Goal: Task Accomplishment & Management: Use online tool/utility

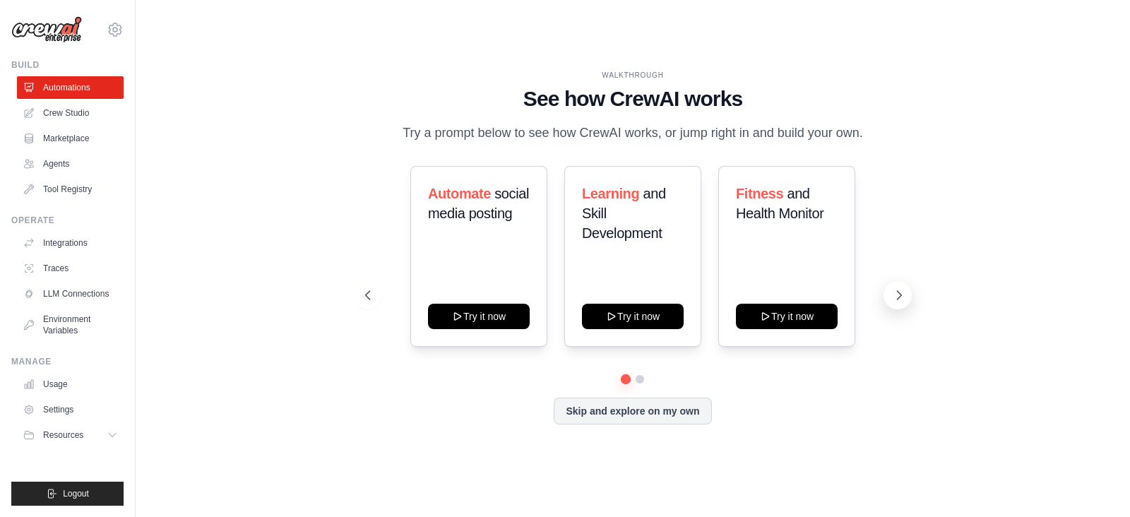
click at [893, 292] on icon at bounding box center [899, 295] width 14 height 14
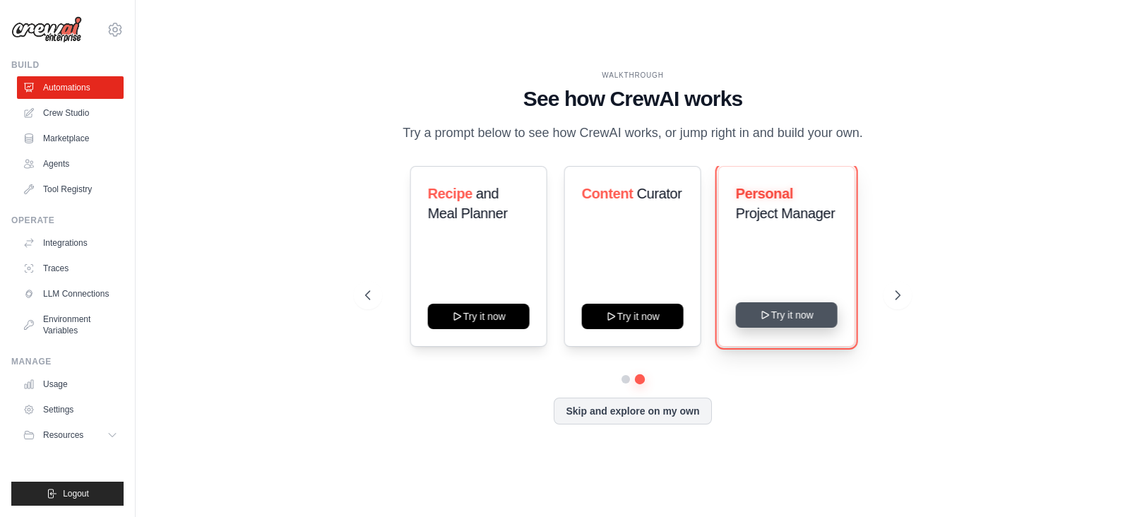
click at [798, 309] on button "Try it now" at bounding box center [787, 314] width 102 height 25
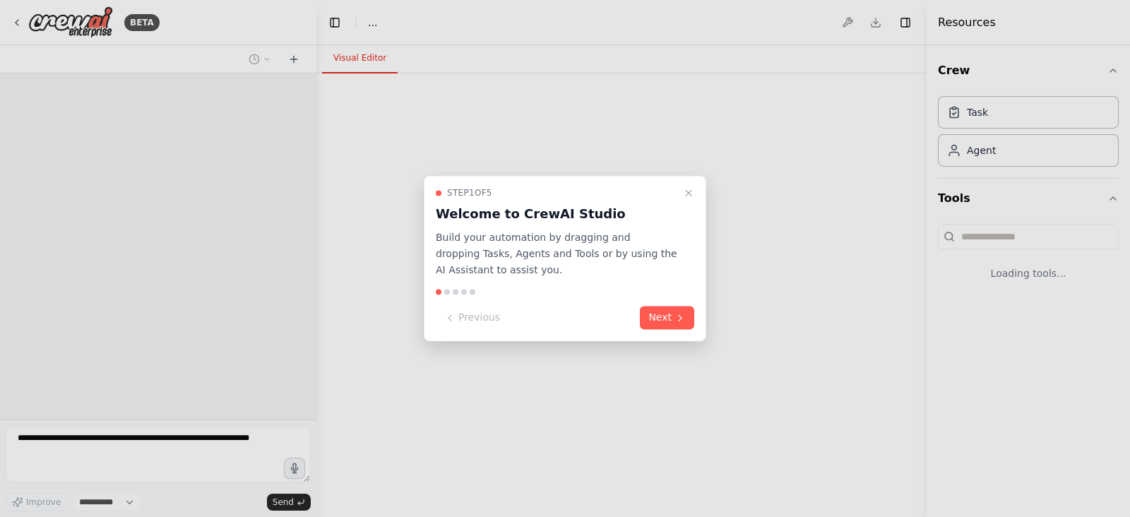
select select "****"
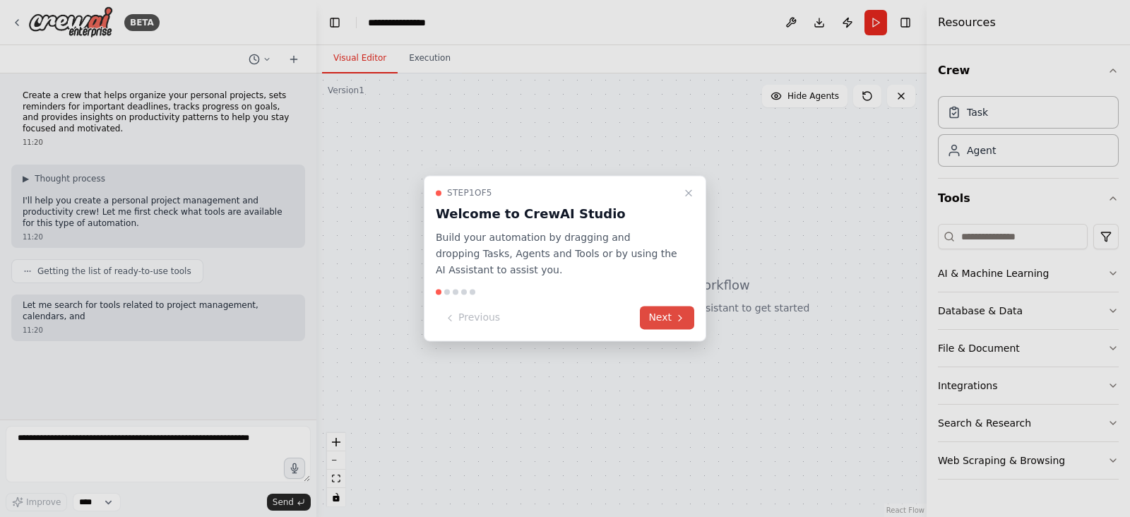
scroll to position [14, 0]
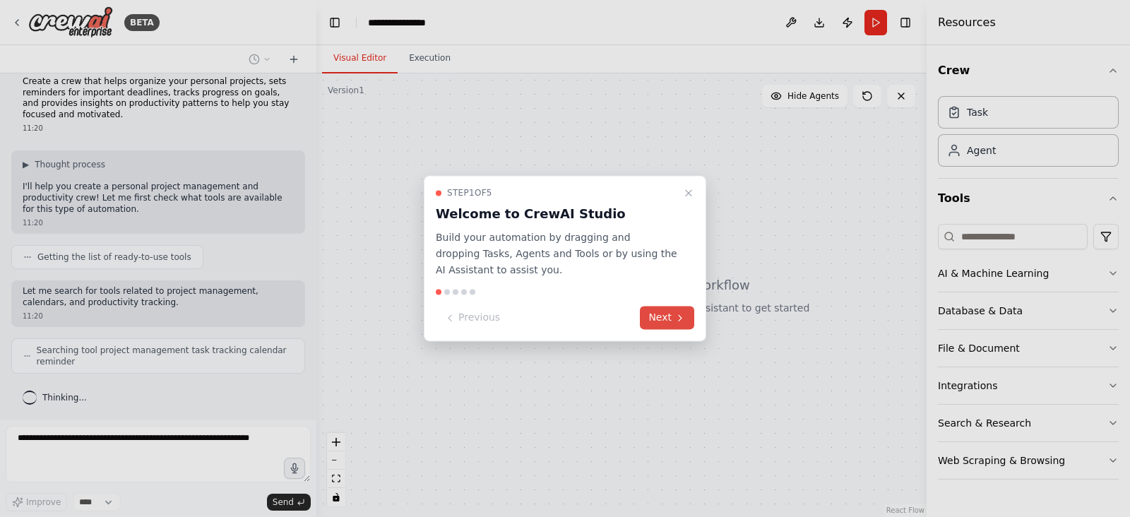
click at [663, 321] on button "Next" at bounding box center [667, 318] width 54 height 23
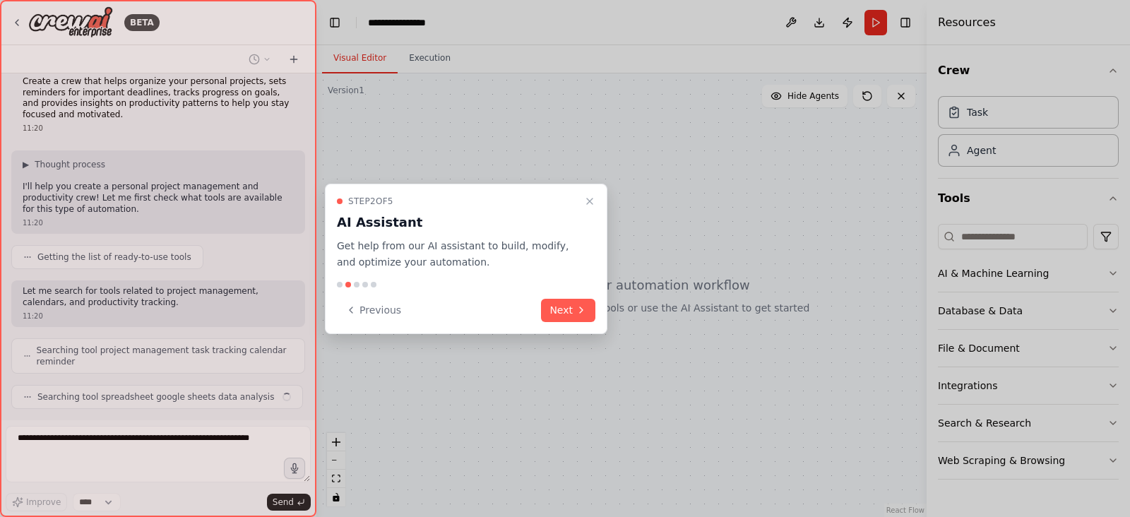
scroll to position [49, 0]
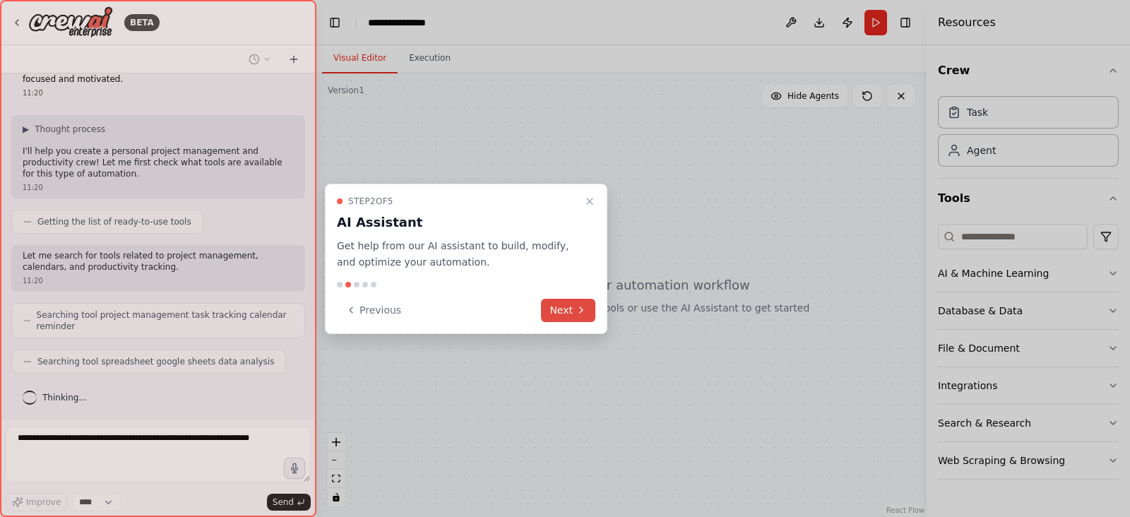
click at [571, 313] on button "Next" at bounding box center [568, 310] width 54 height 23
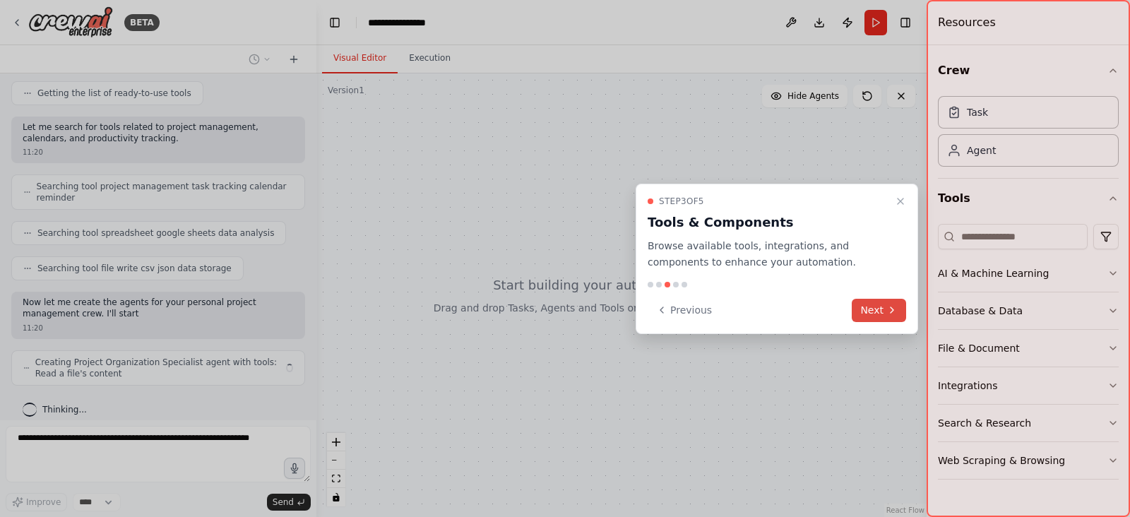
scroll to position [189, 0]
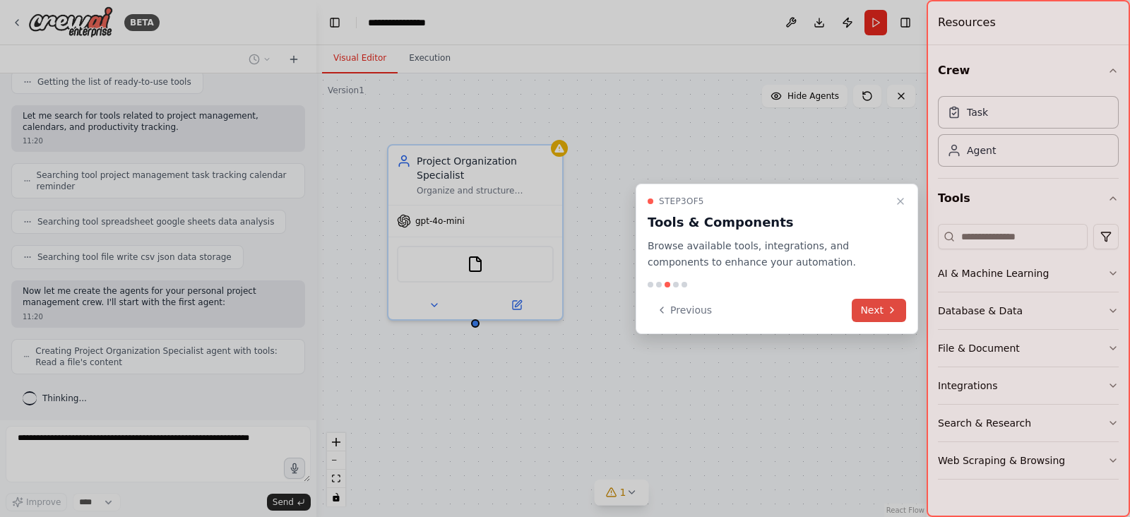
click at [881, 305] on button "Next" at bounding box center [879, 310] width 54 height 23
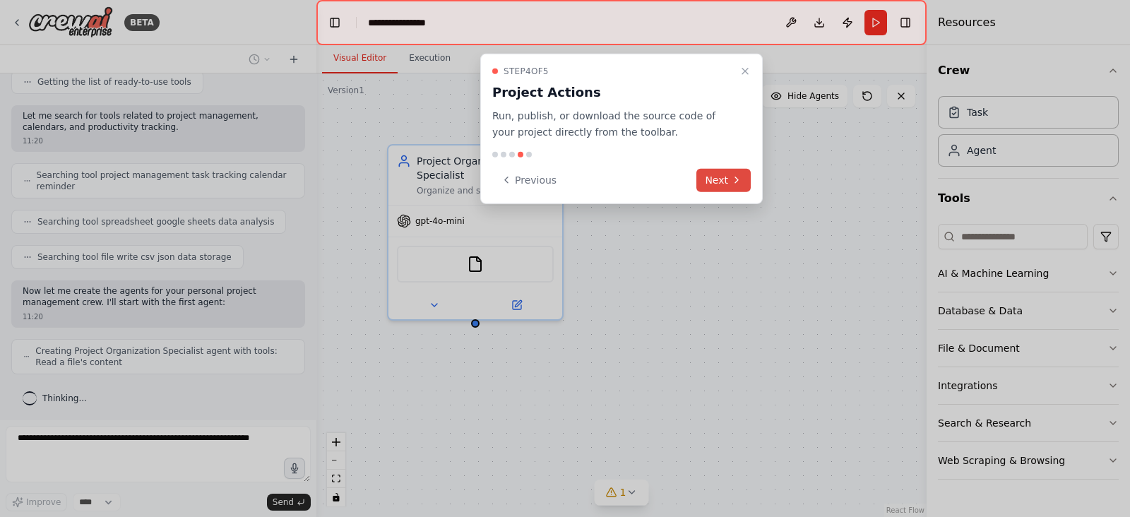
scroll to position [235, 0]
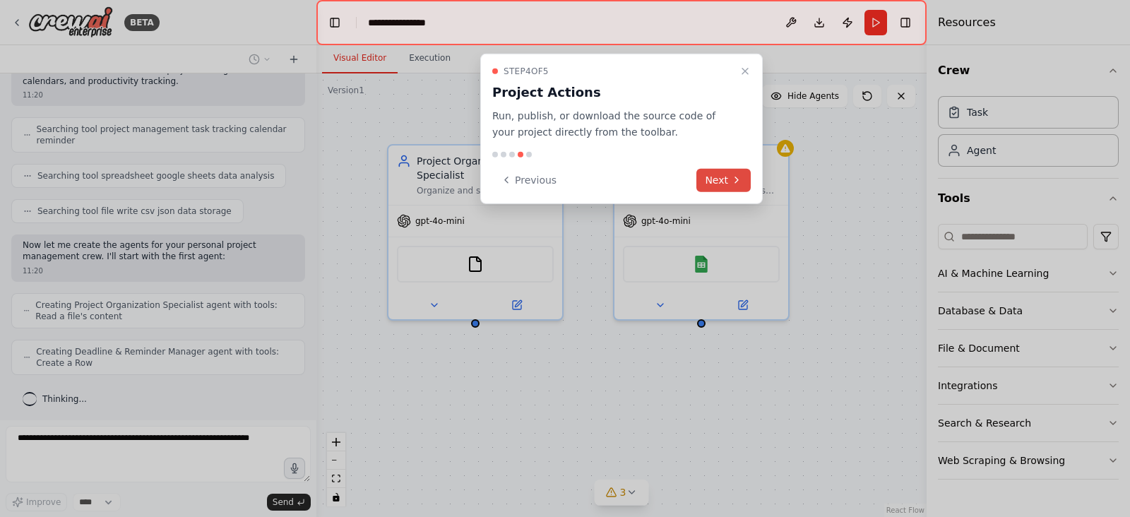
click at [726, 179] on button "Next" at bounding box center [724, 179] width 54 height 23
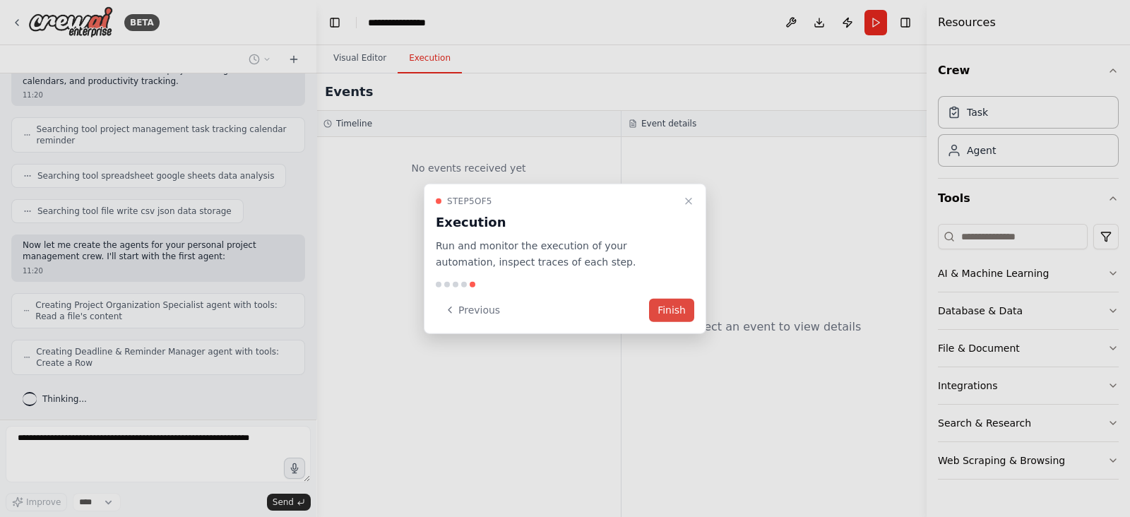
click at [681, 308] on button "Finish" at bounding box center [671, 309] width 45 height 23
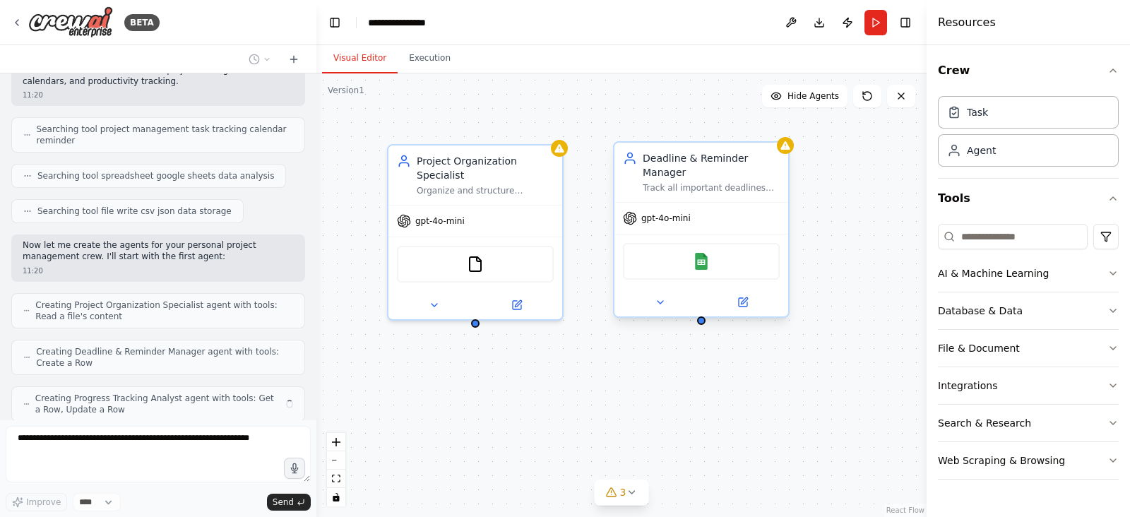
scroll to position [282, 0]
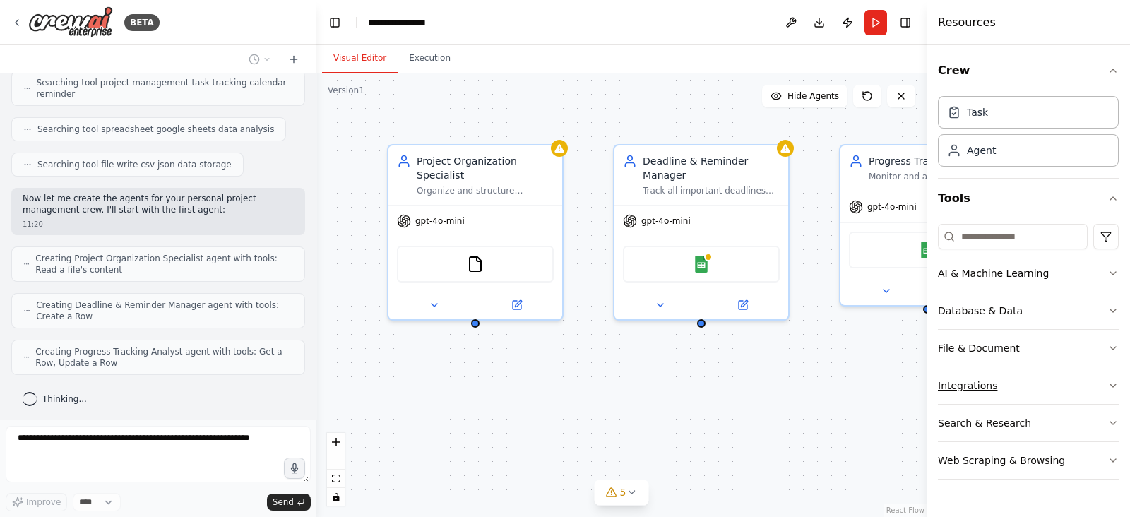
click at [1029, 381] on button "Integrations" at bounding box center [1028, 385] width 181 height 37
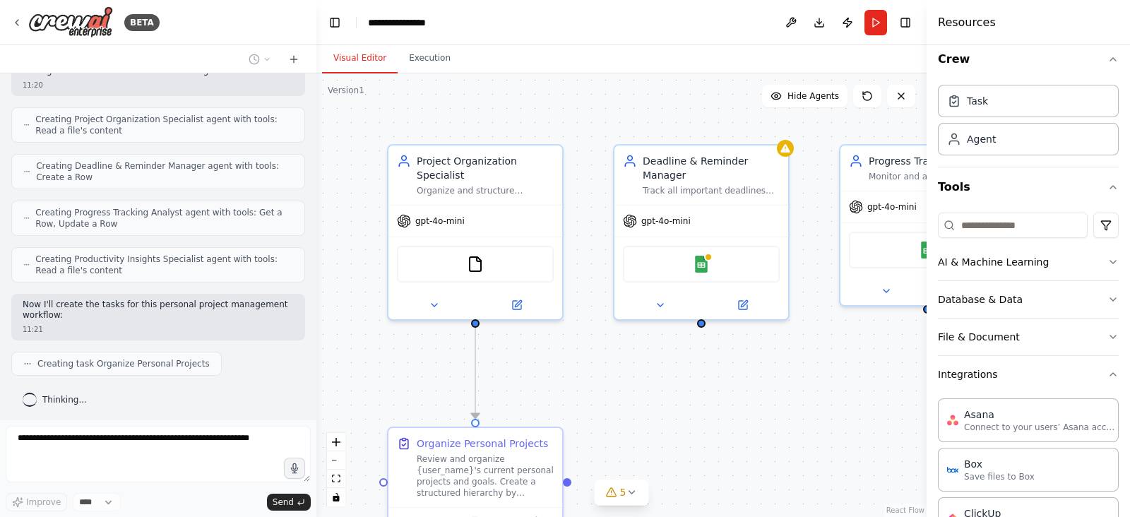
scroll to position [0, 0]
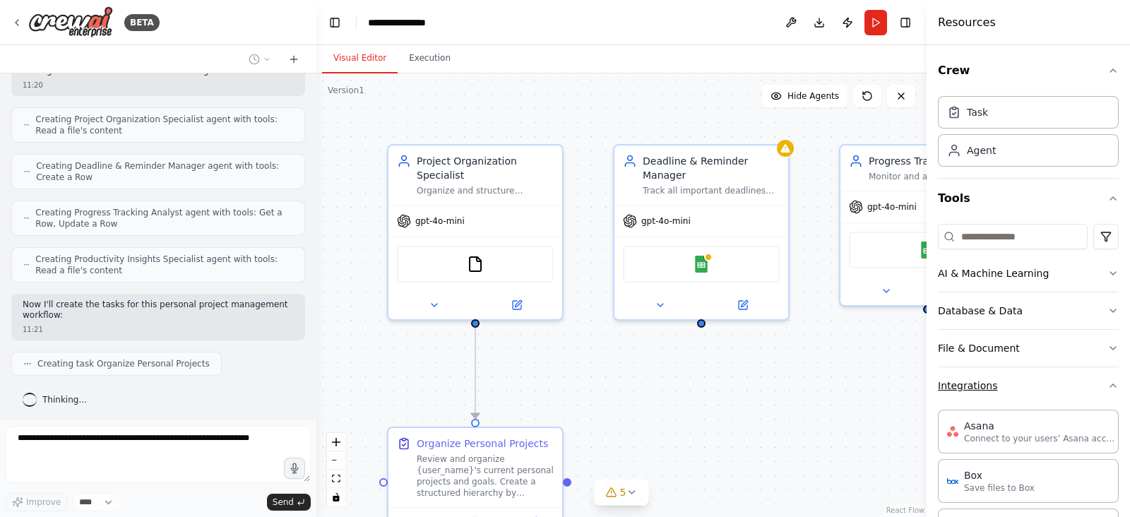
click at [1024, 389] on button "Integrations" at bounding box center [1028, 385] width 181 height 37
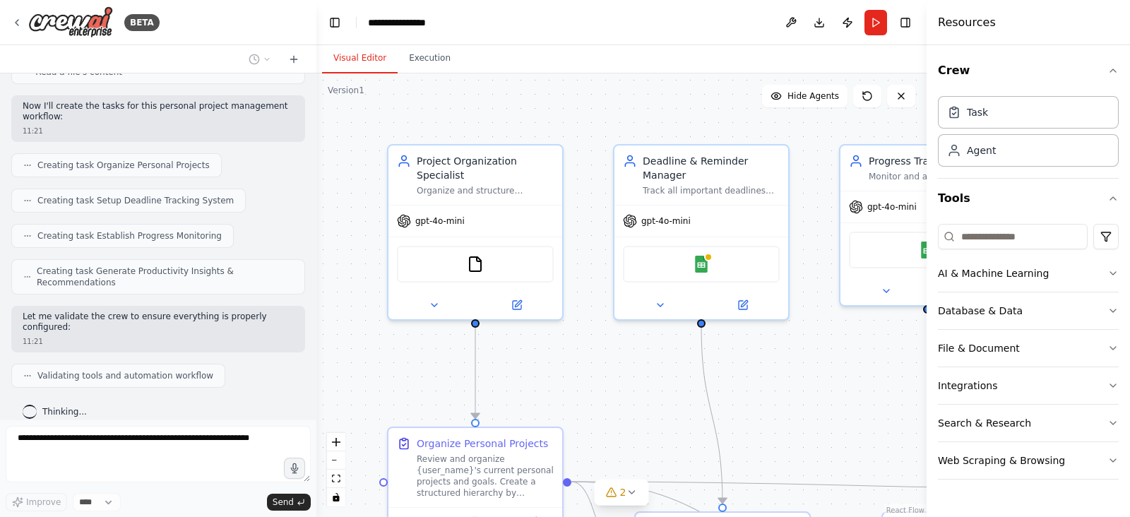
scroll to position [713, 0]
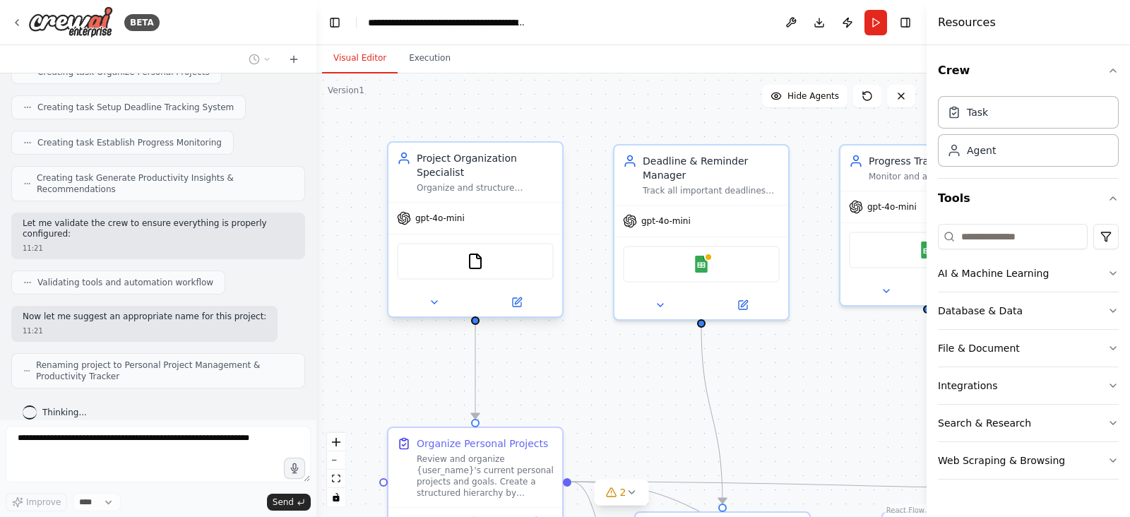
click at [487, 182] on div "Organize and structure {user_name}'s personal projects by categorizing them, br…" at bounding box center [485, 187] width 137 height 11
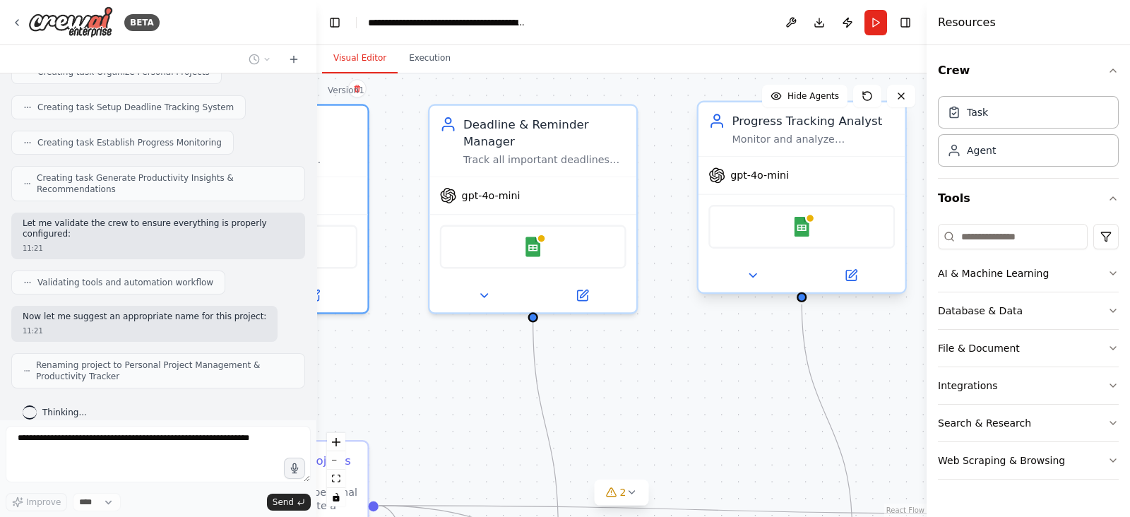
click at [742, 183] on div "gpt-4o-mini" at bounding box center [749, 175] width 81 height 17
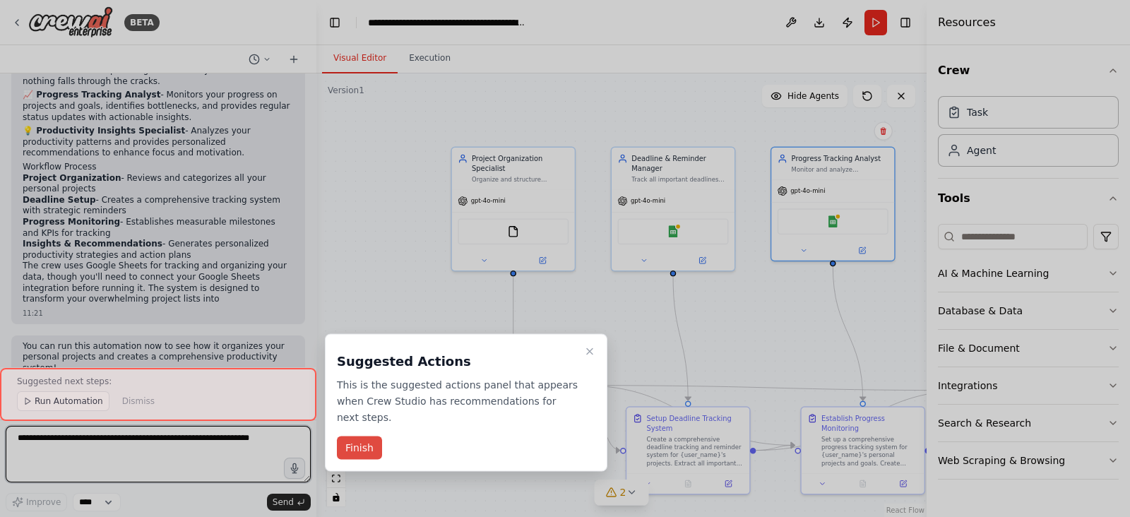
scroll to position [1157, 0]
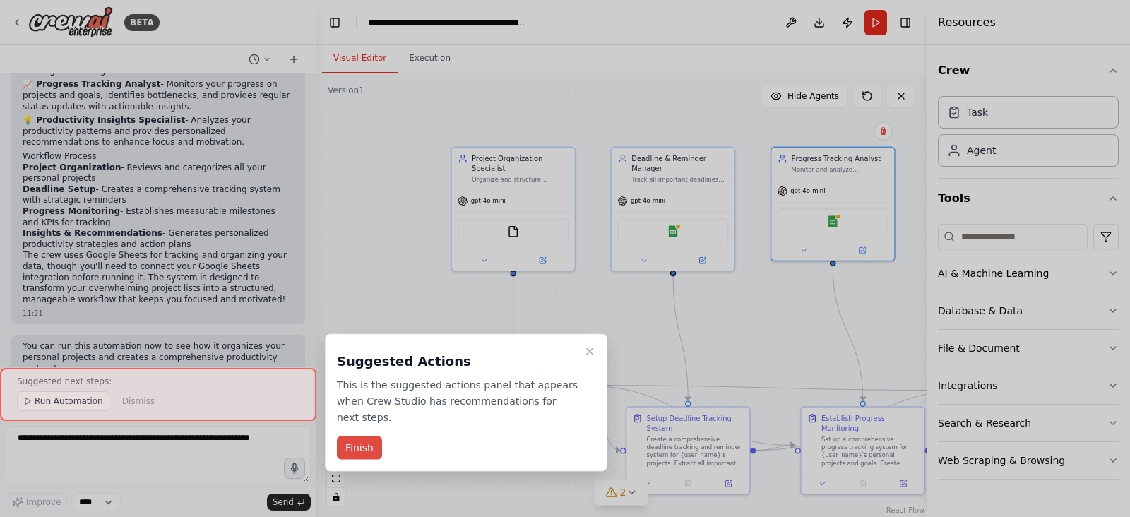
click at [362, 437] on button "Finish" at bounding box center [359, 448] width 45 height 23
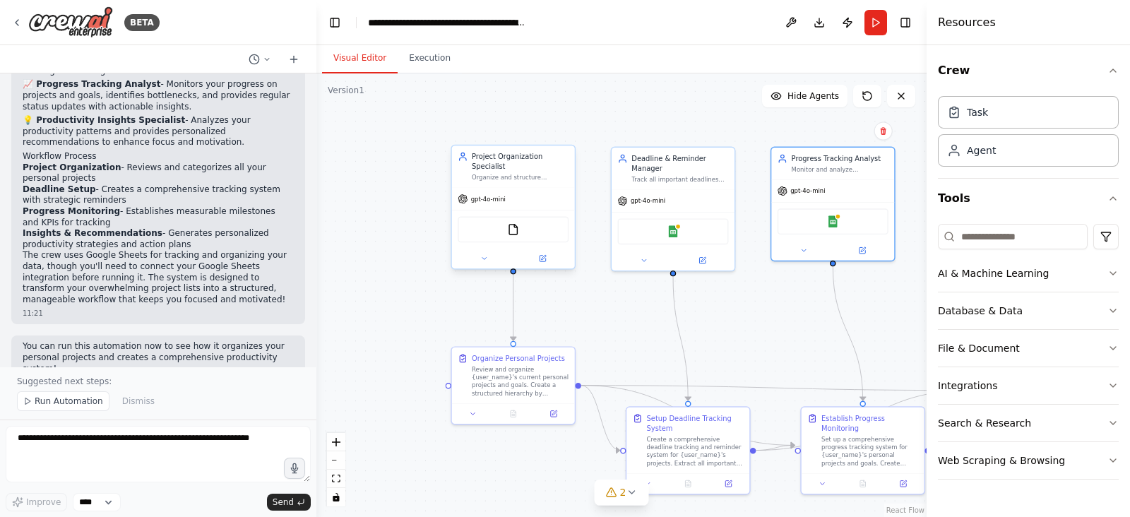
click at [487, 196] on div "gpt-4o-mini" at bounding box center [513, 199] width 123 height 22
click at [544, 256] on icon at bounding box center [543, 259] width 6 height 6
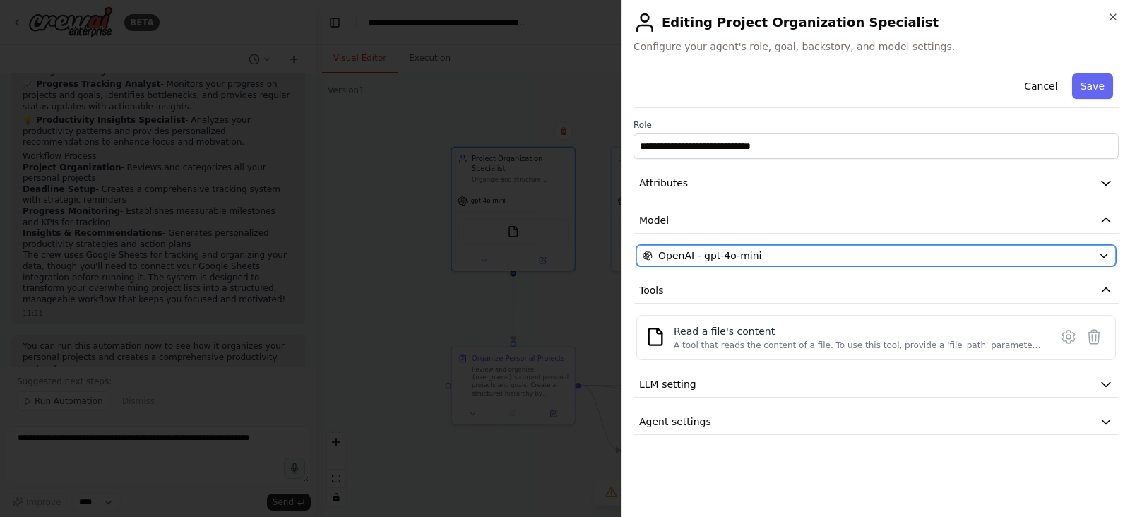
click at [745, 250] on span "OpenAI - gpt-4o-mini" at bounding box center [709, 256] width 103 height 14
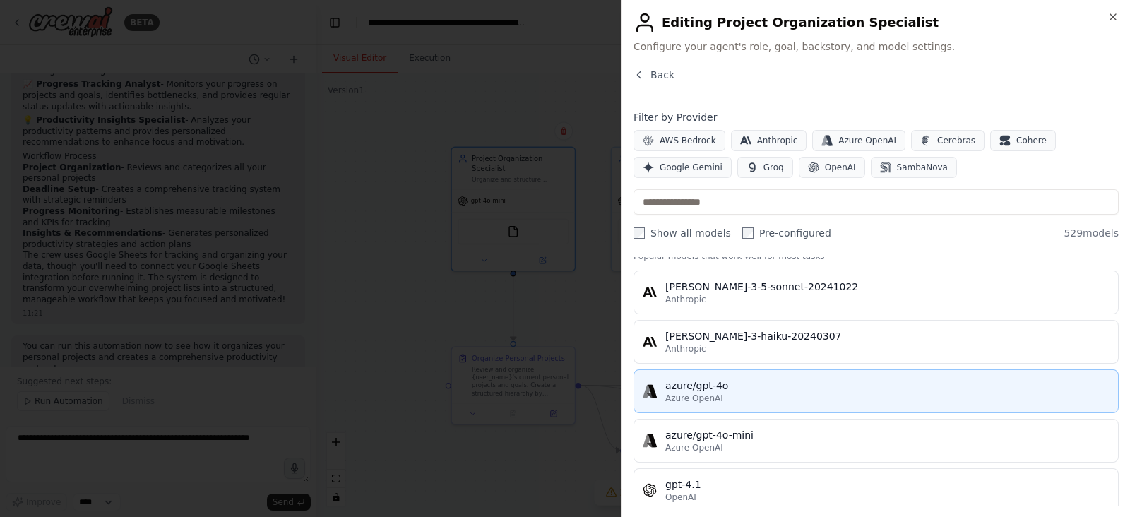
scroll to position [0, 0]
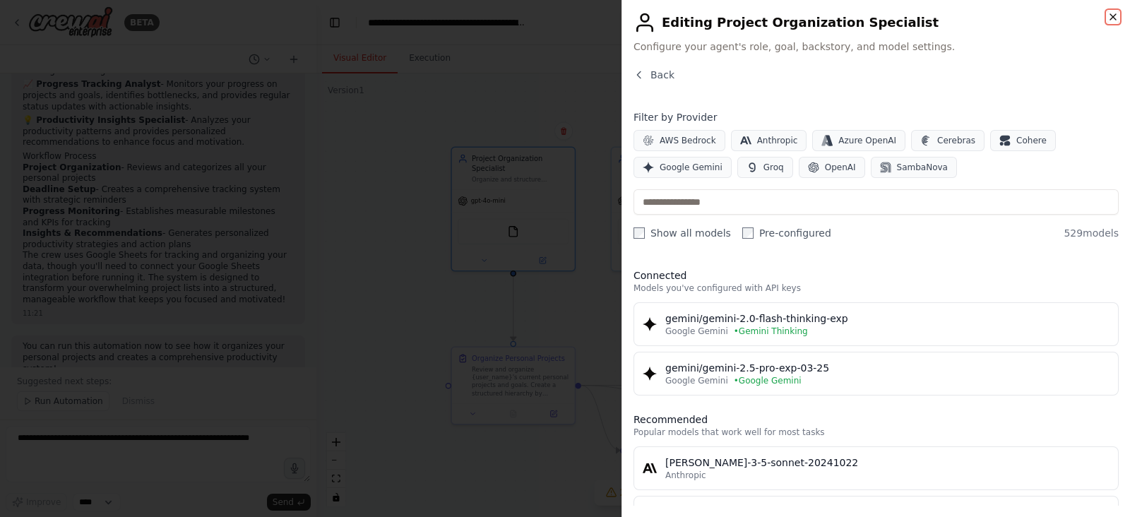
click at [1113, 15] on icon "button" at bounding box center [1113, 16] width 11 height 11
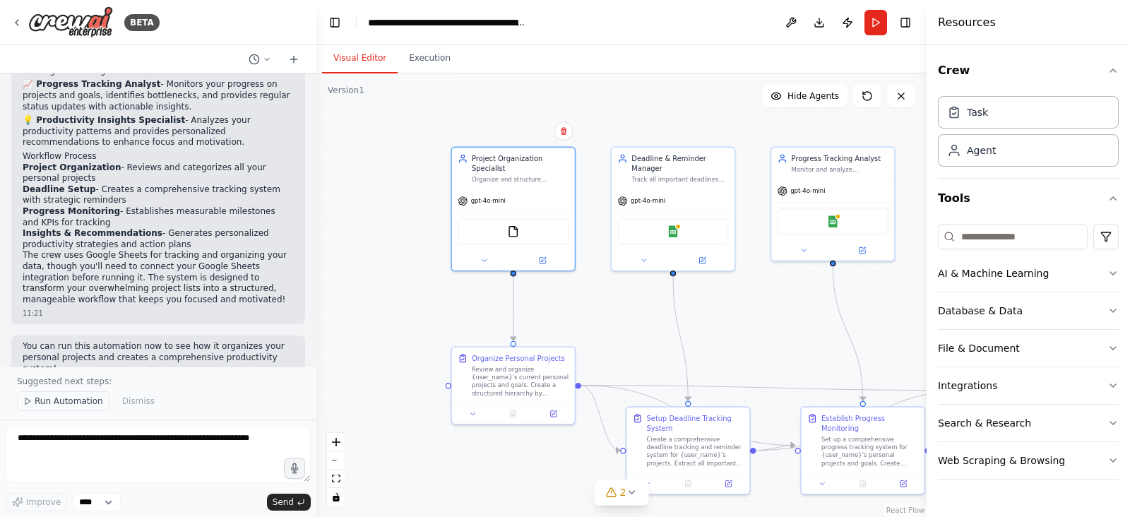
click at [65, 399] on span "Run Automation" at bounding box center [69, 401] width 69 height 11
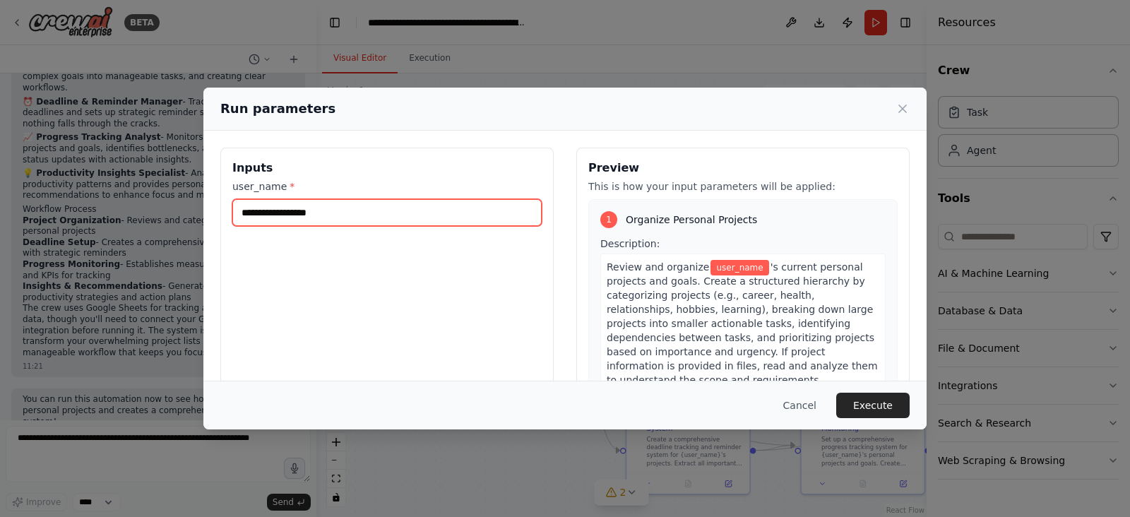
click at [343, 213] on input "user_name *" at bounding box center [386, 212] width 309 height 27
type input "********"
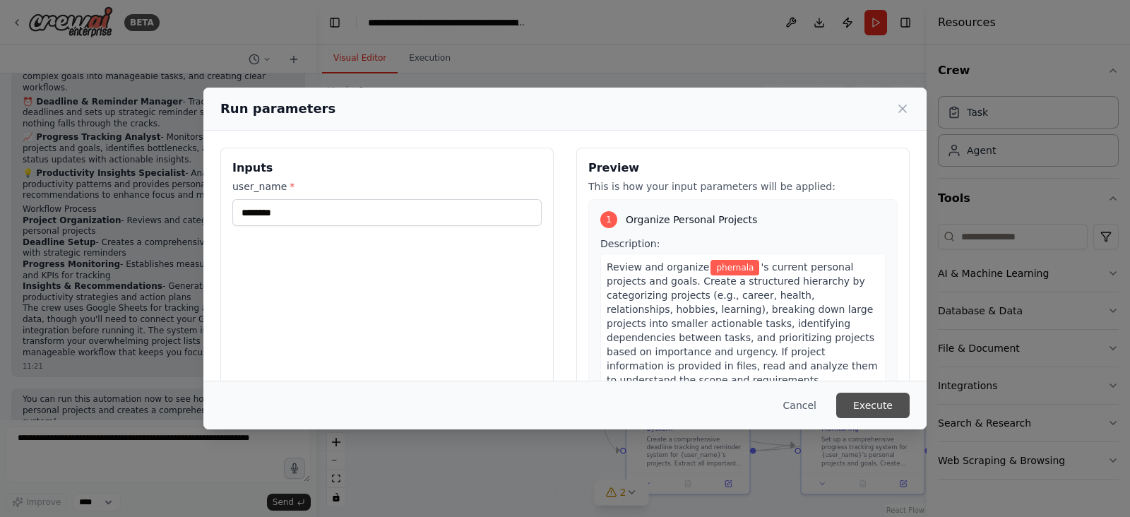
click at [879, 405] on button "Execute" at bounding box center [872, 405] width 73 height 25
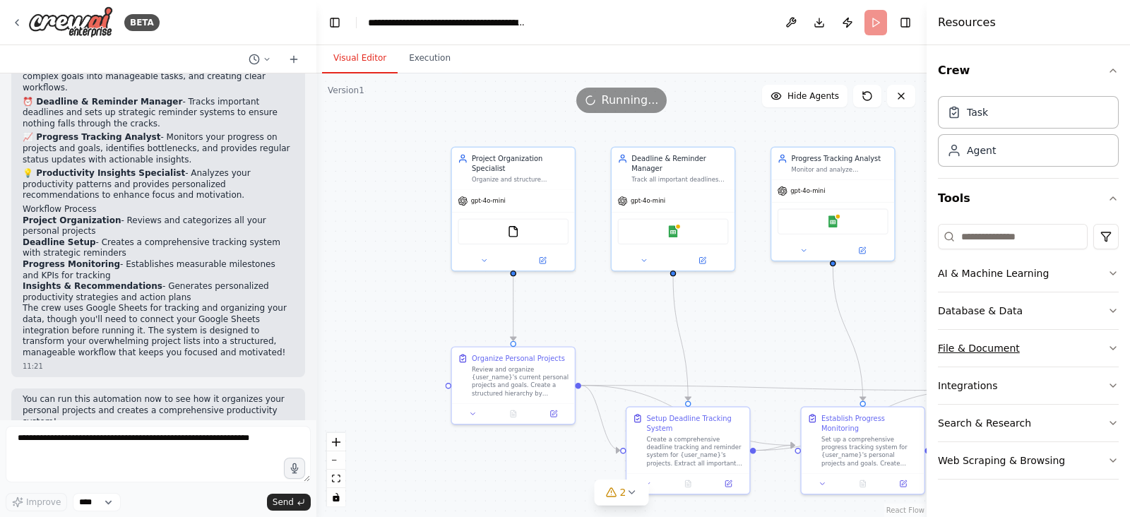
click at [1065, 345] on button "File & Document" at bounding box center [1028, 348] width 181 height 37
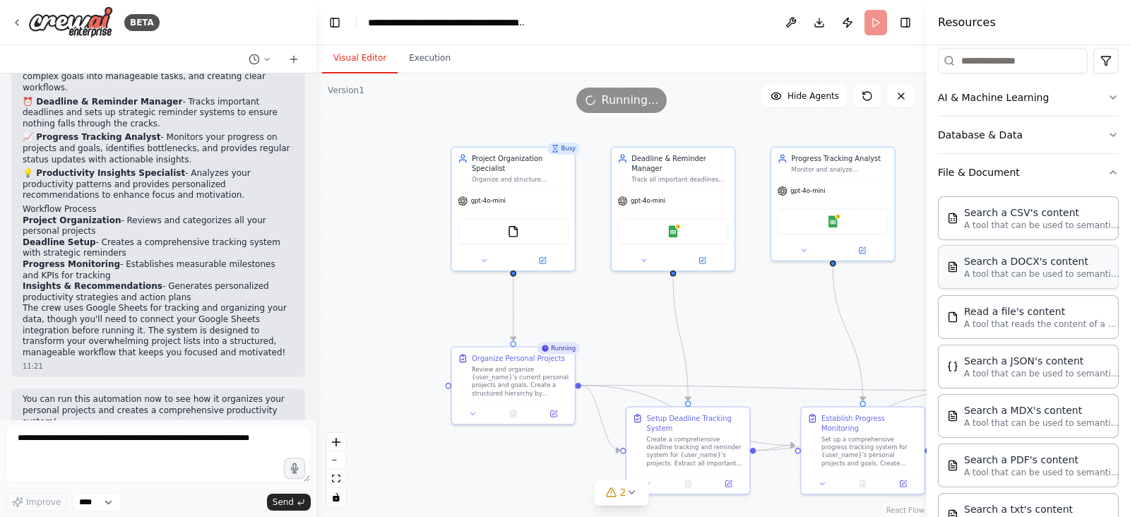
scroll to position [88, 0]
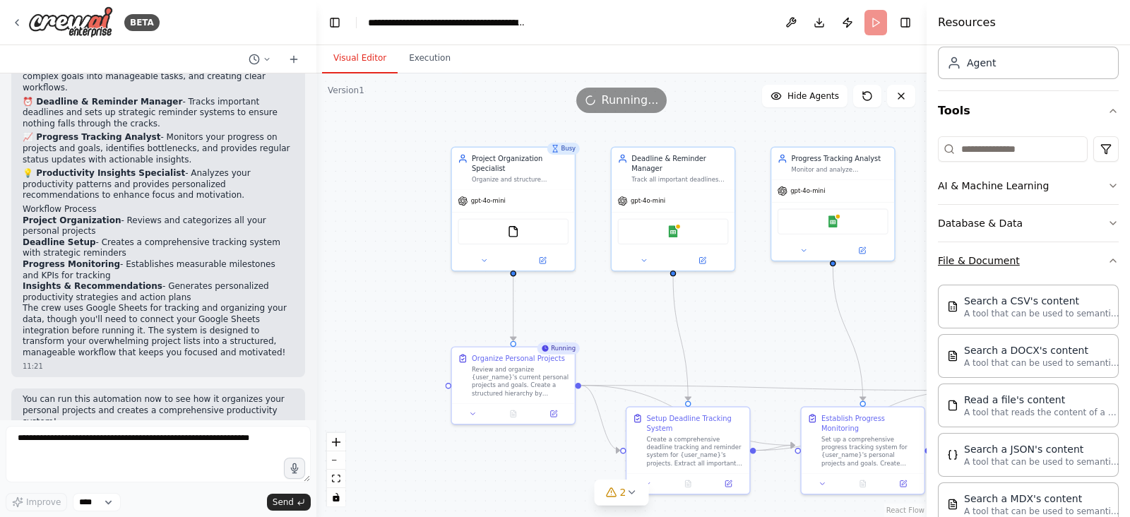
click at [1048, 261] on button "File & Document" at bounding box center [1028, 260] width 181 height 37
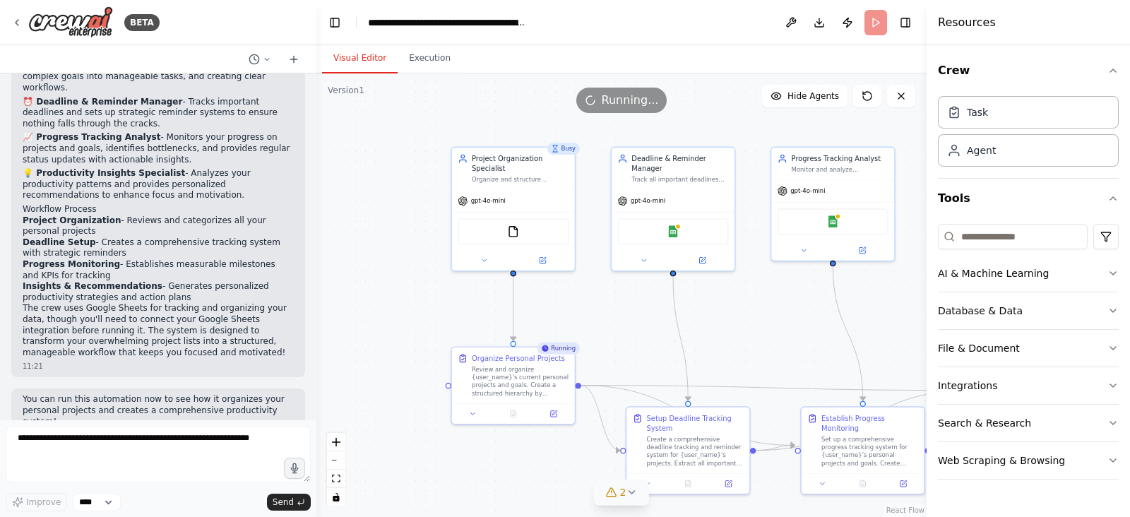
click at [630, 499] on button "2" at bounding box center [622, 493] width 54 height 26
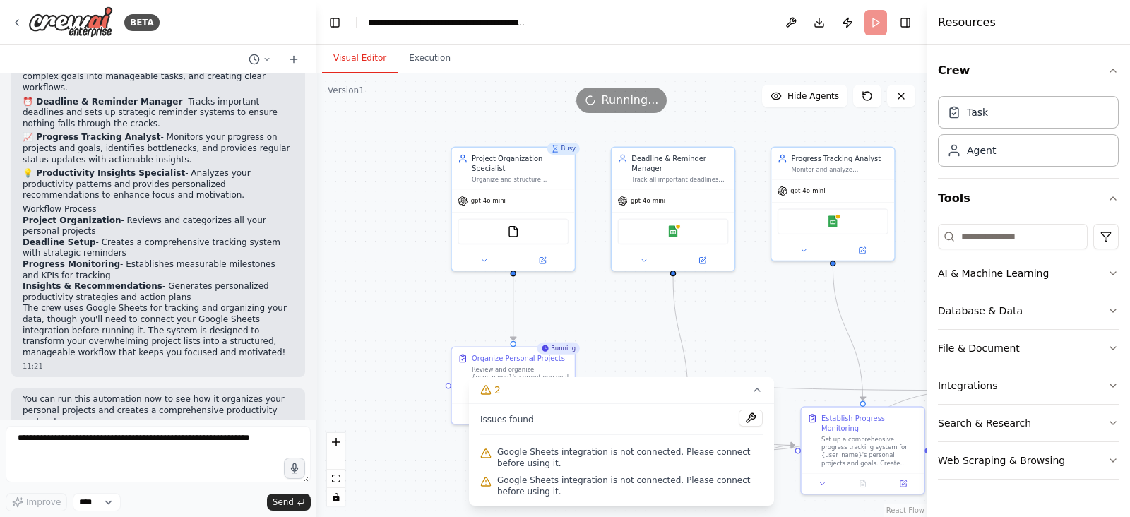
click at [391, 294] on div ".deletable-edge-delete-btn { width: 20px; height: 20px; border: 0px solid #ffff…" at bounding box center [621, 295] width 610 height 444
click at [756, 386] on icon at bounding box center [757, 389] width 11 height 11
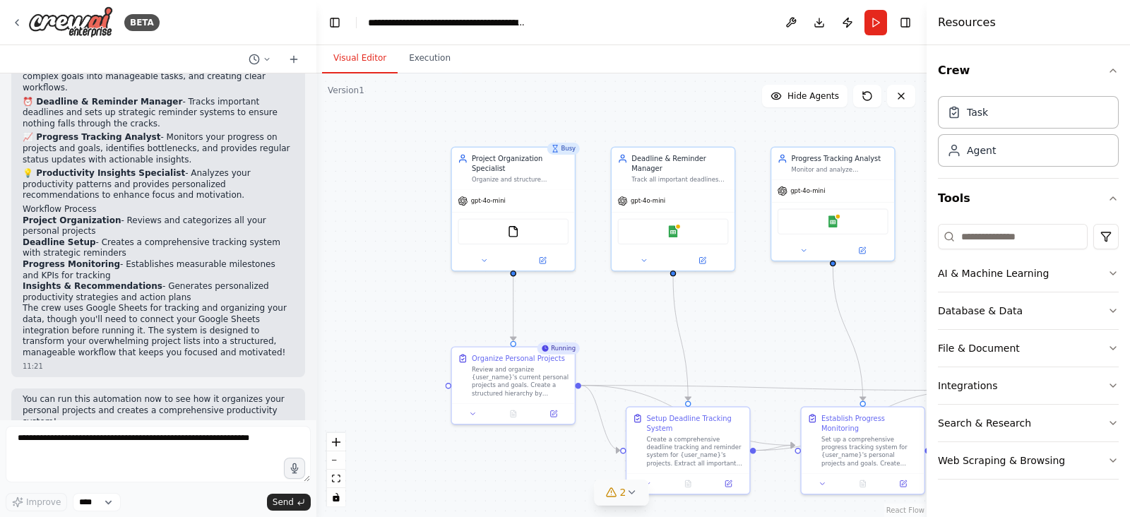
click at [629, 499] on button "2" at bounding box center [622, 493] width 54 height 26
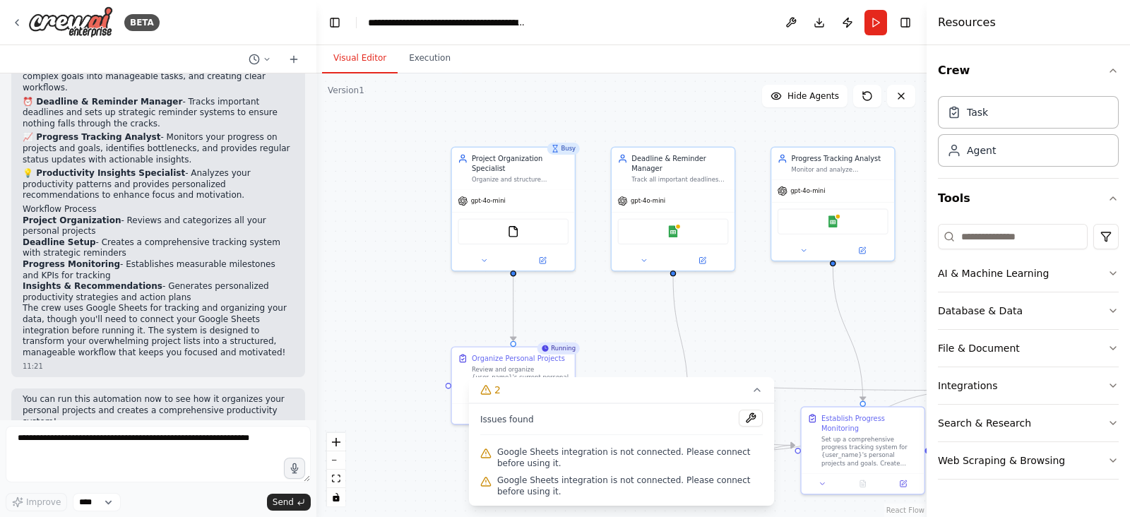
click at [603, 16] on header "**********" at bounding box center [621, 22] width 610 height 45
click at [201, 458] on textarea at bounding box center [158, 454] width 305 height 57
click at [1081, 389] on button "Integrations" at bounding box center [1028, 385] width 181 height 37
click at [1083, 378] on button "Integrations" at bounding box center [1028, 385] width 181 height 37
click at [1050, 418] on button "Search & Research" at bounding box center [1028, 423] width 181 height 37
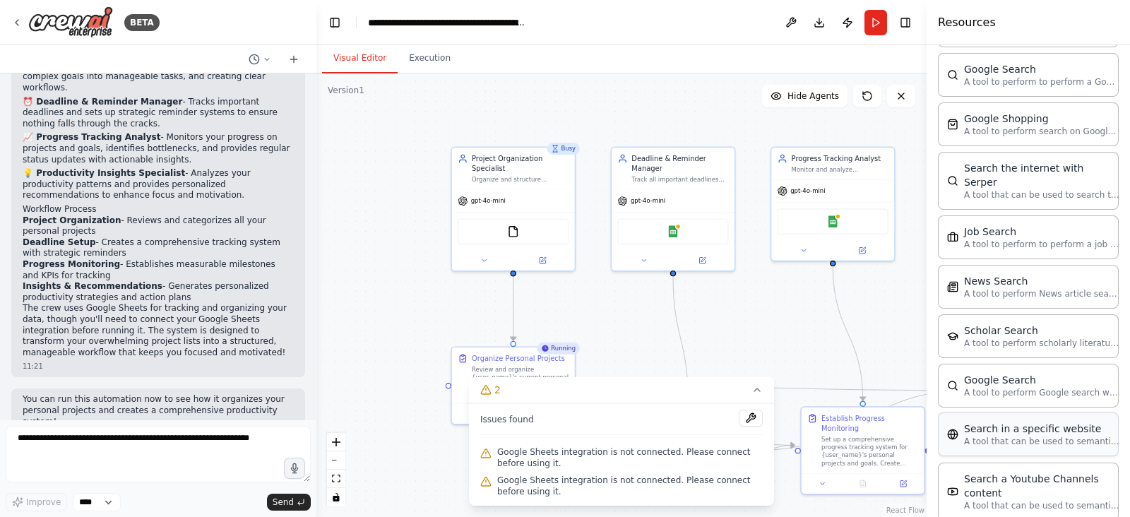
scroll to position [698, 0]
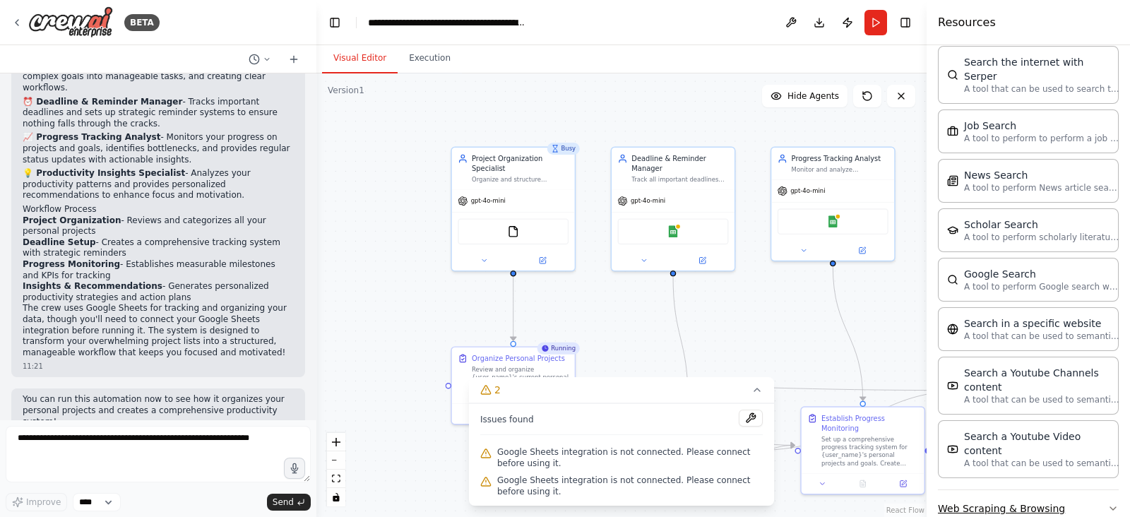
click at [1022, 490] on button "Web Scraping & Browsing" at bounding box center [1028, 508] width 181 height 37
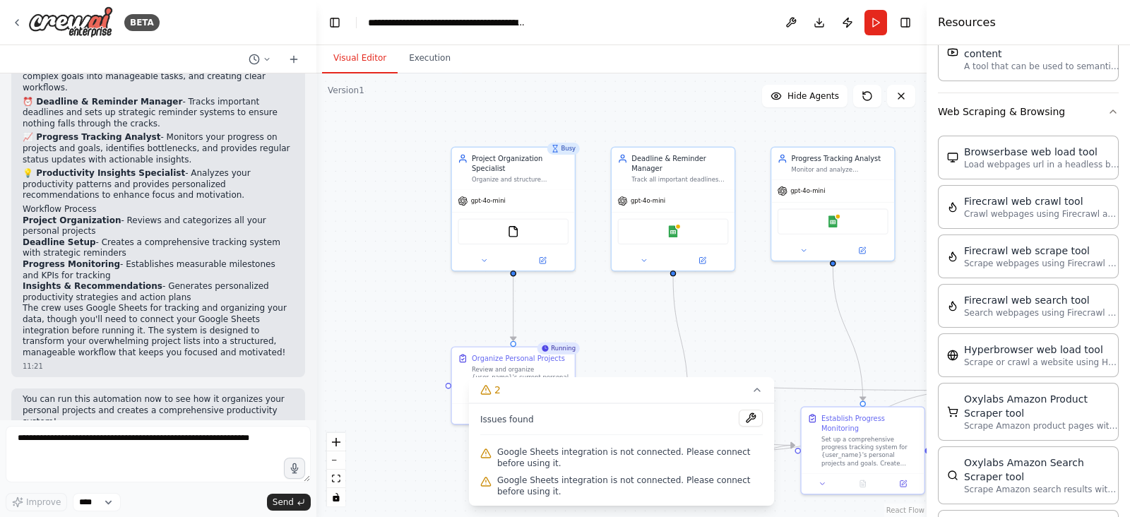
scroll to position [1101, 0]
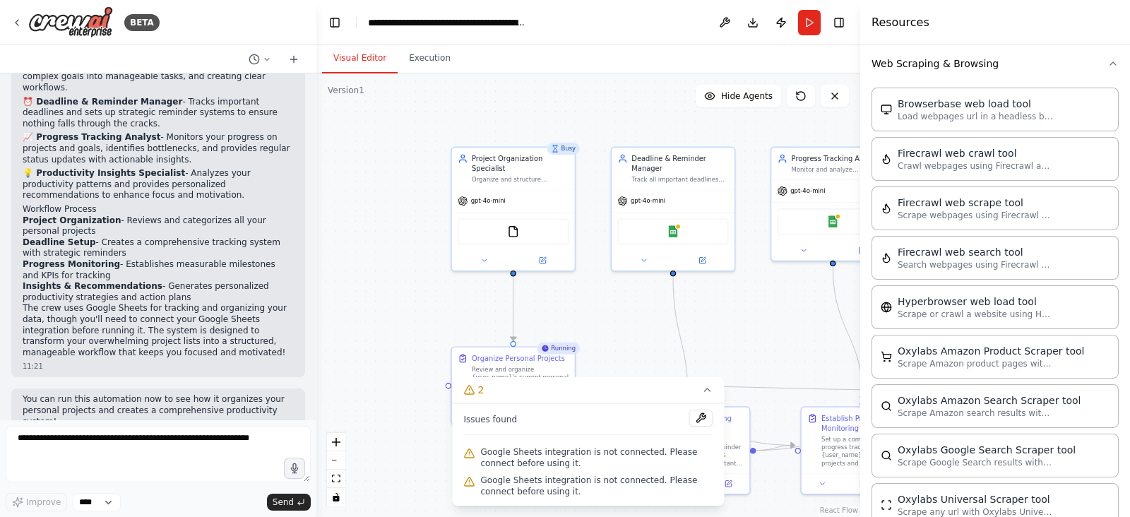
drag, startPoint x: 928, startPoint y: 266, endPoint x: 851, endPoint y: 264, distance: 76.3
click at [860, 264] on div at bounding box center [863, 258] width 6 height 517
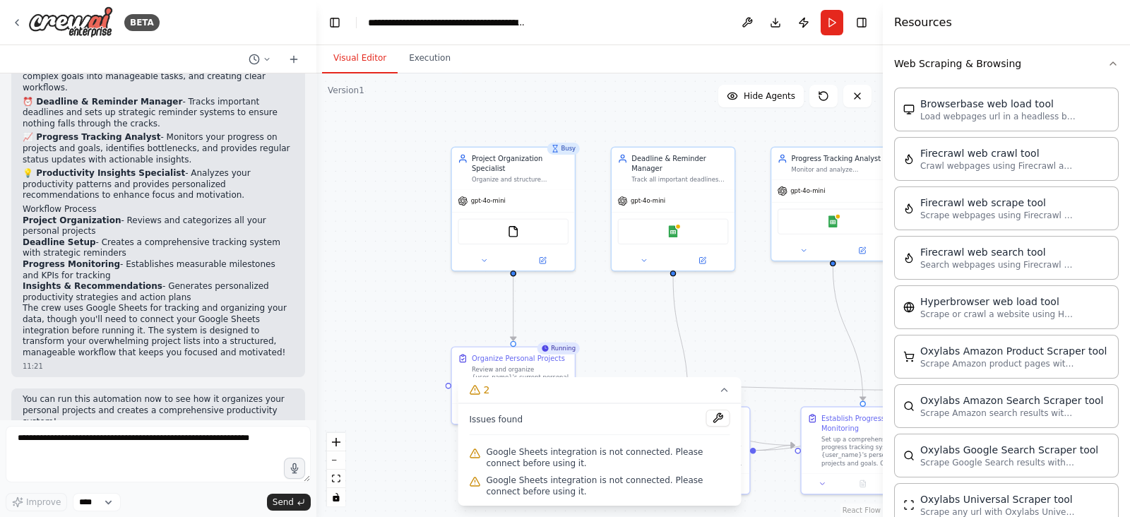
drag, startPoint x: 855, startPoint y: 270, endPoint x: 883, endPoint y: 265, distance: 28.7
click at [883, 265] on div at bounding box center [886, 258] width 6 height 517
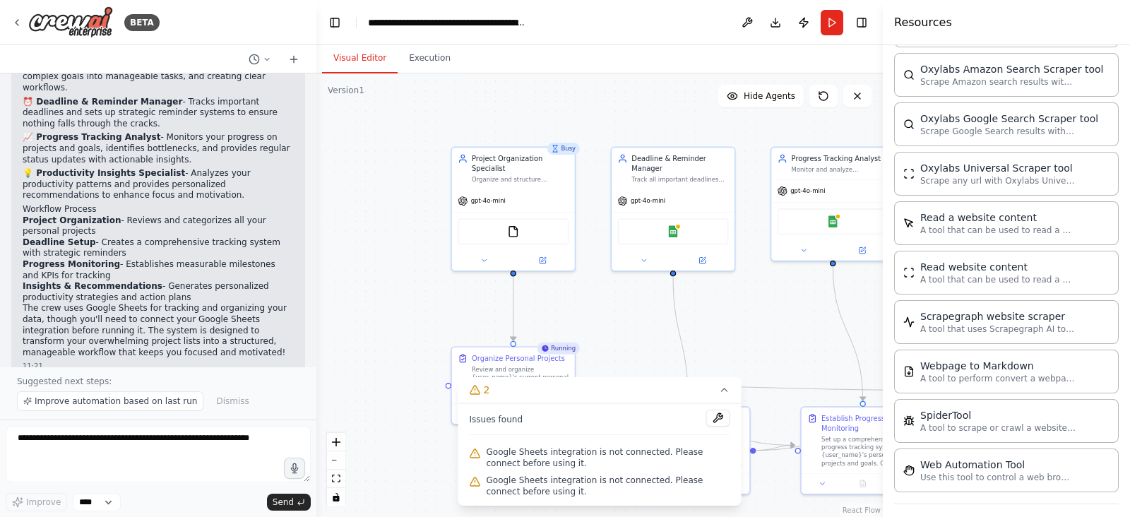
scroll to position [1433, 0]
click at [17, 20] on icon at bounding box center [17, 23] width 3 height 6
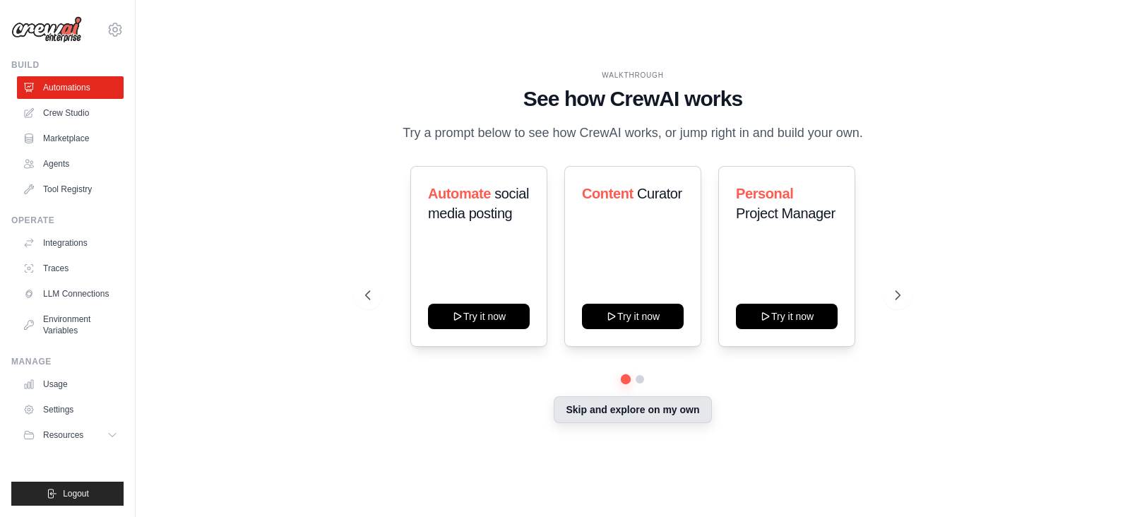
click at [644, 409] on button "Skip and explore on my own" at bounding box center [633, 409] width 158 height 27
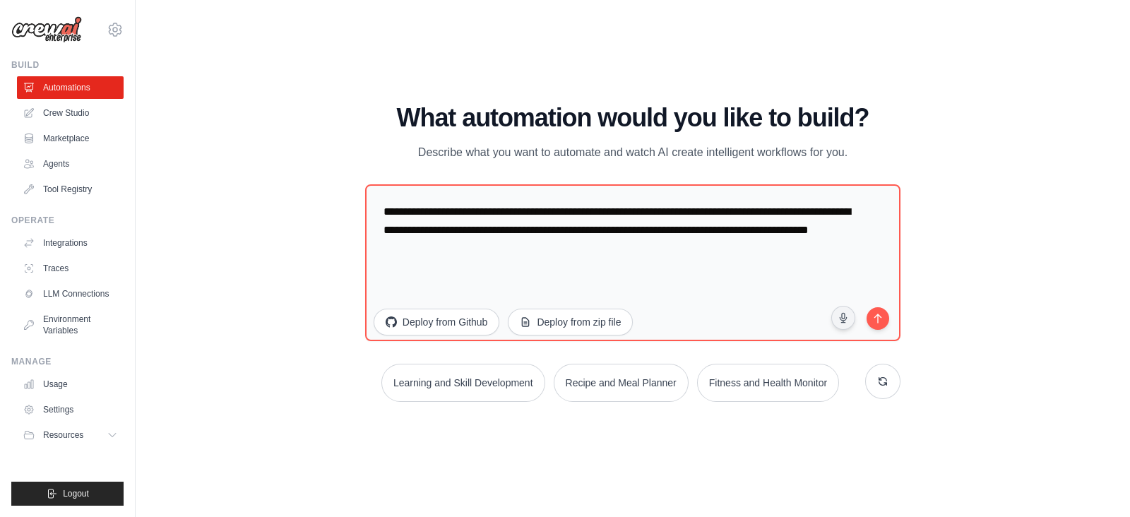
click at [999, 158] on div "WALKTHROUGH See how CrewAI works Try a prompt below to see how CrewAI works, or…" at bounding box center [632, 258] width 949 height 489
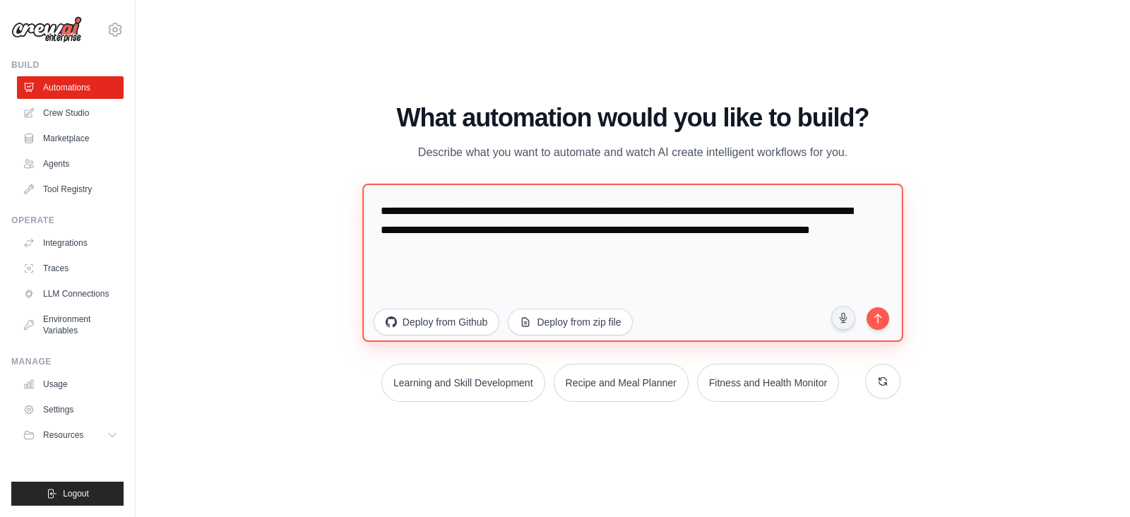
drag, startPoint x: 430, startPoint y: 213, endPoint x: 328, endPoint y: 187, distance: 105.7
click at [328, 187] on div "WALKTHROUGH See how CrewAI works Try a prompt below to see how CrewAI works, or…" at bounding box center [632, 258] width 949 height 489
click at [538, 249] on textarea "**********" at bounding box center [632, 263] width 541 height 158
drag, startPoint x: 543, startPoint y: 249, endPoint x: 317, endPoint y: 189, distance: 234.1
click at [317, 189] on div "WALKTHROUGH See how CrewAI works Try a prompt below to see how CrewAI works, or…" at bounding box center [632, 258] width 949 height 489
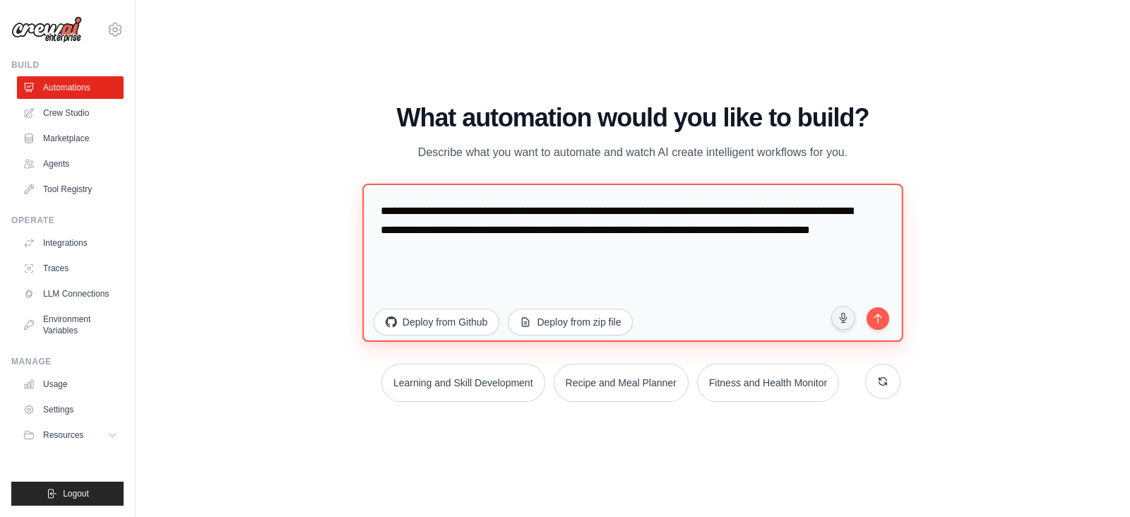
paste textarea "**********"
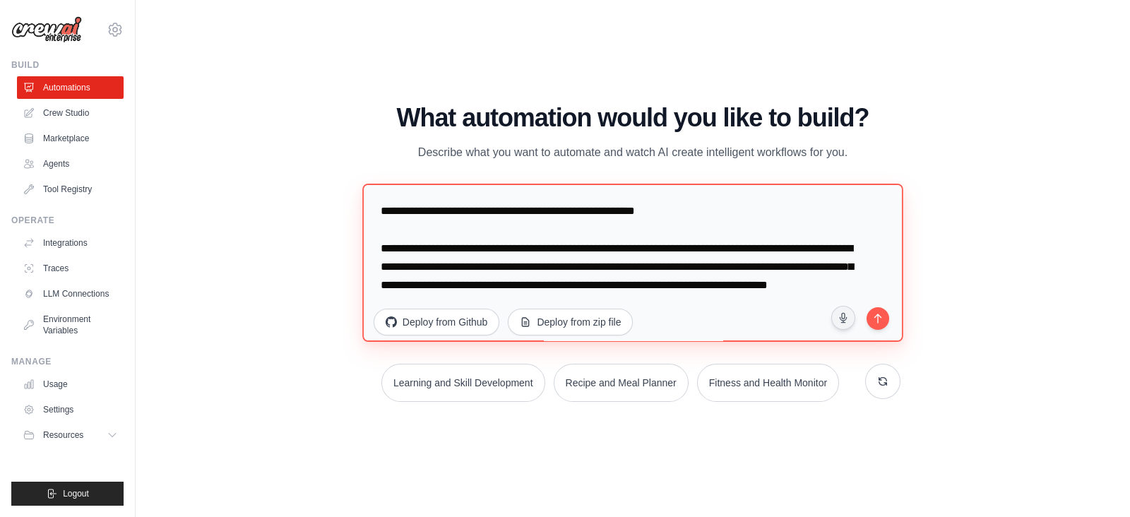
scroll to position [4268, 0]
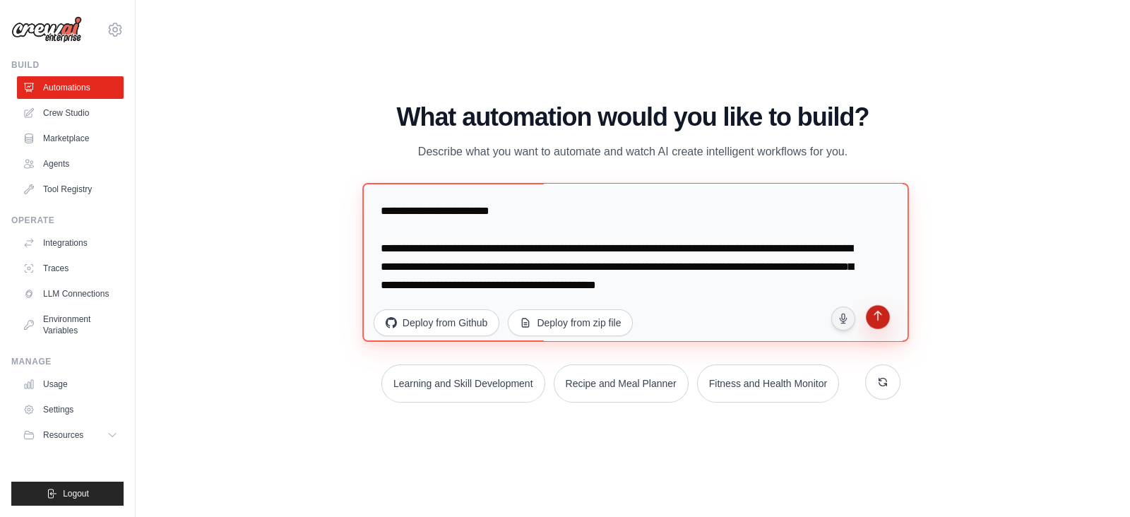
type textarea "**********"
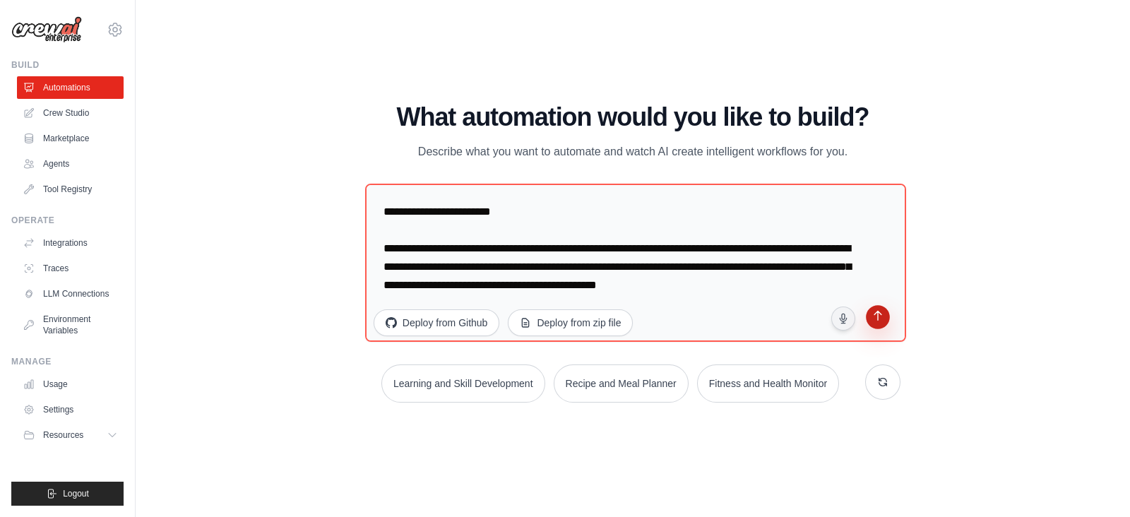
click at [884, 321] on icon "submit" at bounding box center [878, 317] width 13 height 13
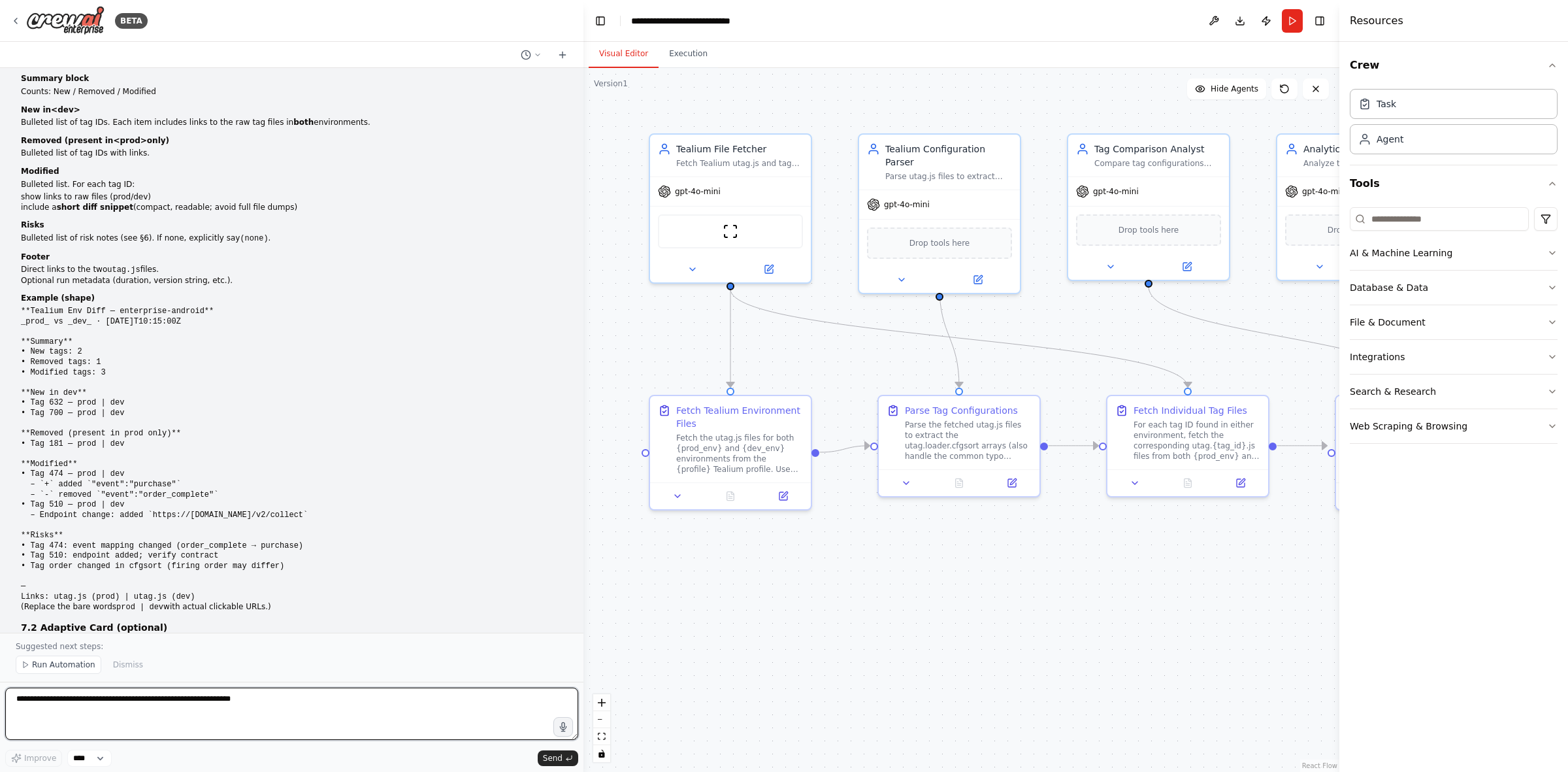
scroll to position [695, 0]
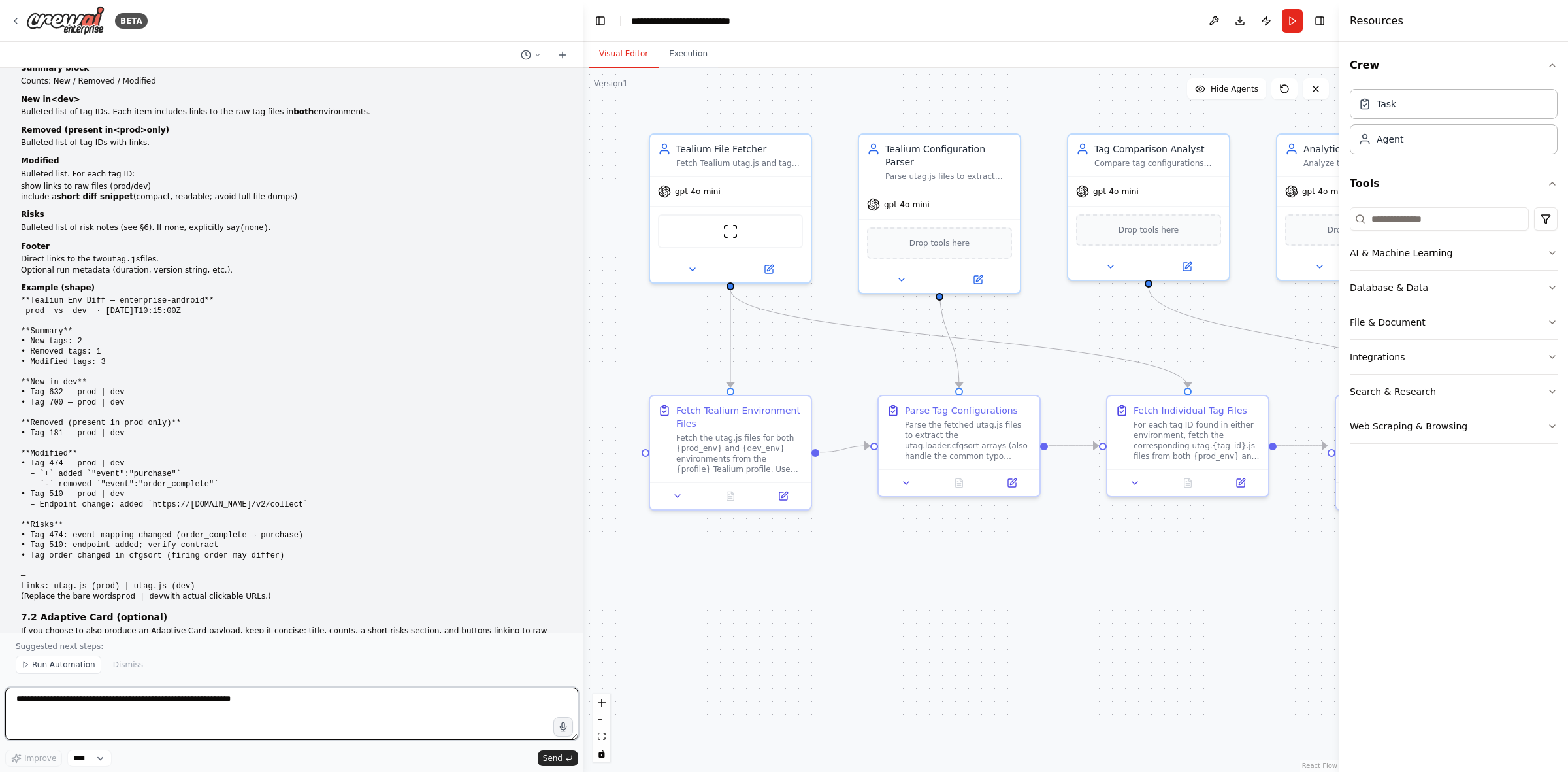
drag, startPoint x: 289, startPoint y: 497, endPoint x: 582, endPoint y: 531, distance: 295.0
click at [582, 478] on div "BETA Tealium Env Comparator — Requirements for Junior Engineer This document de…" at bounding box center [784, 386] width 1568 height 772
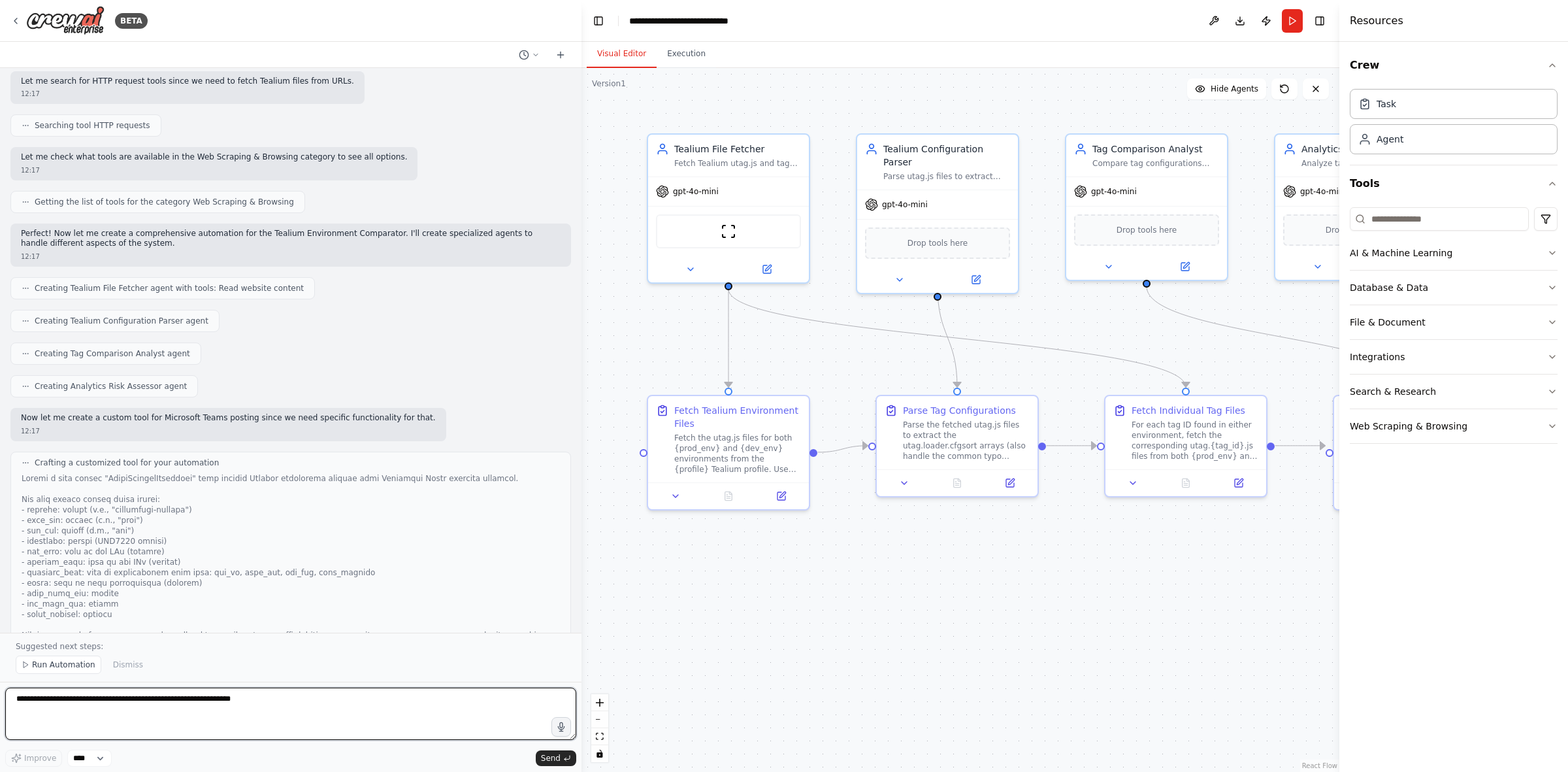
scroll to position [1881, 0]
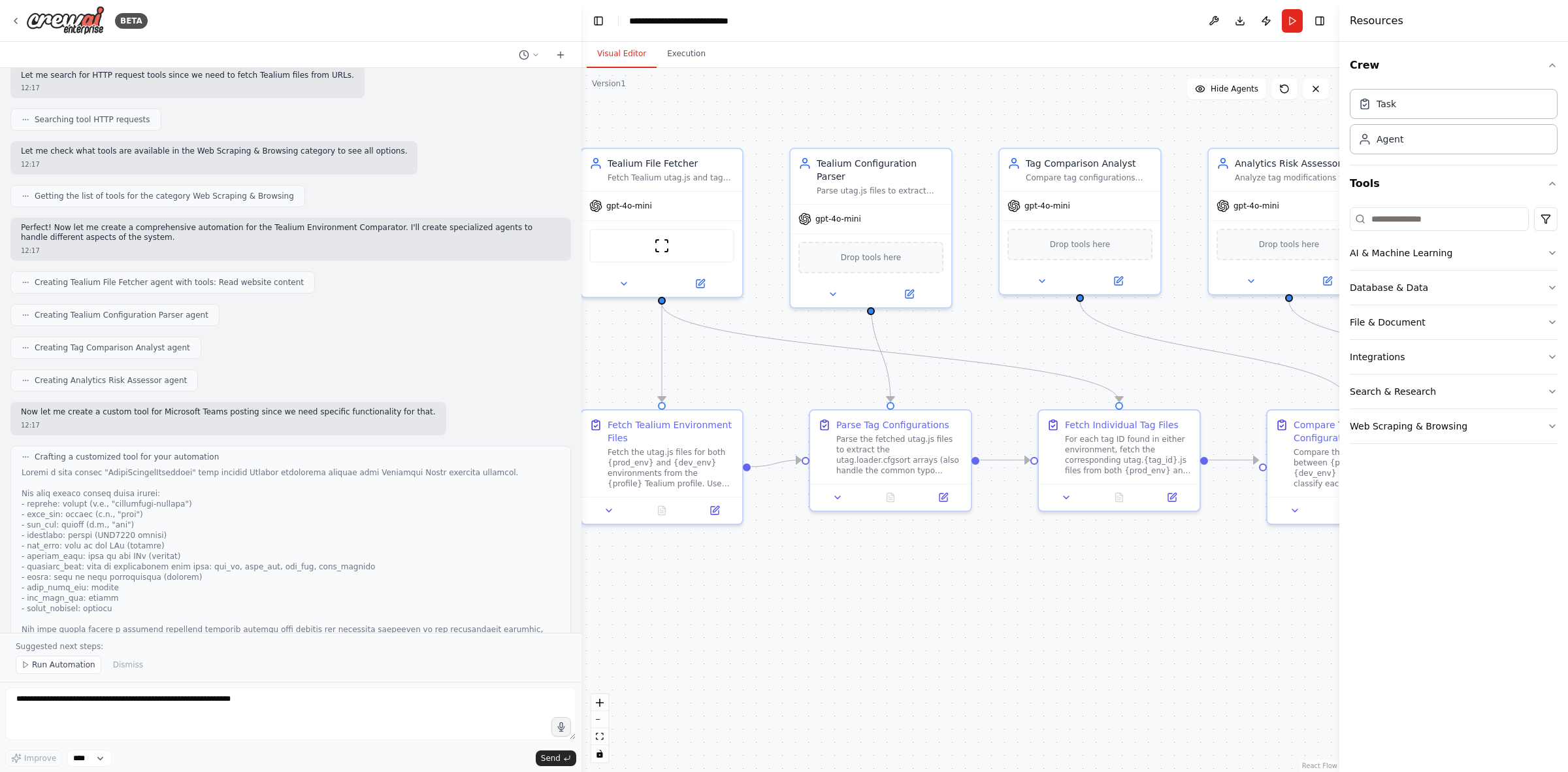
drag, startPoint x: 736, startPoint y: 589, endPoint x: 744, endPoint y: 604, distance: 17.0
click at [668, 478] on div ".deletable-edge-delete-btn { width: 20px; height: 20px; border: 0px solid #ffff…" at bounding box center [960, 419] width 758 height 704
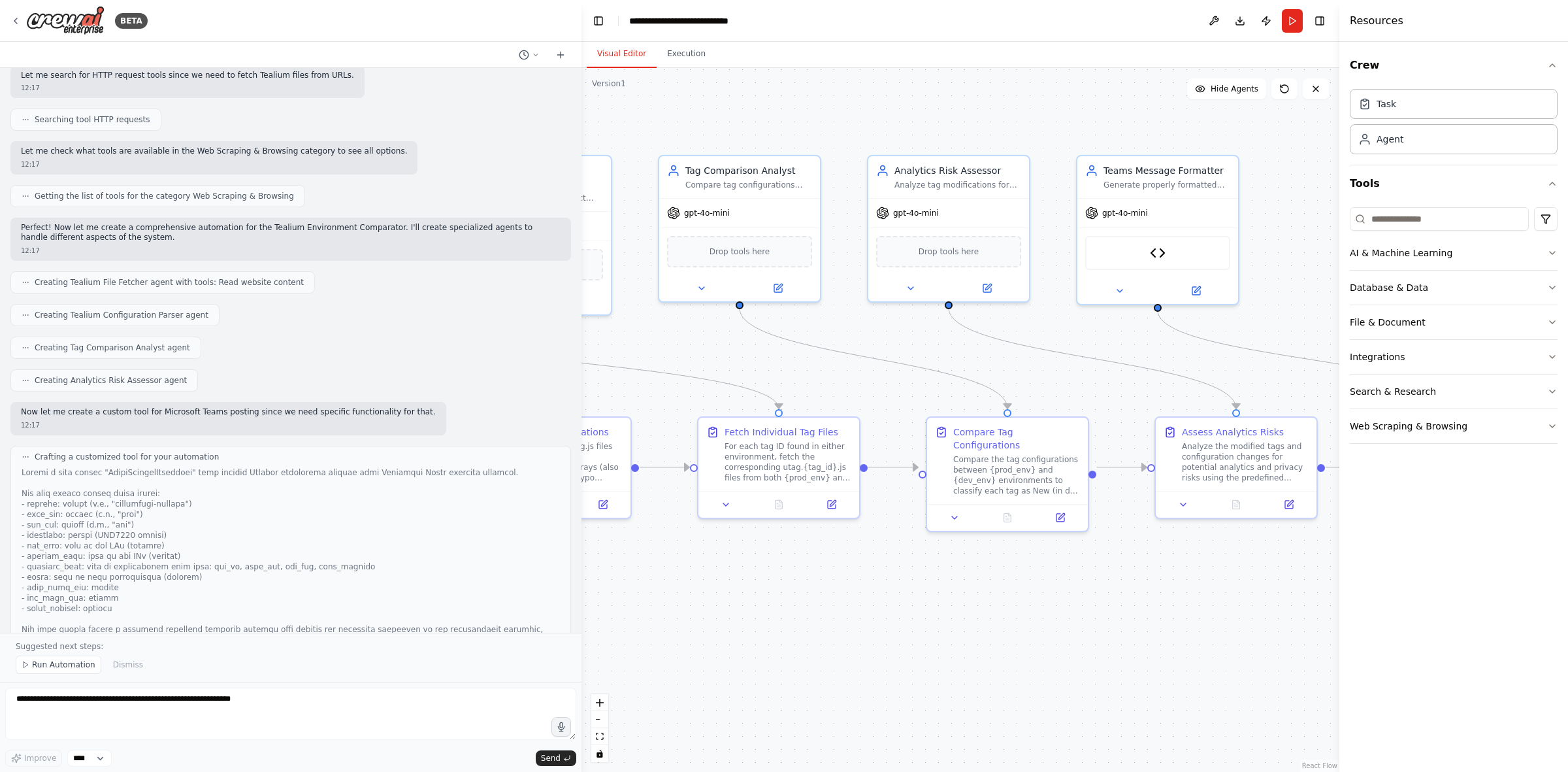
drag, startPoint x: 1131, startPoint y: 645, endPoint x: 831, endPoint y: 645, distance: 300.0
click at [831, 478] on div ".deletable-edge-delete-btn { width: 20px; height: 20px; border: 0px solid #ffff…" at bounding box center [960, 419] width 758 height 704
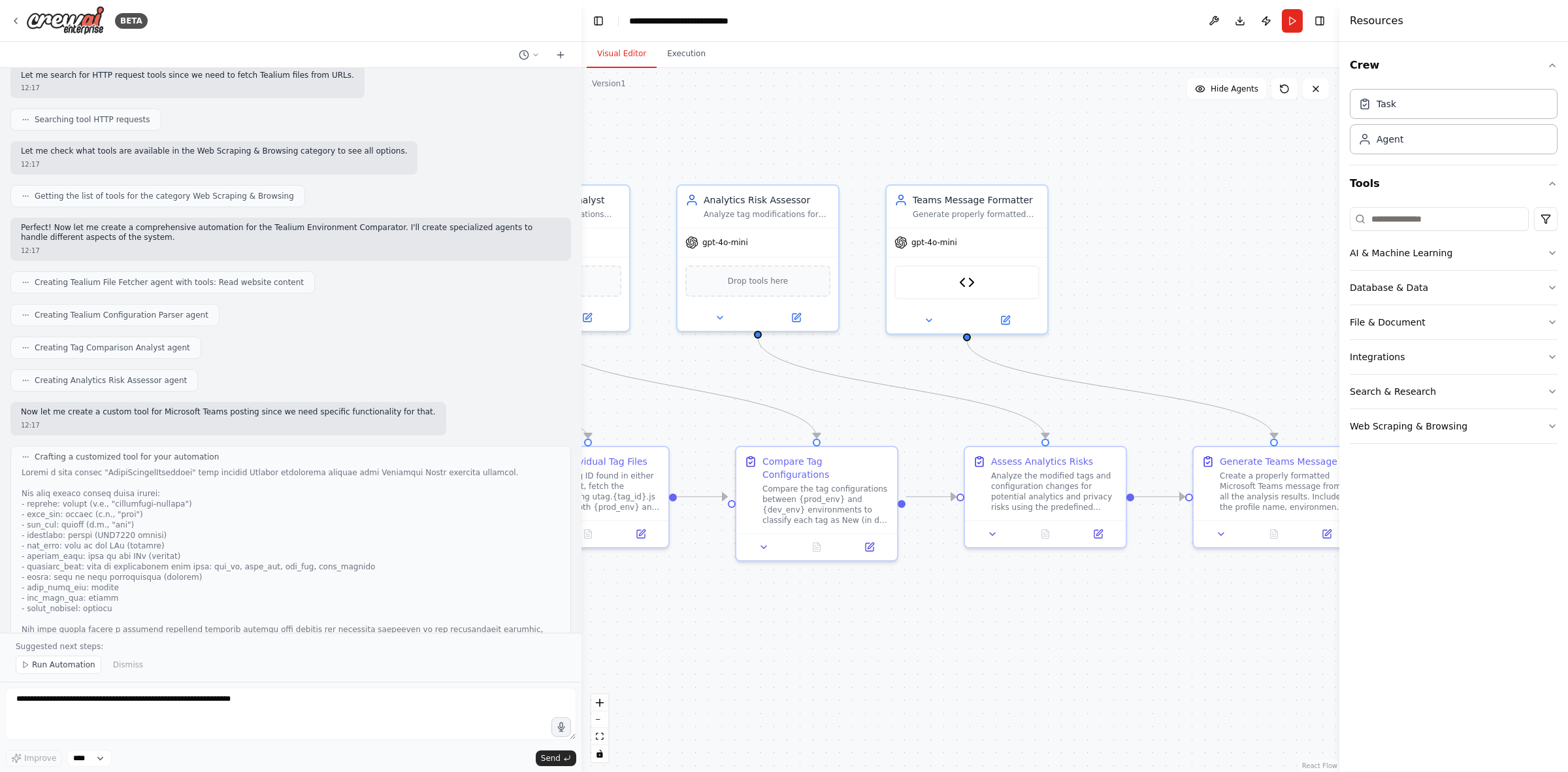
drag, startPoint x: 1180, startPoint y: 625, endPoint x: 1020, endPoint y: 645, distance: 161.2
click at [1020, 478] on div ".deletable-edge-delete-btn { width: 20px; height: 20px; border: 0px solid #ffff…" at bounding box center [960, 419] width 758 height 704
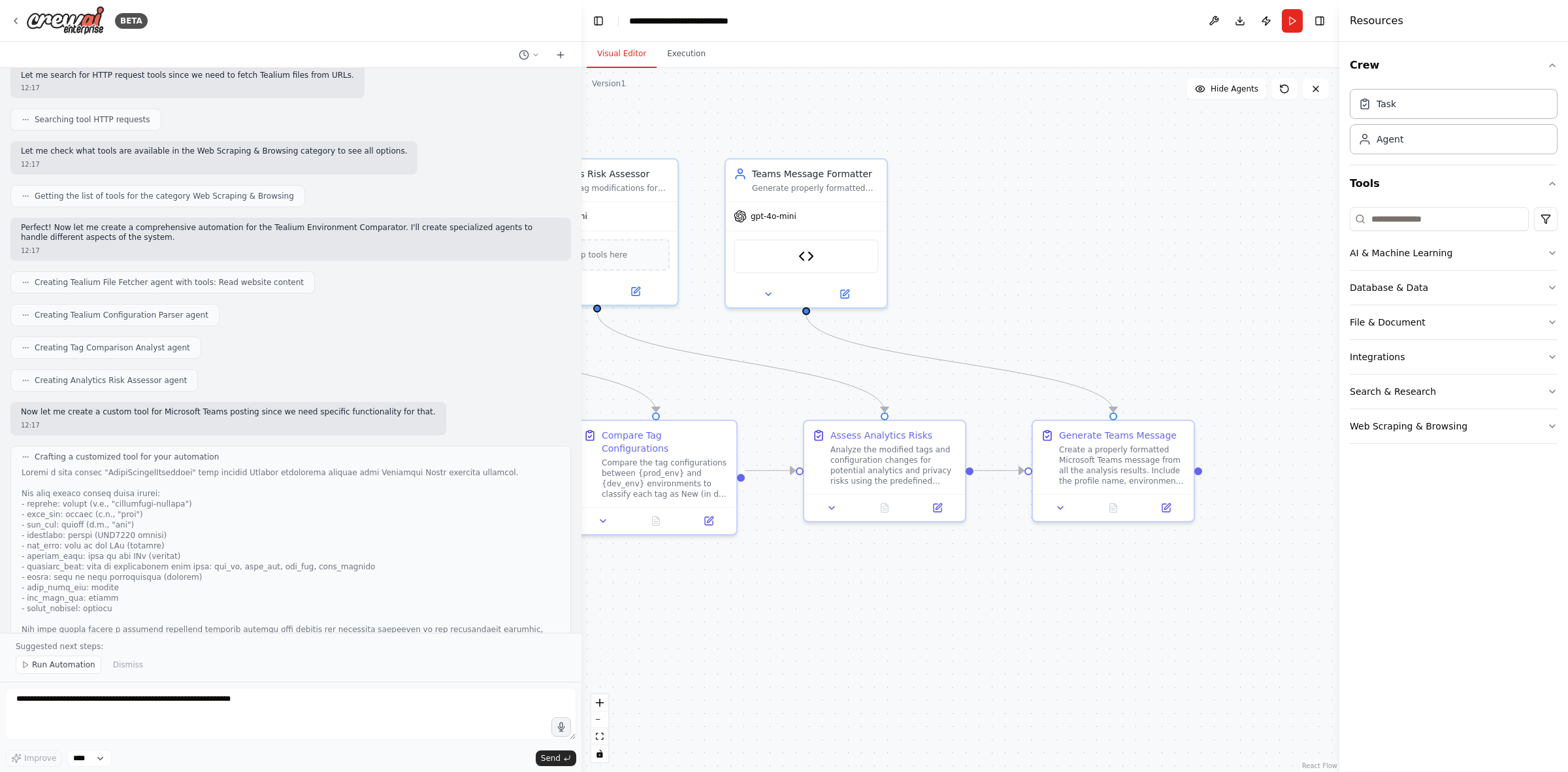
drag, startPoint x: 1197, startPoint y: 622, endPoint x: 1073, endPoint y: 591, distance: 127.8
click at [1045, 478] on div ".deletable-edge-delete-btn { width: 20px; height: 20px; border: 0px solid #ffff…" at bounding box center [960, 419] width 758 height 704
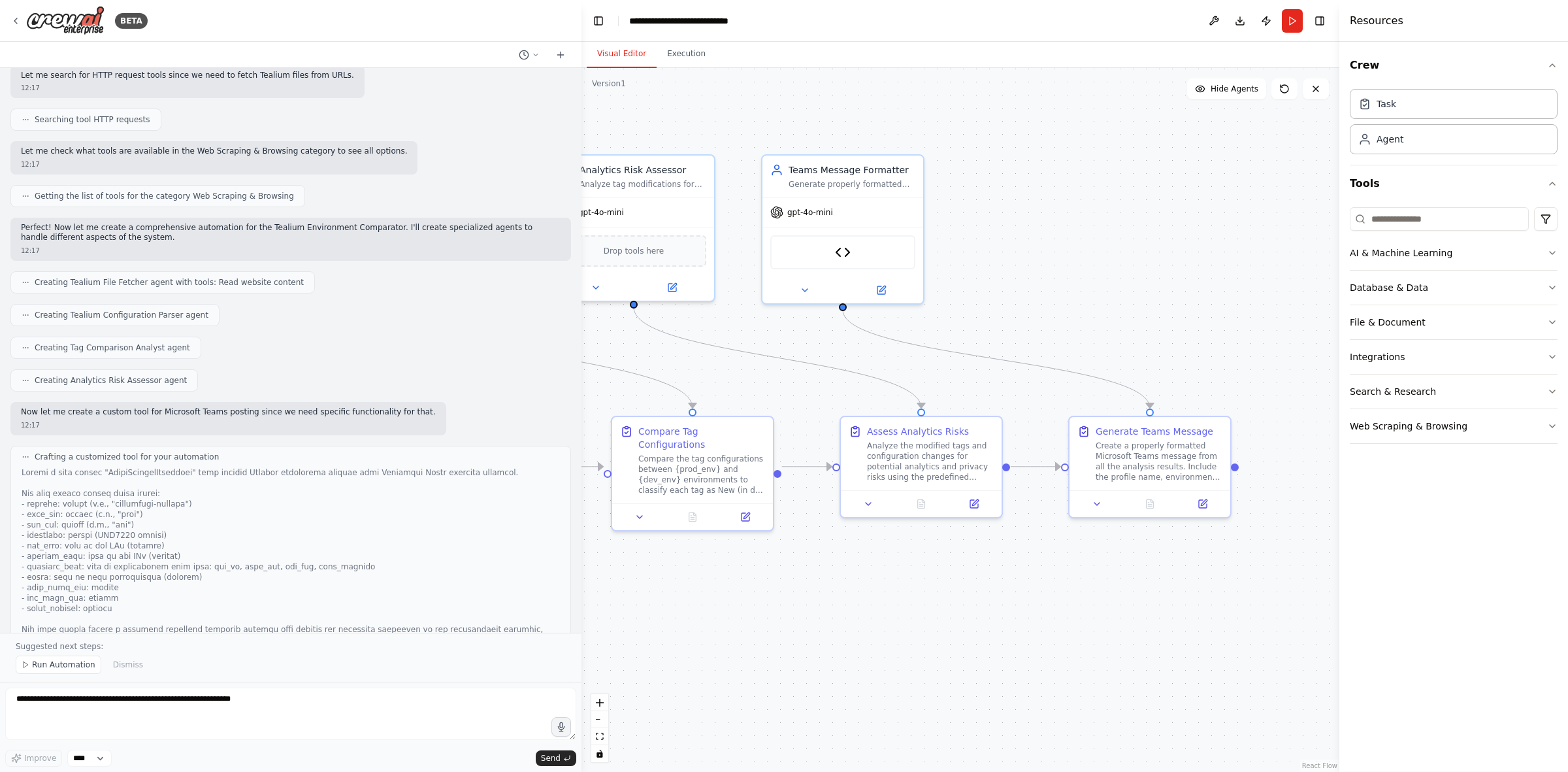
scroll to position [1917, 0]
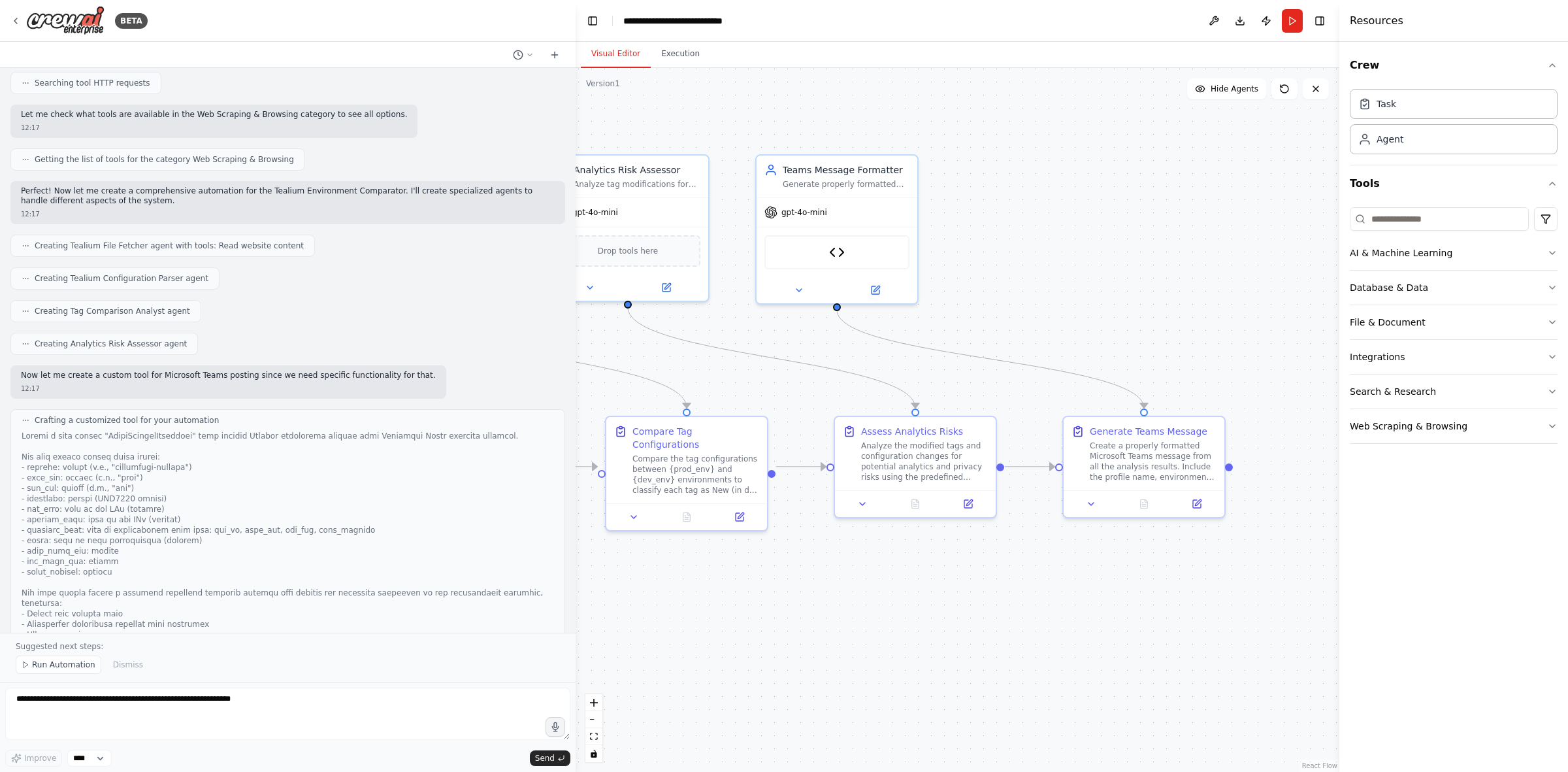
click at [575, 390] on div "BETA Tealium Env Comparator — Requirements for Junior Engineer This document de…" at bounding box center [784, 386] width 1568 height 772
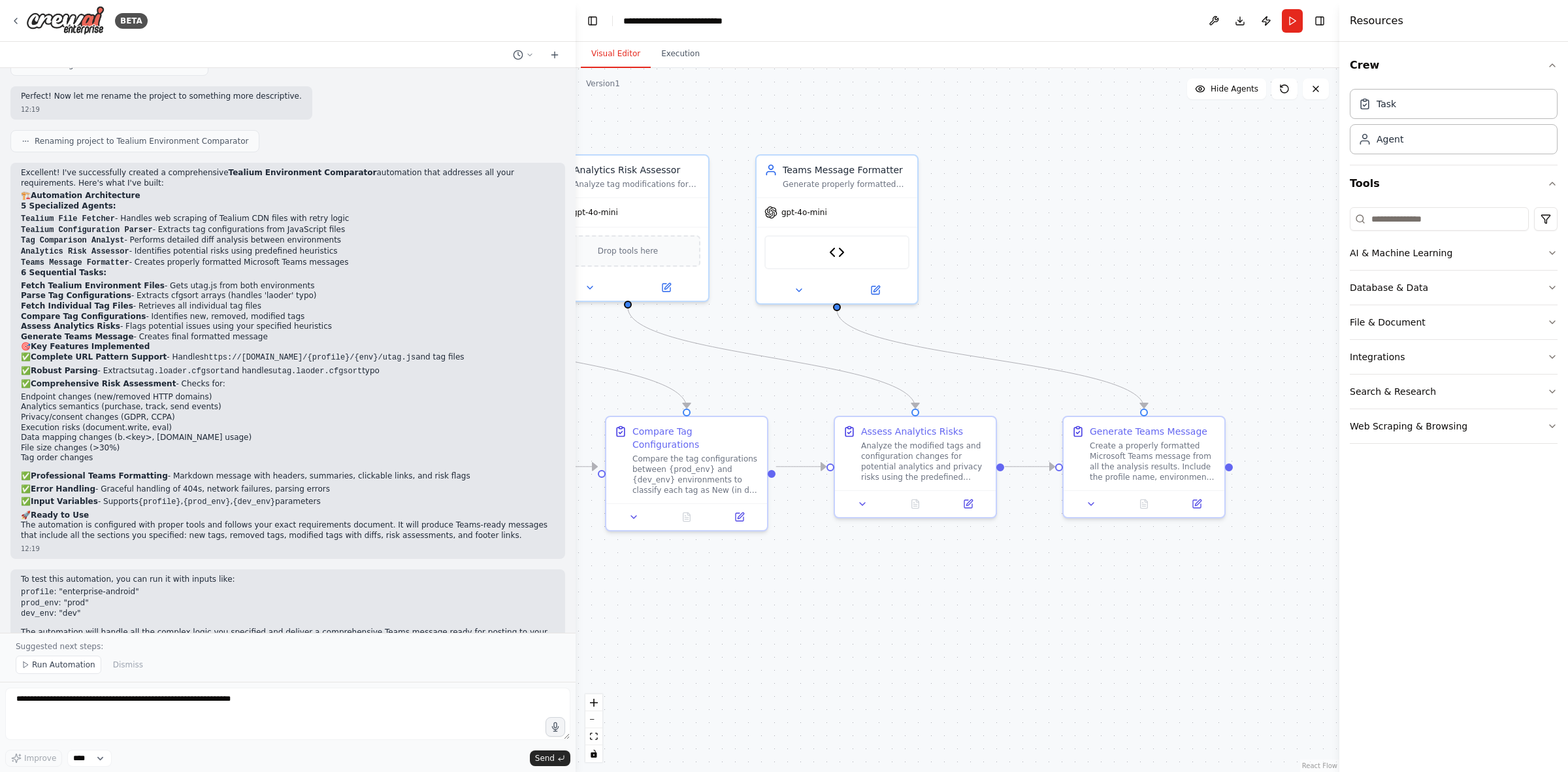
scroll to position [3041, 0]
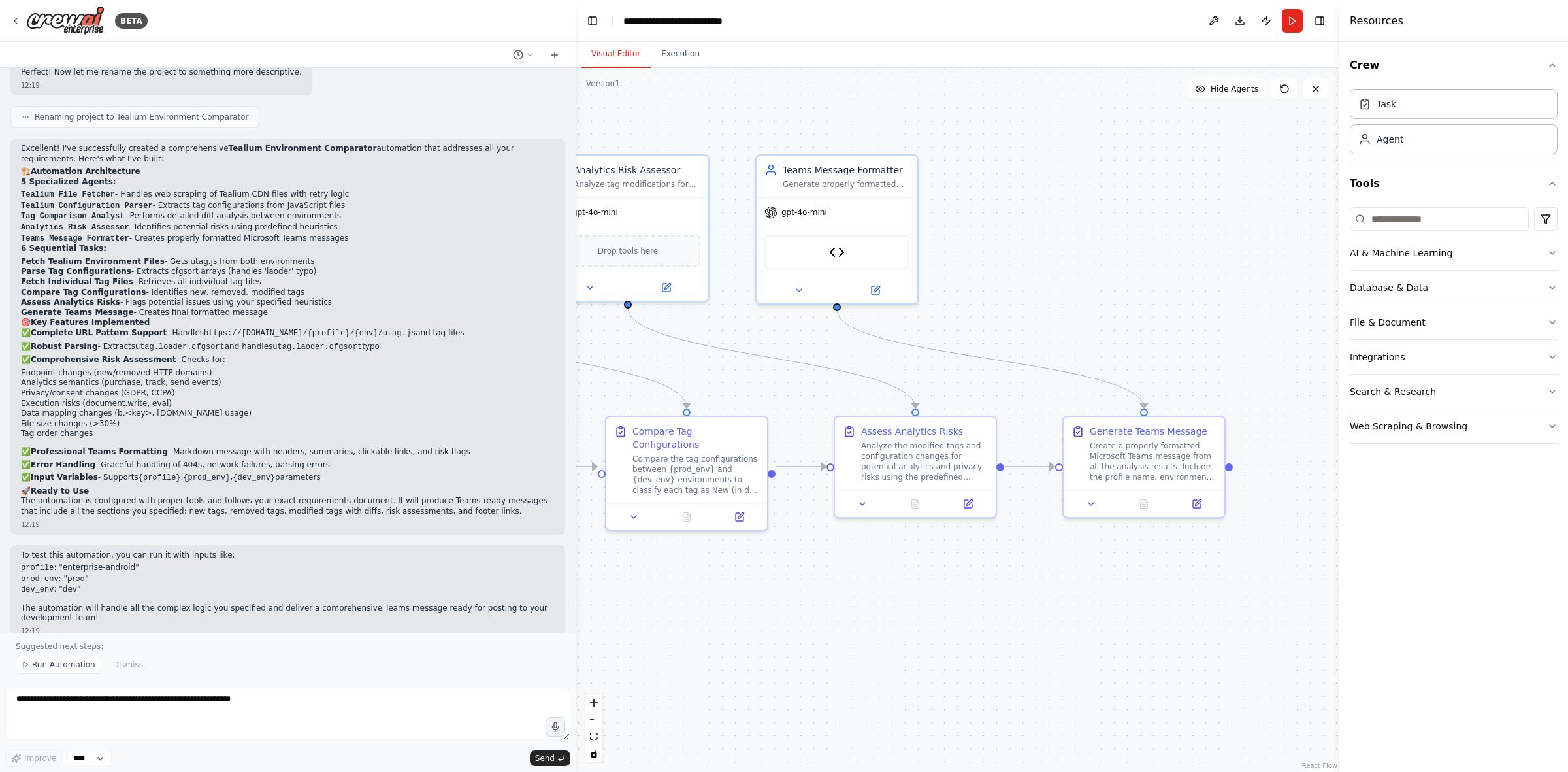
click at [1045, 365] on button "Integrations" at bounding box center [1453, 356] width 208 height 34
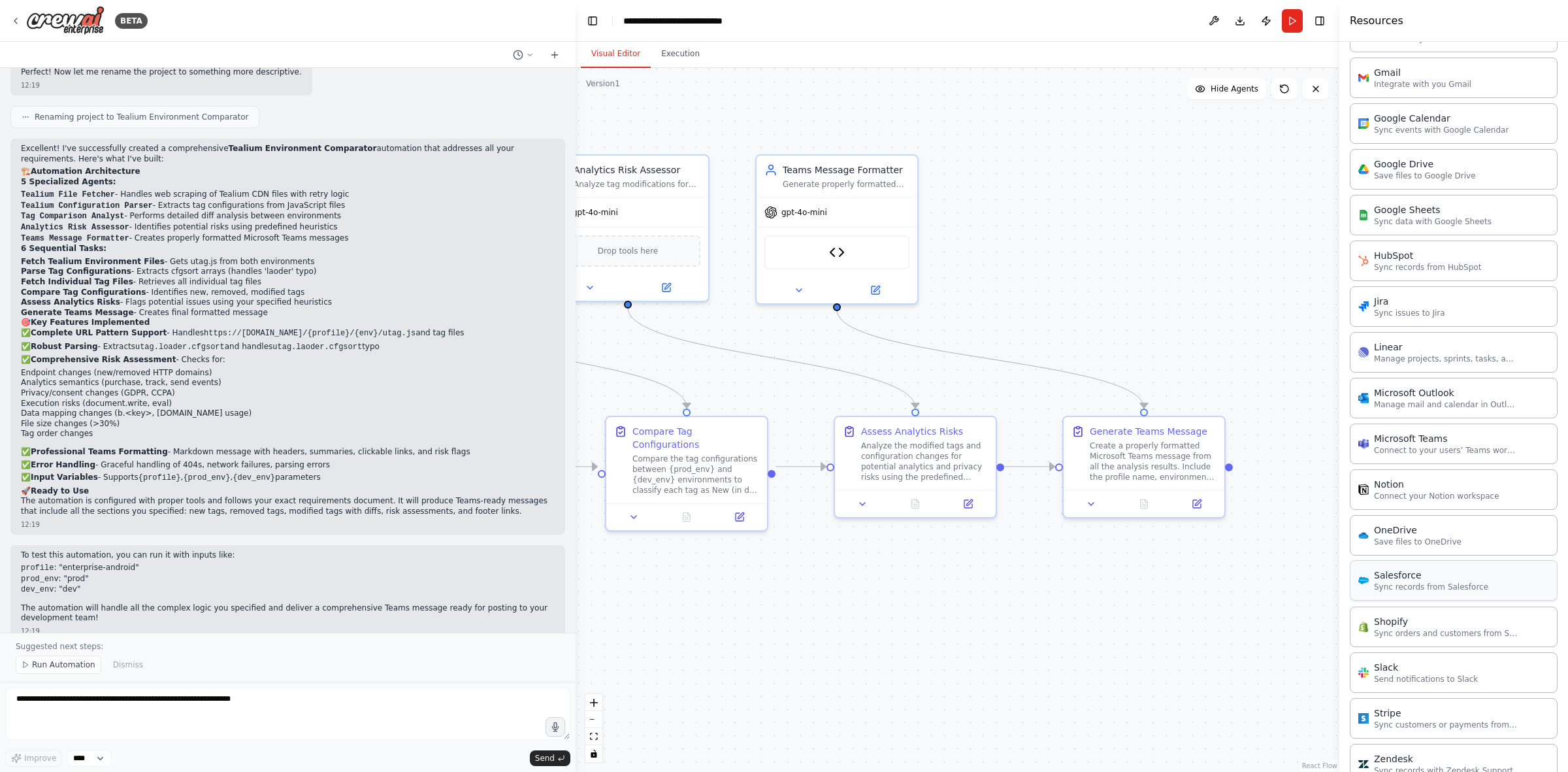
scroll to position [572, 0]
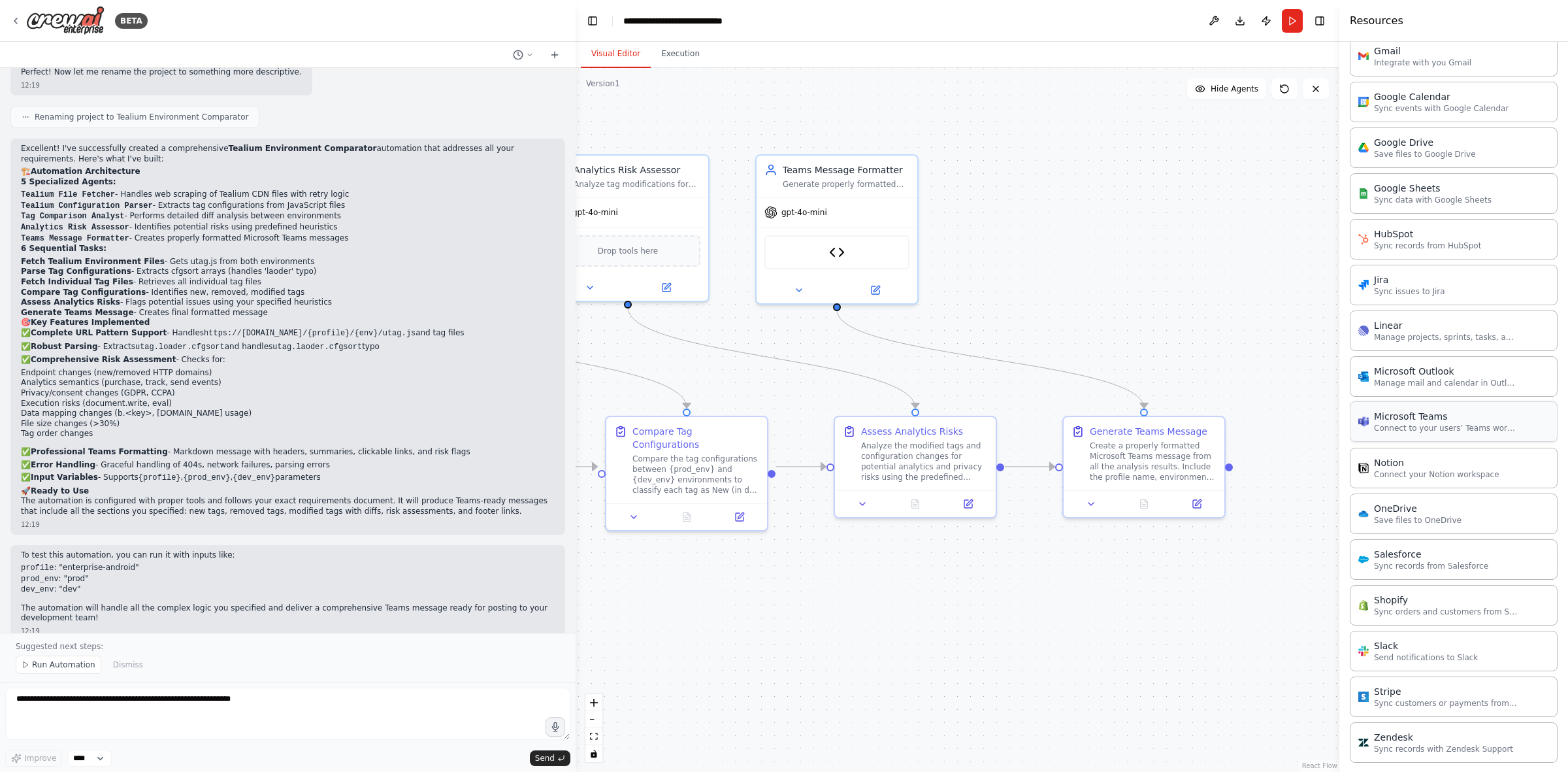
click at [1045, 433] on p "Connect to your users’ Teams workspaces" at bounding box center [1446, 428] width 143 height 10
click at [1045, 478] on icon at bounding box center [1091, 501] width 10 height 10
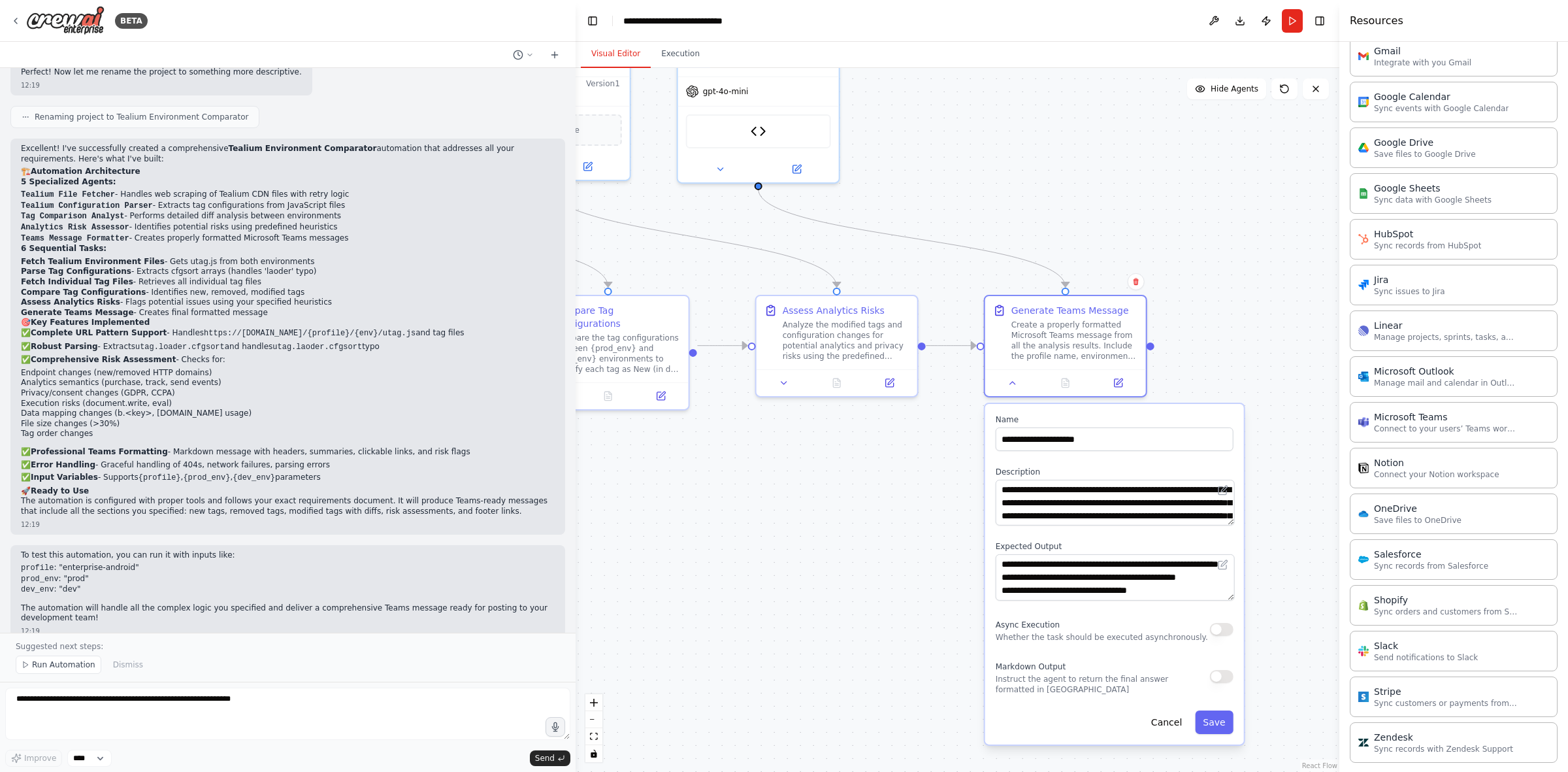
click at [1045, 476] on div ".deletable-edge-delete-btn { width: 20px; height: 20px; border: 0px solid #ffff…" at bounding box center [957, 419] width 764 height 704
click at [1045, 230] on div ".deletable-edge-delete-btn { width: 20px; height: 20px; border: 0px solid #ffff…" at bounding box center [957, 419] width 764 height 704
click at [1045, 478] on button "Cancel" at bounding box center [1167, 722] width 46 height 23
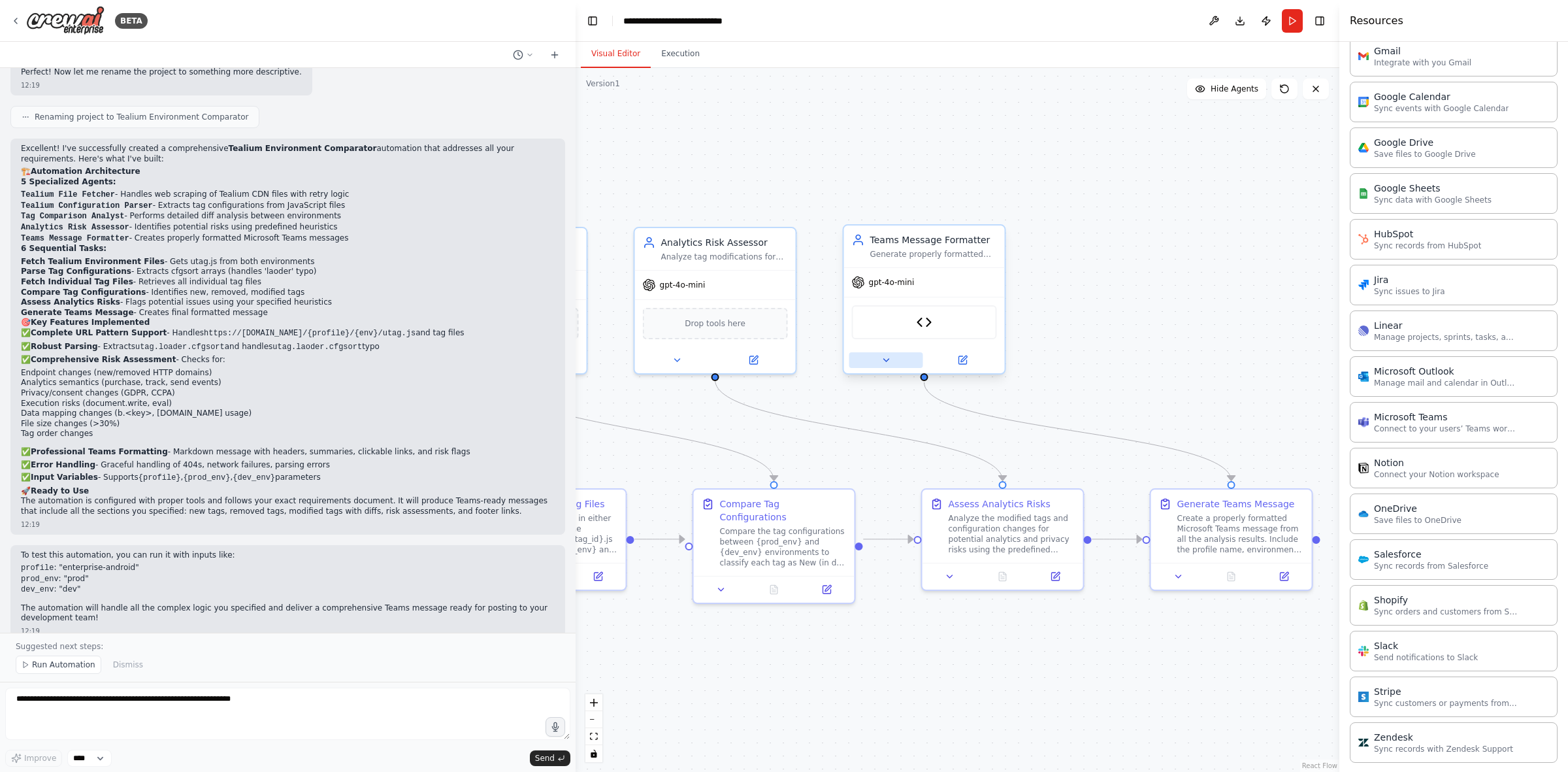
click at [881, 362] on icon at bounding box center [885, 360] width 10 height 10
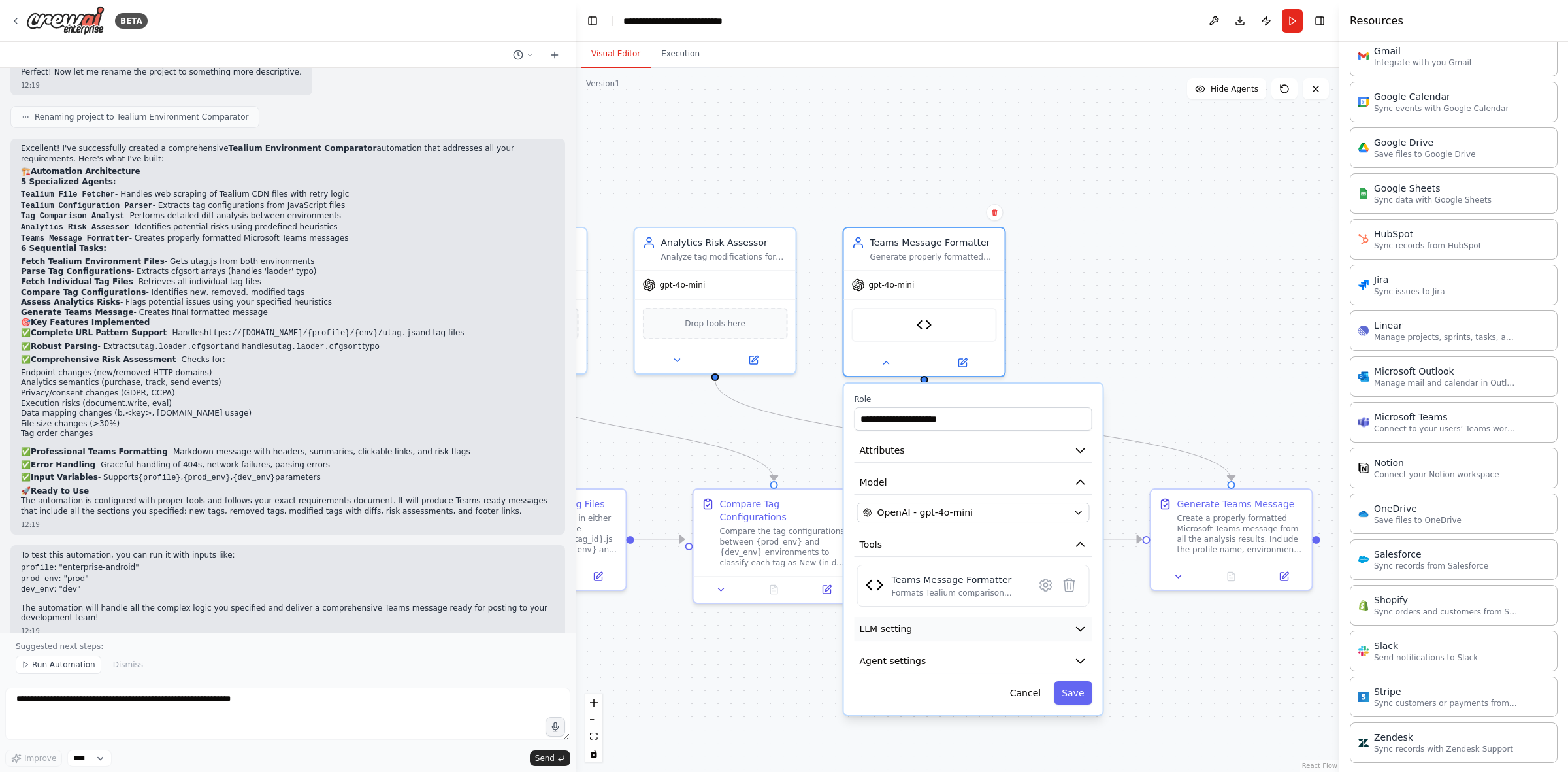
click at [936, 478] on button "LLM setting" at bounding box center [973, 629] width 238 height 24
click at [905, 455] on button "Attributes" at bounding box center [973, 451] width 238 height 24
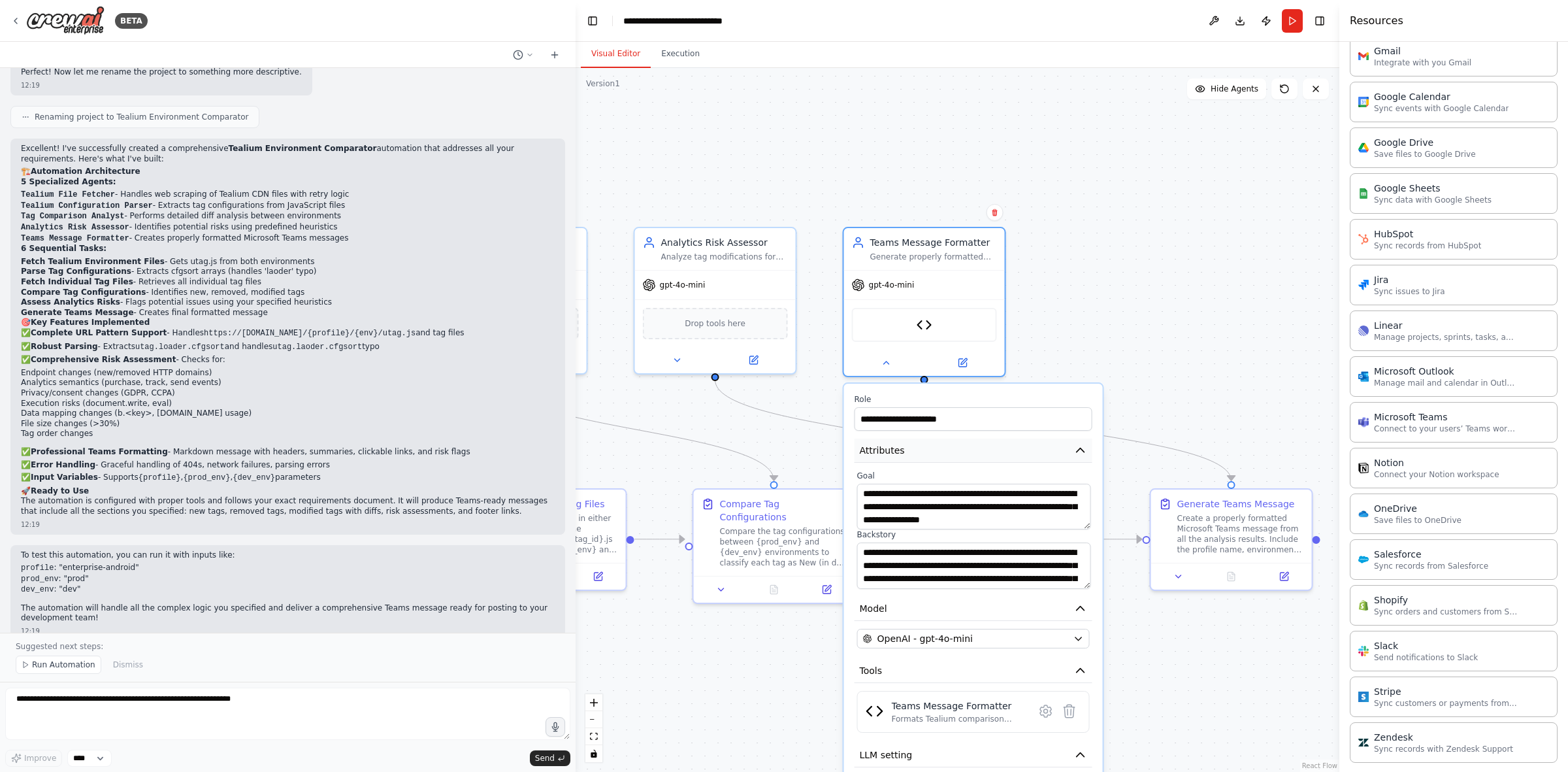
click at [908, 451] on button "Attributes" at bounding box center [973, 451] width 238 height 24
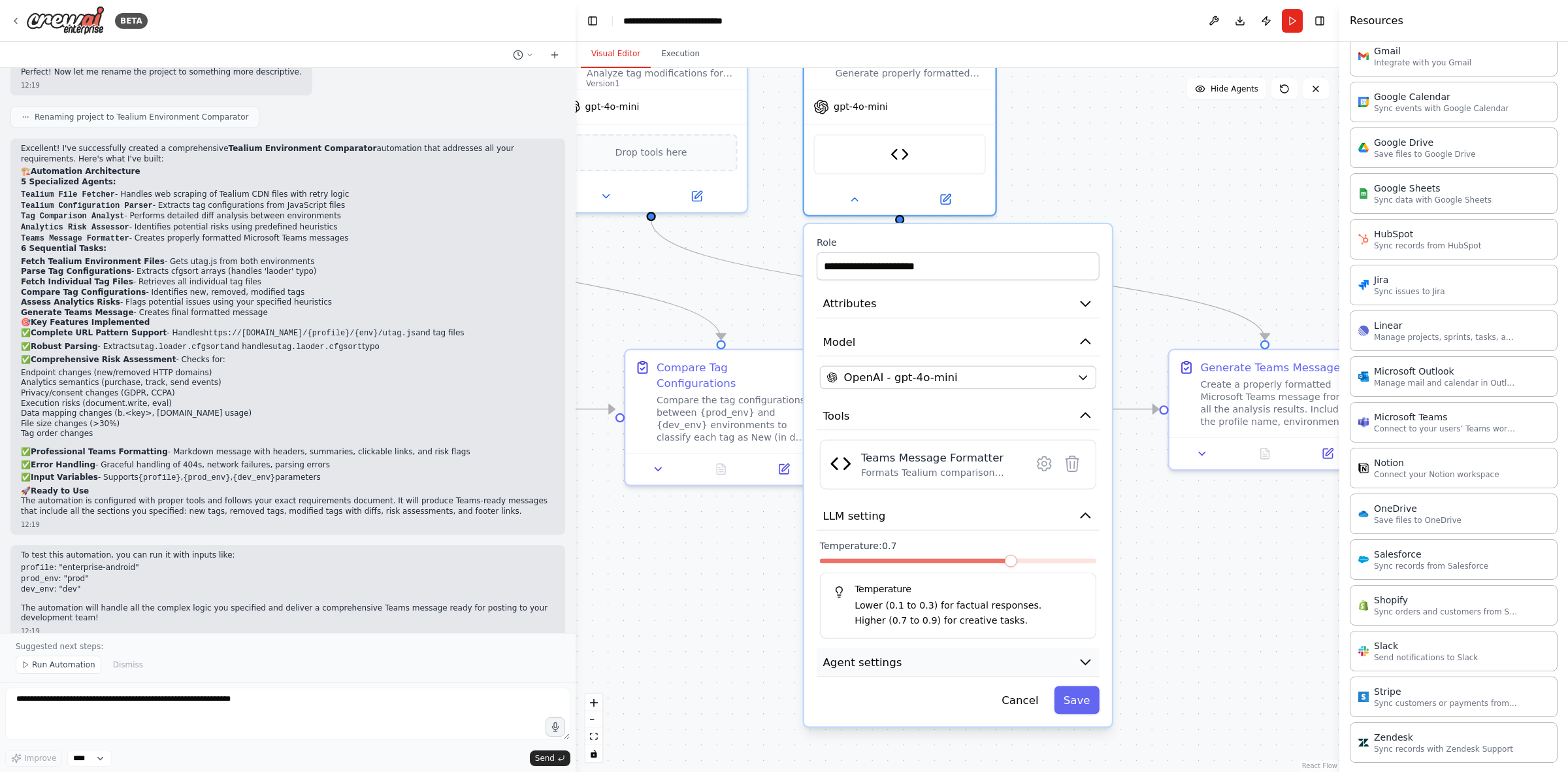
click at [936, 478] on button "Agent settings" at bounding box center [958, 662] width 283 height 29
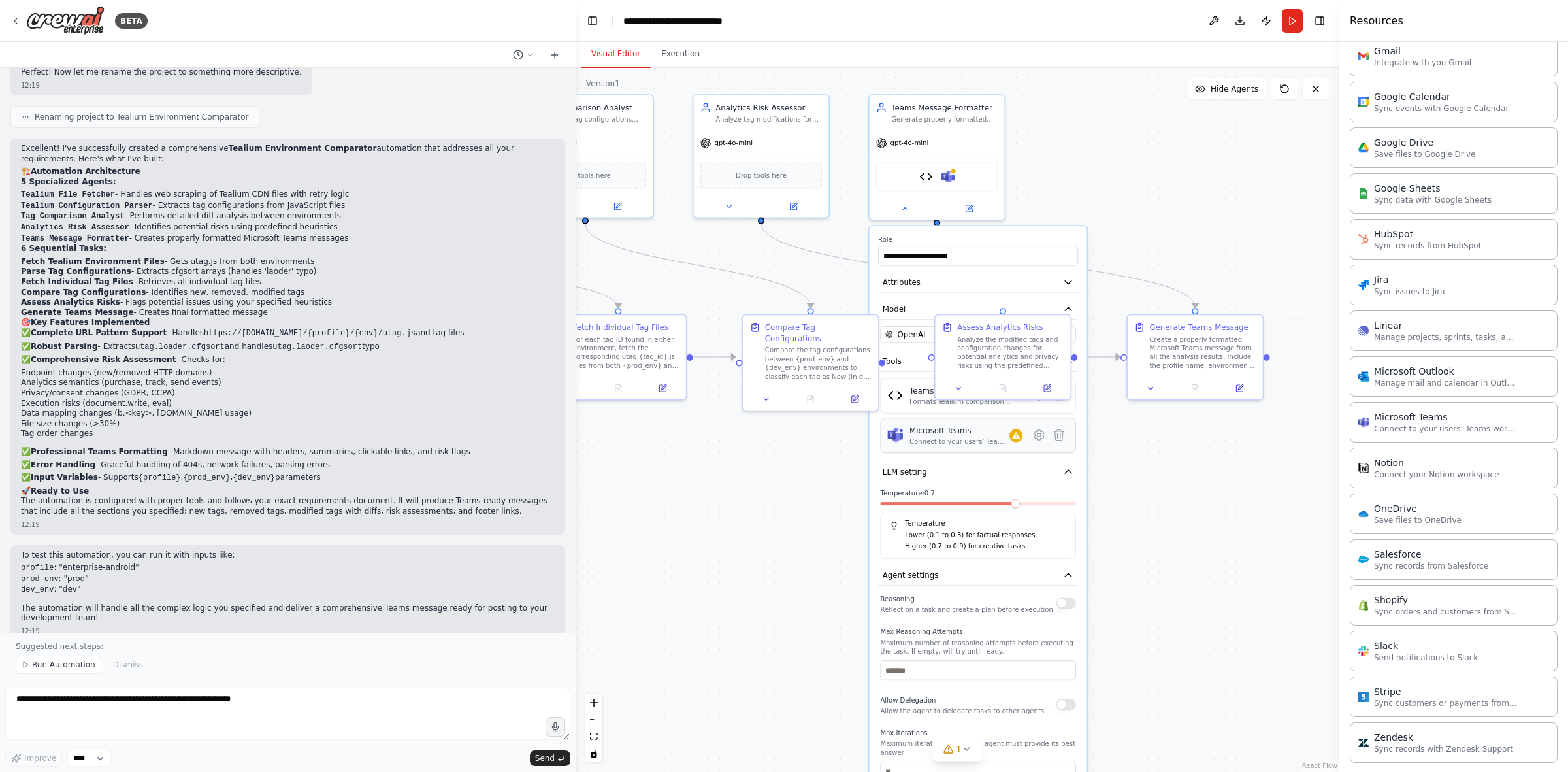
click at [984, 442] on div "Connect to your users’ Teams workspaces" at bounding box center [959, 442] width 100 height 8
click at [1020, 440] on div at bounding box center [1016, 435] width 13 height 13
click at [1043, 440] on icon at bounding box center [1039, 435] width 13 height 13
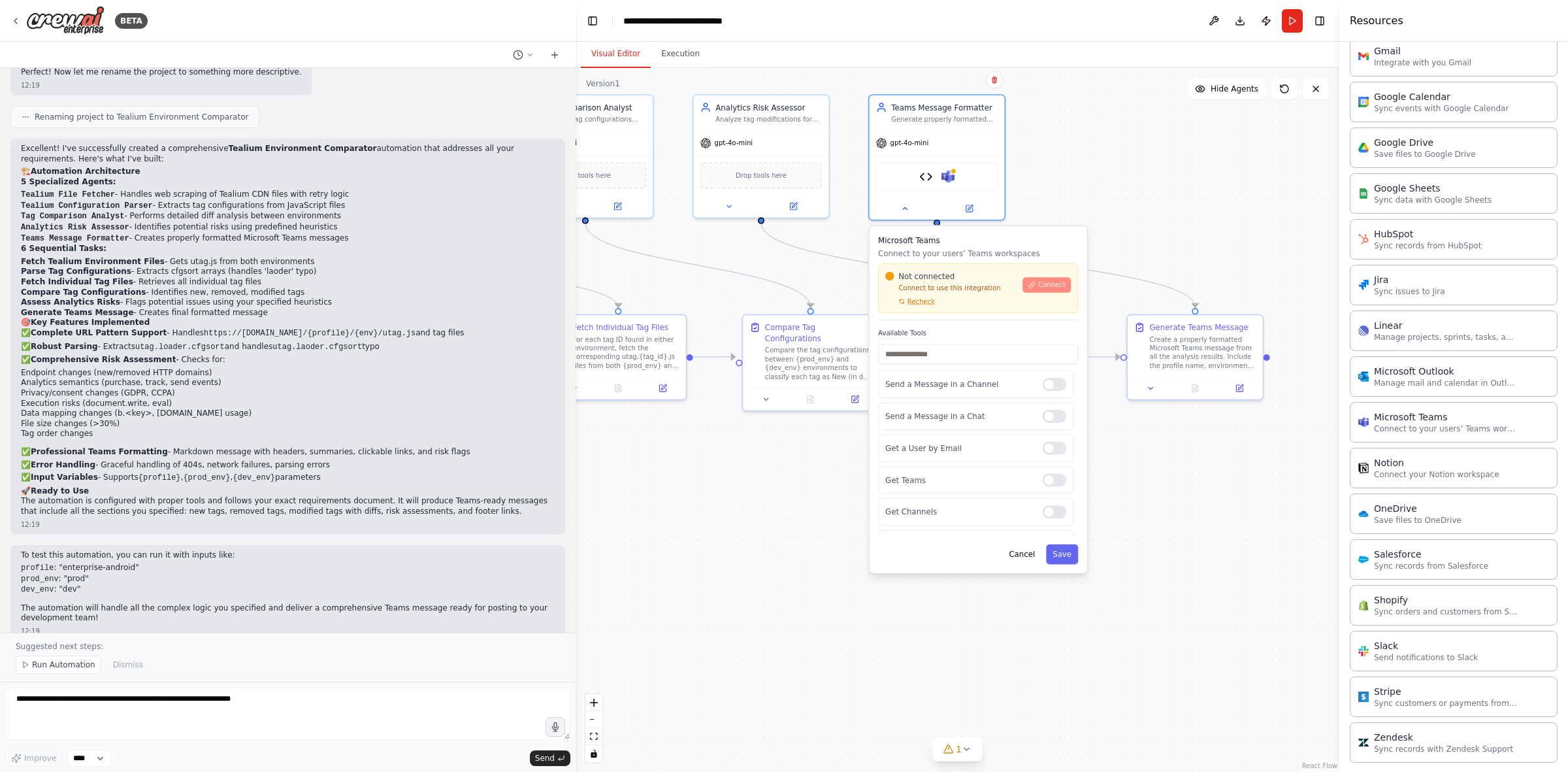
click at [1045, 280] on span "Connect" at bounding box center [1052, 284] width 28 height 8
click at [1019, 478] on button "Cancel" at bounding box center [1022, 554] width 39 height 19
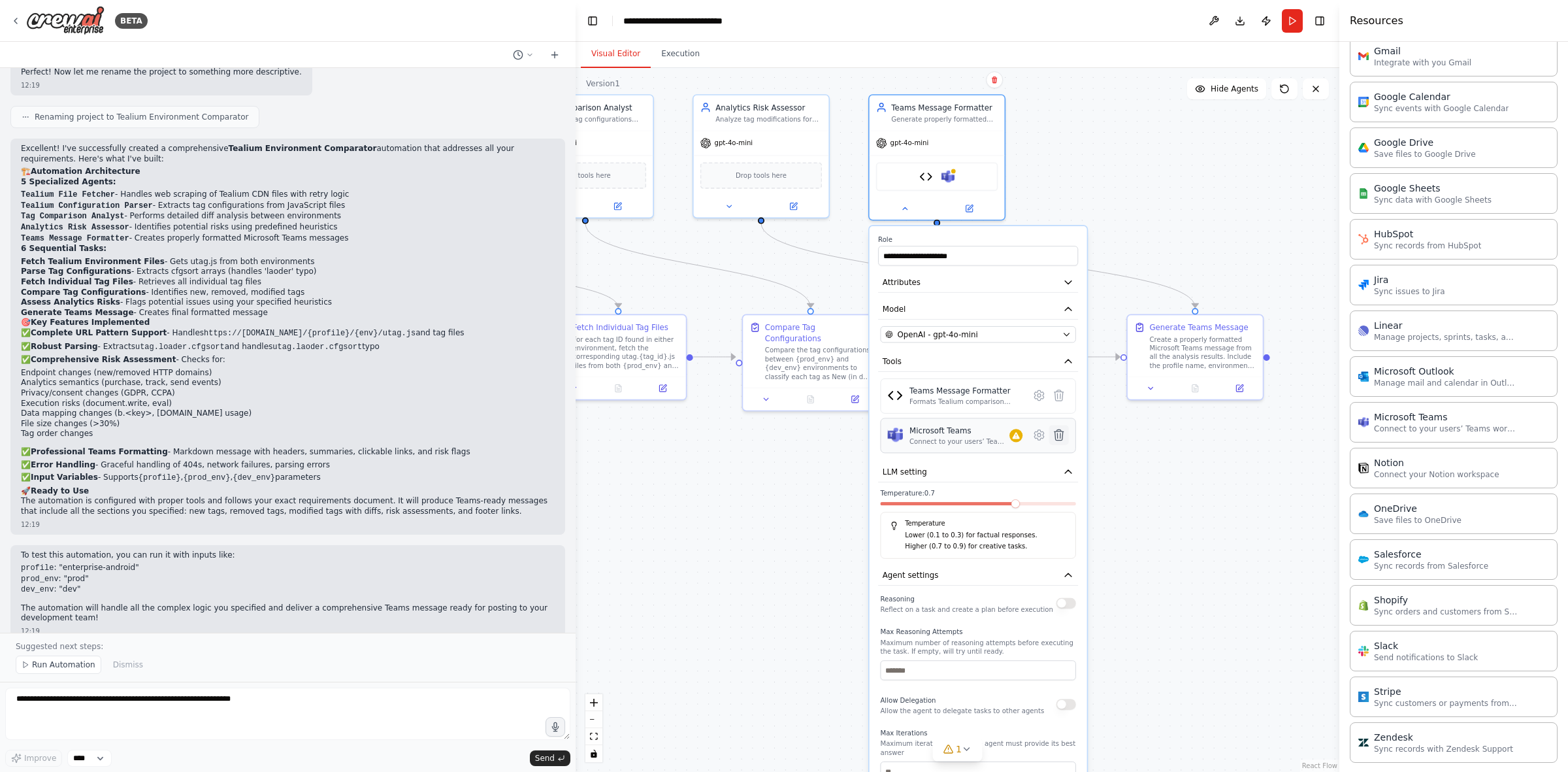
click at [1045, 435] on icon at bounding box center [1059, 434] width 9 height 10
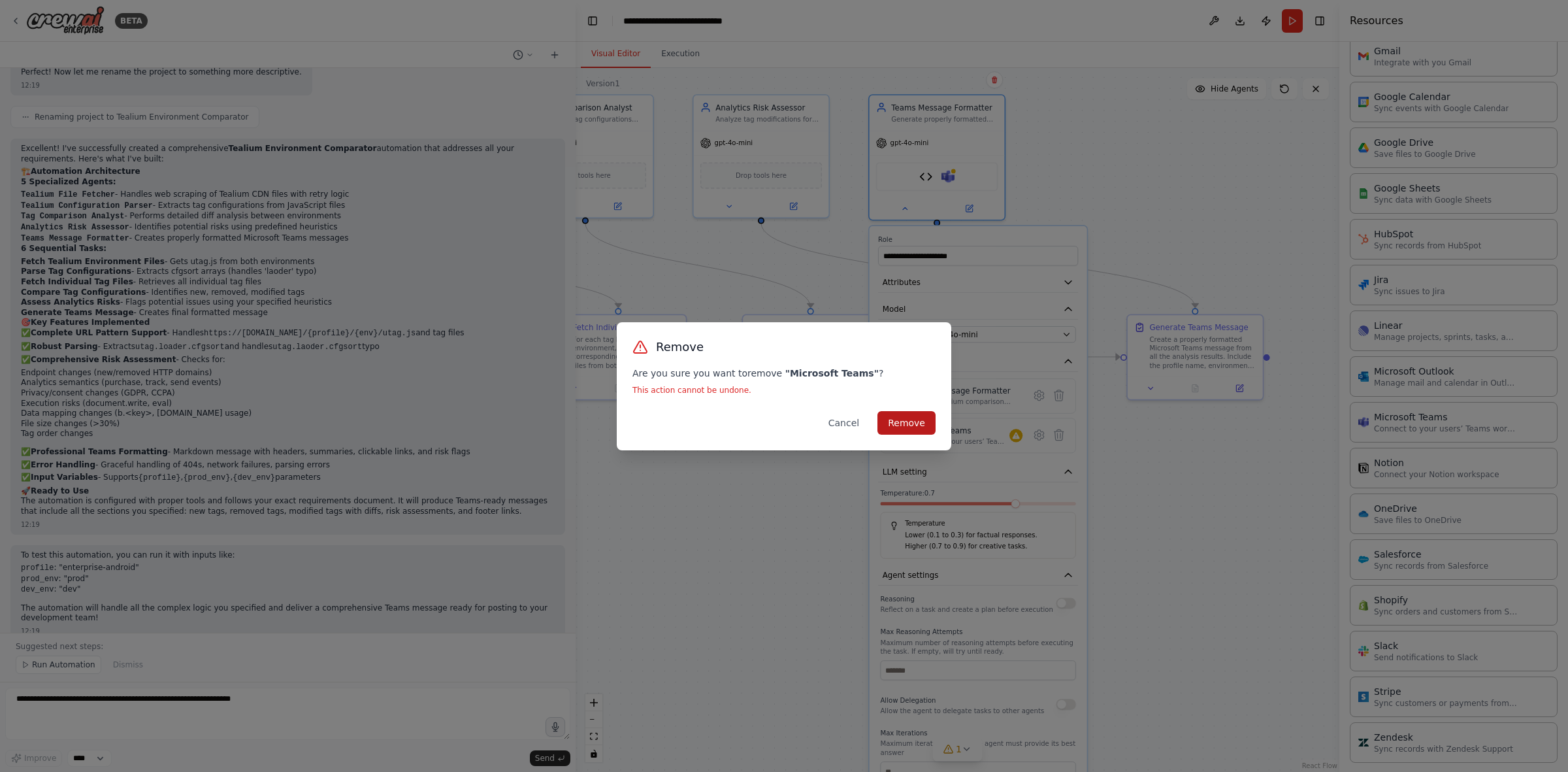
click at [909, 416] on button "Remove" at bounding box center [907, 422] width 58 height 23
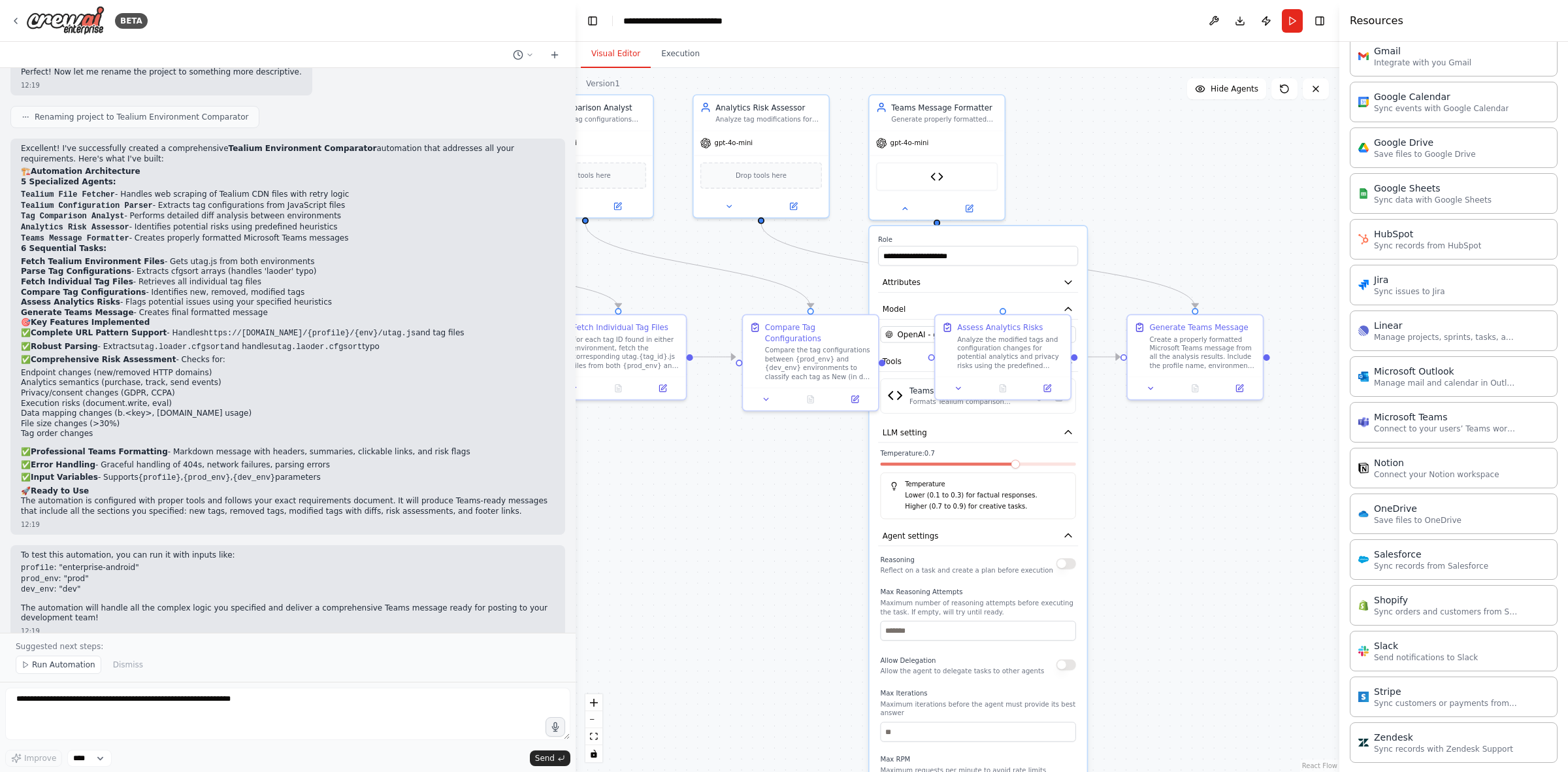
click at [1045, 478] on div ".deletable-edge-delete-btn { width: 20px; height: 20px; border: 0px solid #ffff…" at bounding box center [957, 419] width 764 height 704
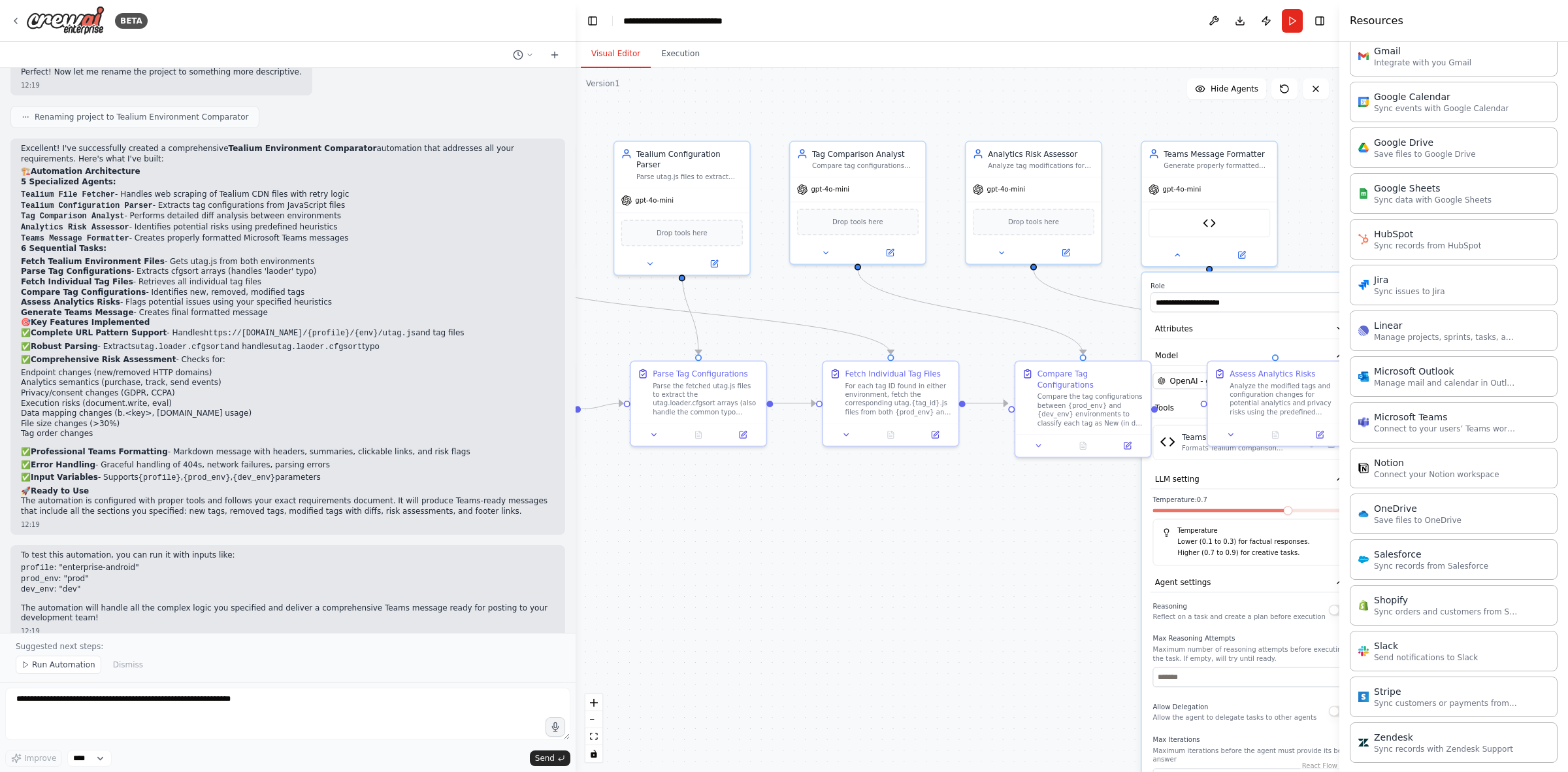
drag, startPoint x: 690, startPoint y: 560, endPoint x: 932, endPoint y: 595, distance: 244.5
click at [966, 478] on div ".deletable-edge-delete-btn { width: 20px; height: 20px; border: 0px solid #ffff…" at bounding box center [957, 419] width 764 height 704
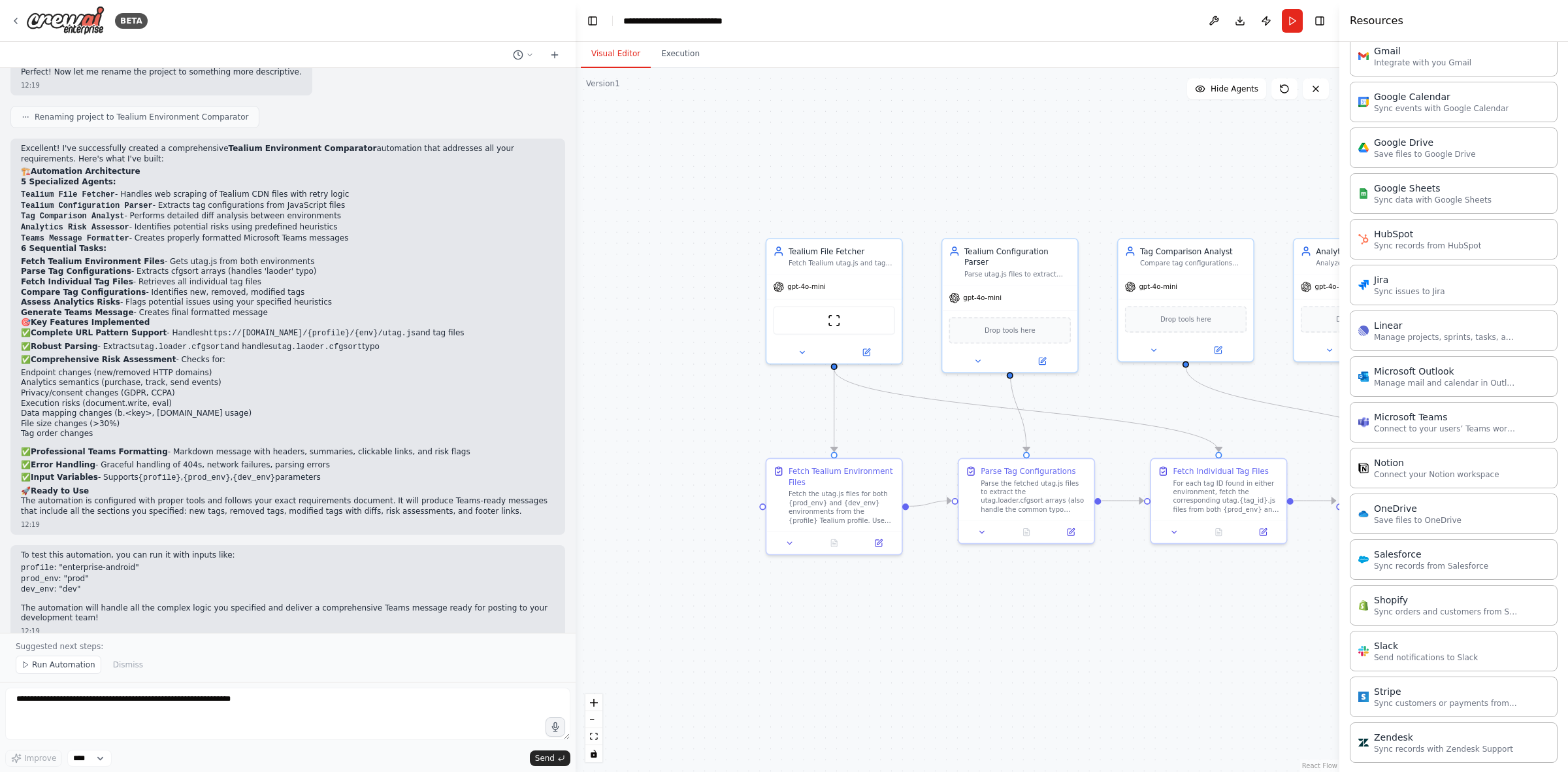
drag, startPoint x: 849, startPoint y: 579, endPoint x: 1041, endPoint y: 638, distance: 200.9
click at [1041, 478] on div ".deletable-edge-delete-btn { width: 20px; height: 20px; border: 0px solid #ffff…" at bounding box center [957, 419] width 764 height 704
click at [843, 253] on div "Tealium File Fetcher" at bounding box center [842, 249] width 106 height 11
click at [843, 267] on div "Tealium File Fetcher Fetch Tealium utag.js and tag files from specified environ…" at bounding box center [834, 255] width 135 height 35
click at [865, 348] on icon at bounding box center [866, 350] width 6 height 6
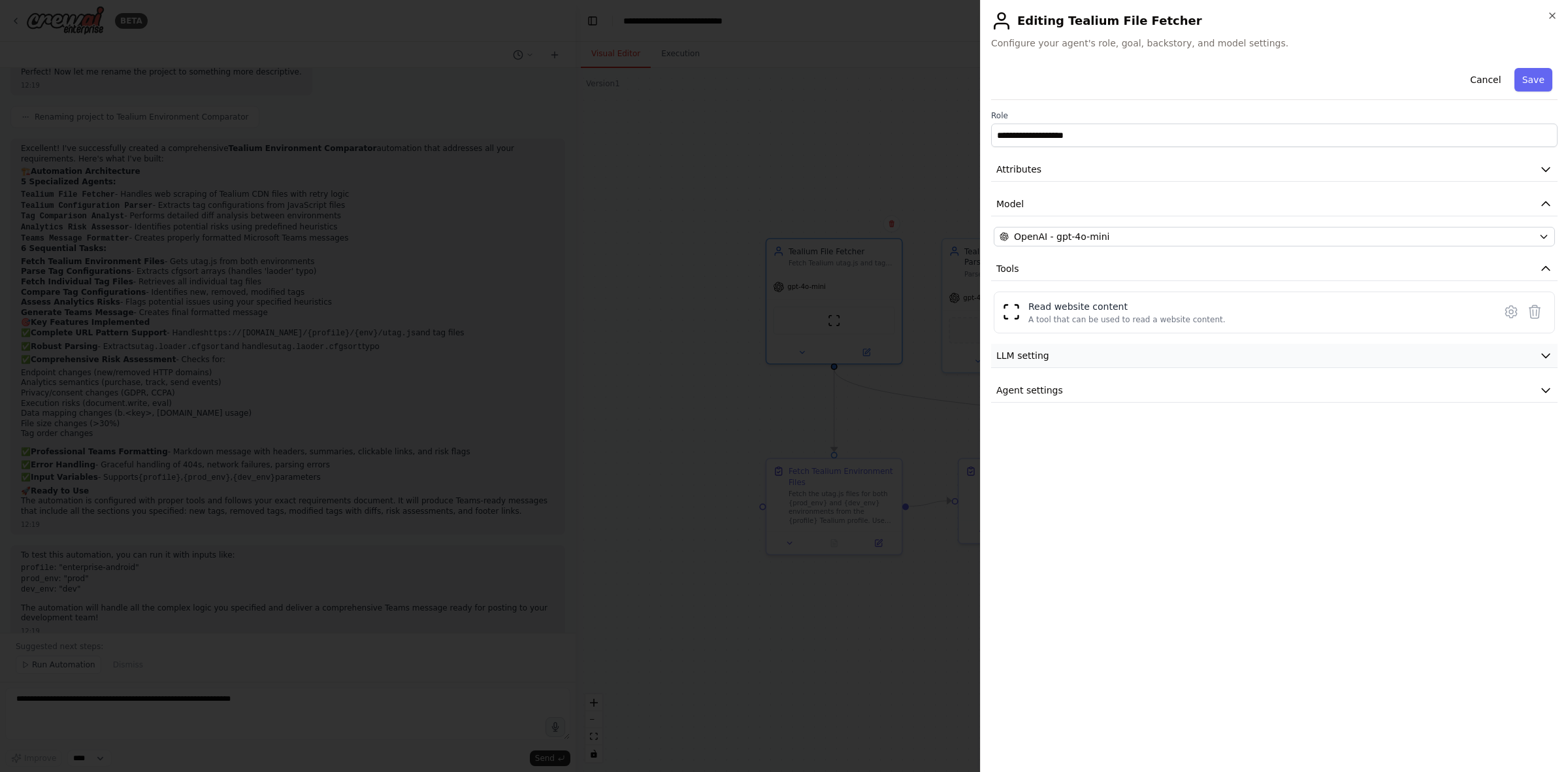
click at [1045, 364] on button "LLM setting" at bounding box center [1275, 356] width 566 height 24
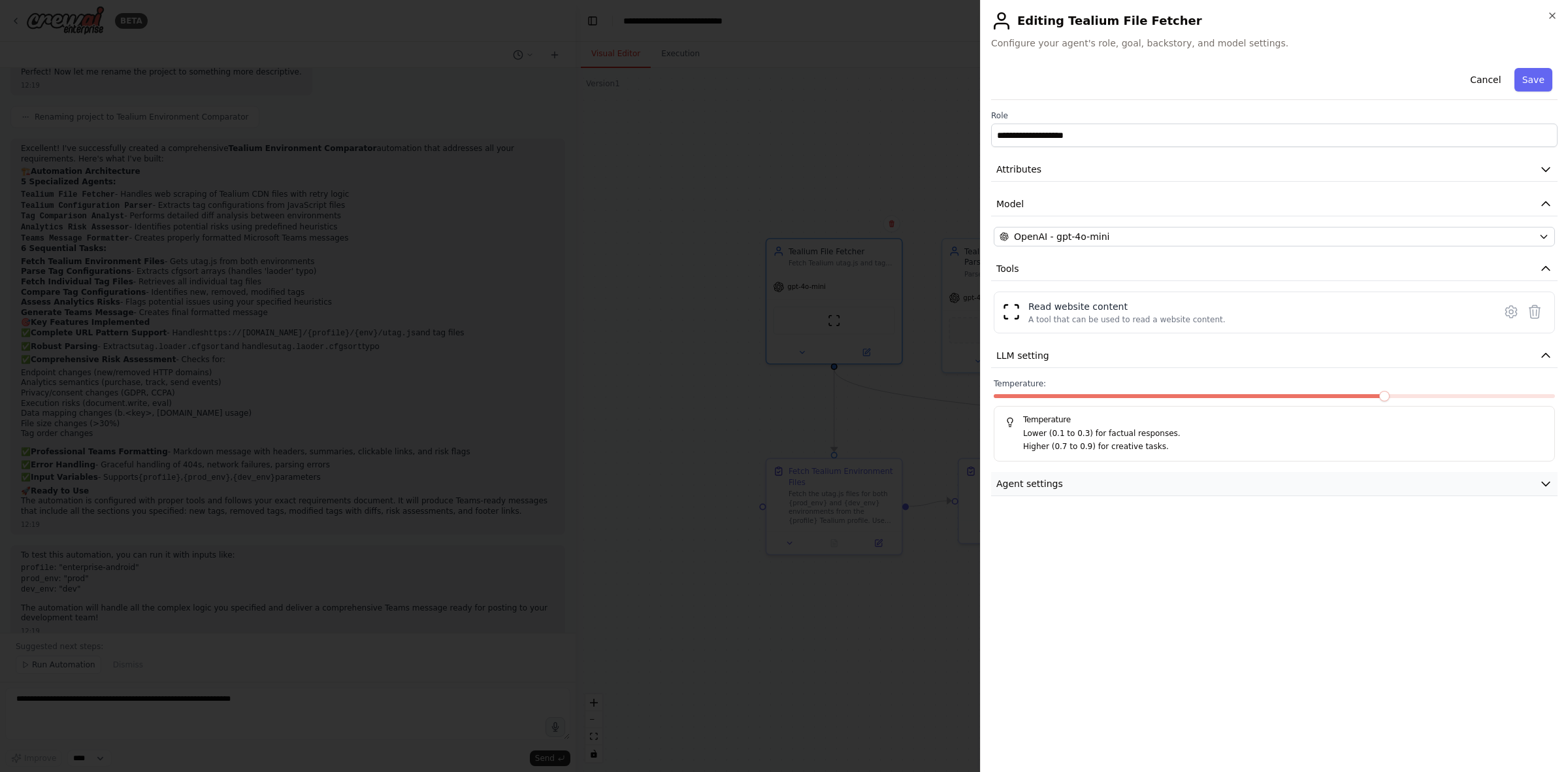
click at [1041, 478] on span "Agent settings" at bounding box center [1030, 484] width 67 height 13
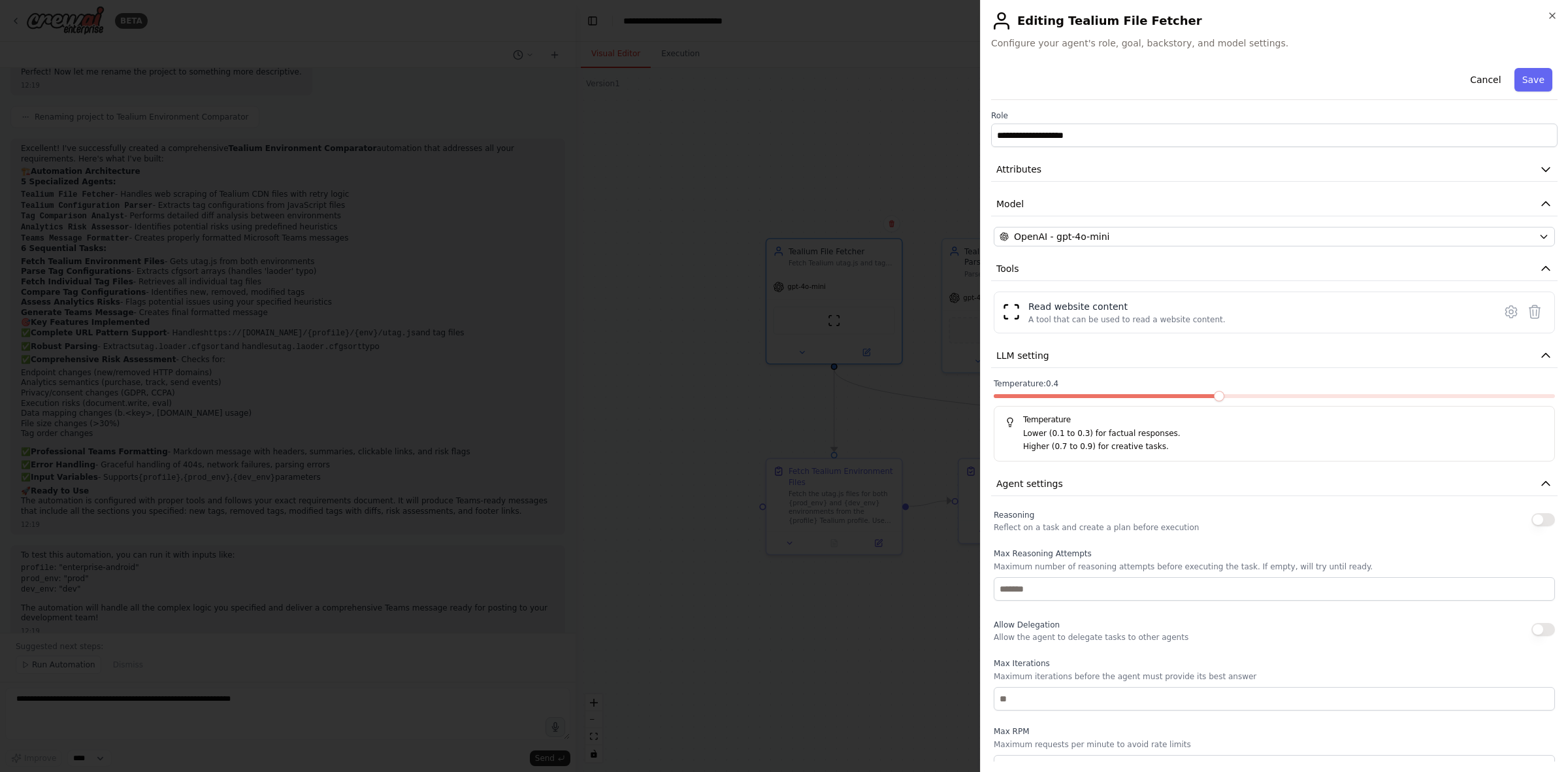
click at [1045, 394] on span at bounding box center [1218, 395] width 10 height 10
click at [1045, 77] on button "Save" at bounding box center [1533, 79] width 38 height 23
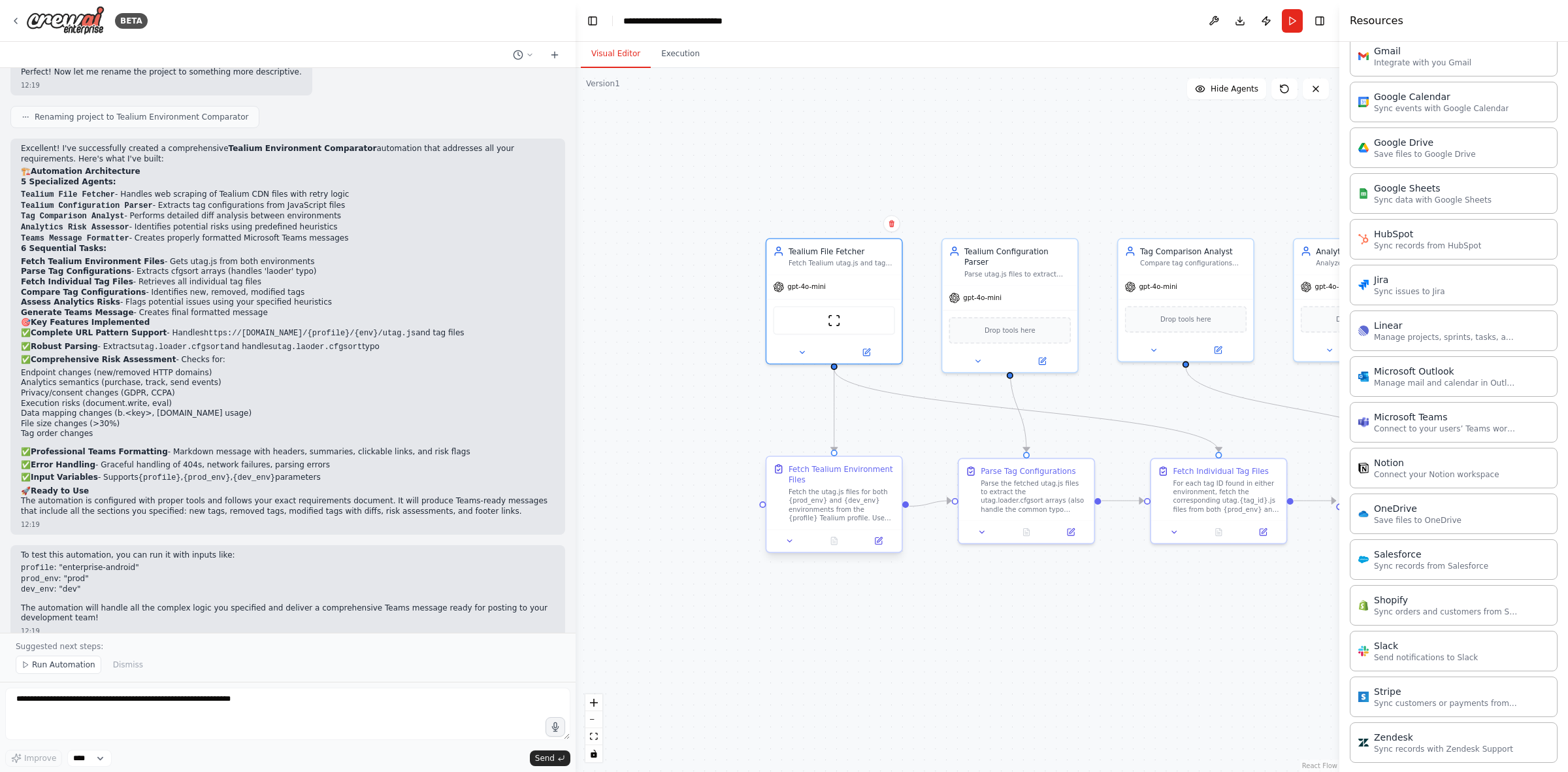
click at [827, 478] on div "Fetch the utag.js files for both {prod_env} and {dev_env} environments from the…" at bounding box center [842, 505] width 106 height 35
click at [799, 478] on button at bounding box center [790, 541] width 38 height 13
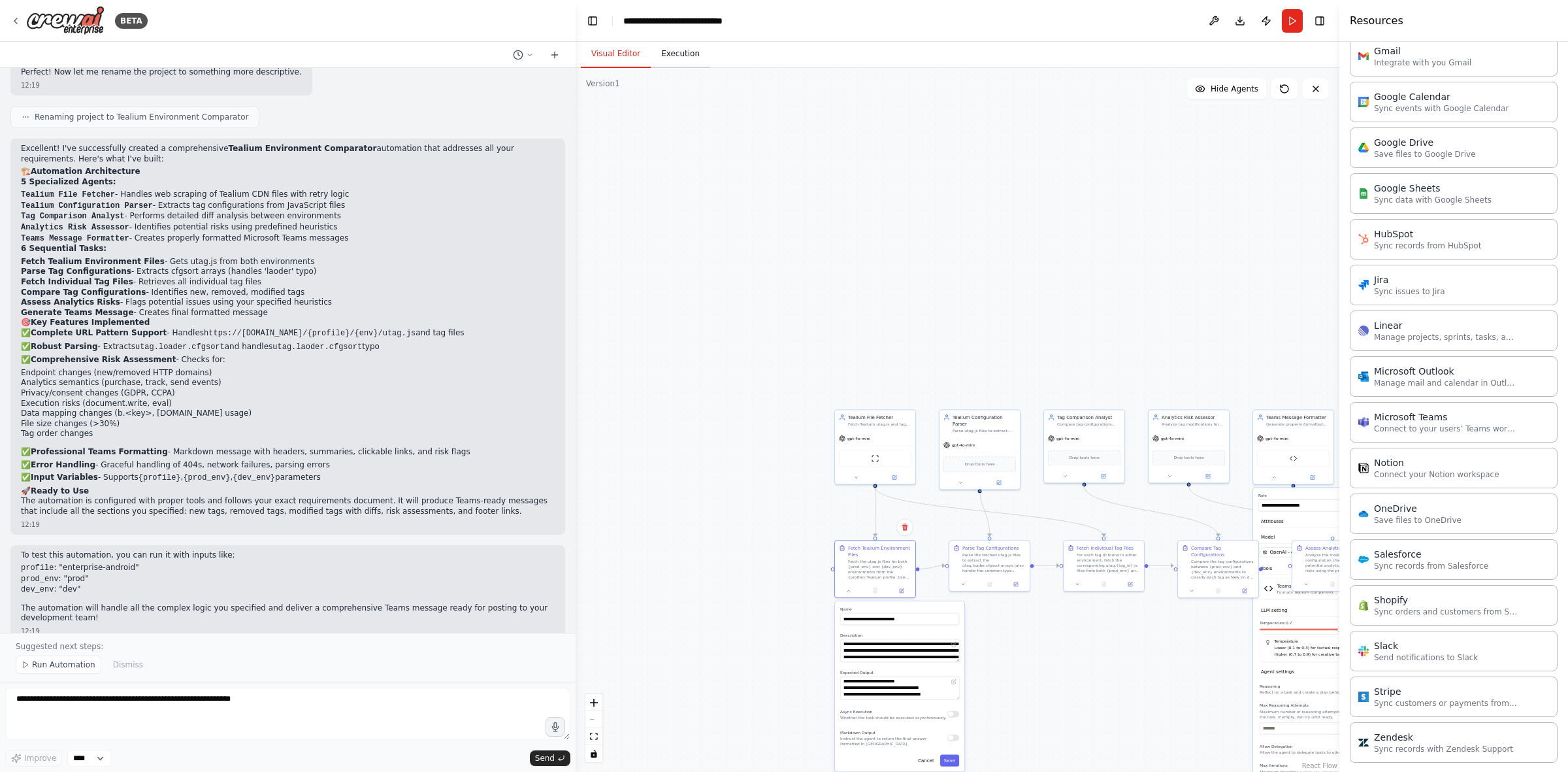
click at [674, 62] on button "Execution" at bounding box center [681, 55] width 59 height 28
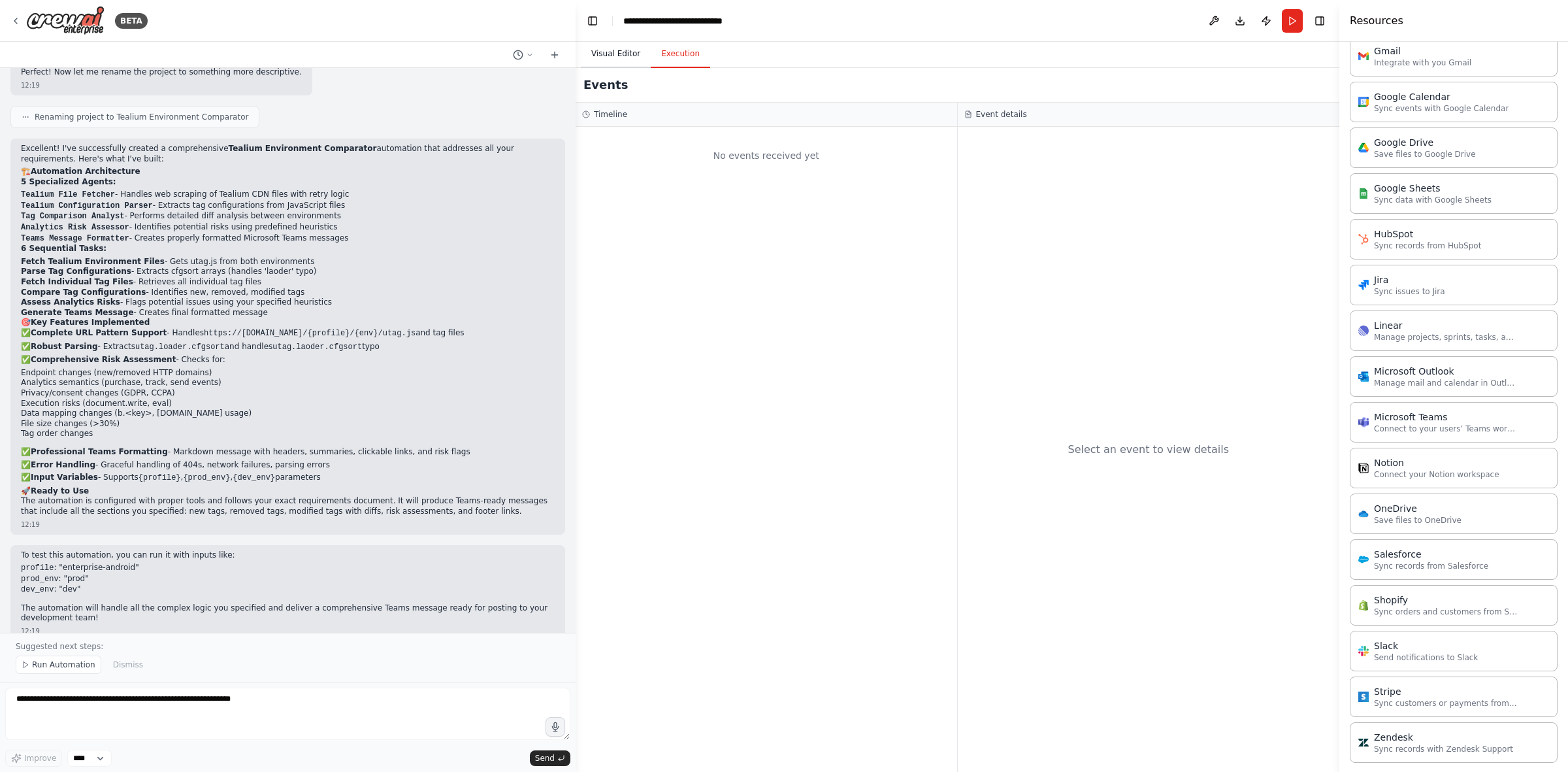
click at [615, 51] on button "Visual Editor" at bounding box center [616, 55] width 70 height 28
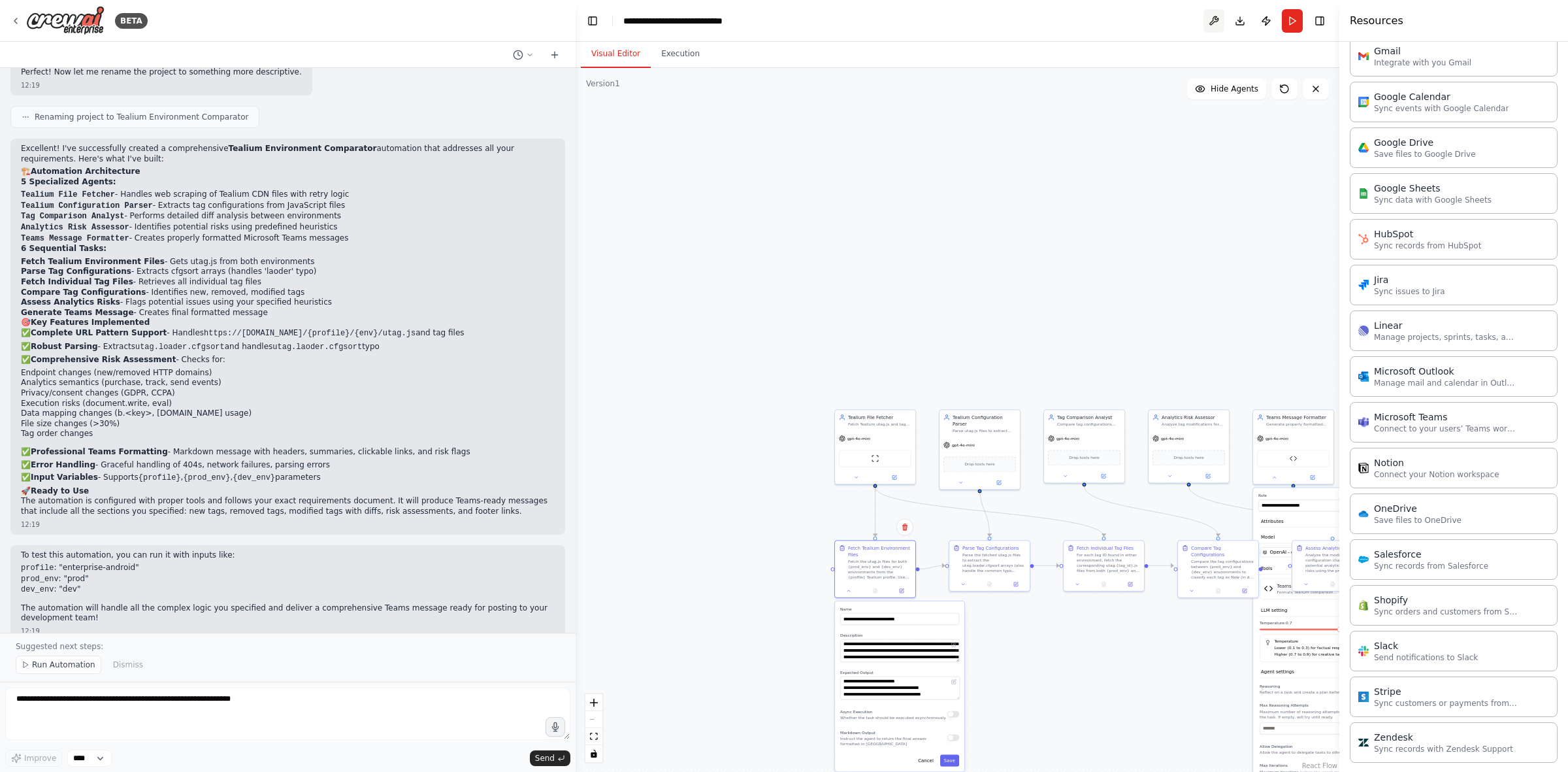
click at [1045, 20] on button at bounding box center [1214, 20] width 21 height 23
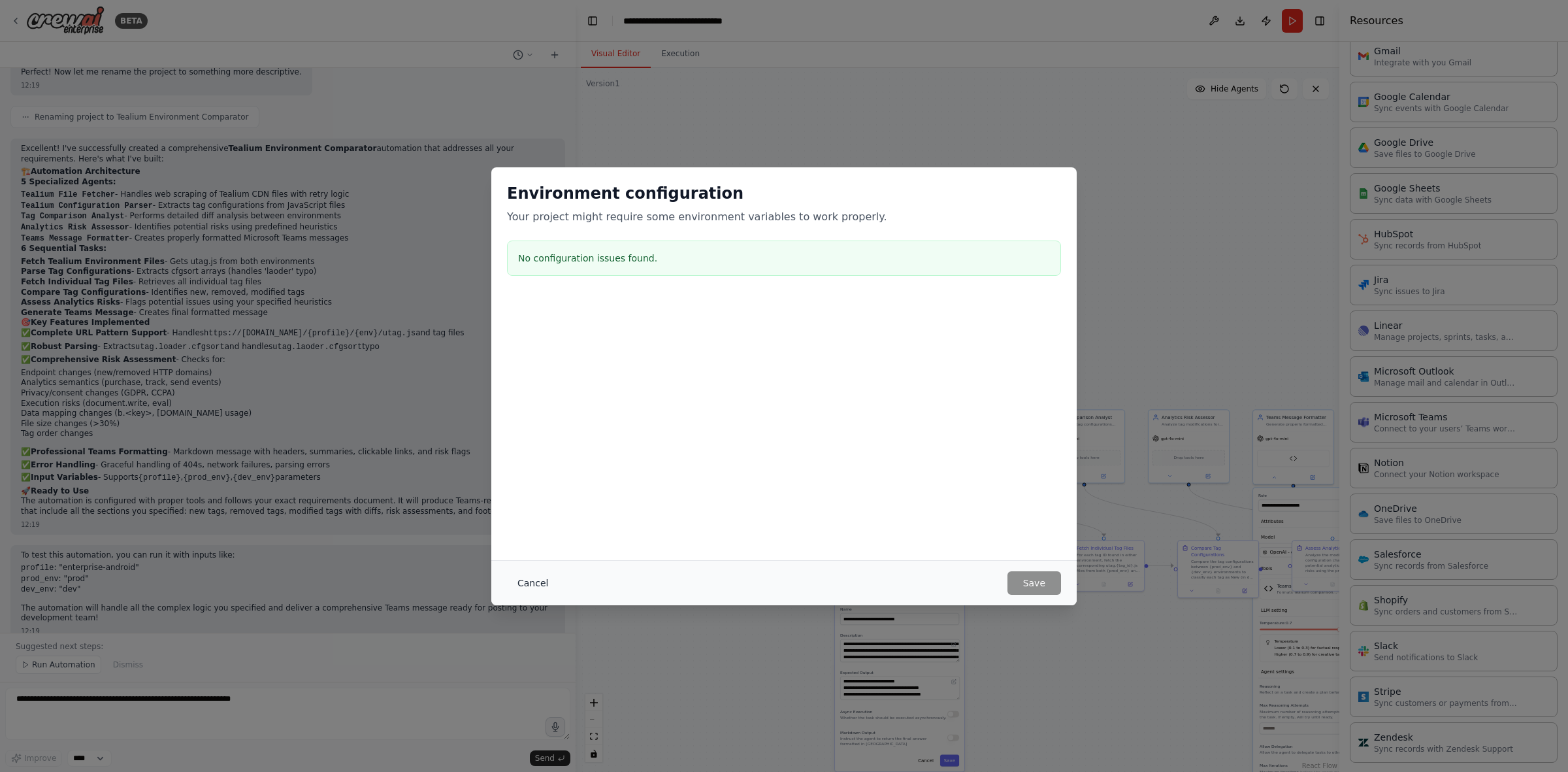
click at [528, 478] on button "Cancel" at bounding box center [533, 582] width 52 height 23
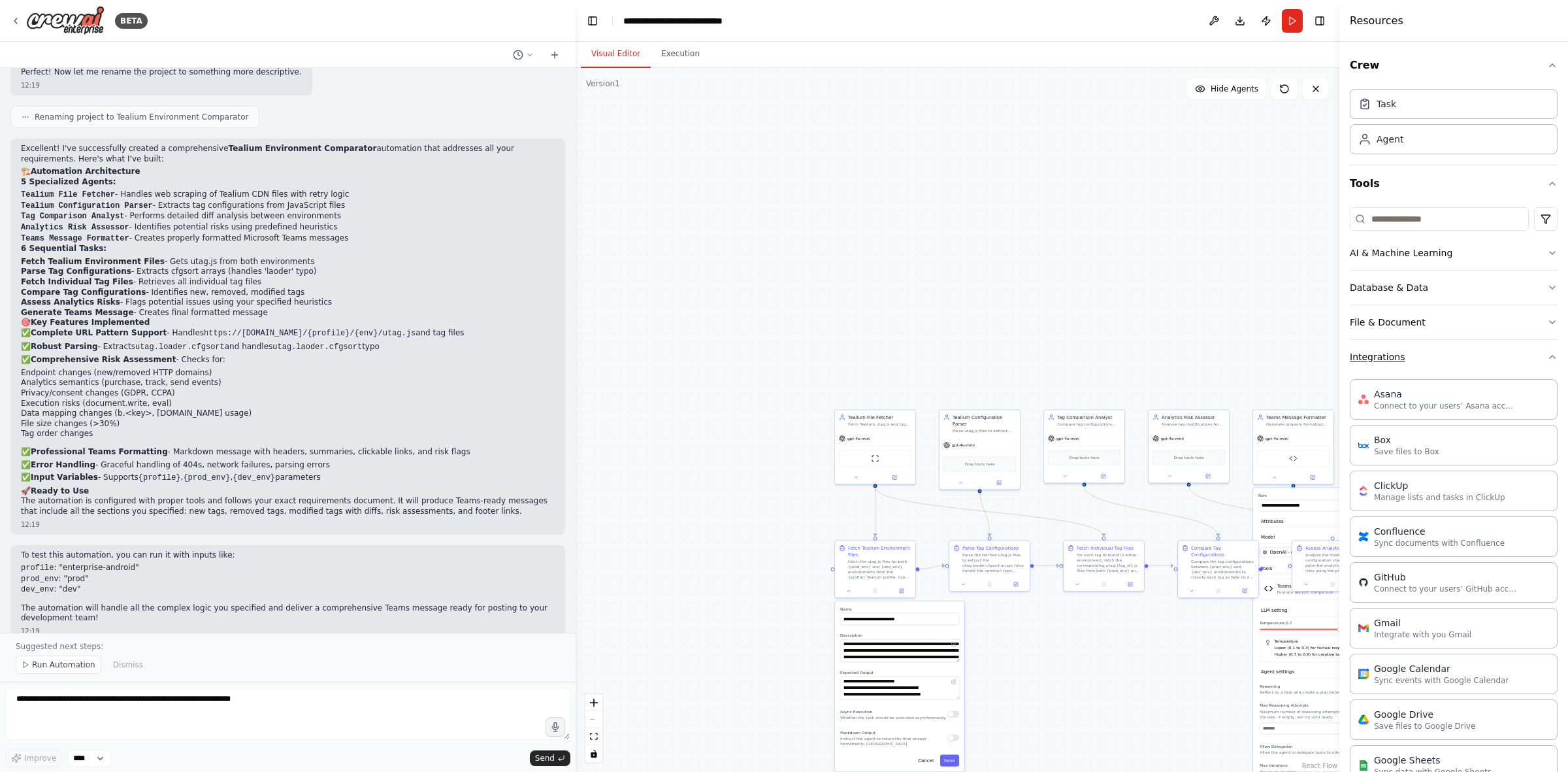
click at [1045, 357] on button "Integrations" at bounding box center [1453, 356] width 208 height 34
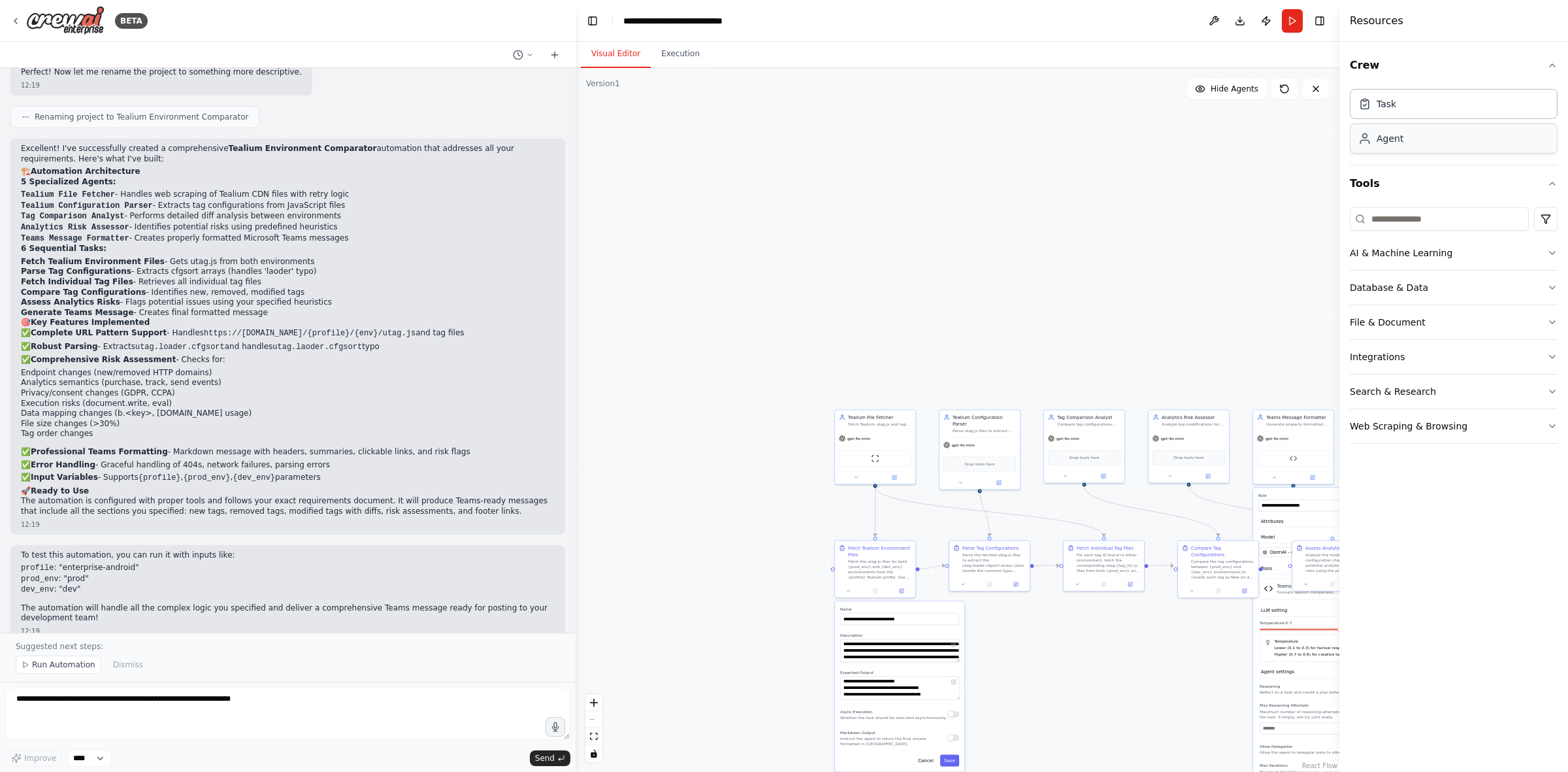
click at [1045, 142] on div "Agent" at bounding box center [1453, 139] width 208 height 30
click at [60, 478] on span "Run Automation" at bounding box center [64, 665] width 64 height 10
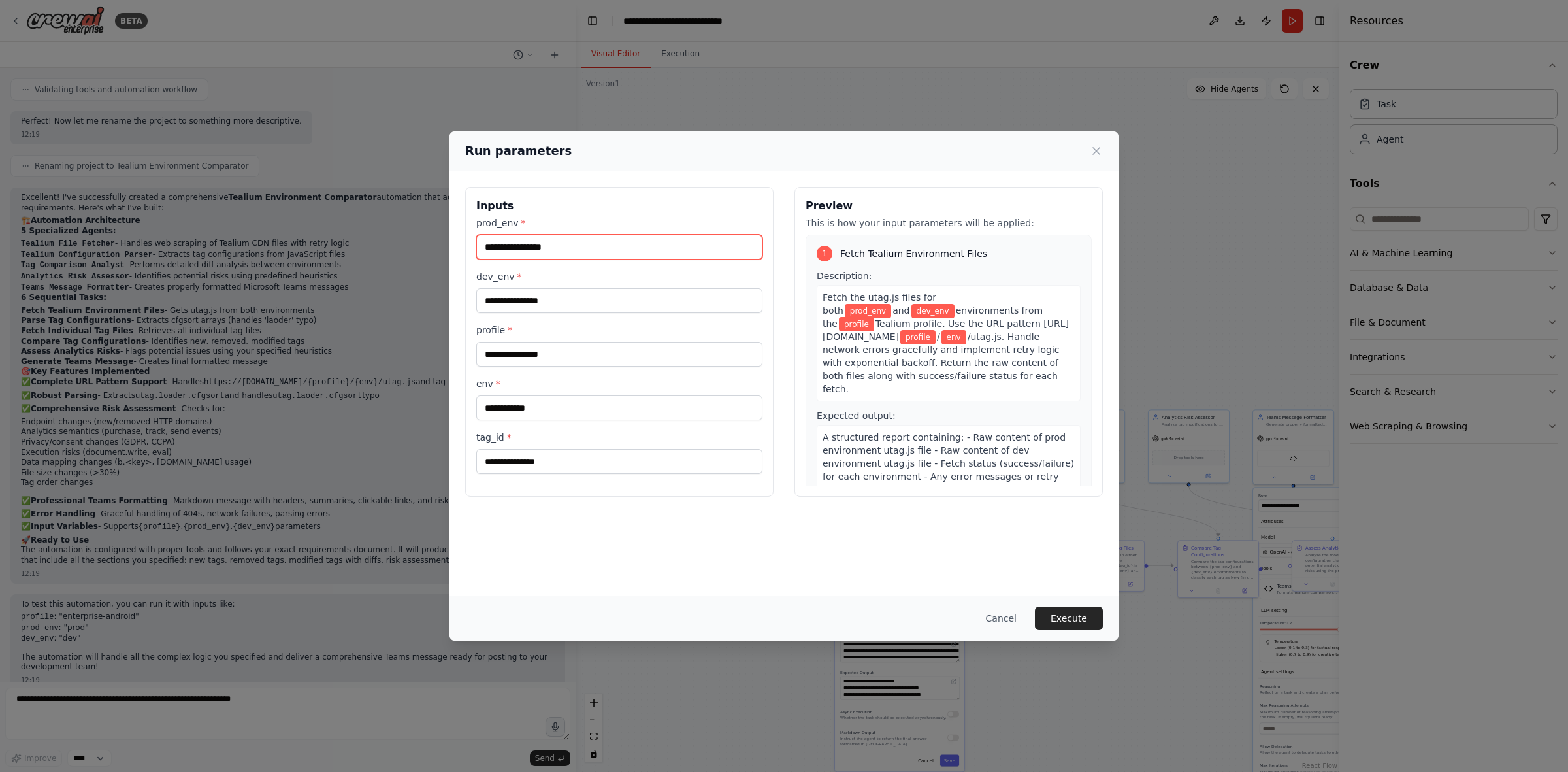
click at [566, 253] on input "prod_env *" at bounding box center [619, 247] width 286 height 25
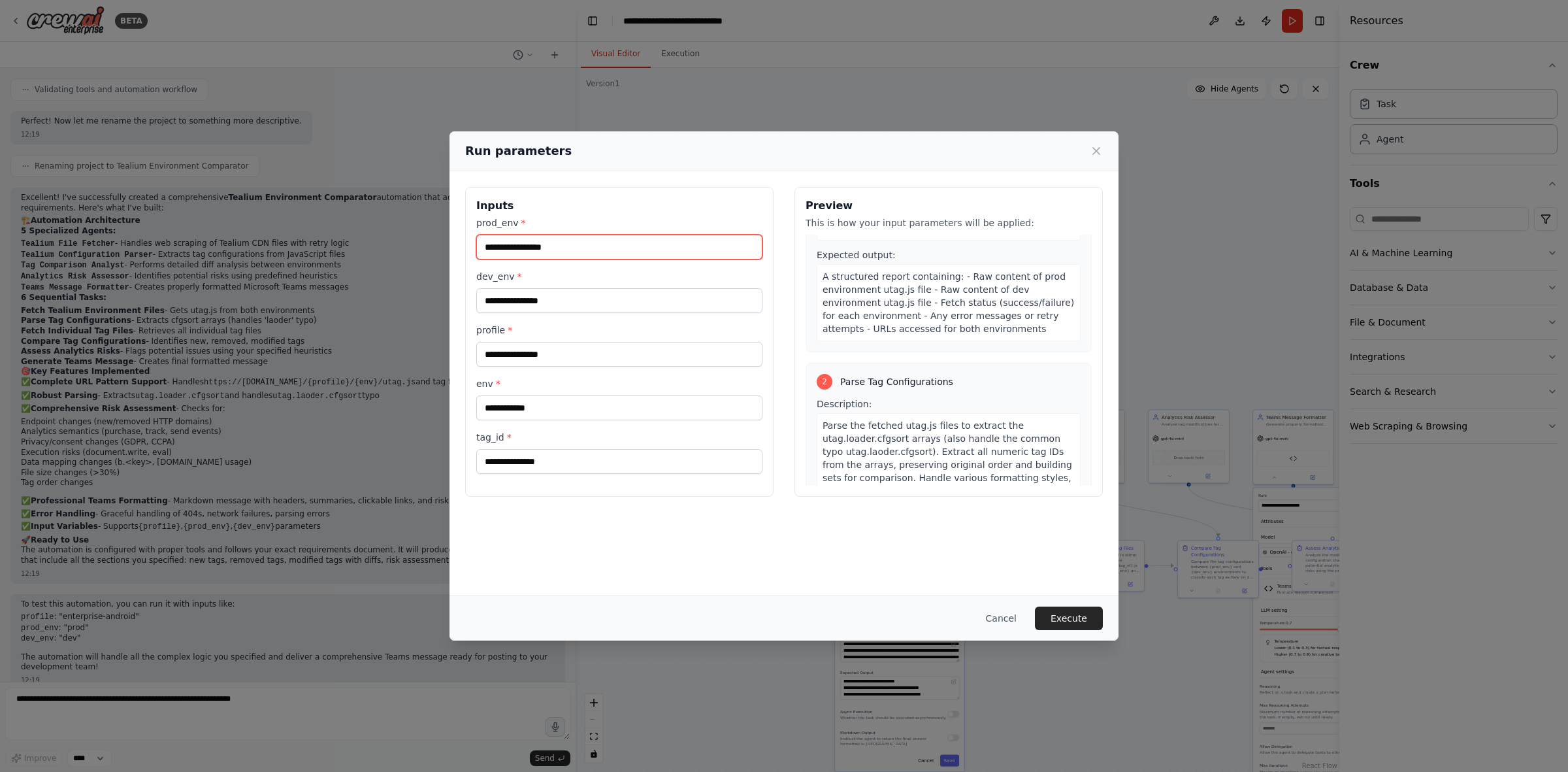
scroll to position [0, 0]
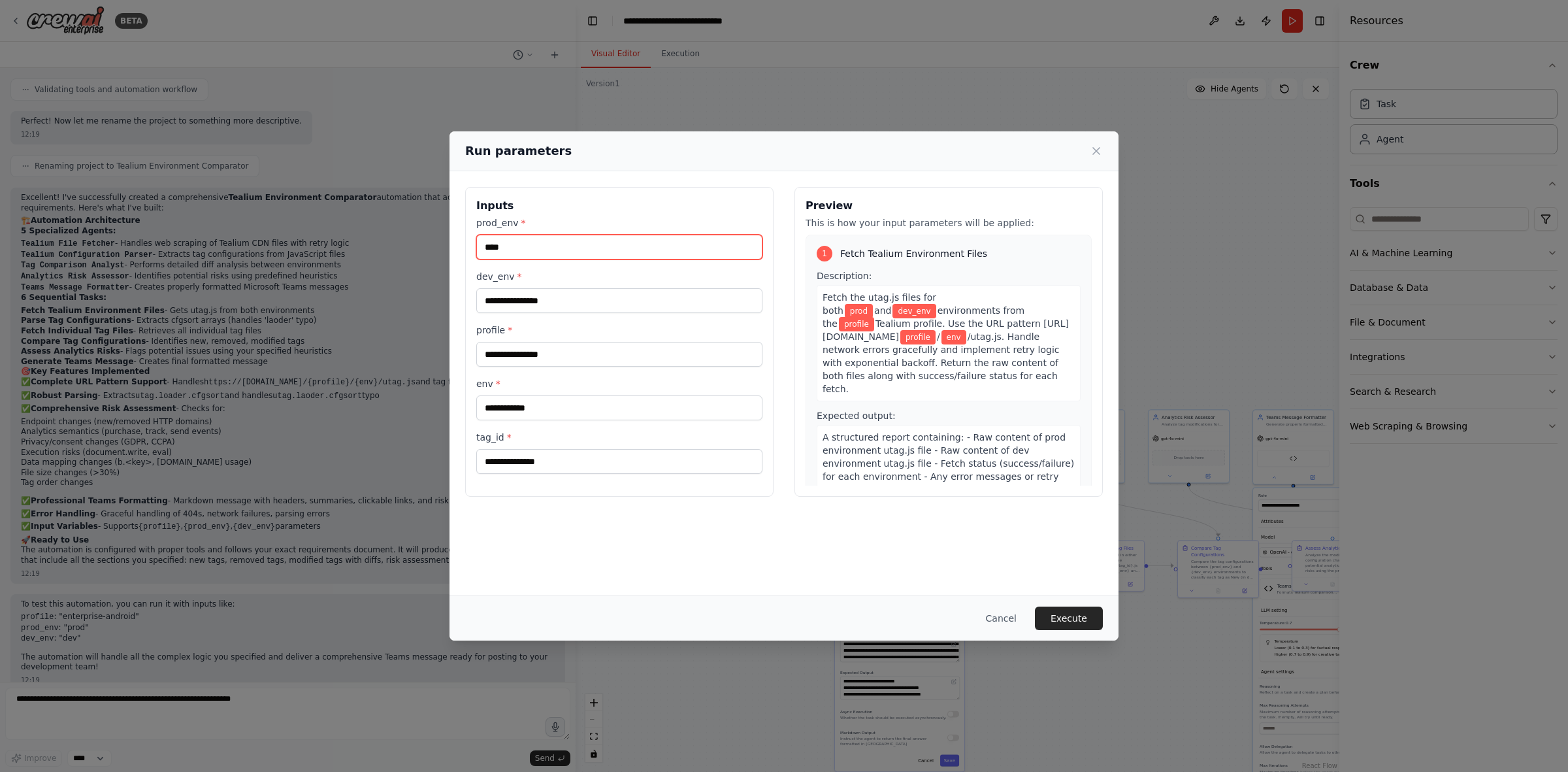
type input "****"
type input "*"
type input "***"
type input "**********"
click at [895, 351] on span "/utag.js. Handle network errors gracefully and implement retry logic with expon…" at bounding box center [945, 363] width 246 height 63
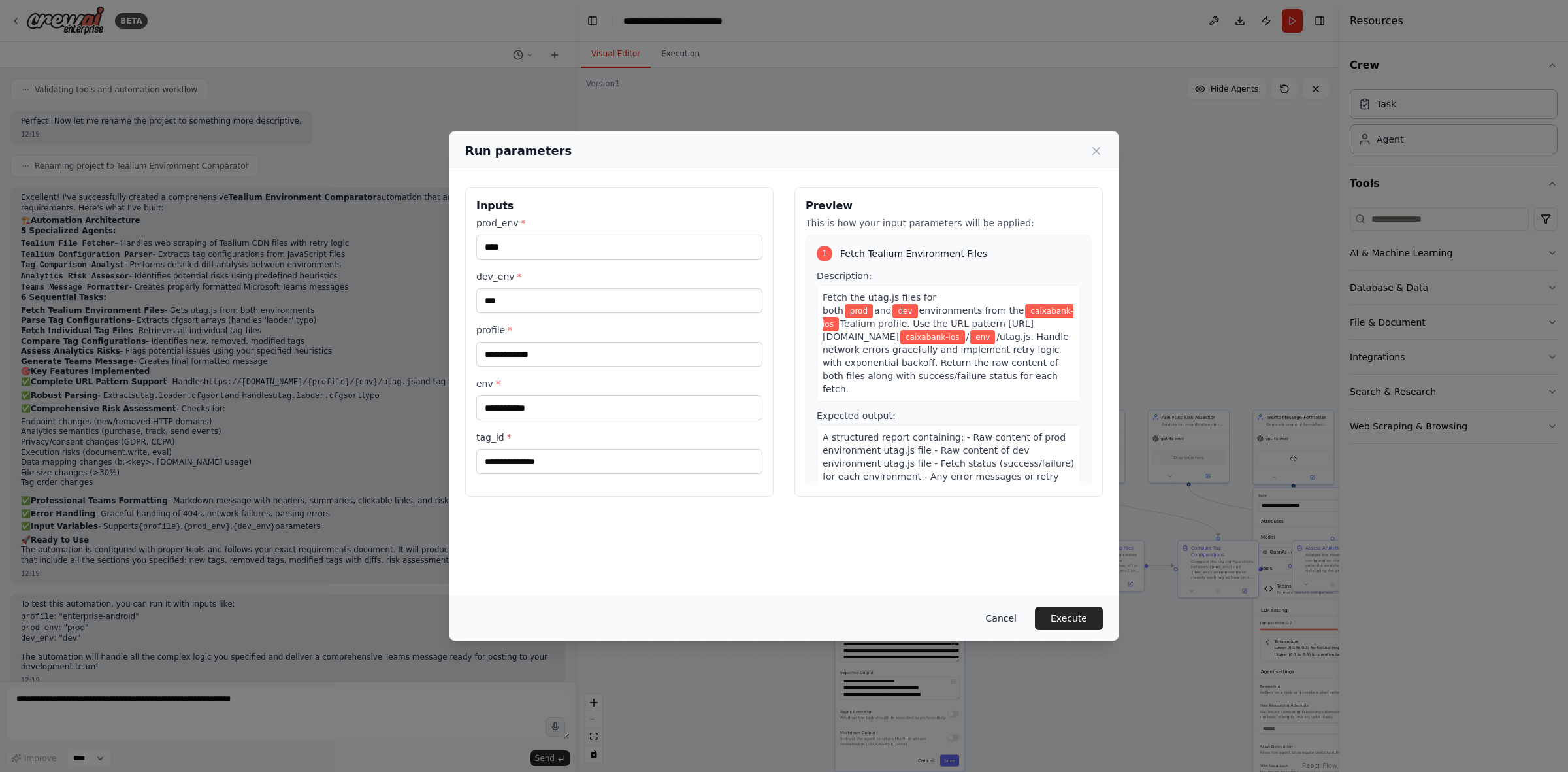
click at [1011, 478] on button "Cancel" at bounding box center [1002, 618] width 52 height 23
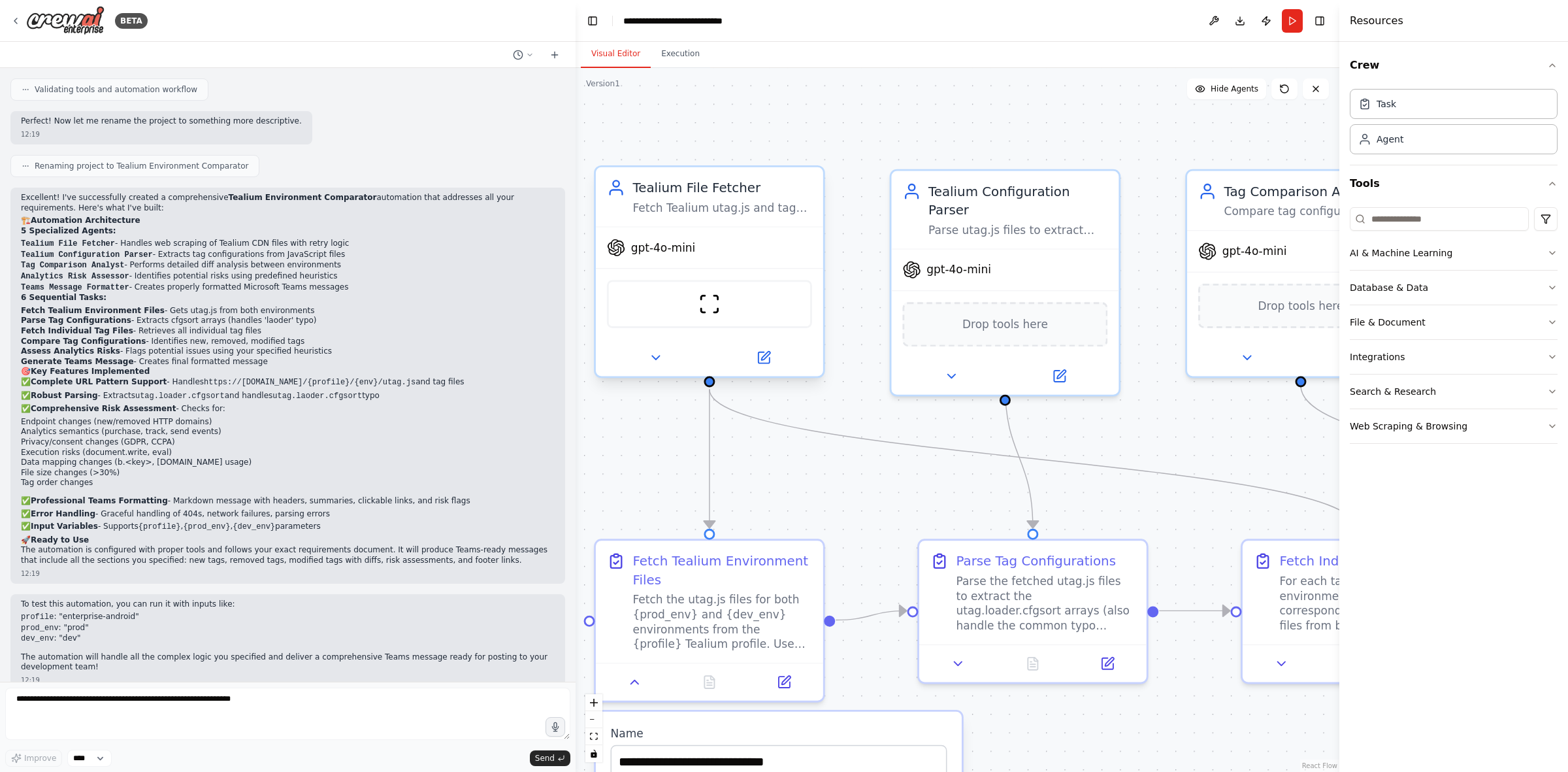
click at [702, 197] on div "Tealium File Fetcher Fetch Tealium utag.js and tag files from specified environ…" at bounding box center [722, 197] width 179 height 37
click at [772, 373] on div at bounding box center [710, 358] width 228 height 37
click at [767, 360] on icon at bounding box center [763, 358] width 11 height 11
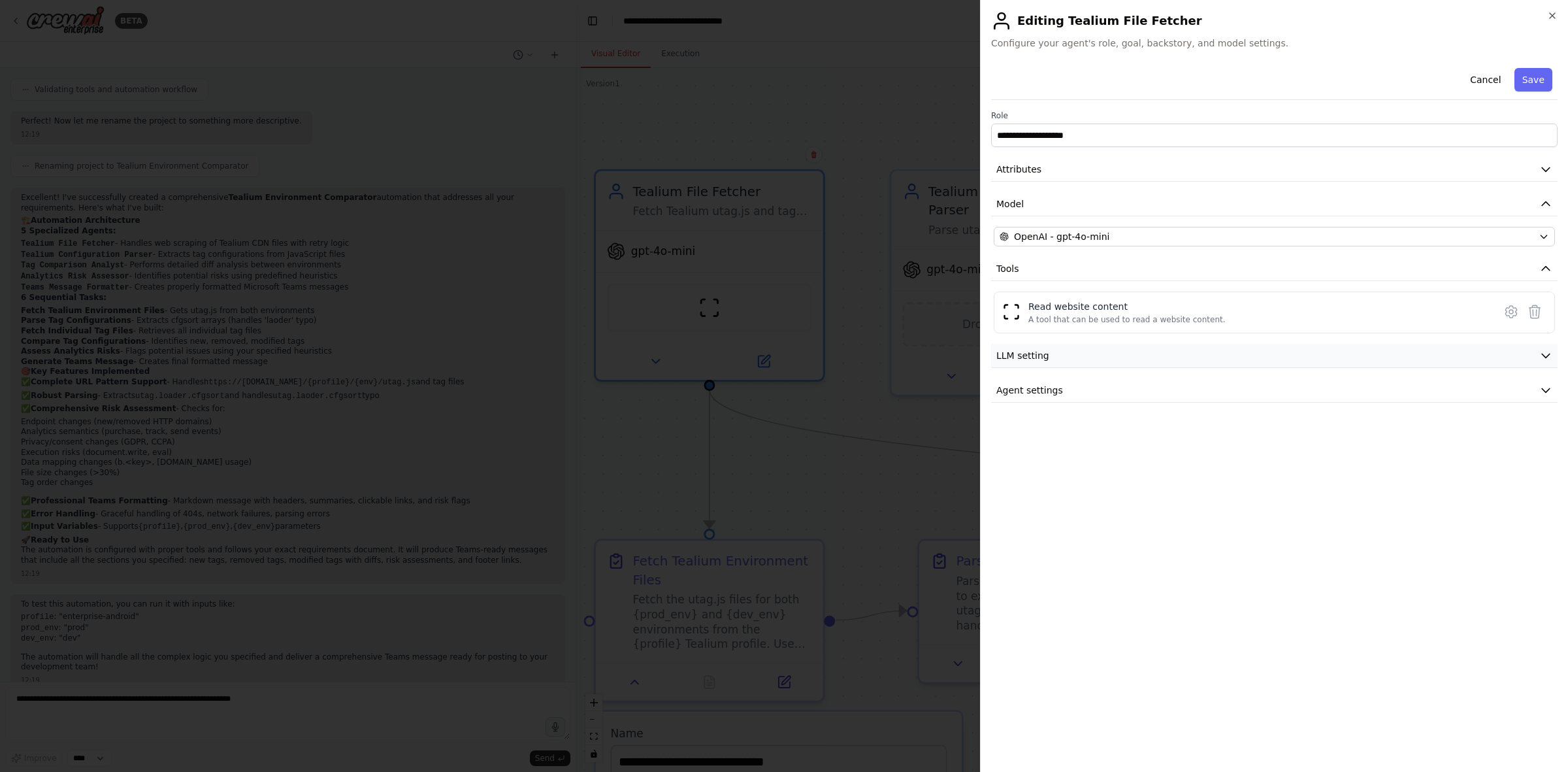
click at [1045, 355] on button "LLM setting" at bounding box center [1275, 356] width 566 height 24
click at [1045, 478] on button "Agent settings" at bounding box center [1275, 484] width 566 height 24
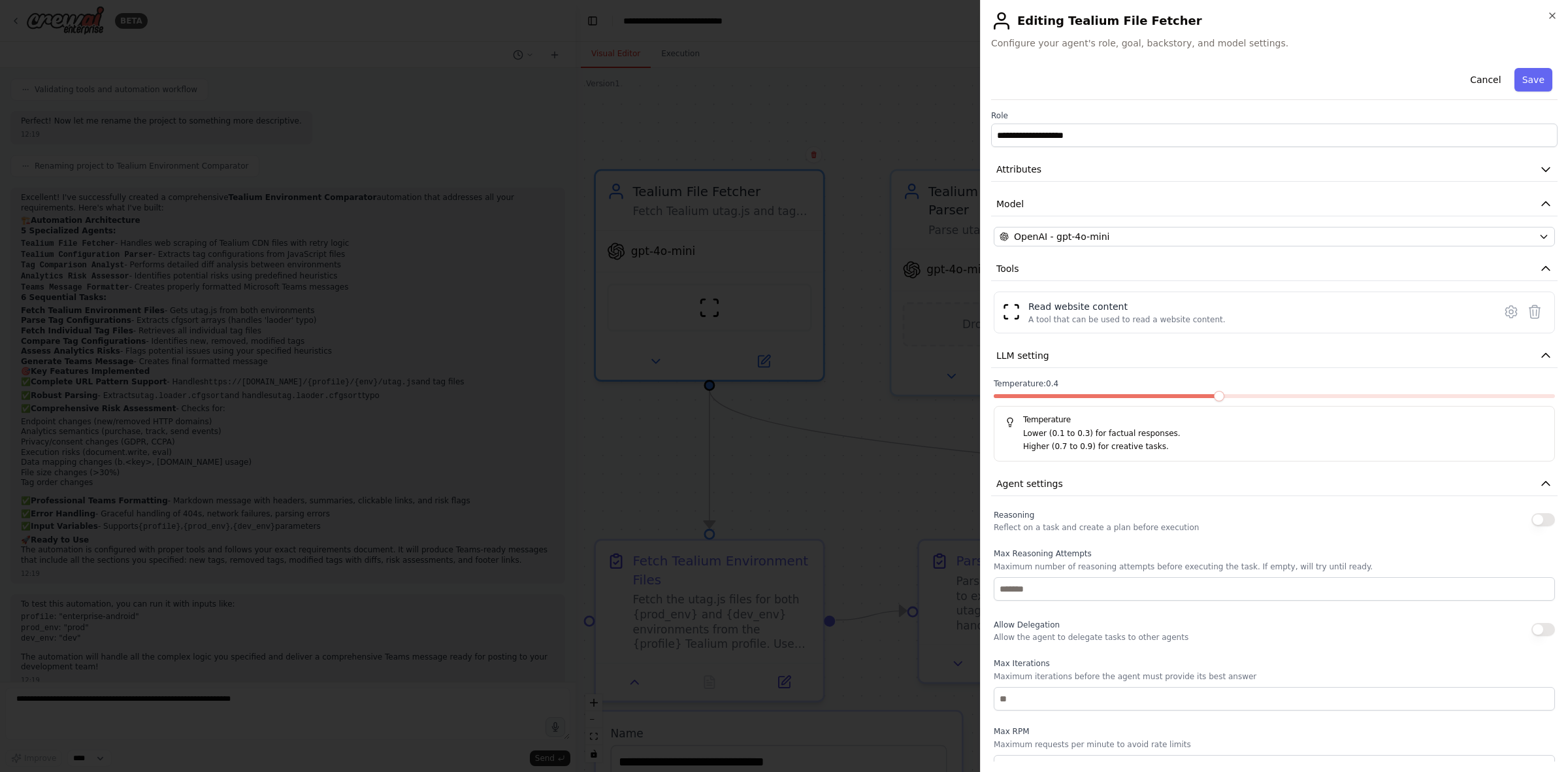
scroll to position [86, 0]
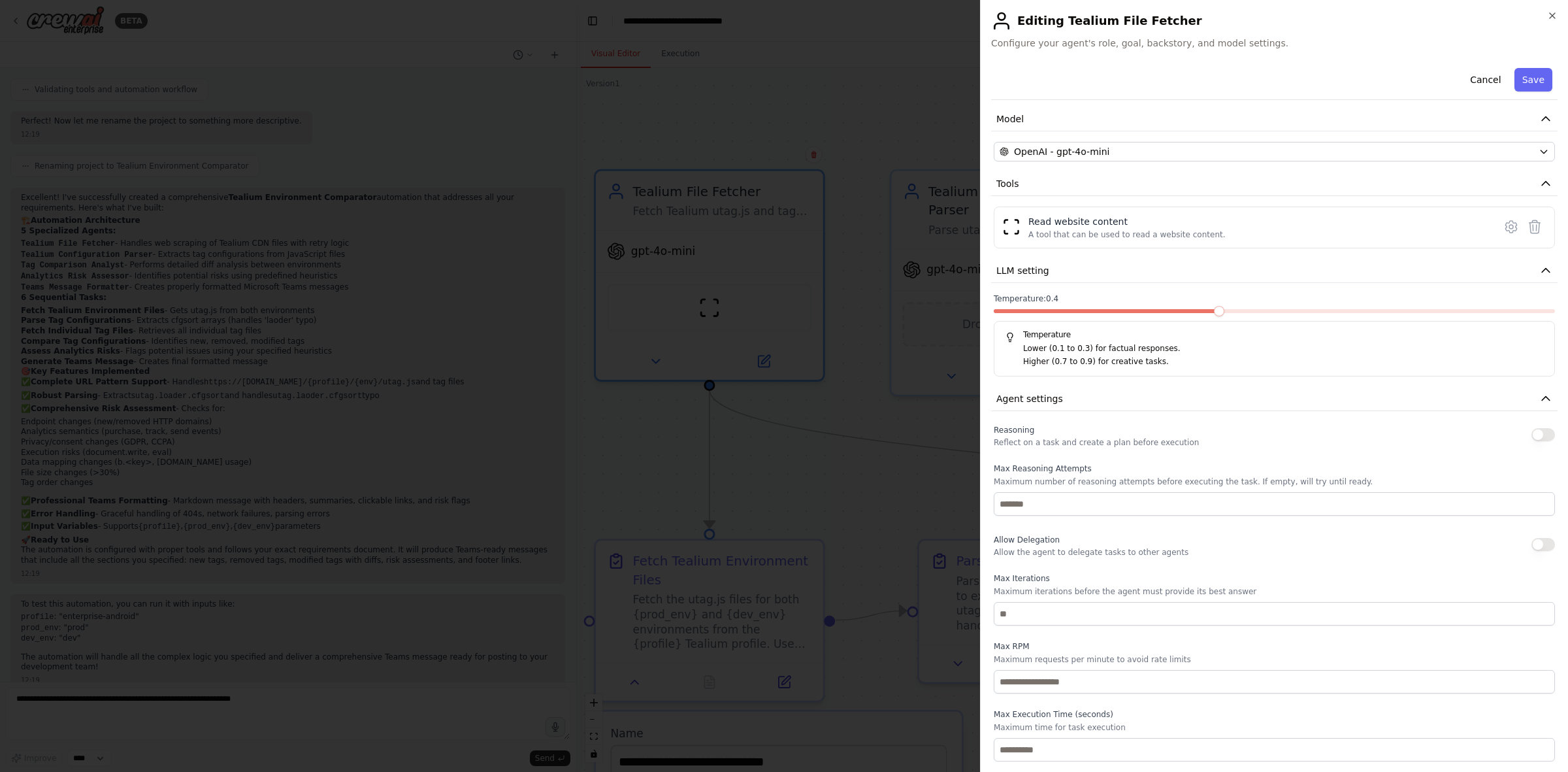
click at [773, 455] on div at bounding box center [784, 386] width 1568 height 772
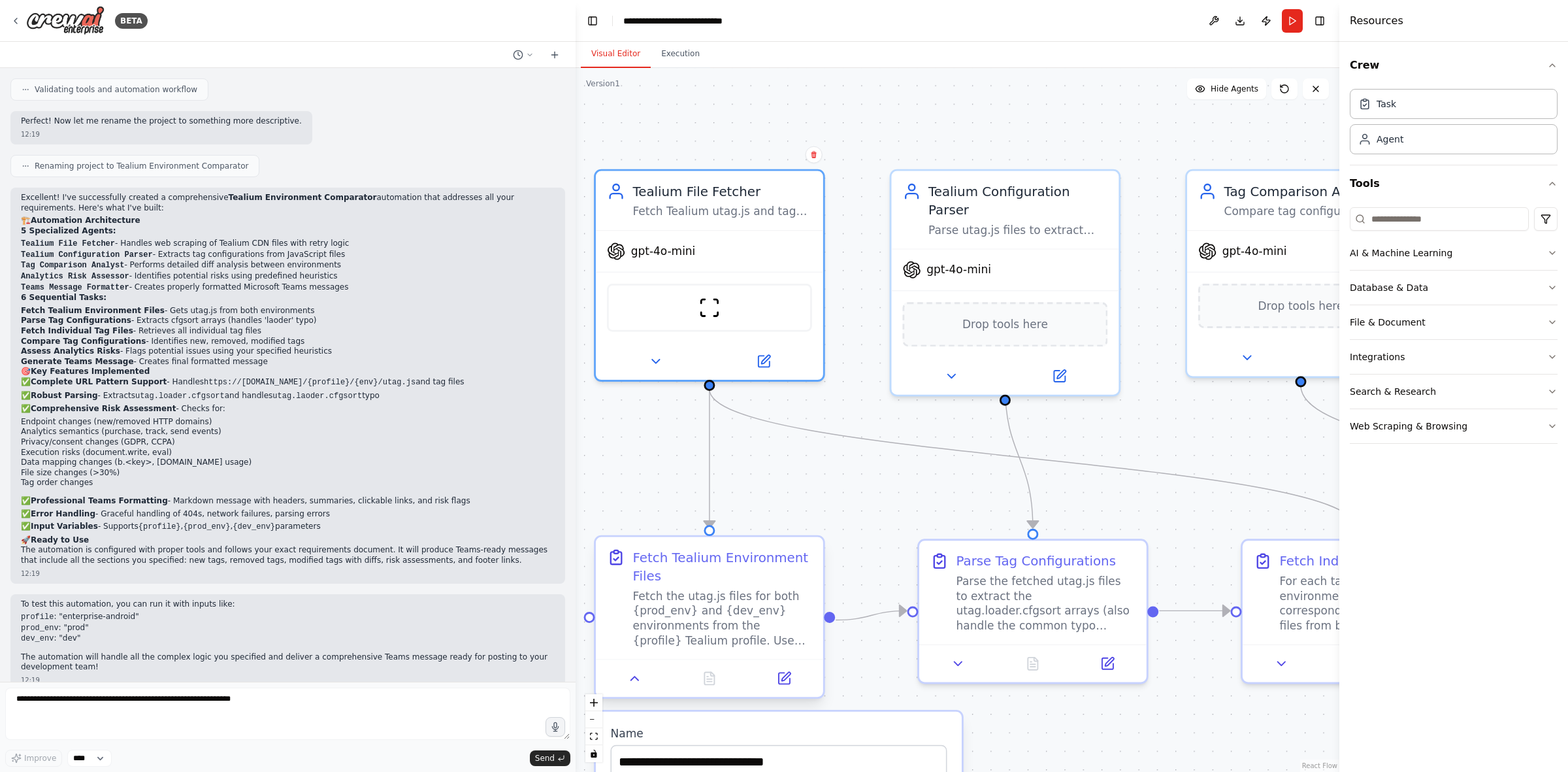
click at [742, 478] on div "Fetch Tealium Environment Files" at bounding box center [722, 567] width 179 height 37
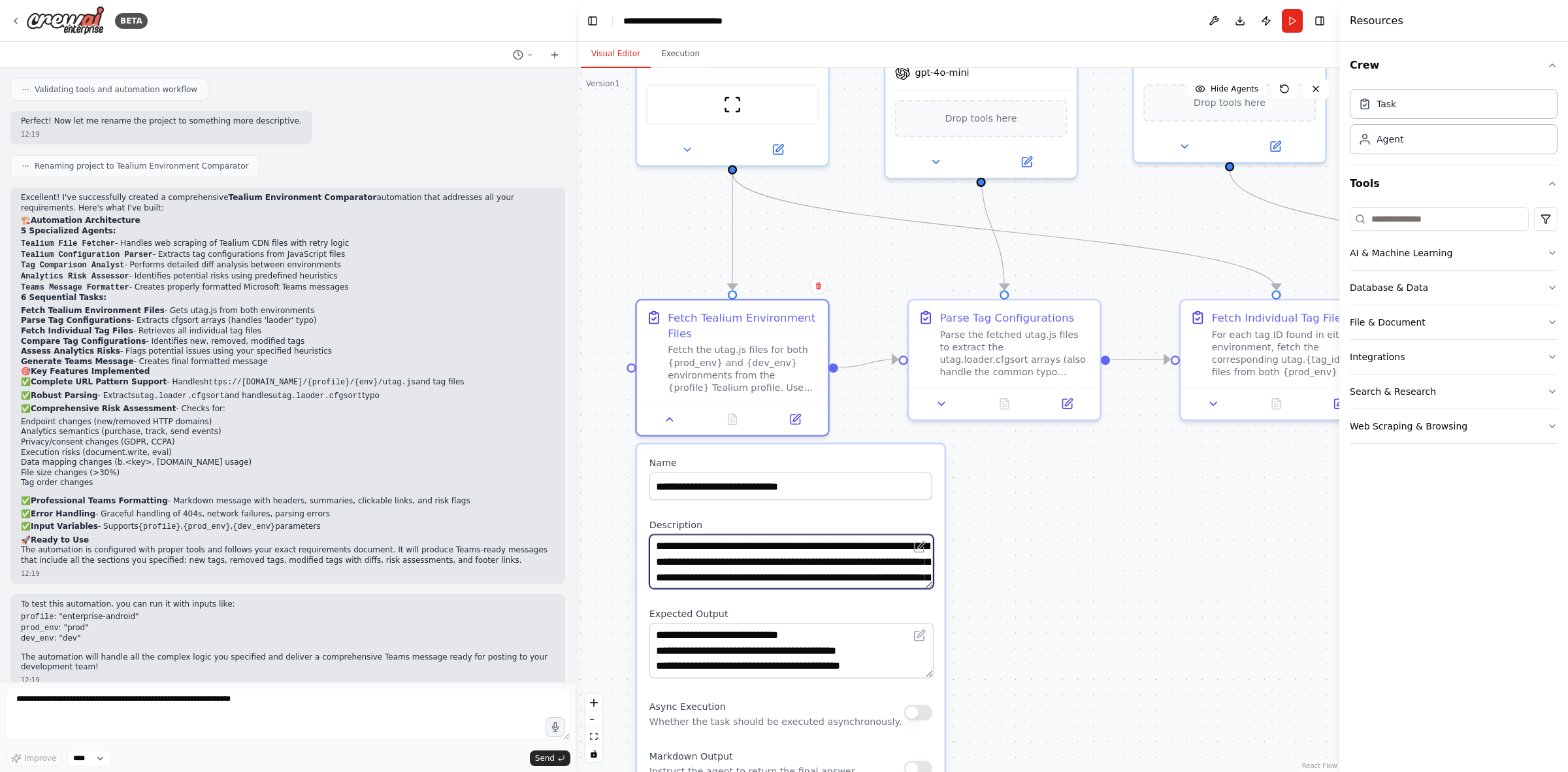
click at [926, 478] on textarea "**********" at bounding box center [791, 562] width 284 height 55
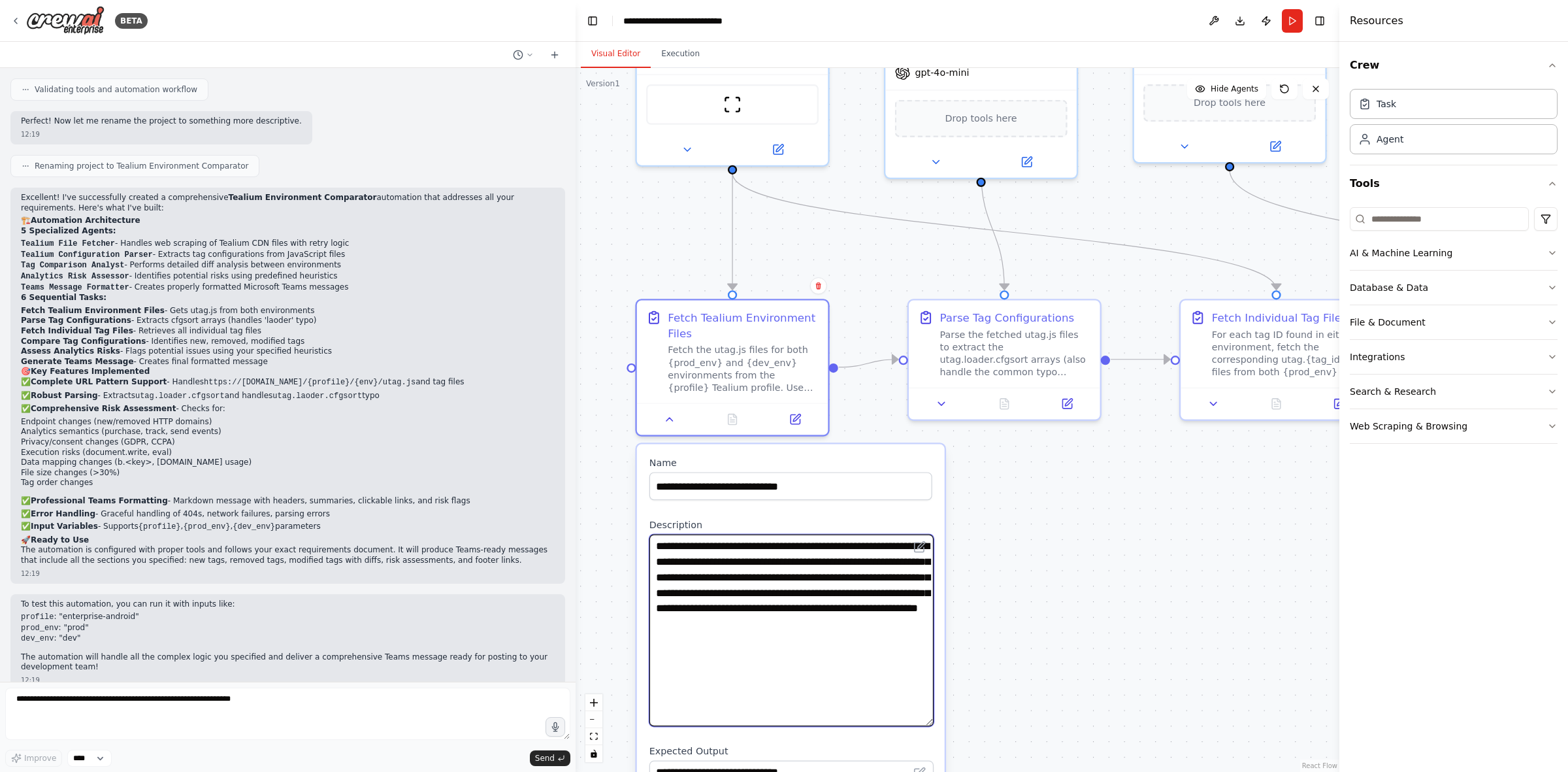
drag, startPoint x: 926, startPoint y: 582, endPoint x: 933, endPoint y: 720, distance: 138.2
click at [933, 478] on div "**********" at bounding box center [791, 716] width 308 height 542
click at [769, 478] on textarea "**********" at bounding box center [791, 631] width 284 height 193
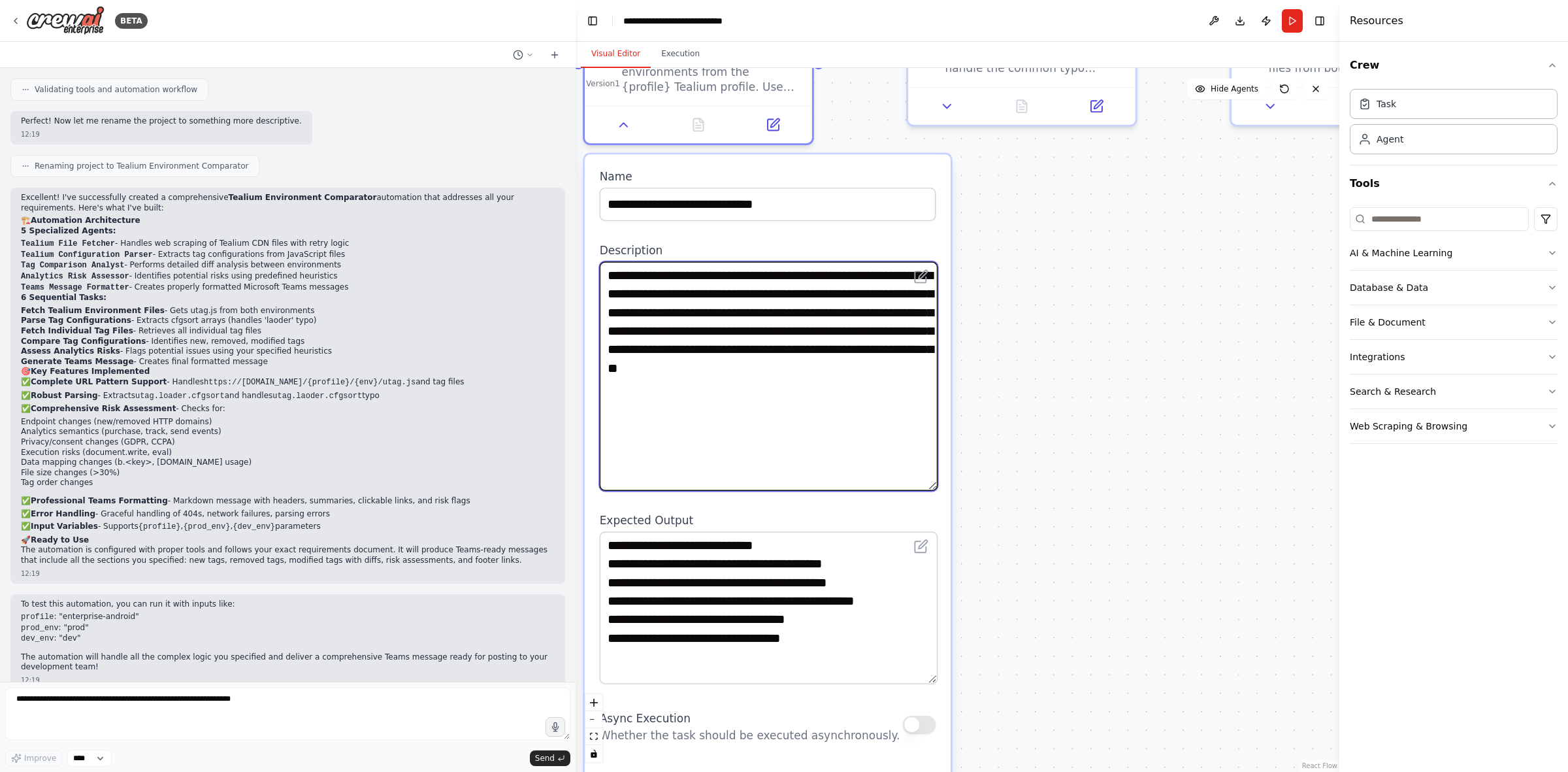
drag, startPoint x: 930, startPoint y: 591, endPoint x: 922, endPoint y: 661, distance: 70.5
click at [922, 478] on textarea "**********" at bounding box center [768, 607] width 338 height 153
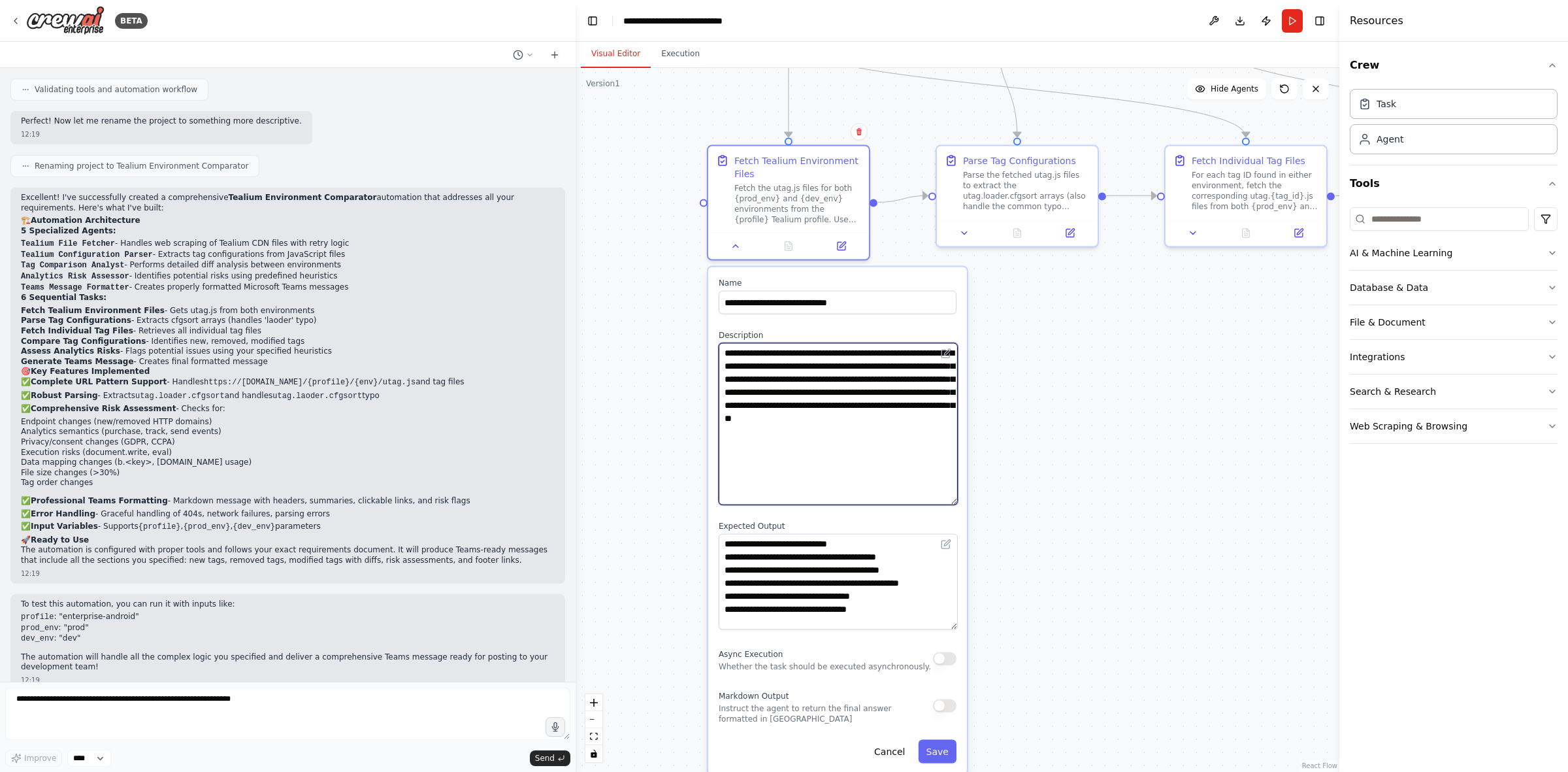
type textarea "**********"
click at [1044, 471] on div ".deletable-edge-delete-btn { width: 20px; height: 20px; border: 0px solid #ffff…" at bounding box center [957, 419] width 764 height 704
click at [970, 237] on button at bounding box center [965, 230] width 45 height 16
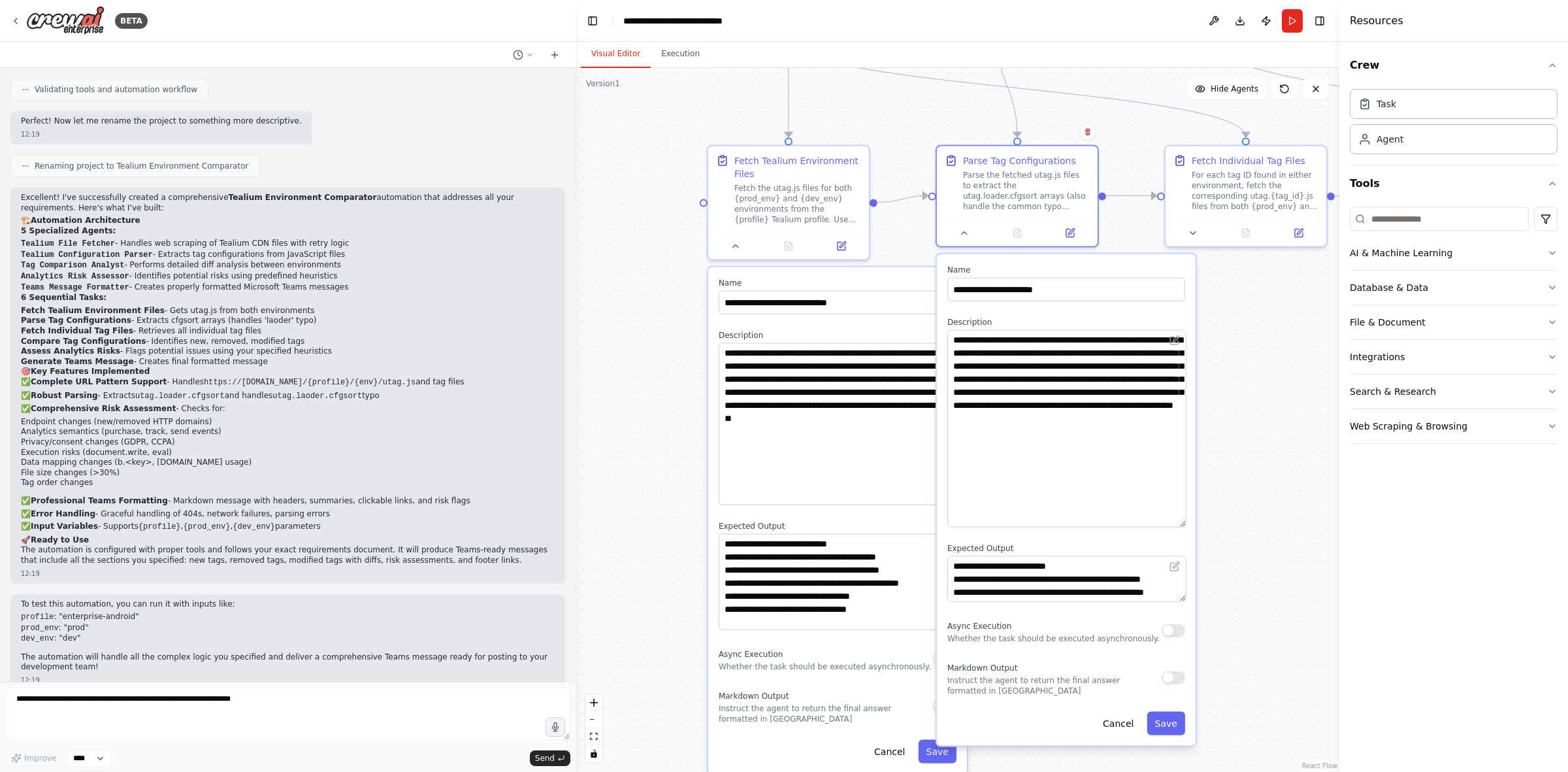
drag, startPoint x: 1180, startPoint y: 373, endPoint x: 1181, endPoint y: 504, distance: 131.0
click at [1045, 478] on textarea "**********" at bounding box center [1067, 429] width 240 height 197
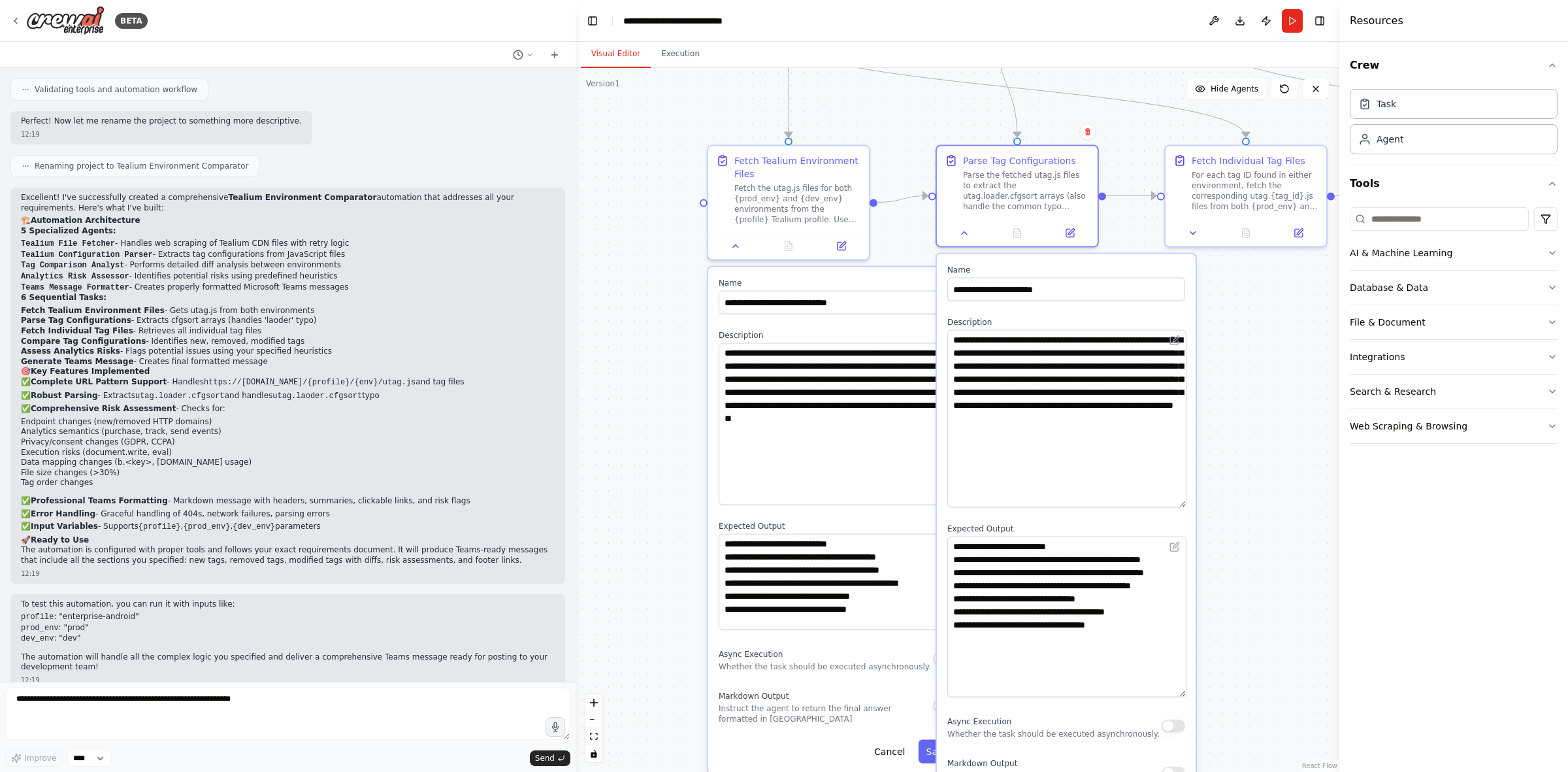
drag, startPoint x: 1180, startPoint y: 576, endPoint x: 1190, endPoint y: 618, distance: 43.2
click at [1045, 478] on div "**********" at bounding box center [1067, 548] width 259 height 587
click at [1045, 240] on div at bounding box center [1246, 230] width 161 height 27
click at [1045, 234] on icon at bounding box center [1192, 230] width 10 height 10
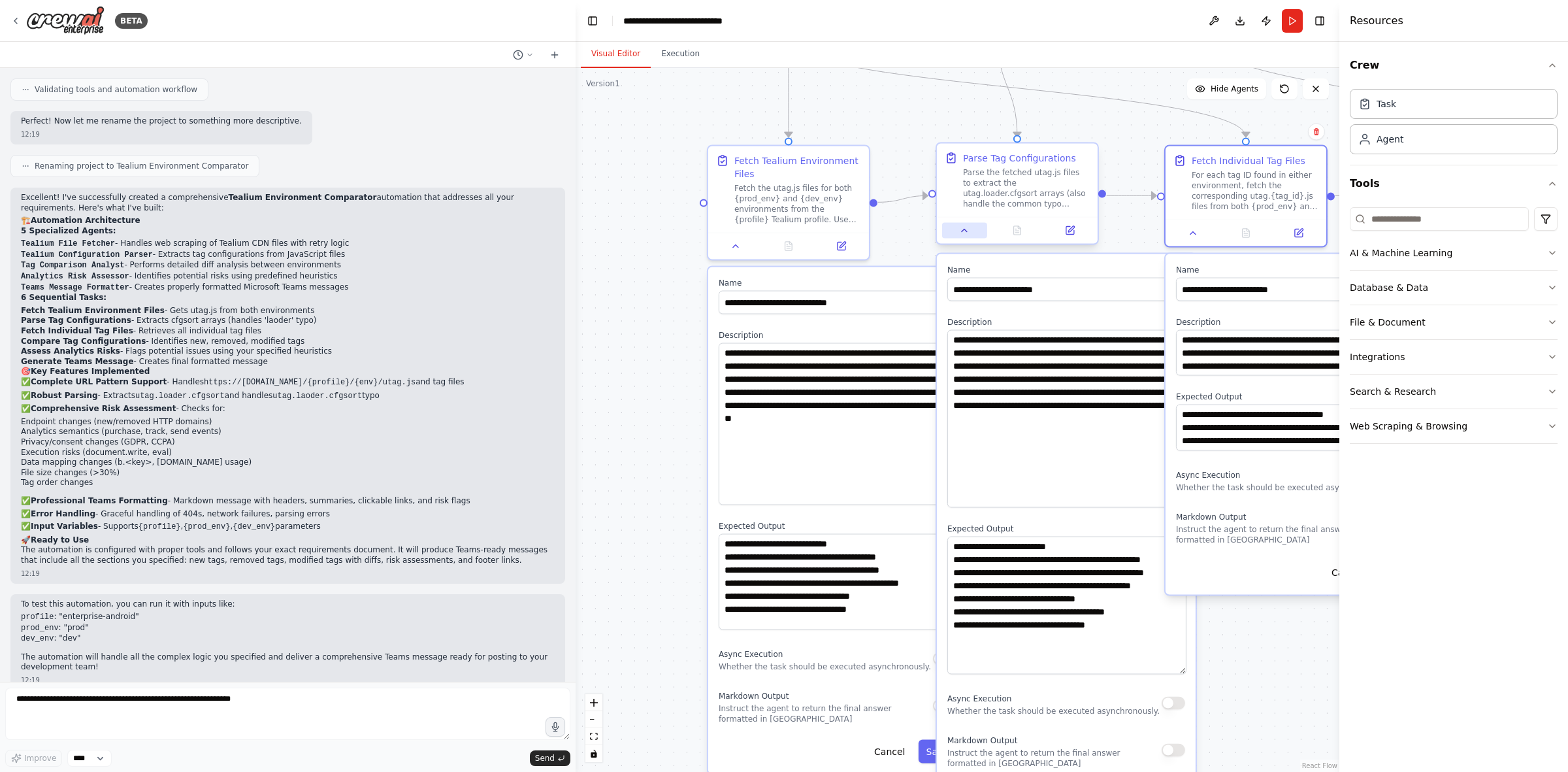
click at [961, 237] on button at bounding box center [965, 230] width 45 height 16
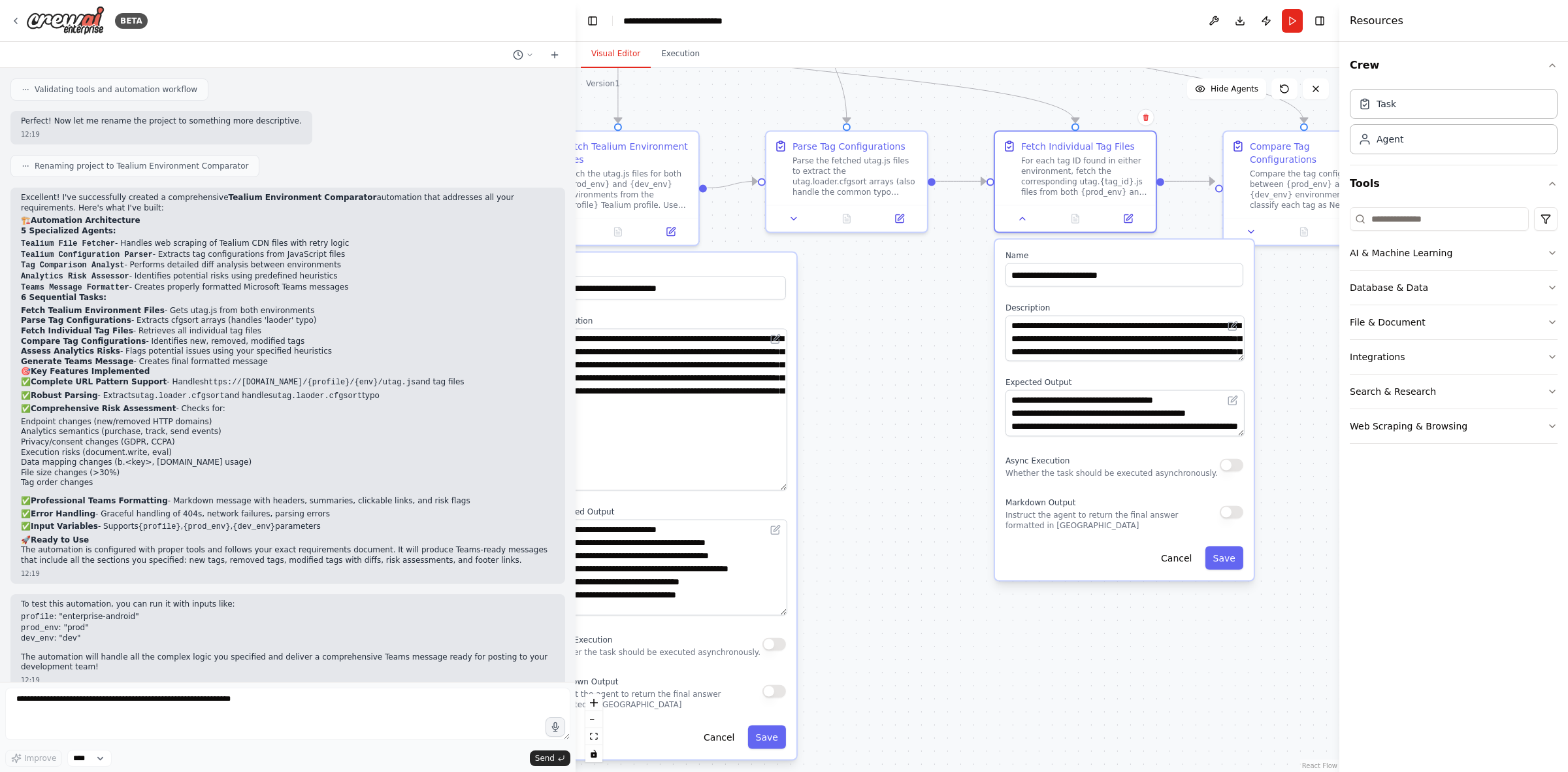
drag, startPoint x: 1060, startPoint y: 431, endPoint x: 799, endPoint y: 395, distance: 263.5
click at [804, 395] on div ".deletable-edge-delete-btn { width: 20px; height: 20px; border: 0px solid #ffff…" at bounding box center [957, 419] width 764 height 704
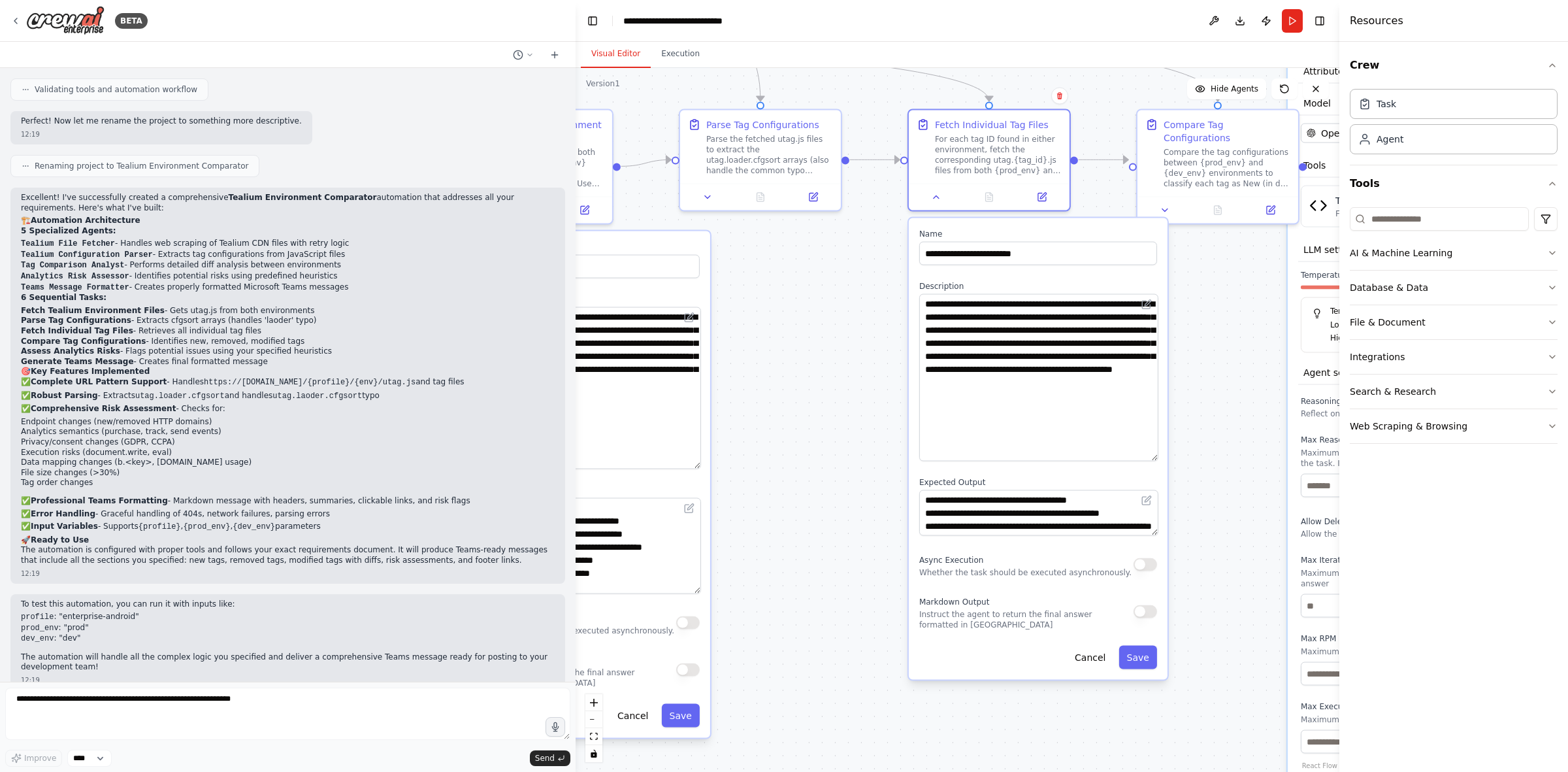
drag, startPoint x: 1154, startPoint y: 335, endPoint x: 1157, endPoint y: 476, distance: 141.0
click at [1045, 462] on textarea "**********" at bounding box center [1039, 378] width 240 height 168
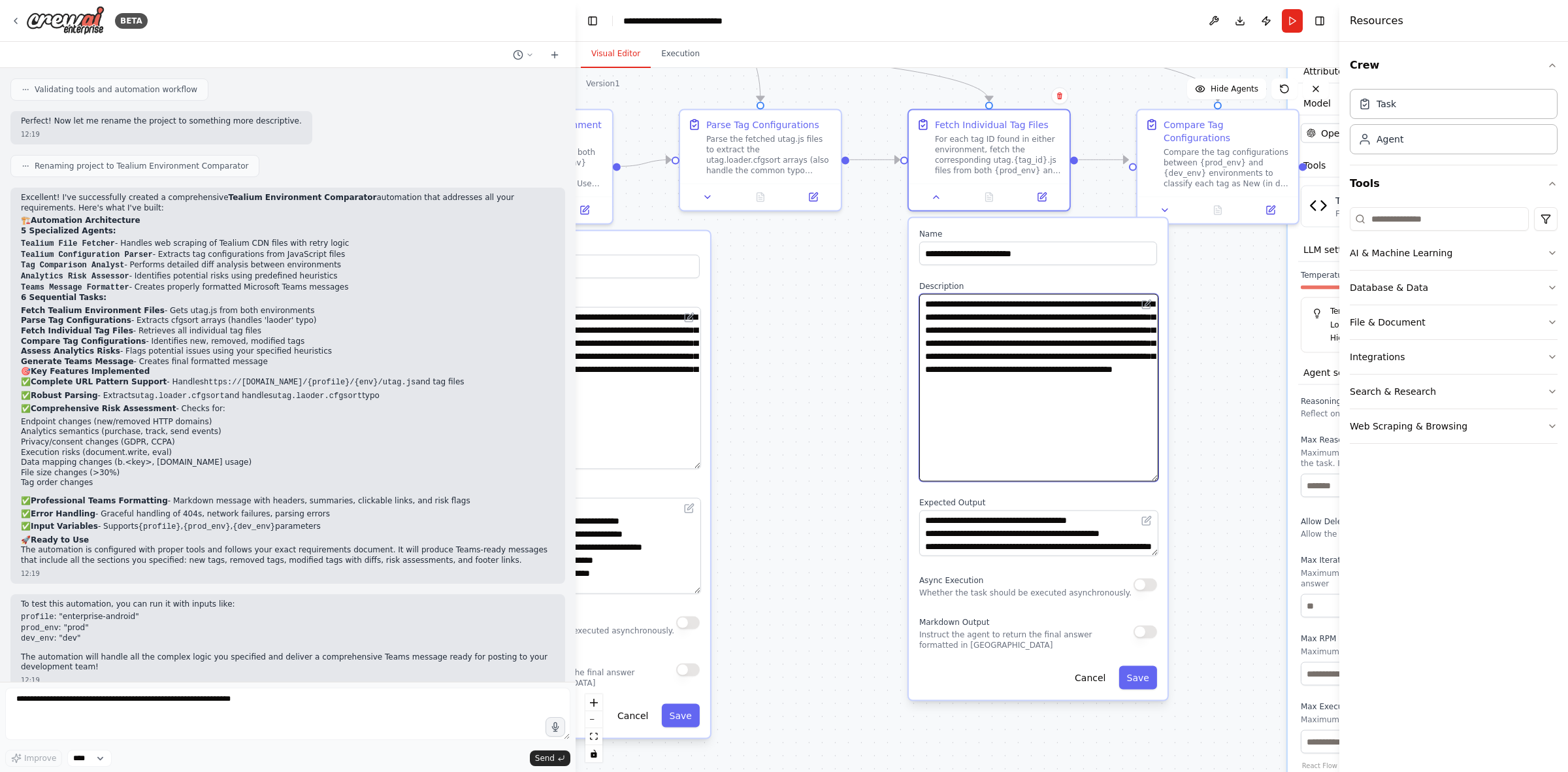
click at [1045, 338] on textarea "**********" at bounding box center [1039, 388] width 240 height 188
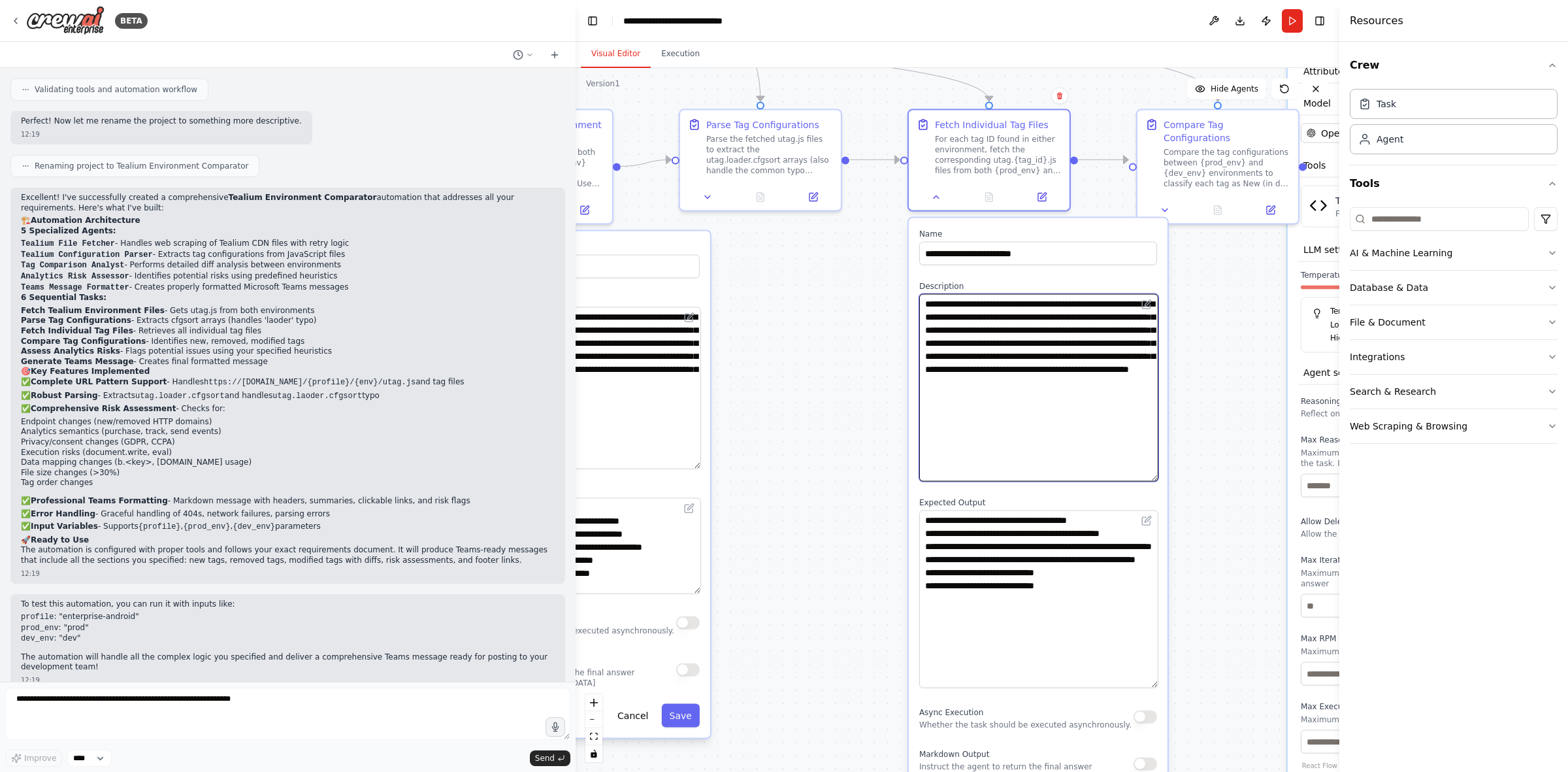
drag, startPoint x: 1152, startPoint y: 548, endPoint x: 1135, endPoint y: 666, distance: 119.2
click at [1045, 478] on textarea "**********" at bounding box center [1039, 600] width 240 height 178
type textarea "**********"
click at [928, 191] on button at bounding box center [936, 194] width 45 height 16
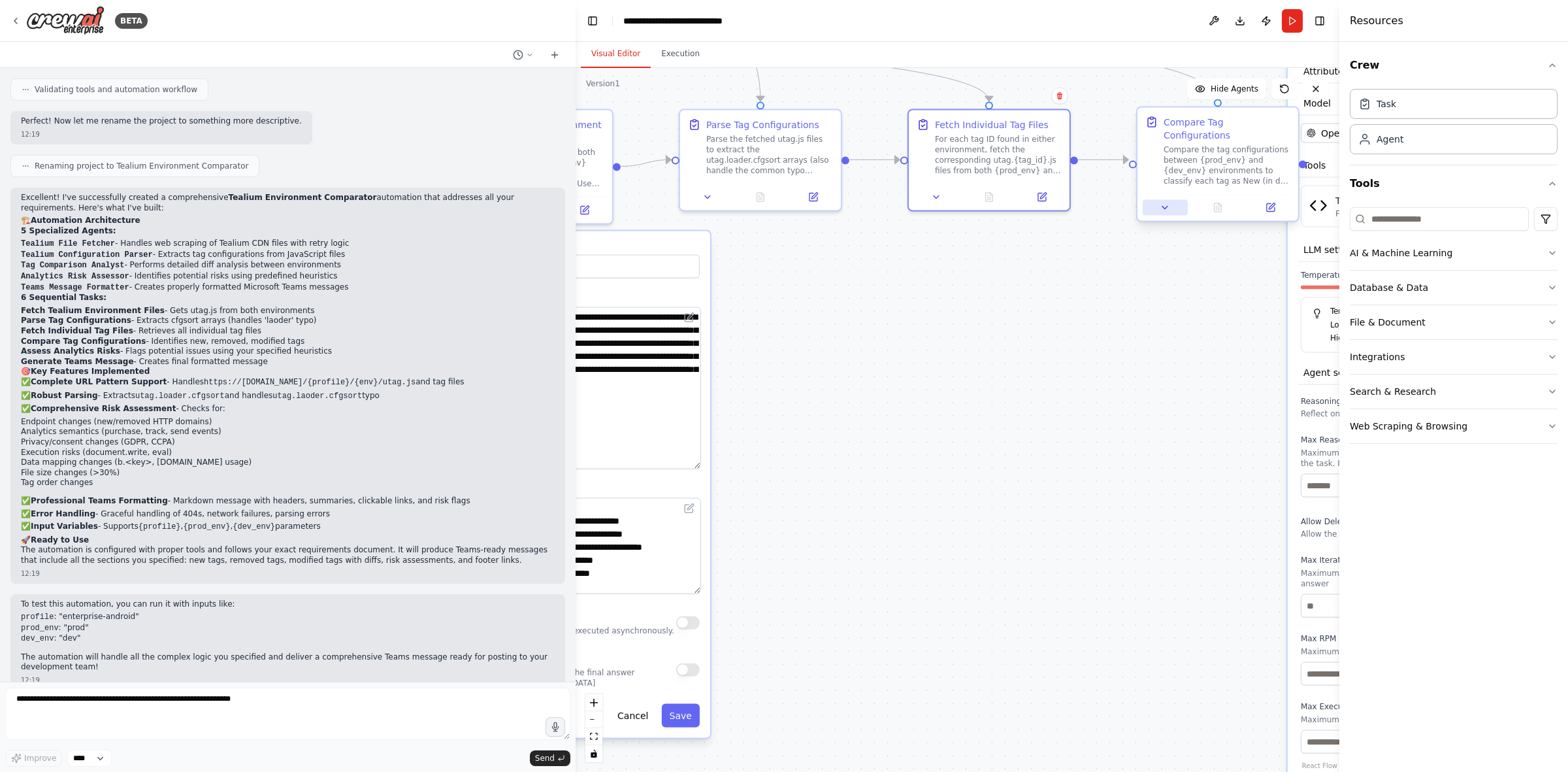
click at [1045, 203] on icon at bounding box center [1165, 207] width 10 height 10
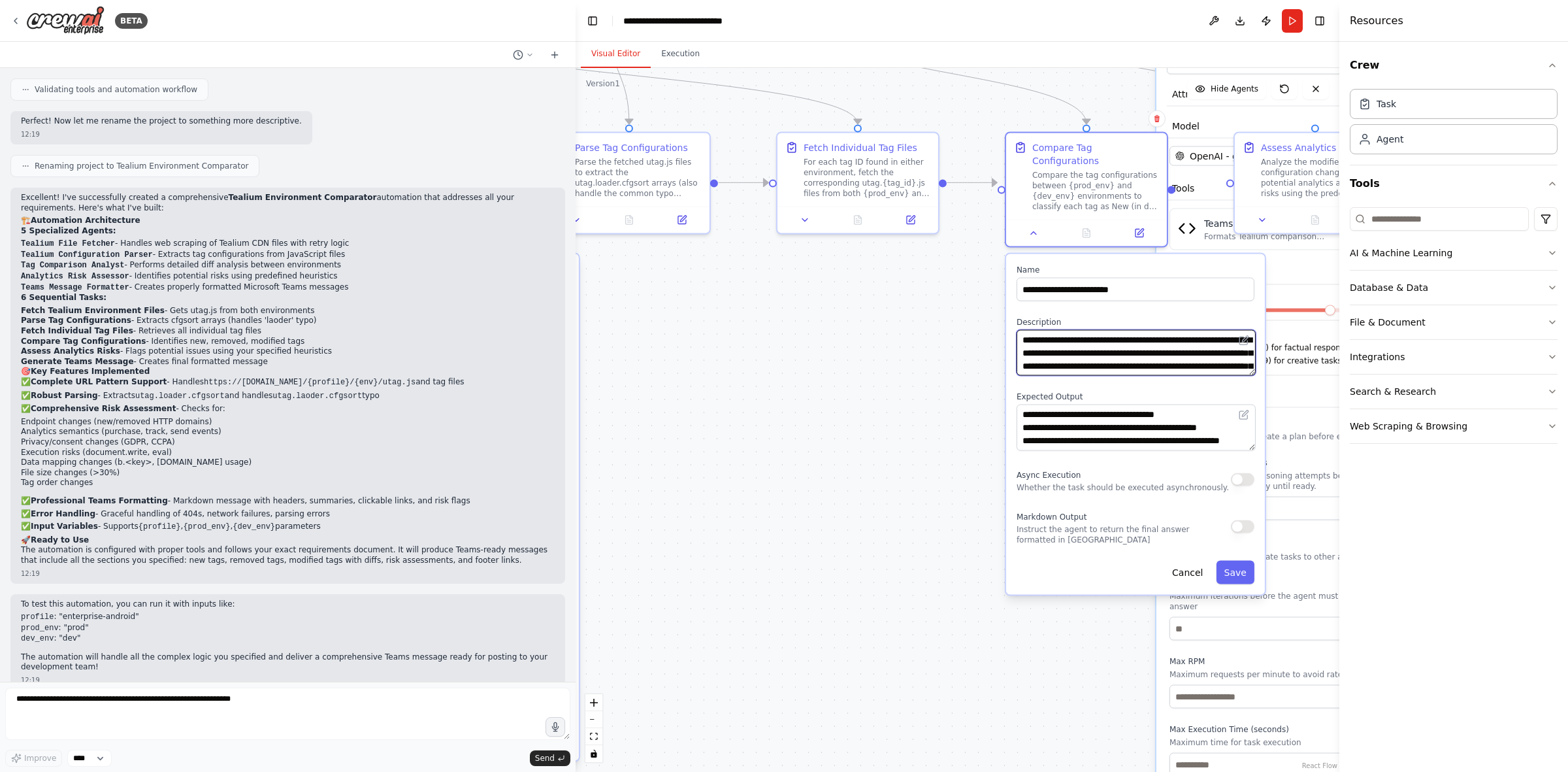
drag, startPoint x: 899, startPoint y: 368, endPoint x: 727, endPoint y: 370, distance: 172.0
click at [729, 371] on div ".deletable-edge-delete-btn { width: 20px; height: 20px; border: 0px solid #ffff…" at bounding box center [957, 419] width 764 height 704
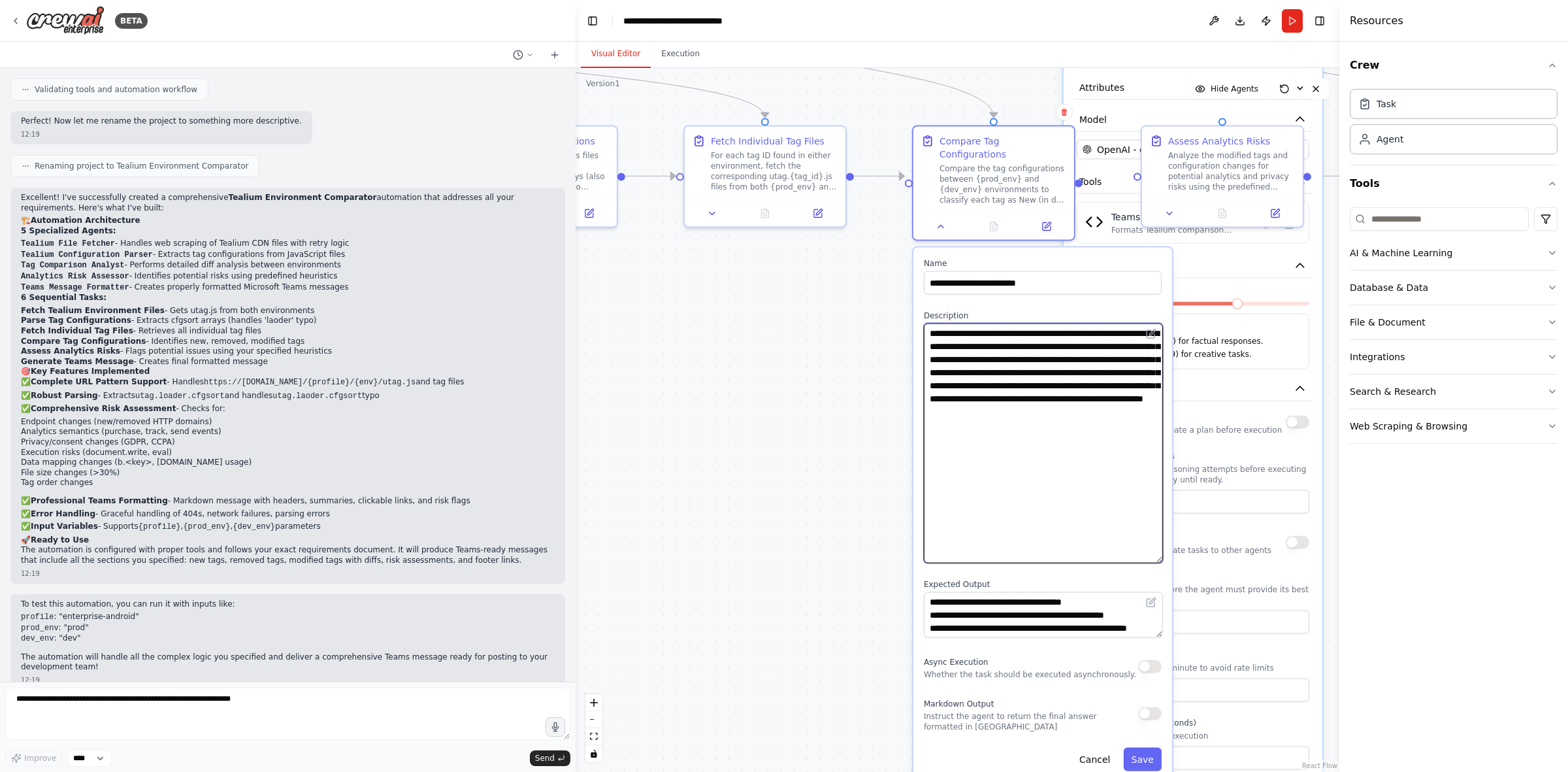
drag, startPoint x: 1156, startPoint y: 376, endPoint x: 1167, endPoint y: 546, distance: 170.4
click at [1045, 478] on div "**********" at bounding box center [1043, 515] width 259 height 534
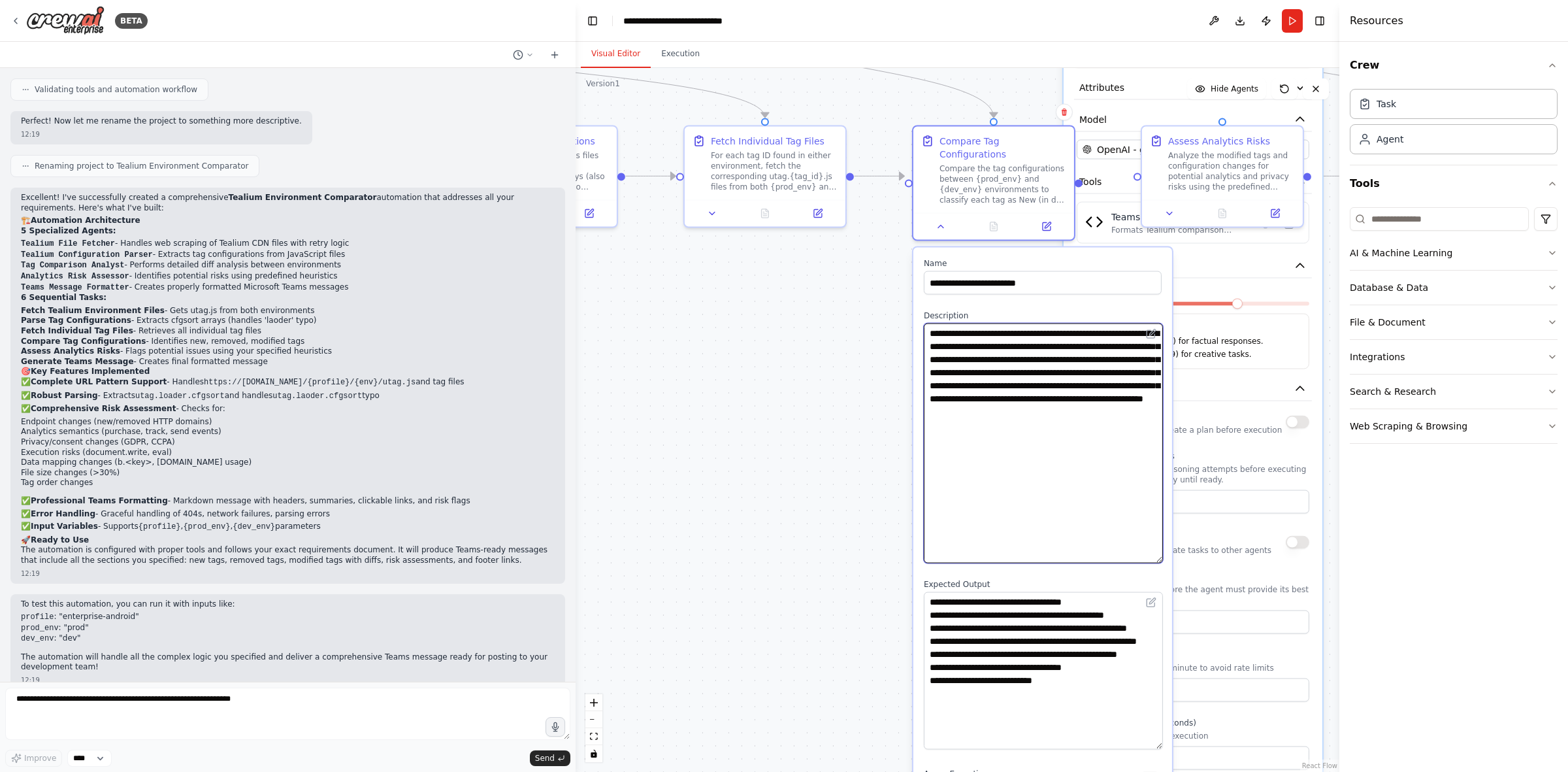
drag, startPoint x: 1158, startPoint y: 622, endPoint x: 1144, endPoint y: 747, distance: 125.8
click at [1045, 478] on textarea "**********" at bounding box center [1043, 671] width 240 height 157
click at [940, 219] on icon at bounding box center [941, 224] width 10 height 10
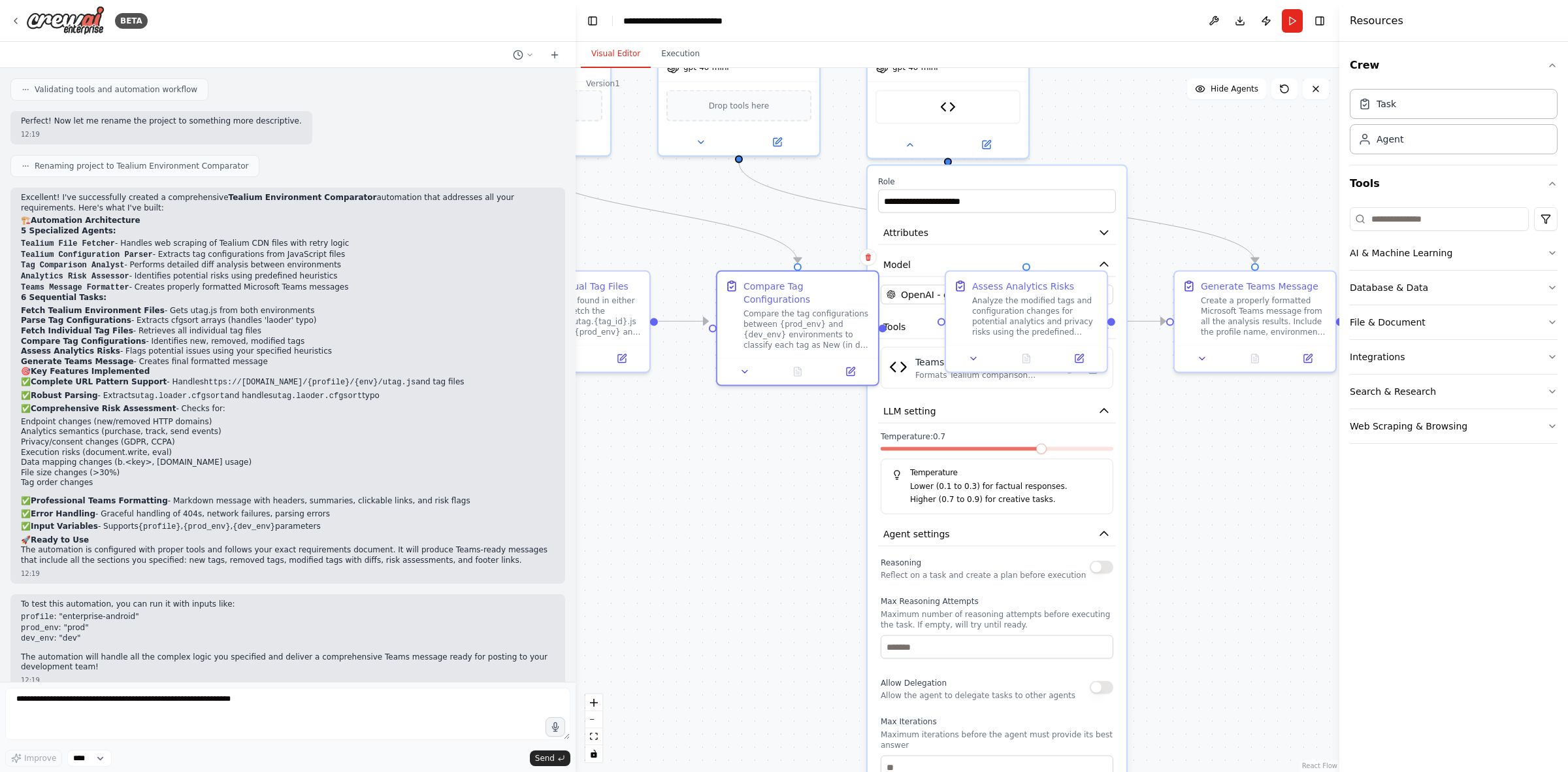
drag, startPoint x: 858, startPoint y: 390, endPoint x: 660, endPoint y: 531, distance: 243.1
click at [660, 478] on div ".deletable-edge-delete-btn { width: 20px; height: 20px; border: 0px solid #ffff…" at bounding box center [957, 419] width 764 height 704
click at [909, 148] on button at bounding box center [907, 143] width 74 height 16
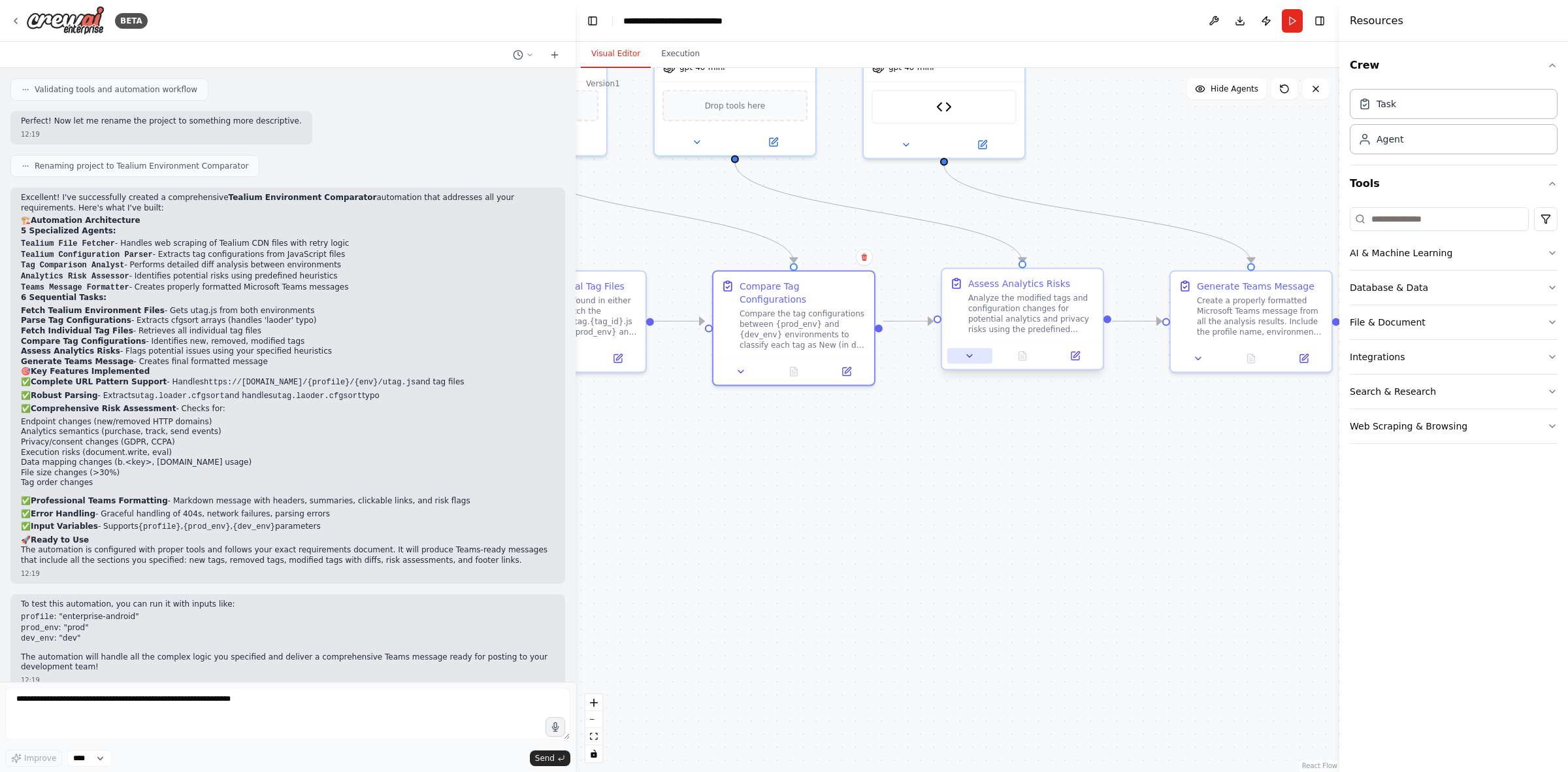
click at [965, 355] on icon at bounding box center [969, 355] width 10 height 10
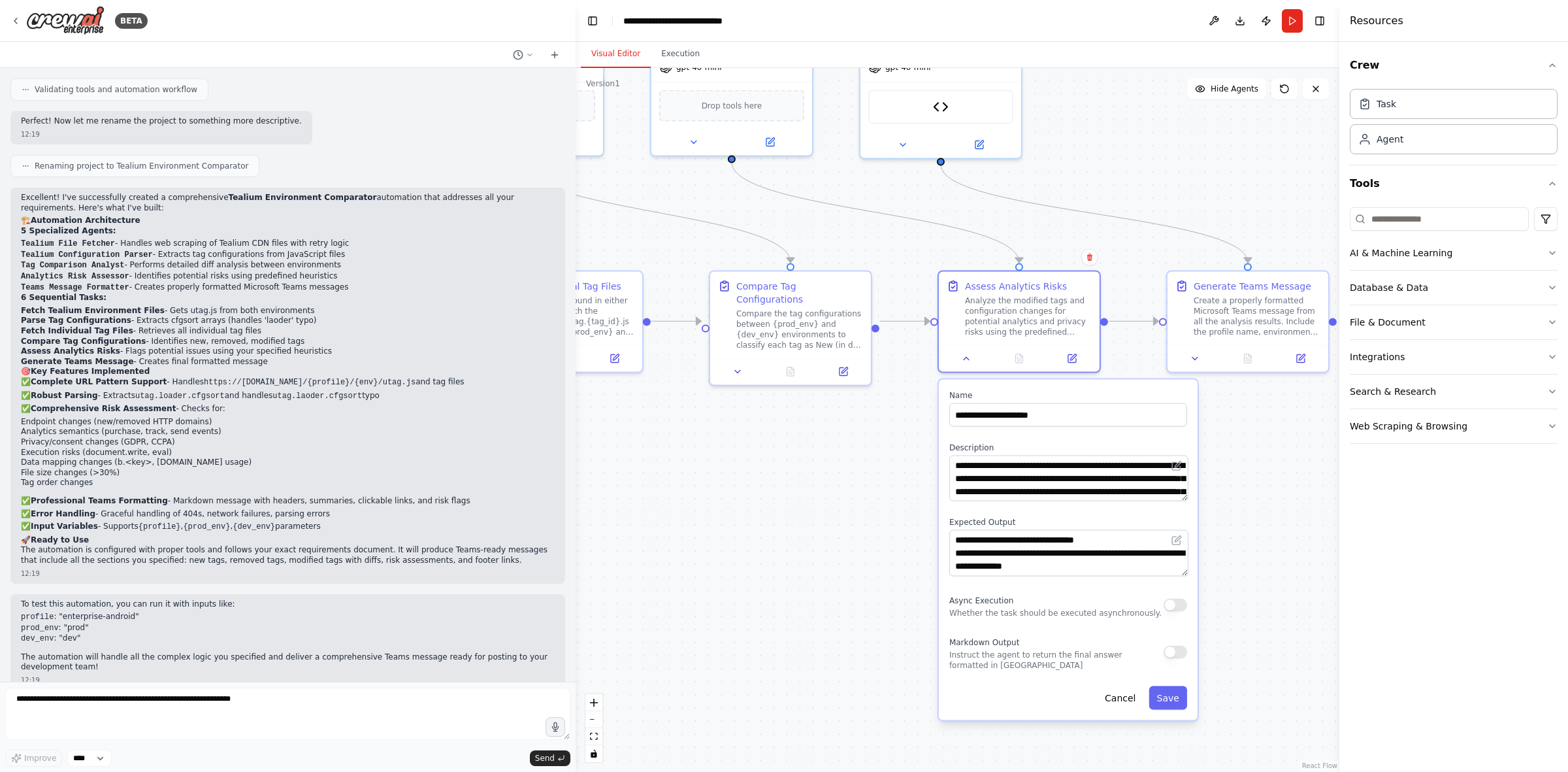
drag, startPoint x: 840, startPoint y: 583, endPoint x: 762, endPoint y: 533, distance: 92.6
click at [759, 478] on div ".deletable-edge-delete-btn { width: 20px; height: 20px; border: 0px solid #ffff…" at bounding box center [957, 419] width 764 height 704
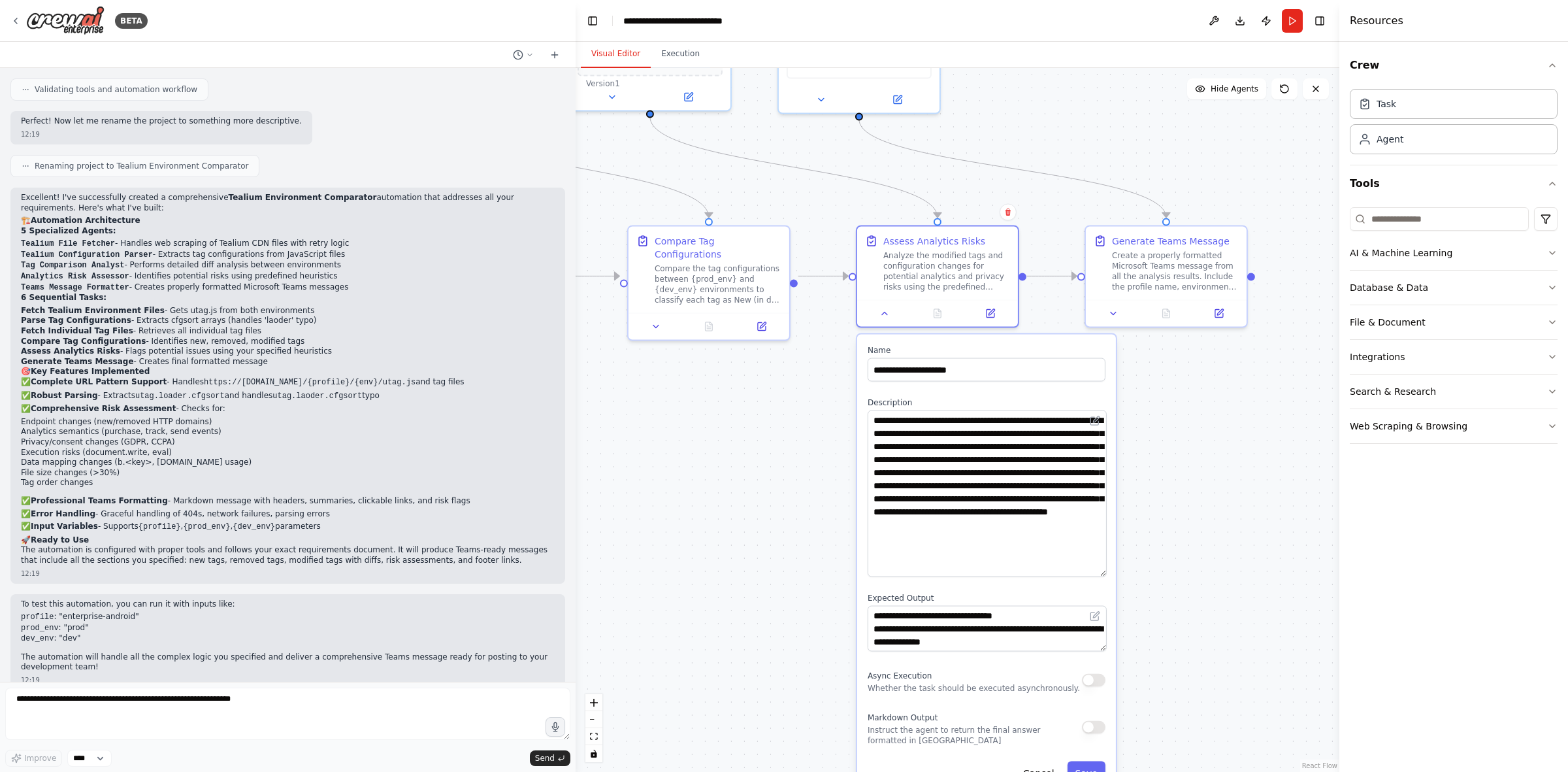
drag, startPoint x: 1098, startPoint y: 449, endPoint x: 1109, endPoint y: 565, distance: 116.5
click at [1045, 478] on div "**********" at bounding box center [987, 566] width 259 height 461
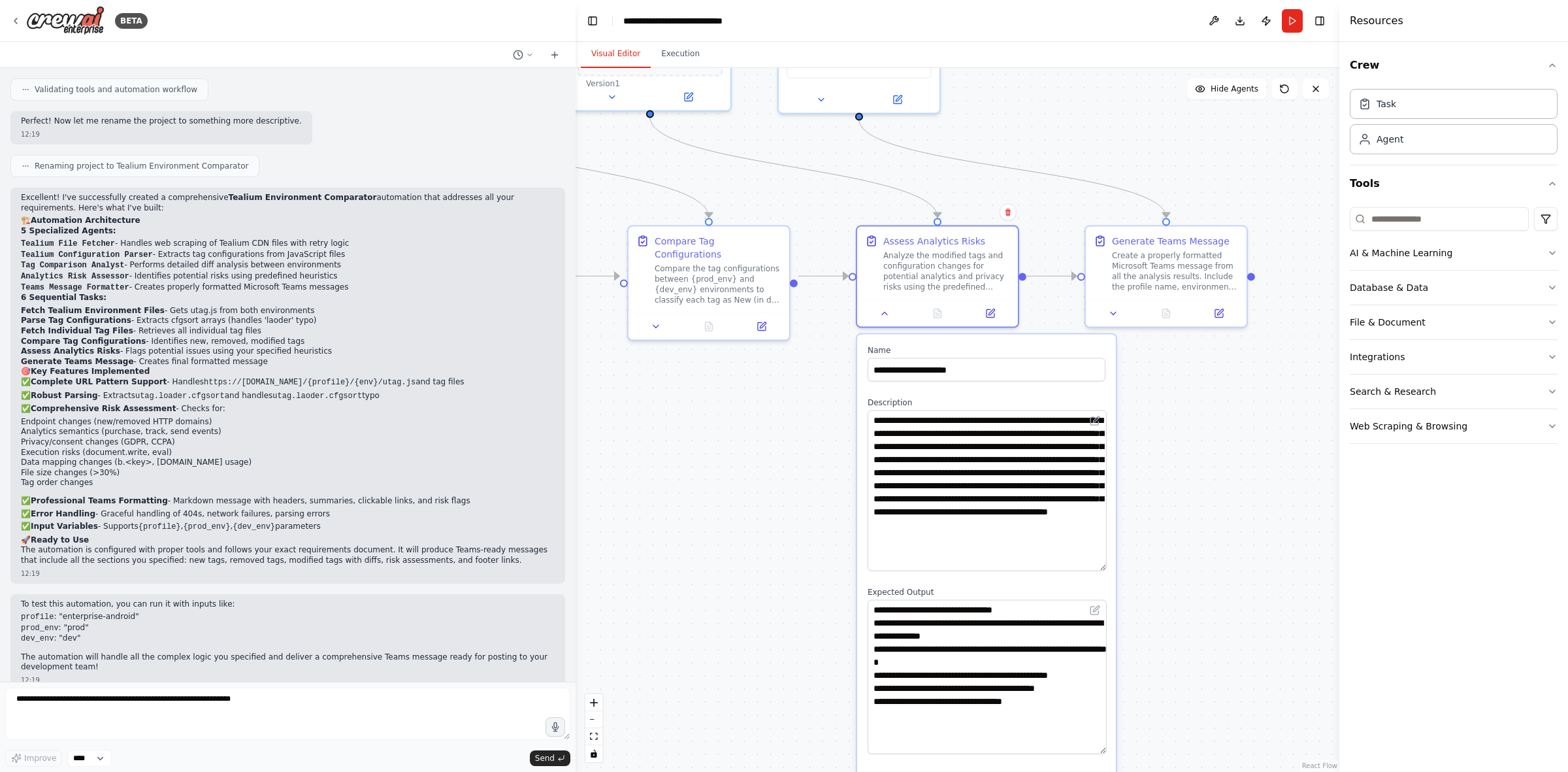
drag, startPoint x: 1102, startPoint y: 640, endPoint x: 1093, endPoint y: 736, distance: 96.4
click at [1045, 478] on textarea "**********" at bounding box center [987, 677] width 240 height 155
click at [1045, 312] on icon at bounding box center [1113, 311] width 10 height 10
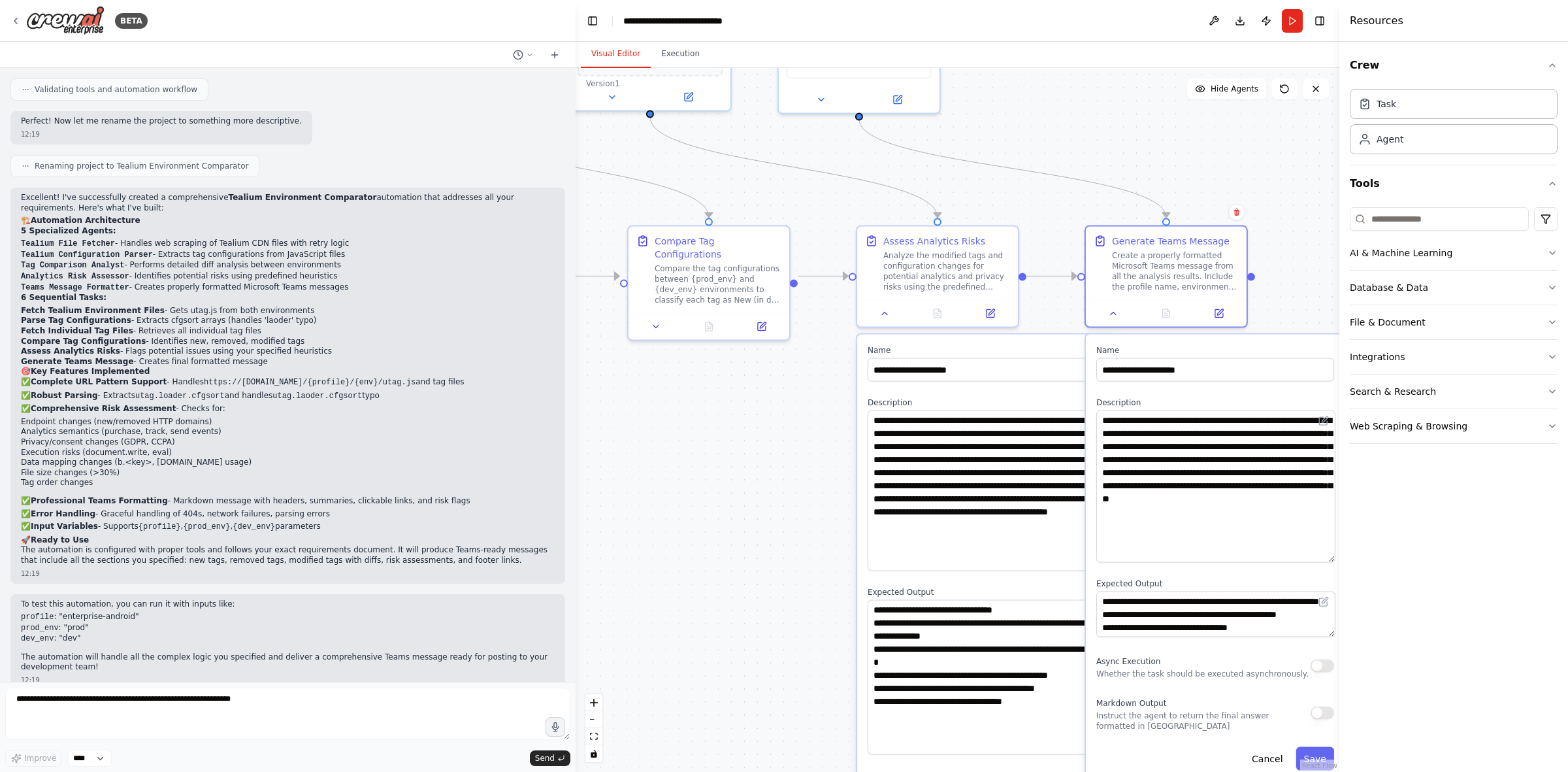
drag, startPoint x: 1328, startPoint y: 450, endPoint x: 1314, endPoint y: 546, distance: 97.0
click at [1045, 478] on textarea "**********" at bounding box center [1216, 487] width 240 height 153
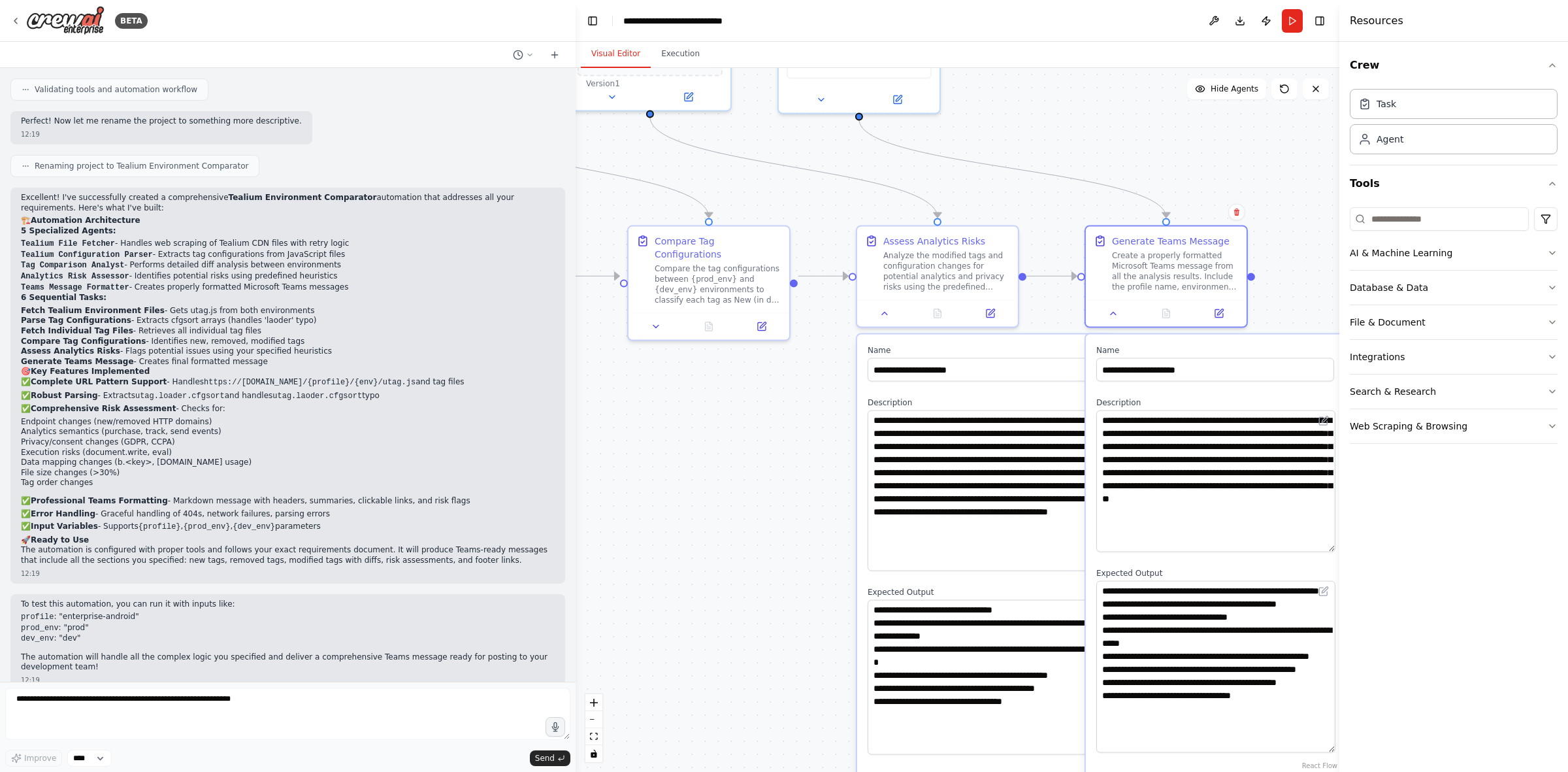
drag, startPoint x: 1331, startPoint y: 629, endPoint x: 1298, endPoint y: 718, distance: 94.9
click at [1045, 478] on textarea "**********" at bounding box center [1216, 667] width 240 height 172
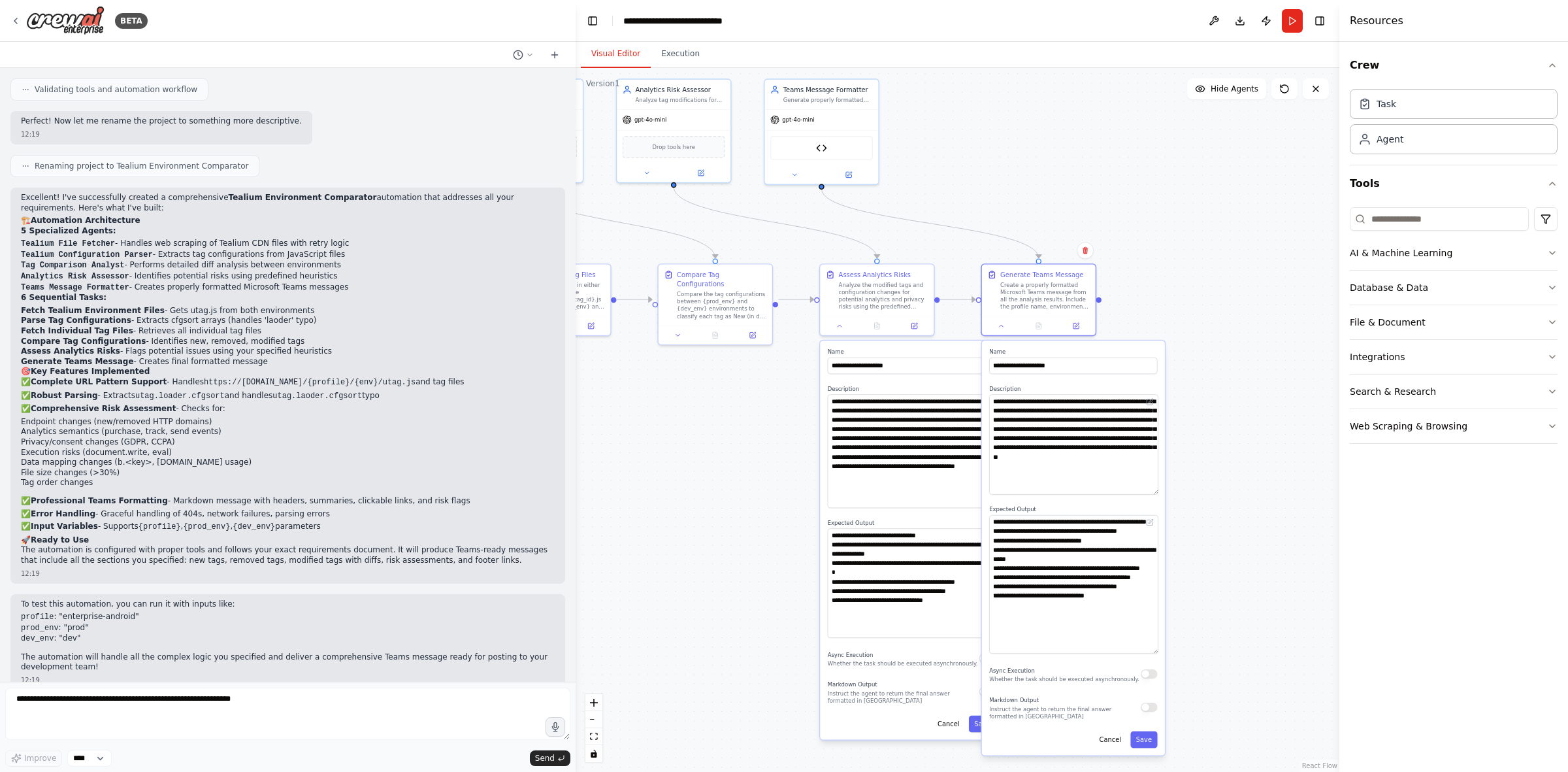
drag, startPoint x: 1154, startPoint y: 633, endPoint x: 1163, endPoint y: 649, distance: 18.4
click at [1045, 478] on div "**********" at bounding box center [1074, 548] width 183 height 415
click at [1045, 219] on div ".deletable-edge-delete-btn { width: 20px; height: 20px; border: 0px solid #ffff…" at bounding box center [957, 419] width 764 height 704
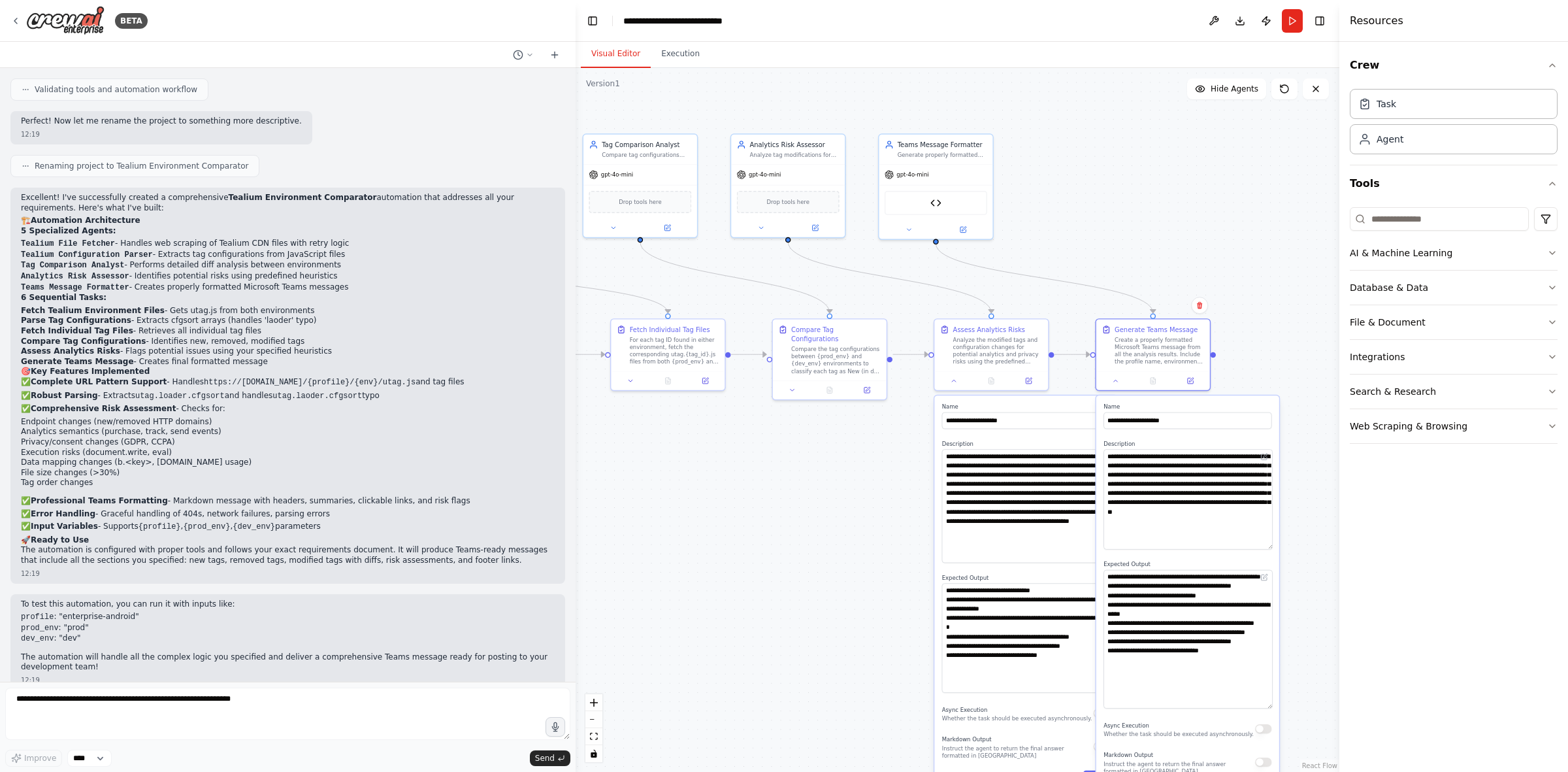
drag, startPoint x: 1085, startPoint y: 151, endPoint x: 1204, endPoint y: 211, distance: 133.3
click at [1045, 211] on div ".deletable-edge-delete-btn { width: 20px; height: 20px; border: 0px solid #ffff…" at bounding box center [957, 419] width 764 height 704
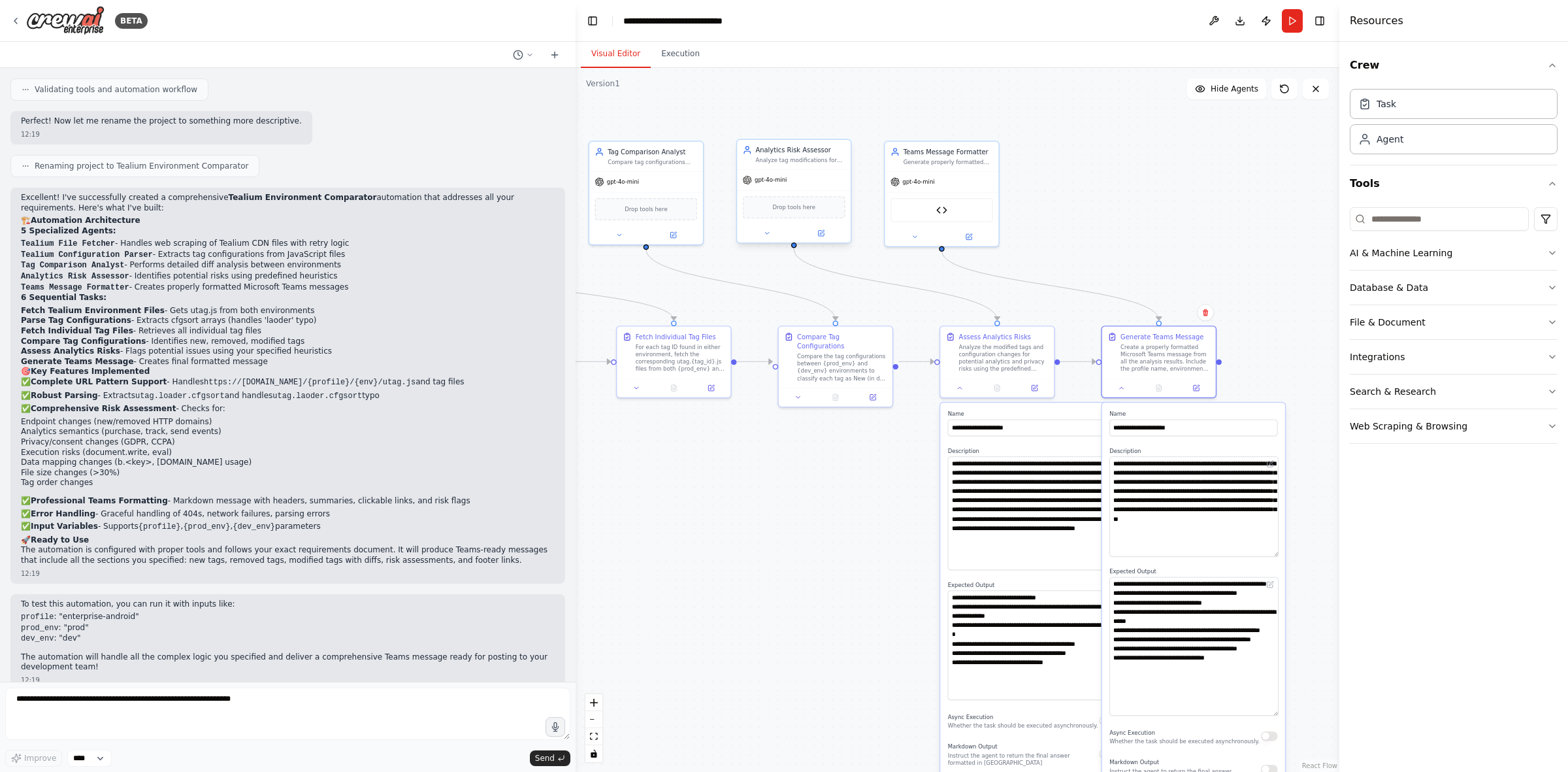
click at [786, 151] on div "Analytics Risk Assessor" at bounding box center [800, 150] width 90 height 9
click at [775, 229] on button at bounding box center [767, 233] width 53 height 11
click at [797, 407] on button "LLM setting" at bounding box center [829, 404] width 168 height 17
click at [802, 399] on button "LLM setting" at bounding box center [829, 404] width 168 height 17
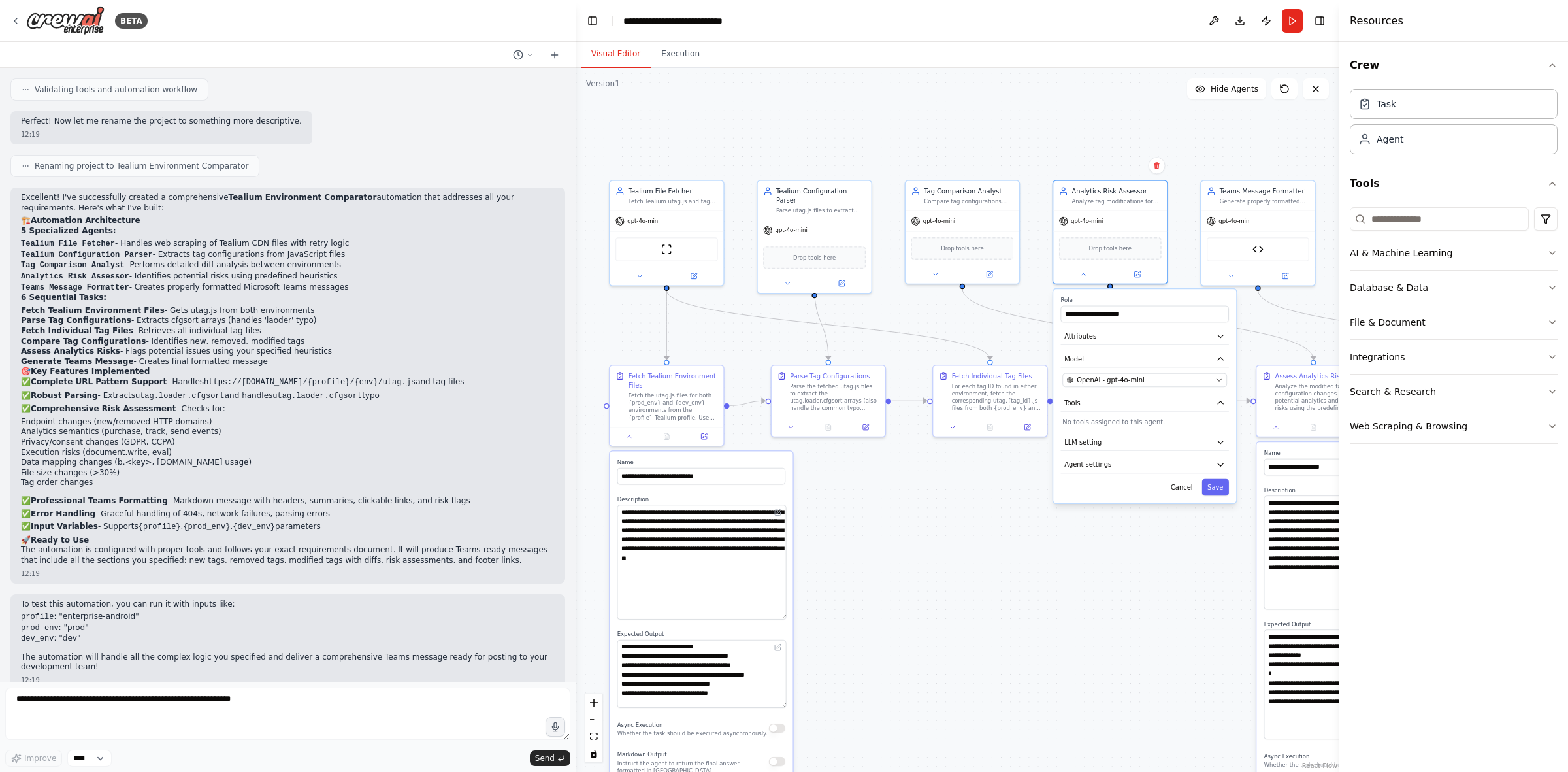
drag, startPoint x: 756, startPoint y: 106, endPoint x: 1052, endPoint y: 148, distance: 299.0
click at [1045, 148] on div ".deletable-edge-delete-btn { width: 20px; height: 20px; border: 0px solid #ffff…" at bounding box center [957, 419] width 764 height 704
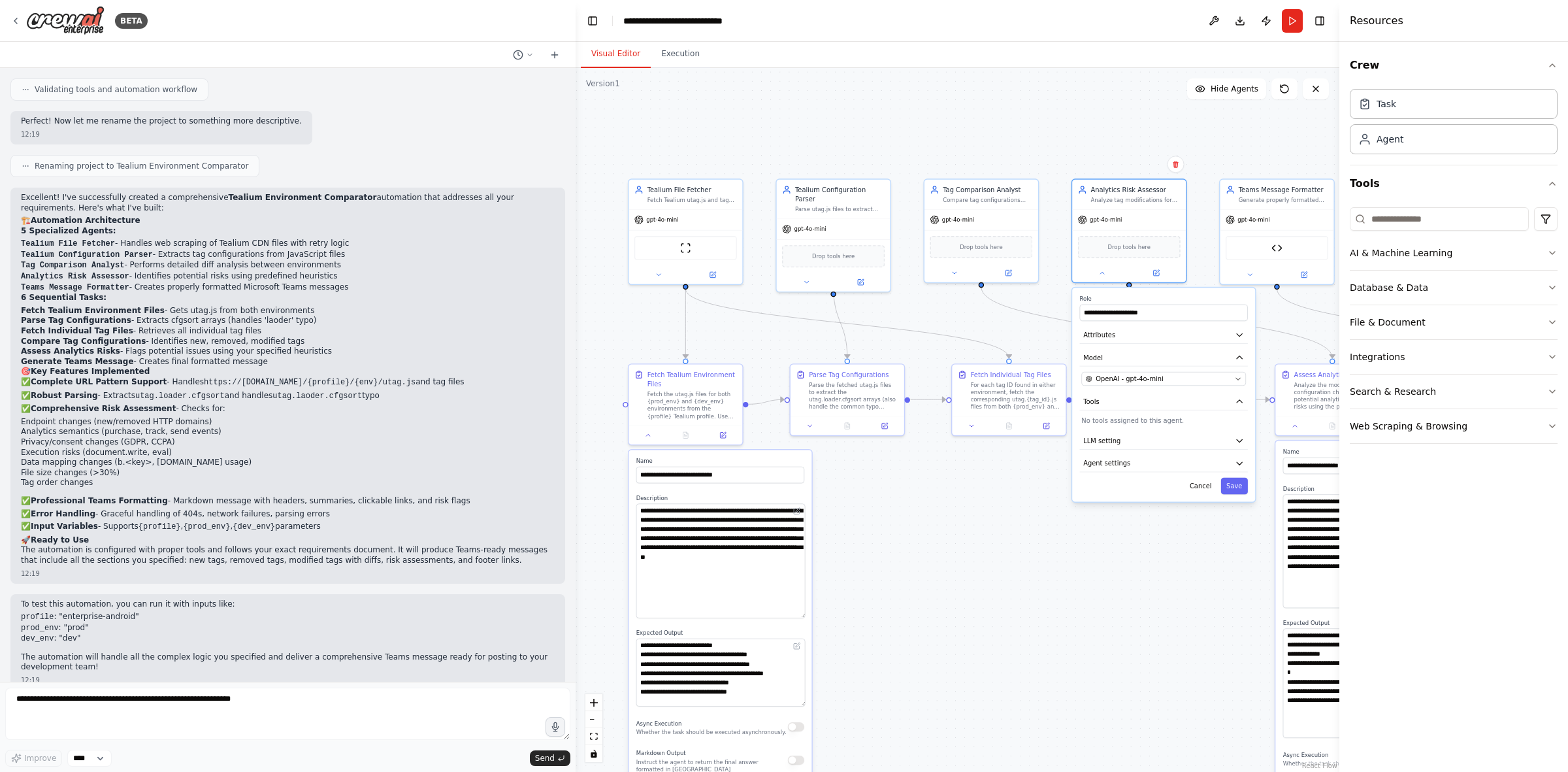
click at [1045, 478] on div ".deletable-edge-delete-btn { width: 20px; height: 20px; border: 0px solid #ffff…" at bounding box center [957, 419] width 764 height 704
click at [1045, 269] on icon at bounding box center [1102, 271] width 7 height 7
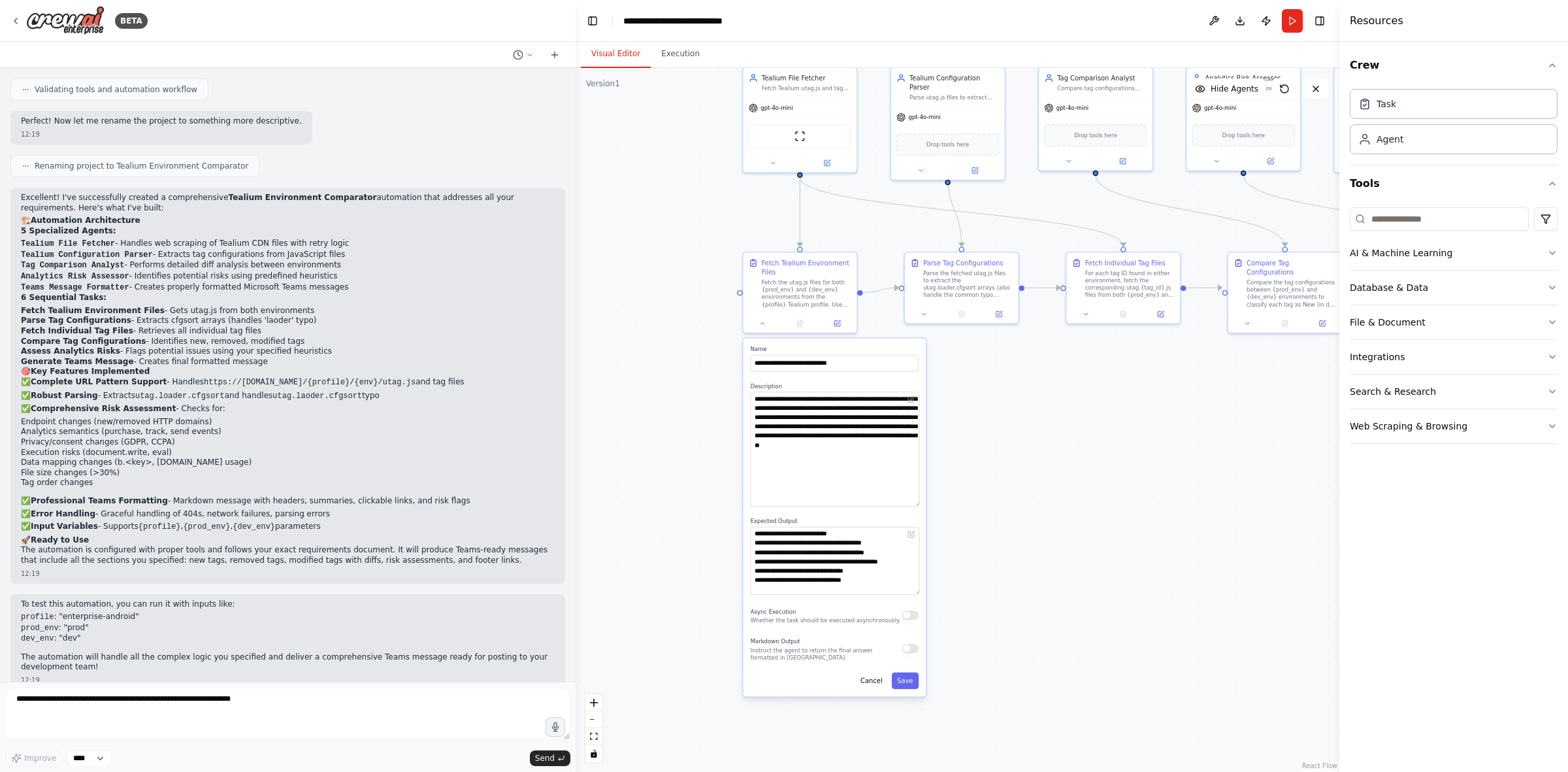
drag, startPoint x: 971, startPoint y: 569, endPoint x: 1087, endPoint y: 450, distance: 166.2
click at [1045, 453] on div ".deletable-edge-delete-btn { width: 20px; height: 20px; border: 0px solid #ffff…" at bounding box center [957, 419] width 764 height 704
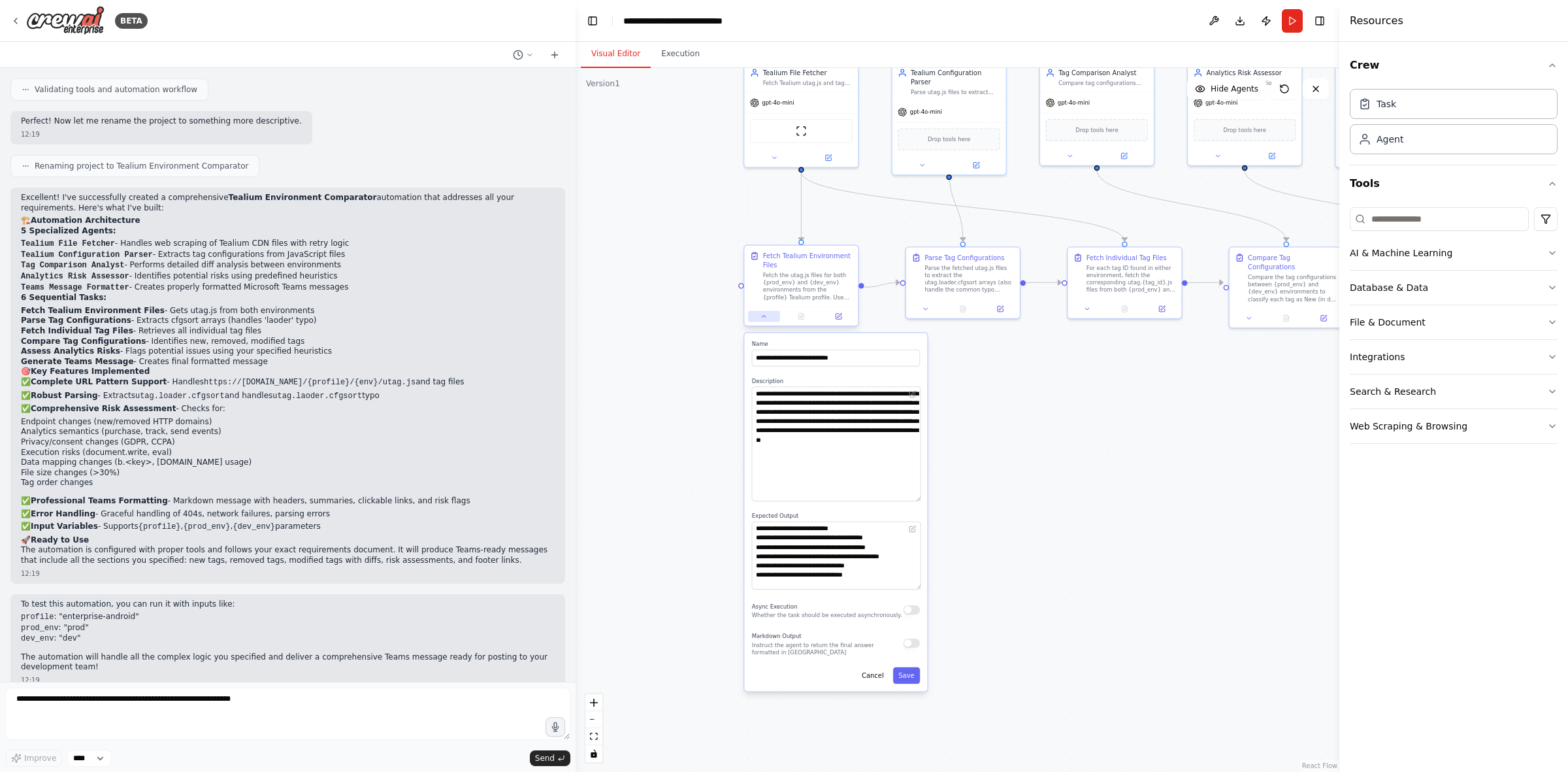
click at [768, 311] on button at bounding box center [764, 317] width 32 height 11
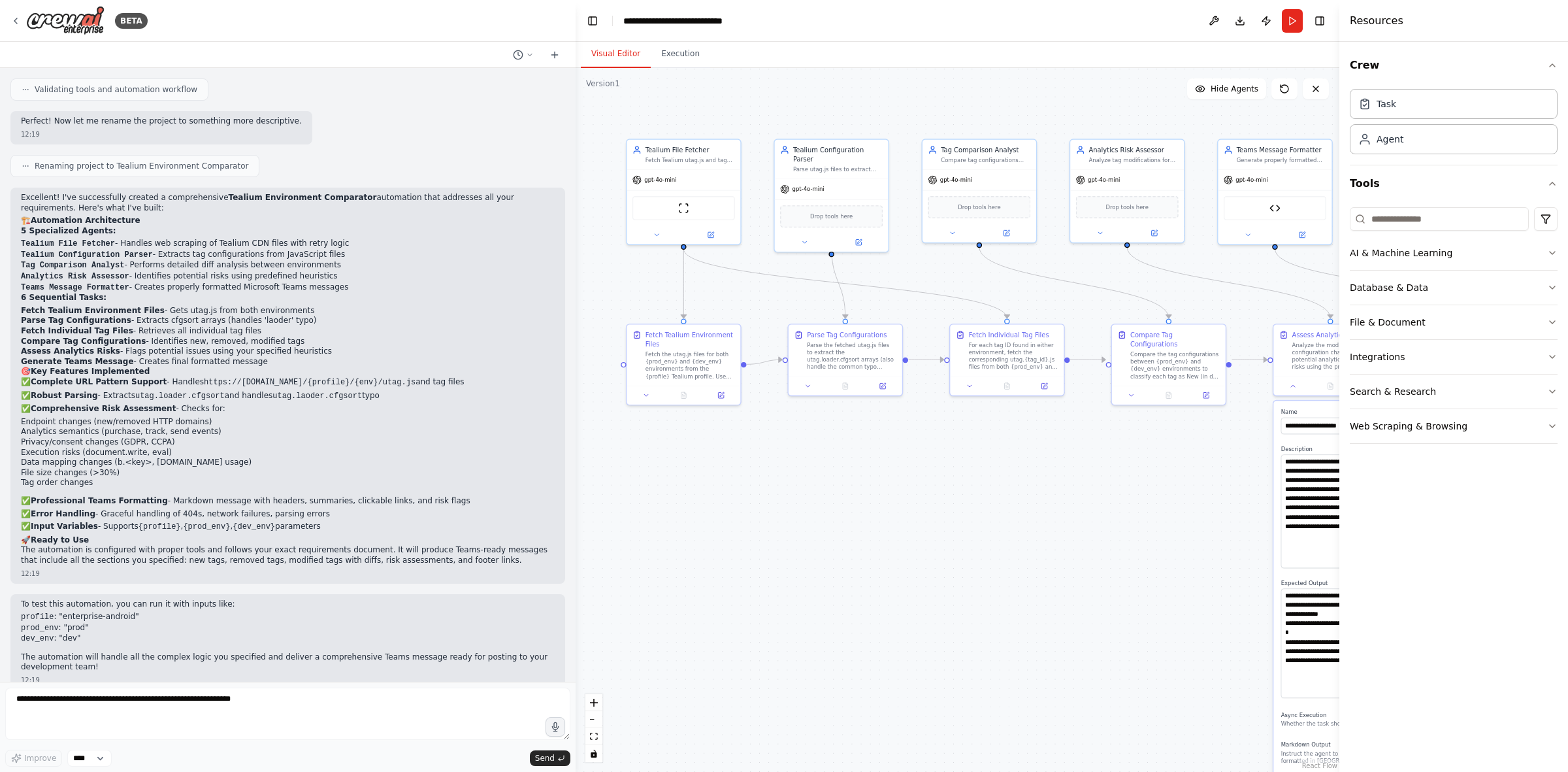
drag, startPoint x: 1031, startPoint y: 467, endPoint x: 1012, endPoint y: 517, distance: 53.5
click at [1012, 478] on div ".deletable-edge-delete-btn { width: 20px; height: 20px; border: 0px solid #ffff…" at bounding box center [957, 419] width 764 height 704
click at [1045, 19] on button "Run" at bounding box center [1292, 20] width 21 height 23
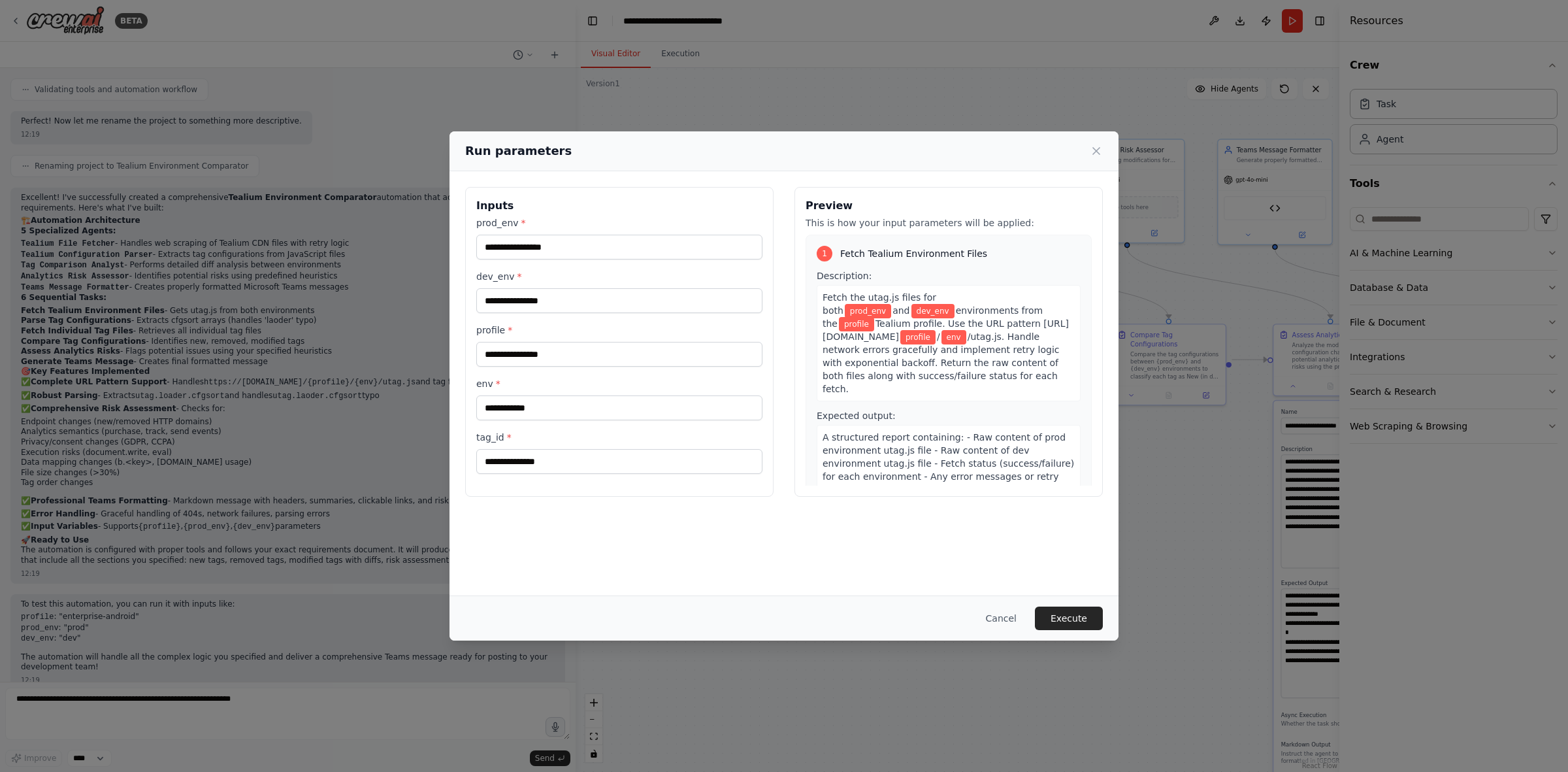
click at [866, 365] on span "/utag.js. Handle network errors gracefully and implement retry logic with expon…" at bounding box center [941, 363] width 237 height 63
drag, startPoint x: 873, startPoint y: 338, endPoint x: 880, endPoint y: 367, distance: 29.8
click at [880, 367] on div "Fetch the utag.js files for both prod_env and dev_env environments from the pro…" at bounding box center [948, 343] width 264 height 117
click at [1045, 147] on icon at bounding box center [1096, 151] width 13 height 13
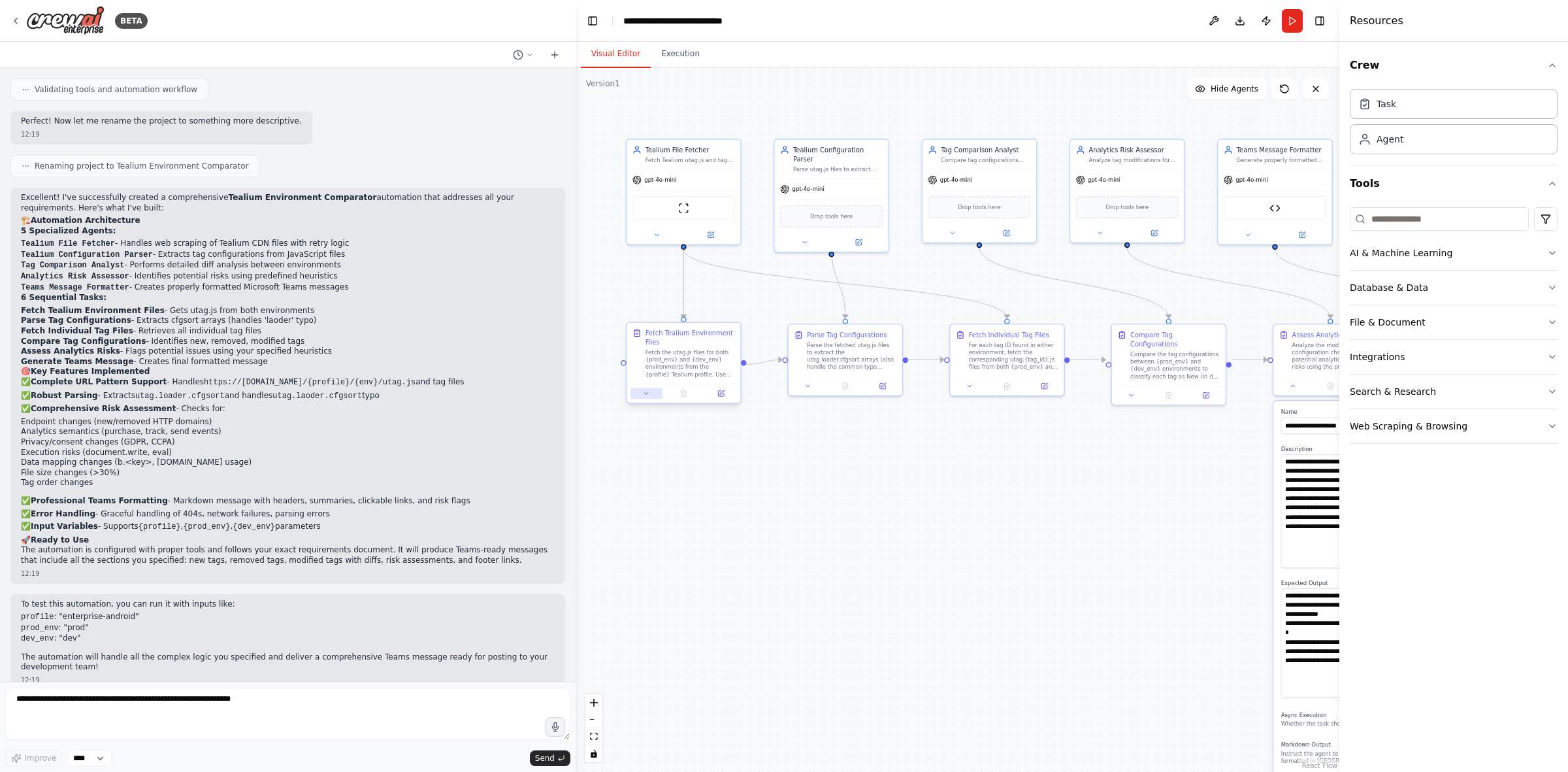
click at [655, 394] on button at bounding box center [647, 393] width 32 height 11
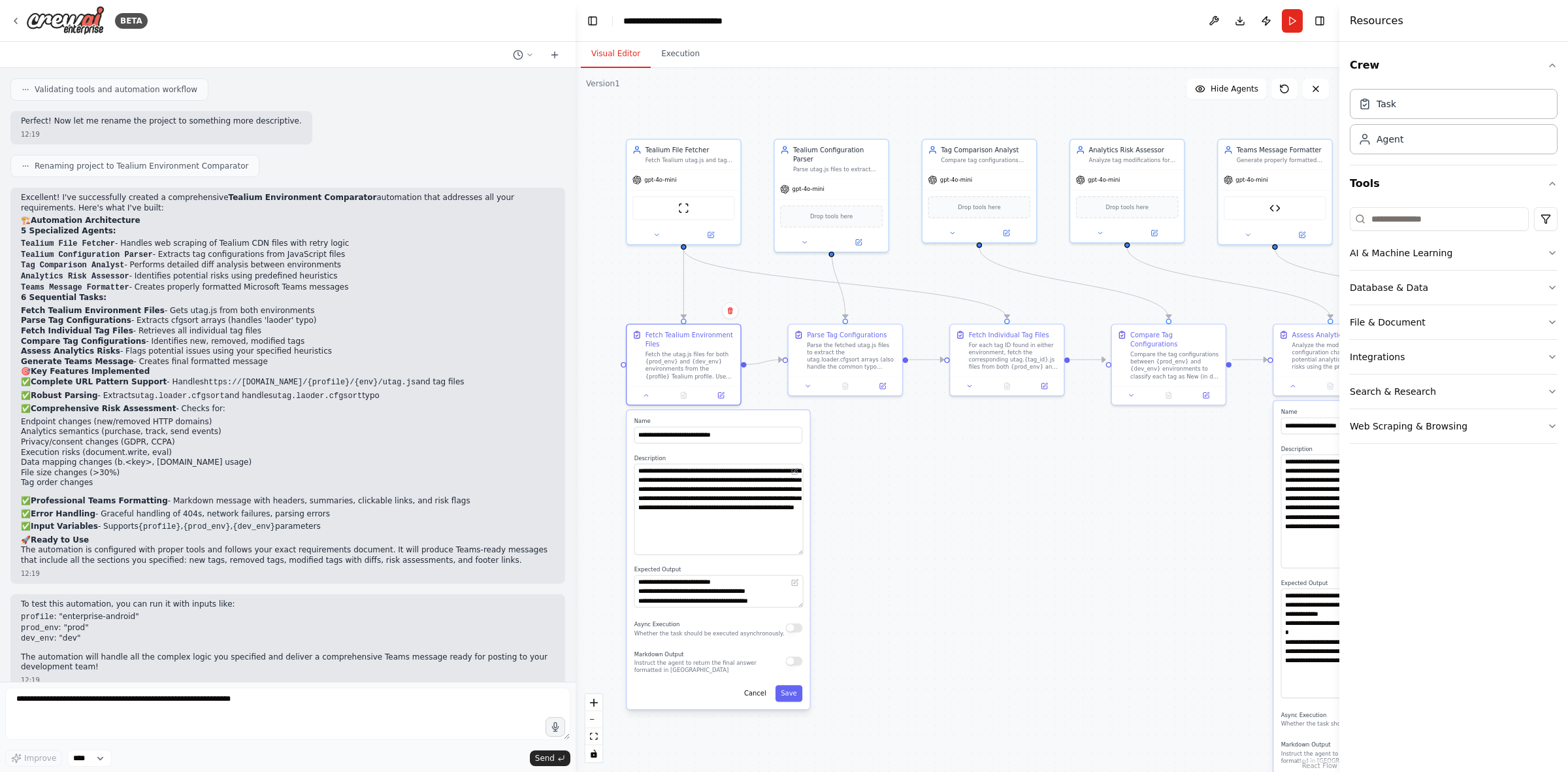
drag, startPoint x: 798, startPoint y: 489, endPoint x: 800, endPoint y: 548, distance: 59.0
click at [800, 478] on textarea "**********" at bounding box center [719, 509] width 168 height 91
click at [708, 478] on textarea "**********" at bounding box center [719, 509] width 168 height 91
drag, startPoint x: 800, startPoint y: 603, endPoint x: 802, endPoint y: 654, distance: 51.0
click at [804, 478] on div "**********" at bounding box center [718, 579] width 183 height 340
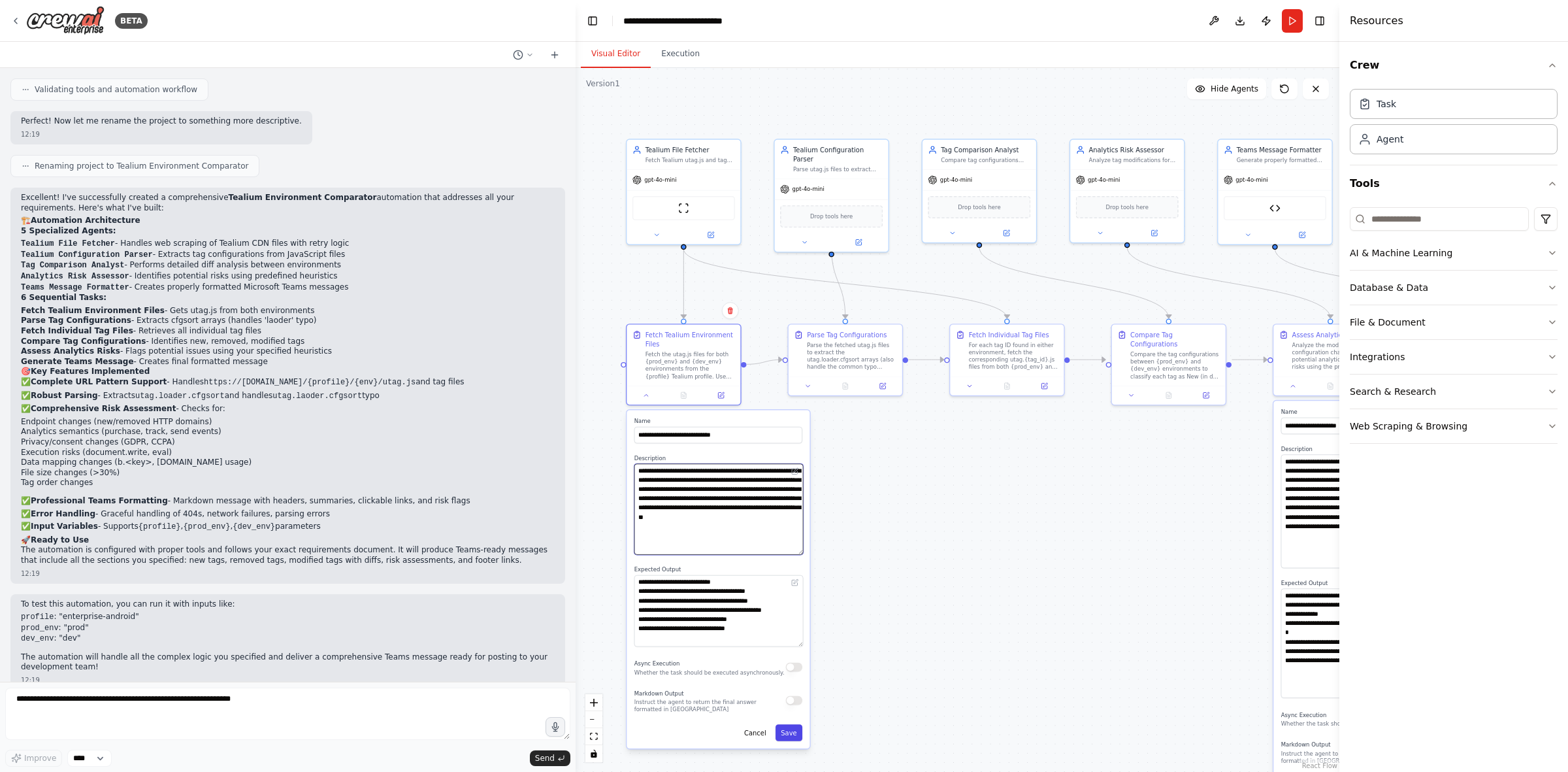
type textarea "**********"
click at [796, 478] on button "Save" at bounding box center [788, 733] width 27 height 17
click at [791, 478] on button "Save" at bounding box center [788, 733] width 27 height 17
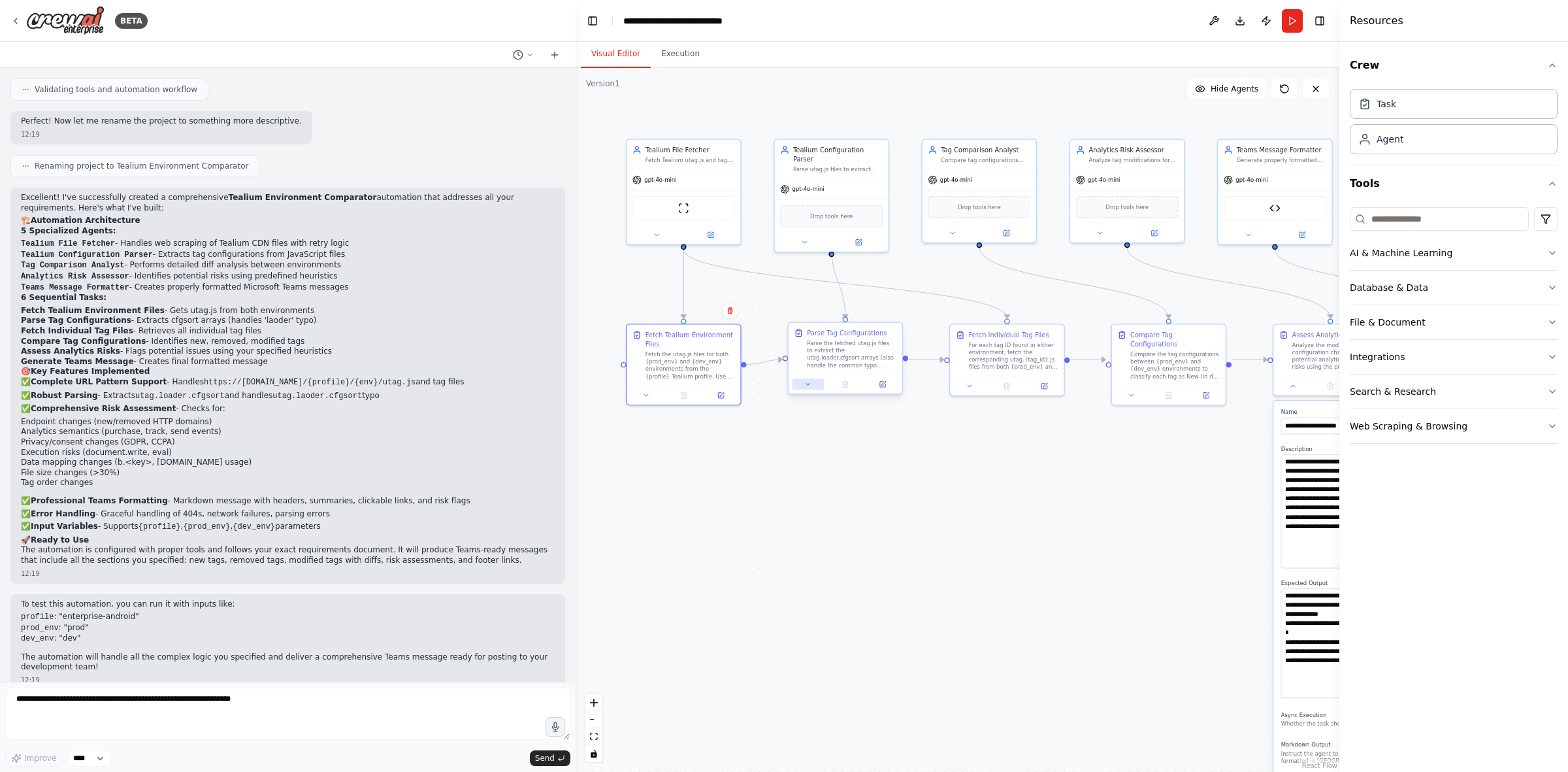
click at [809, 386] on icon at bounding box center [809, 384] width 7 height 7
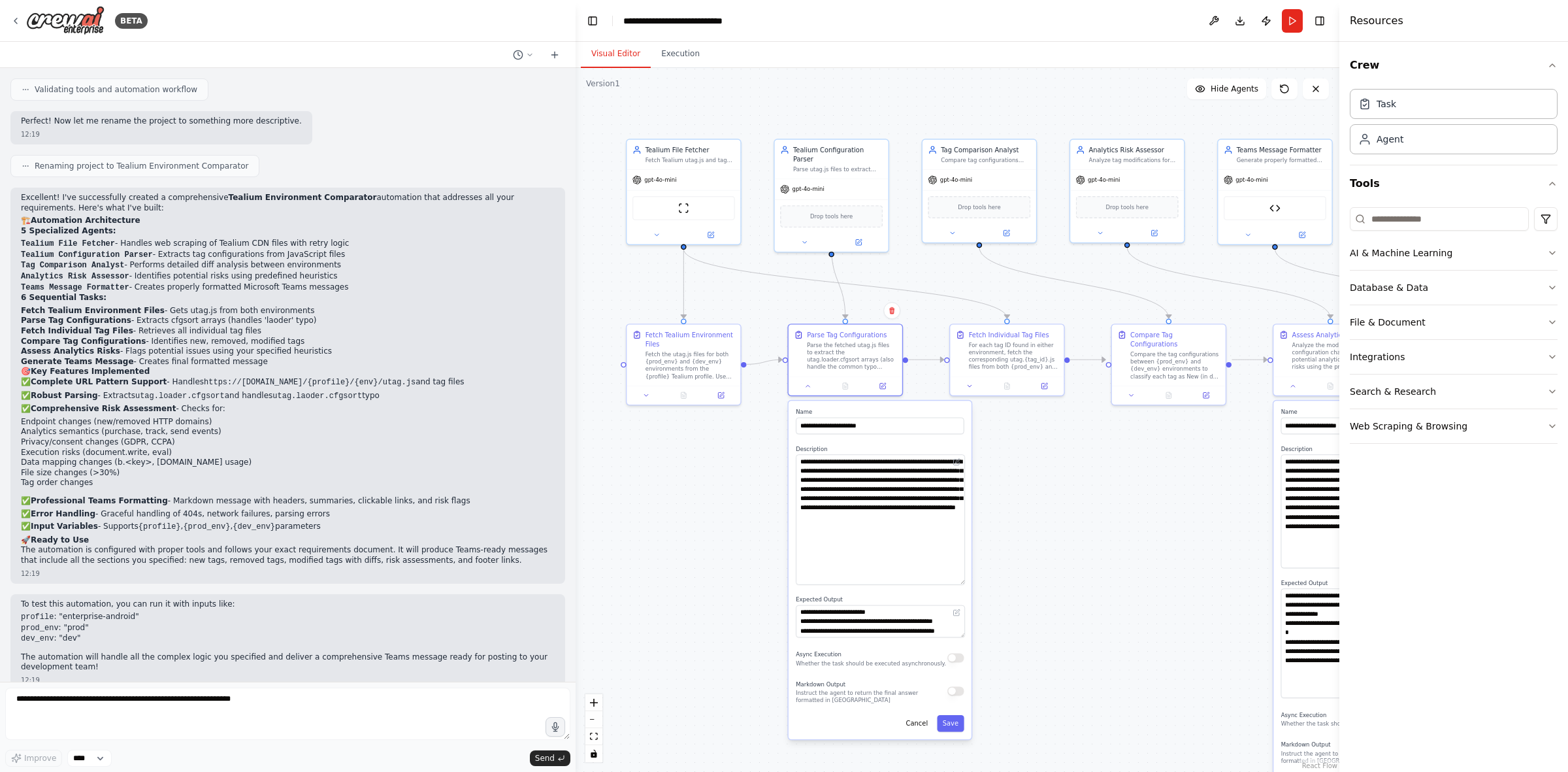
drag, startPoint x: 961, startPoint y: 484, endPoint x: 952, endPoint y: 580, distance: 96.4
click at [952, 478] on textarea "**********" at bounding box center [880, 519] width 168 height 131
drag, startPoint x: 963, startPoint y: 635, endPoint x: 953, endPoint y: 649, distance: 17.2
click at [956, 478] on textarea "**********" at bounding box center [880, 673] width 168 height 132
click at [809, 387] on icon at bounding box center [809, 384] width 7 height 7
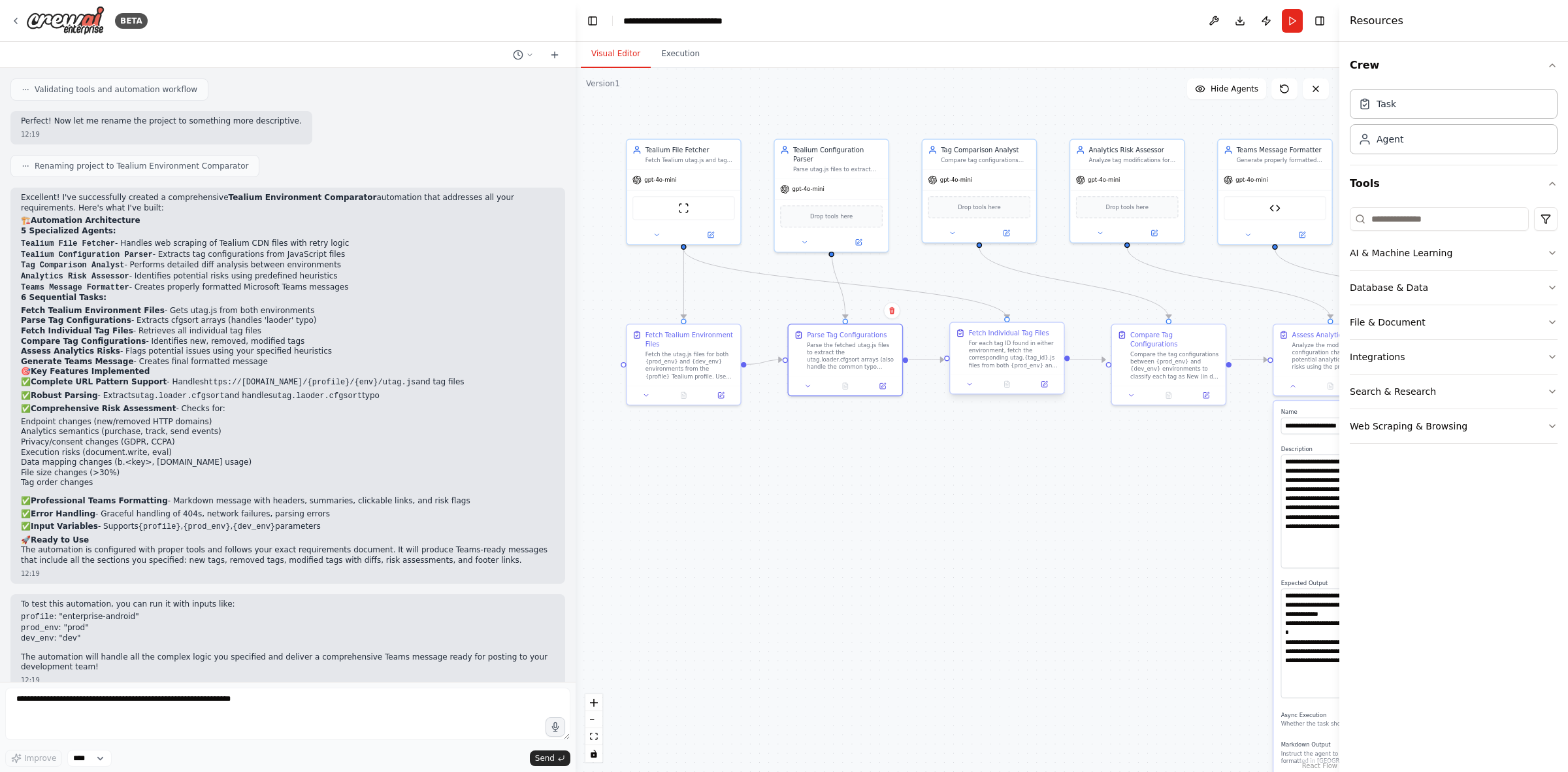
click at [974, 391] on div at bounding box center [1006, 384] width 114 height 19
click at [974, 386] on button at bounding box center [969, 384] width 32 height 11
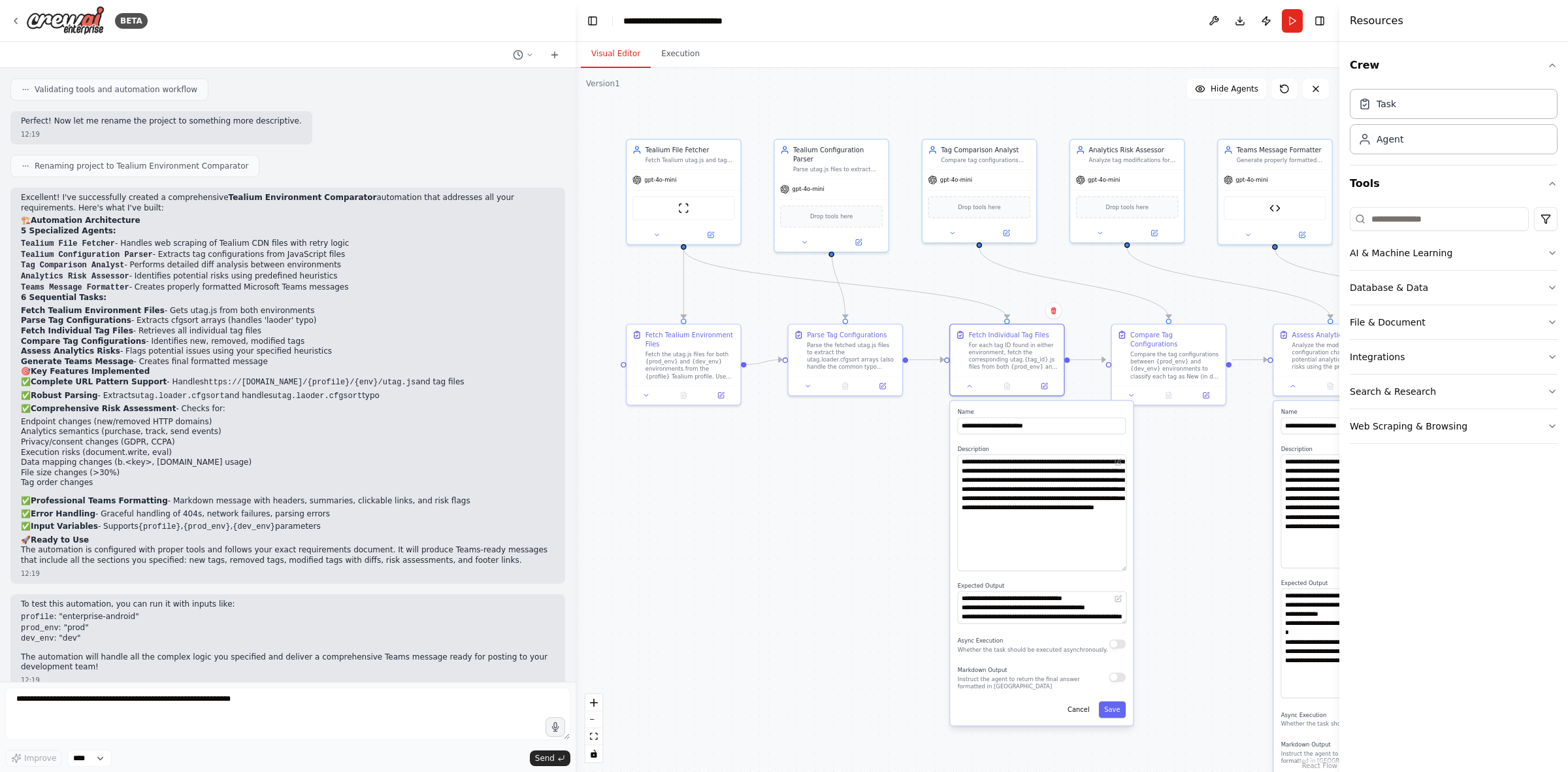
drag, startPoint x: 1125, startPoint y: 482, endPoint x: 1121, endPoint y: 567, distance: 85.1
click at [1045, 478] on textarea "**********" at bounding box center [1043, 513] width 168 height 117
click at [1045, 478] on textarea "**********" at bounding box center [1043, 514] width 168 height 119
drag, startPoint x: 1123, startPoint y: 622, endPoint x: 1128, endPoint y: 659, distance: 37.3
click at [1045, 478] on div "**********" at bounding box center [1042, 587] width 183 height 372
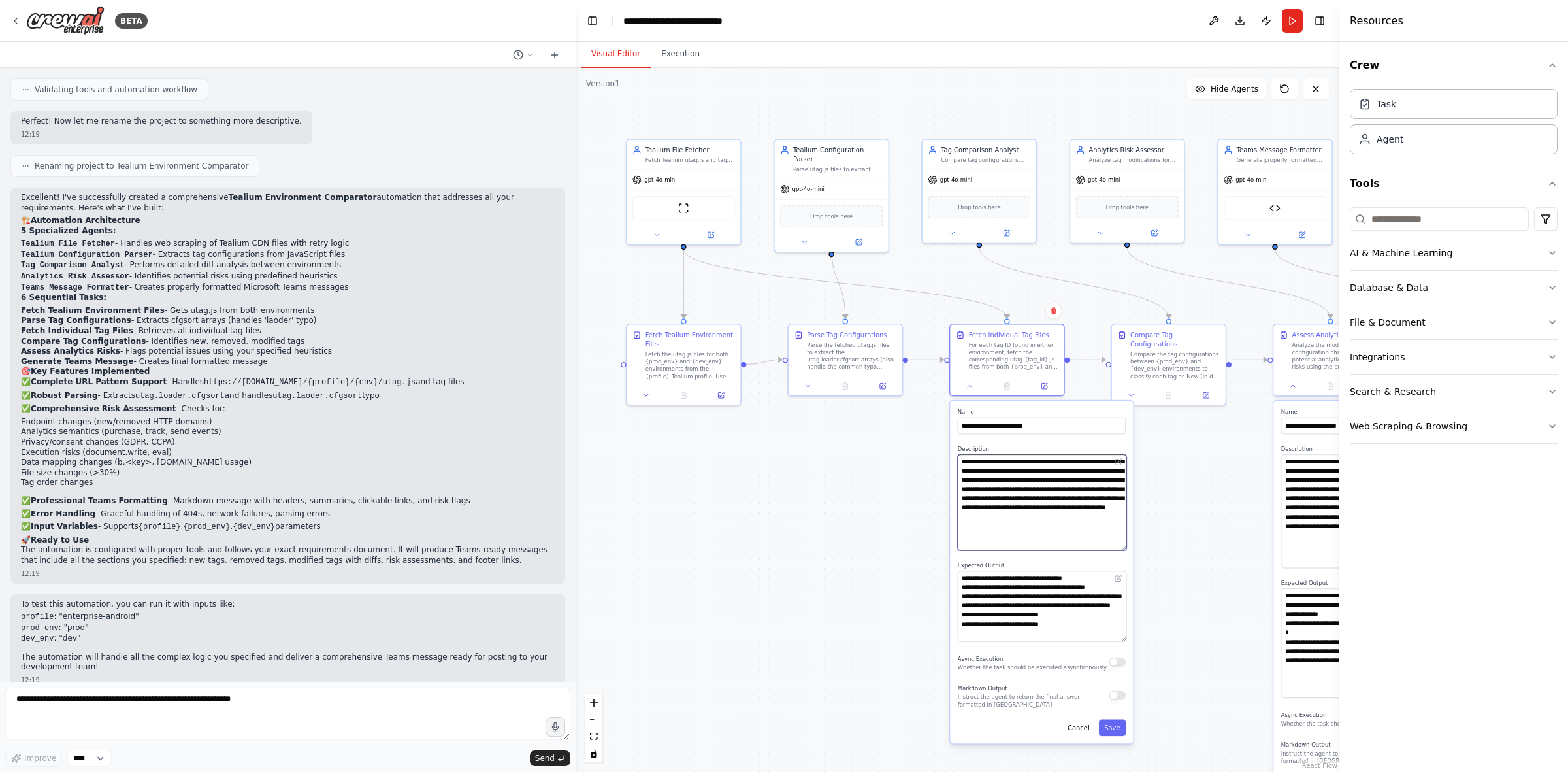
drag, startPoint x: 1123, startPoint y: 565, endPoint x: 1117, endPoint y: 495, distance: 70.3
click at [1045, 478] on textarea "**********" at bounding box center [1043, 503] width 168 height 96
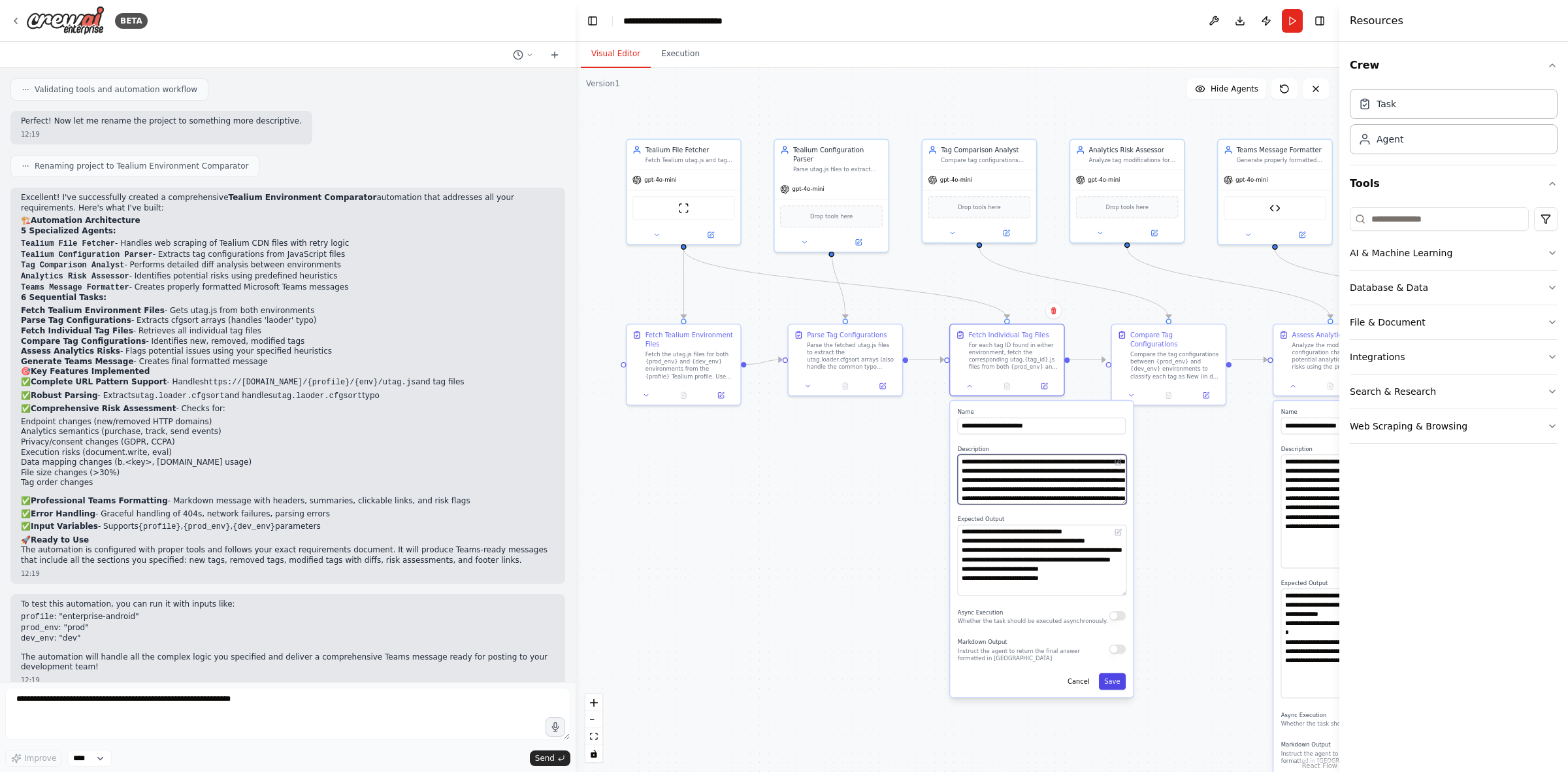
type textarea "**********"
click at [1045, 478] on button "Save" at bounding box center [1112, 682] width 27 height 17
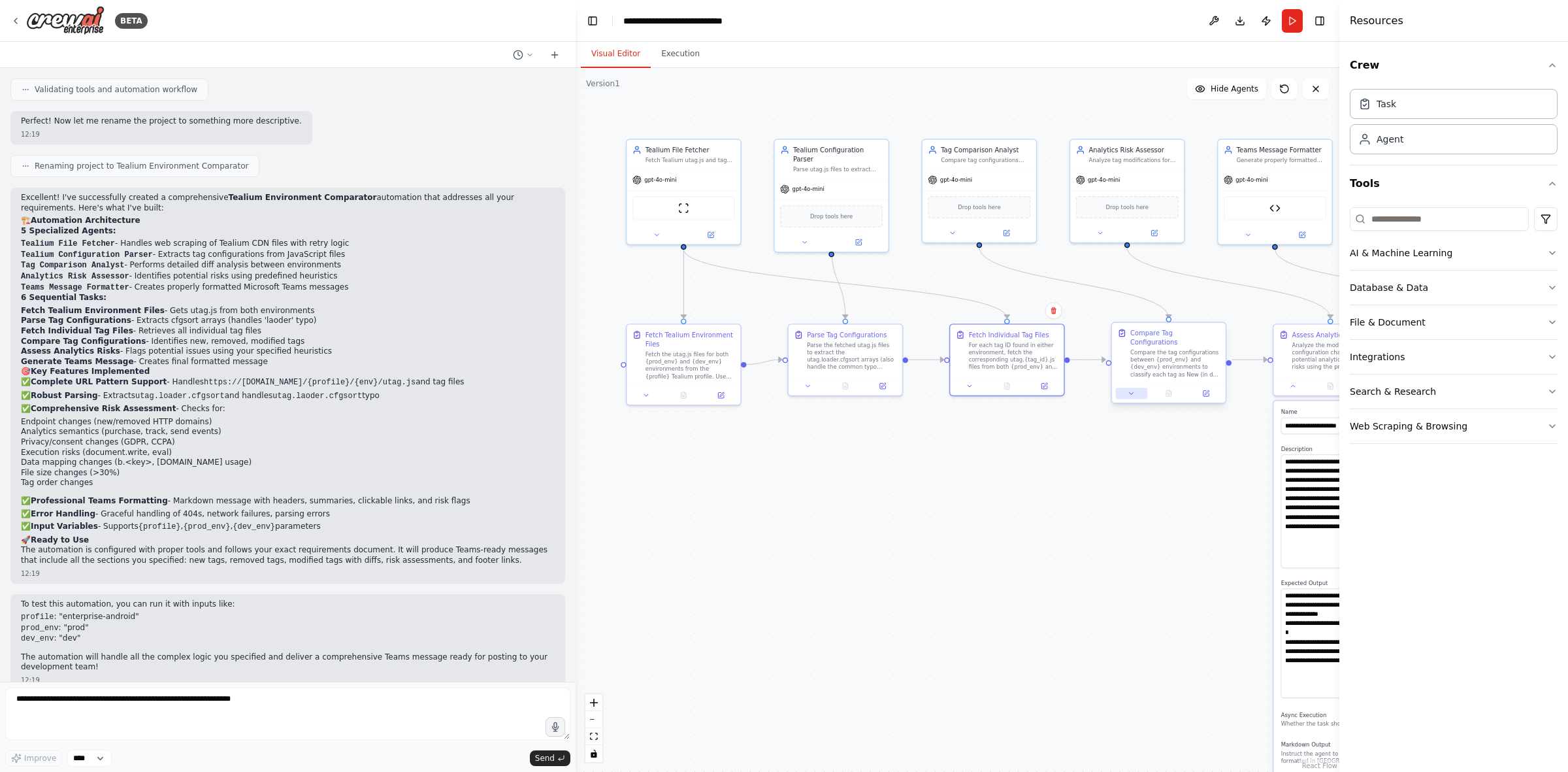
click at [1045, 388] on button at bounding box center [1131, 393] width 32 height 11
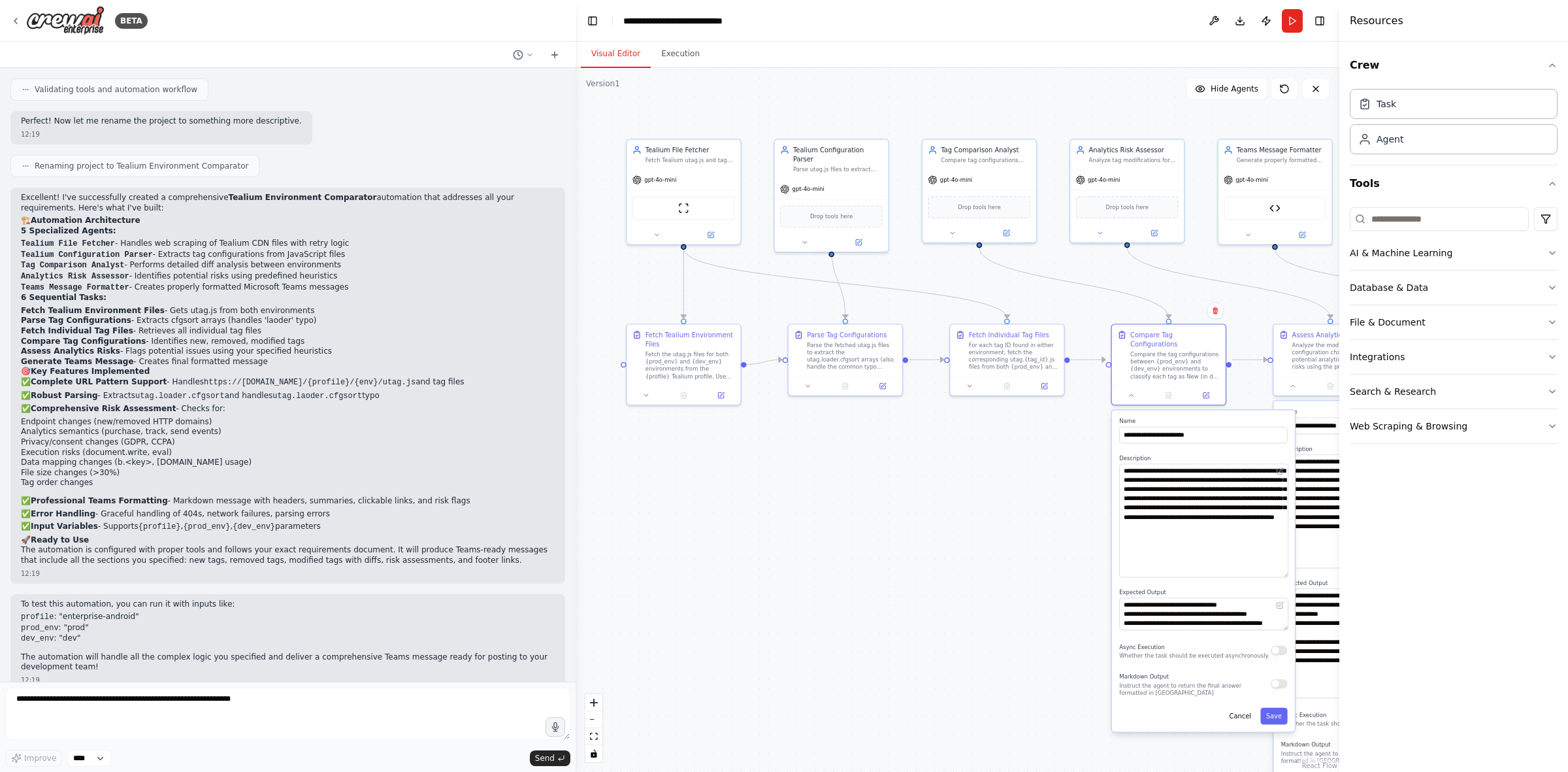
drag, startPoint x: 1284, startPoint y: 482, endPoint x: 1278, endPoint y: 565, distance: 83.2
click at [1045, 478] on textarea "**********" at bounding box center [1204, 520] width 168 height 114
drag, startPoint x: 1284, startPoint y: 613, endPoint x: 1281, endPoint y: 651, distance: 38.1
click at [1045, 478] on textarea "**********" at bounding box center [1204, 643] width 168 height 90
click at [1045, 390] on icon at bounding box center [1131, 393] width 7 height 7
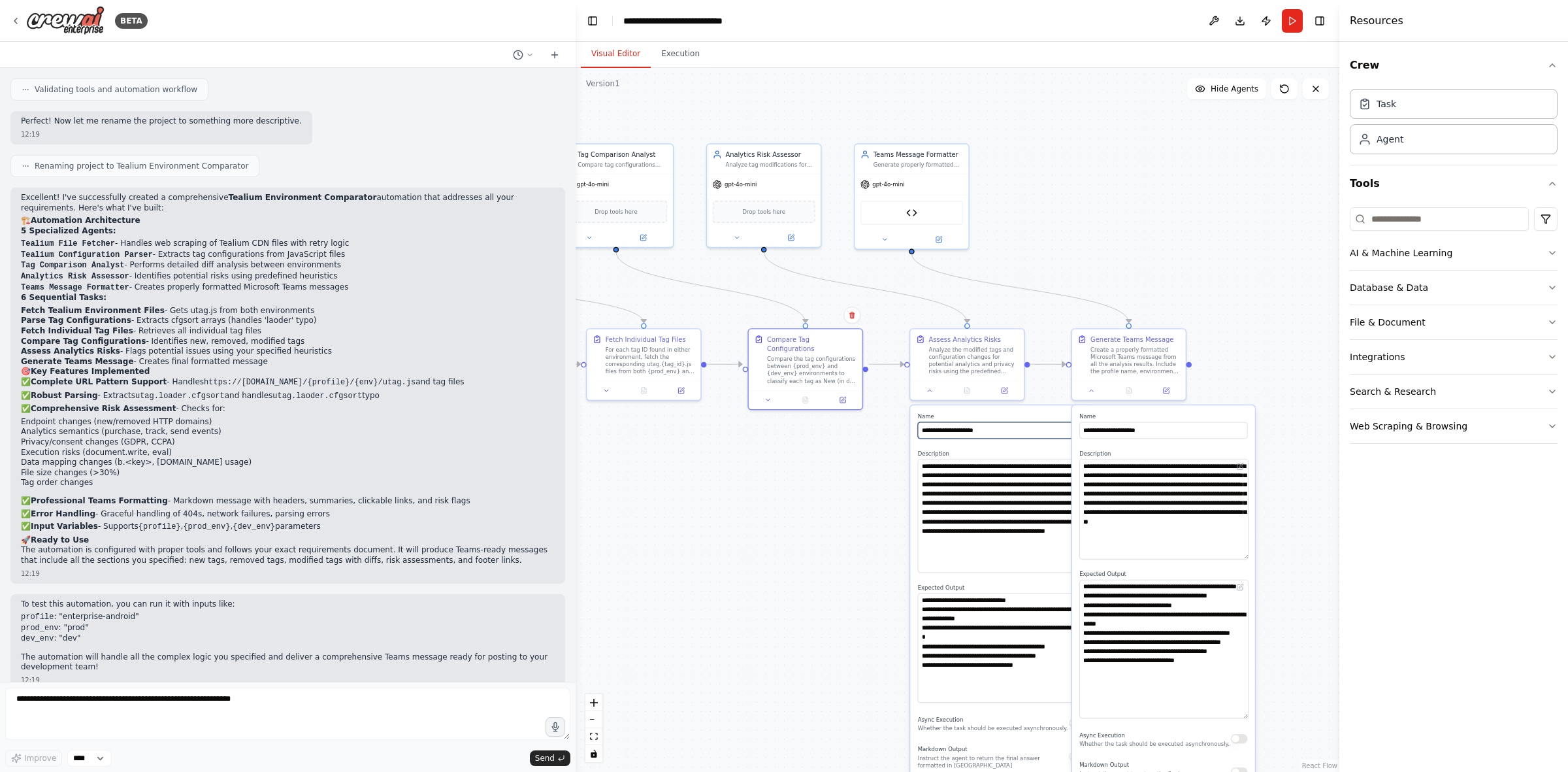
drag, startPoint x: 1047, startPoint y: 472, endPoint x: 689, endPoint y: 457, distance: 358.3
click at [690, 457] on div ".deletable-edge-delete-btn { width: 20px; height: 20px; border: 0px solid #ffff…" at bounding box center [957, 419] width 764 height 704
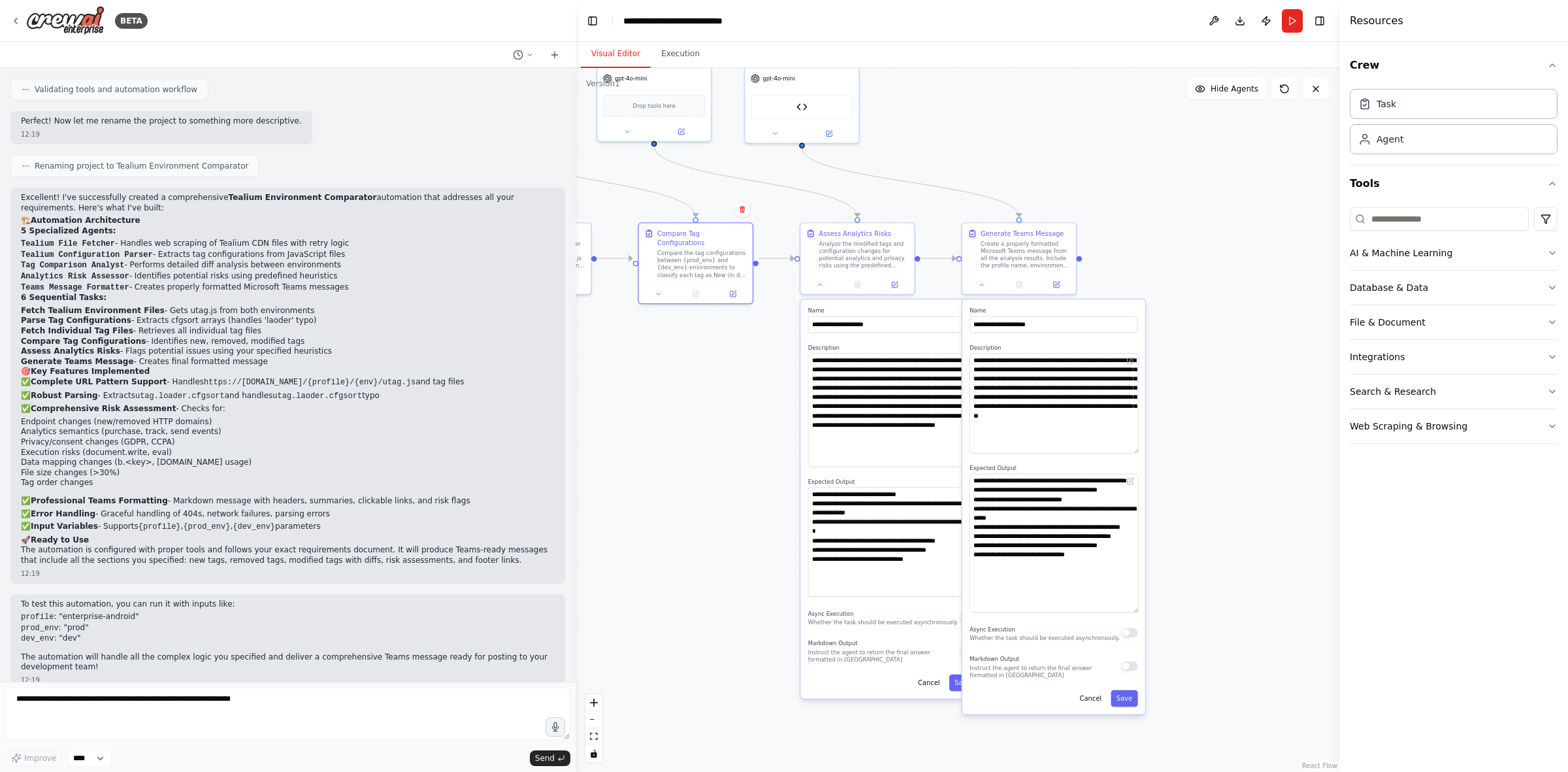
drag, startPoint x: 843, startPoint y: 533, endPoint x: 746, endPoint y: 442, distance: 133.0
click at [746, 442] on div ".deletable-edge-delete-btn { width: 20px; height: 20px; border: 0px solid #ffff…" at bounding box center [957, 419] width 764 height 704
drag, startPoint x: 878, startPoint y: 360, endPoint x: 880, endPoint y: 482, distance: 122.0
click at [880, 478] on div "**********" at bounding box center [892, 499] width 183 height 399
click at [1039, 378] on textarea "**********" at bounding box center [1054, 403] width 168 height 100
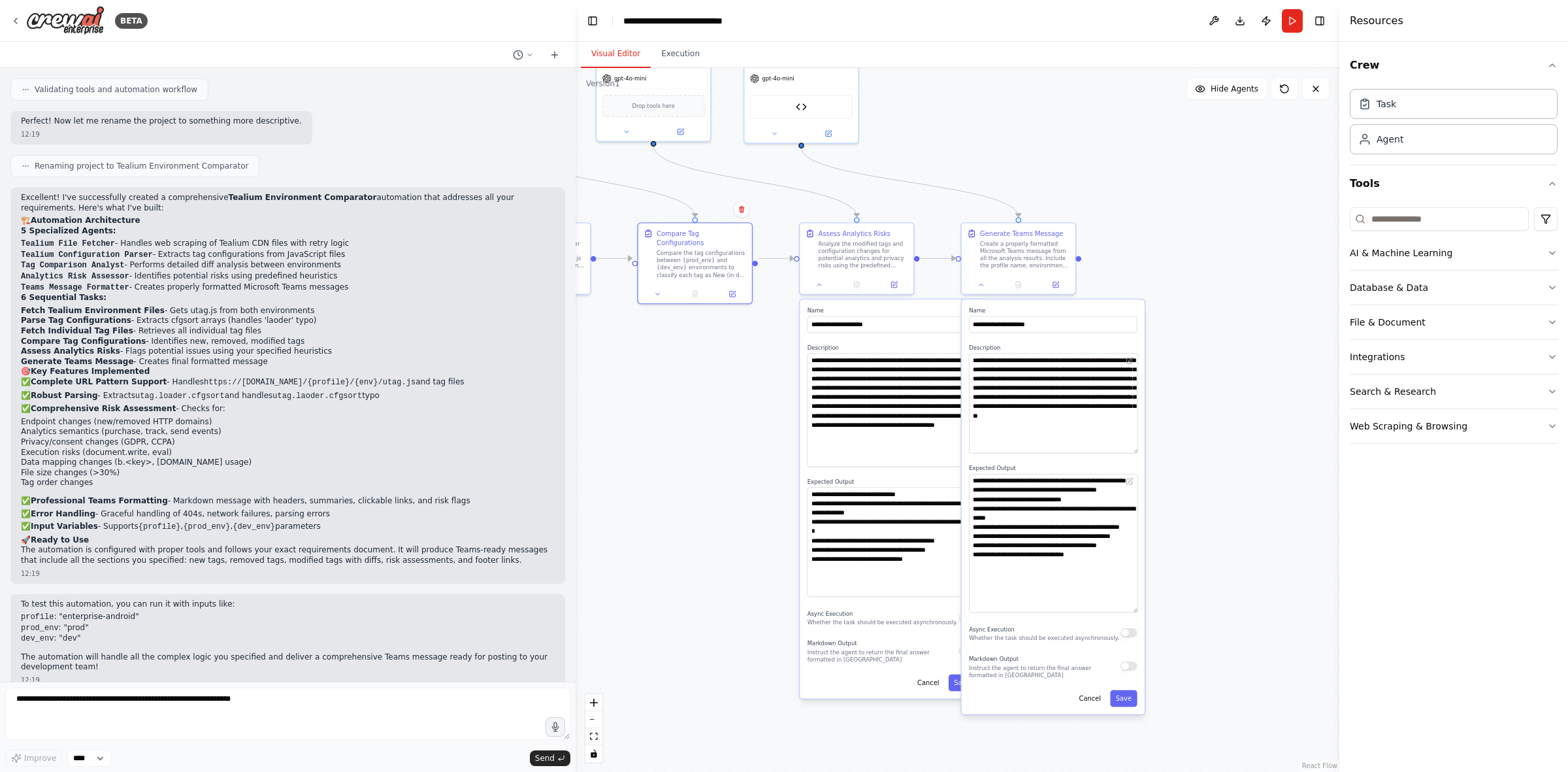
click at [1045, 478] on div ".deletable-edge-delete-btn { width: 20px; height: 20px; border: 0px solid #ffff…" at bounding box center [957, 419] width 764 height 704
click at [983, 284] on icon at bounding box center [982, 283] width 7 height 7
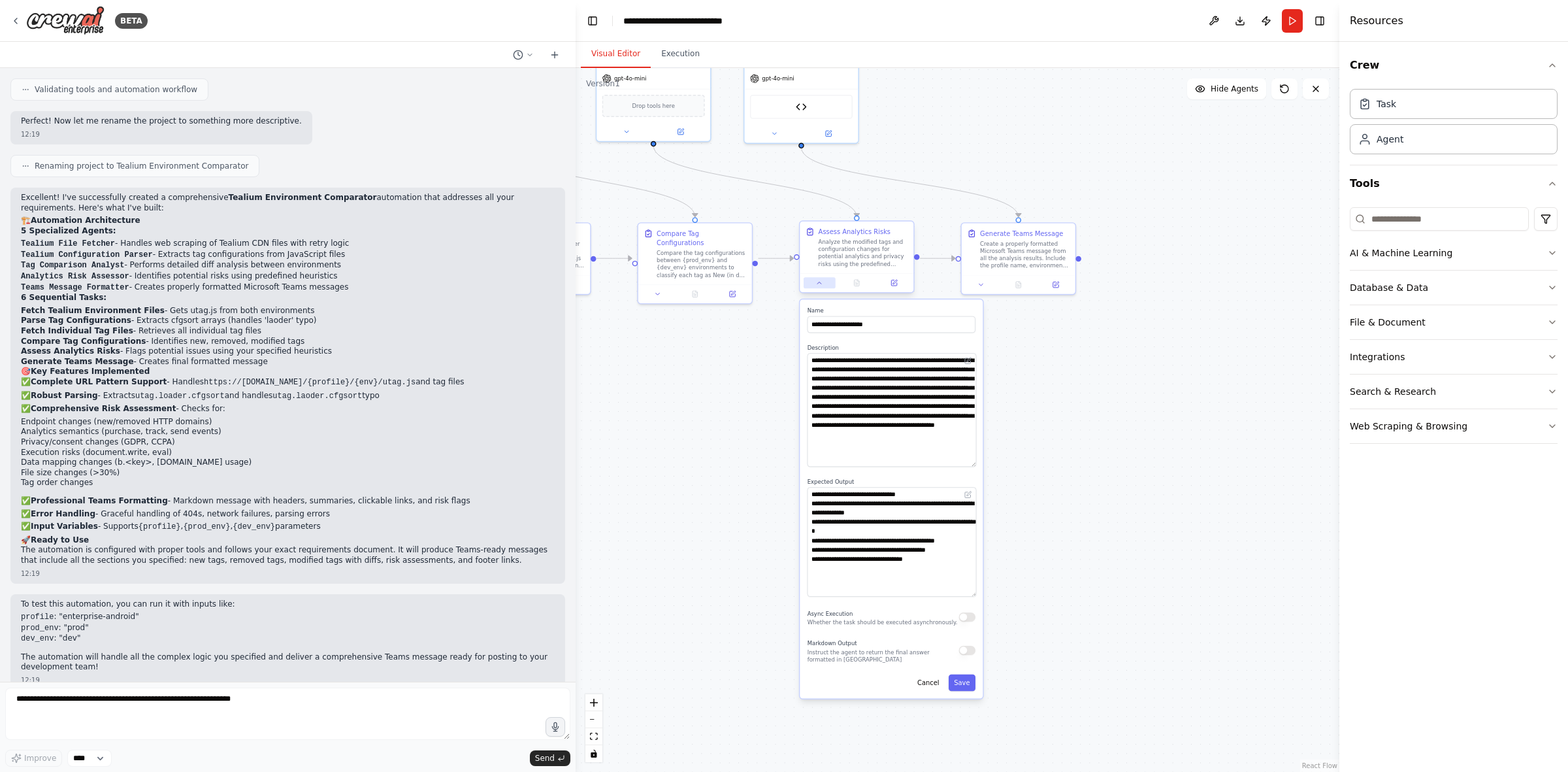
click at [818, 286] on icon at bounding box center [820, 283] width 7 height 7
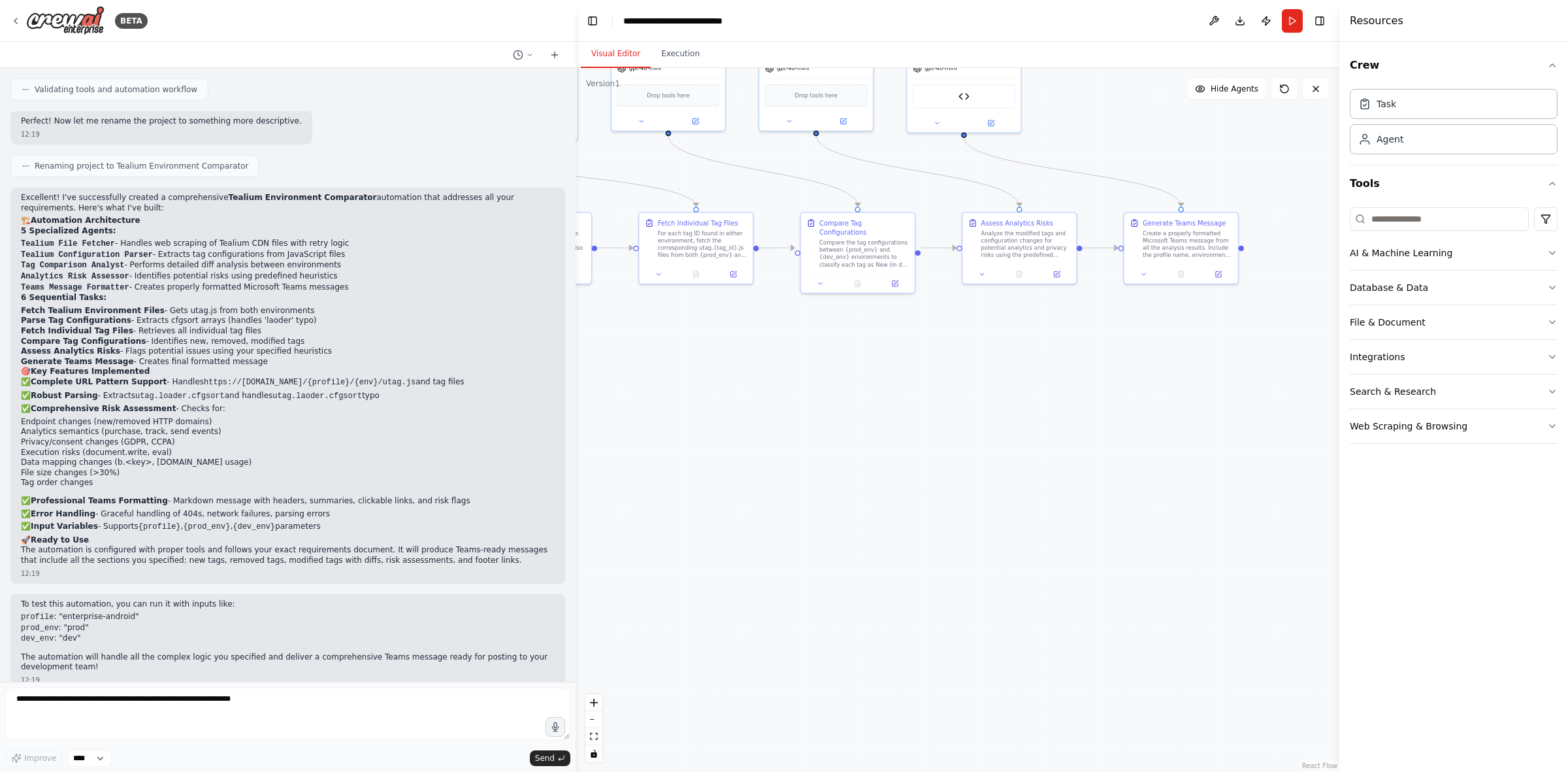
drag, startPoint x: 708, startPoint y: 449, endPoint x: 1090, endPoint y: 452, distance: 382.0
click at [1045, 452] on div ".deletable-edge-delete-btn { width: 20px; height: 20px; border: 0px solid #ffff…" at bounding box center [957, 419] width 764 height 704
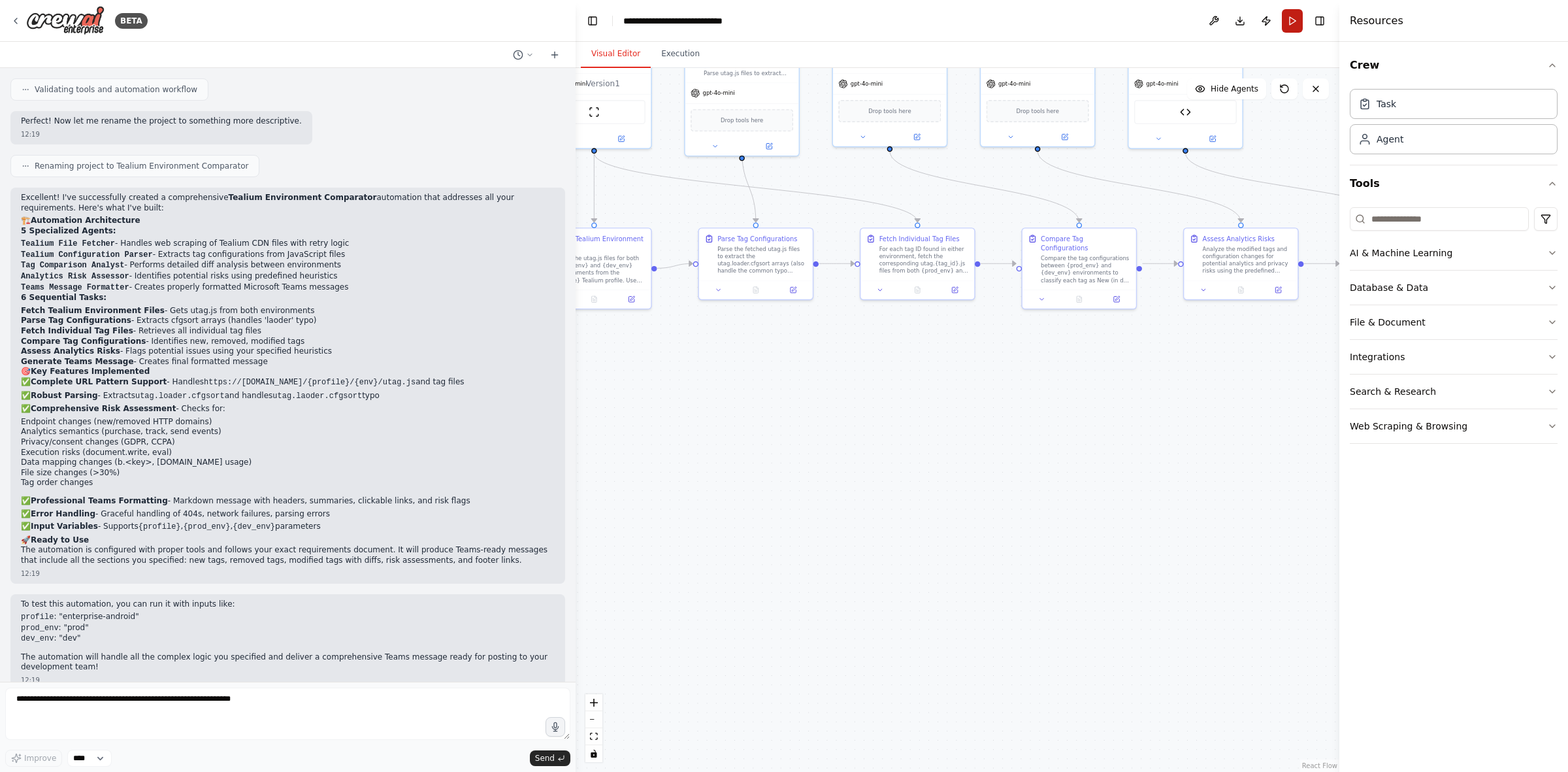
click at [1045, 21] on button "Run" at bounding box center [1292, 20] width 21 height 23
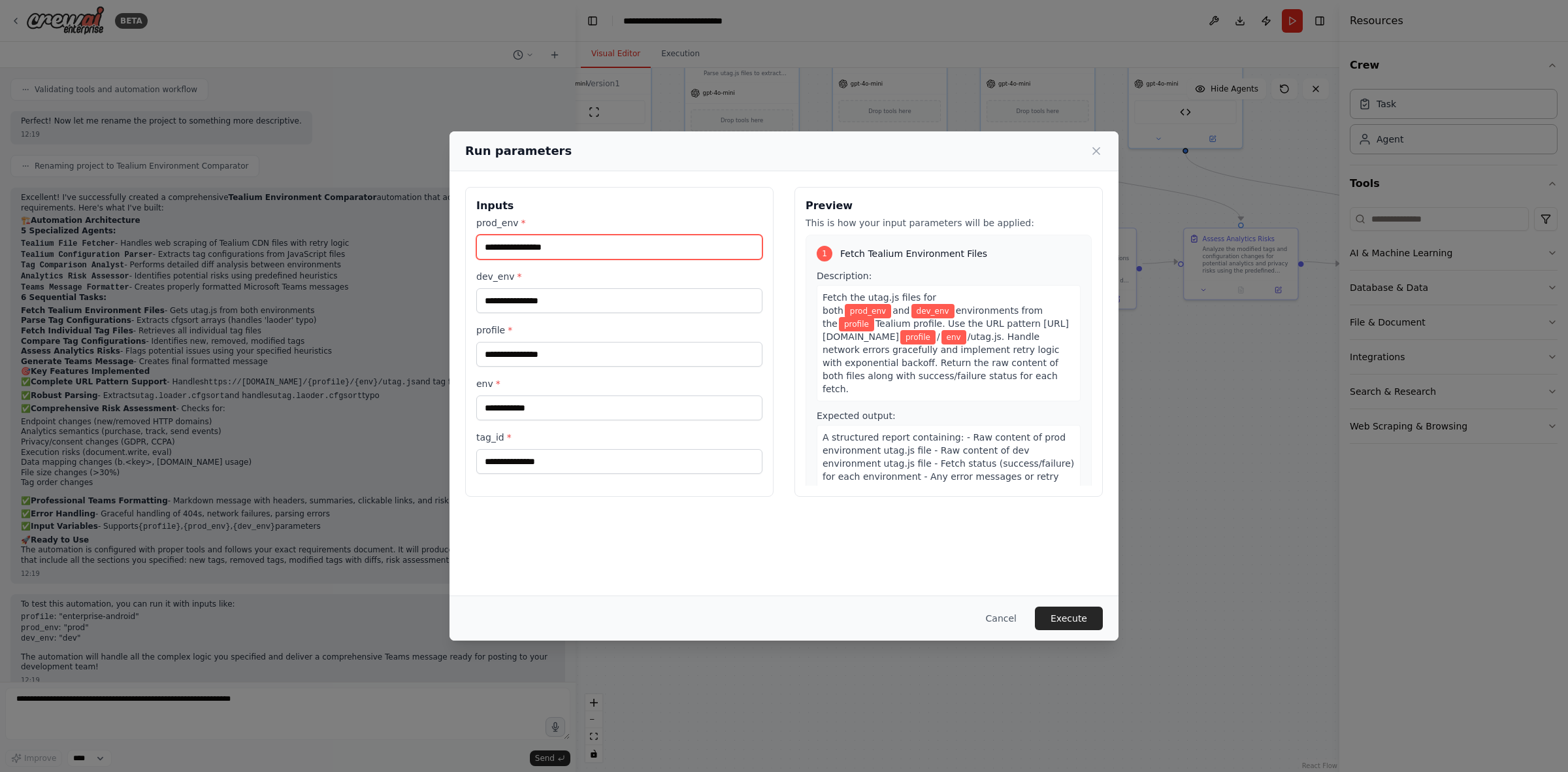
click at [542, 248] on input "prod_env *" at bounding box center [619, 247] width 286 height 25
type input "****"
type input "***"
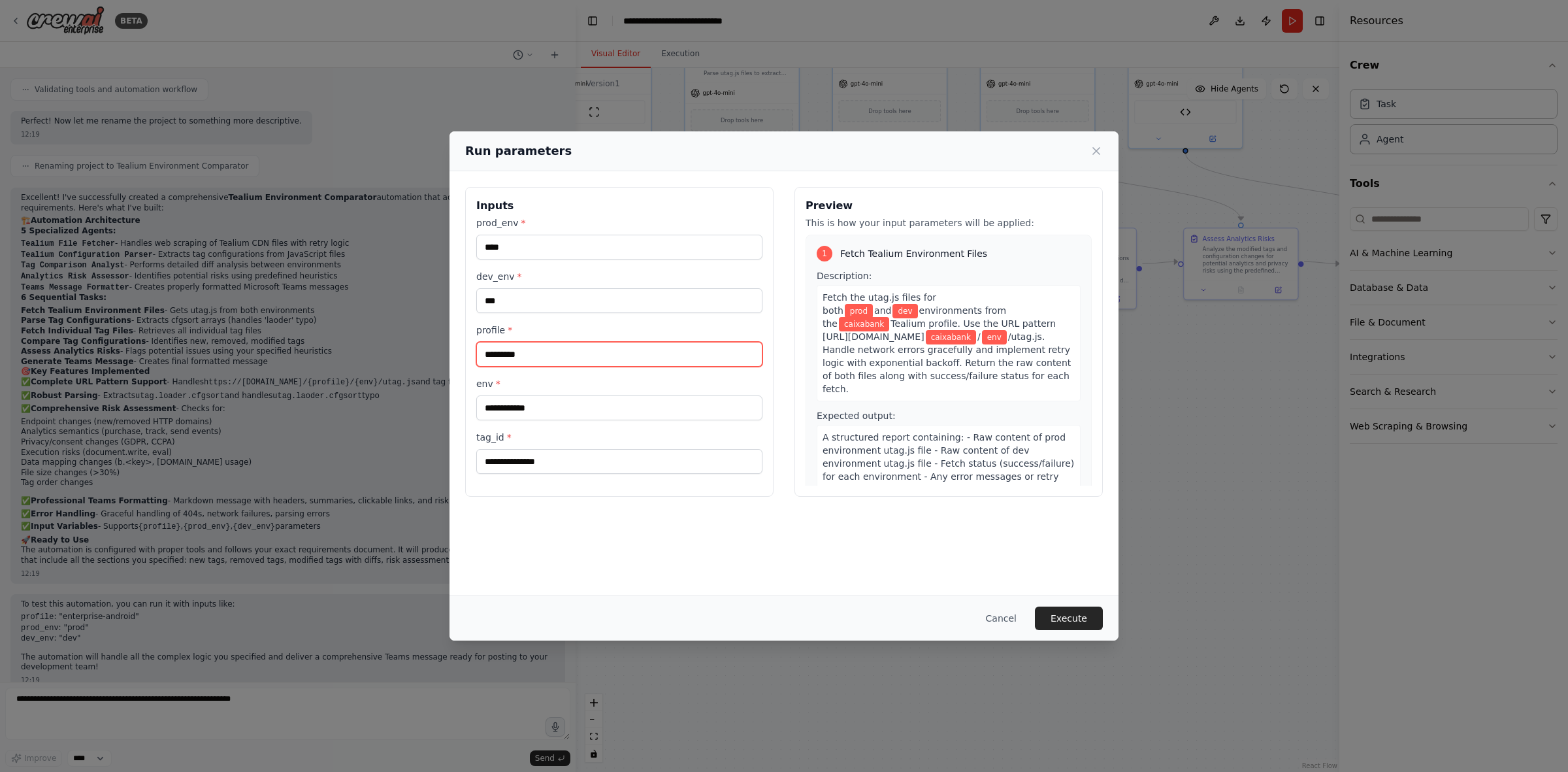
type input "*********"
type input "*"
click at [762, 371] on div "prod_env * **** dev_env * *** profile * ********* env * tag_id *" at bounding box center [619, 345] width 286 height 257
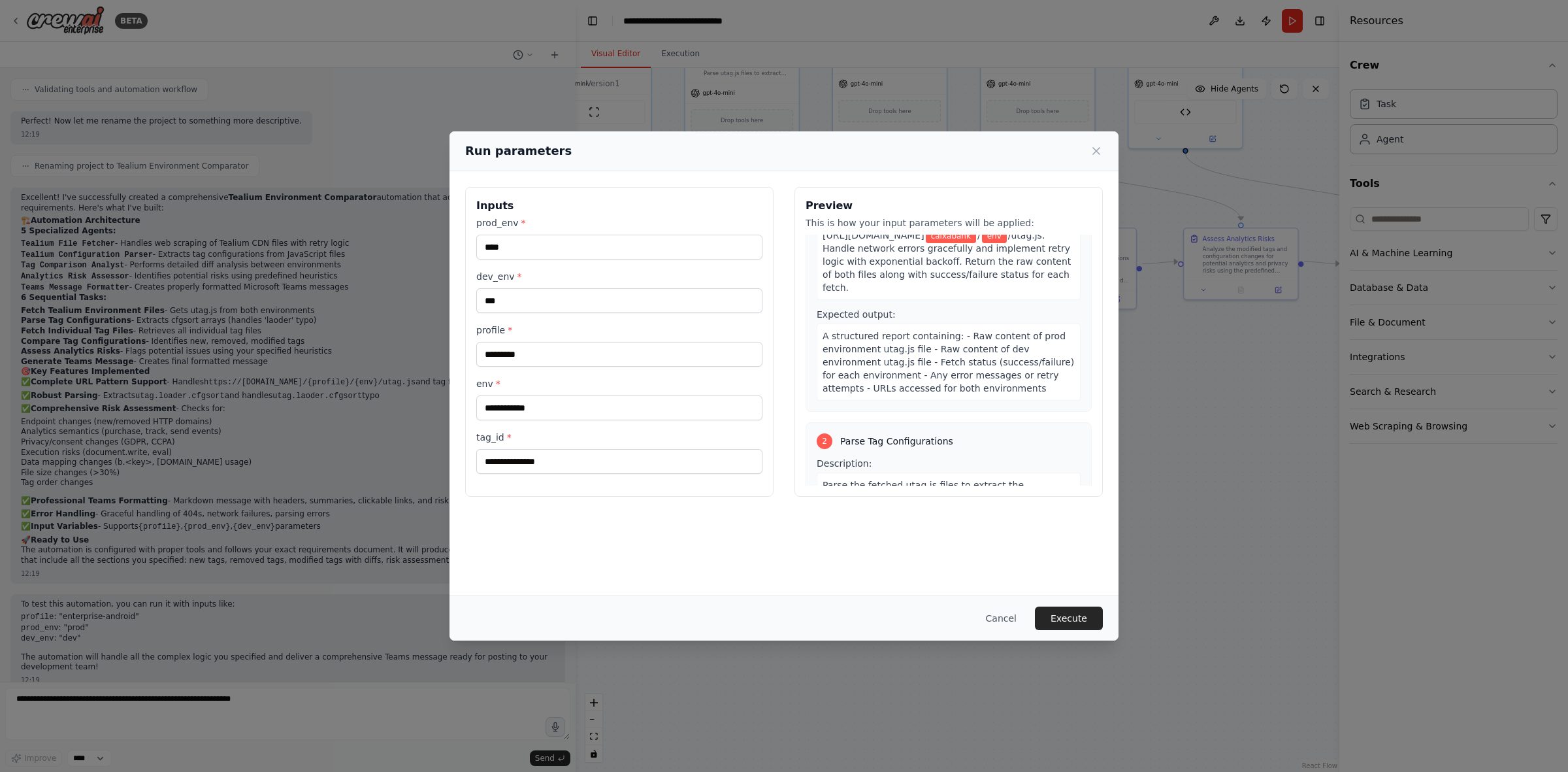
scroll to position [81, 0]
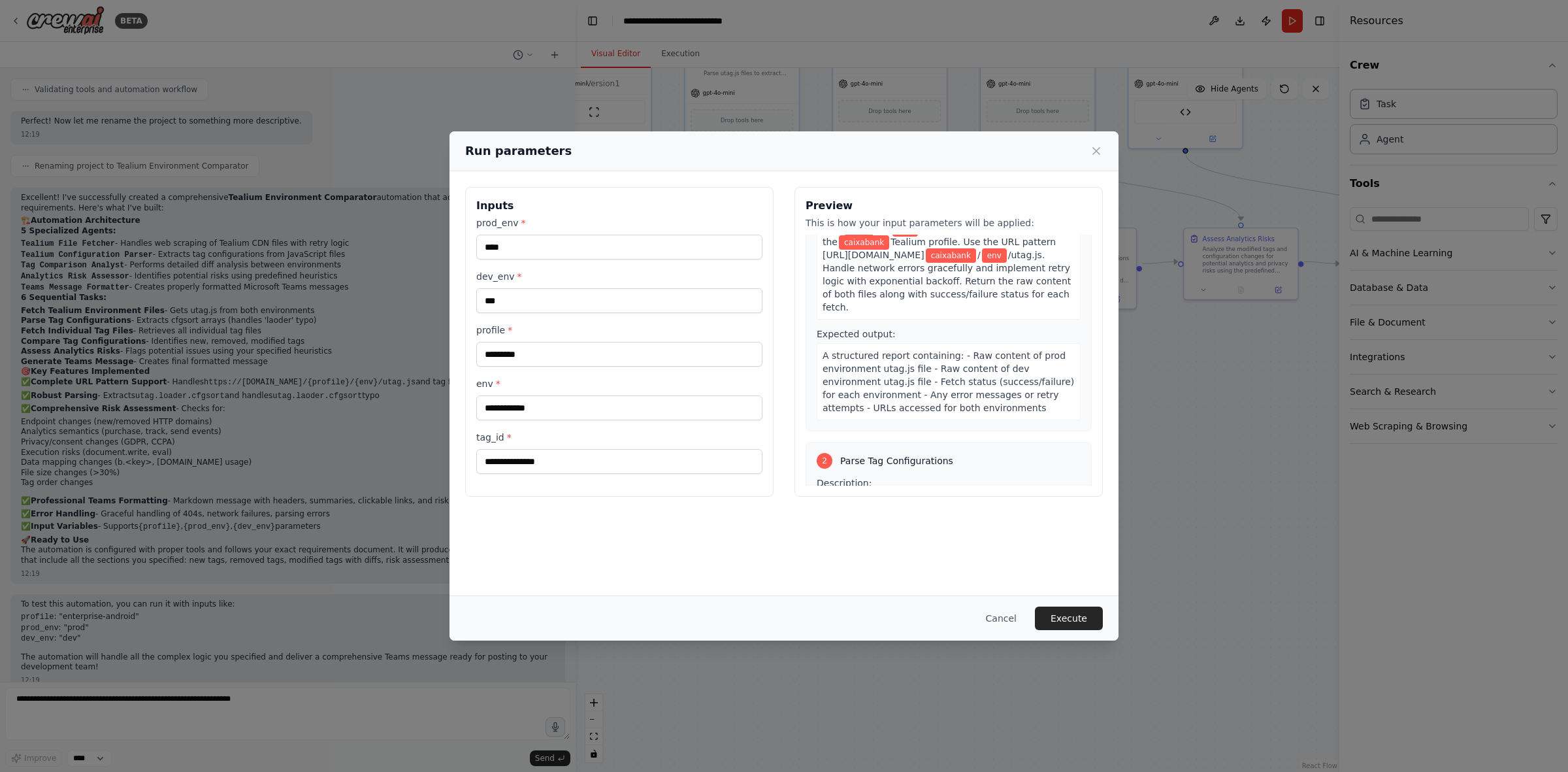
click at [1018, 478] on button "Cancel" at bounding box center [1002, 618] width 52 height 23
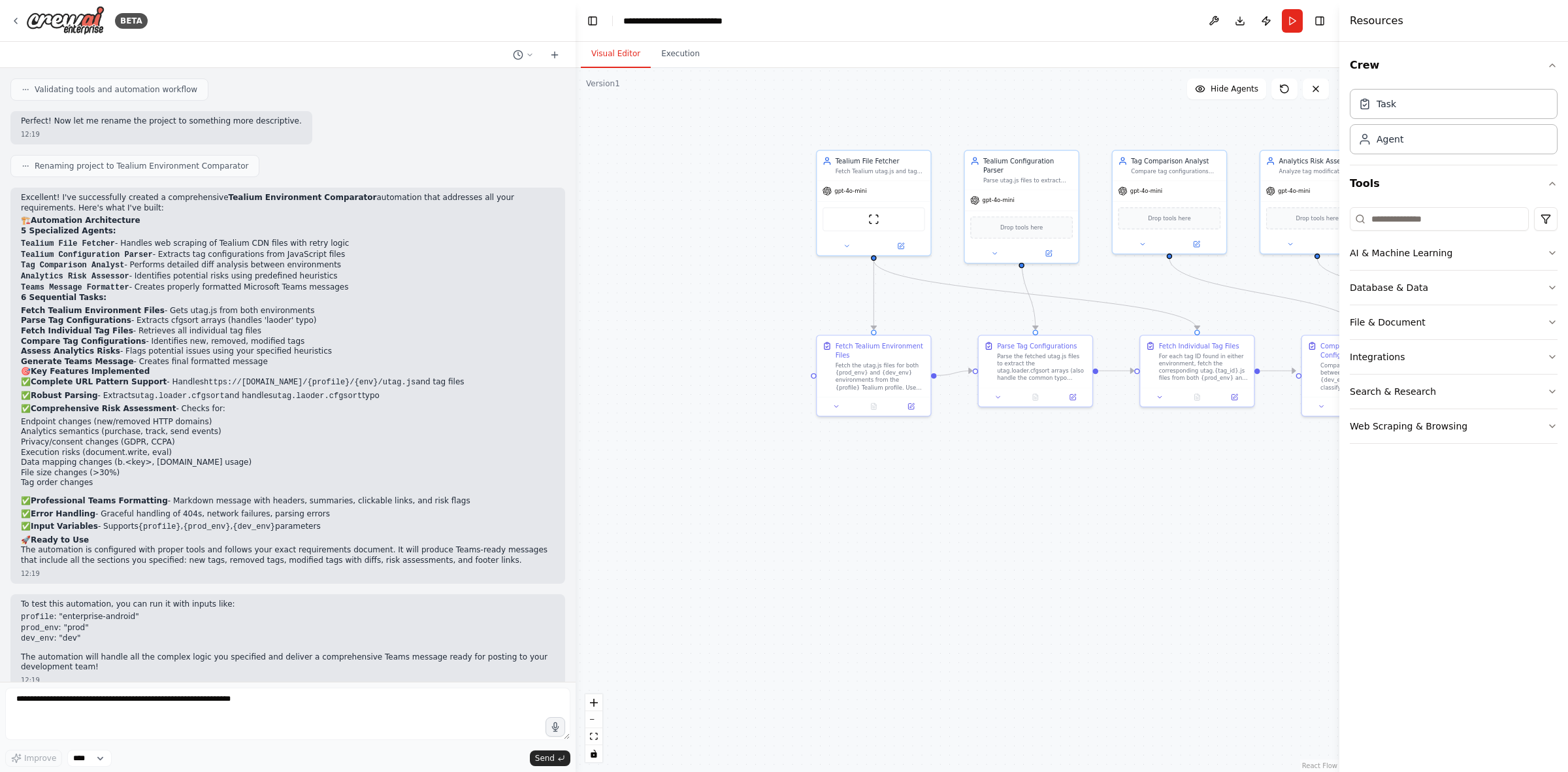
drag, startPoint x: 883, startPoint y: 523, endPoint x: 1161, endPoint y: 625, distance: 296.1
click at [1045, 478] on div ".deletable-edge-delete-btn { width: 20px; height: 20px; border: 0px solid #ffff…" at bounding box center [957, 419] width 764 height 704
click at [836, 407] on icon at bounding box center [837, 405] width 7 height 7
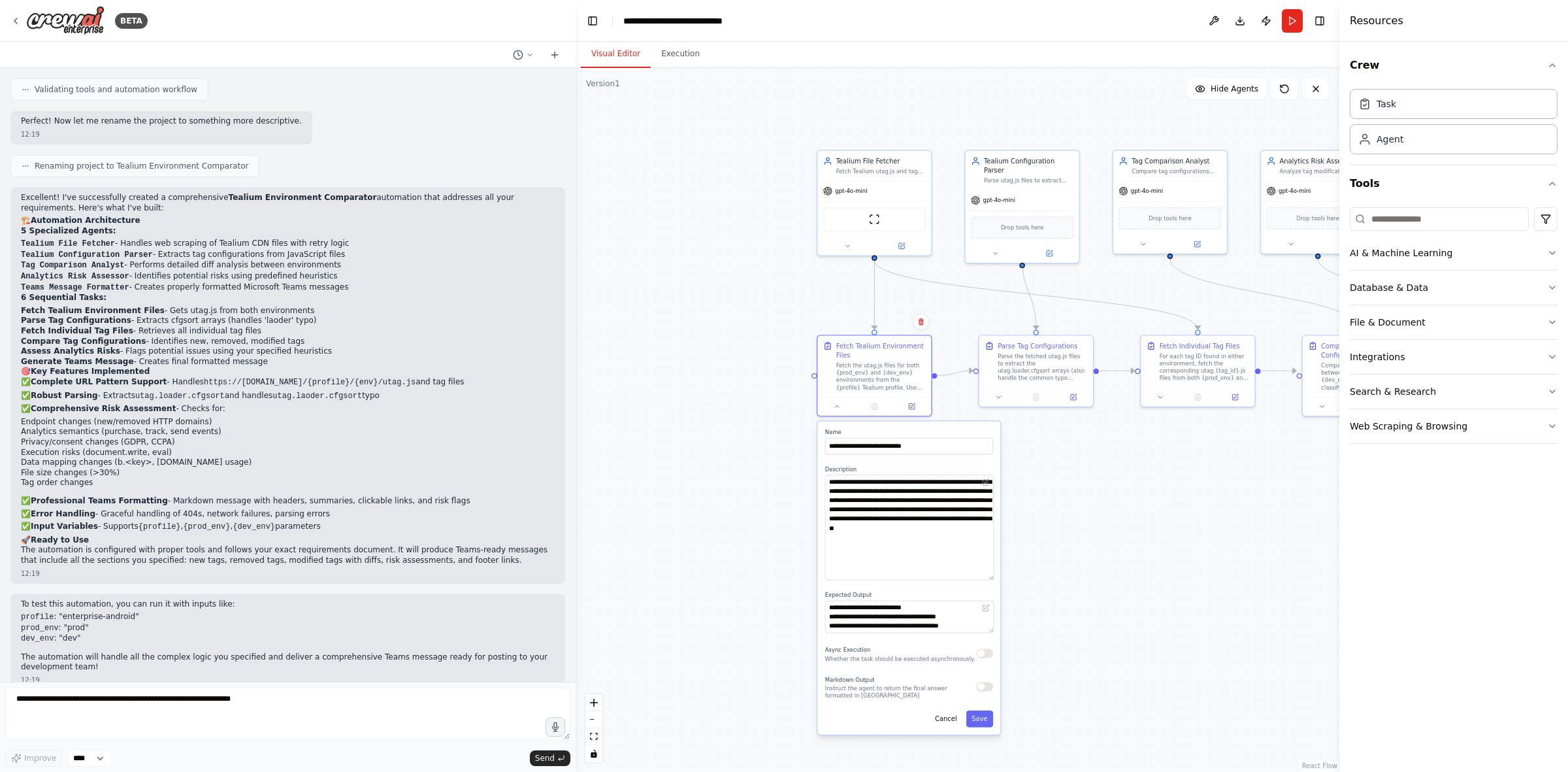
drag, startPoint x: 990, startPoint y: 503, endPoint x: 985, endPoint y: 576, distance: 73.2
click at [985, 478] on textarea "**********" at bounding box center [909, 528] width 168 height 106
click at [911, 478] on textarea "**********" at bounding box center [909, 528] width 168 height 106
drag, startPoint x: 992, startPoint y: 629, endPoint x: 978, endPoint y: 691, distance: 63.6
click at [978, 478] on textarea "**********" at bounding box center [909, 638] width 168 height 75
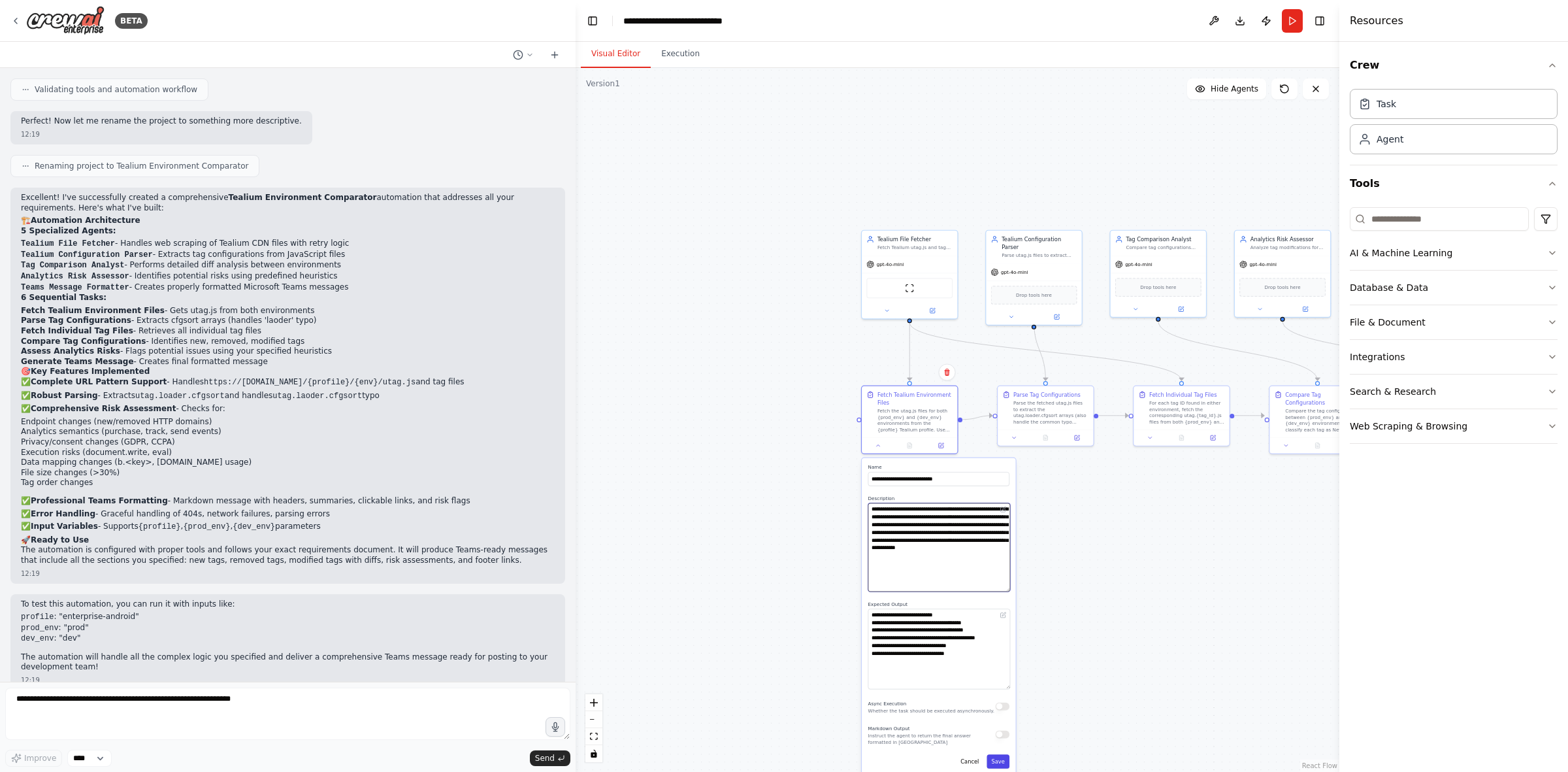
type textarea "**********"
click at [1001, 478] on button "Save" at bounding box center [998, 761] width 23 height 14
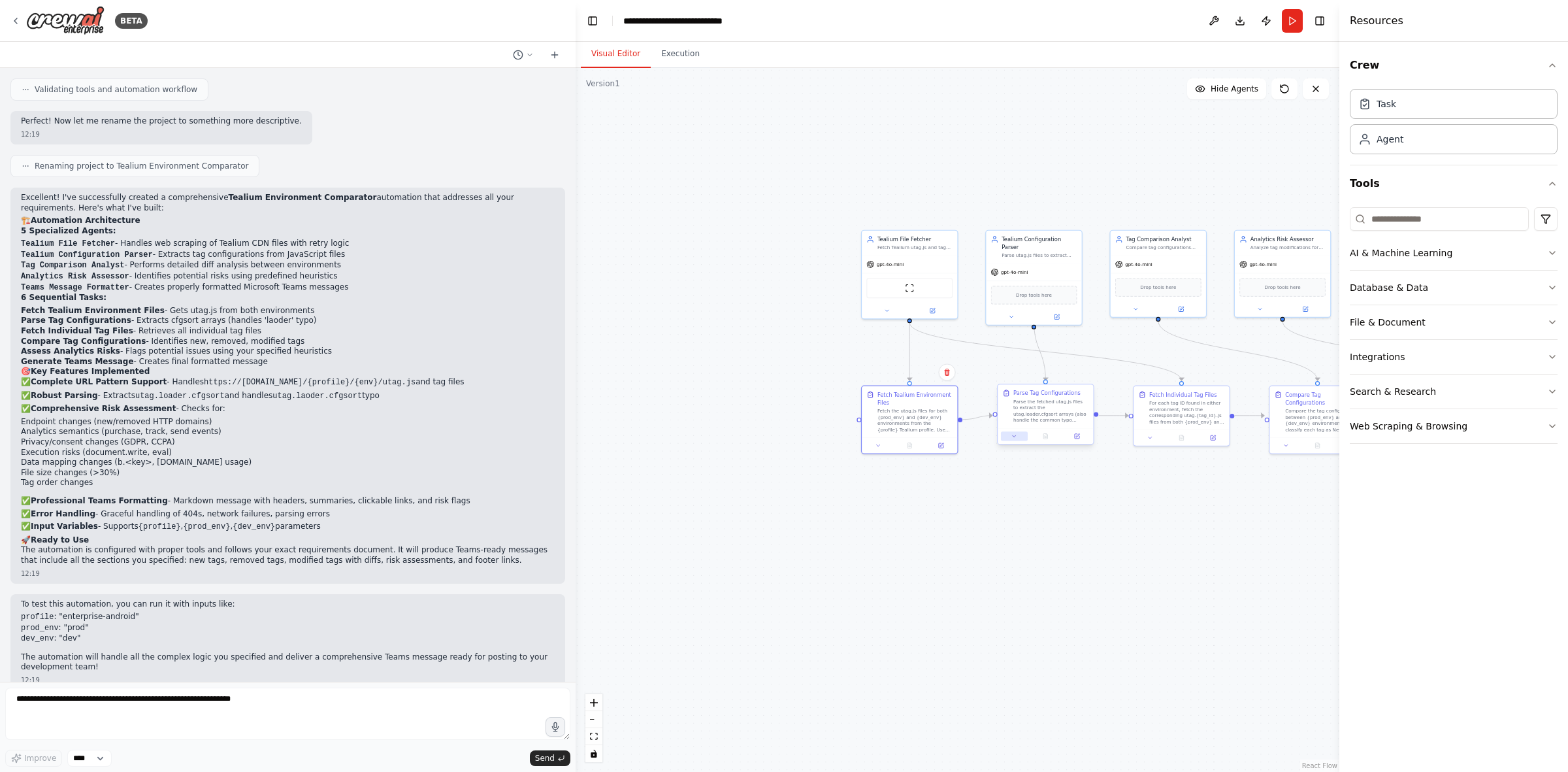
click at [1019, 435] on button at bounding box center [1014, 436] width 27 height 9
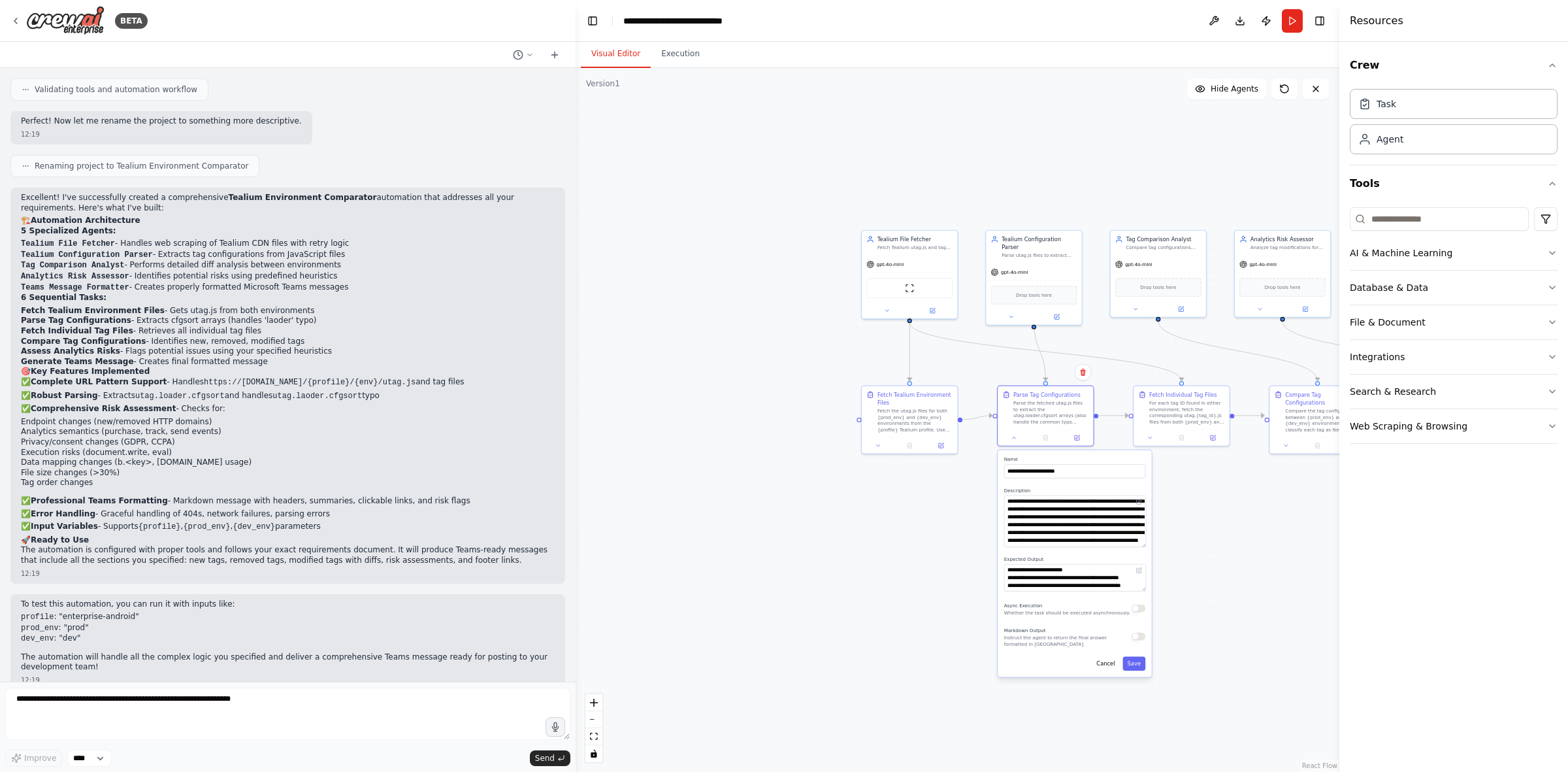
drag, startPoint x: 1143, startPoint y: 520, endPoint x: 1137, endPoint y: 603, distance: 83.2
click at [1045, 478] on textarea "**********" at bounding box center [1075, 521] width 142 height 52
drag, startPoint x: 1143, startPoint y: 642, endPoint x: 1126, endPoint y: 690, distance: 50.9
click at [1045, 478] on textarea "**********" at bounding box center [1075, 674] width 142 height 107
click at [1045, 435] on icon at bounding box center [1151, 435] width 4 height 1
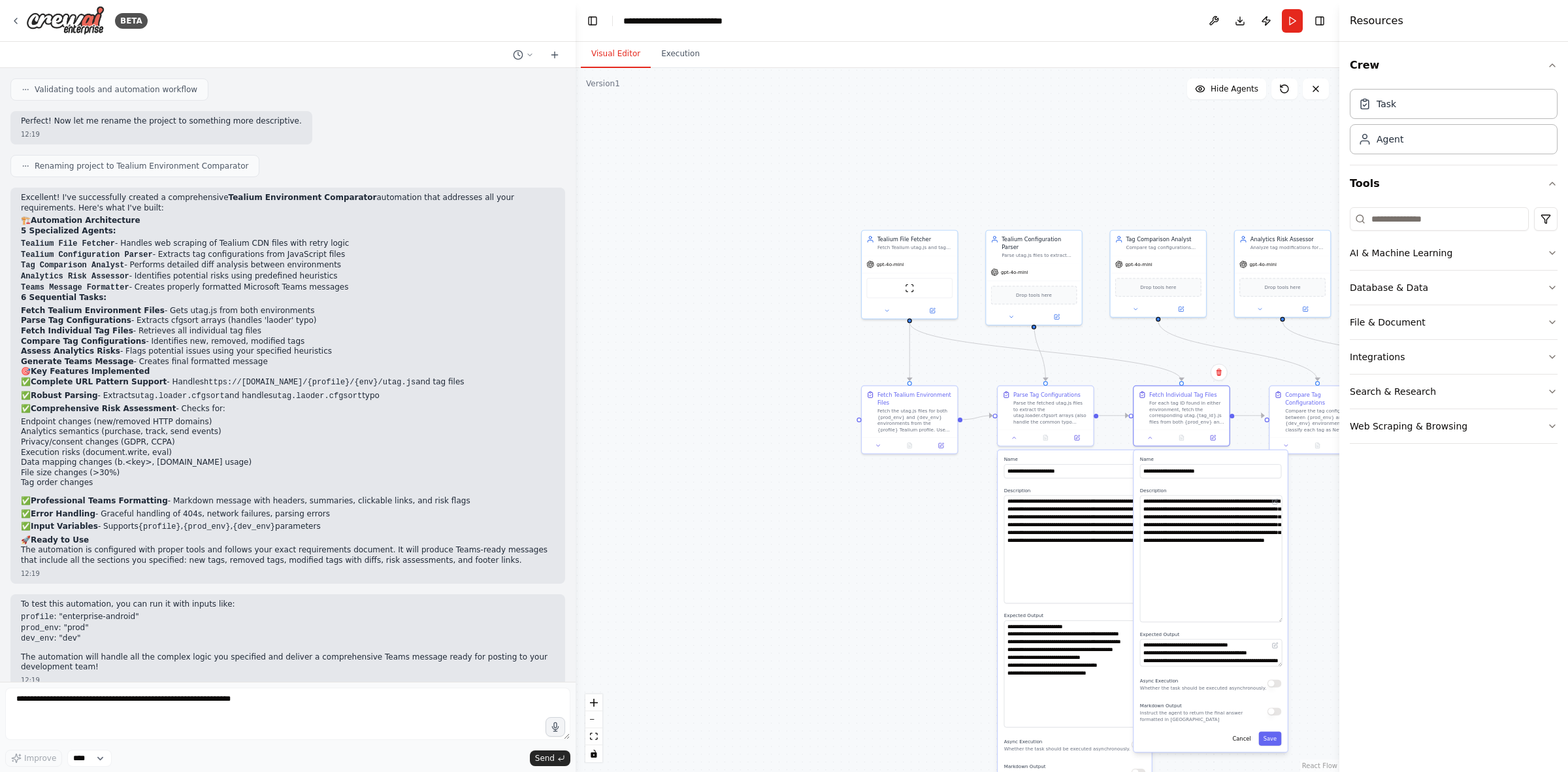
drag, startPoint x: 1278, startPoint y: 517, endPoint x: 1278, endPoint y: 621, distance: 104.0
click at [1045, 478] on textarea "**********" at bounding box center [1211, 558] width 142 height 127
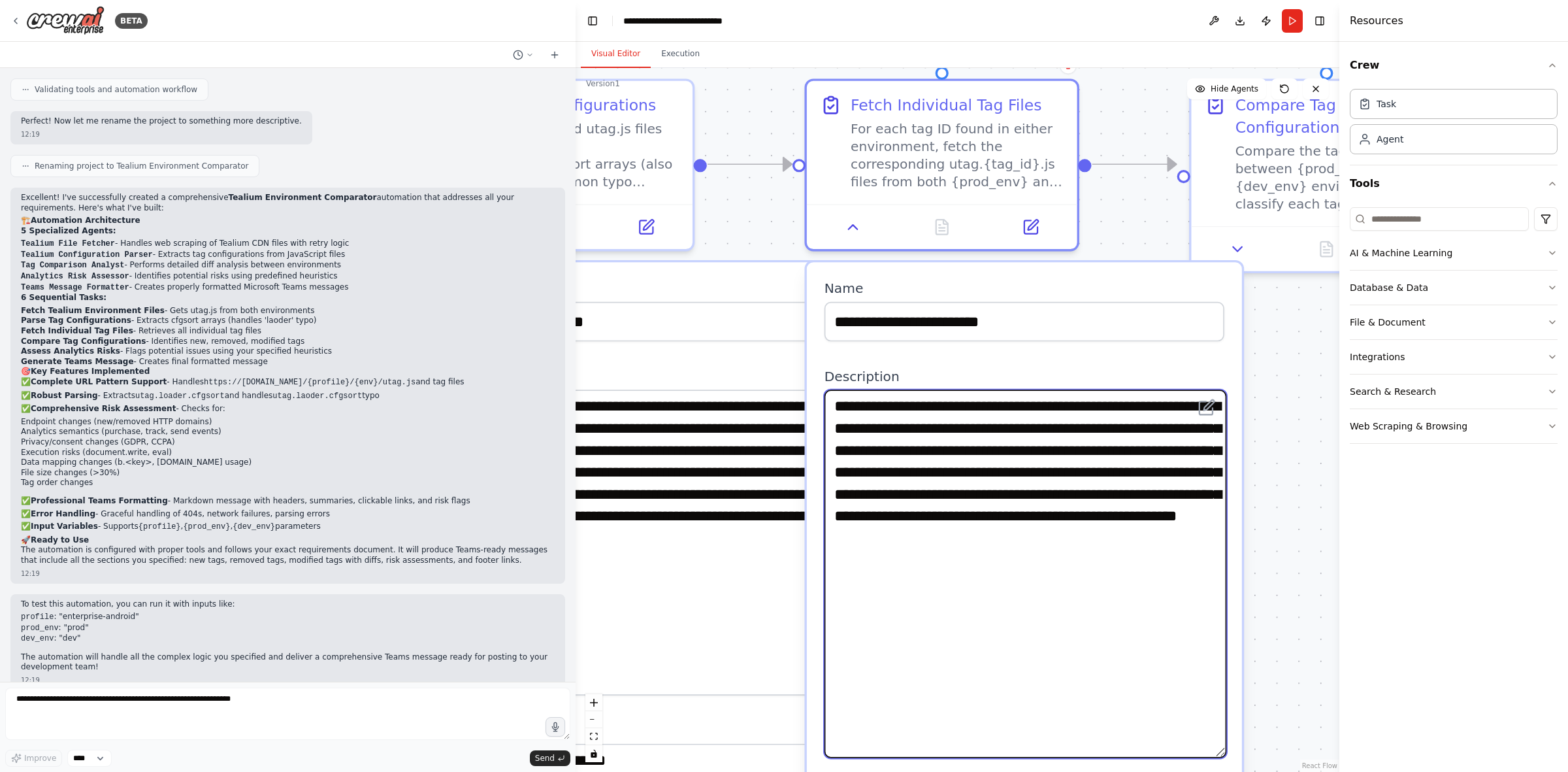
click at [1034, 478] on textarea "**********" at bounding box center [1025, 574] width 401 height 368
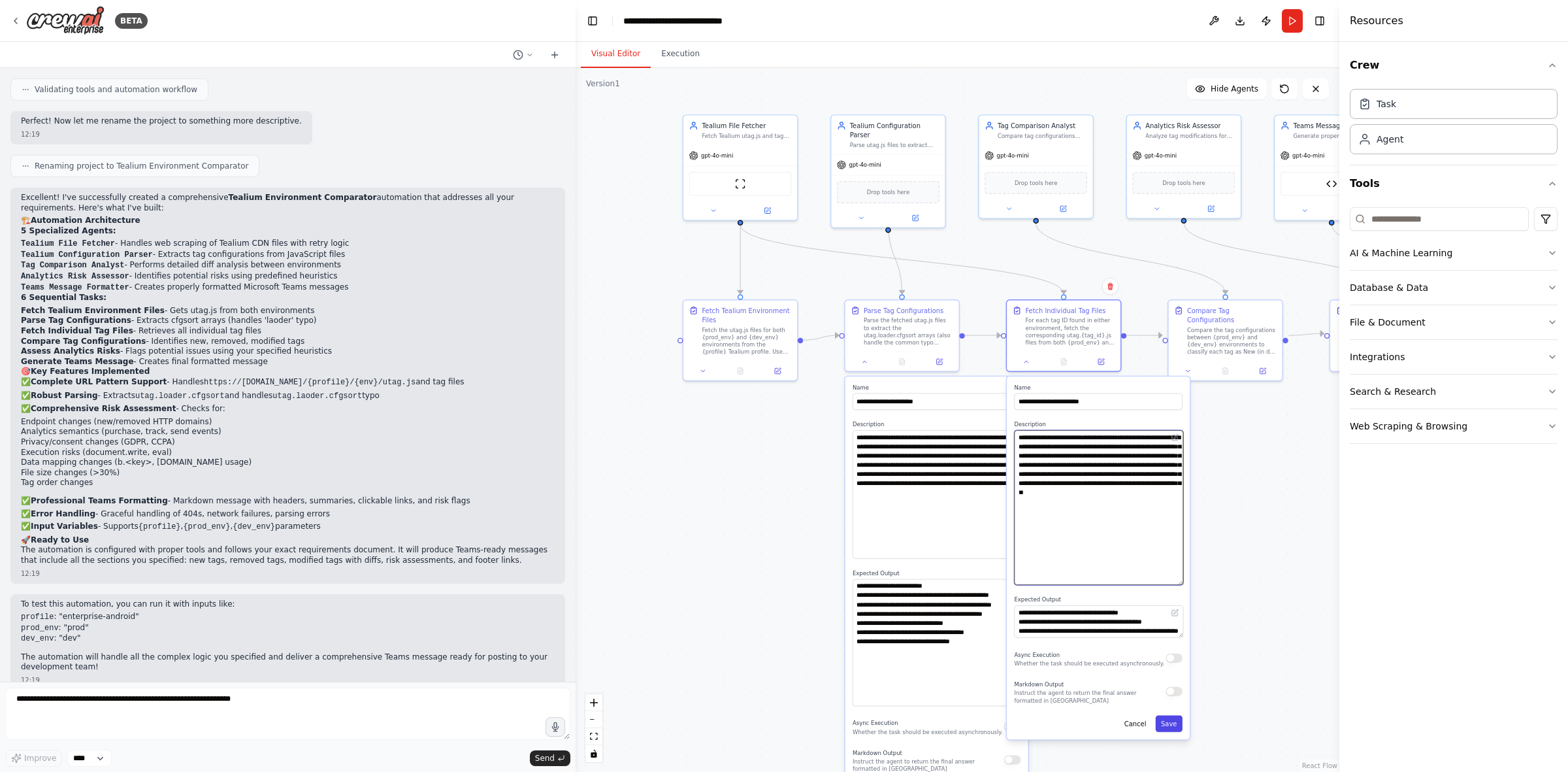
type textarea "**********"
click at [1045, 478] on button "Save" at bounding box center [1169, 725] width 27 height 17
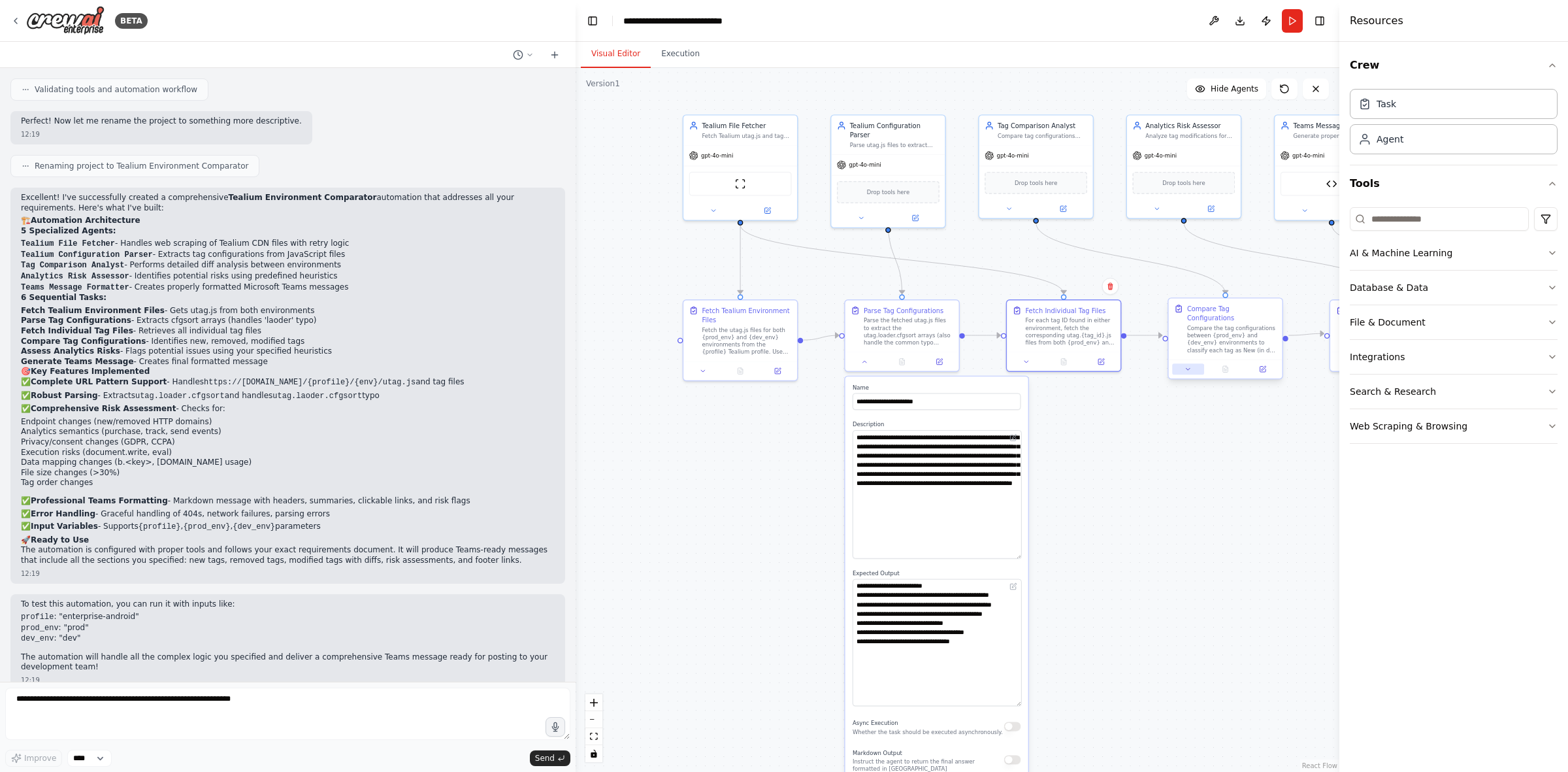
click at [1045, 364] on button at bounding box center [1188, 369] width 32 height 11
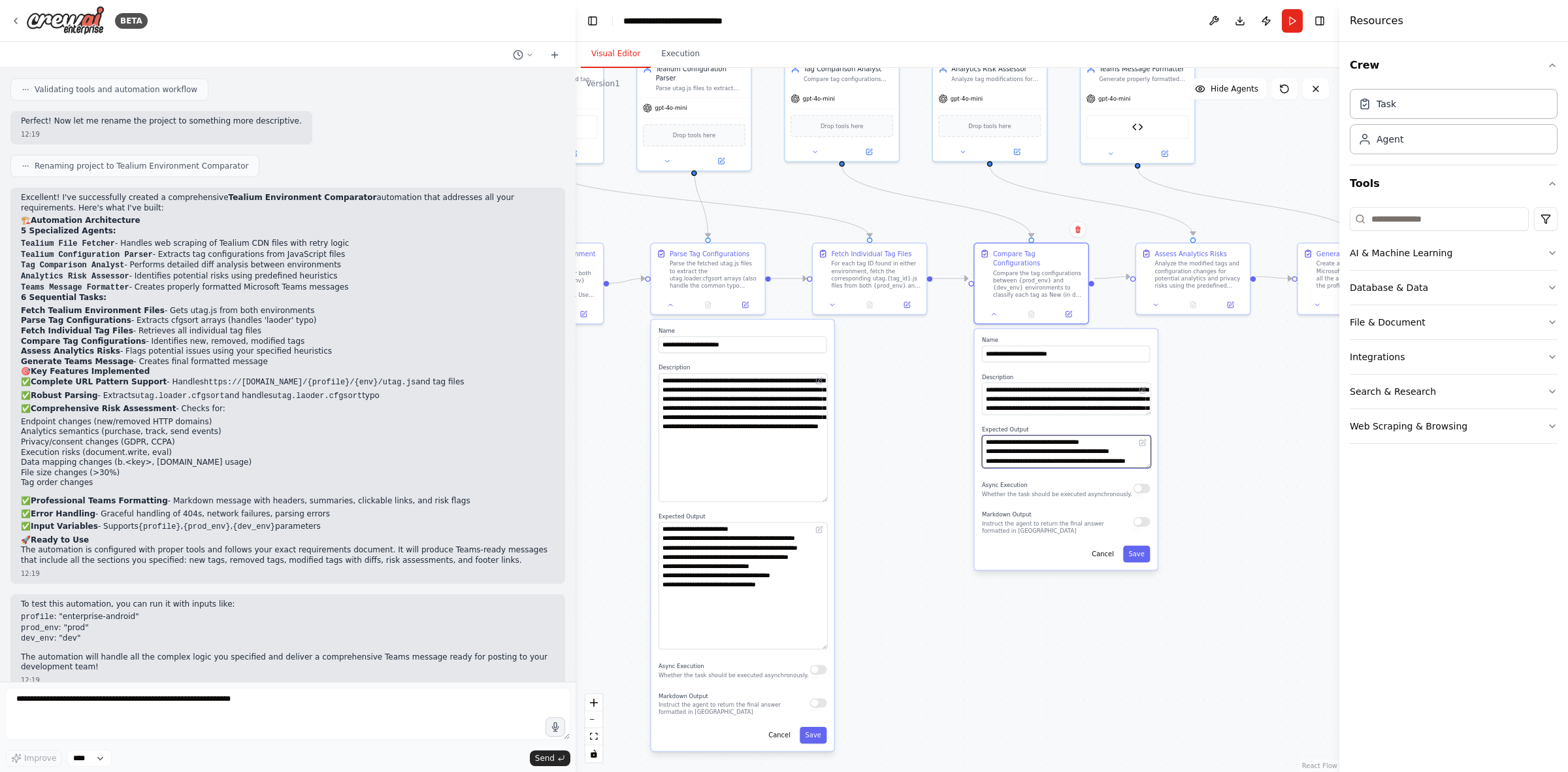
drag, startPoint x: 1087, startPoint y: 466, endPoint x: 891, endPoint y: 402, distance: 206.2
click at [893, 406] on div ".deletable-edge-delete-btn { width: 20px; height: 20px; border: 0px solid #ffff…" at bounding box center [957, 419] width 764 height 704
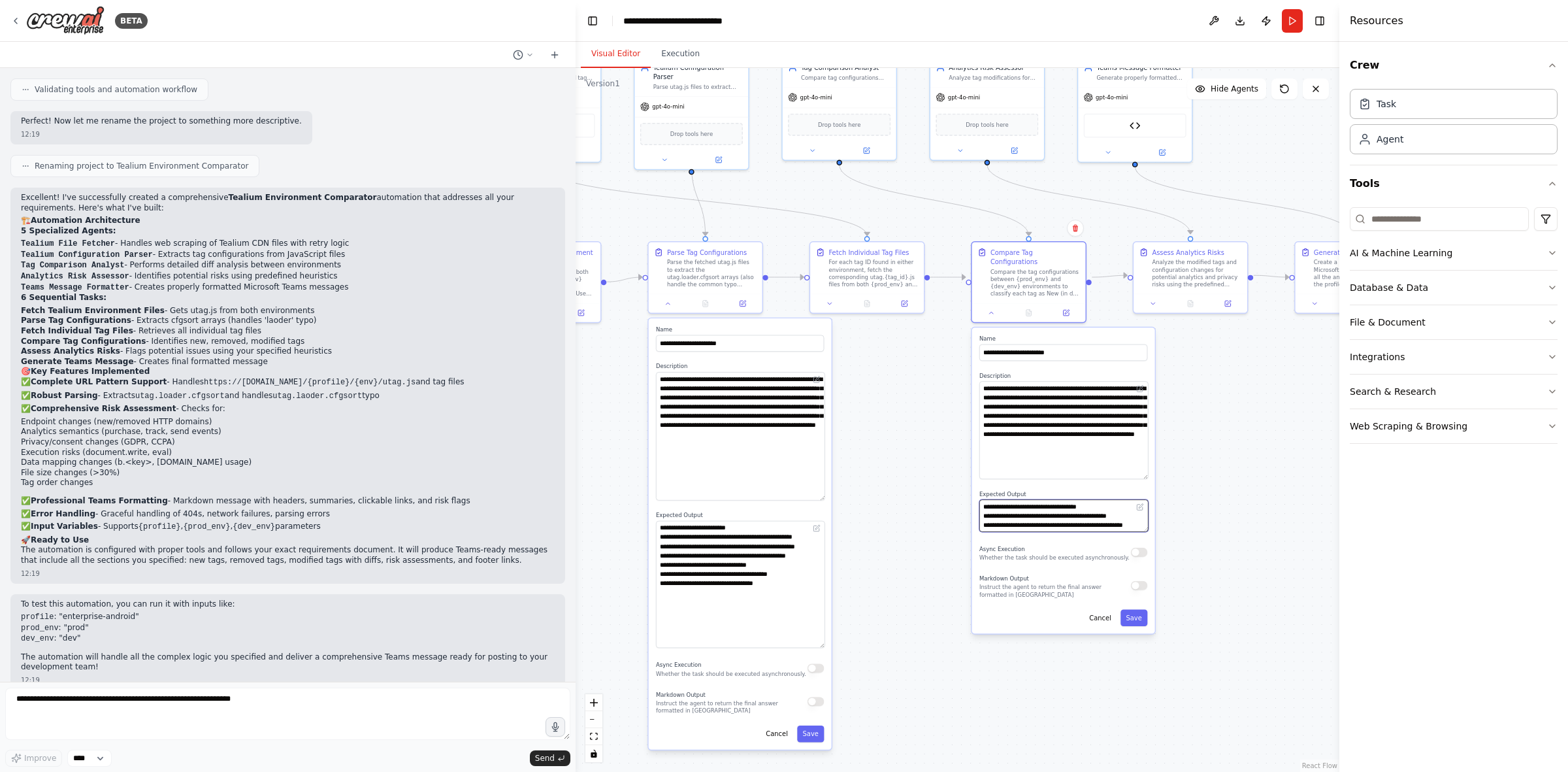
drag, startPoint x: 1144, startPoint y: 397, endPoint x: 1134, endPoint y: 482, distance: 85.6
click at [1045, 478] on textarea "**********" at bounding box center [1064, 430] width 168 height 98
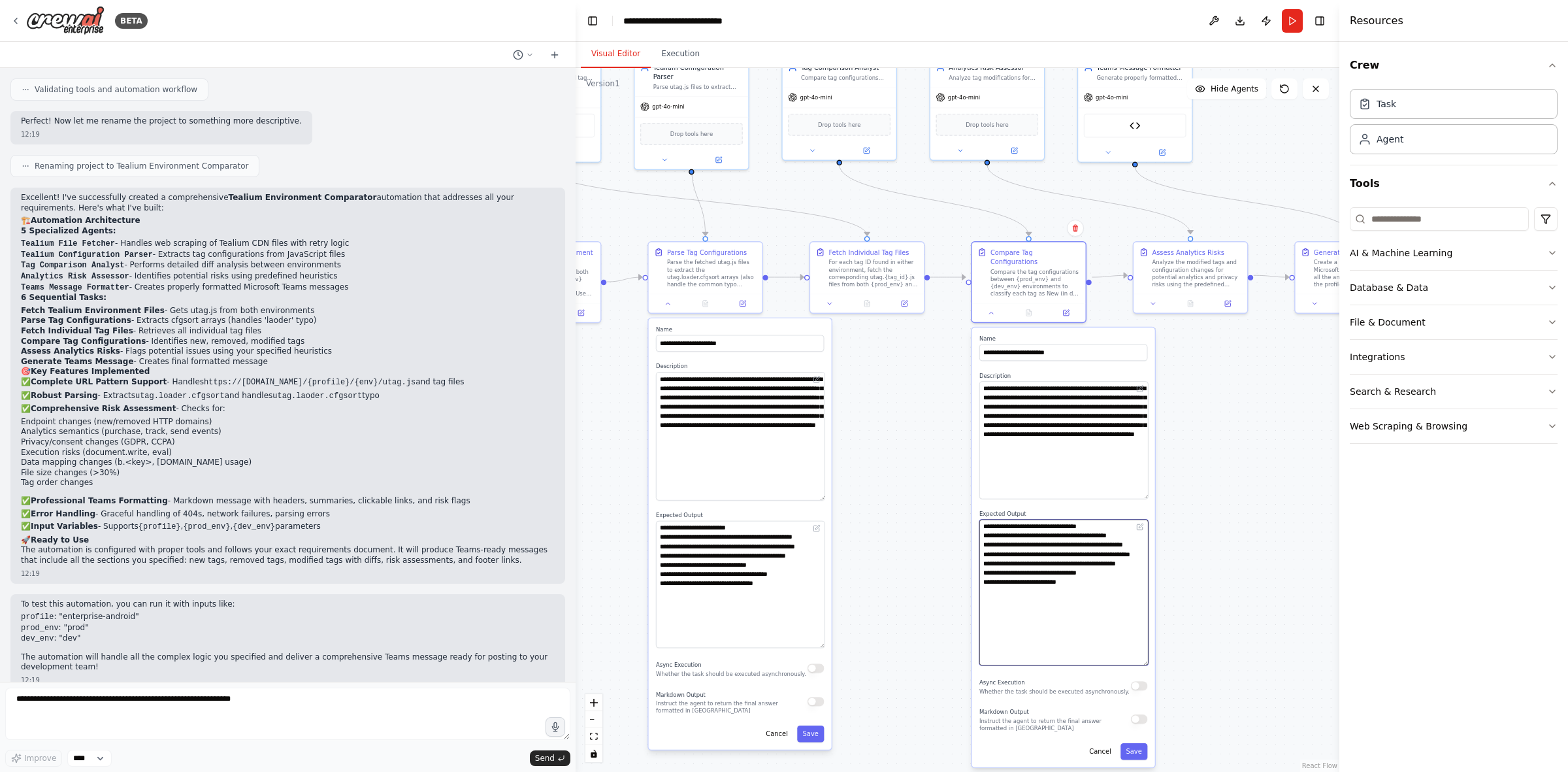
drag, startPoint x: 1145, startPoint y: 538, endPoint x: 1154, endPoint y: 654, distance: 116.3
click at [1045, 478] on div "**********" at bounding box center [1064, 547] width 183 height 440
click at [1045, 306] on button at bounding box center [1154, 302] width 32 height 11
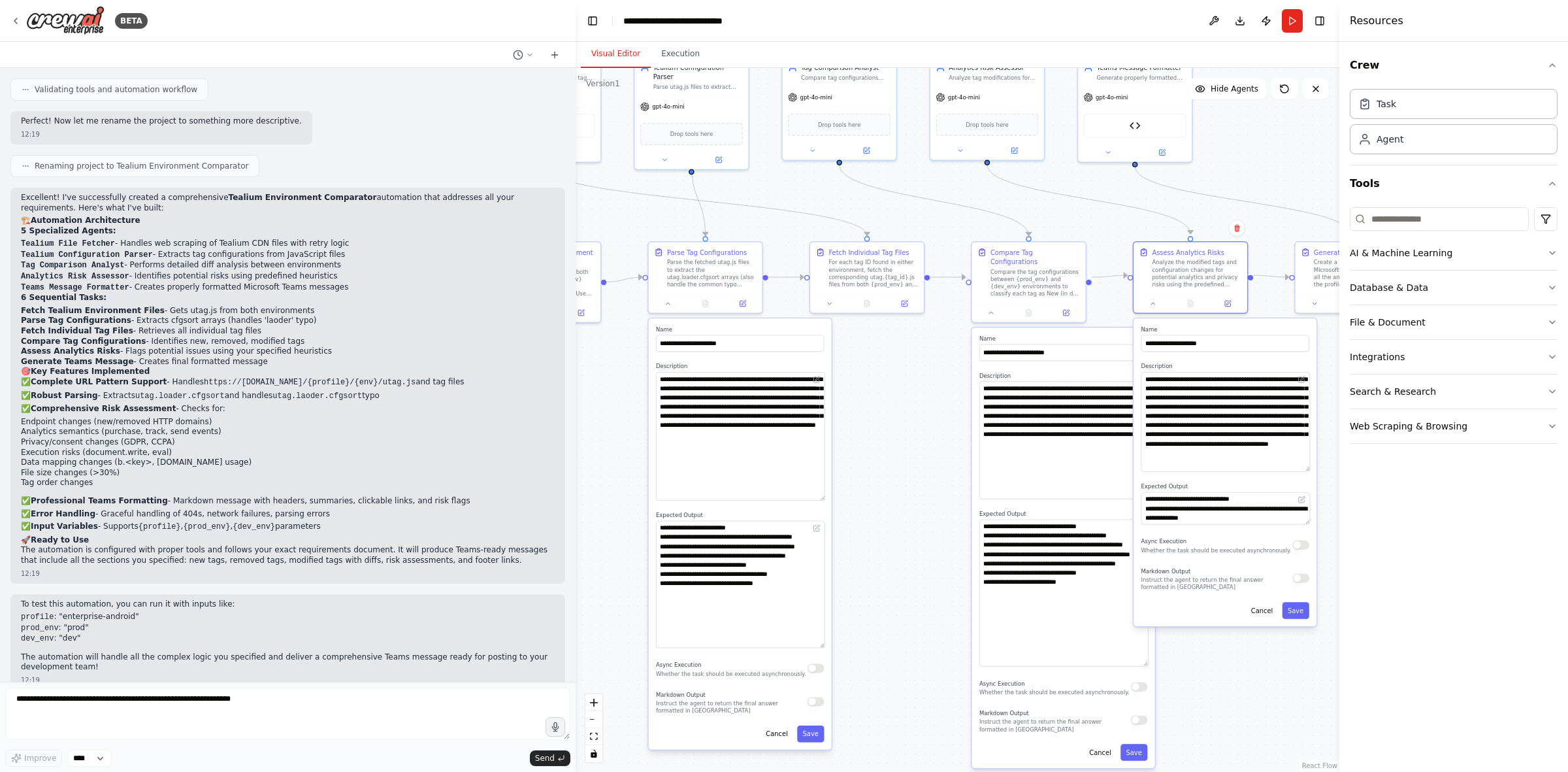
drag, startPoint x: 1305, startPoint y: 401, endPoint x: 1295, endPoint y: 468, distance: 67.7
click at [1045, 468] on textarea "**********" at bounding box center [1225, 422] width 168 height 100
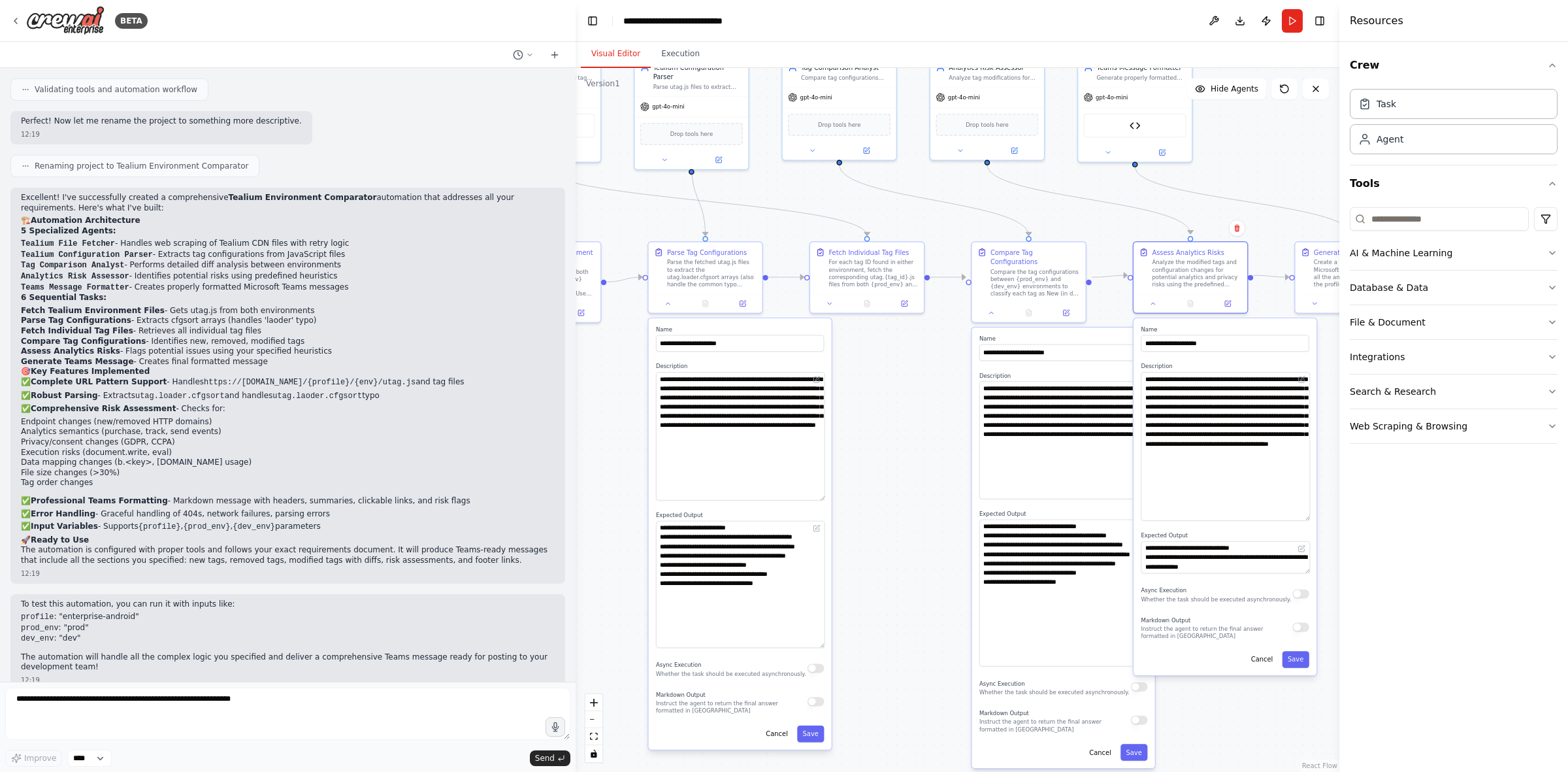
drag, startPoint x: 1305, startPoint y: 466, endPoint x: 1302, endPoint y: 515, distance: 49.1
click at [1045, 478] on textarea "**********" at bounding box center [1225, 446] width 168 height 149
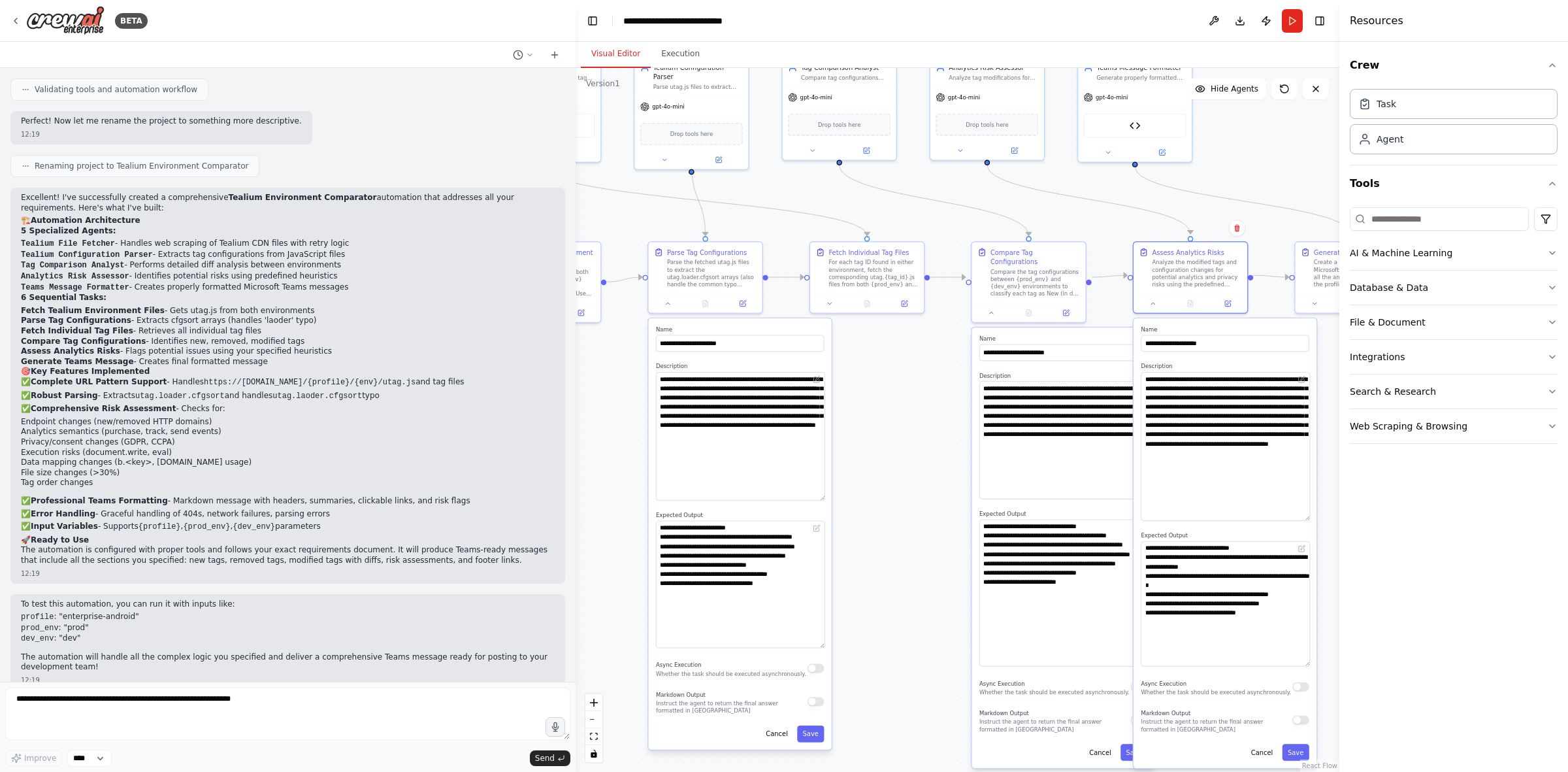
drag, startPoint x: 1304, startPoint y: 569, endPoint x: 1294, endPoint y: 666, distance: 97.5
click at [1045, 478] on textarea "**********" at bounding box center [1225, 604] width 168 height 126
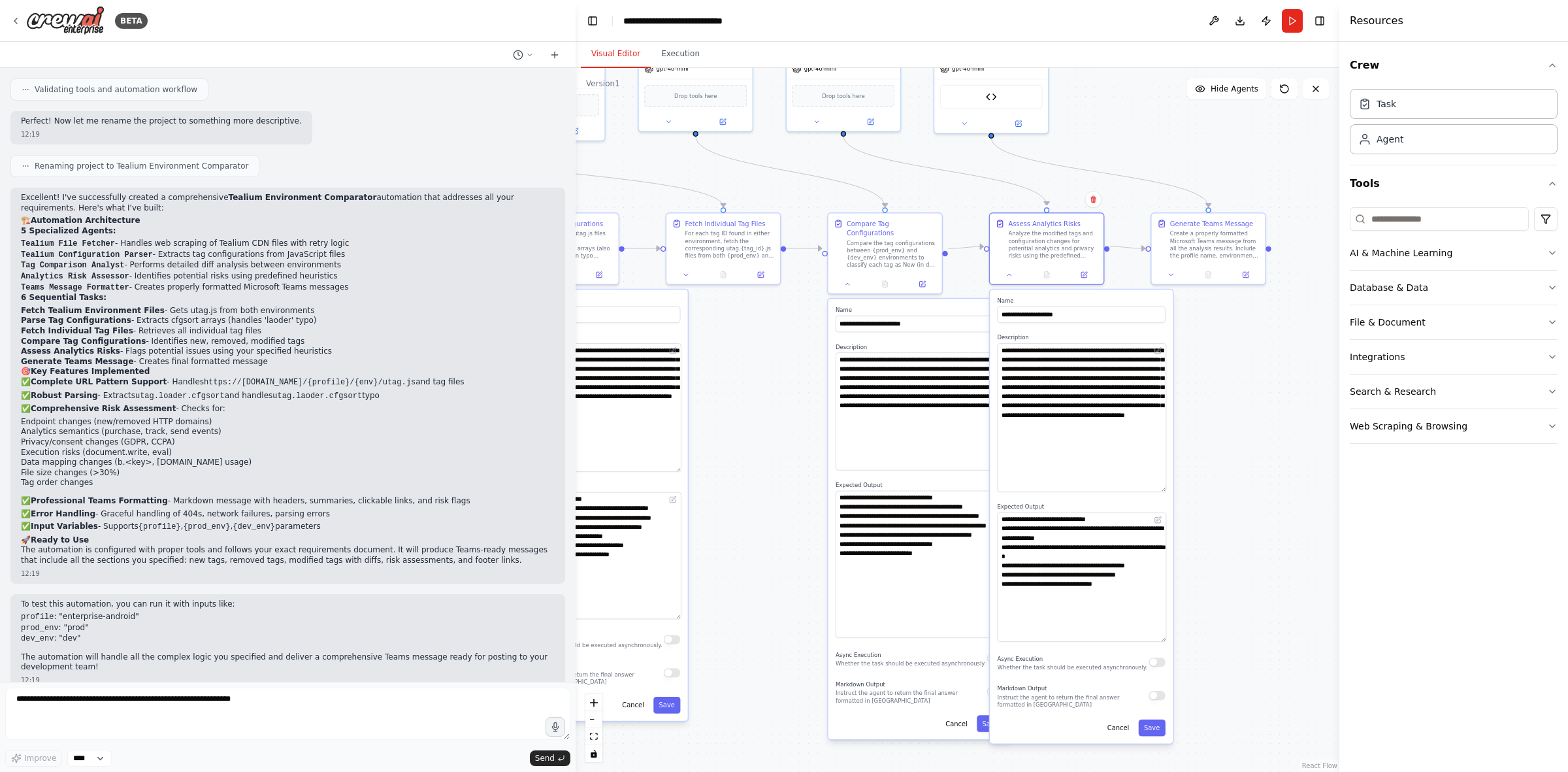
drag, startPoint x: 846, startPoint y: 501, endPoint x: 763, endPoint y: 461, distance: 92.1
click at [767, 465] on div ".deletable-edge-delete-btn { width: 20px; height: 20px; border: 0px solid #ffff…" at bounding box center [957, 419] width 764 height 704
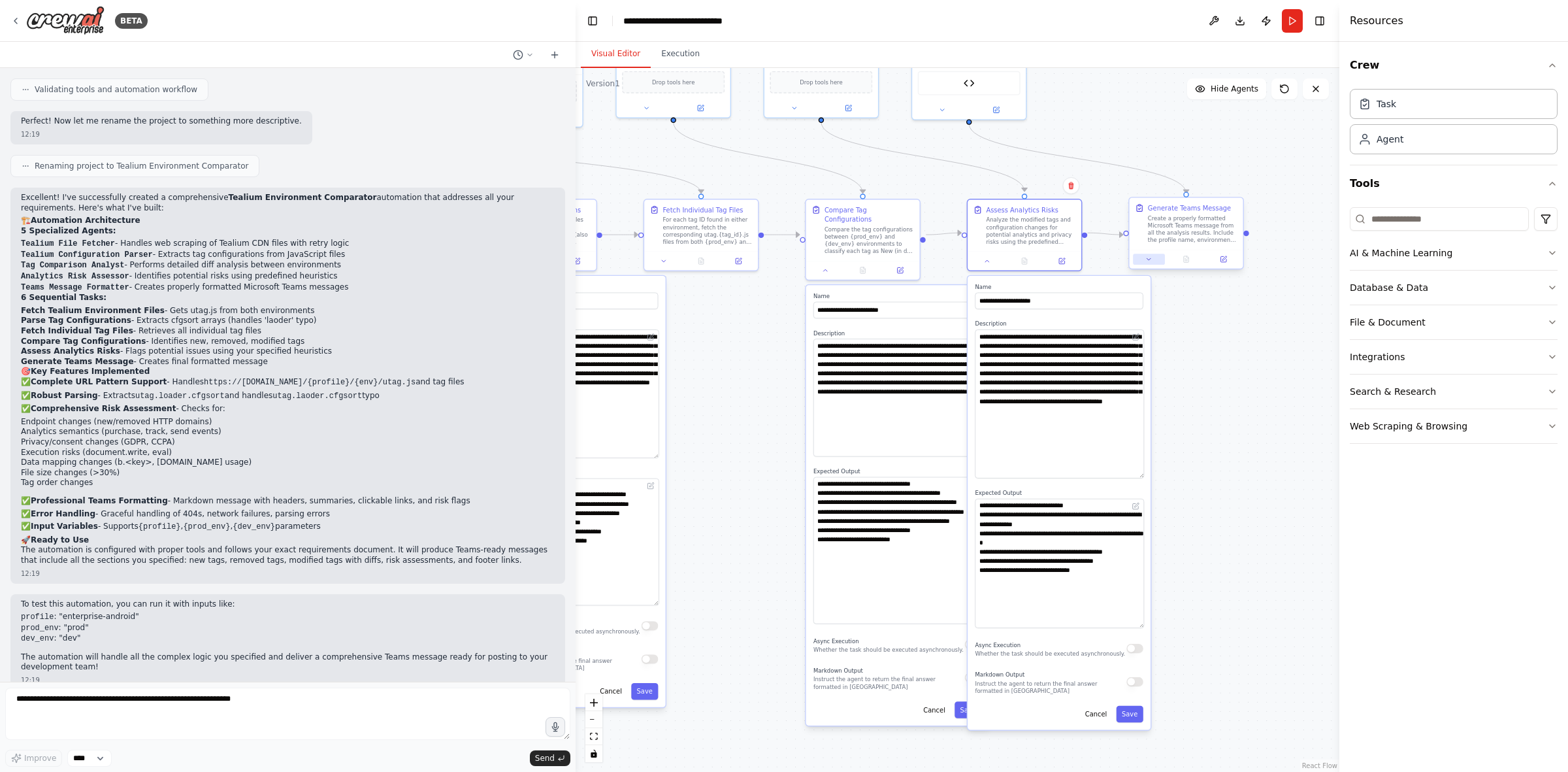
click at [1045, 255] on button at bounding box center [1149, 259] width 32 height 11
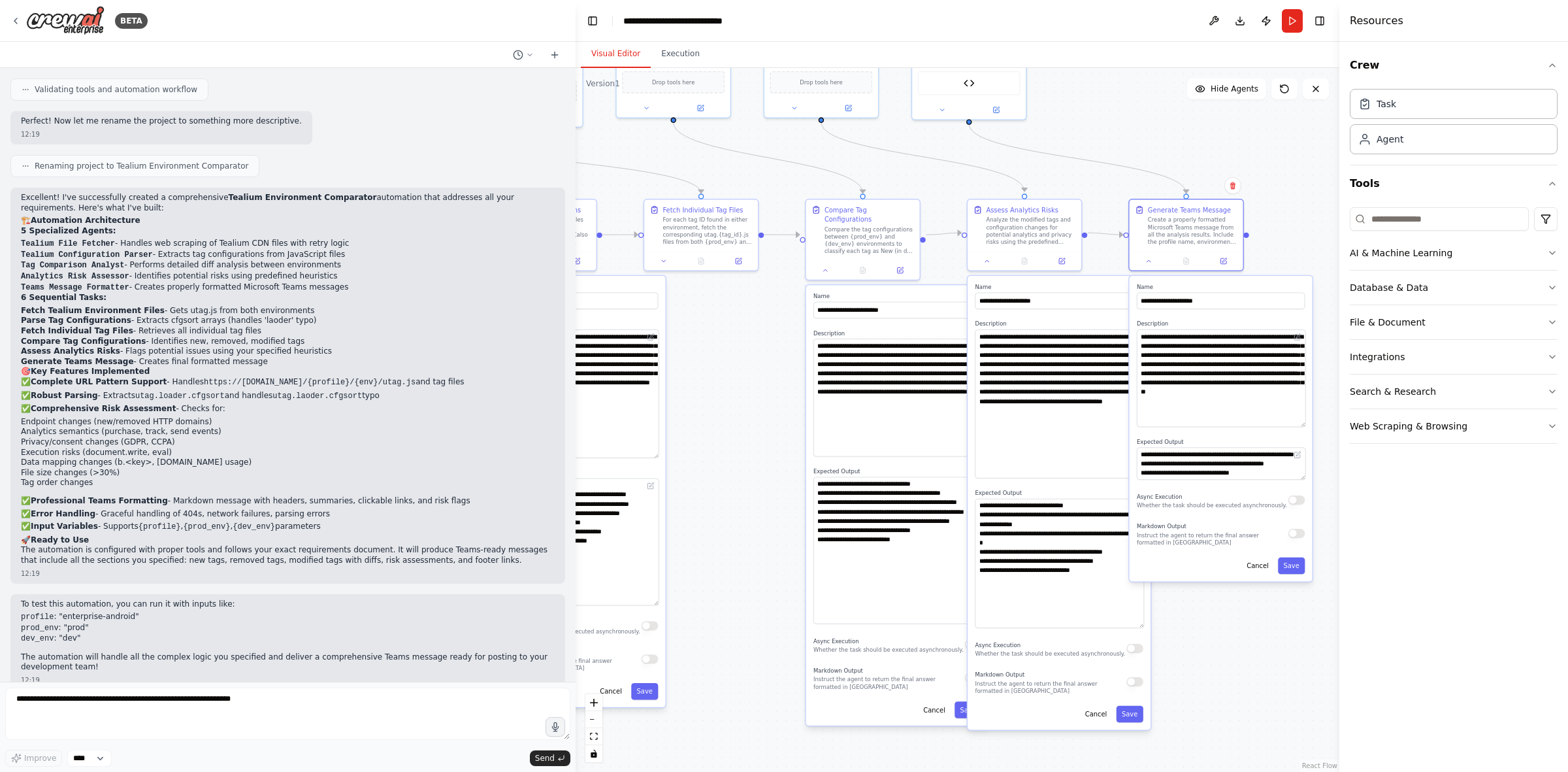
drag, startPoint x: 1302, startPoint y: 357, endPoint x: 1288, endPoint y: 448, distance: 92.1
click at [1045, 427] on textarea "**********" at bounding box center [1221, 378] width 168 height 97
click at [1045, 478] on div "**********" at bounding box center [1221, 439] width 183 height 327
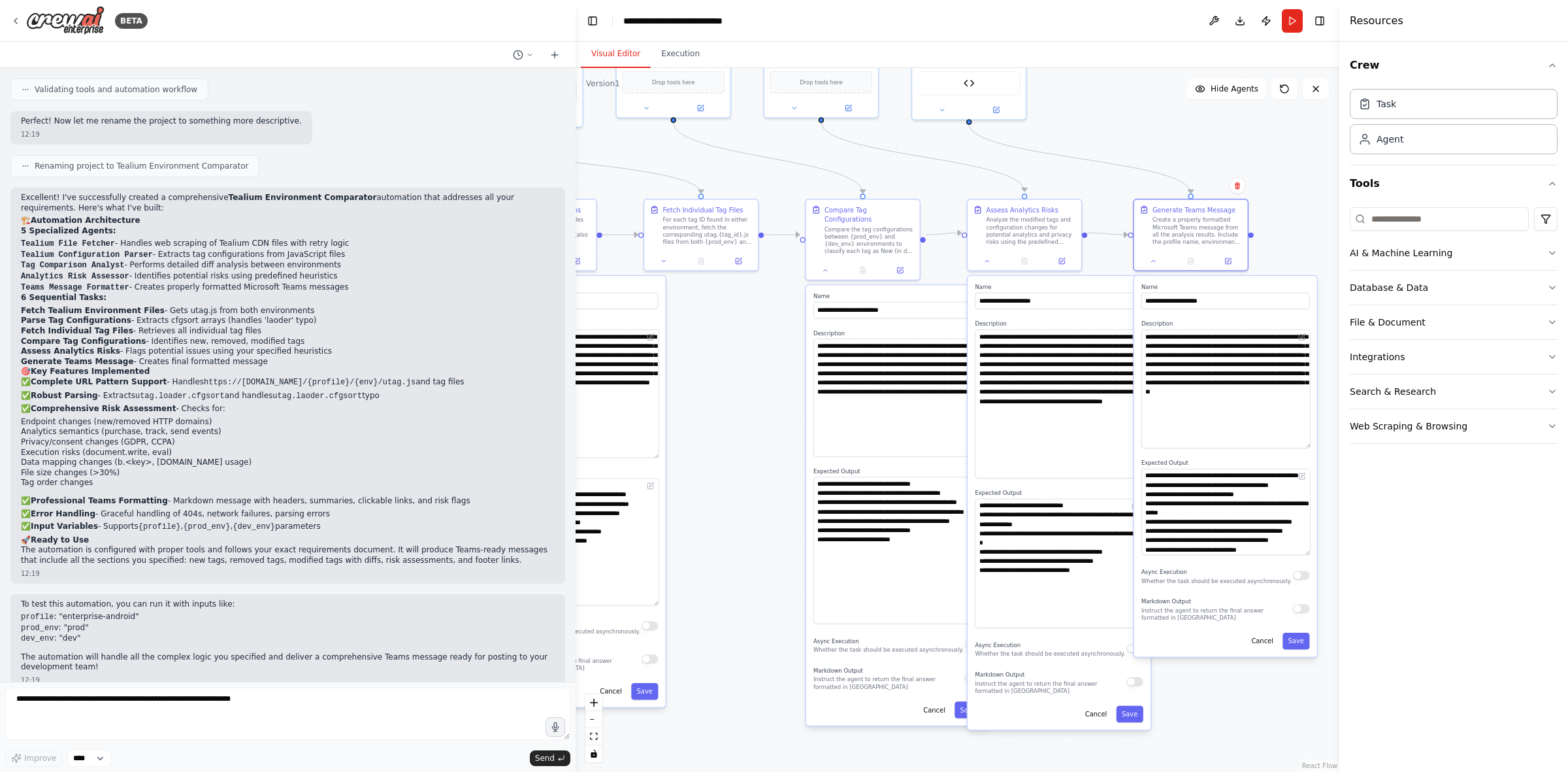
drag, startPoint x: 1305, startPoint y: 504, endPoint x: 1292, endPoint y: 570, distance: 67.3
click at [1045, 478] on textarea "**********" at bounding box center [1226, 511] width 168 height 86
drag, startPoint x: 1305, startPoint y: 561, endPoint x: 1291, endPoint y: 629, distance: 69.4
click at [1045, 478] on textarea "**********" at bounding box center [1226, 542] width 168 height 147
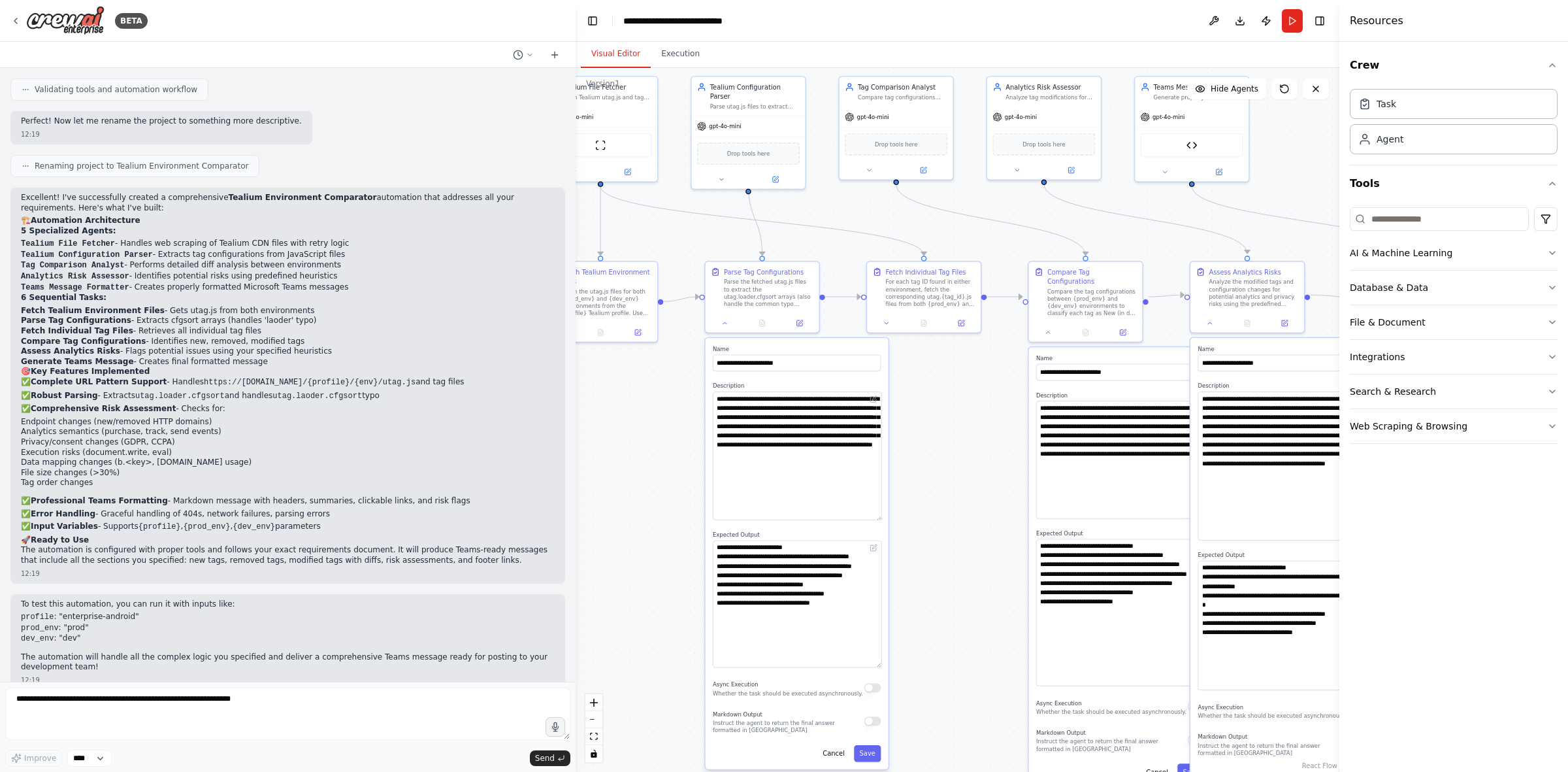
drag, startPoint x: 721, startPoint y: 322, endPoint x: 995, endPoint y: 388, distance: 281.8
click at [989, 394] on div ".deletable-edge-delete-btn { width: 20px; height: 20px; border: 0px solid #ffff…" at bounding box center [957, 419] width 764 height 704
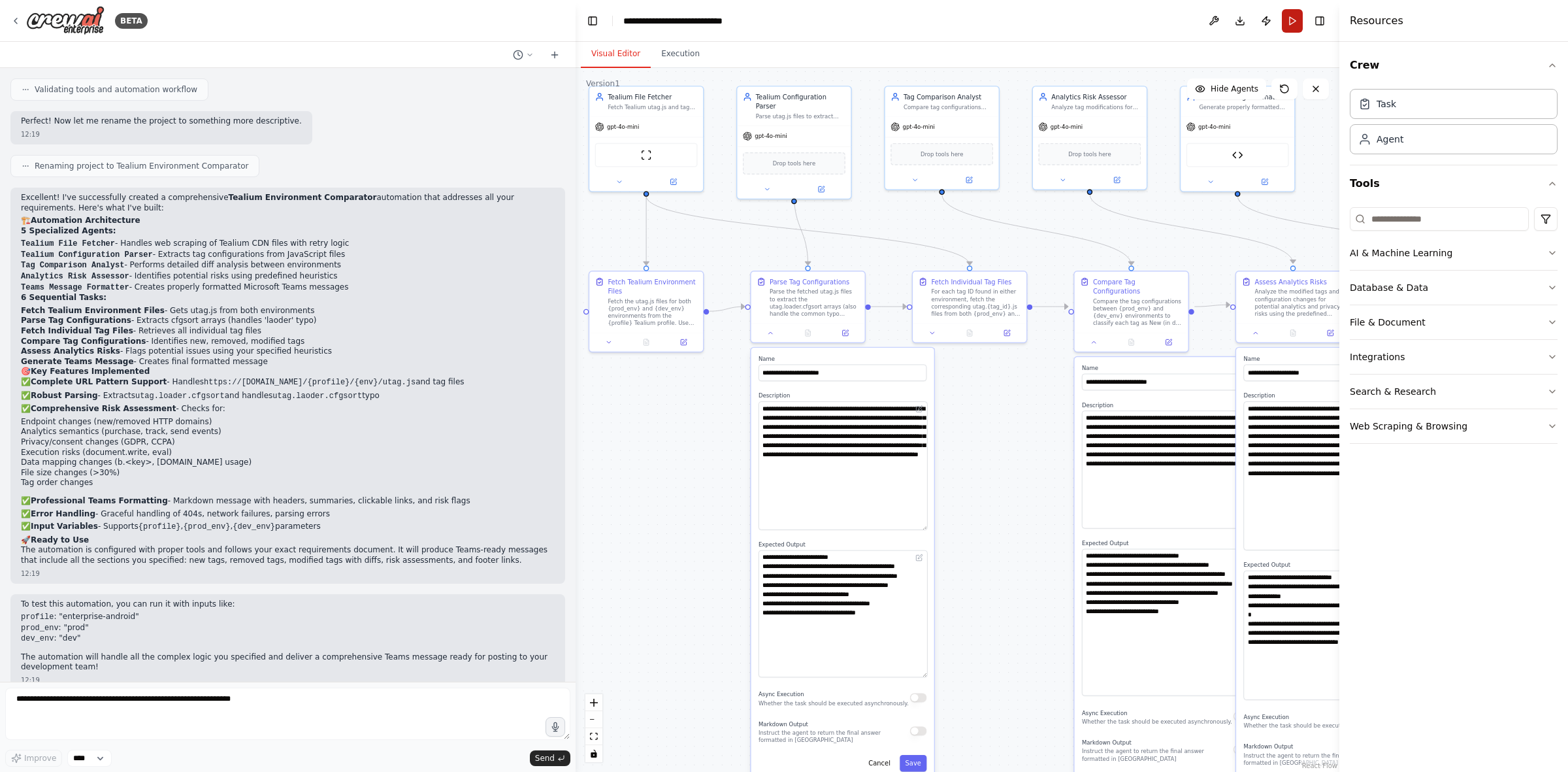
click at [1045, 15] on button "Run" at bounding box center [1292, 20] width 21 height 23
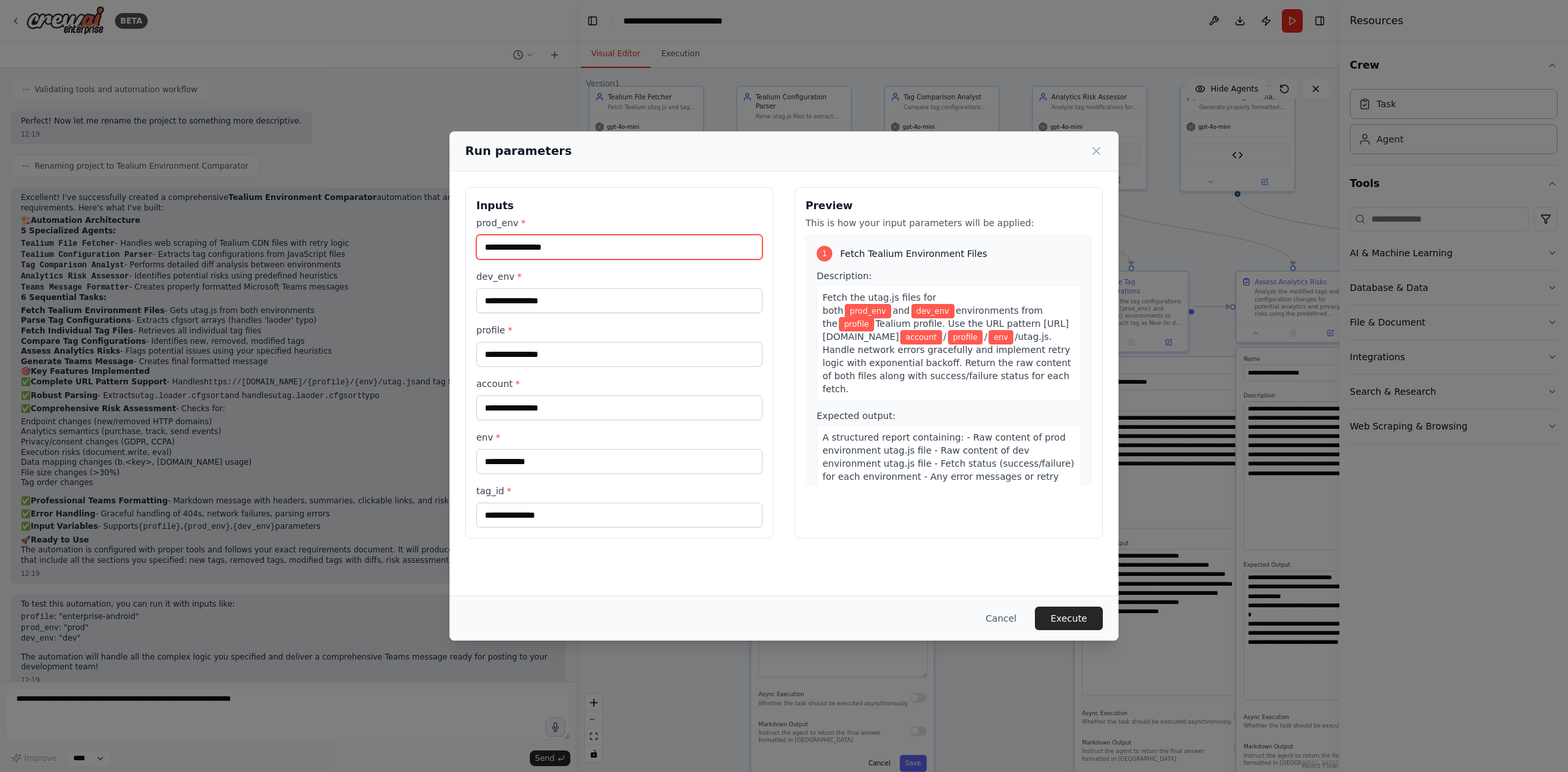
click at [543, 246] on input "prod_env *" at bounding box center [619, 247] width 286 height 25
type input "****"
type input "***"
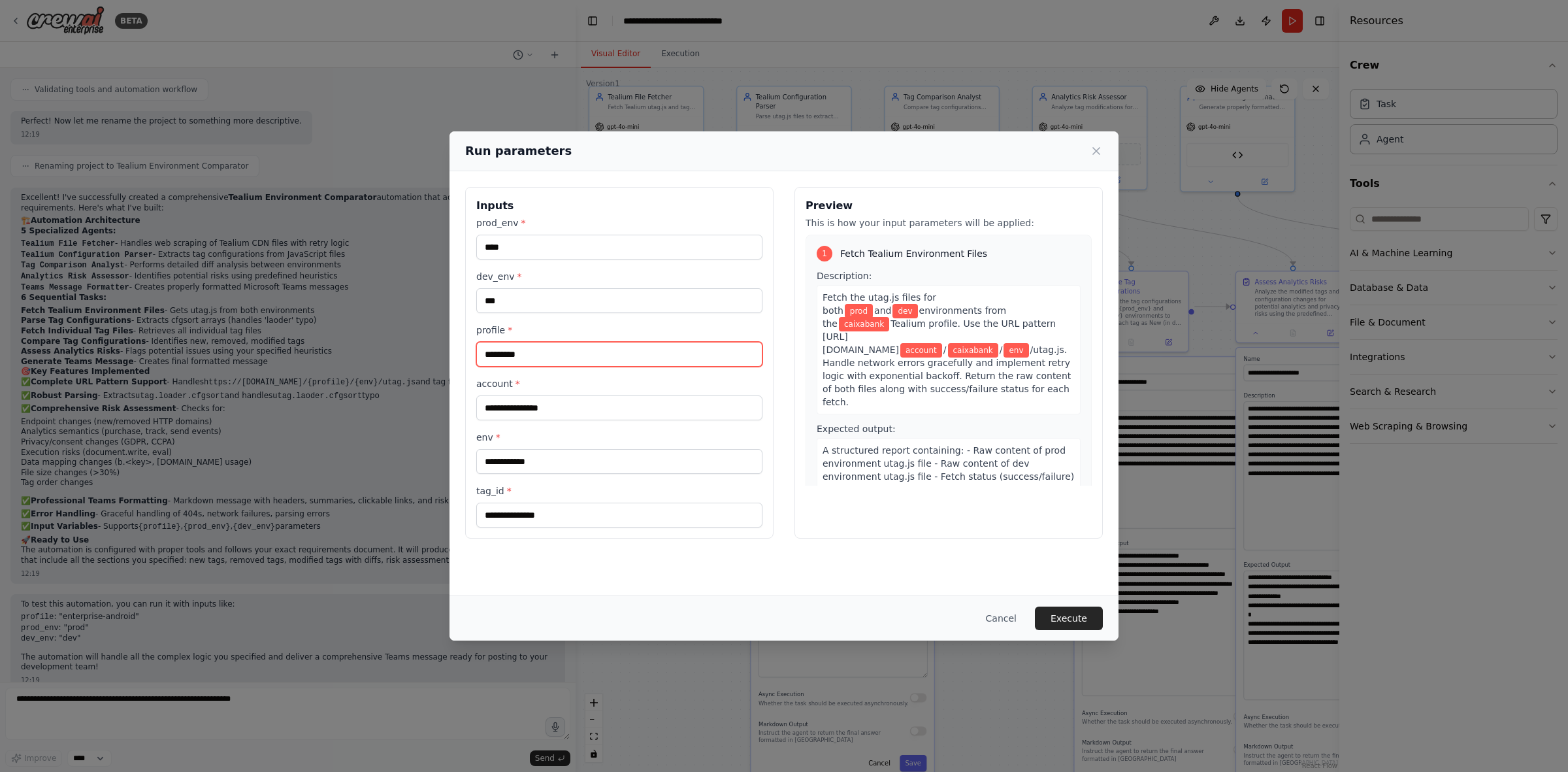
type input "*********"
click at [578, 355] on input "*********" at bounding box center [619, 354] width 286 height 25
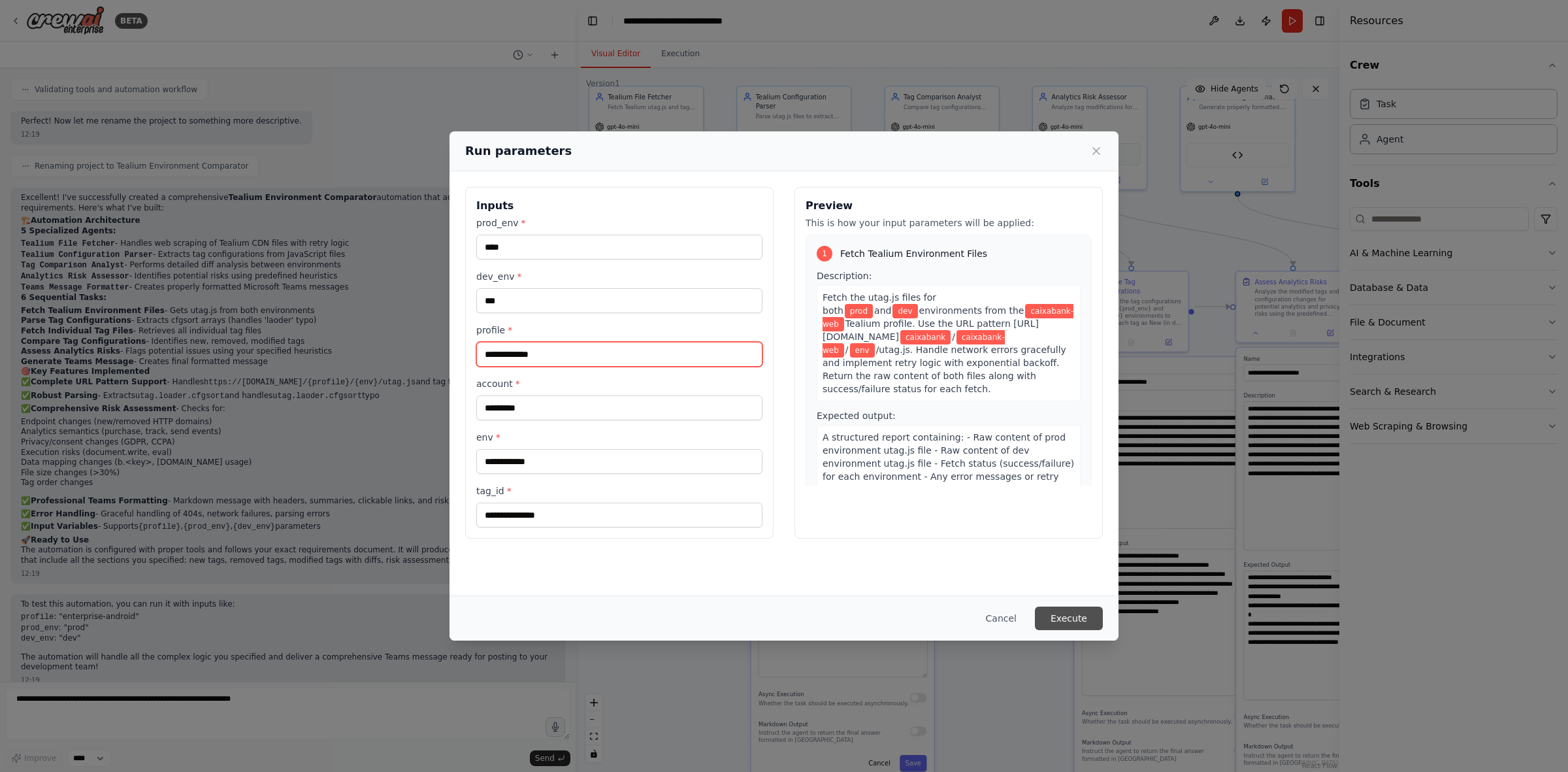
type input "**********"
click at [1045, 478] on button "Execute" at bounding box center [1068, 618] width 68 height 23
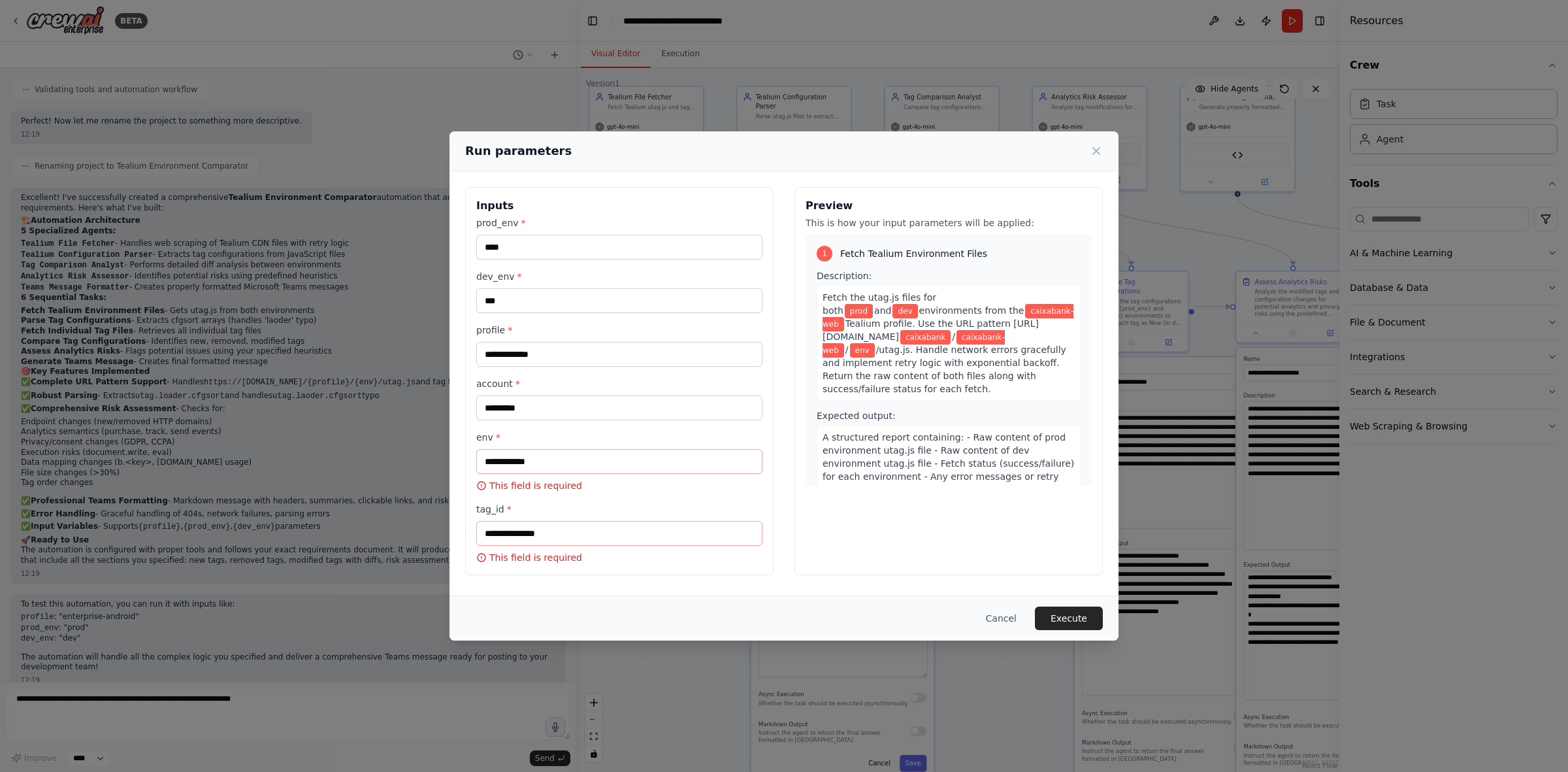
click at [536, 478] on p "This field is required" at bounding box center [619, 486] width 286 height 13
click at [1045, 148] on icon at bounding box center [1096, 151] width 13 height 13
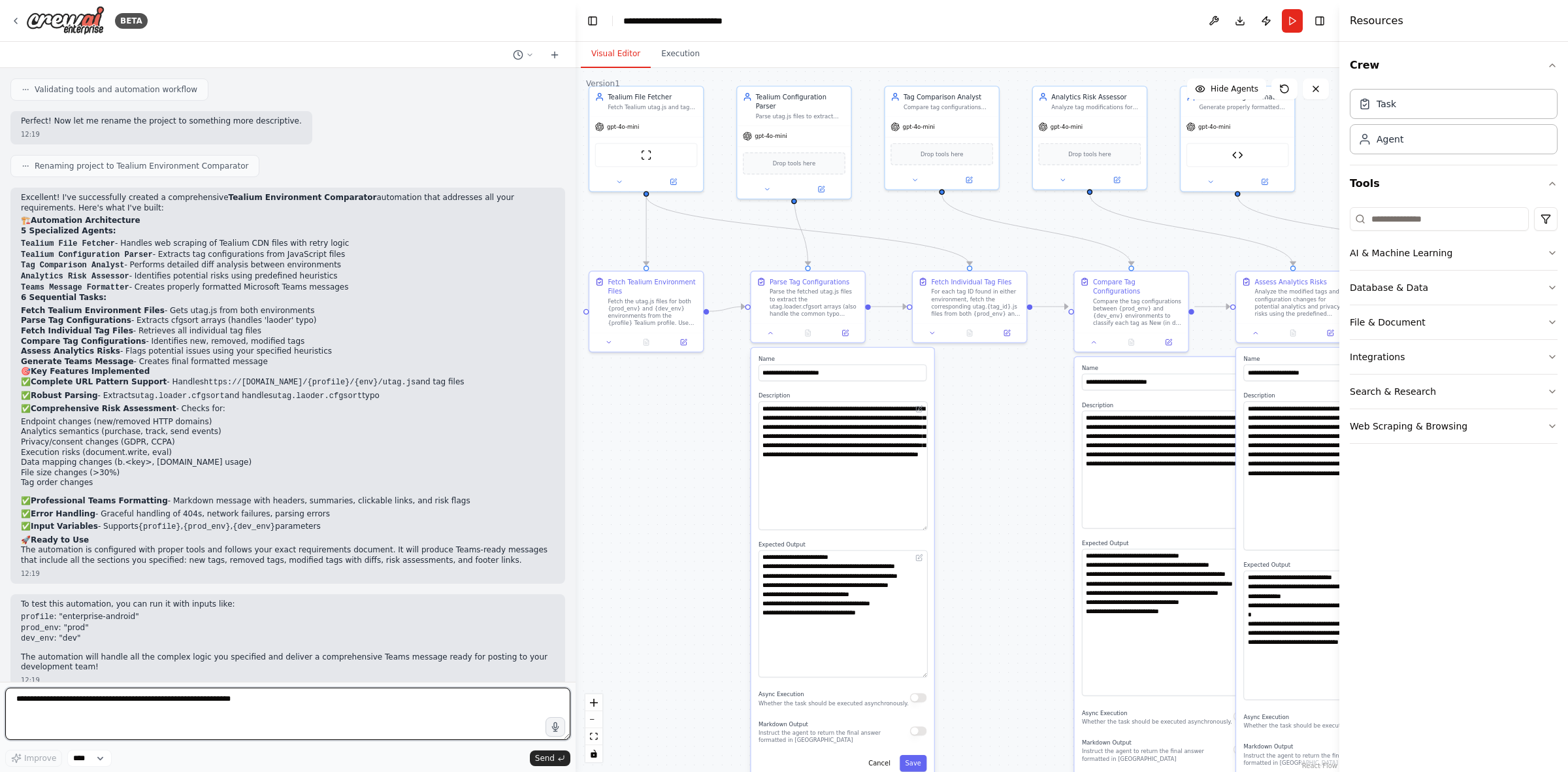
click at [219, 478] on textarea at bounding box center [288, 714] width 565 height 53
click at [1045, 19] on button "Run" at bounding box center [1292, 20] width 21 height 23
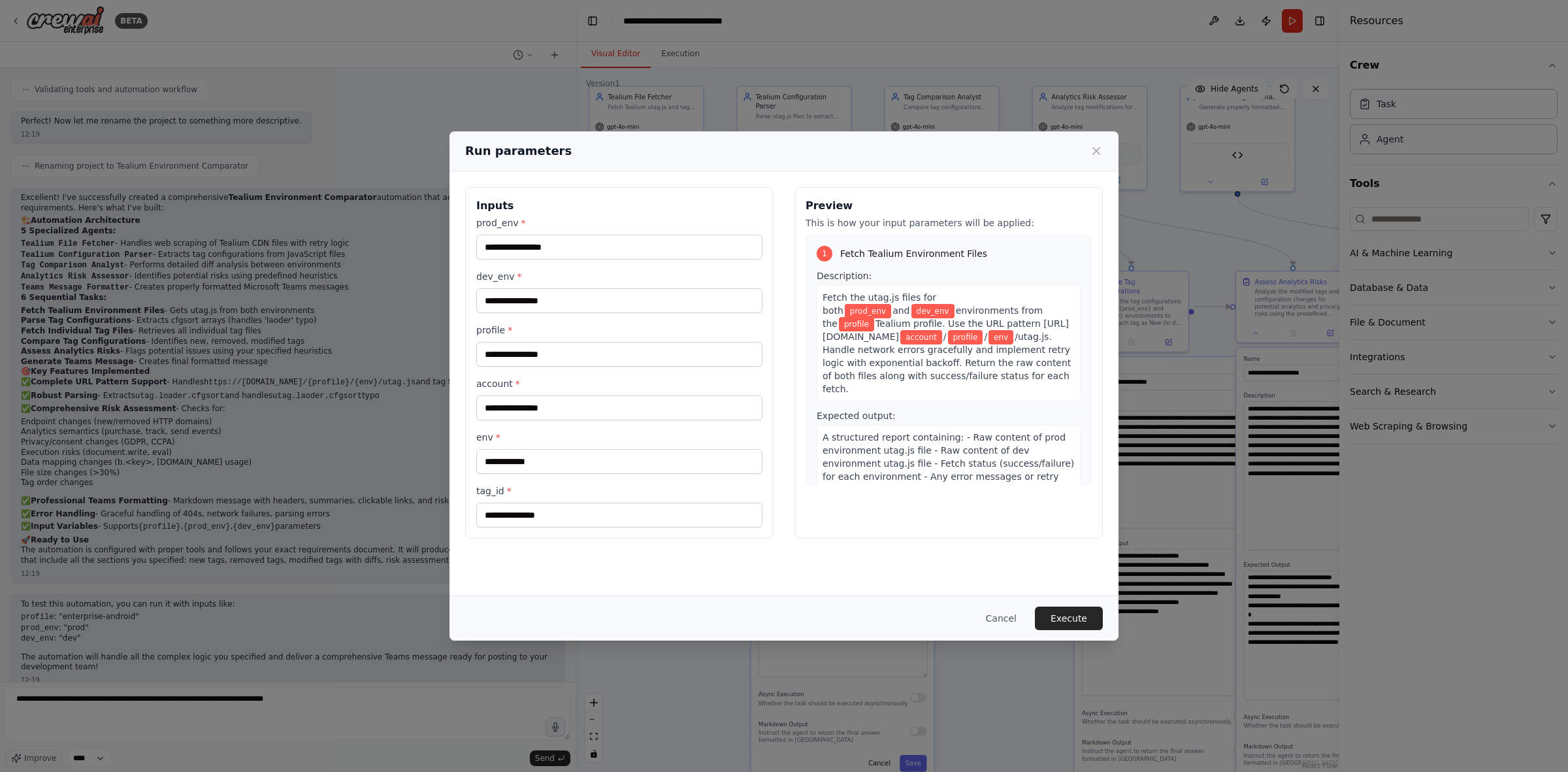
drag, startPoint x: 1093, startPoint y: 155, endPoint x: 1015, endPoint y: 443, distance: 298.4
click at [1026, 429] on div "Run parameters Inputs prod_env * dev_env * profile * account * env * tag_id * P…" at bounding box center [784, 386] width 669 height 509
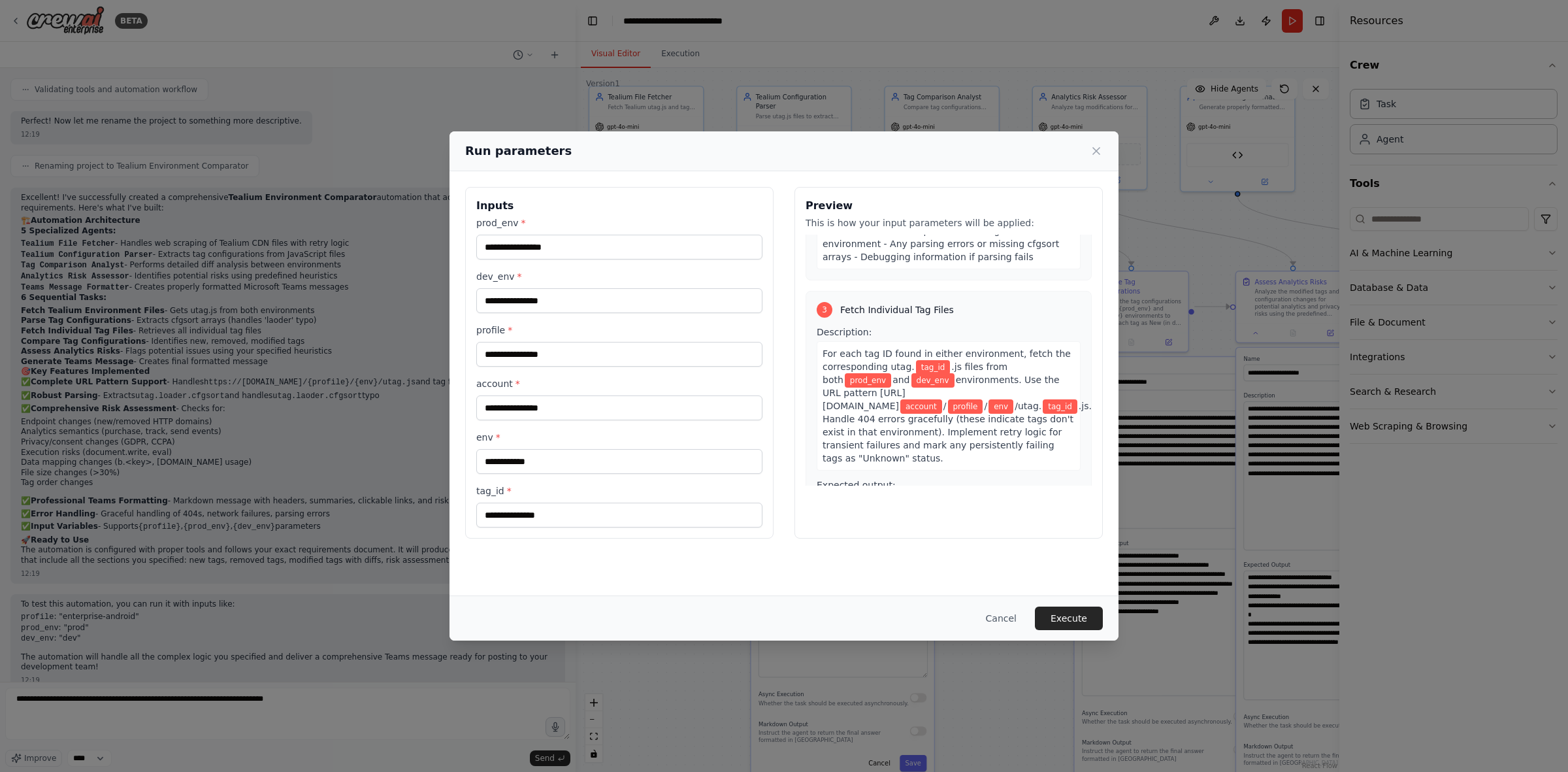
scroll to position [542, 0]
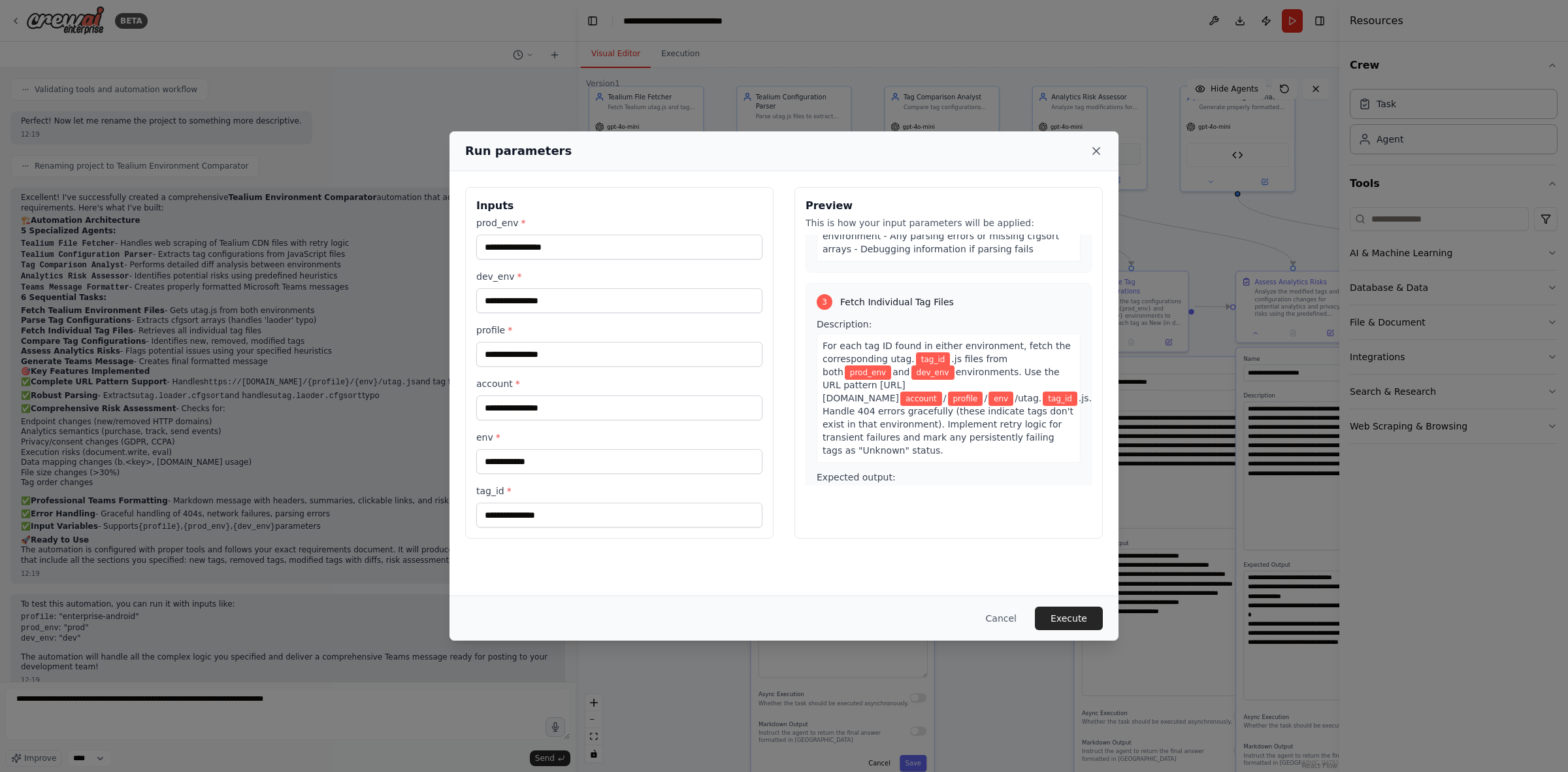
click at [1045, 144] on icon at bounding box center [1096, 151] width 13 height 13
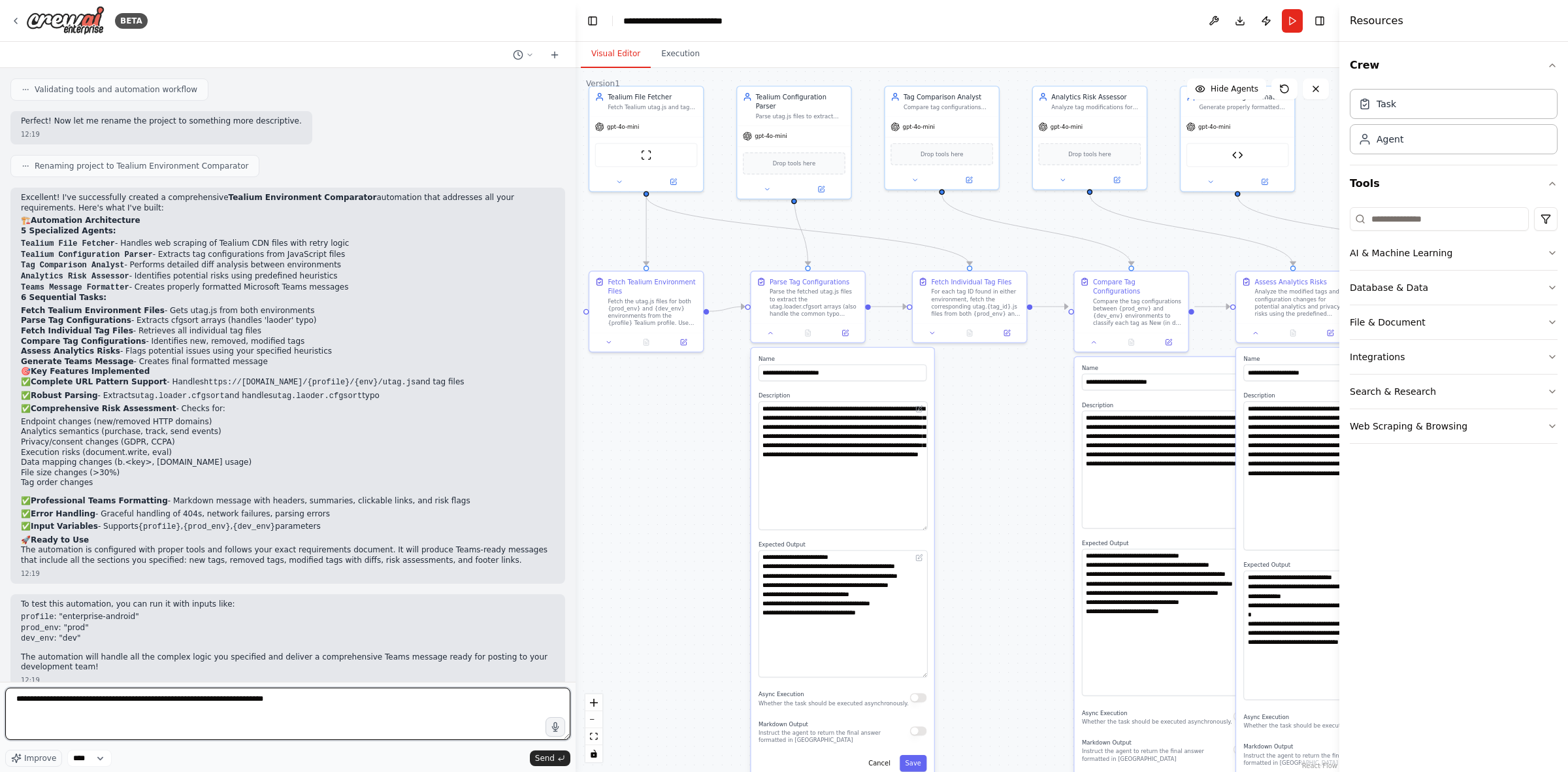
click at [321, 478] on textarea "**********" at bounding box center [288, 714] width 565 height 53
type textarea "**********"
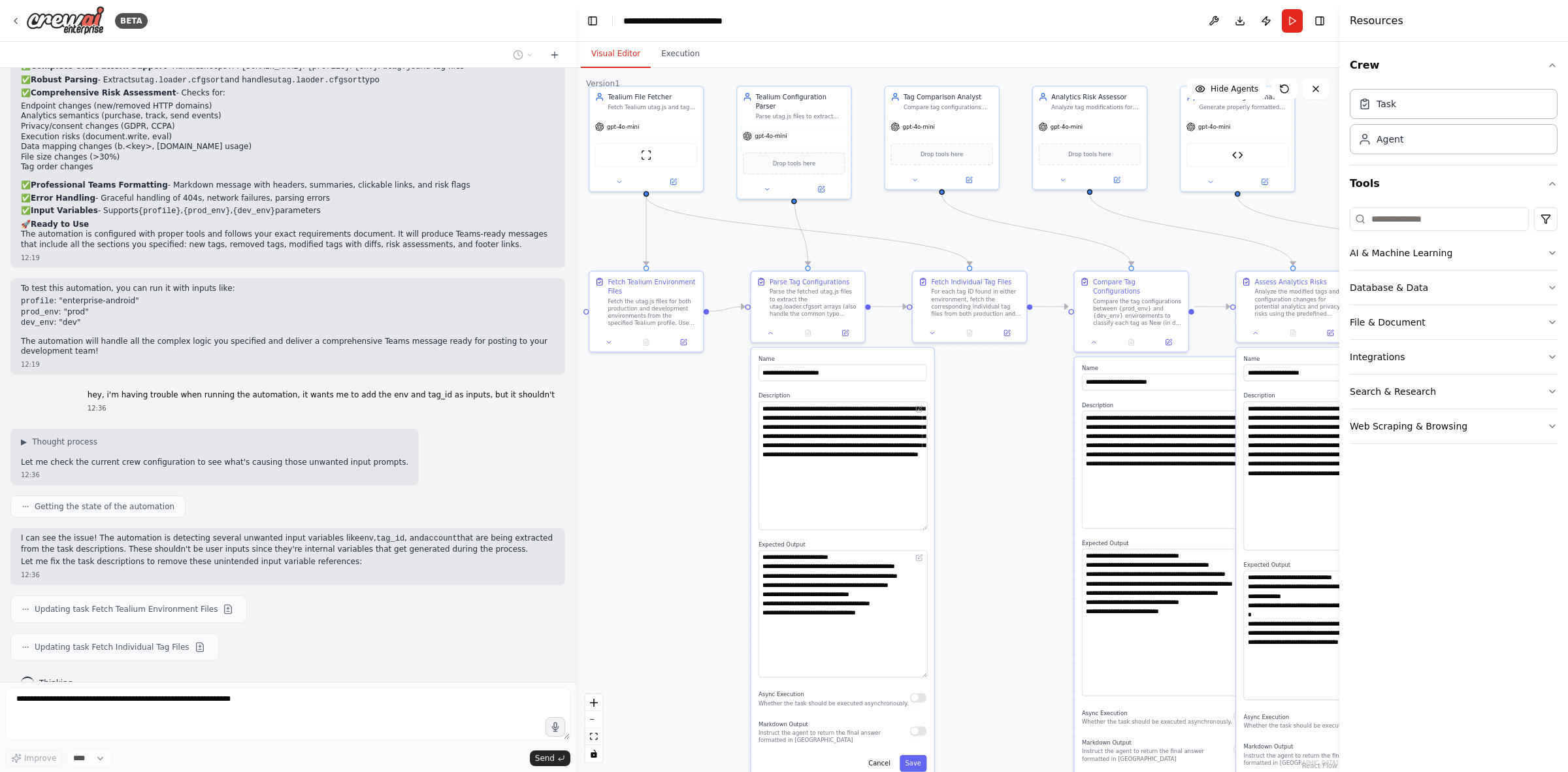
scroll to position [3345, 0]
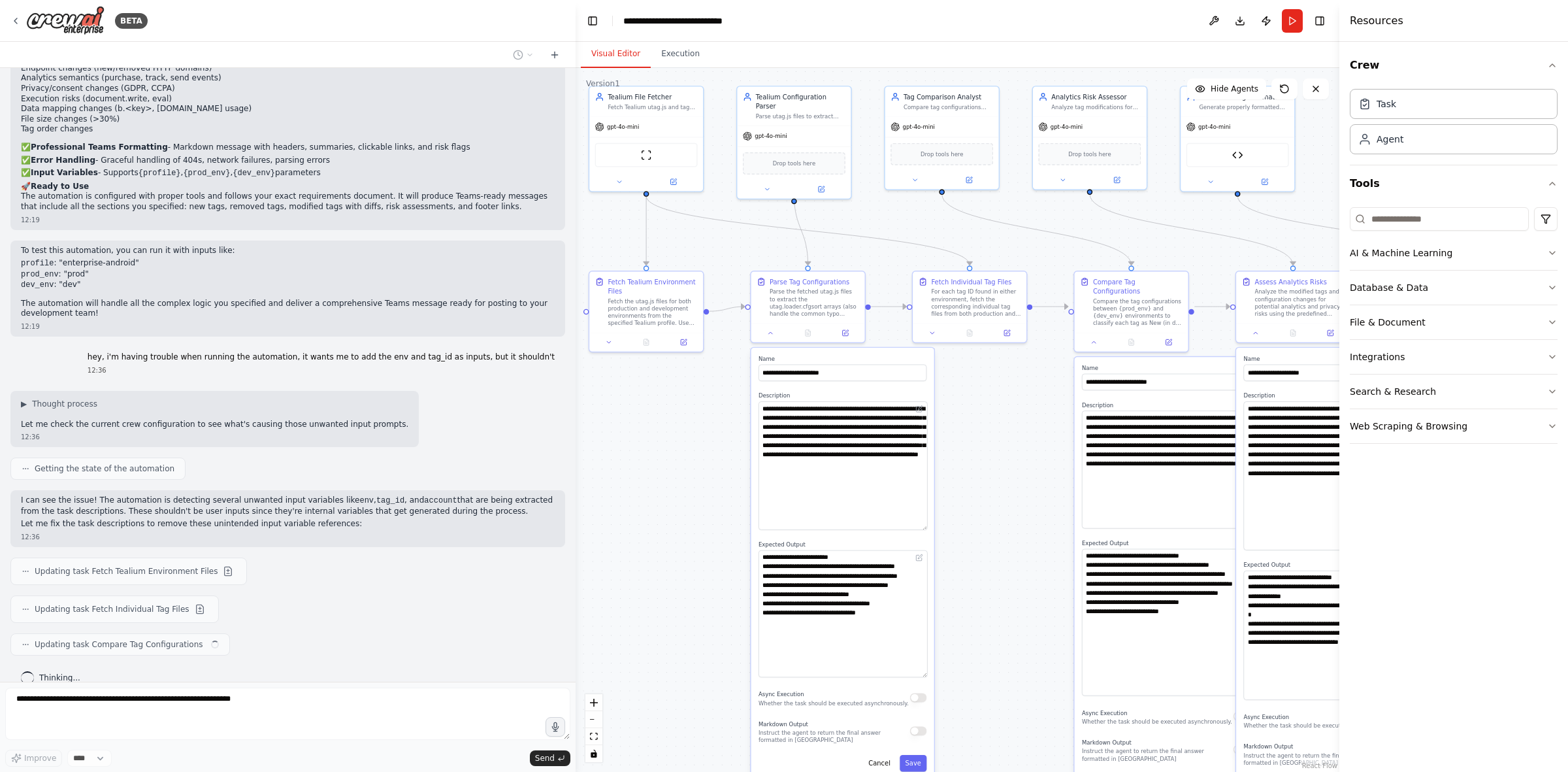
type textarea "**********"
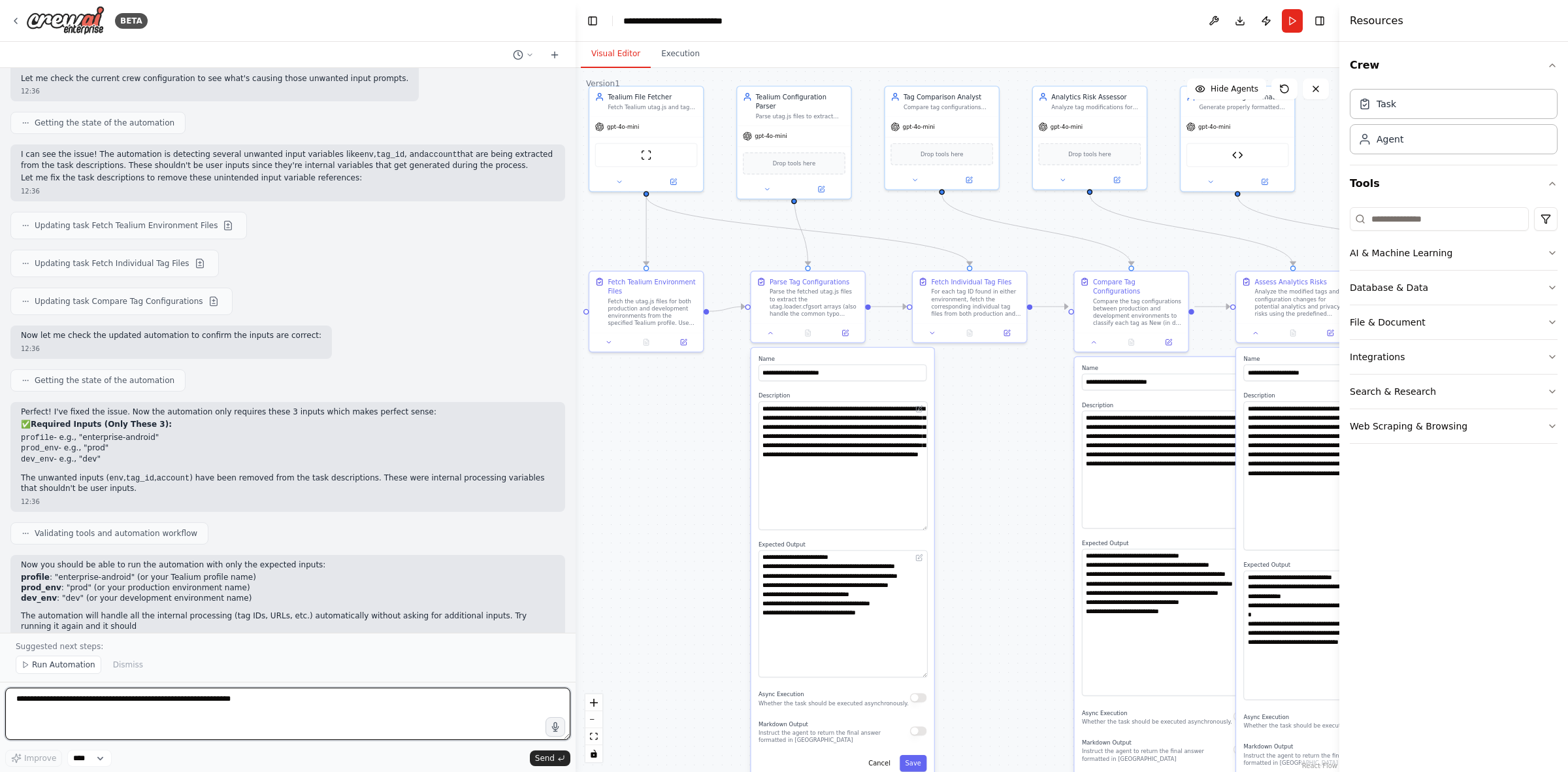
scroll to position [3701, 0]
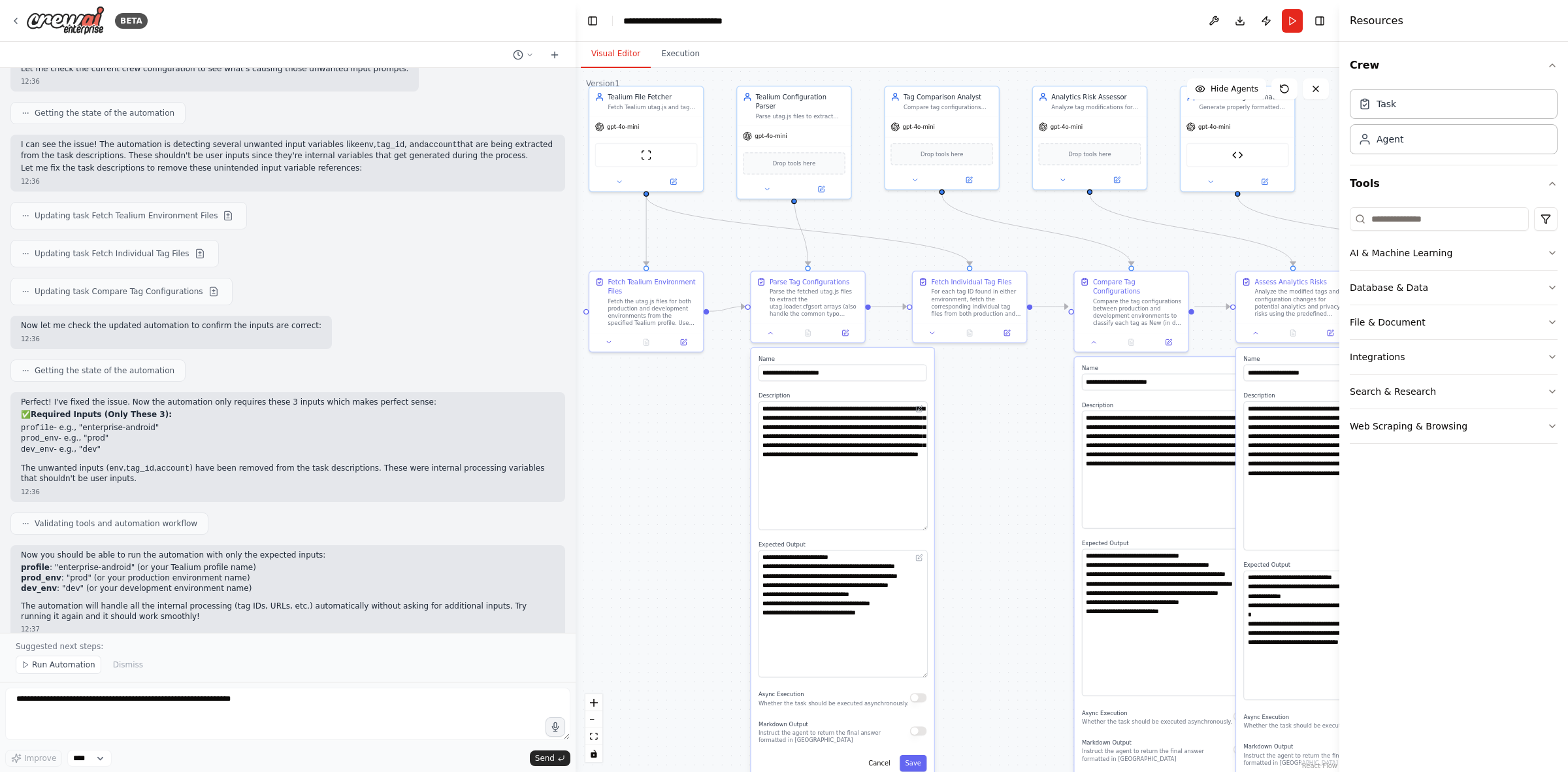
click at [654, 429] on div ".deletable-edge-delete-btn { width: 20px; height: 20px; border: 0px solid #ffff…" at bounding box center [957, 419] width 764 height 704
click at [609, 335] on button at bounding box center [609, 341] width 32 height 11
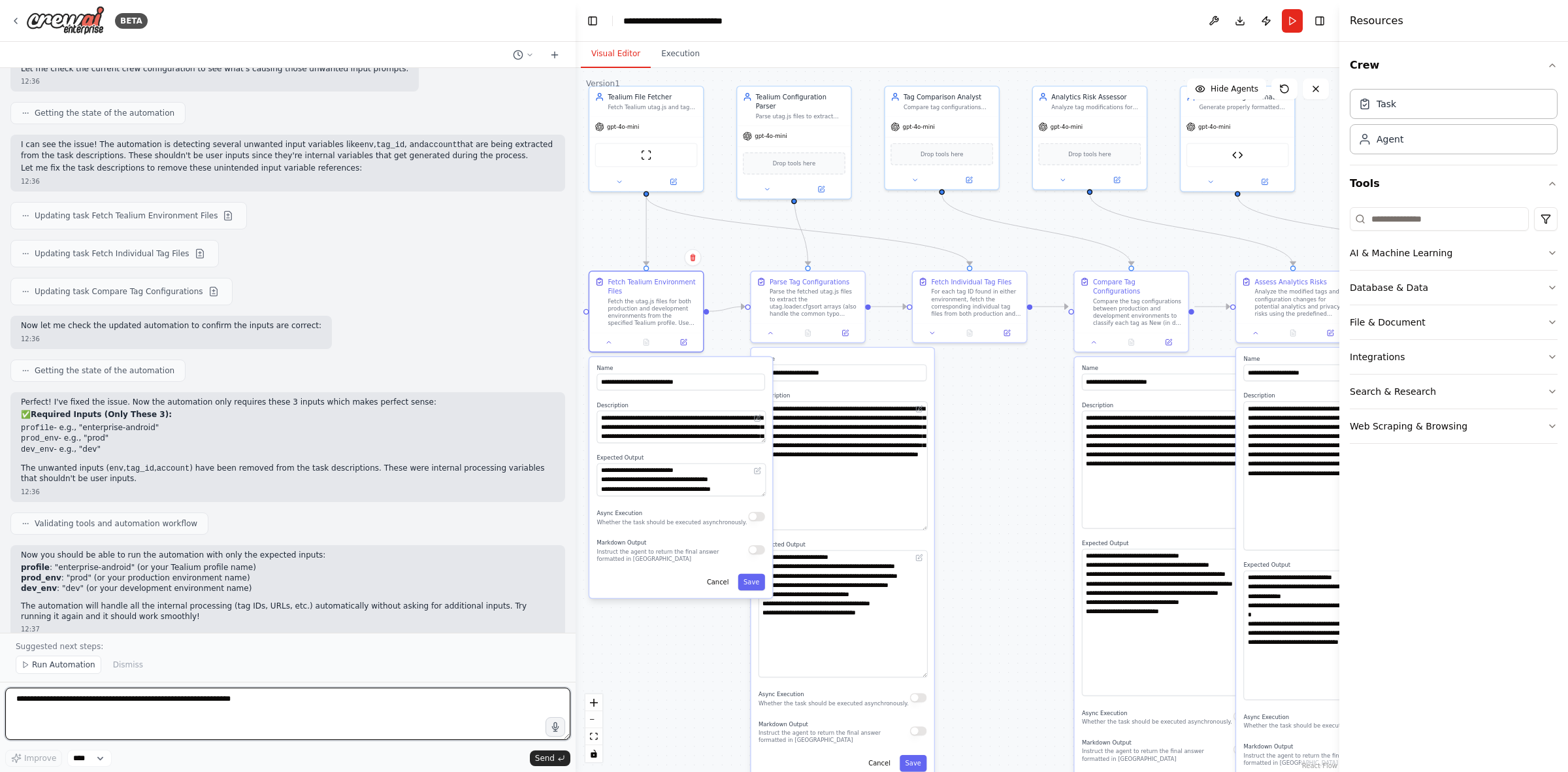
click at [242, 478] on textarea at bounding box center [288, 714] width 565 height 53
paste textarea "**********"
click at [136, 478] on textarea "**********" at bounding box center [288, 714] width 565 height 53
click at [185, 478] on textarea "**********" at bounding box center [288, 714] width 565 height 53
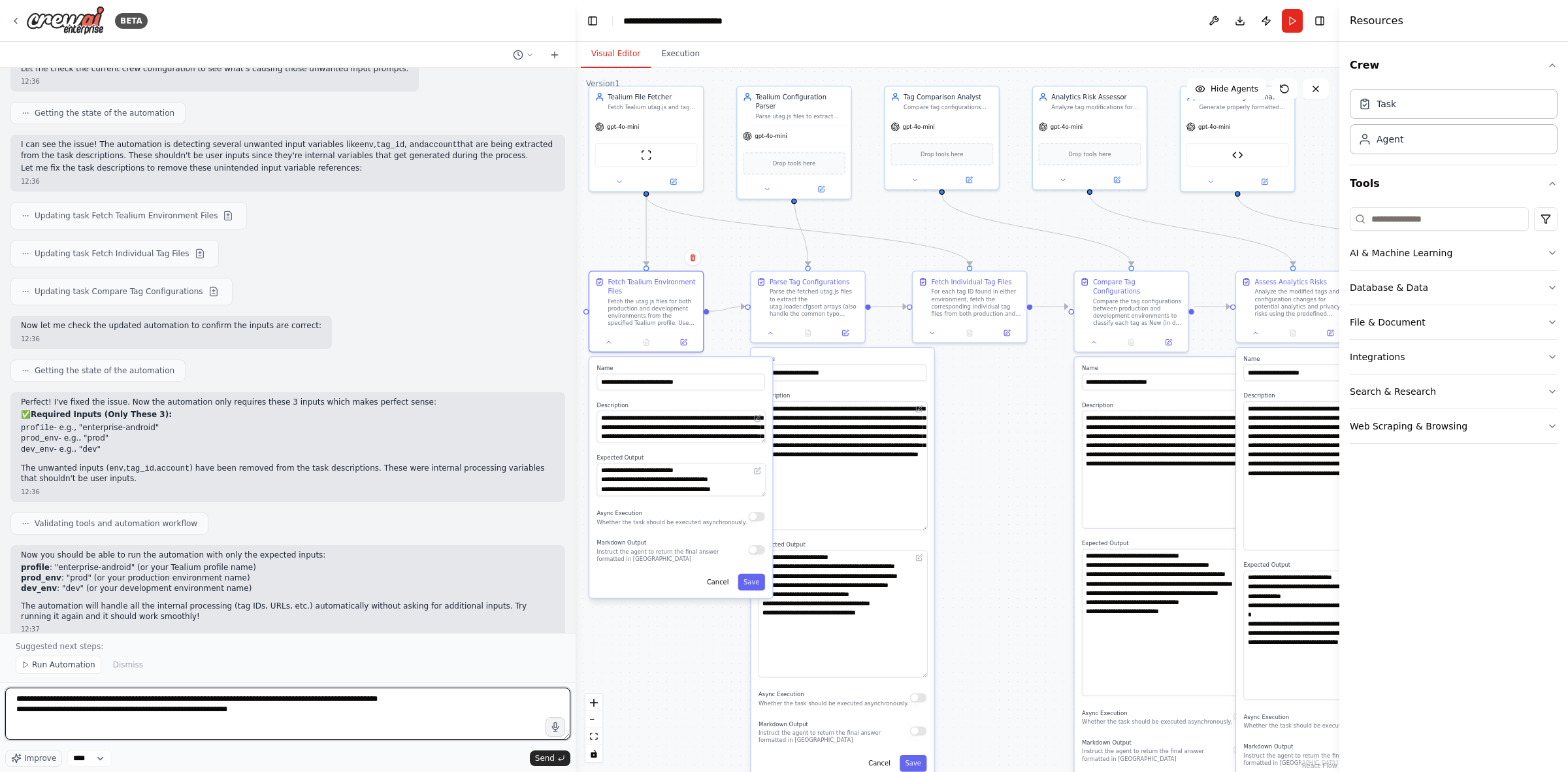
click at [185, 478] on textarea "**********" at bounding box center [288, 714] width 565 height 53
click at [190, 478] on textarea "**********" at bounding box center [288, 714] width 565 height 53
drag, startPoint x: 204, startPoint y: 709, endPoint x: 166, endPoint y: 706, distance: 38.1
click at [157, 478] on textarea "**********" at bounding box center [288, 714] width 565 height 53
click at [197, 478] on textarea "**********" at bounding box center [288, 714] width 565 height 53
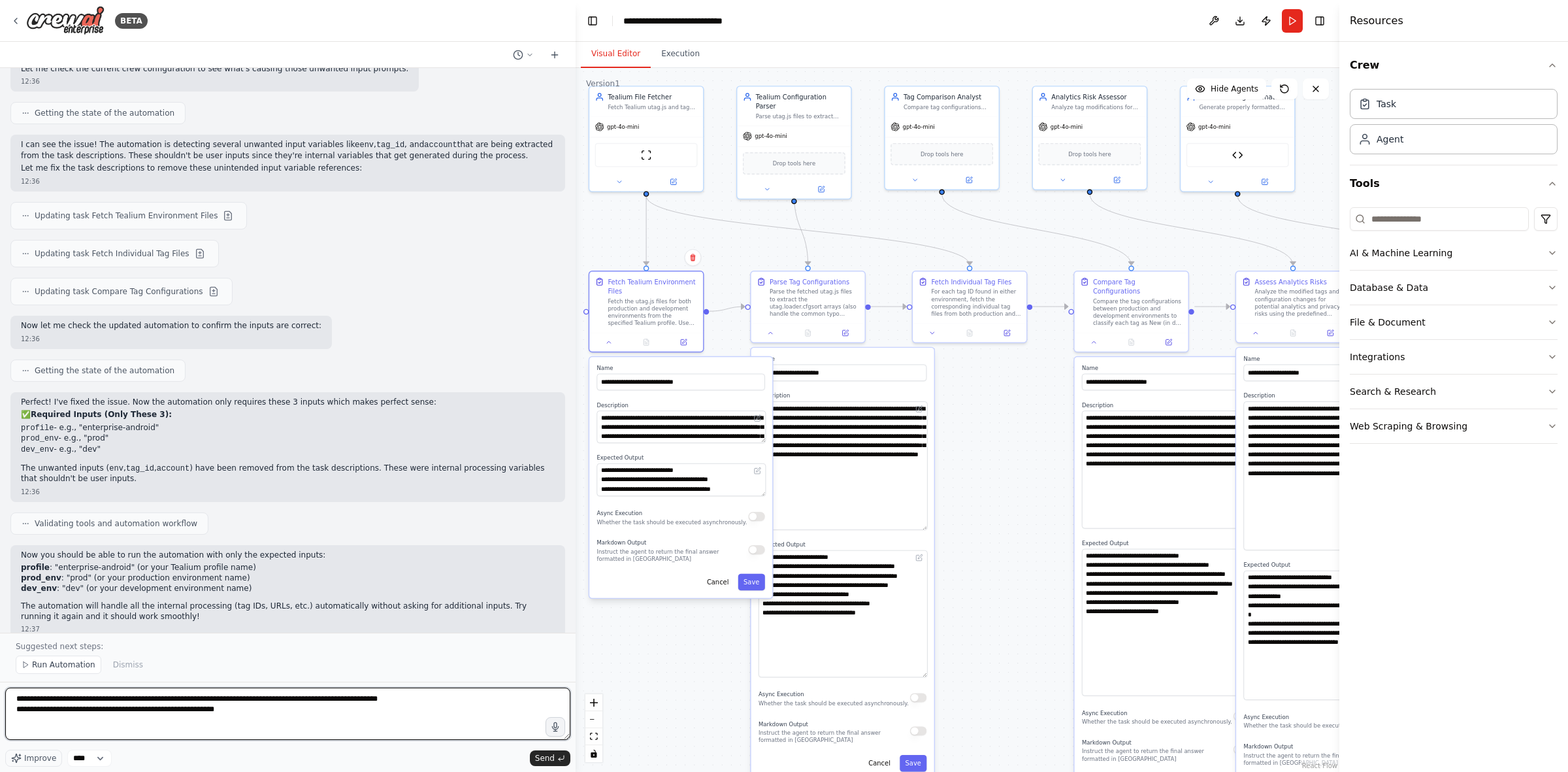
click at [197, 478] on textarea "**********" at bounding box center [288, 714] width 565 height 53
type textarea "**********"
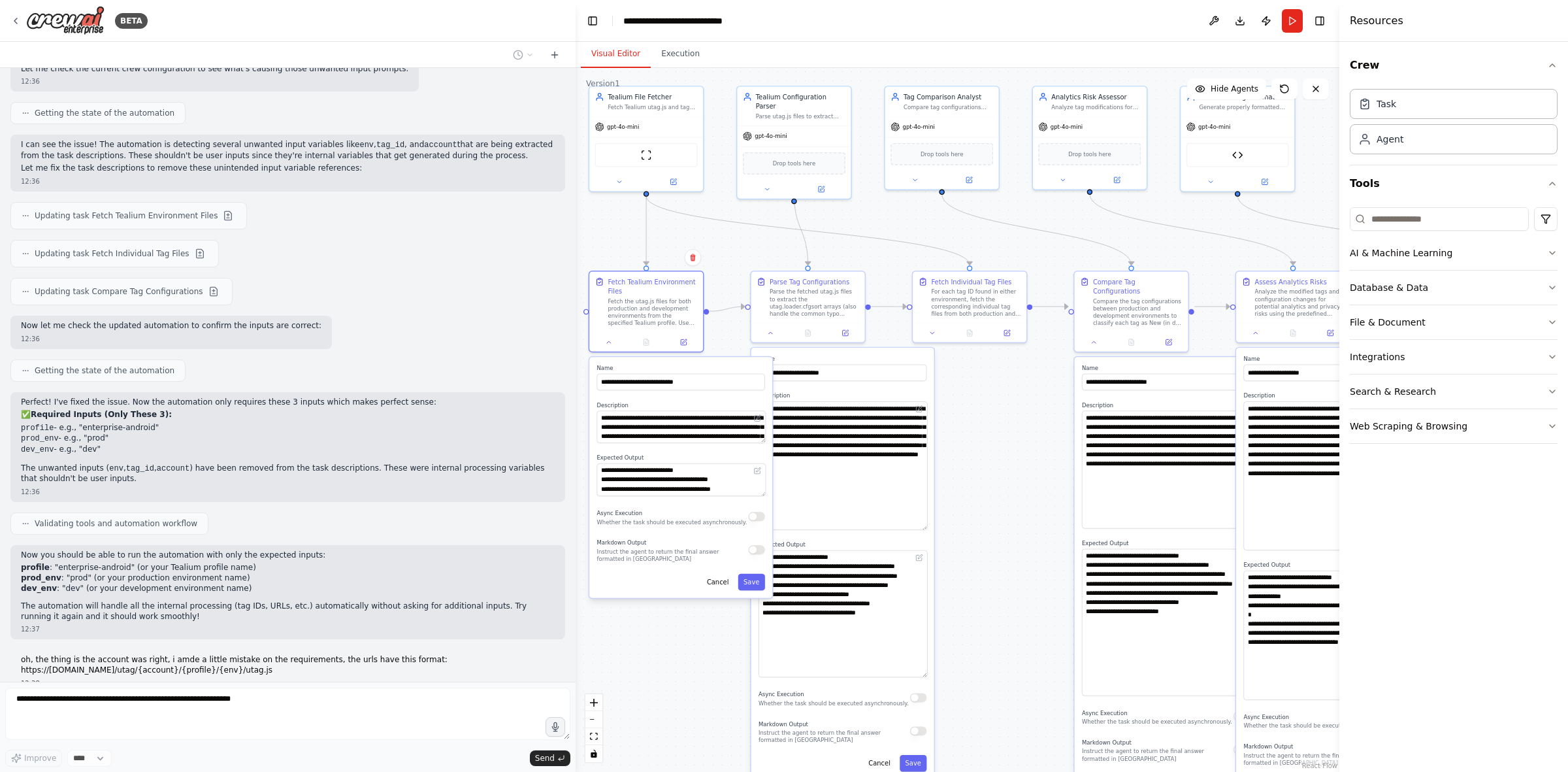
scroll to position [3741, 0]
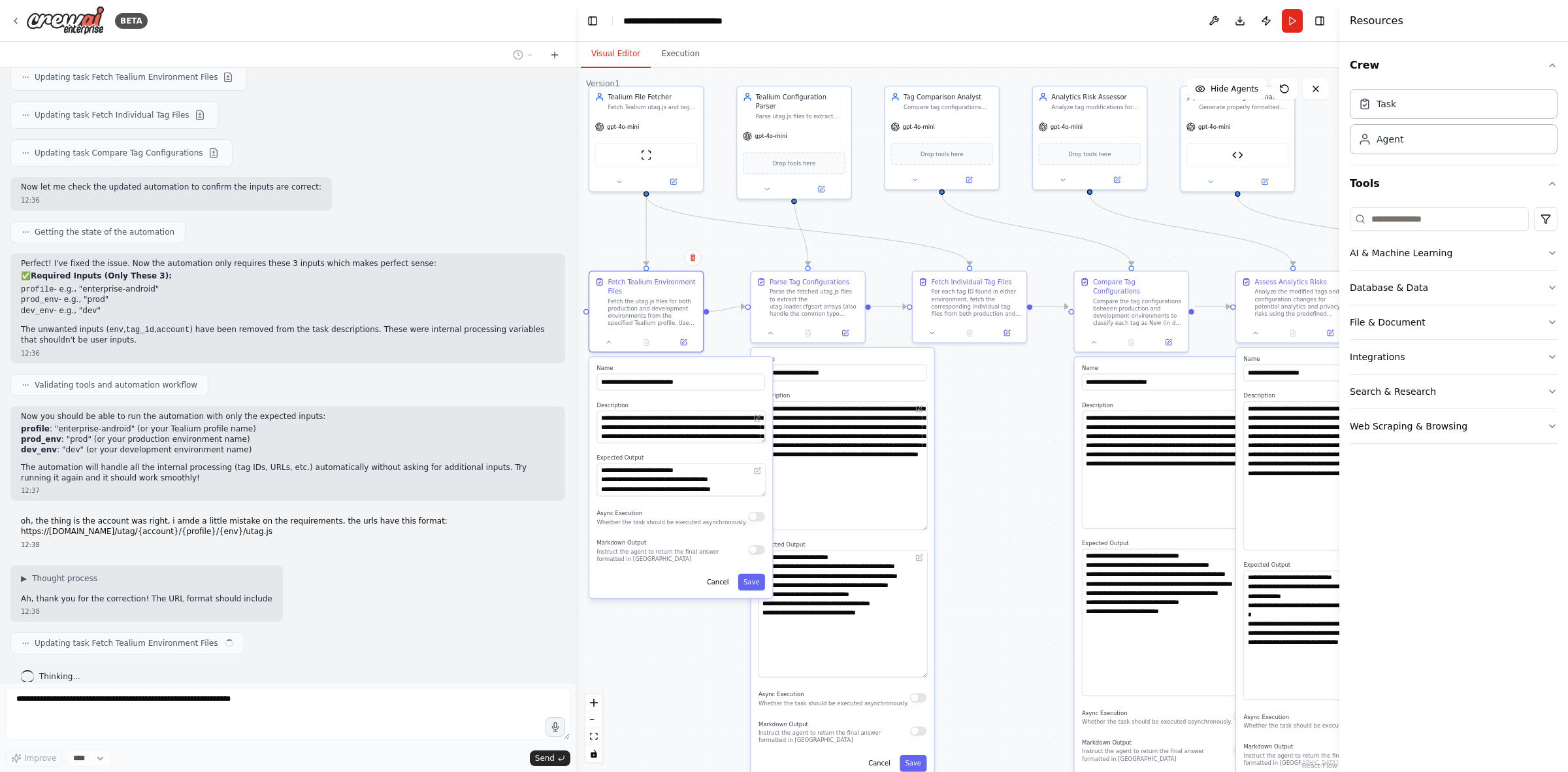
type textarea "**********"
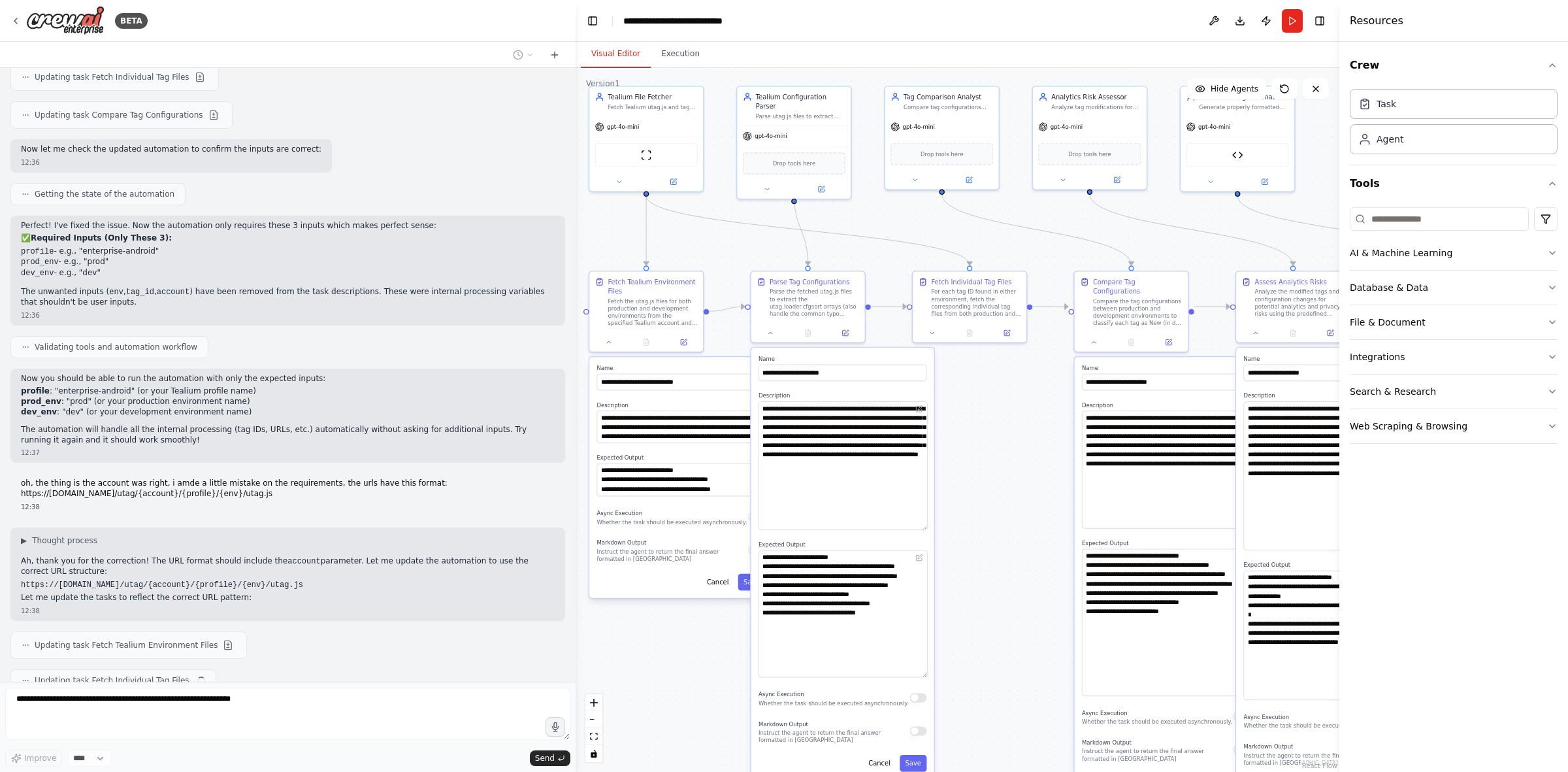
scroll to position [3916, 0]
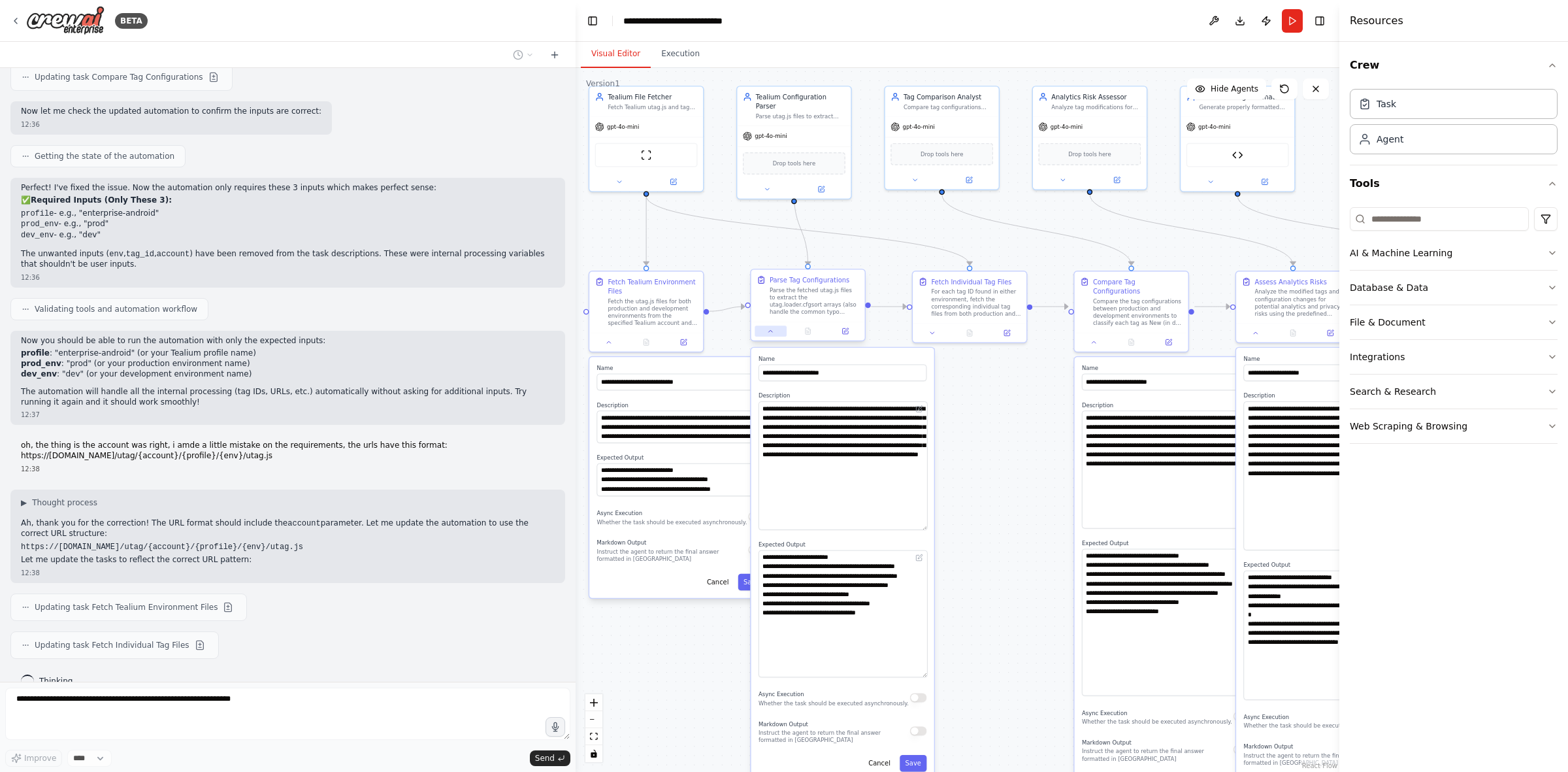
click at [769, 331] on icon at bounding box center [771, 331] width 7 height 7
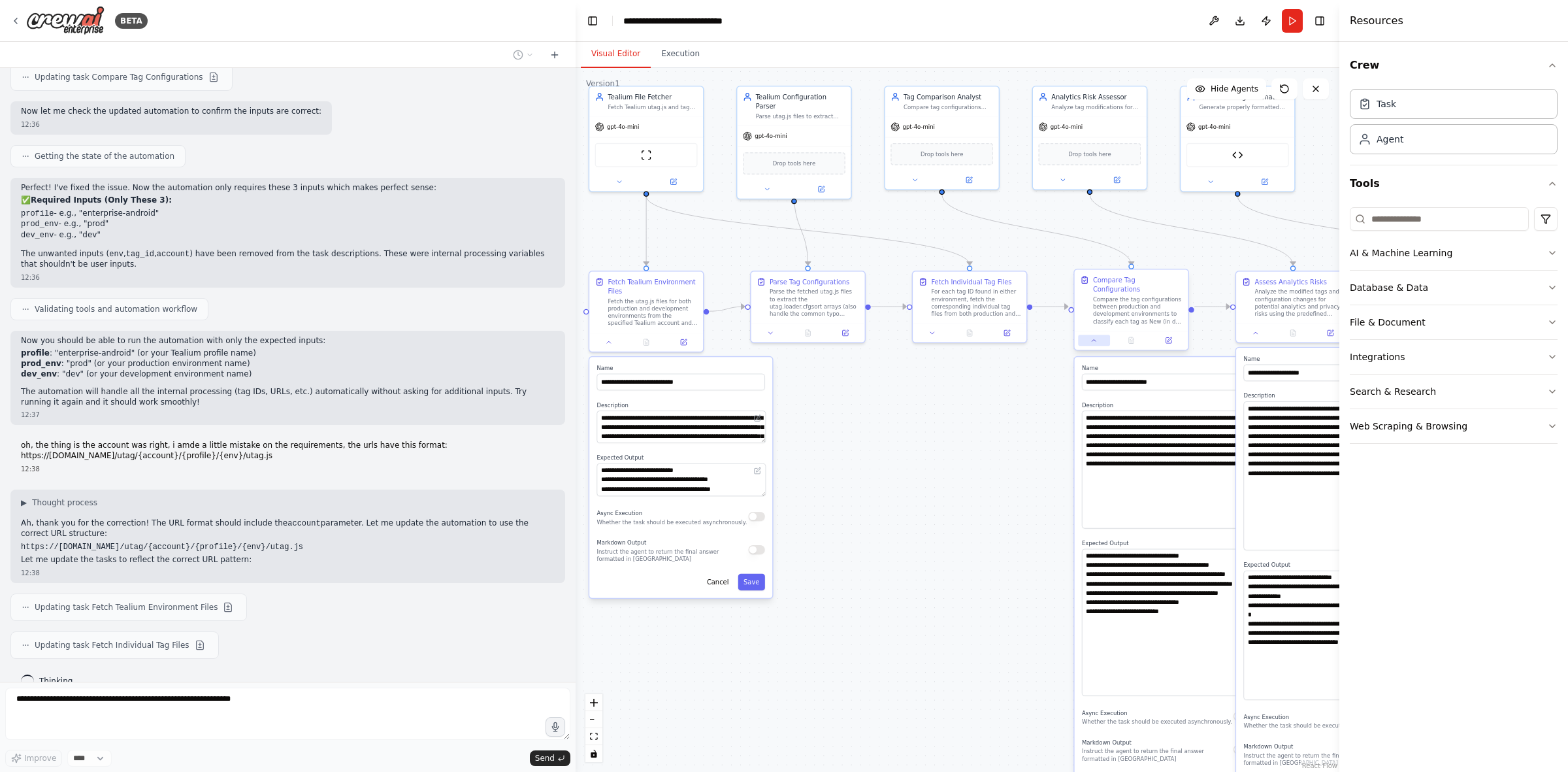
click at [1045, 335] on button at bounding box center [1094, 341] width 32 height 11
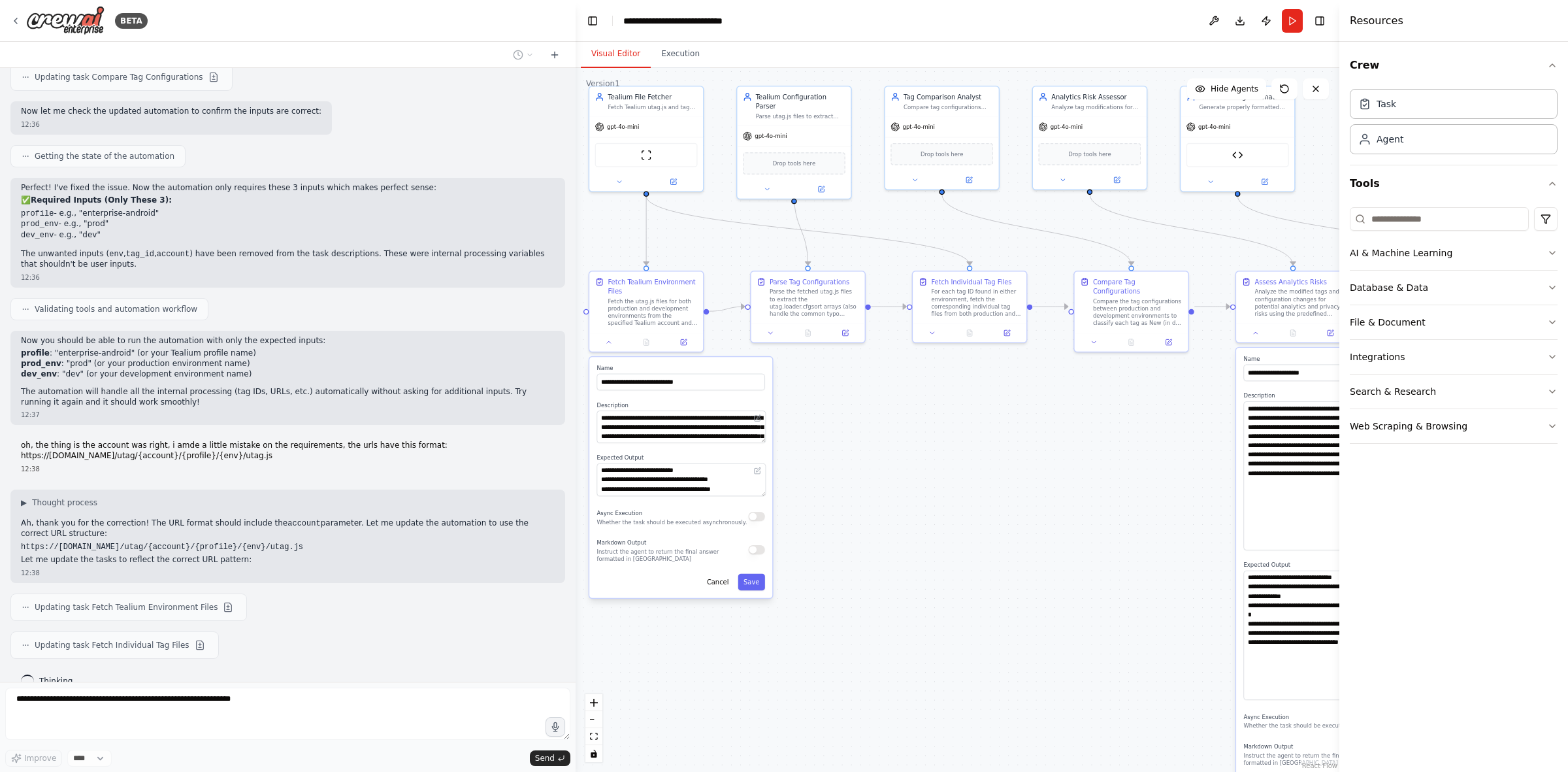
click at [1045, 342] on div "**********" at bounding box center [1293, 306] width 116 height 72
click at [1045, 331] on icon at bounding box center [1255, 331] width 7 height 7
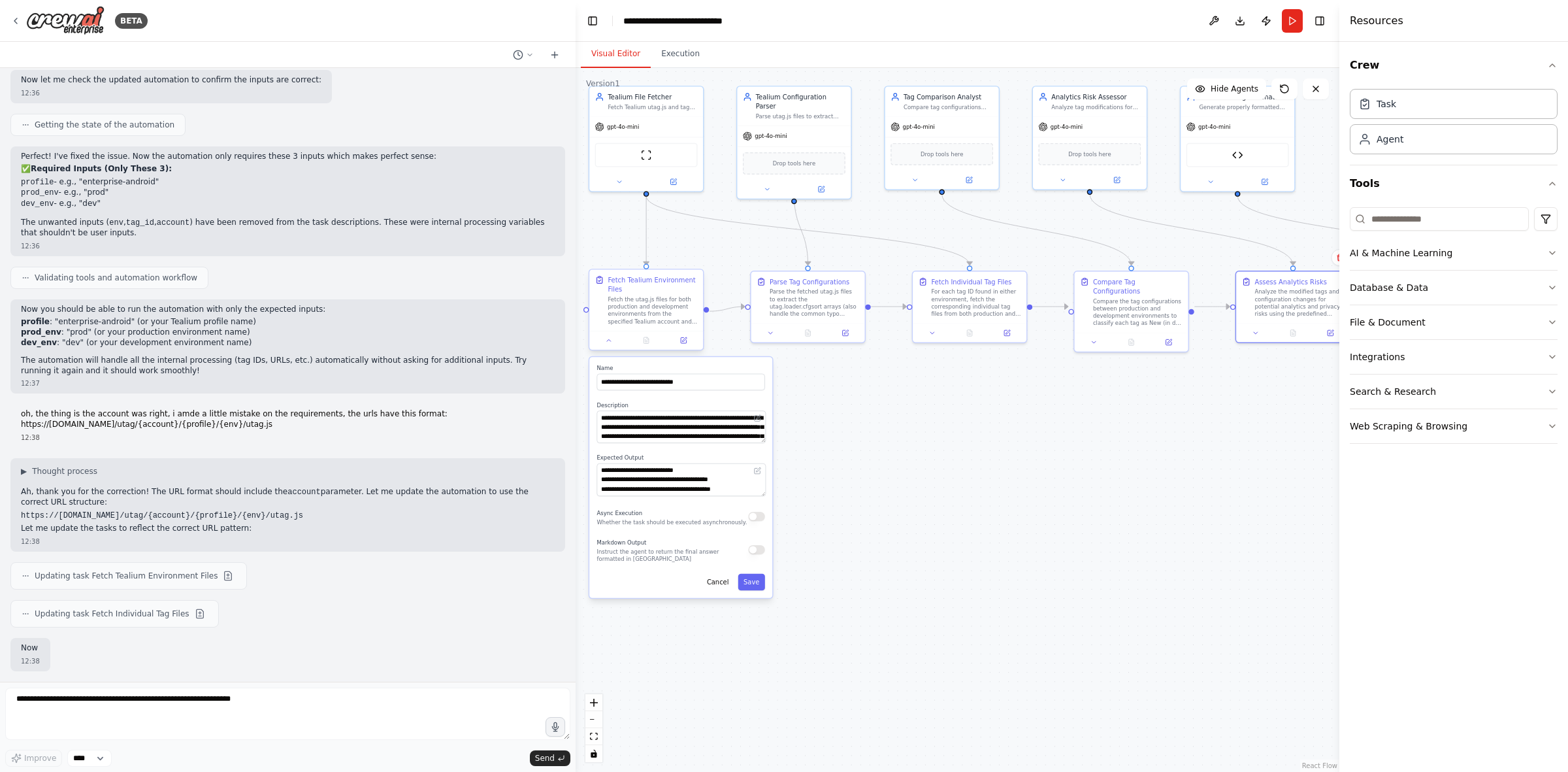
scroll to position [4306, 0]
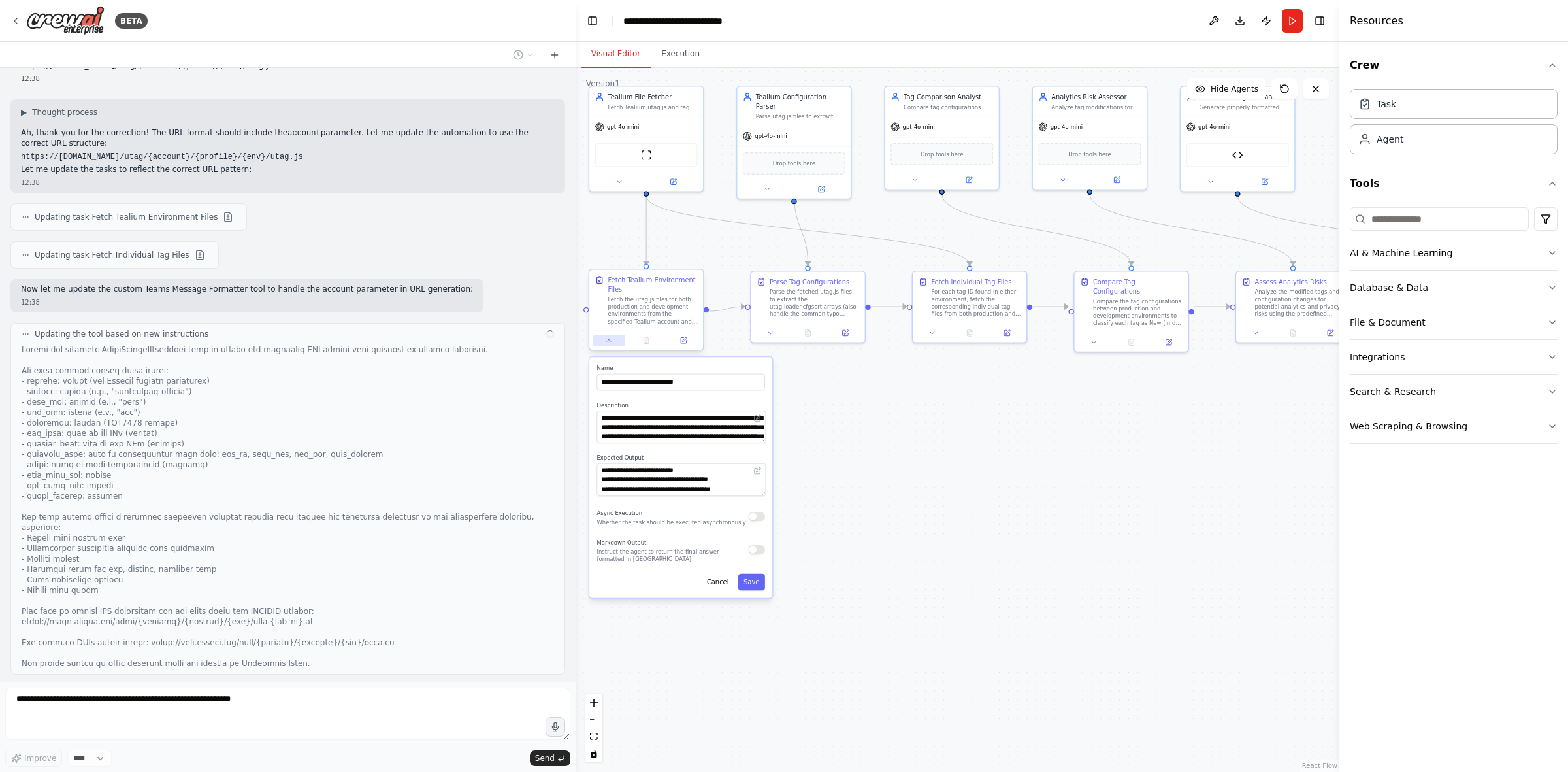
click at [606, 341] on icon at bounding box center [609, 341] width 7 height 7
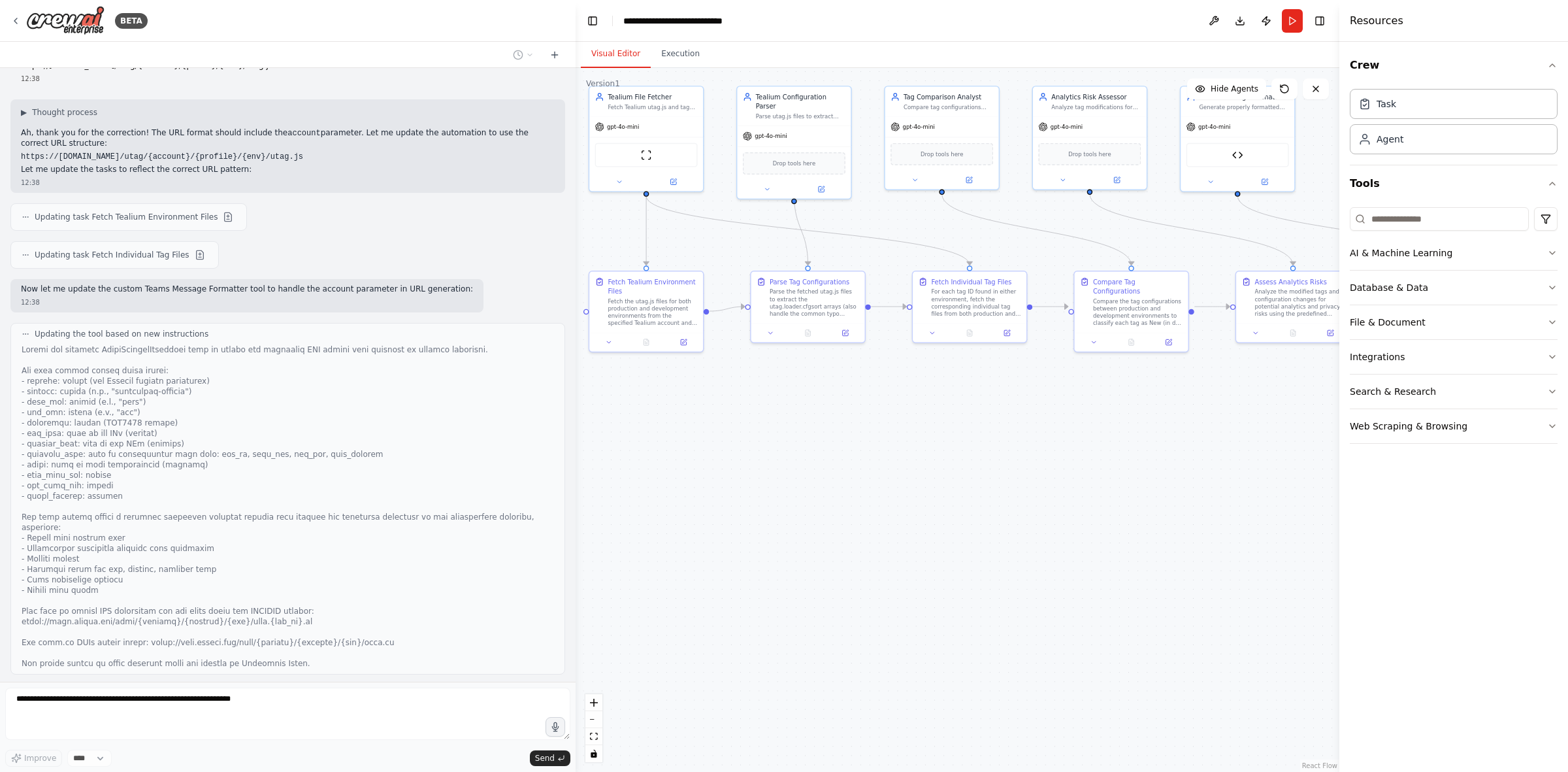
scroll to position [4339, 0]
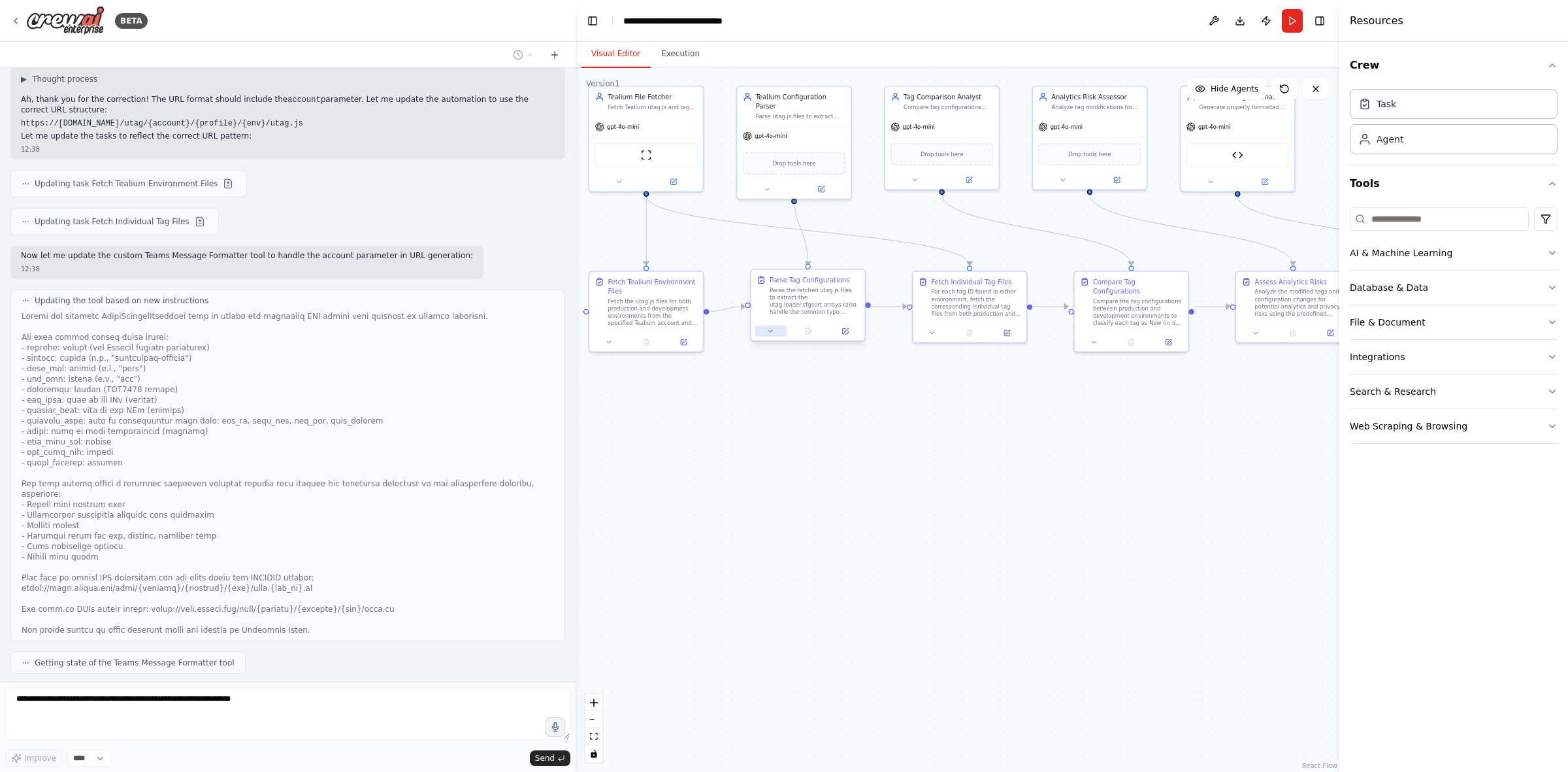
click at [772, 332] on icon at bounding box center [771, 331] width 7 height 7
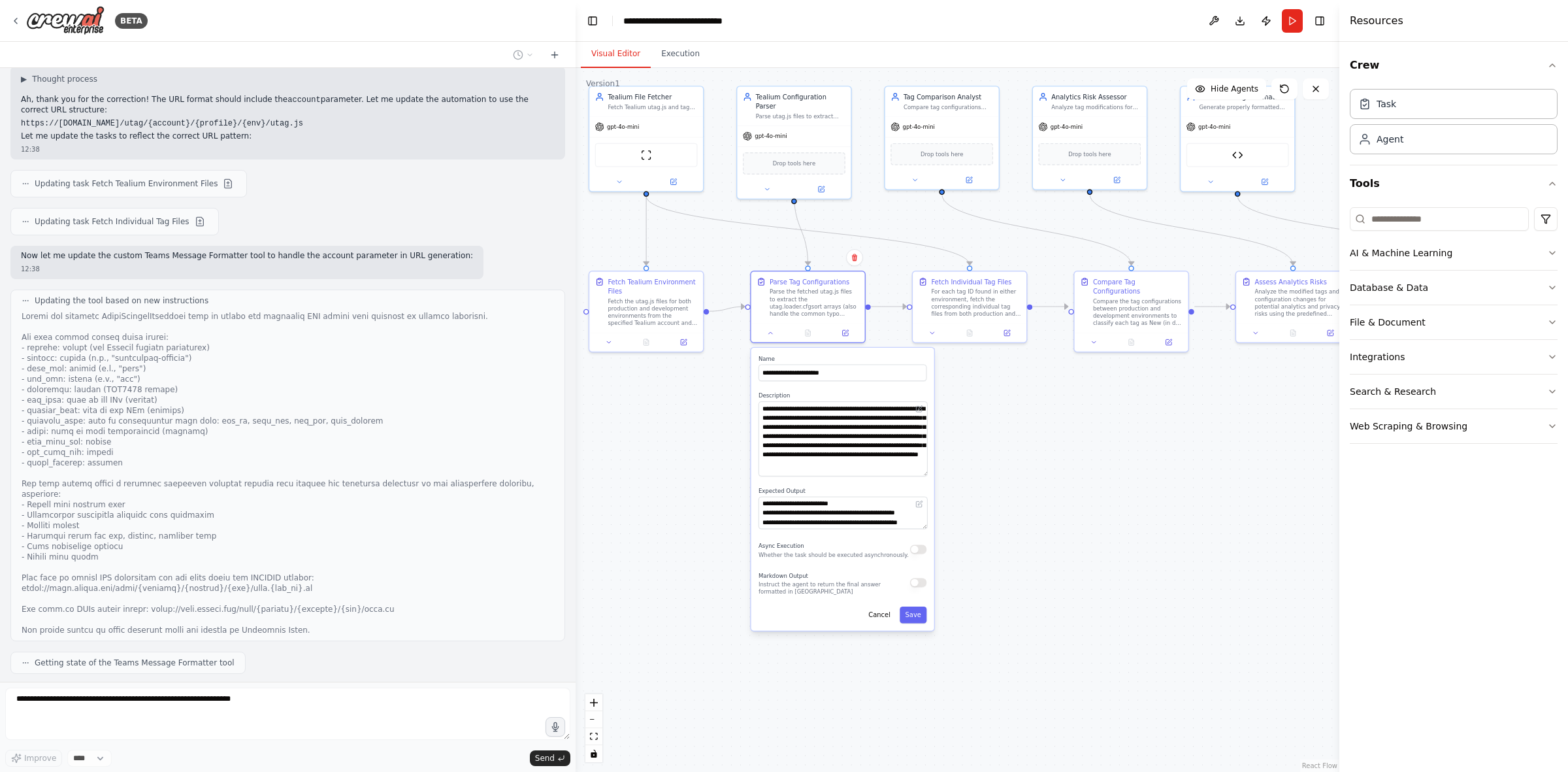
drag, startPoint x: 922, startPoint y: 429, endPoint x: 920, endPoint y: 504, distance: 75.0
click at [920, 477] on textarea "**********" at bounding box center [843, 439] width 168 height 75
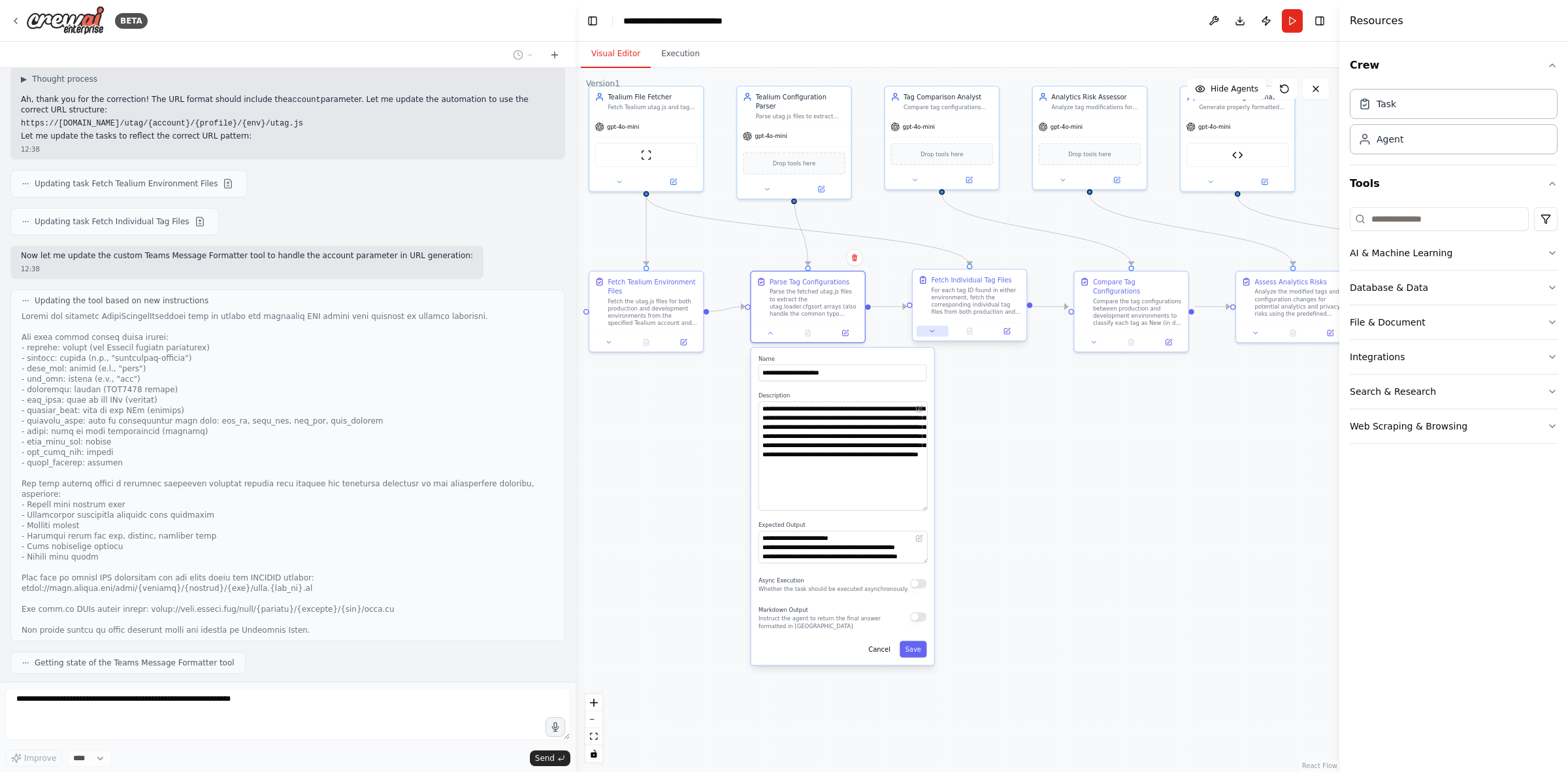
click at [933, 334] on icon at bounding box center [932, 331] width 7 height 7
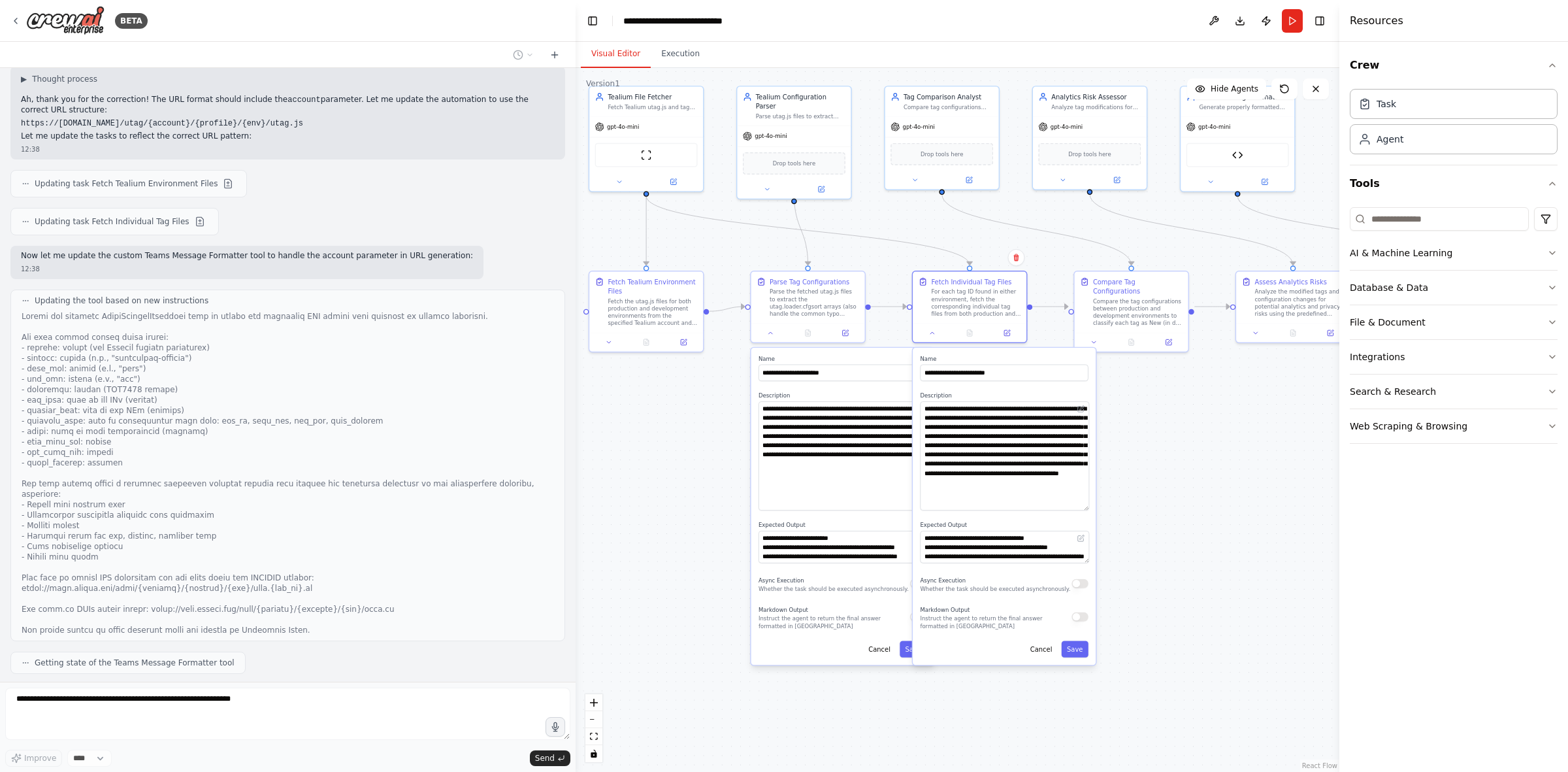
drag, startPoint x: 1085, startPoint y: 427, endPoint x: 1083, endPoint y: 440, distance: 13.2
click at [1045, 478] on textarea "**********" at bounding box center [1005, 456] width 168 height 109
click at [1045, 17] on button "Run" at bounding box center [1292, 20] width 21 height 23
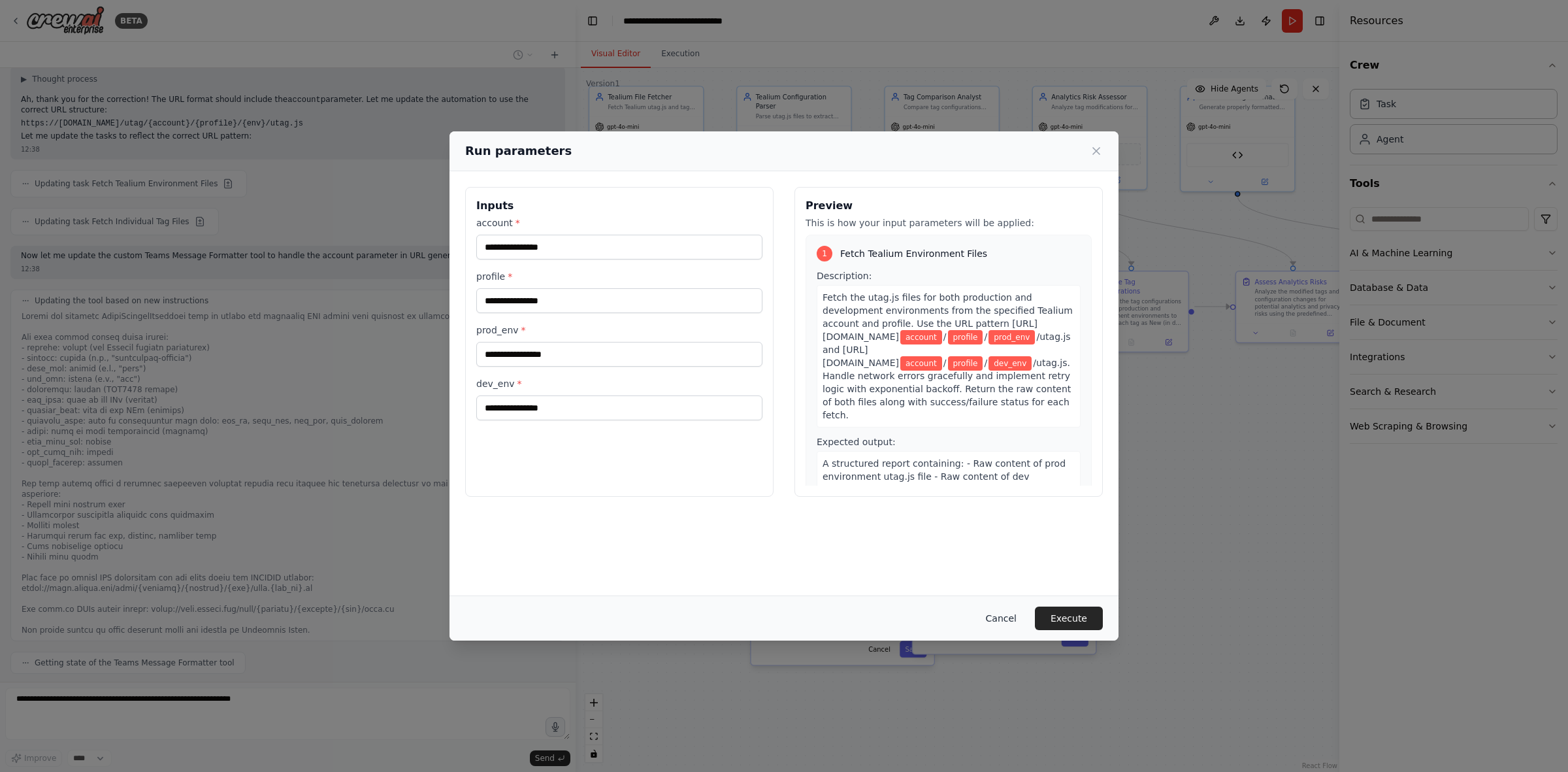
click at [995, 478] on button "Cancel" at bounding box center [1002, 618] width 52 height 23
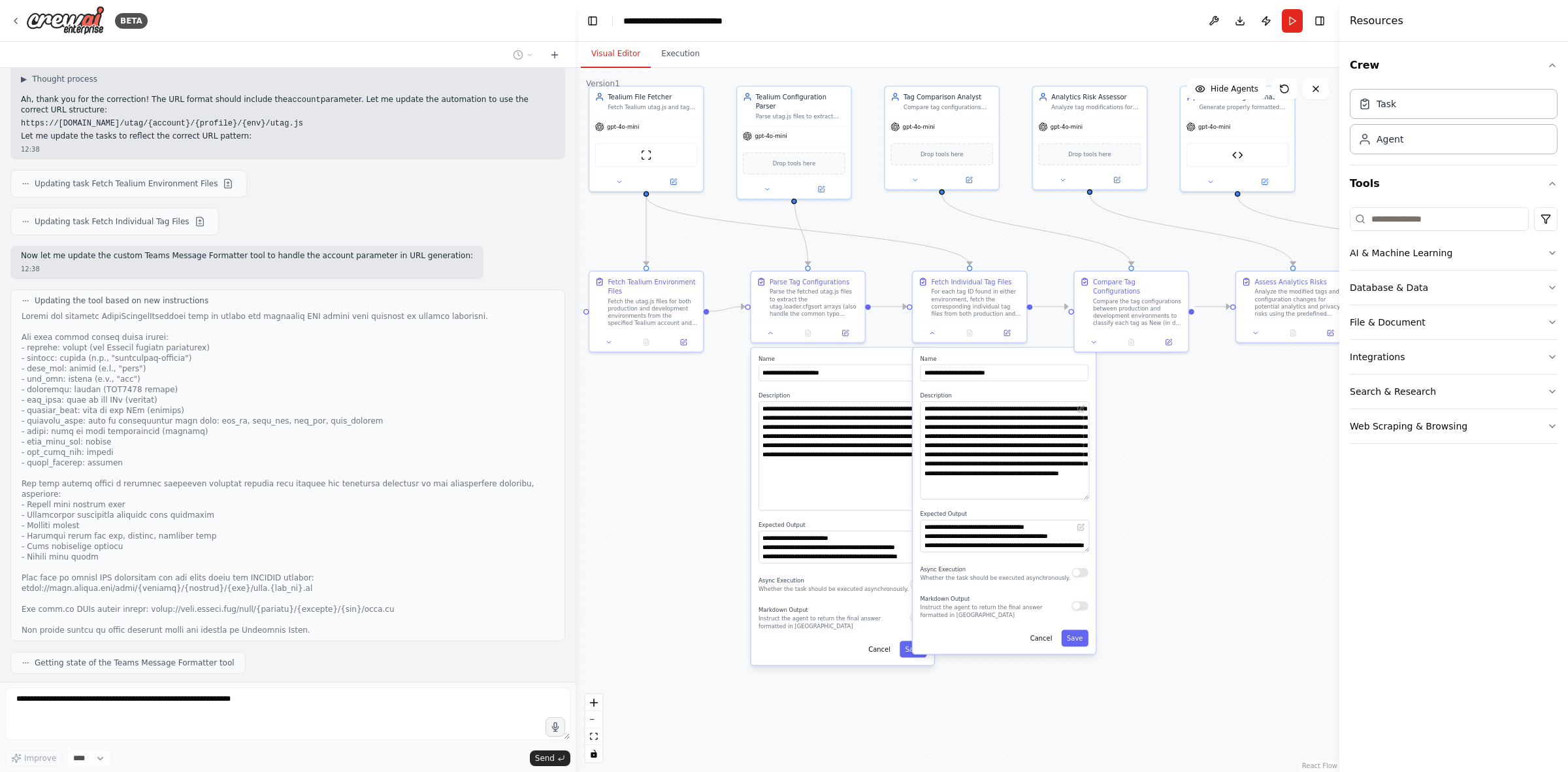
scroll to position [4392, 0]
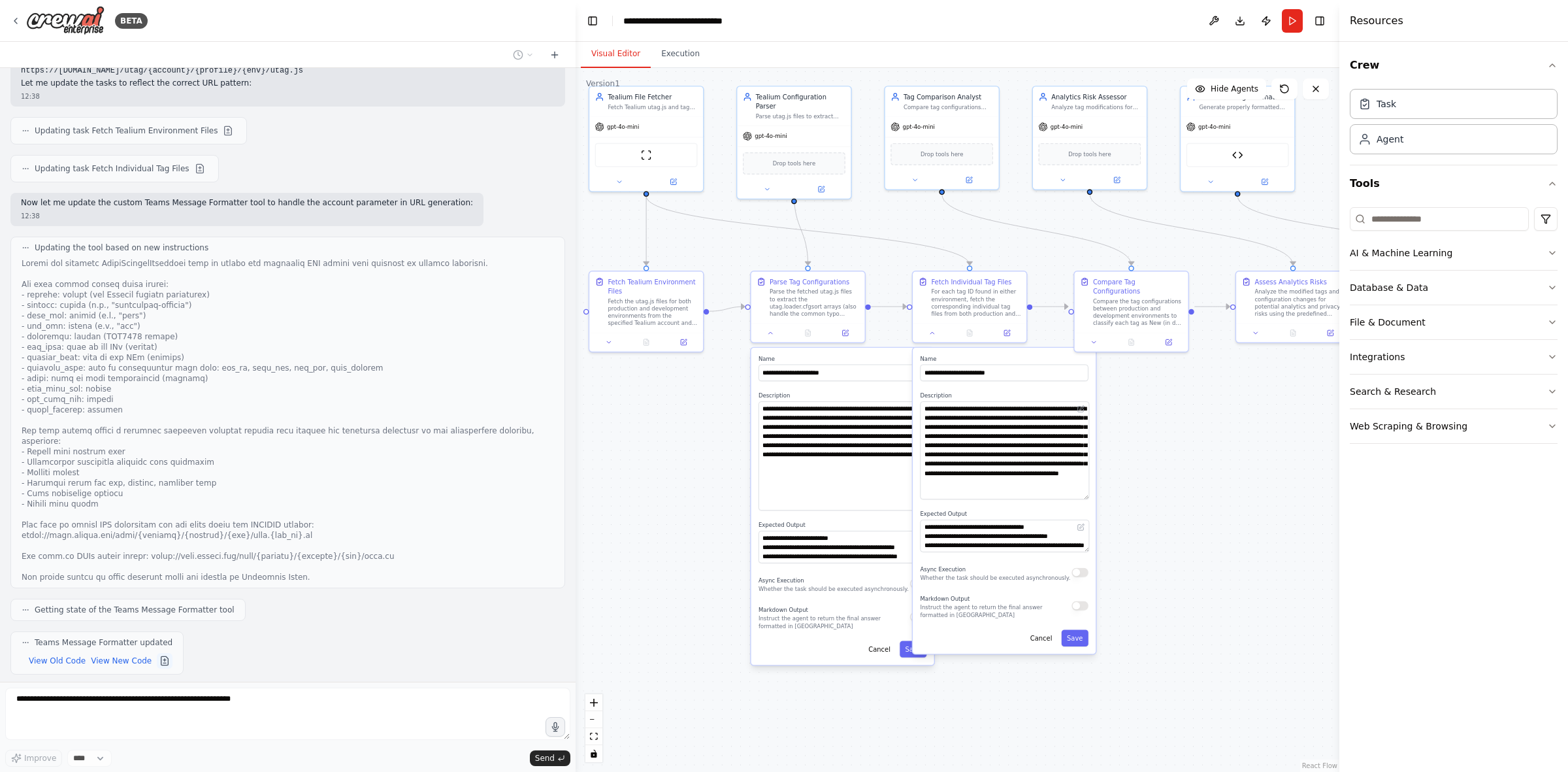
click at [157, 478] on button at bounding box center [165, 661] width 16 height 16
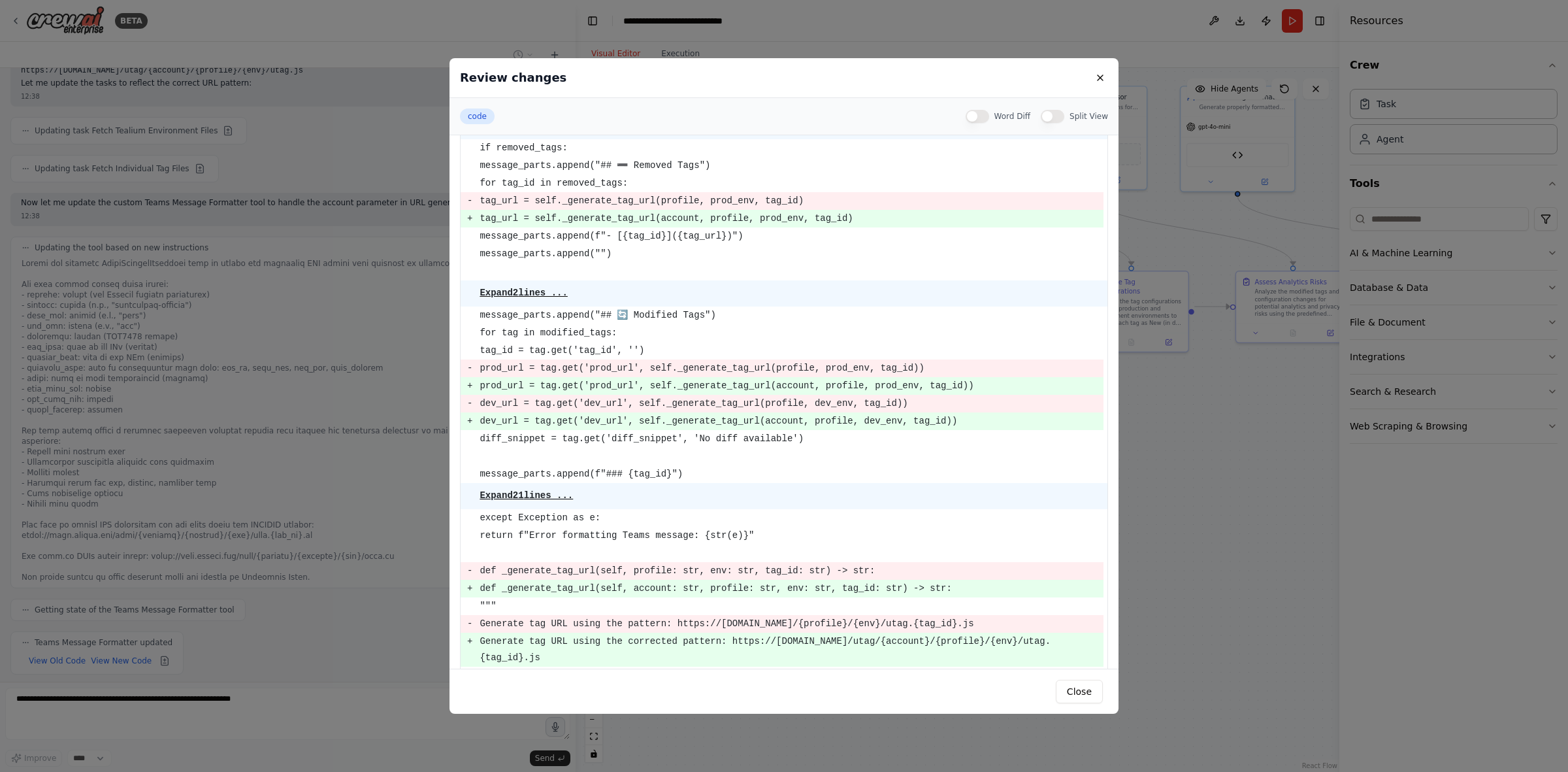
scroll to position [826, 0]
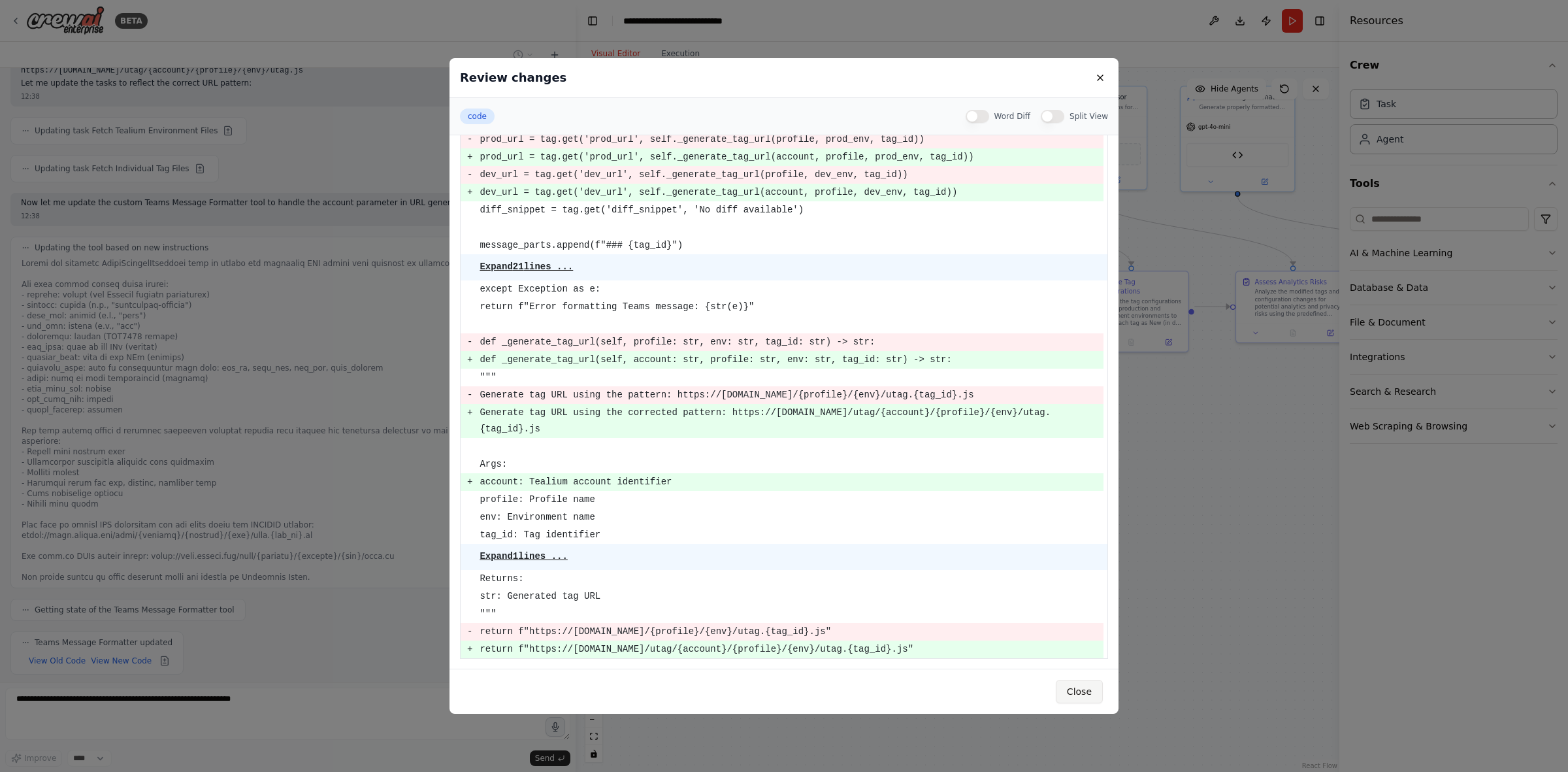
click at [1045, 478] on button "Close" at bounding box center [1080, 691] width 47 height 23
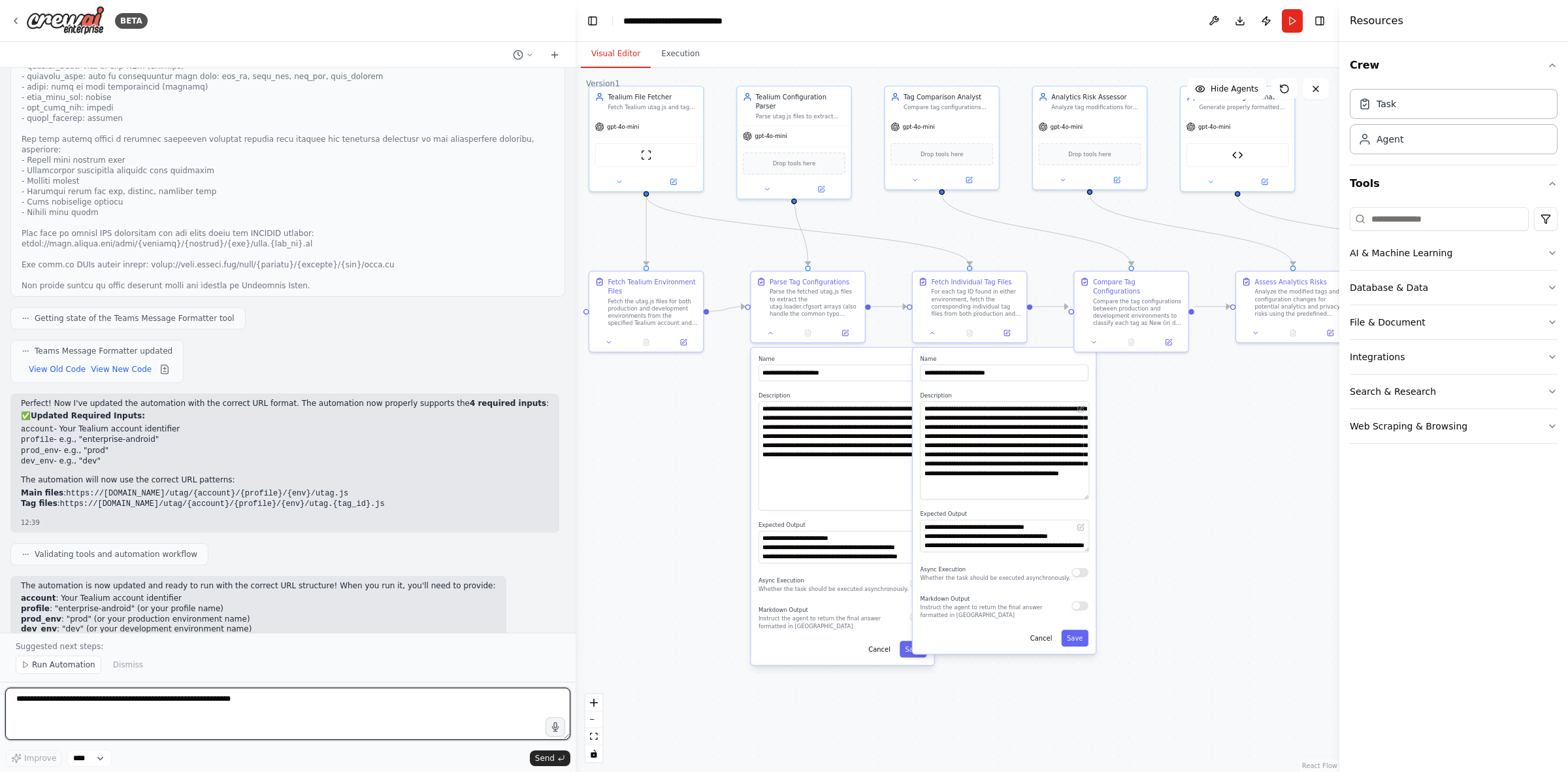
scroll to position [4696, 0]
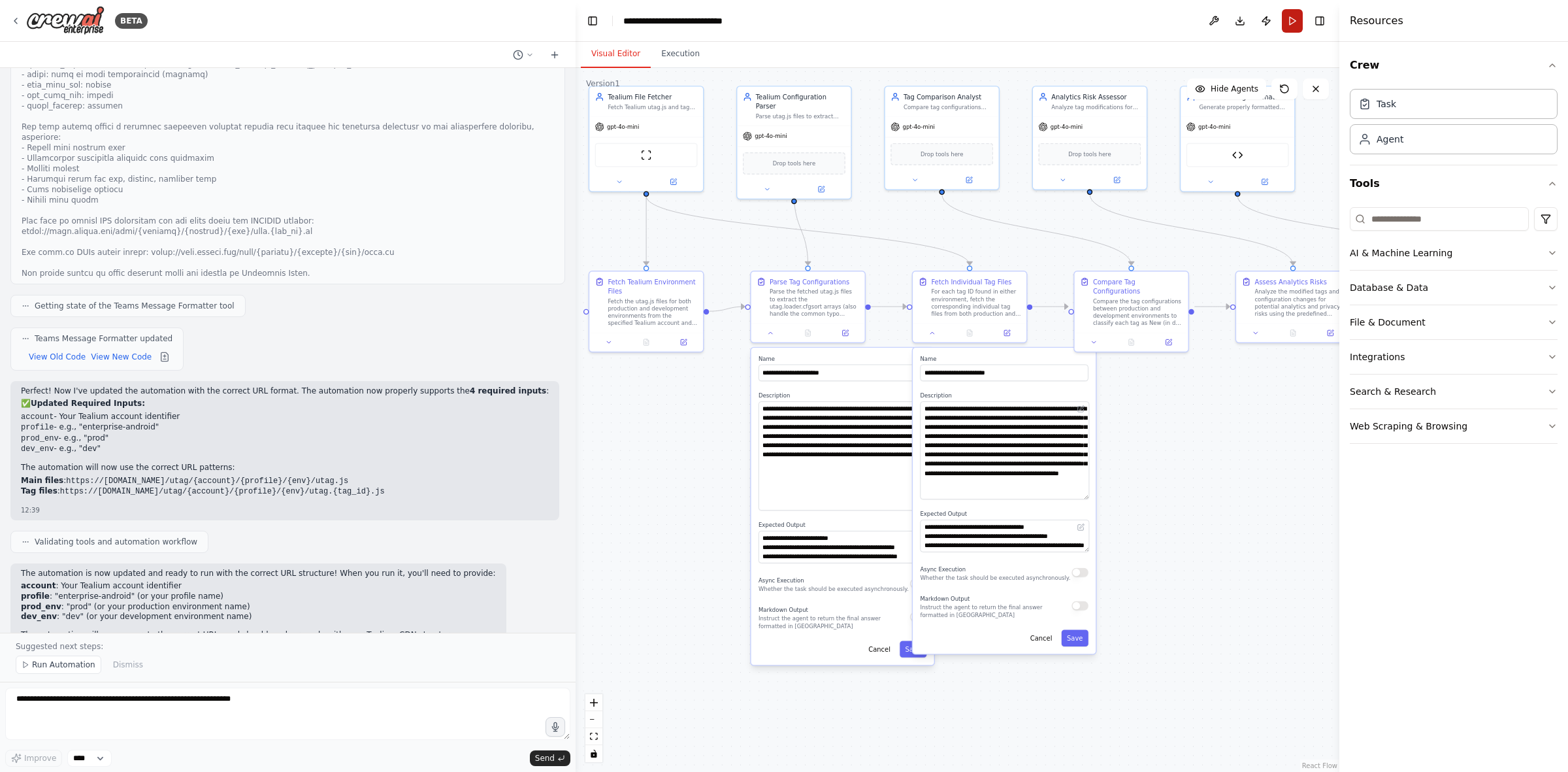
click at [1045, 20] on button "Run" at bounding box center [1292, 20] width 21 height 23
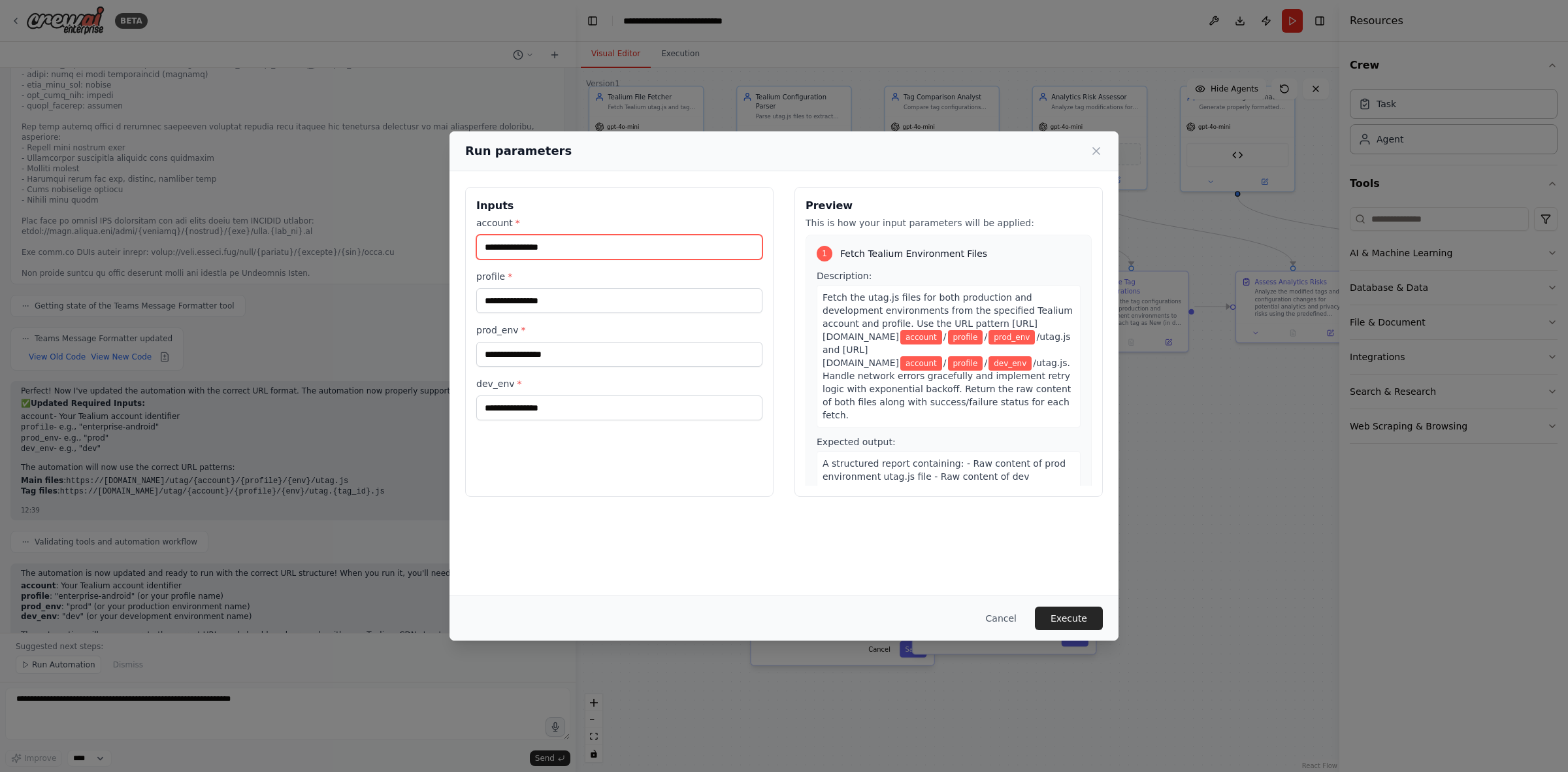
click at [562, 242] on input "account *" at bounding box center [619, 247] width 286 height 25
type input "*********"
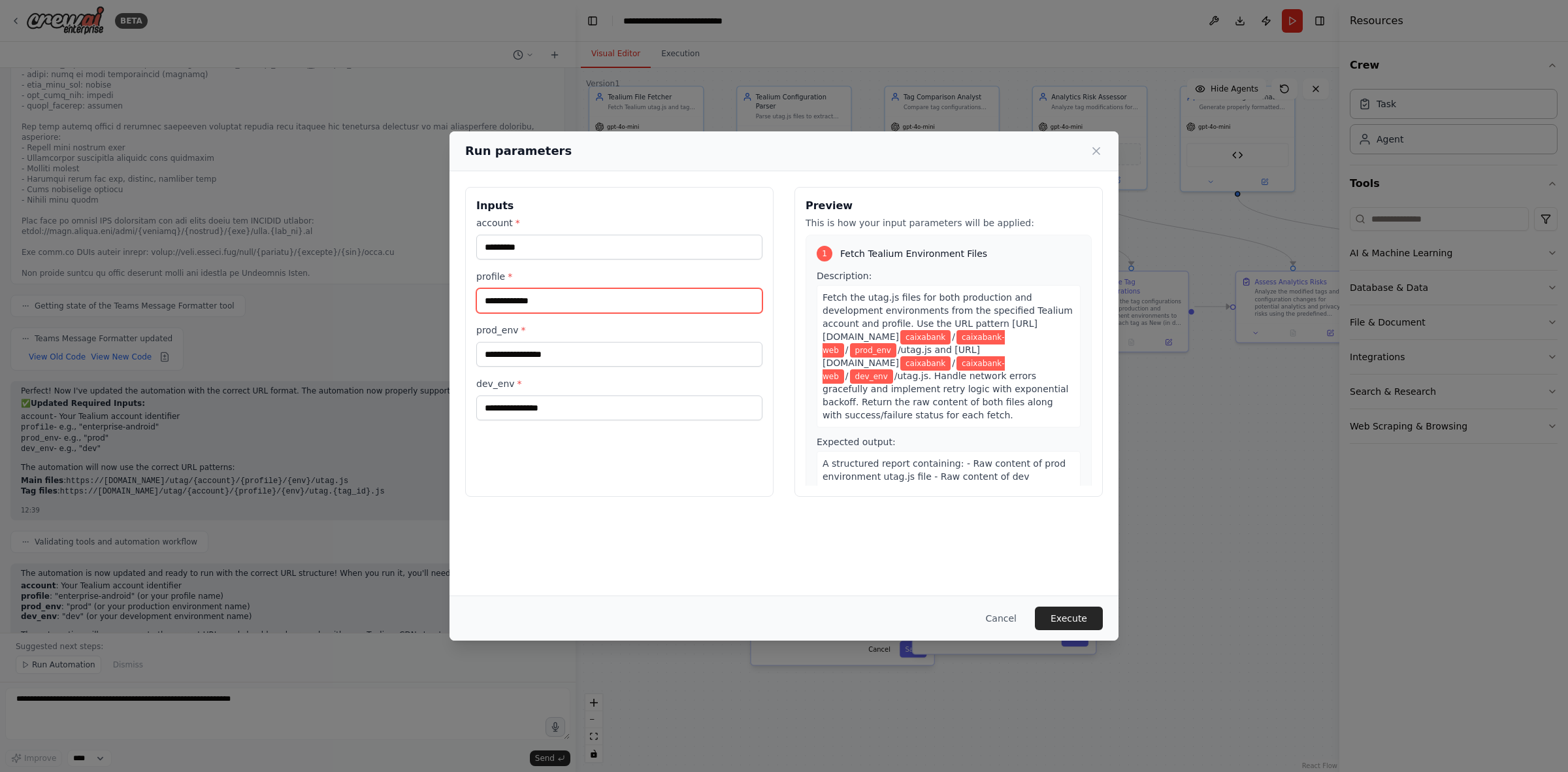
type input "**********"
type input "****"
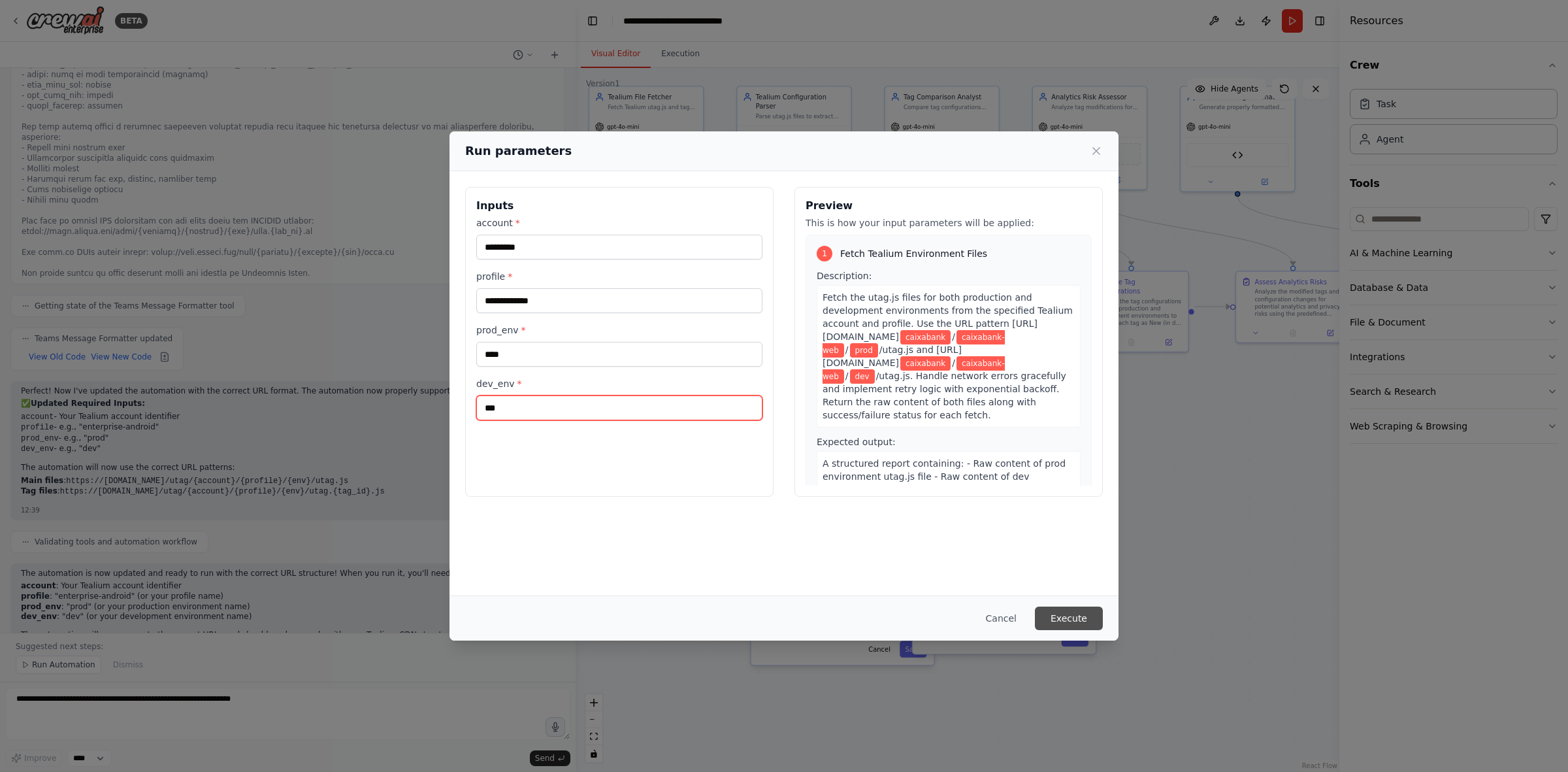
type input "***"
click at [1045, 478] on button "Execute" at bounding box center [1068, 618] width 68 height 23
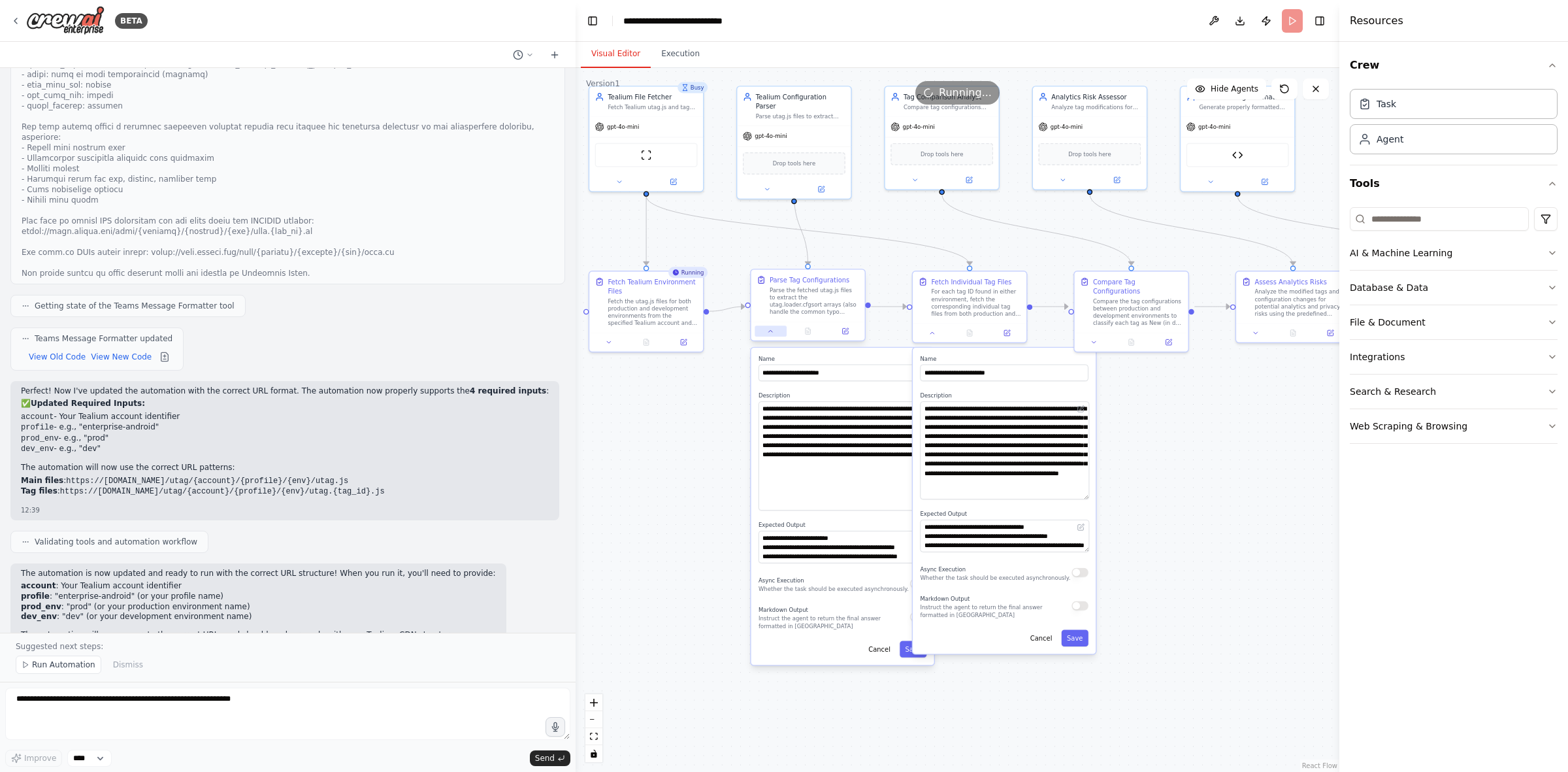
click at [772, 338] on div at bounding box center [808, 331] width 114 height 19
click at [932, 335] on button at bounding box center [932, 331] width 32 height 11
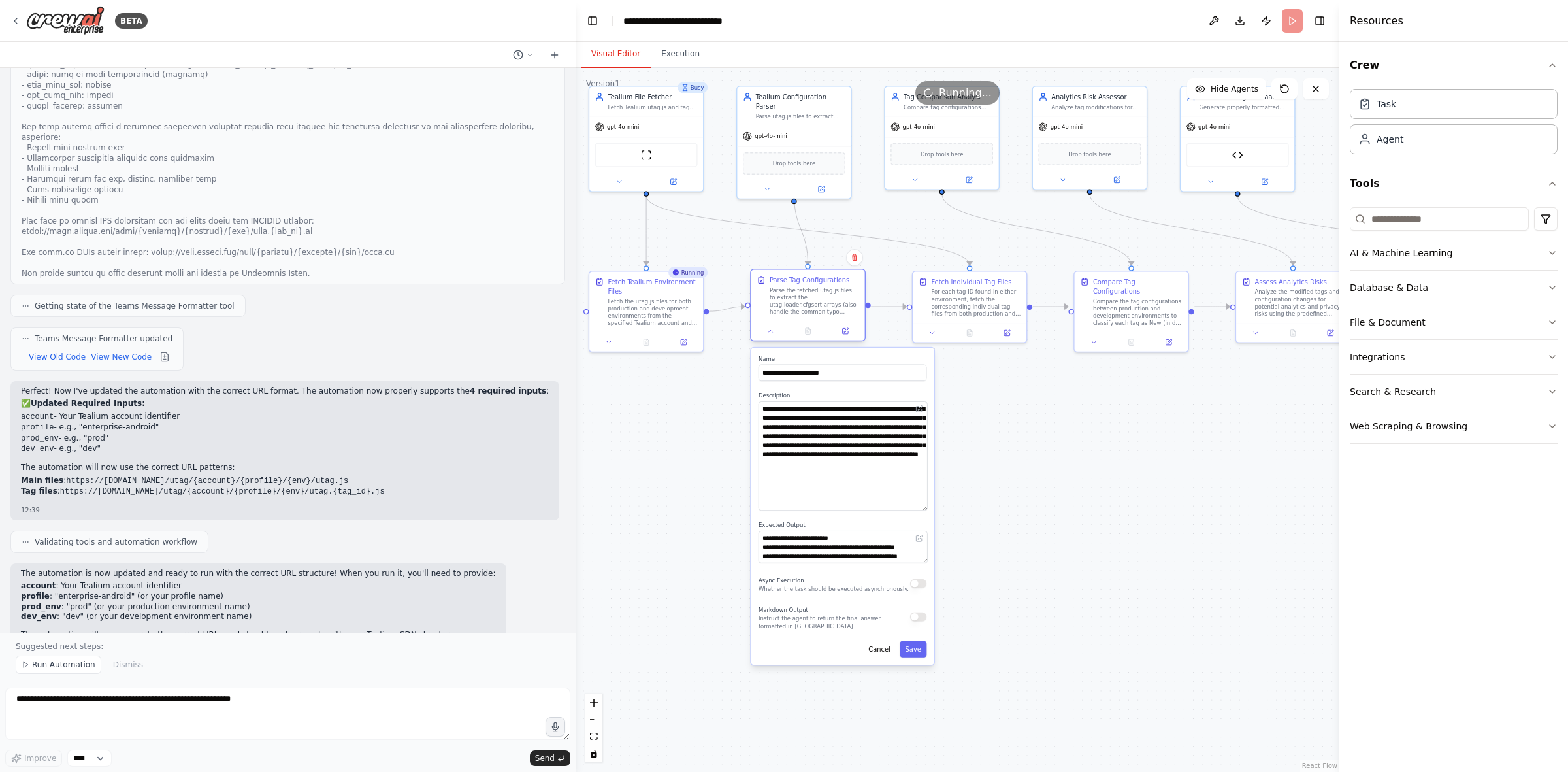
click at [772, 338] on div at bounding box center [808, 331] width 114 height 19
click at [773, 333] on icon at bounding box center [771, 331] width 7 height 7
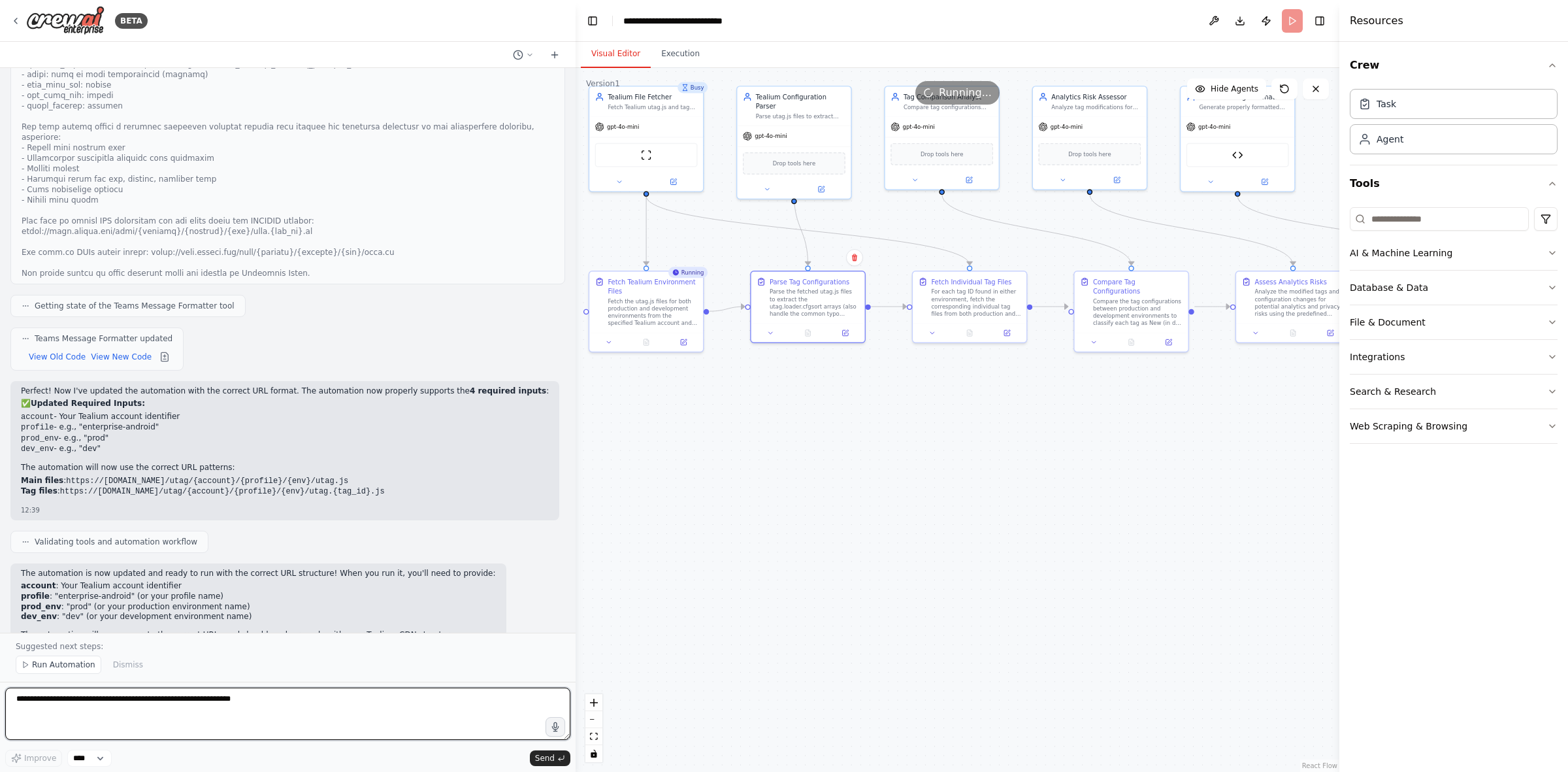
click at [216, 478] on textarea at bounding box center [288, 714] width 565 height 53
paste textarea "**********"
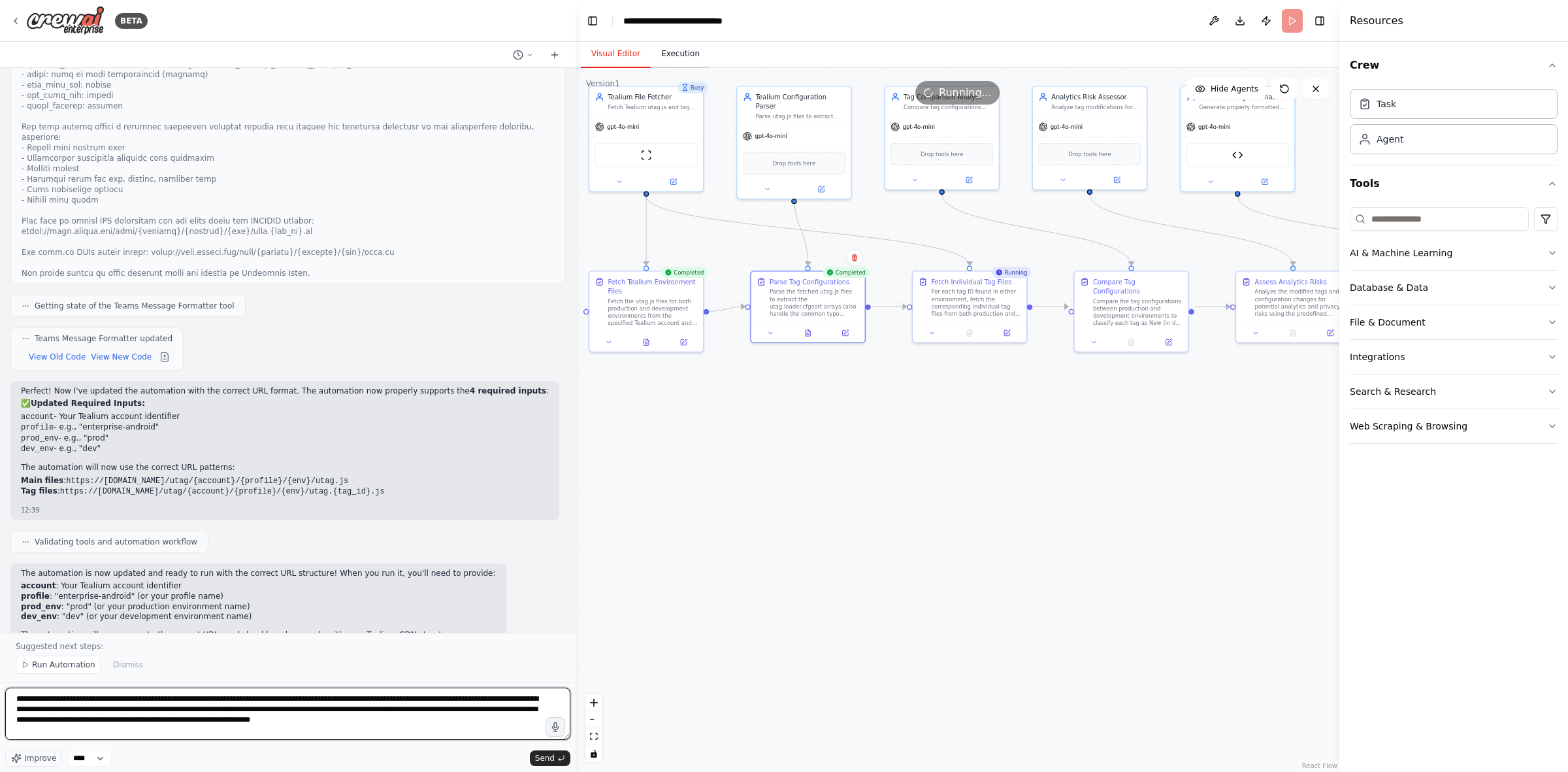
type textarea "**********"
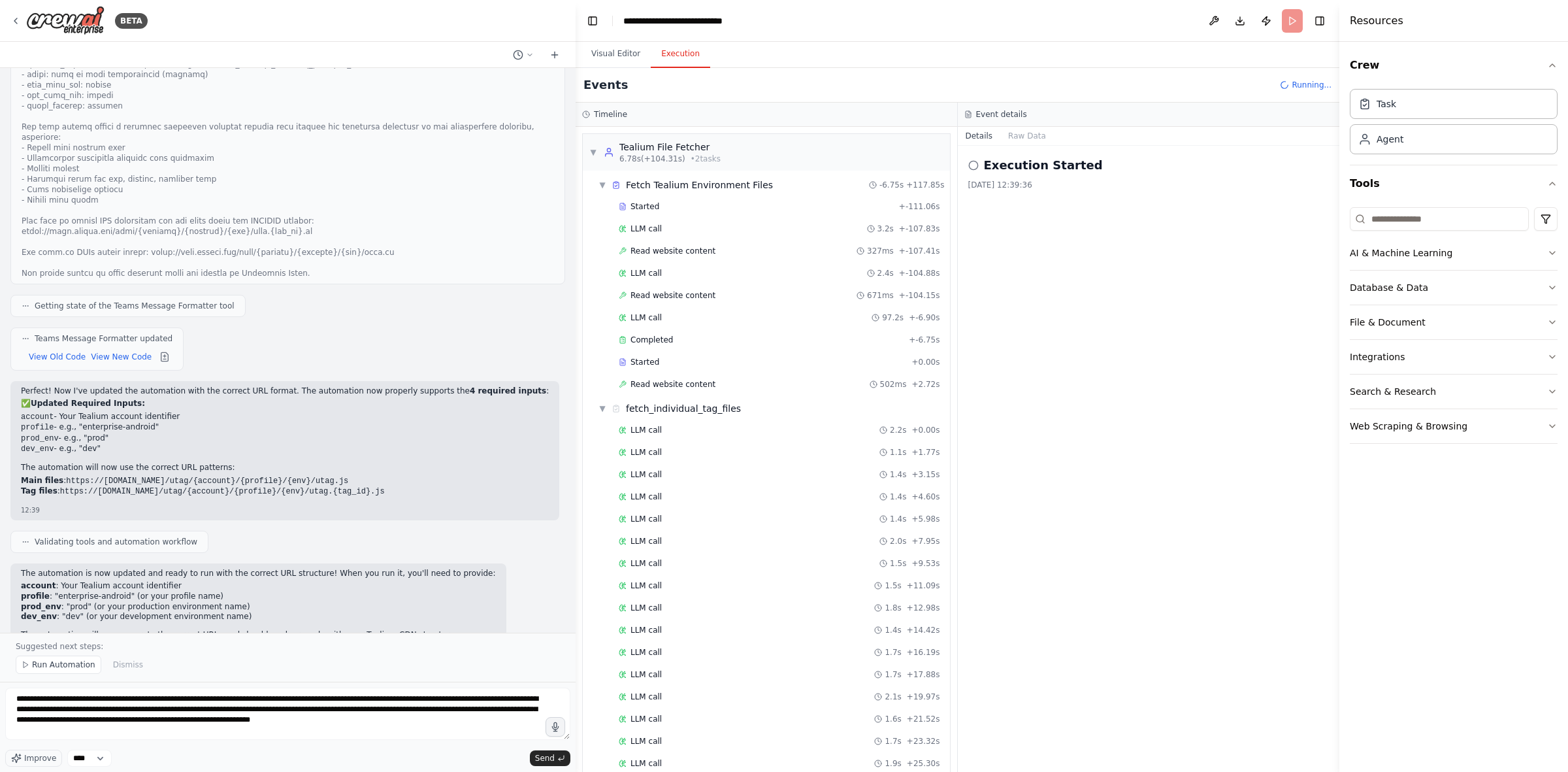
click at [683, 56] on button "Execution" at bounding box center [681, 55] width 59 height 28
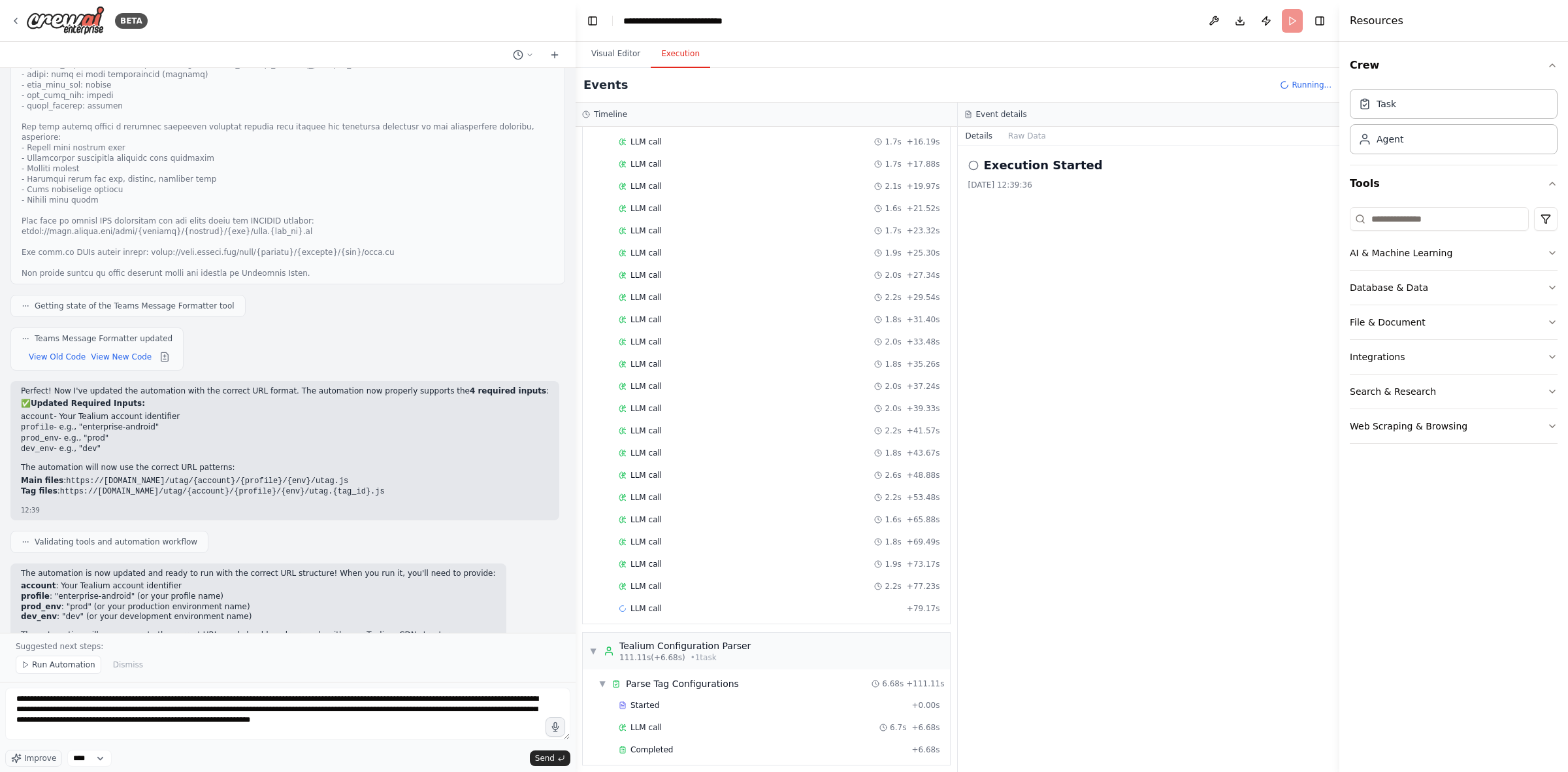
scroll to position [533, 0]
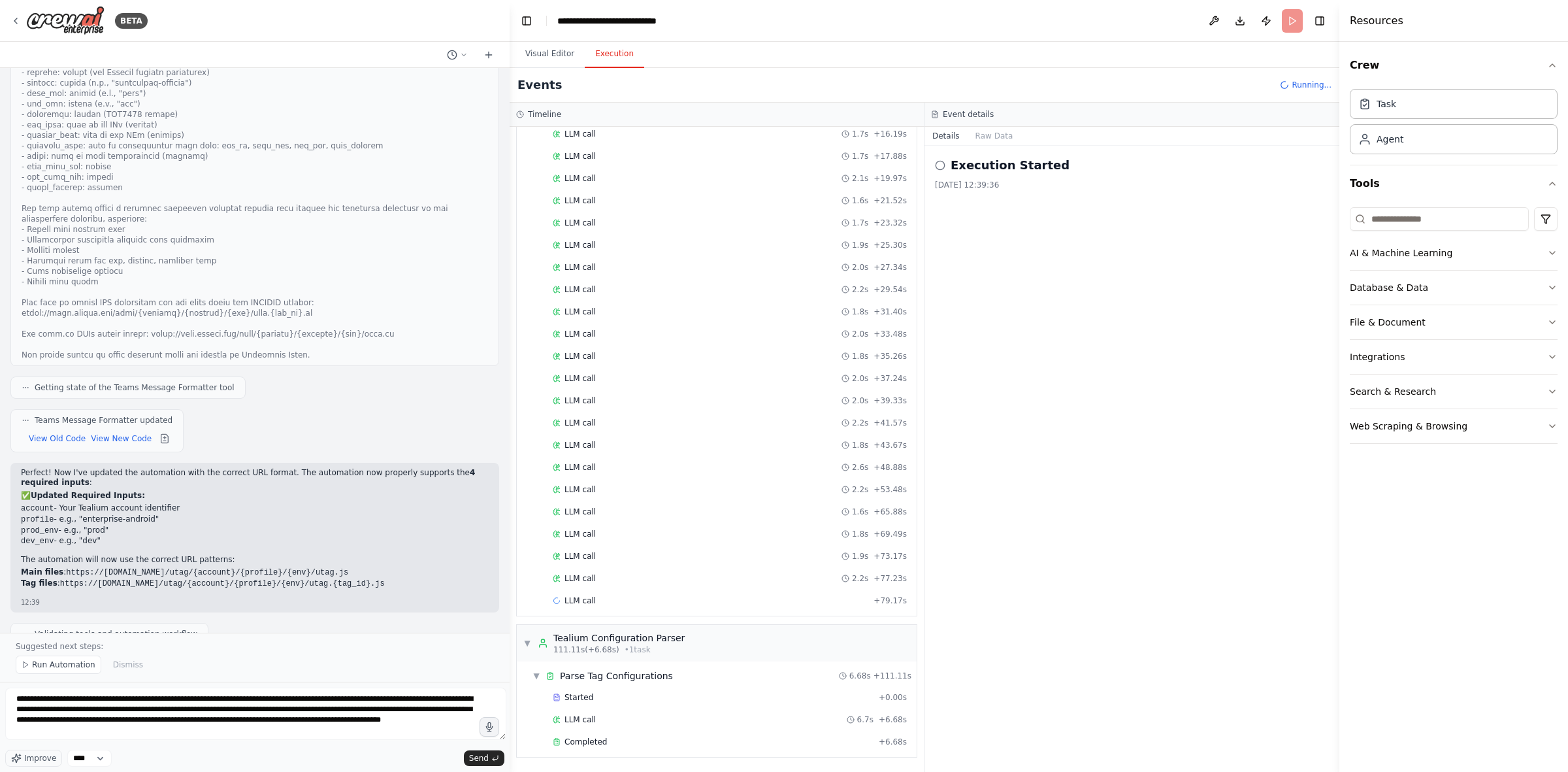
drag, startPoint x: 574, startPoint y: 313, endPoint x: 504, endPoint y: 312, distance: 70.0
click at [504, 312] on div "BETA Tealium Env Comparator — Requirements for Junior Engineer This document de…" at bounding box center [784, 386] width 1568 height 772
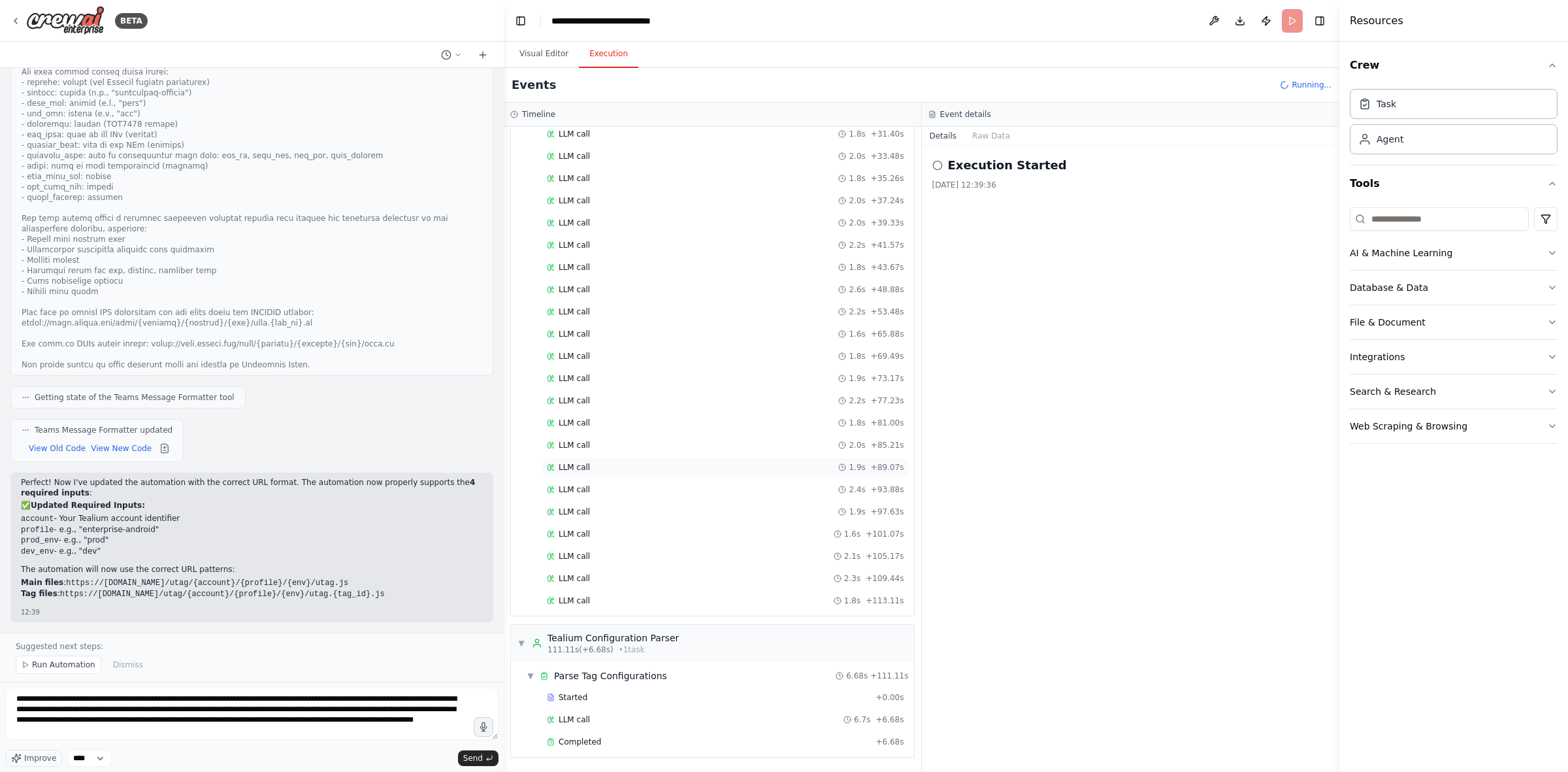
scroll to position [736, 0]
click at [574, 478] on span "LLM call" at bounding box center [574, 579] width 31 height 10
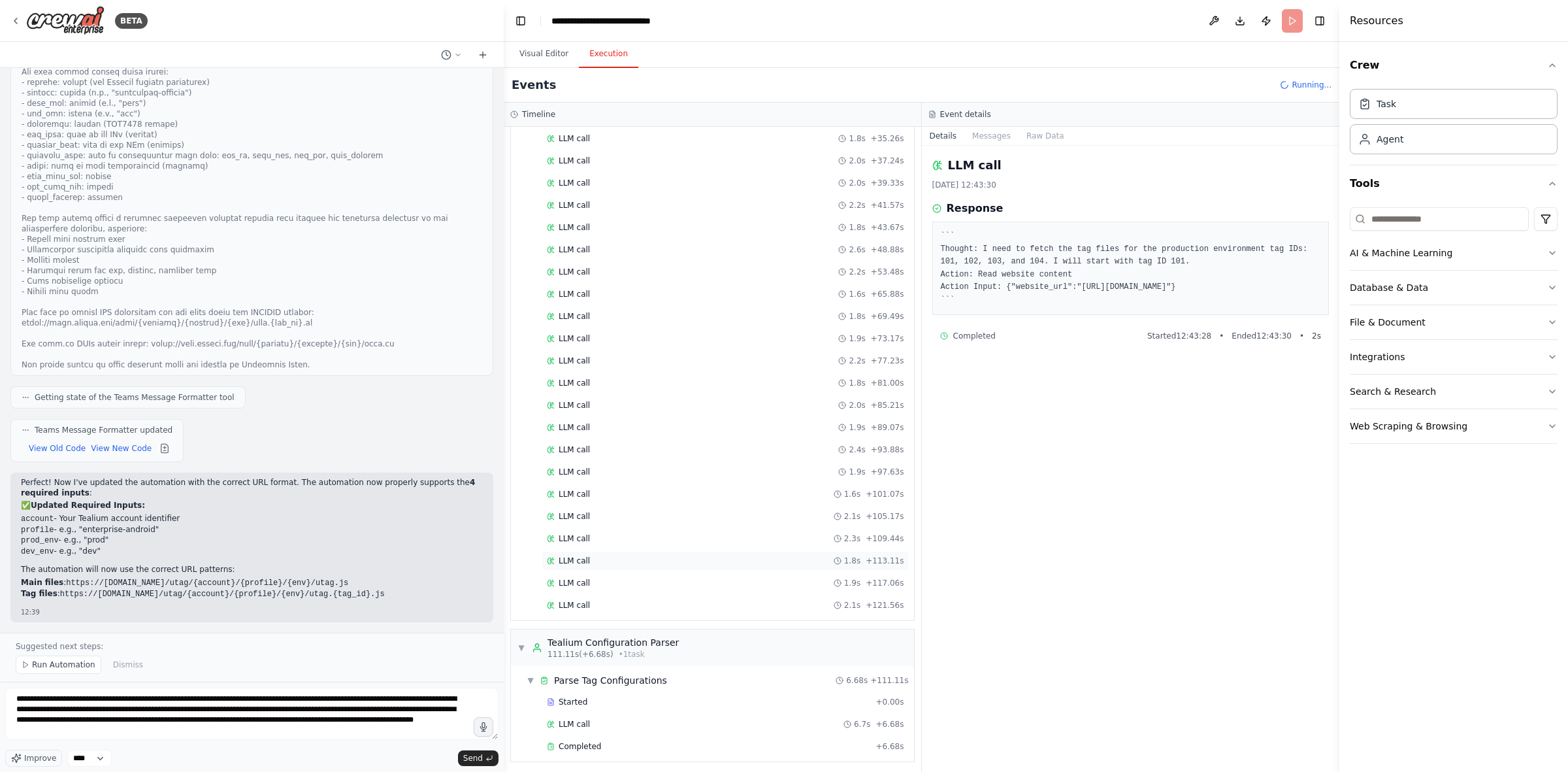
click at [580, 478] on span "LLM call" at bounding box center [574, 560] width 31 height 10
click at [582, 478] on span "LLM call" at bounding box center [574, 516] width 31 height 10
click at [586, 438] on div "LLM call 1.9s + 89.07s" at bounding box center [725, 427] width 366 height 19
click at [597, 371] on div "LLM call 2.2s + 77.23s" at bounding box center [725, 360] width 366 height 19
click at [601, 300] on div "LLM call 1.6s + 65.88s" at bounding box center [725, 293] width 357 height 10
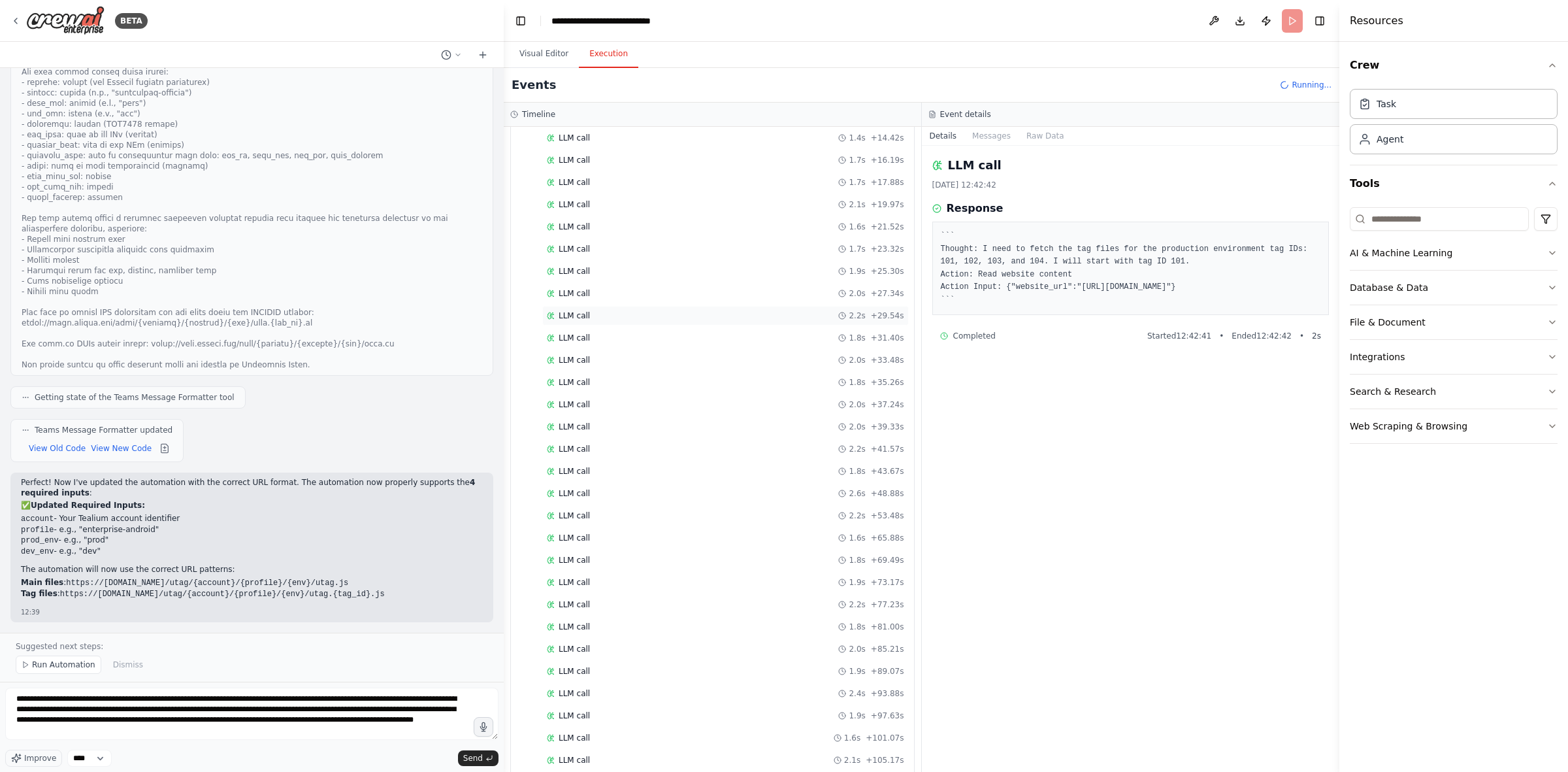
scroll to position [492, 0]
click at [593, 300] on div "LLM call 2.0s + 27.34s" at bounding box center [725, 294] width 357 height 10
click at [585, 353] on span "LLM call" at bounding box center [574, 347] width 31 height 10
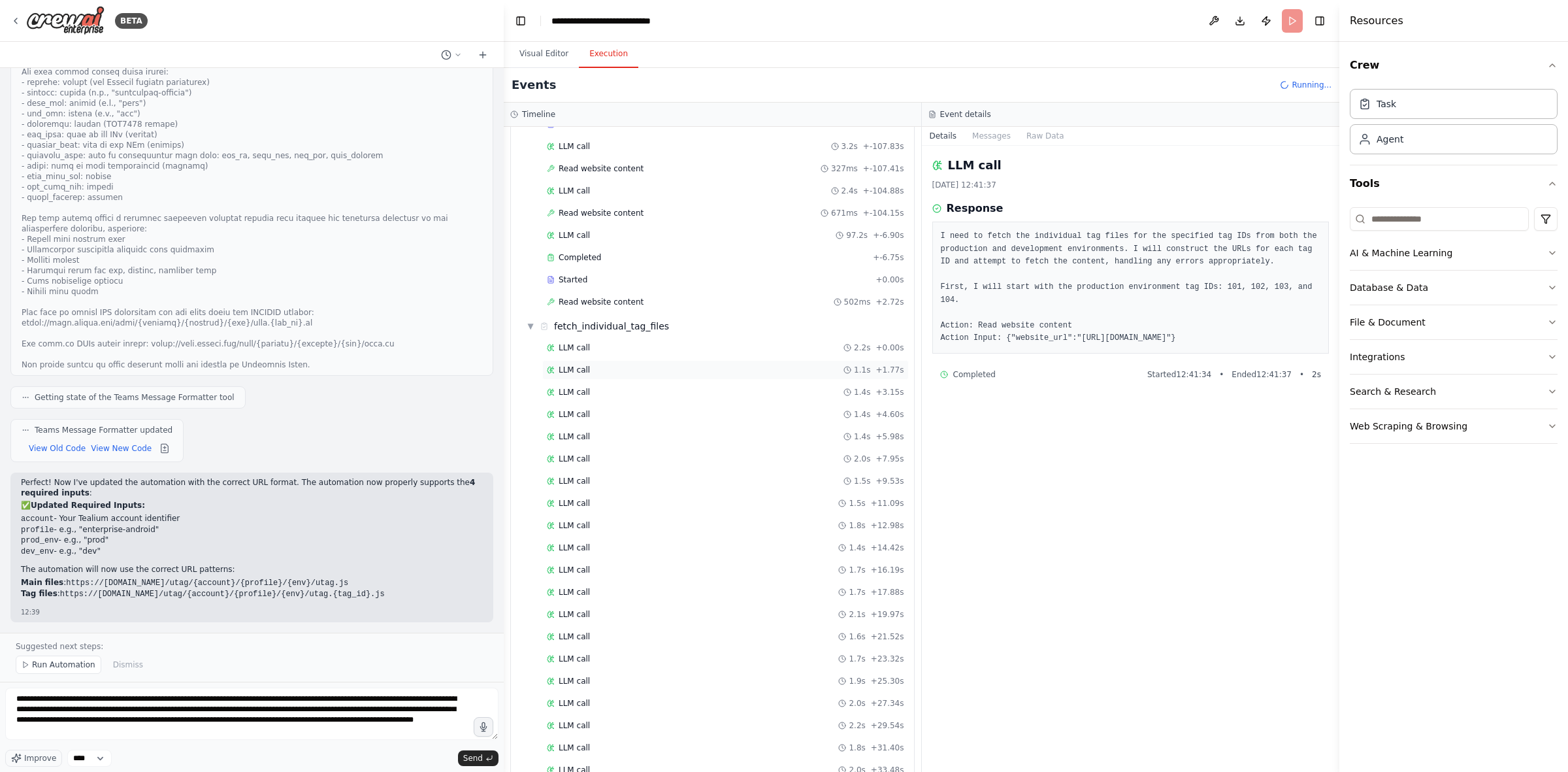
click at [584, 369] on span "LLM call" at bounding box center [574, 369] width 31 height 10
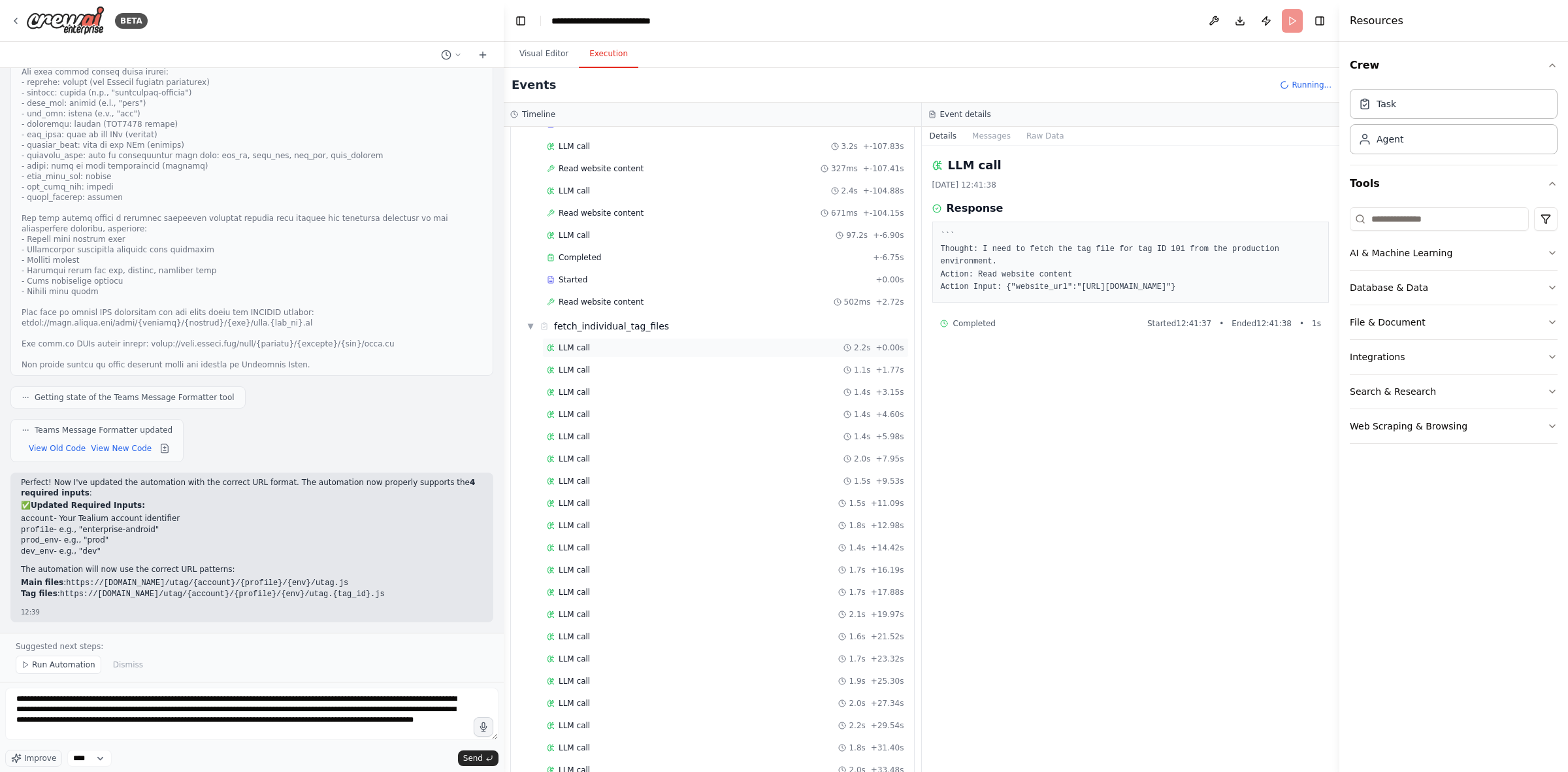
click at [584, 353] on span "LLM call" at bounding box center [574, 347] width 31 height 10
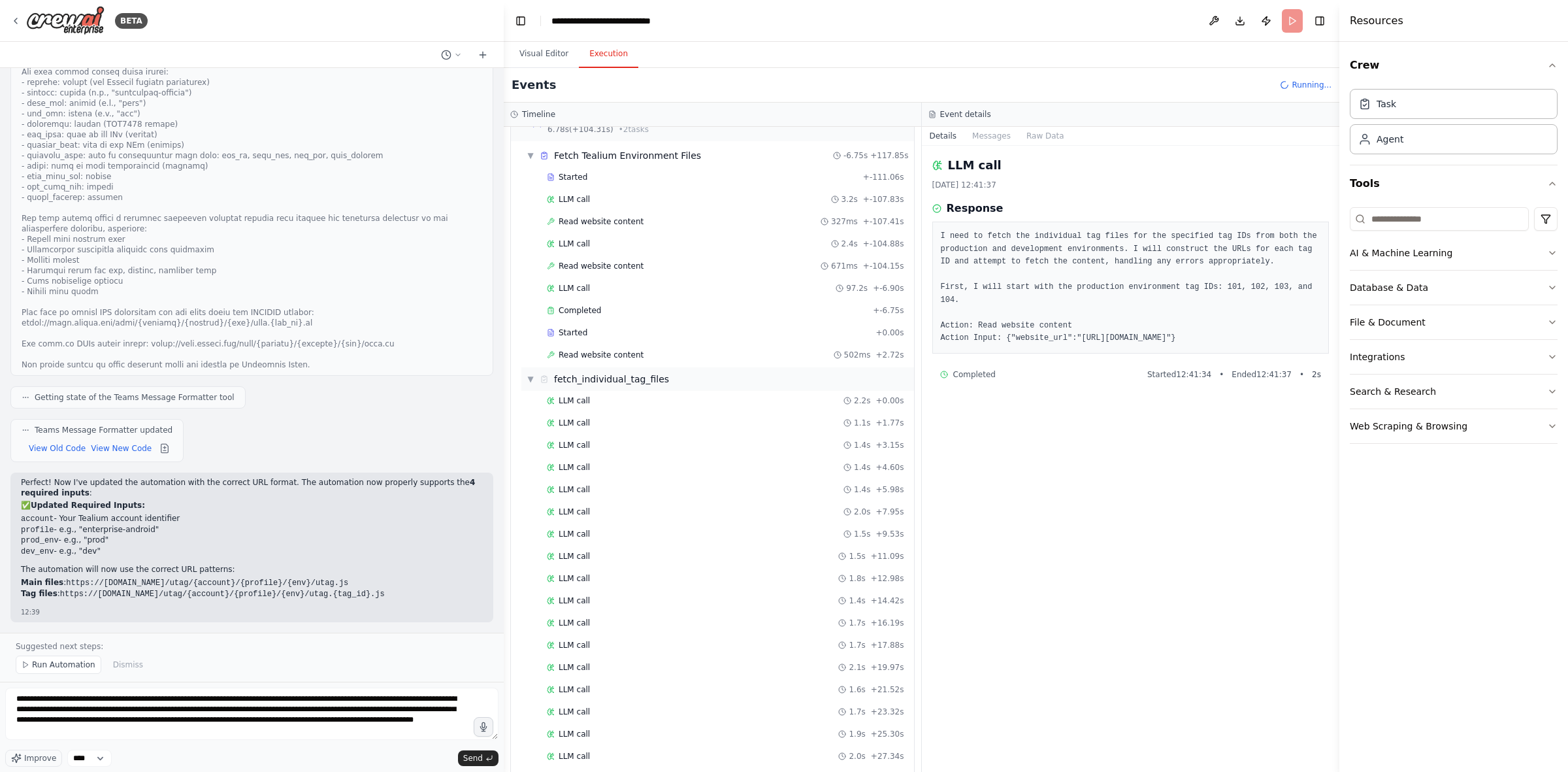
scroll to position [0, 0]
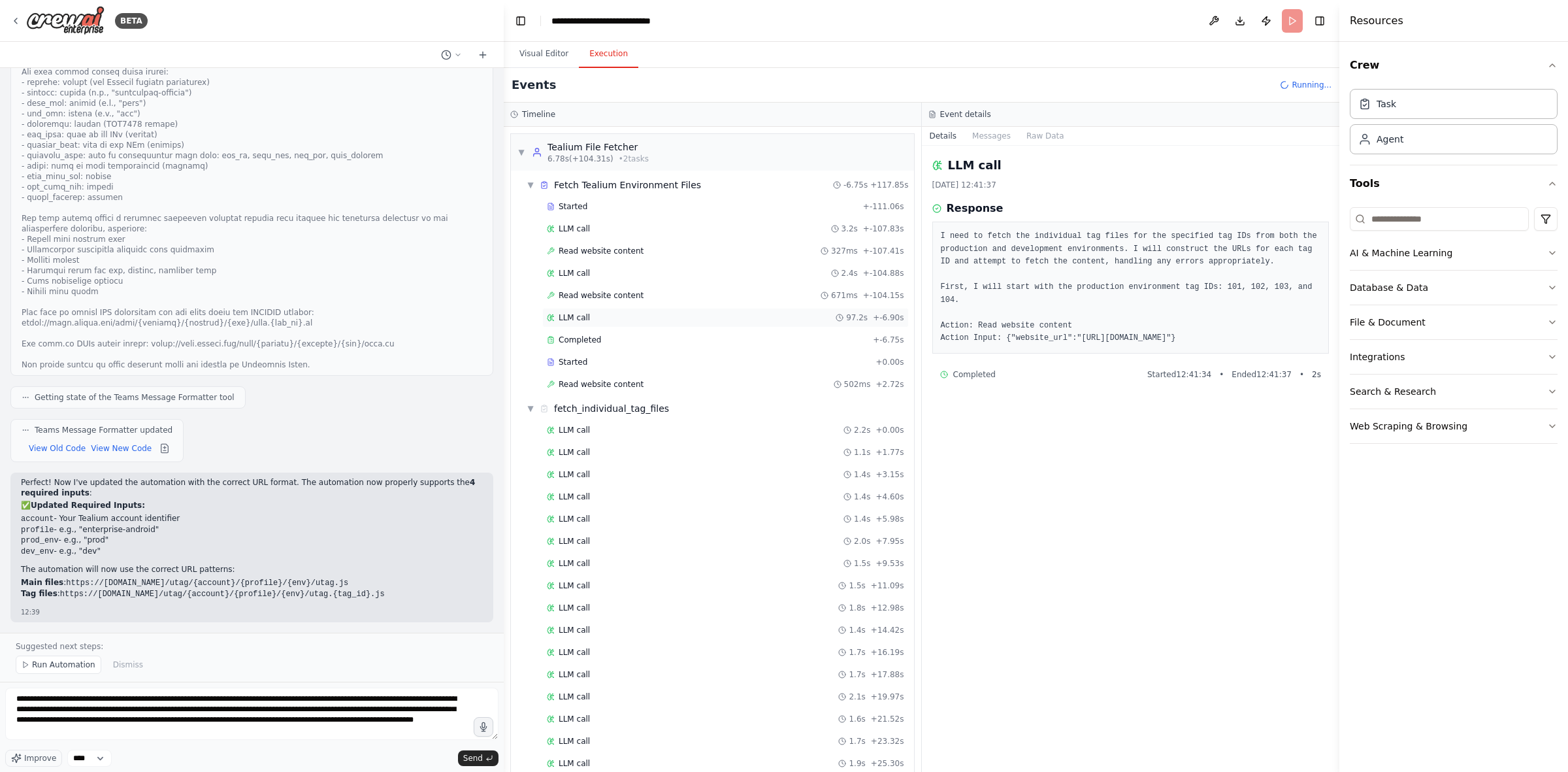
click at [585, 318] on span "LLM call" at bounding box center [574, 318] width 31 height 10
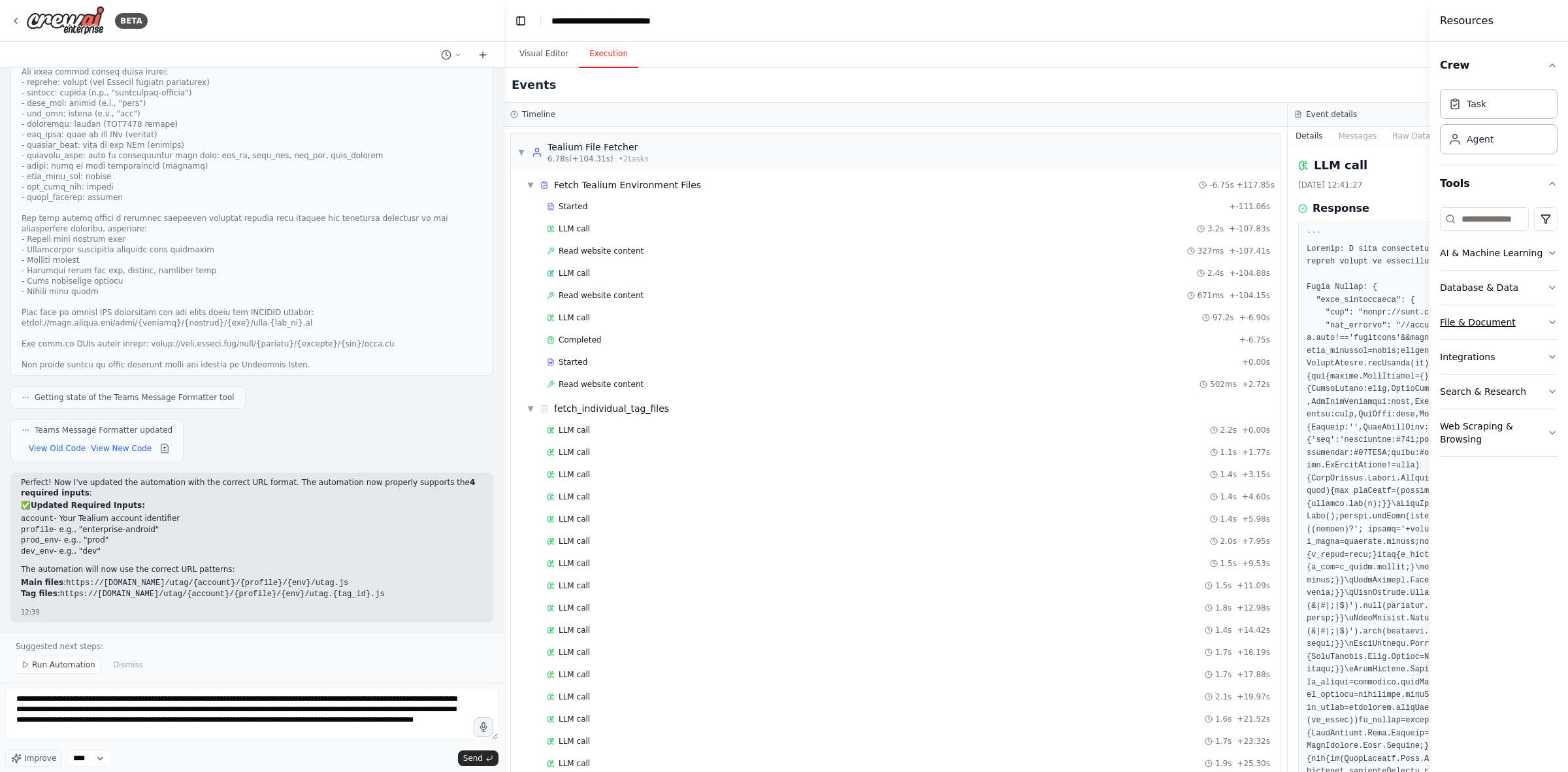
drag, startPoint x: 1343, startPoint y: 345, endPoint x: 1520, endPoint y: 337, distance: 177.2
click at [1045, 337] on div "Resources Crew Task Agent Tools AI & Machine Learning Database & Data File & Do…" at bounding box center [1500, 386] width 139 height 772
click at [580, 361] on span "Started" at bounding box center [573, 362] width 29 height 10
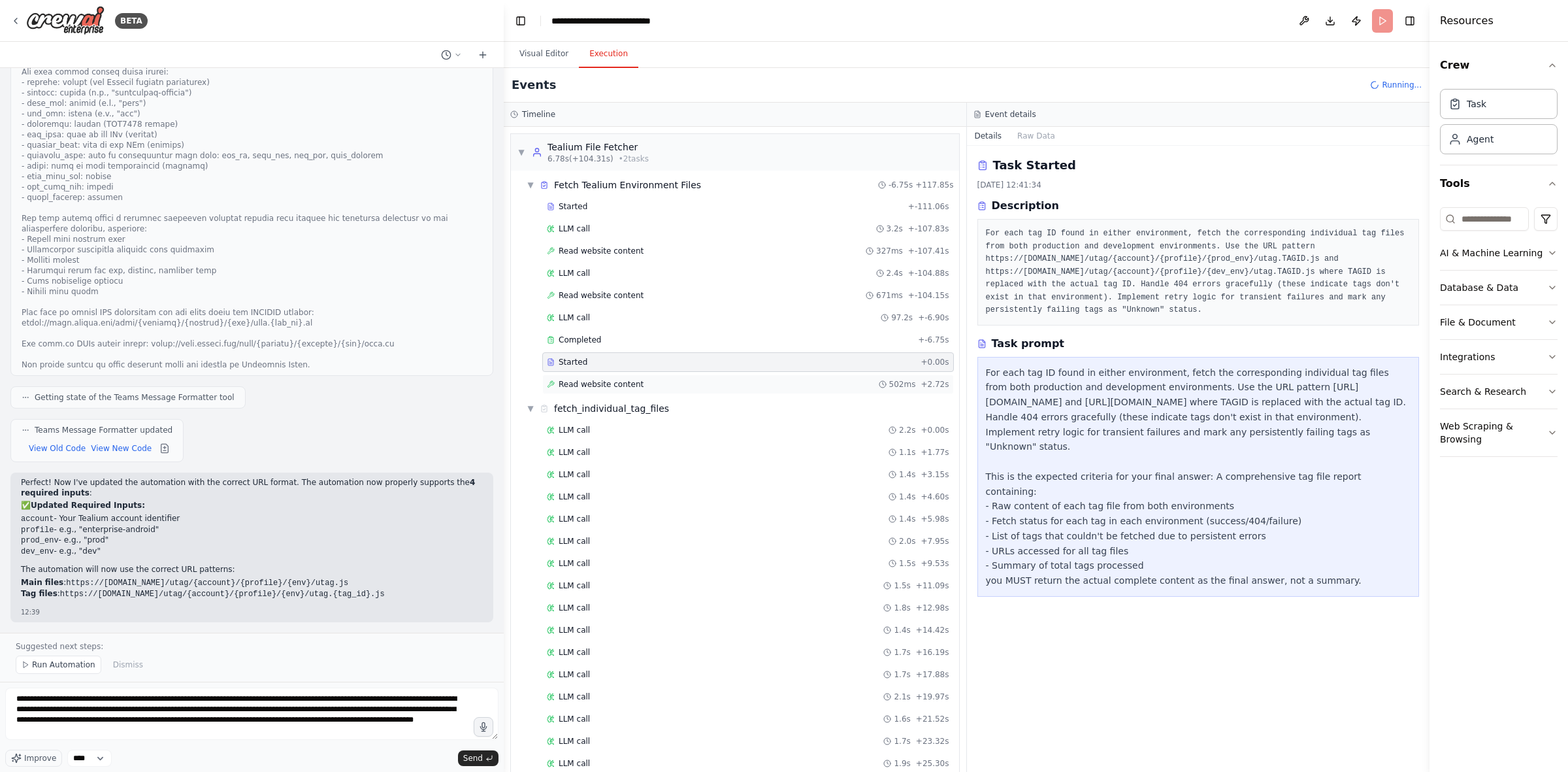
click at [588, 386] on span "Read website content" at bounding box center [601, 384] width 85 height 10
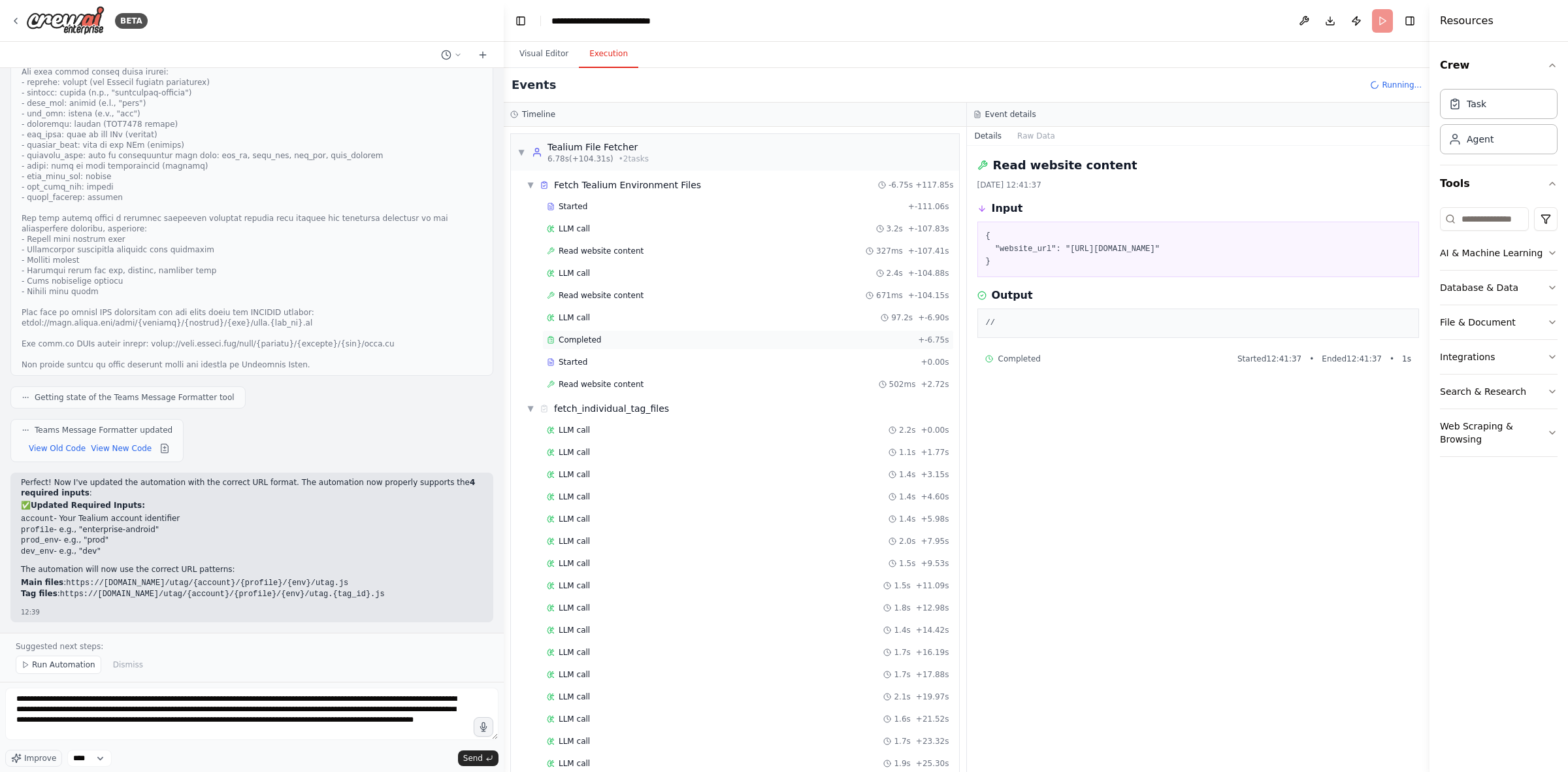
click at [593, 345] on span "Completed" at bounding box center [580, 340] width 43 height 10
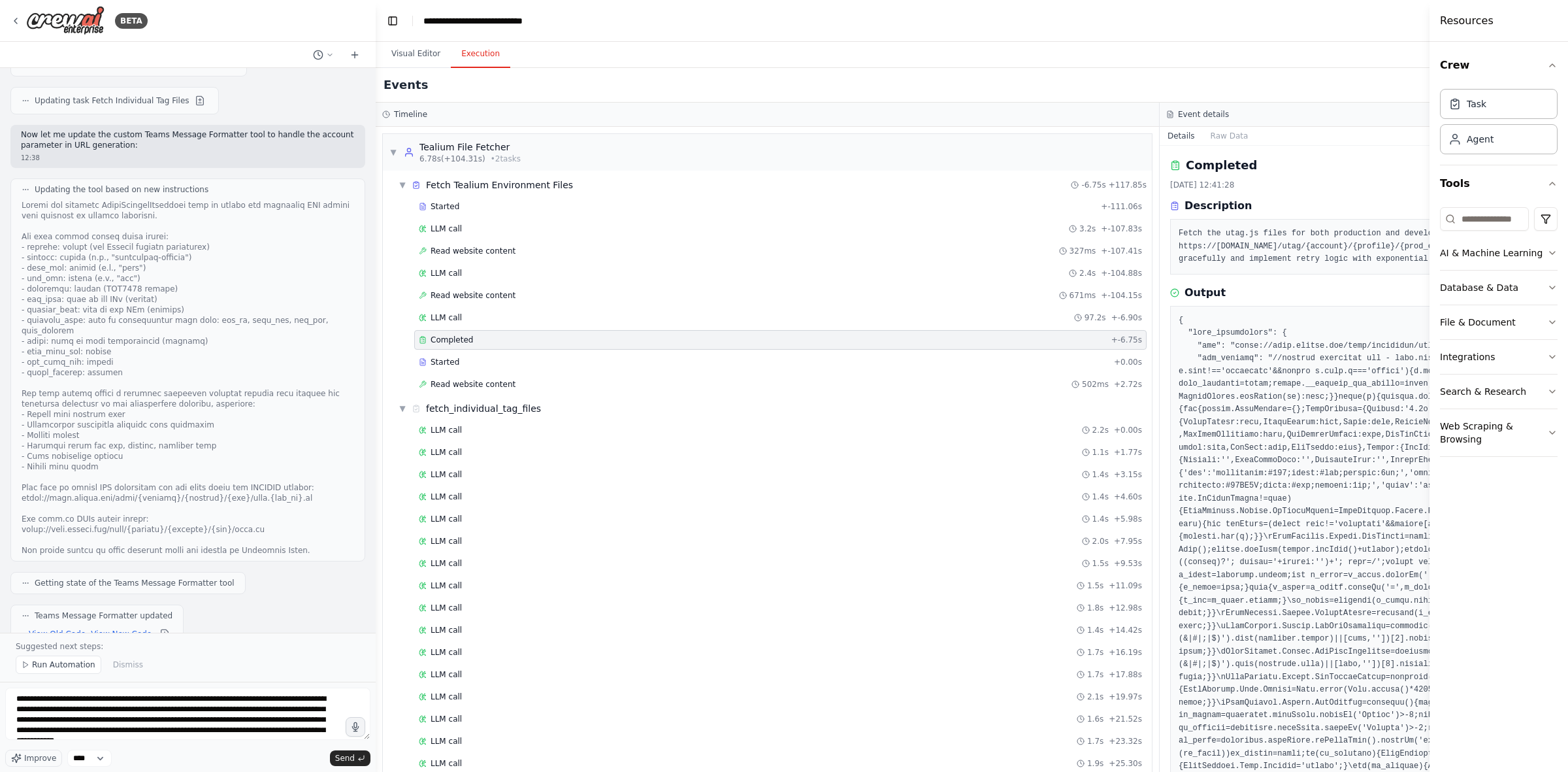
scroll to position [5078, 0]
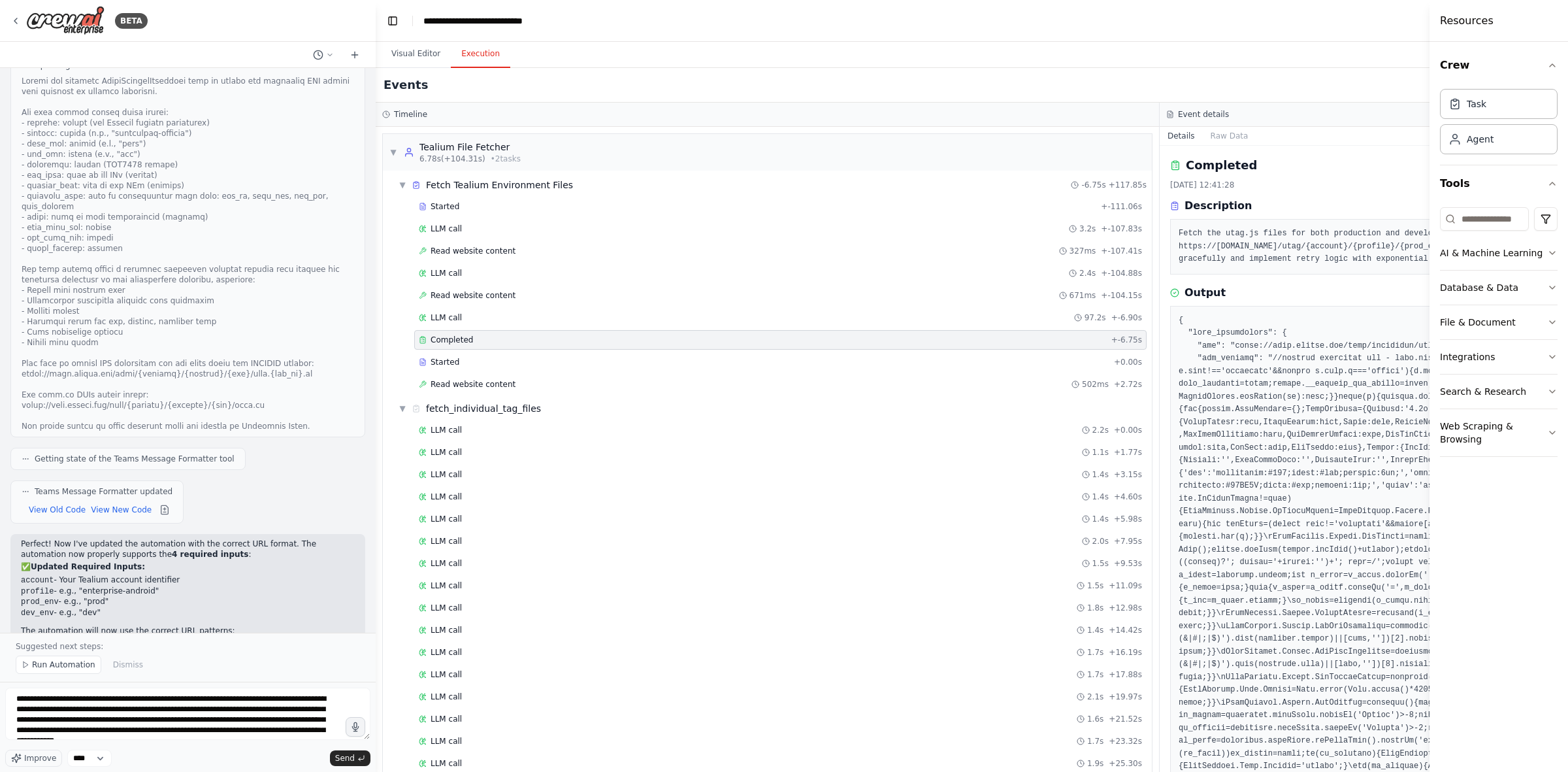
drag, startPoint x: 501, startPoint y: 429, endPoint x: 376, endPoint y: 427, distance: 125.0
click at [376, 427] on div "BETA Tealium Env Comparator — Requirements for Junior Engineer This document de…" at bounding box center [784, 386] width 1568 height 772
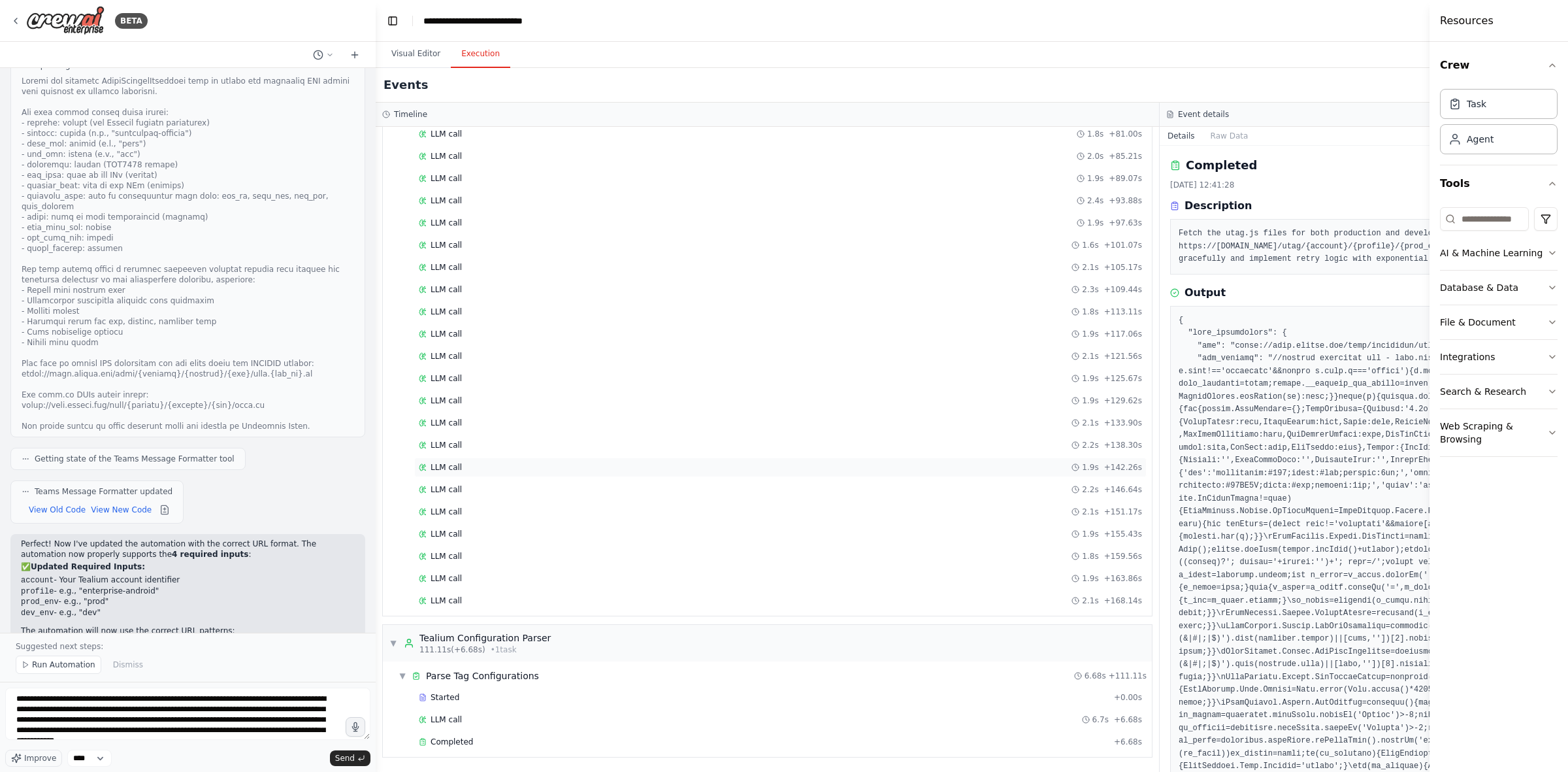
scroll to position [1005, 0]
click at [840, 478] on div "LLM call 1.8s + 172.22s" at bounding box center [781, 603] width 723 height 10
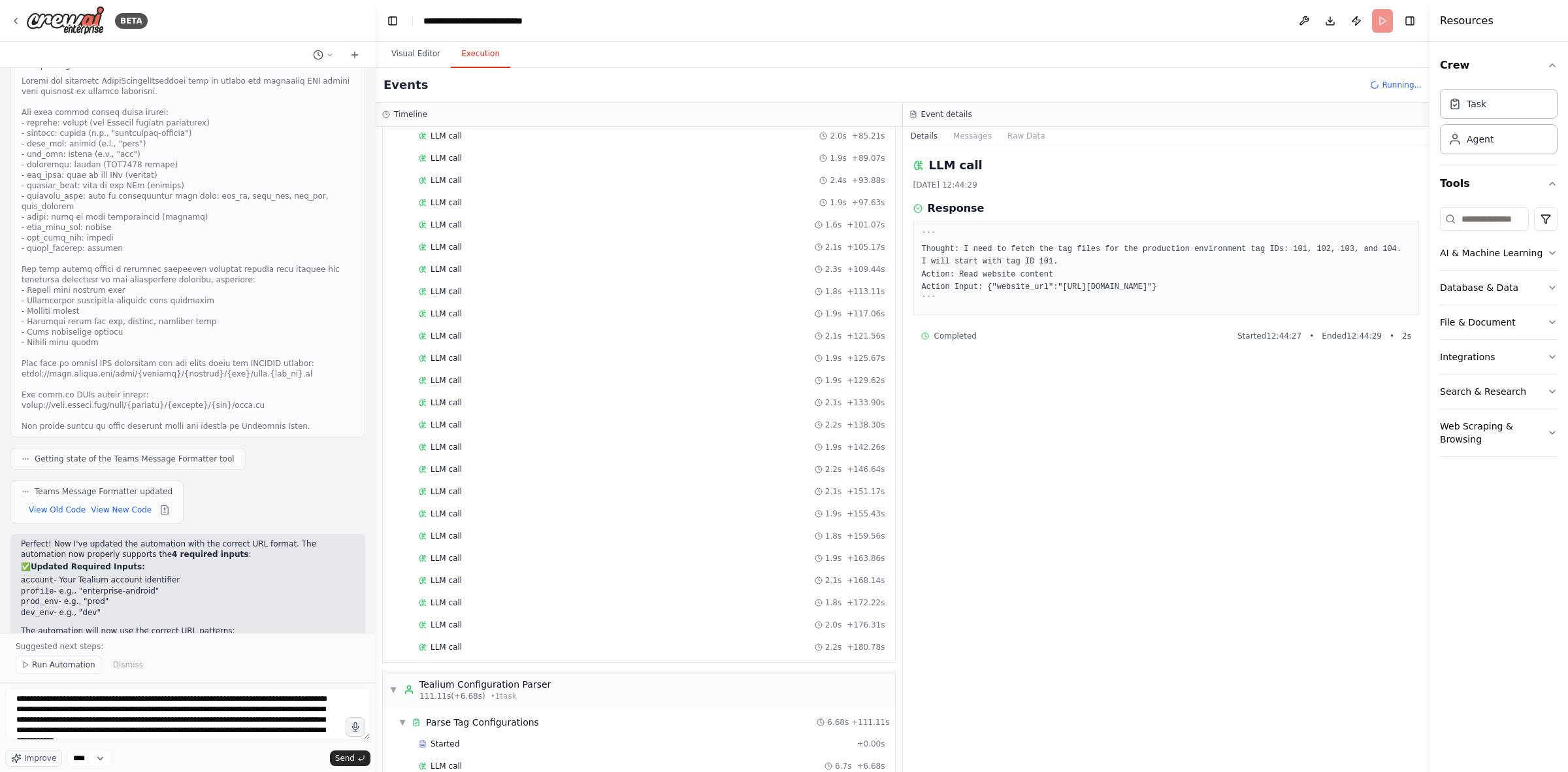
click at [514, 478] on div "LLM call 2.2s + 180.78s" at bounding box center [652, 647] width 475 height 19
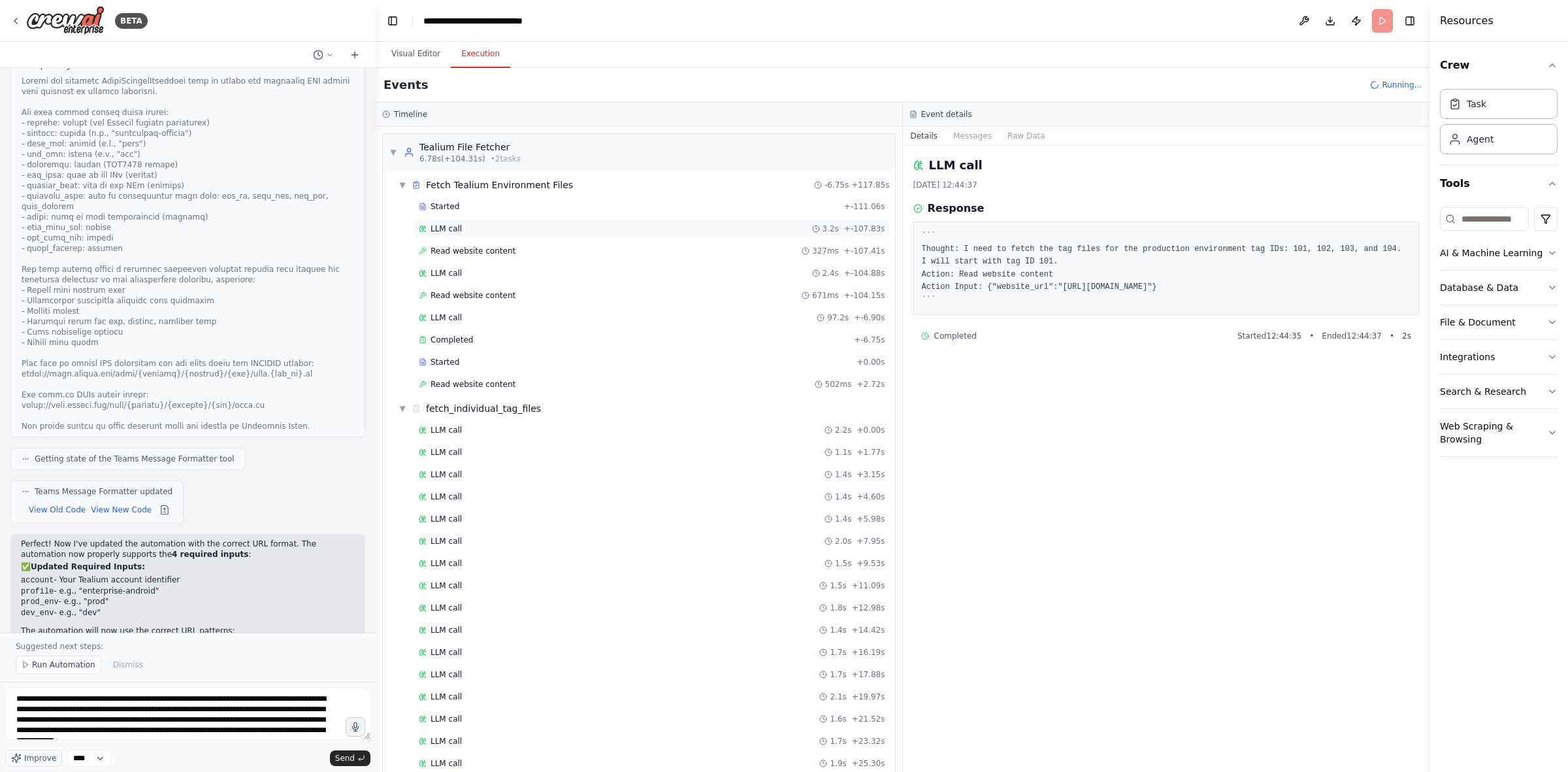
click at [574, 232] on div "LLM call 3.2s + -107.83s" at bounding box center [652, 229] width 466 height 10
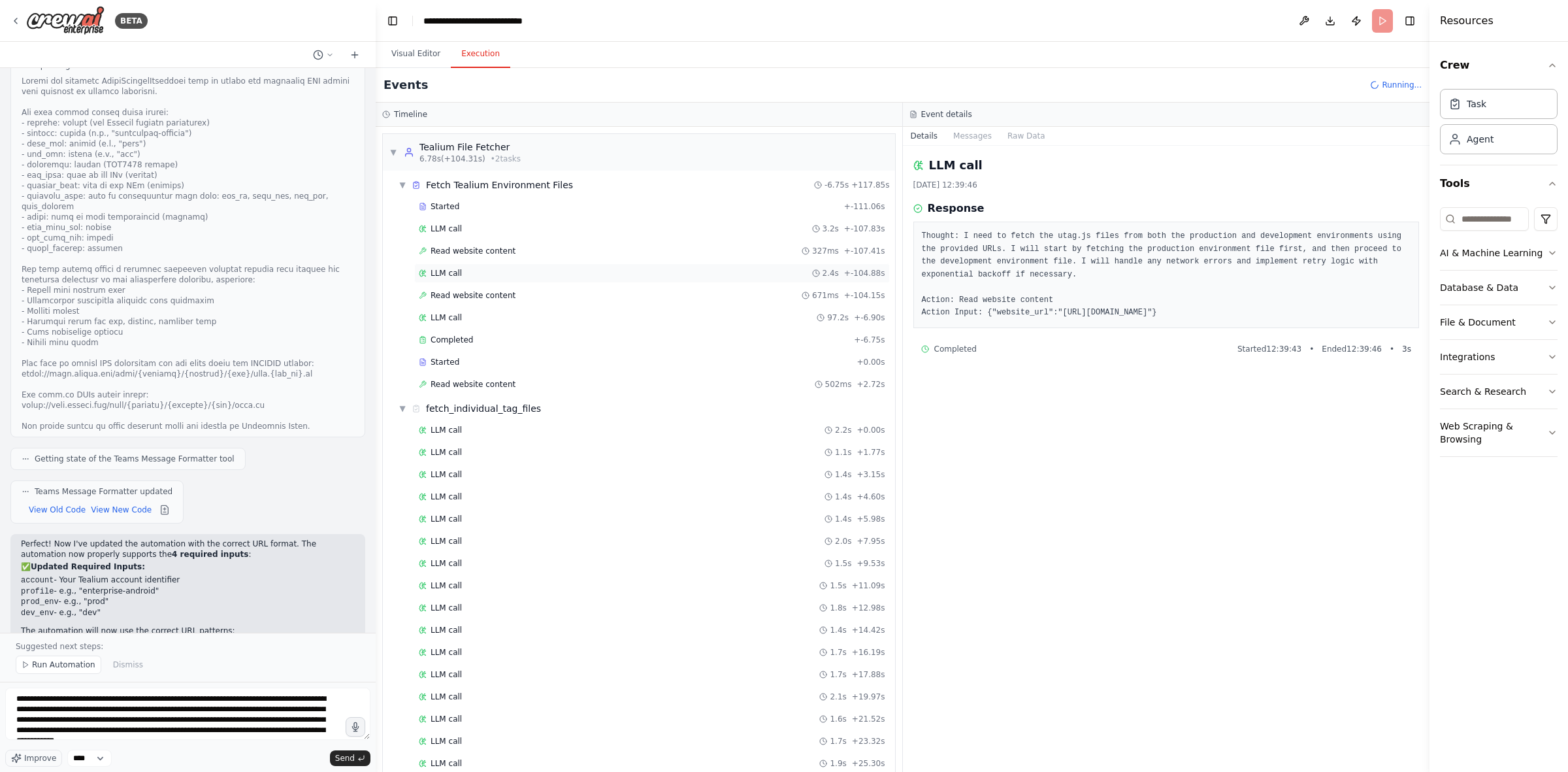
click at [446, 269] on span "LLM call" at bounding box center [447, 273] width 31 height 10
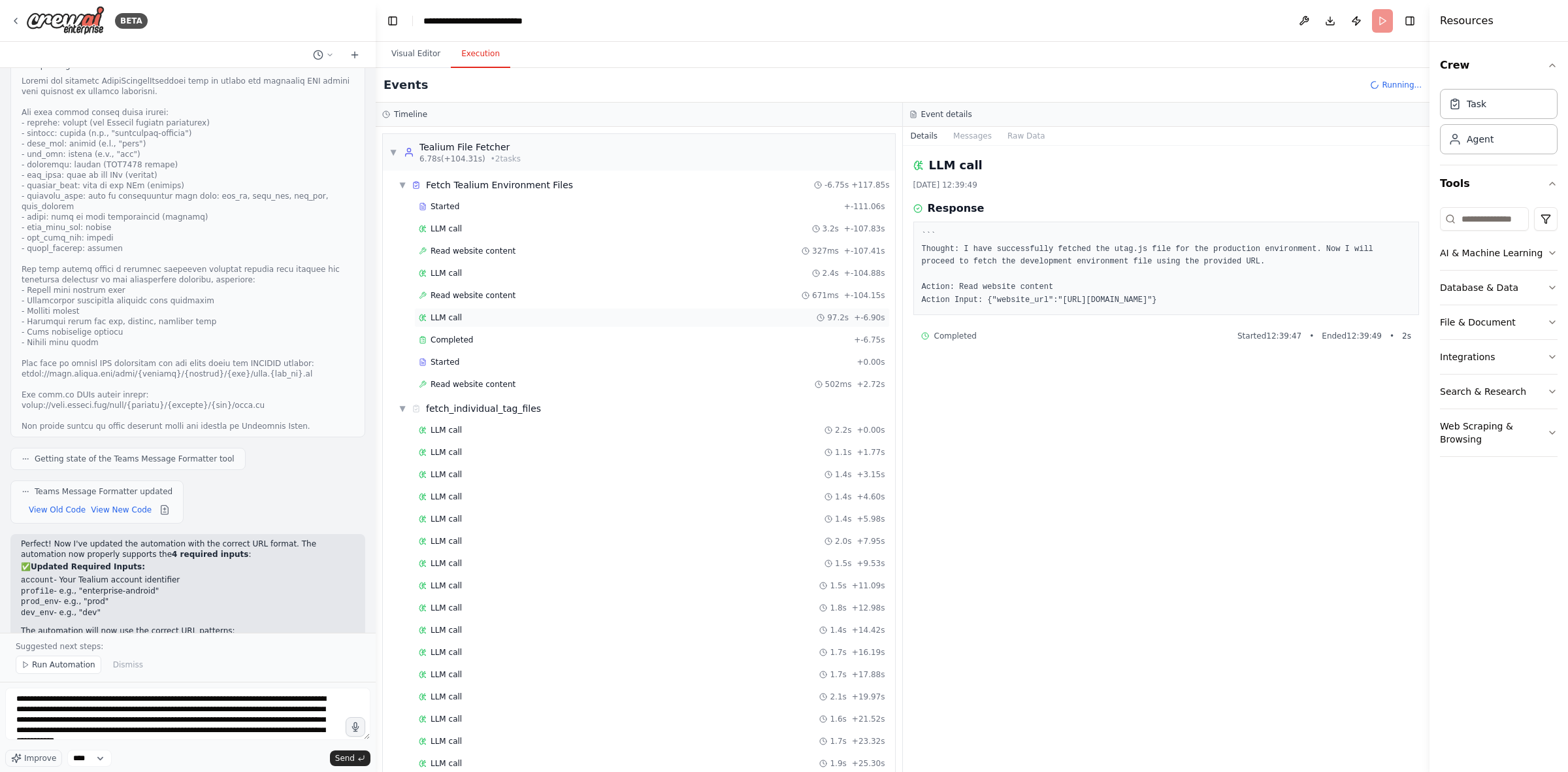
click at [459, 323] on div "LLM call 97.2s + -6.90s" at bounding box center [652, 318] width 466 height 10
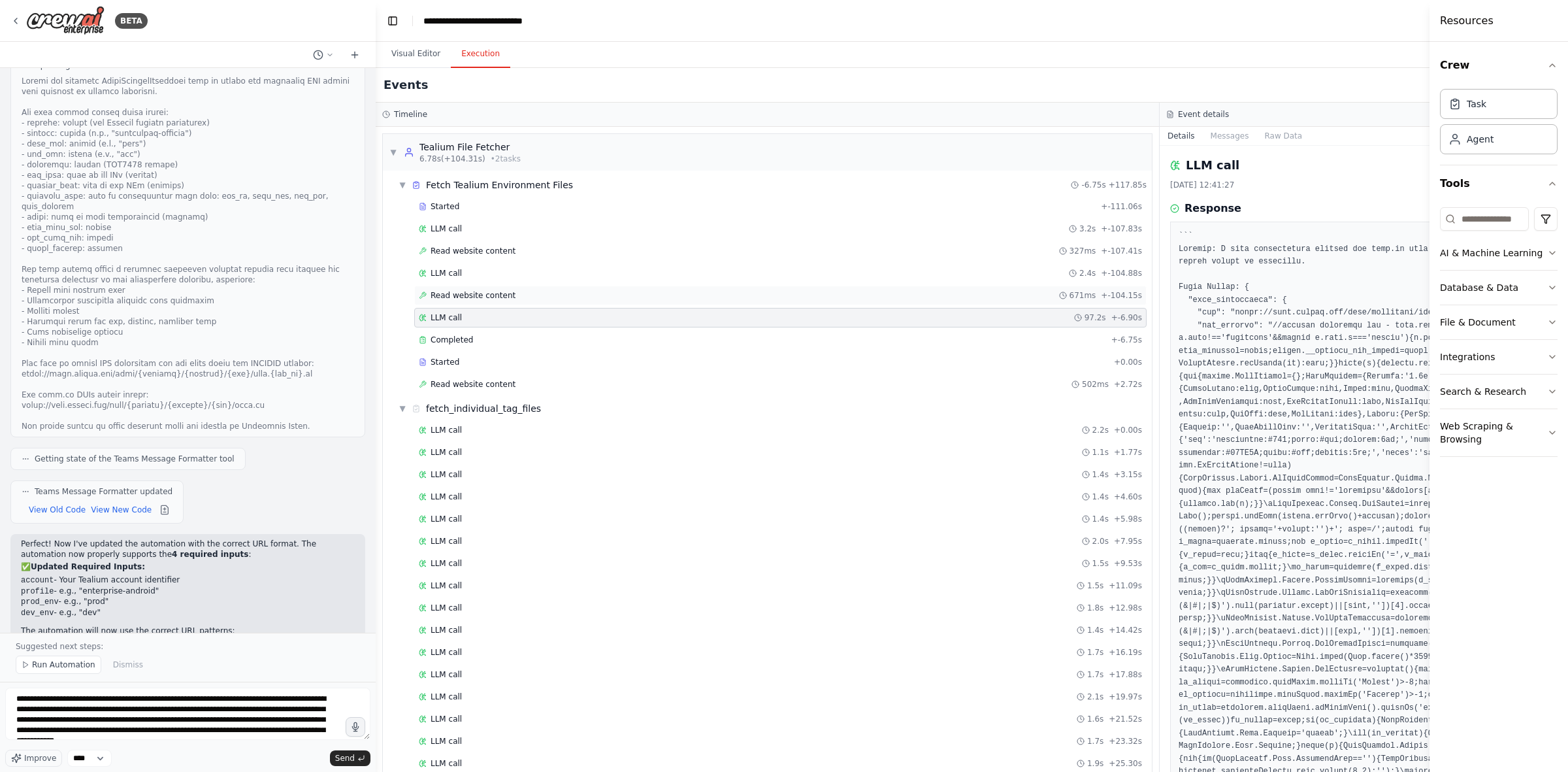
click at [467, 295] on span "Read website content" at bounding box center [474, 295] width 85 height 10
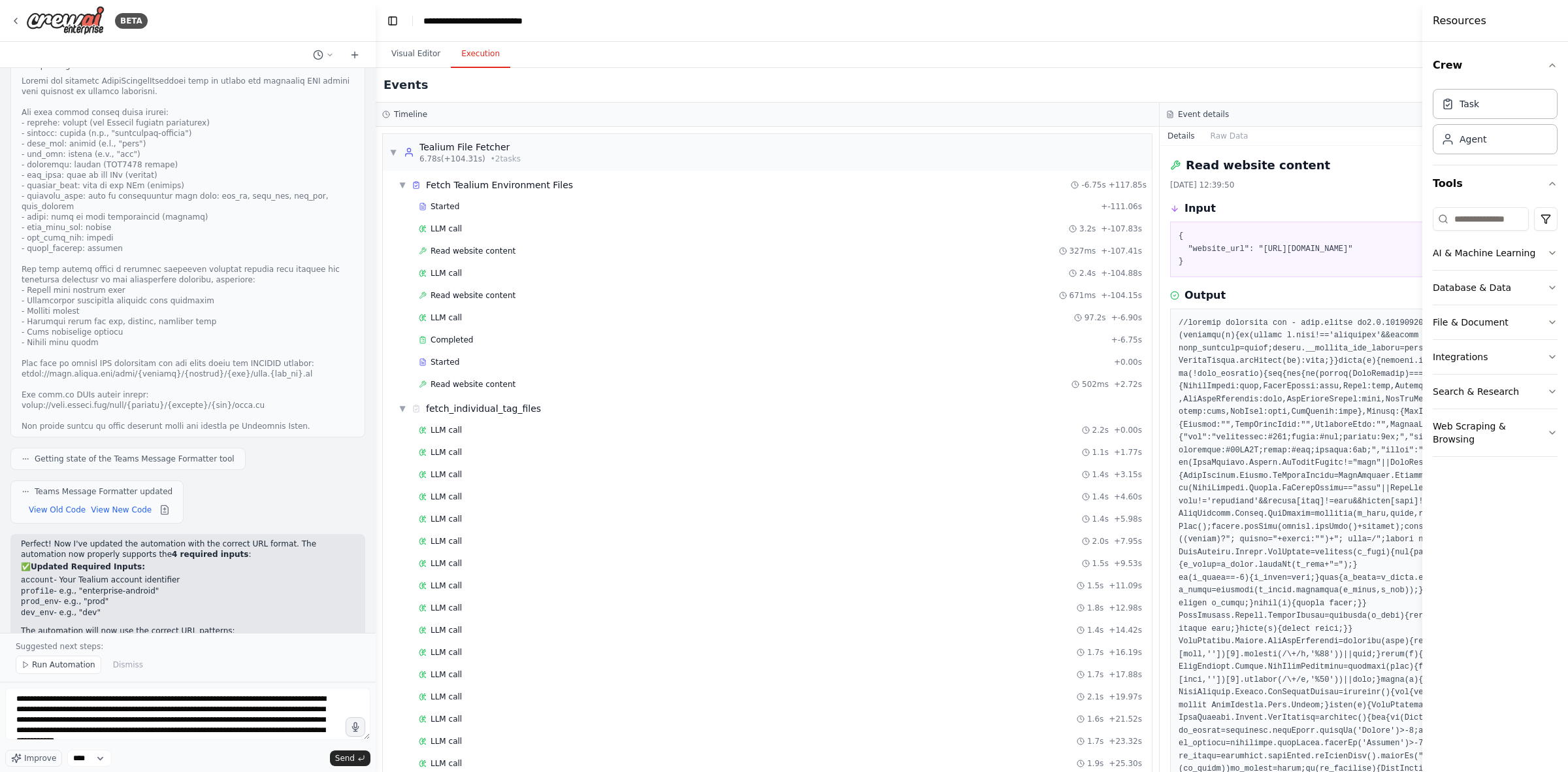
drag, startPoint x: 1432, startPoint y: 202, endPoint x: 1423, endPoint y: 206, distance: 9.8
click at [1045, 206] on div at bounding box center [1426, 386] width 6 height 772
click at [1045, 262] on pre "{ "website_url": "https://tags.tiqcdn.com/utag/caixabank/caixabank-web/dev/utag…" at bounding box center [1551, 250] width 747 height 39
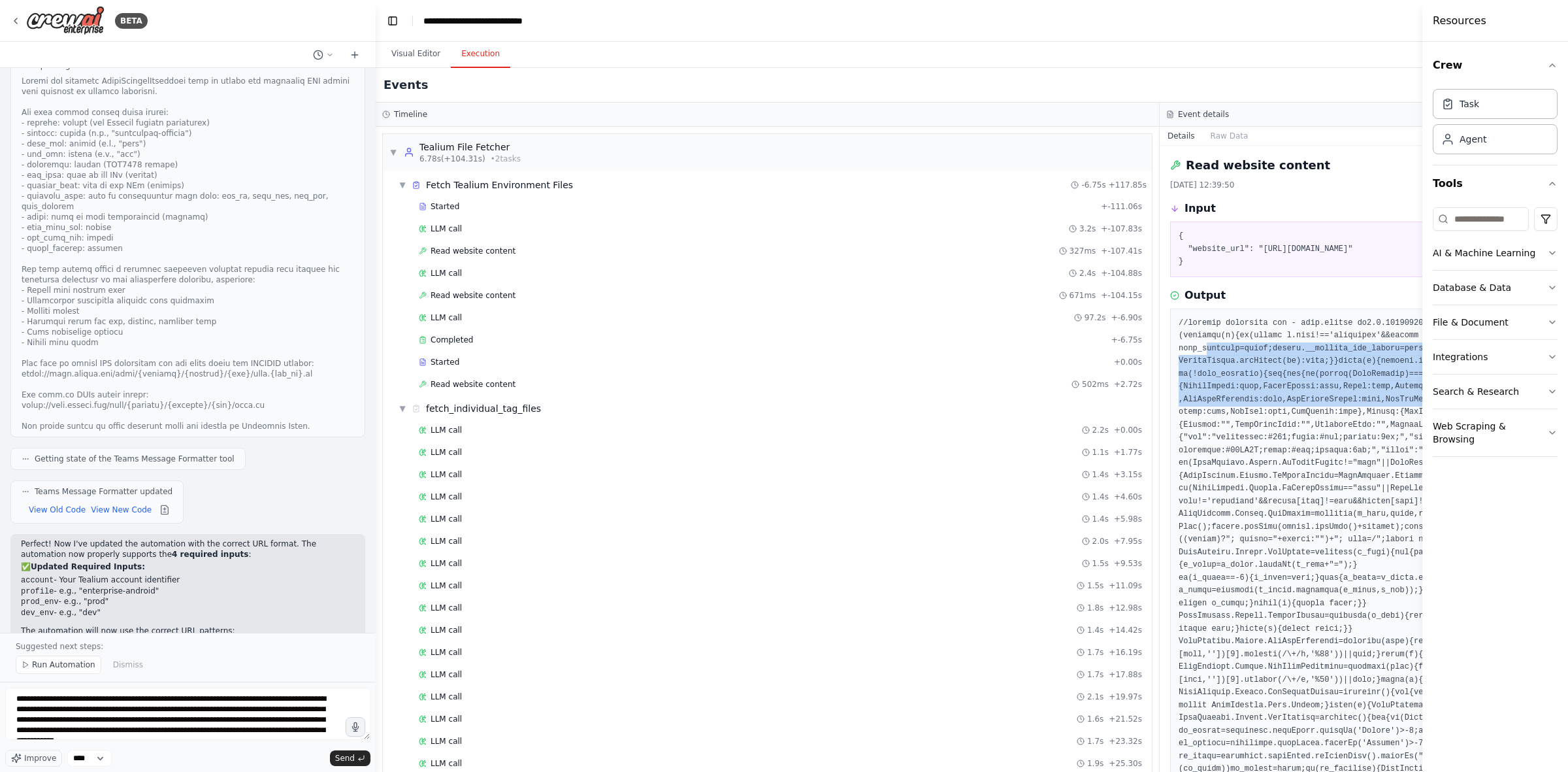
drag, startPoint x: 1207, startPoint y: 346, endPoint x: 1380, endPoint y: 400, distance: 181.2
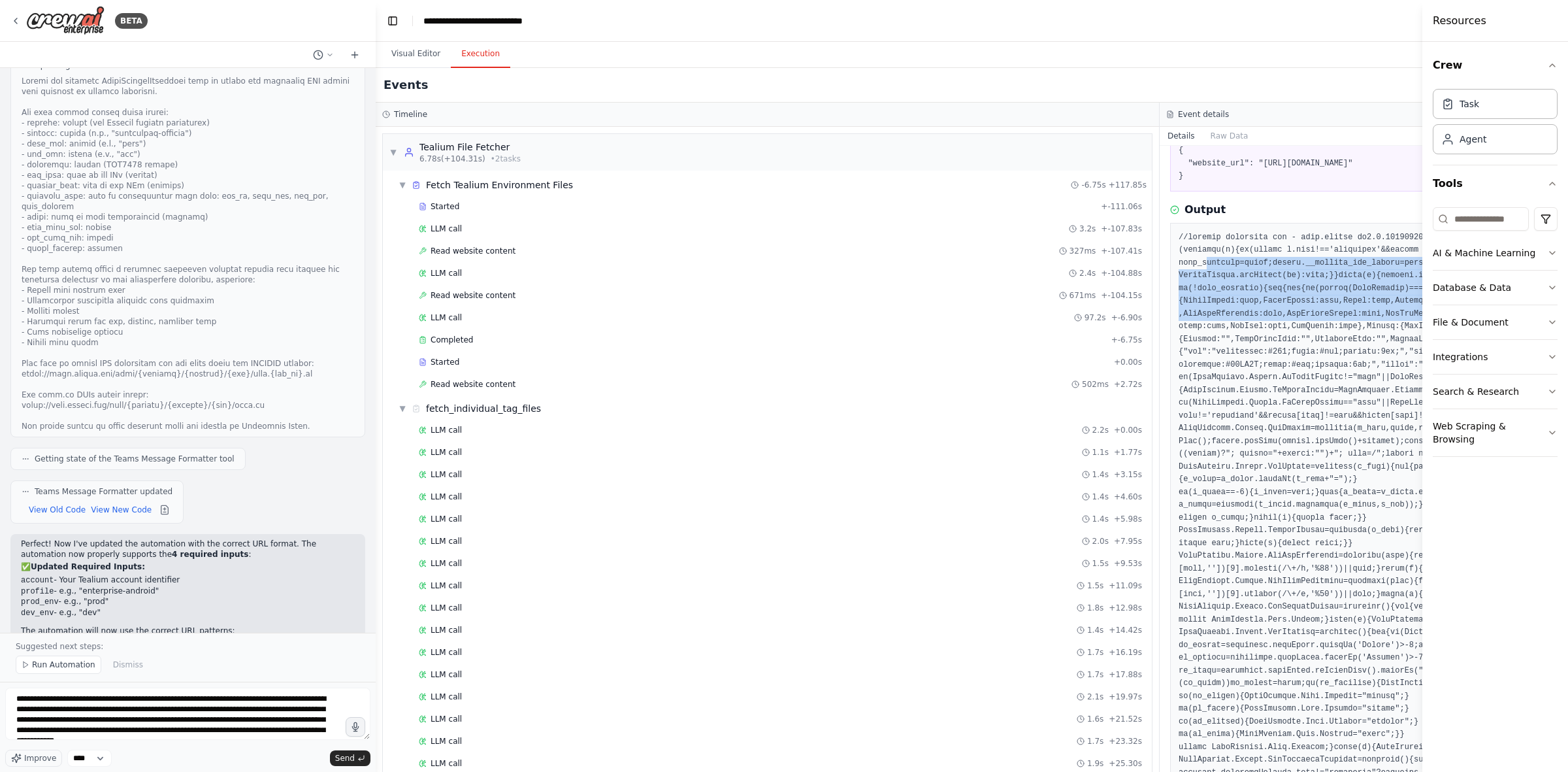
scroll to position [56, 0]
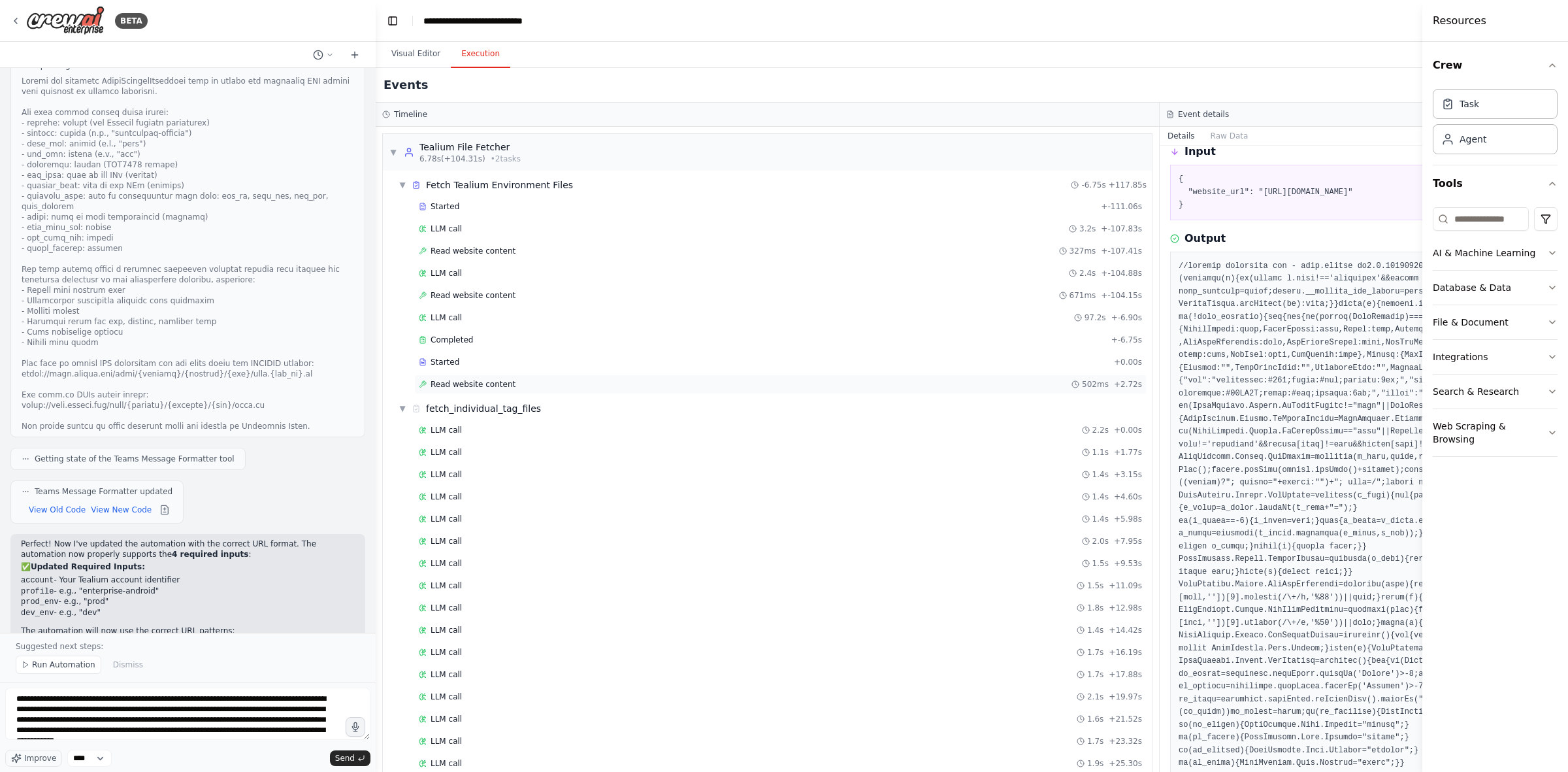
click at [469, 389] on span "Read website content" at bounding box center [474, 384] width 85 height 10
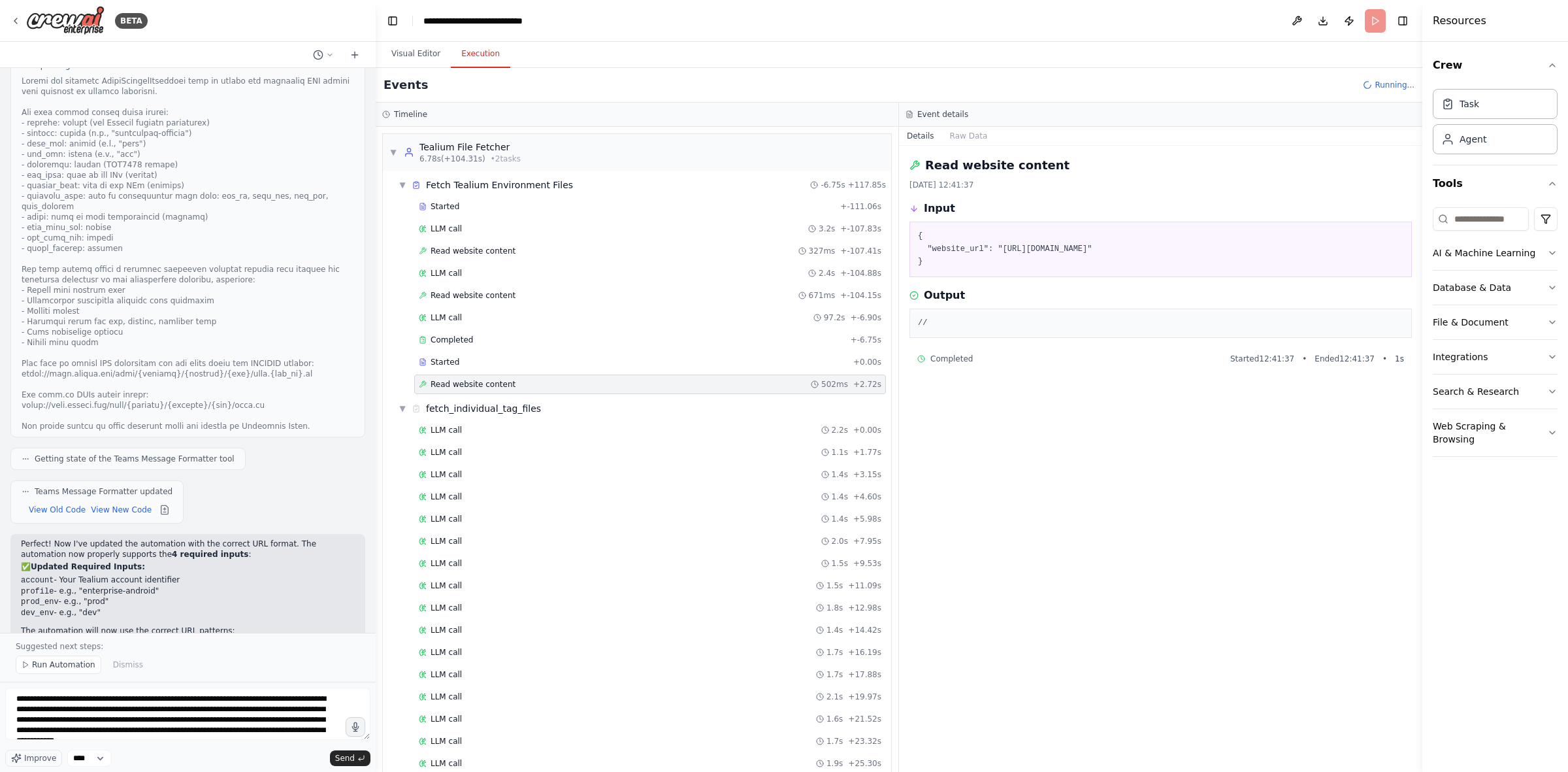
click at [989, 325] on pre "//" at bounding box center [1160, 324] width 486 height 13
click at [469, 433] on div "LLM call 2.2s + 0.00s" at bounding box center [650, 430] width 463 height 10
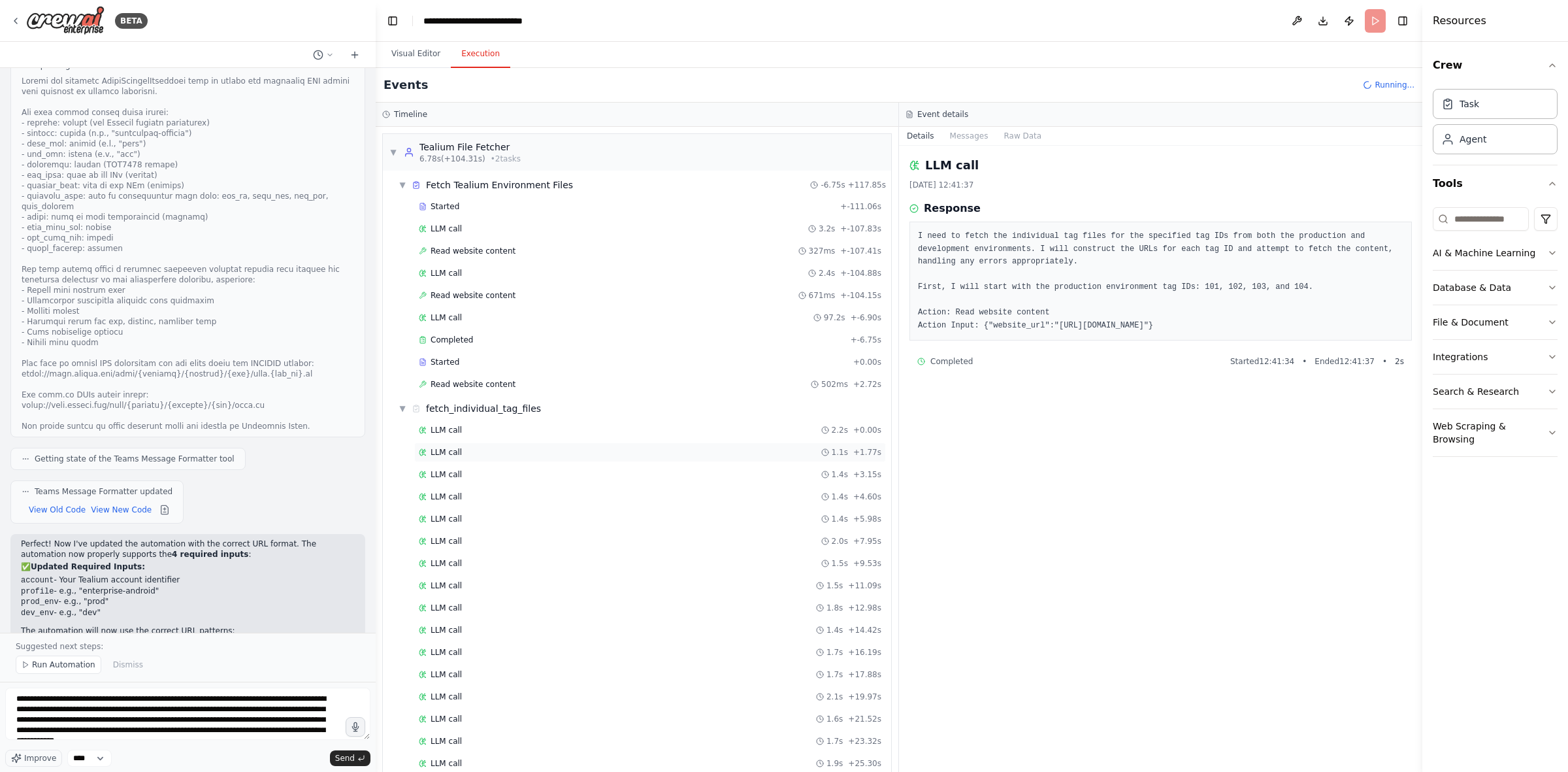
click at [462, 462] on div "LLM call 1.1s + 1.77s" at bounding box center [650, 452] width 472 height 19
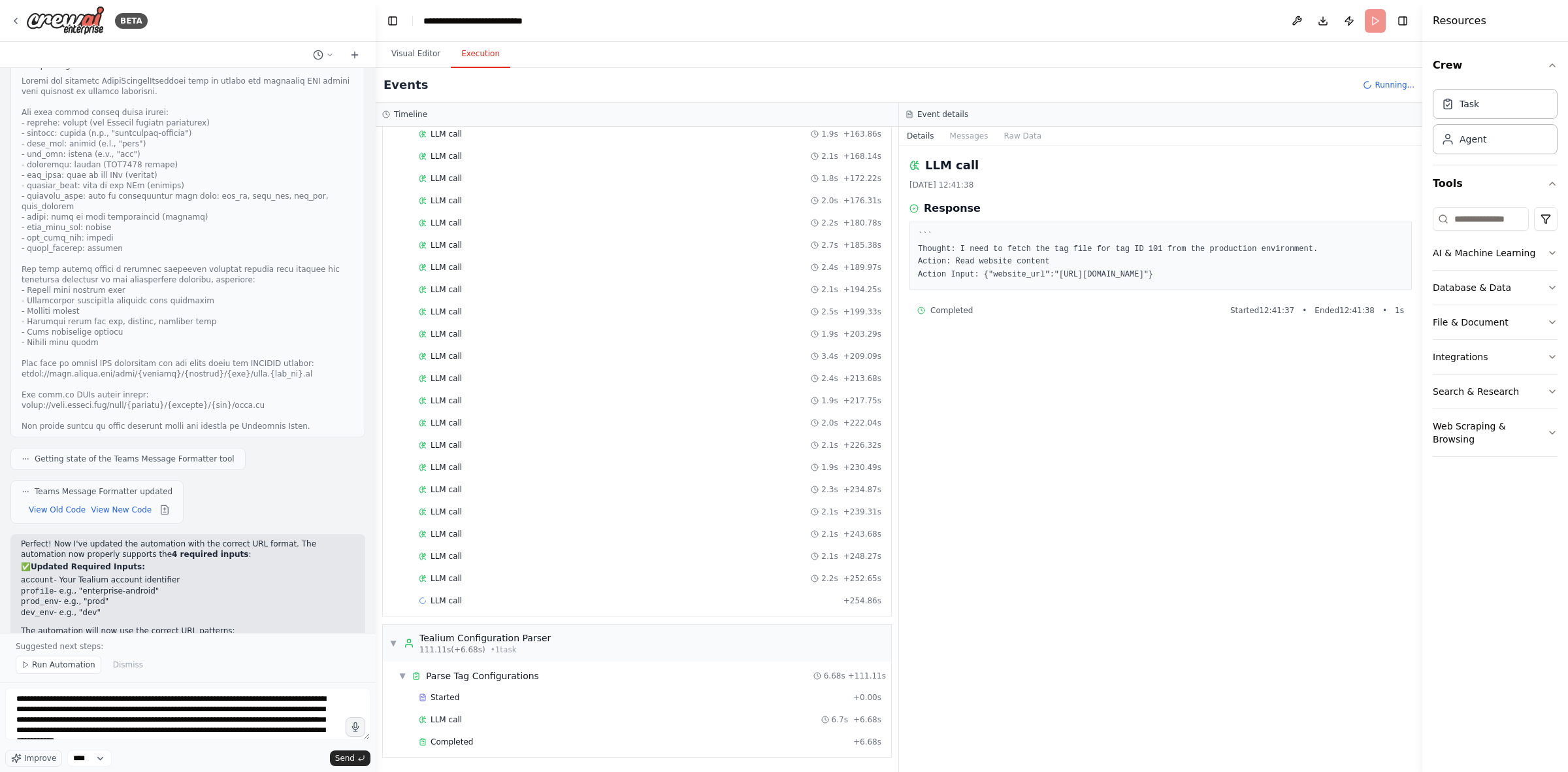
scroll to position [1457, 0]
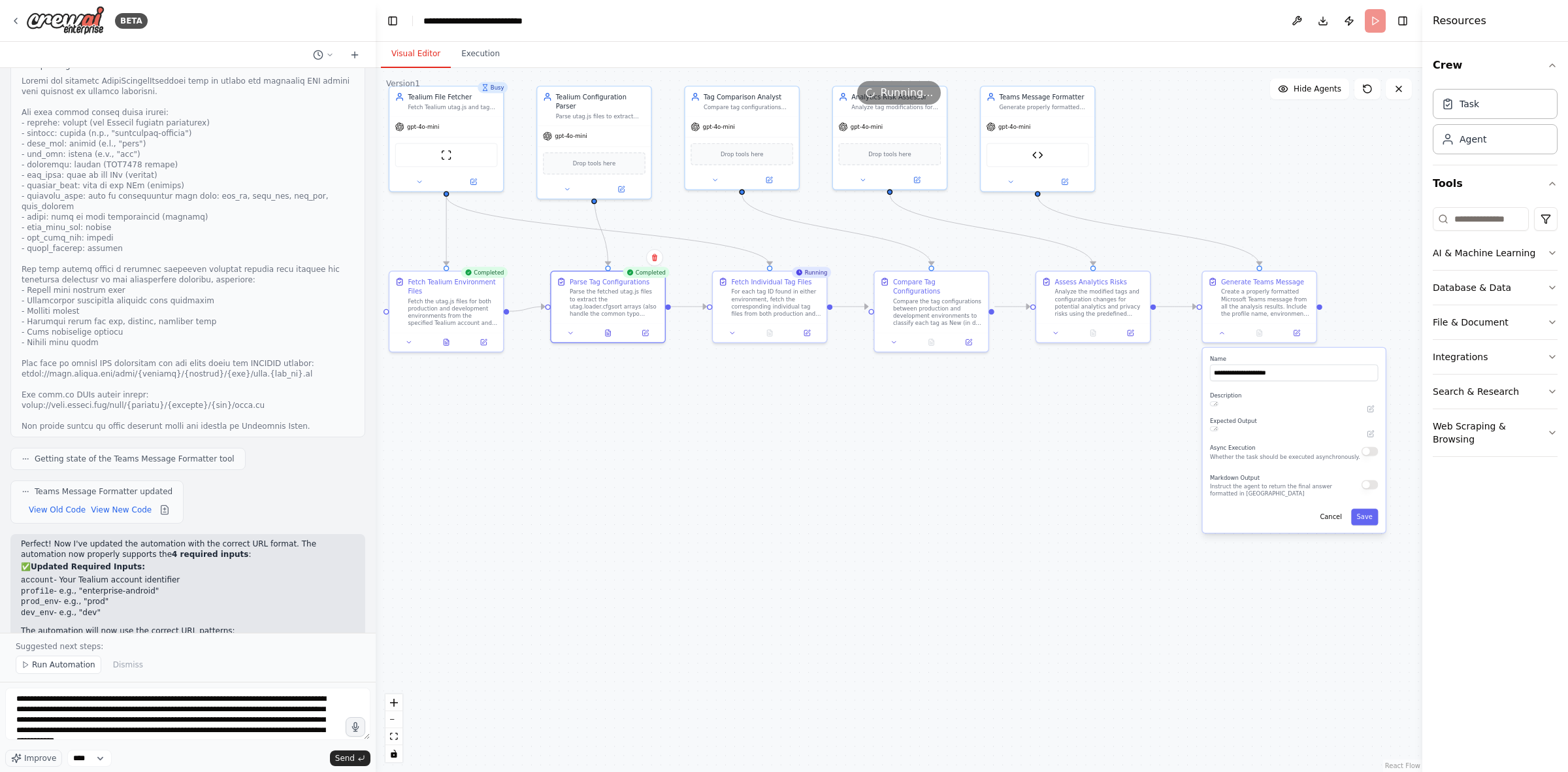
click at [411, 54] on button "Visual Editor" at bounding box center [416, 55] width 70 height 28
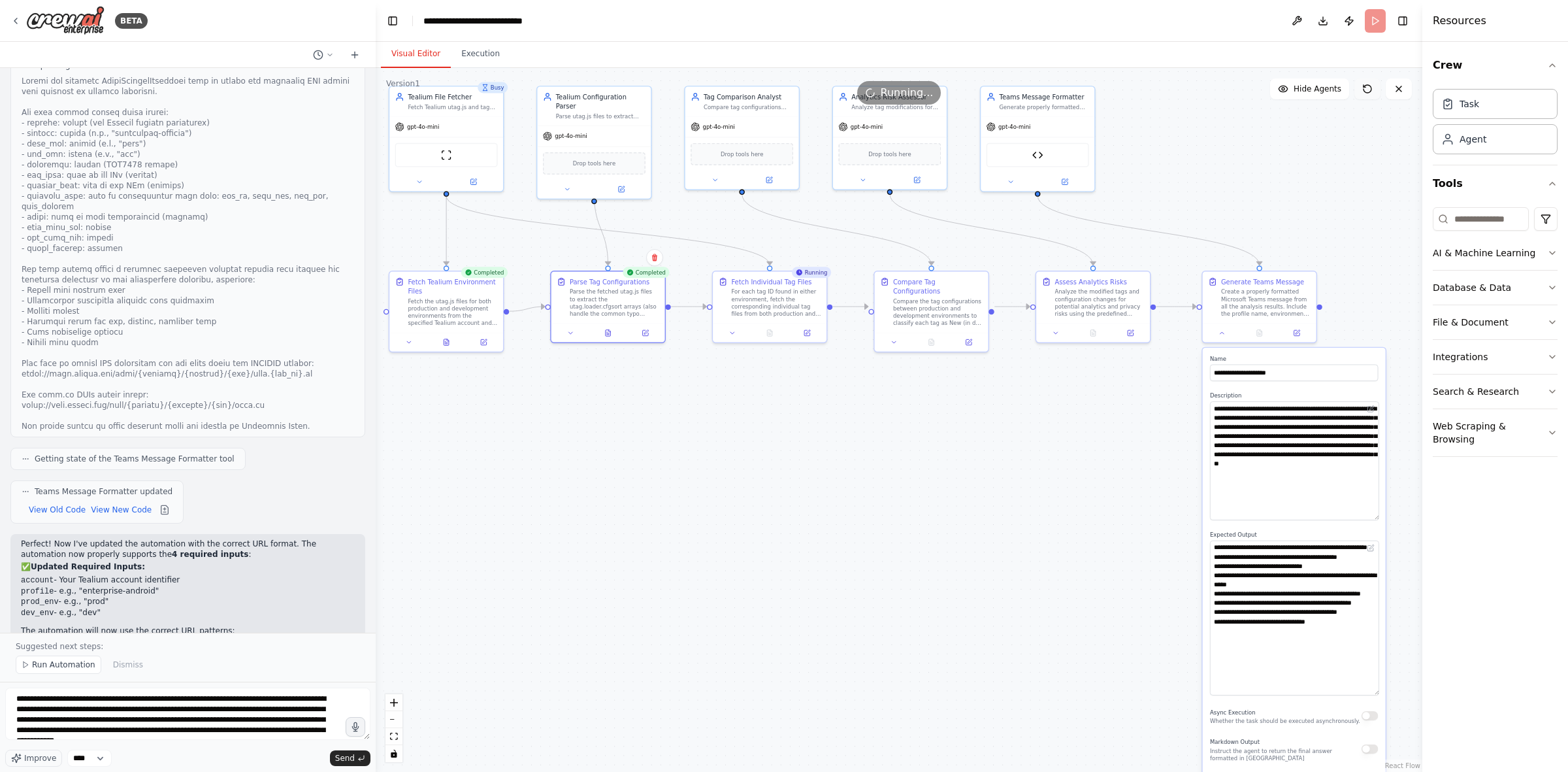
click at [1045, 85] on icon at bounding box center [1367, 89] width 7 height 7
click at [818, 279] on div "Fetch Individual Tag Files" at bounding box center [775, 280] width 90 height 9
click at [945, 295] on div "Compare the tag configurations between production and development environments …" at bounding box center [938, 310] width 90 height 30
click at [794, 294] on div "For each tag ID found in either environment, fetch the corresponding individual…" at bounding box center [775, 301] width 90 height 30
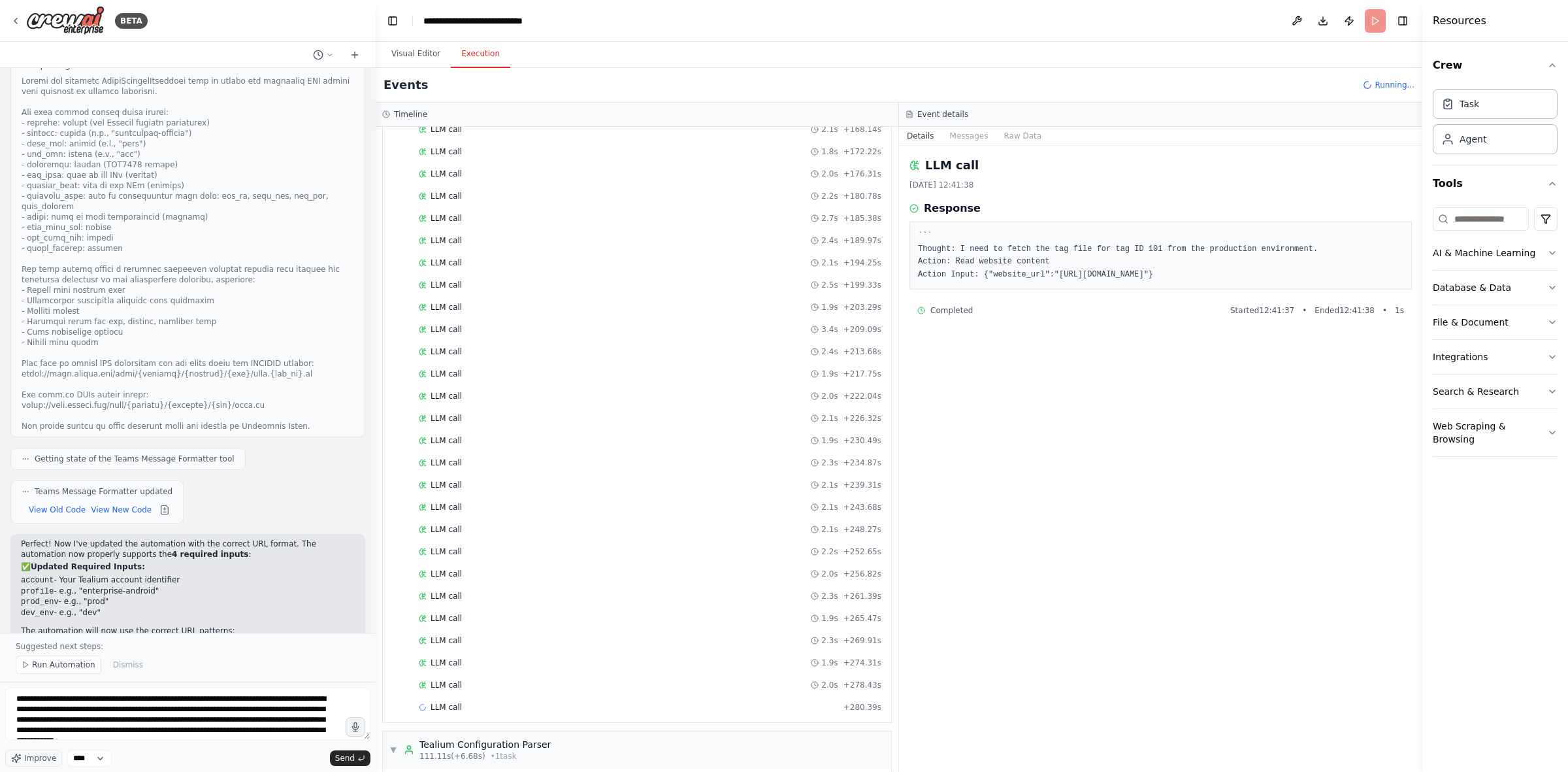
click at [482, 50] on button "Execution" at bounding box center [480, 55] width 59 height 28
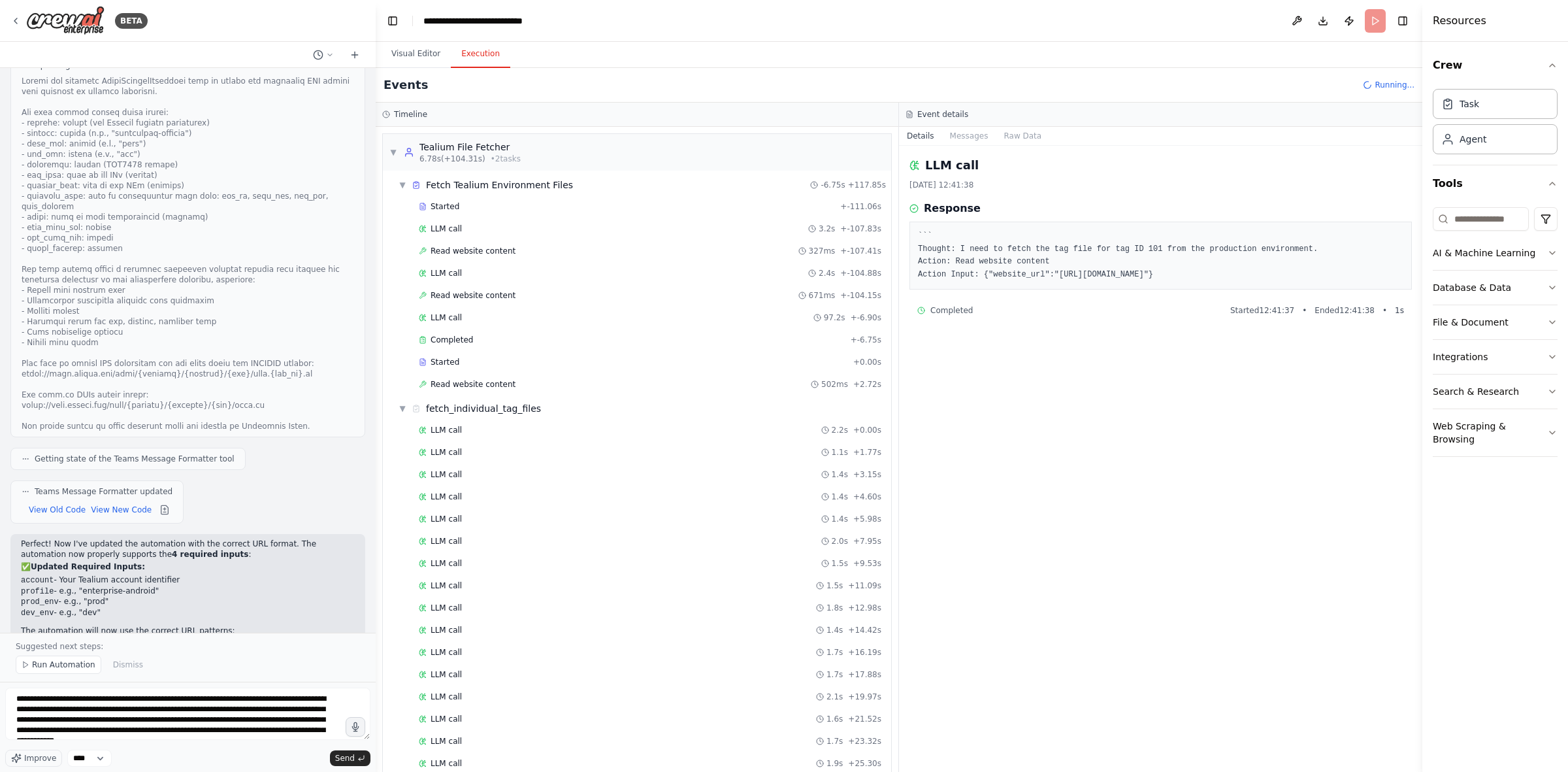
click at [830, 93] on div "Events Running..." at bounding box center [899, 84] width 1047 height 34
click at [396, 155] on span "▼" at bounding box center [393, 152] width 7 height 10
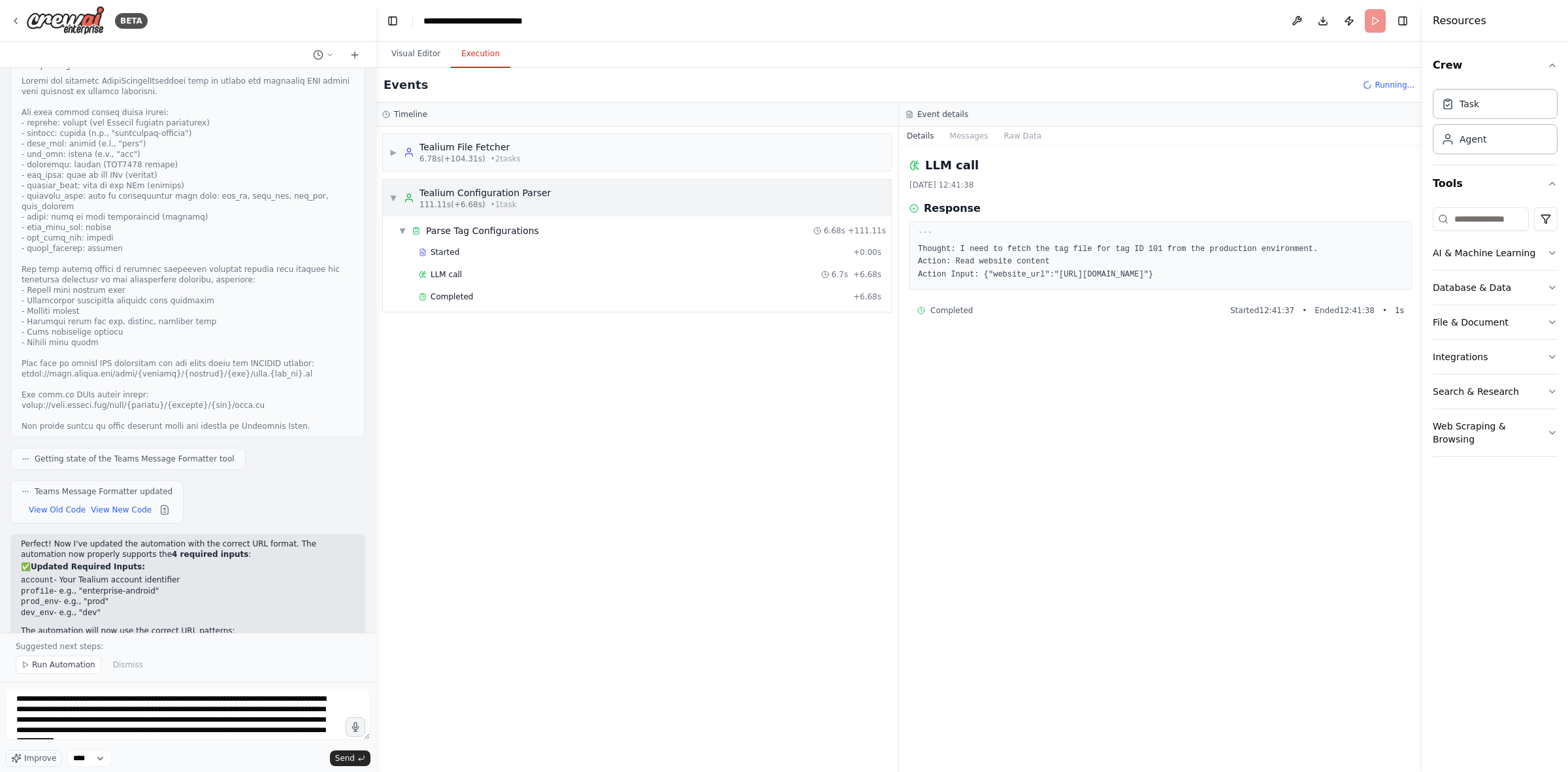
click at [392, 201] on span "▼" at bounding box center [393, 197] width 7 height 10
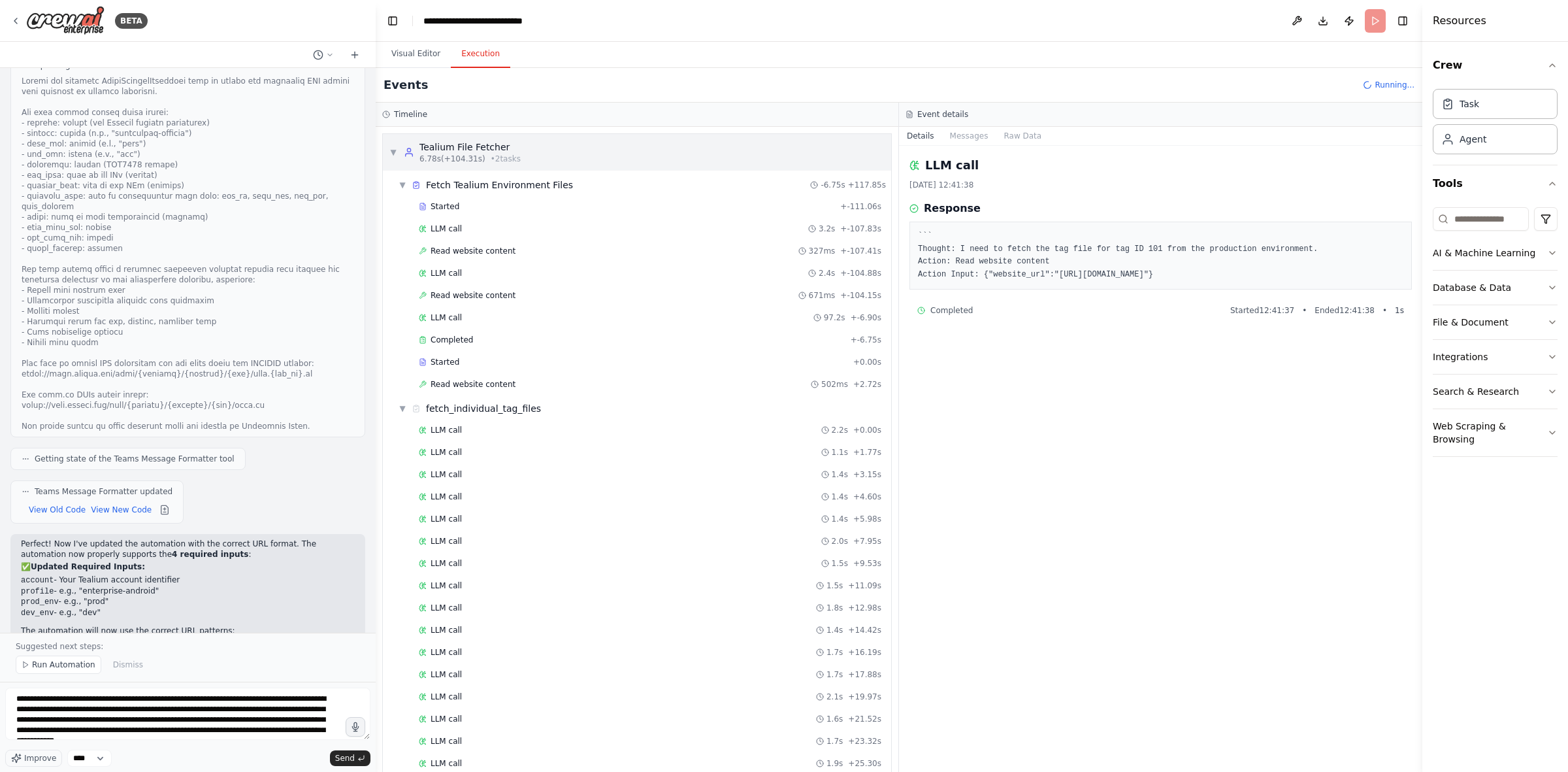
click at [386, 155] on div "▼ Tealium File Fetcher 6.78s (+104.31s) • 2 task s" at bounding box center [637, 153] width 509 height 37
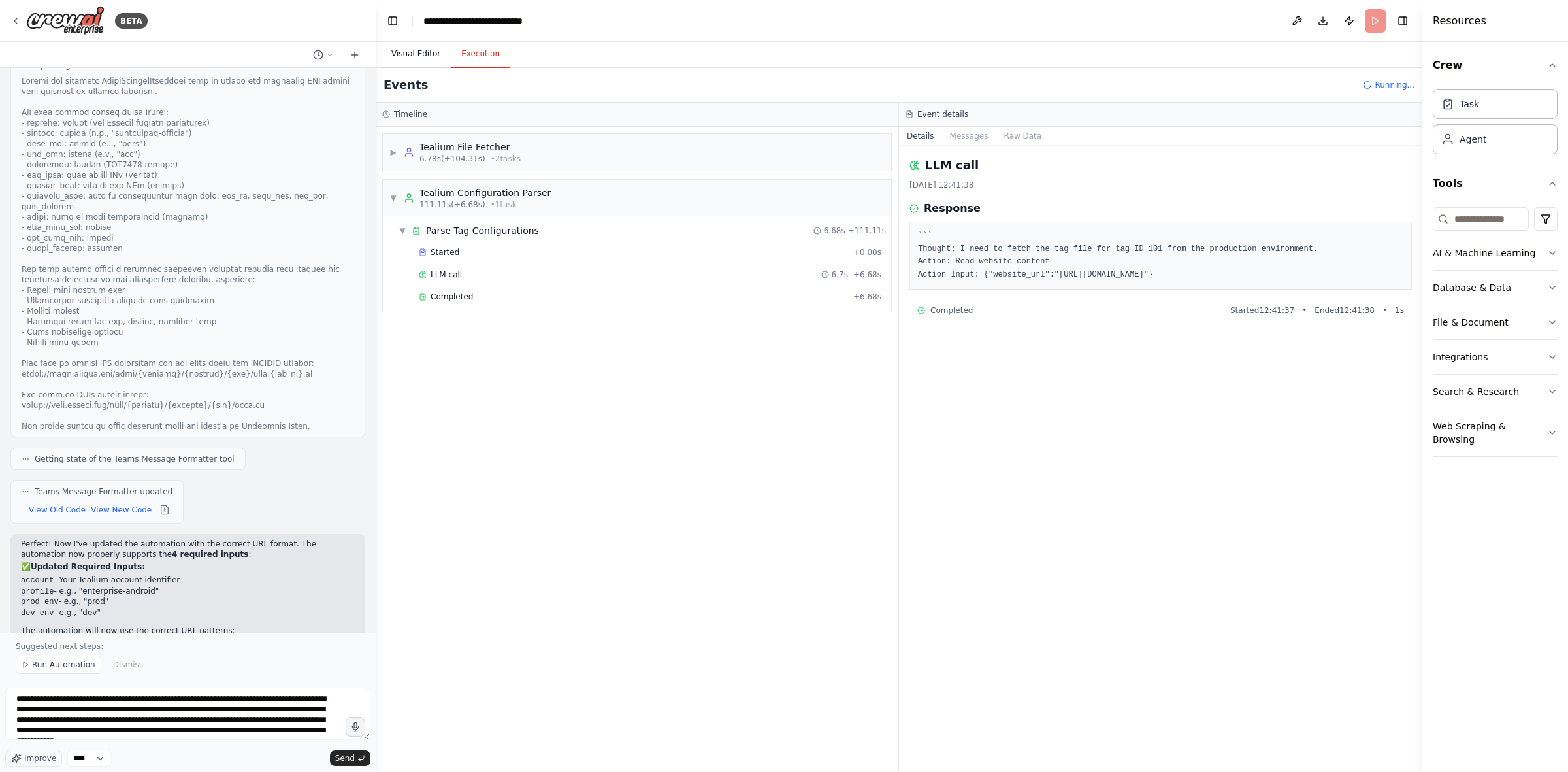
click at [416, 57] on button "Visual Editor" at bounding box center [416, 55] width 70 height 28
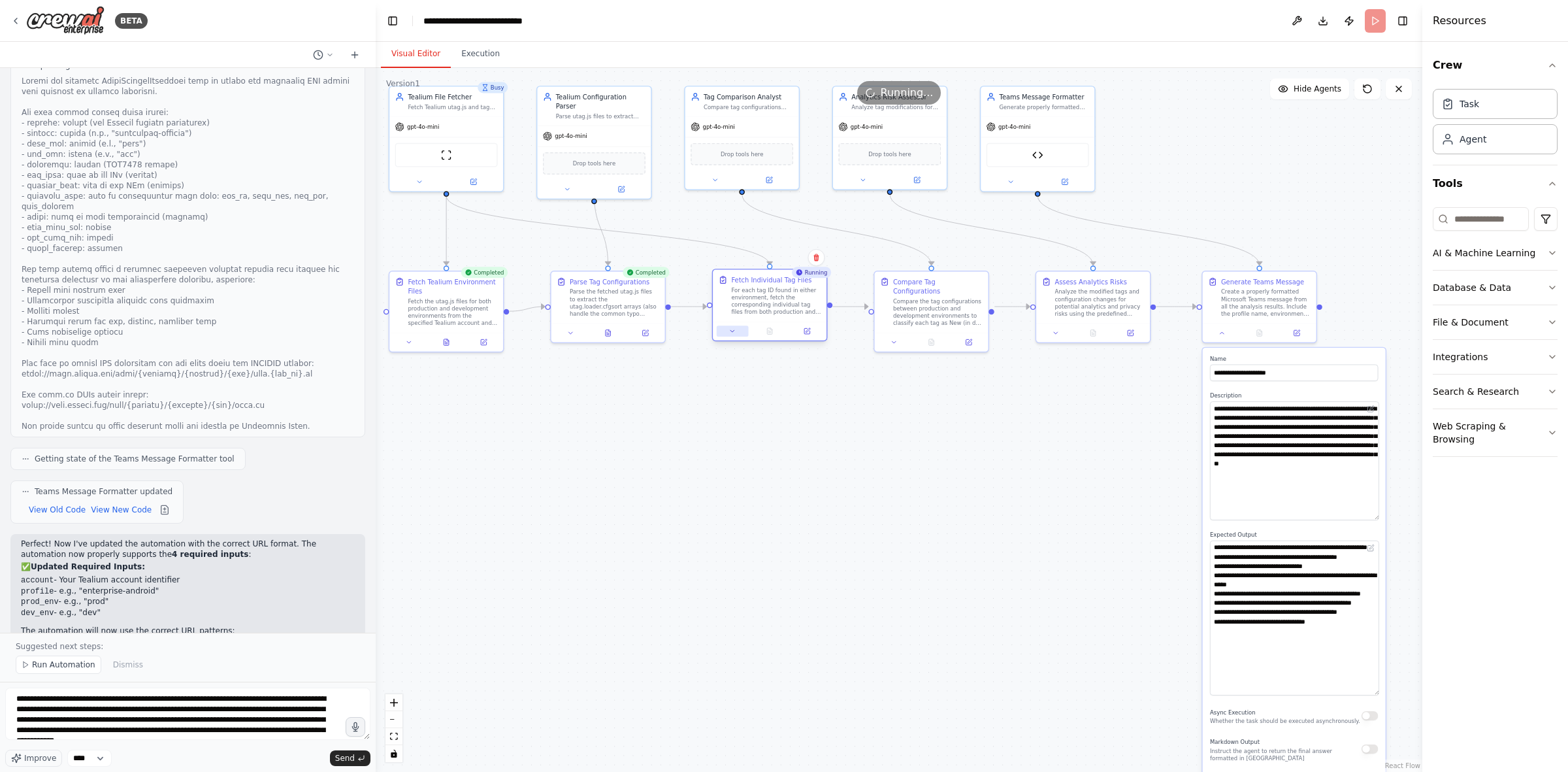
click at [731, 333] on icon at bounding box center [733, 331] width 7 height 7
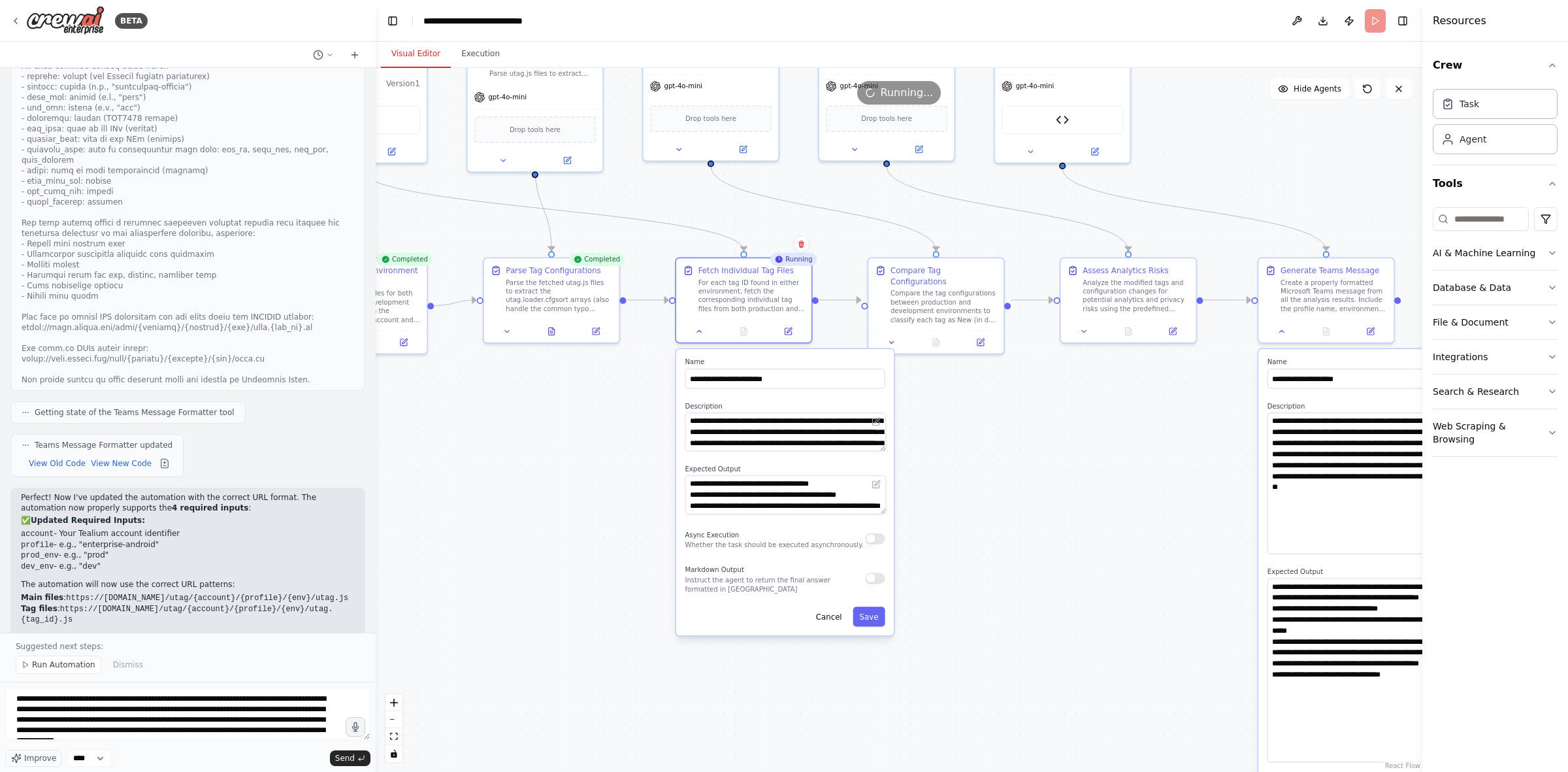
scroll to position [5150, 0]
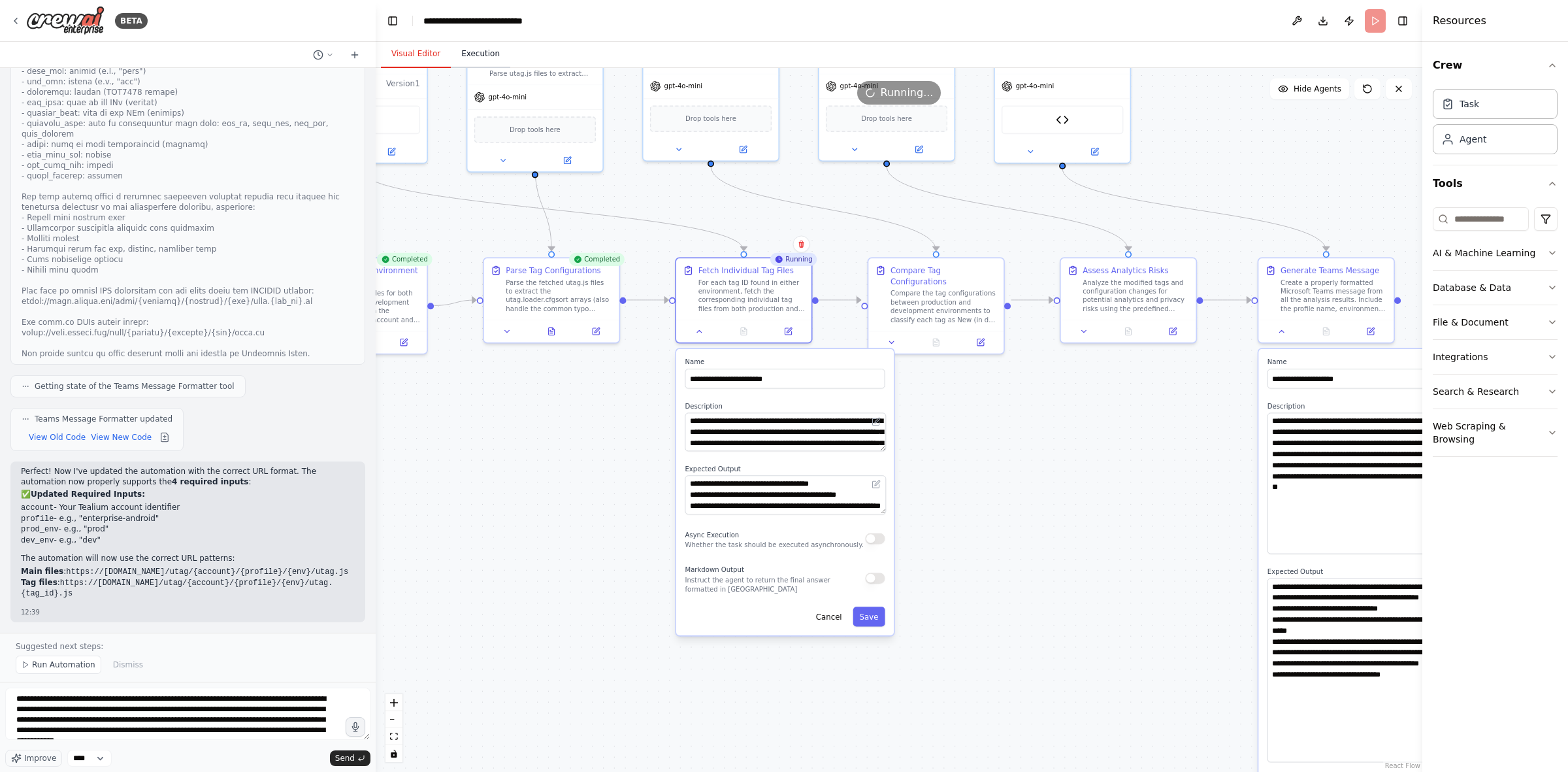
click at [468, 56] on button "Execution" at bounding box center [480, 55] width 59 height 28
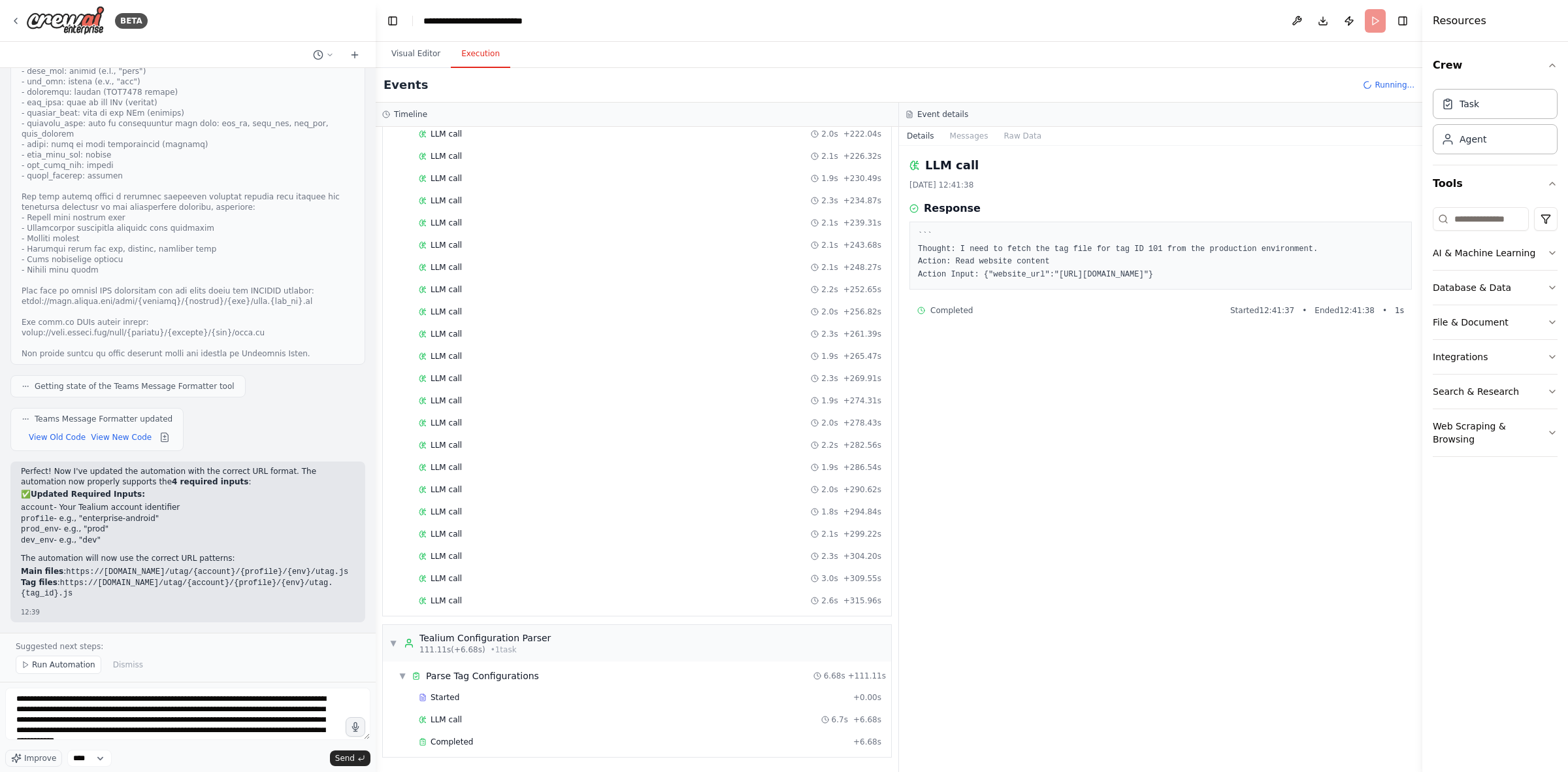
scroll to position [1749, 0]
click at [1045, 23] on header "**********" at bounding box center [899, 20] width 1047 height 42
click at [1045, 83] on span "Running..." at bounding box center [1394, 84] width 40 height 10
click at [418, 50] on button "Visual Editor" at bounding box center [416, 55] width 70 height 28
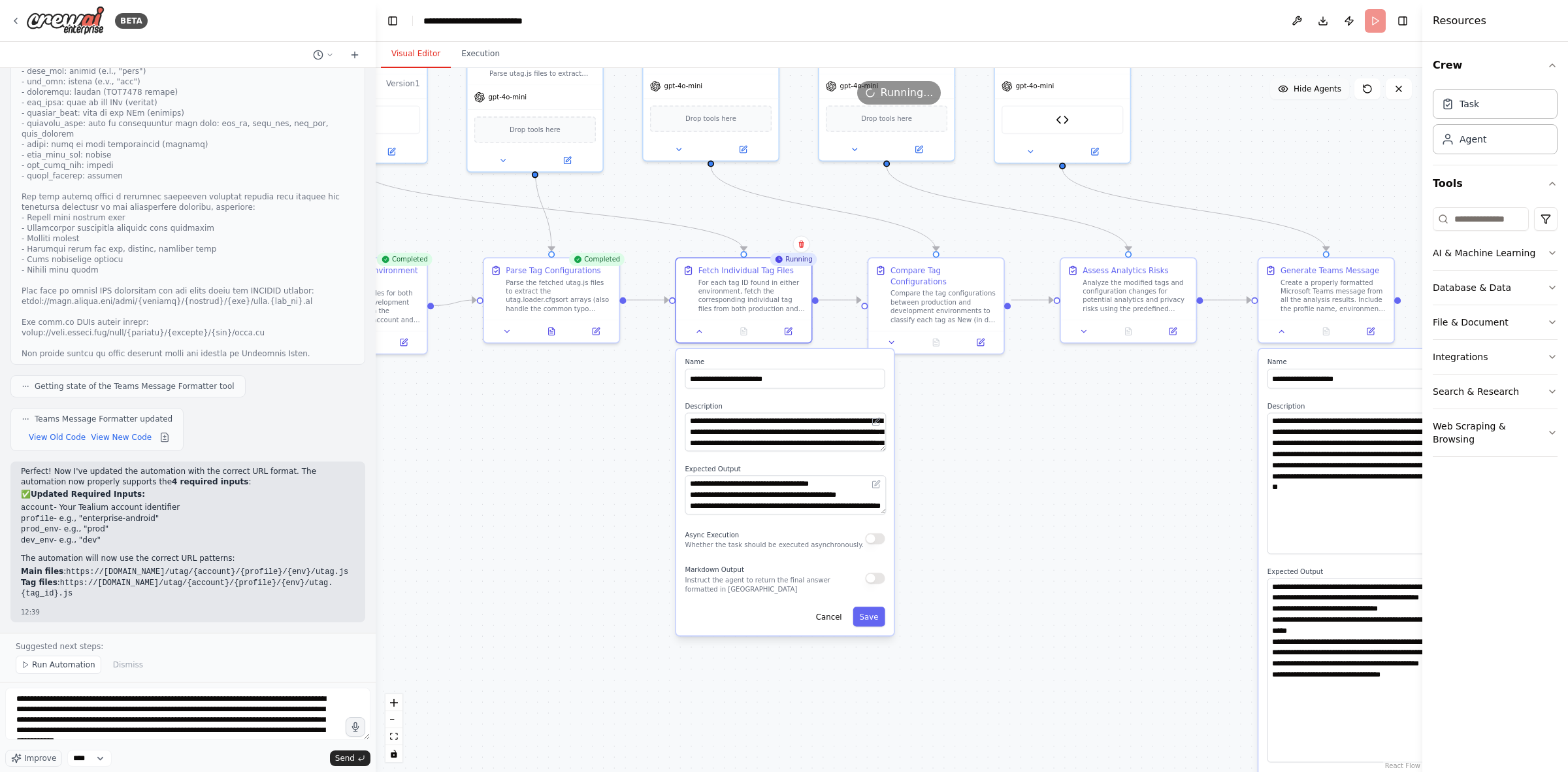
click at [1045, 86] on span "Hide Agents" at bounding box center [1318, 88] width 48 height 10
click at [1045, 86] on span "Show Agents" at bounding box center [1315, 88] width 51 height 10
click at [1045, 86] on span "Hide Agents" at bounding box center [1318, 88] width 48 height 10
click at [1045, 86] on span "Show Agents" at bounding box center [1315, 88] width 51 height 10
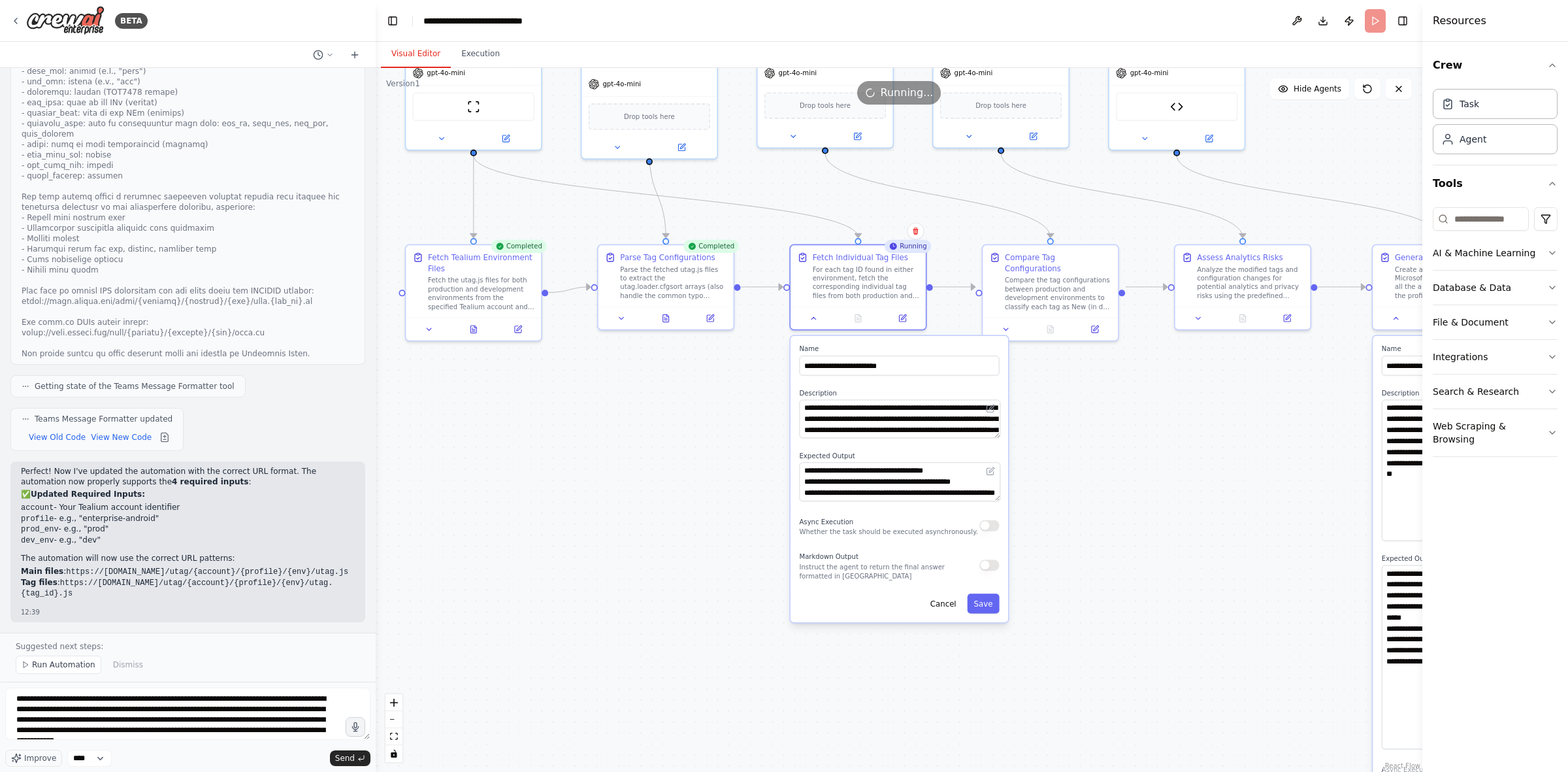
drag, startPoint x: 1080, startPoint y: 538, endPoint x: 1210, endPoint y: 489, distance: 138.9
click at [1045, 478] on div ".deletable-edge-delete-btn { width: 20px; height: 20px; border: 0px solid #ffff…" at bounding box center [899, 419] width 1047 height 704
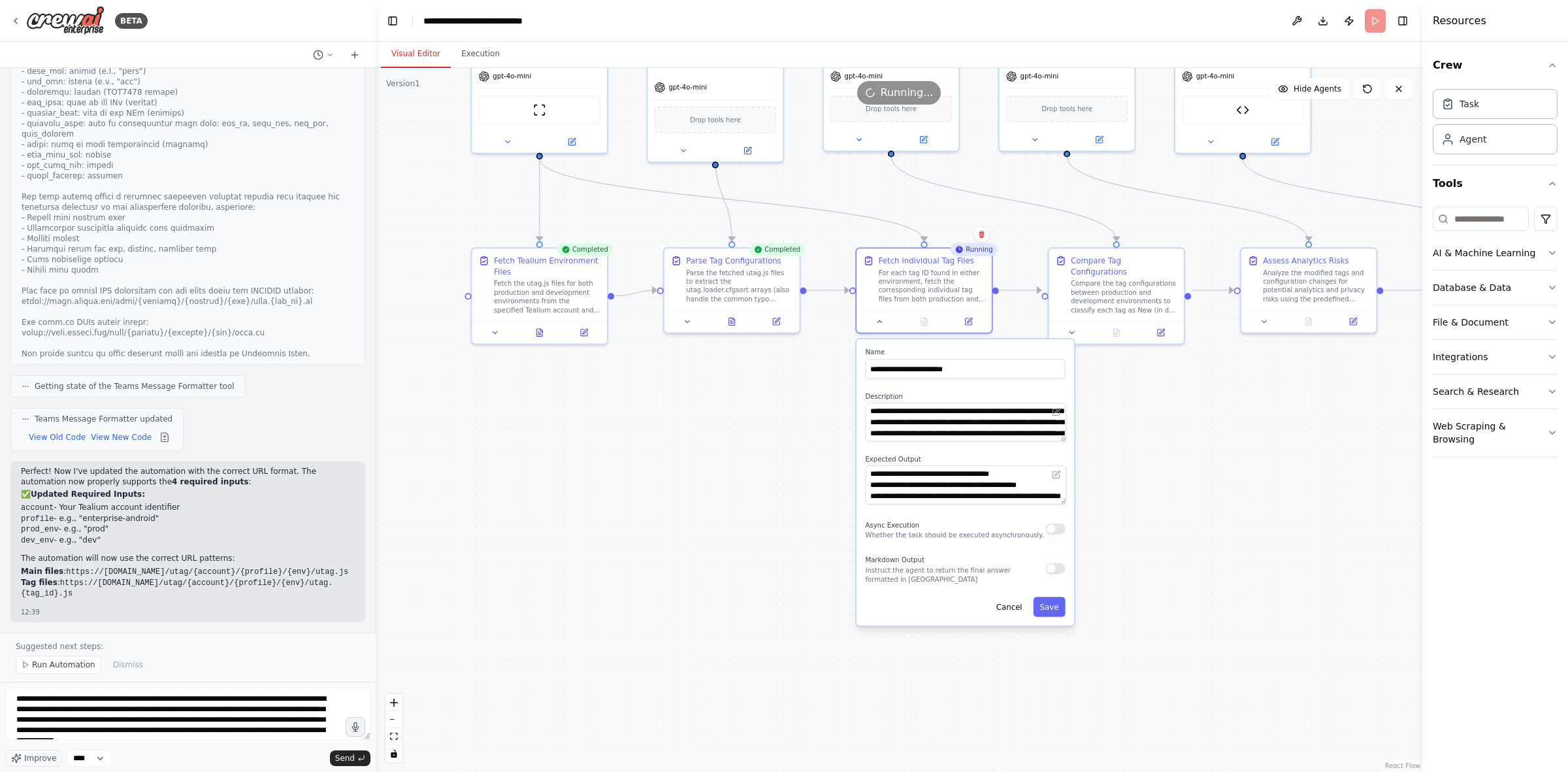
drag, startPoint x: 533, startPoint y: 542, endPoint x: 582, endPoint y: 541, distance: 49.0
click at [593, 478] on div ".deletable-edge-delete-btn { width: 20px; height: 20px; border: 0px solid #ffff…" at bounding box center [899, 419] width 1047 height 704
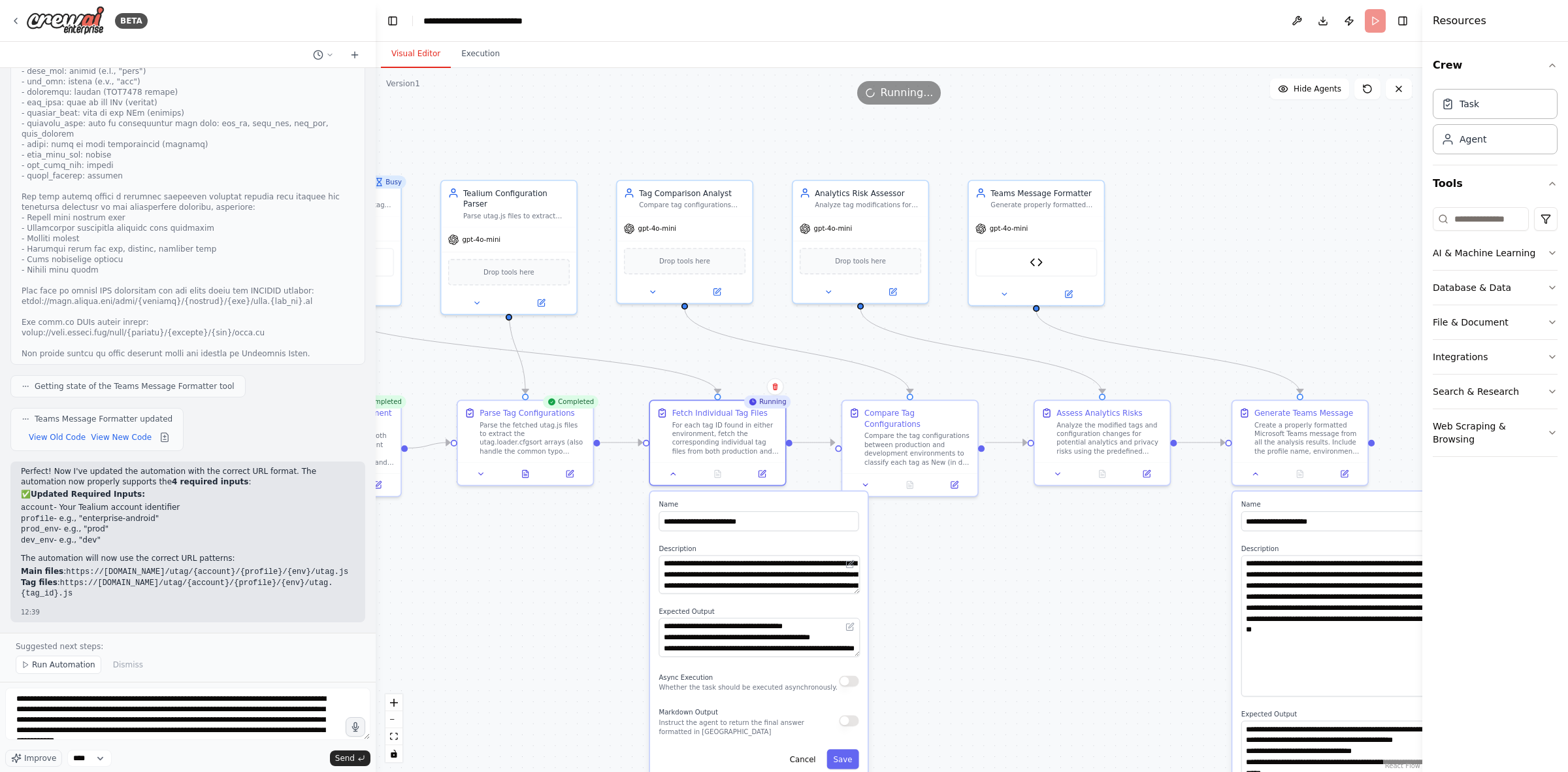
drag, startPoint x: 781, startPoint y: 417, endPoint x: 573, endPoint y: 565, distance: 255.3
click at [573, 478] on div ".deletable-edge-delete-btn { width: 20px; height: 20px; border: 0px solid #ffff…" at bounding box center [899, 419] width 1047 height 704
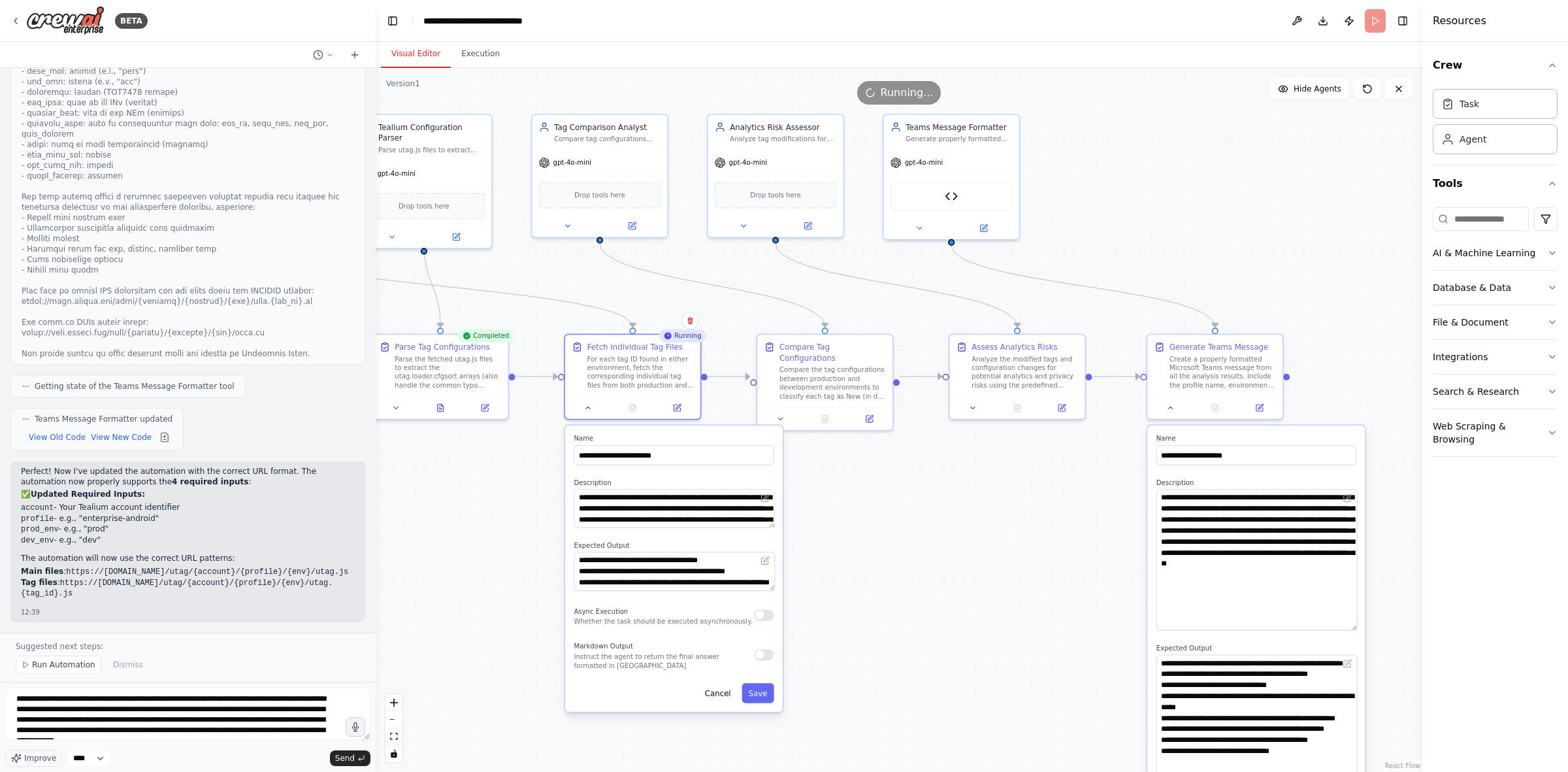
drag, startPoint x: 575, startPoint y: 563, endPoint x: 488, endPoint y: 503, distance: 105.7
click at [488, 478] on div ".deletable-edge-delete-btn { width: 20px; height: 20px; border: 0px solid #ffff…" at bounding box center [899, 419] width 1047 height 704
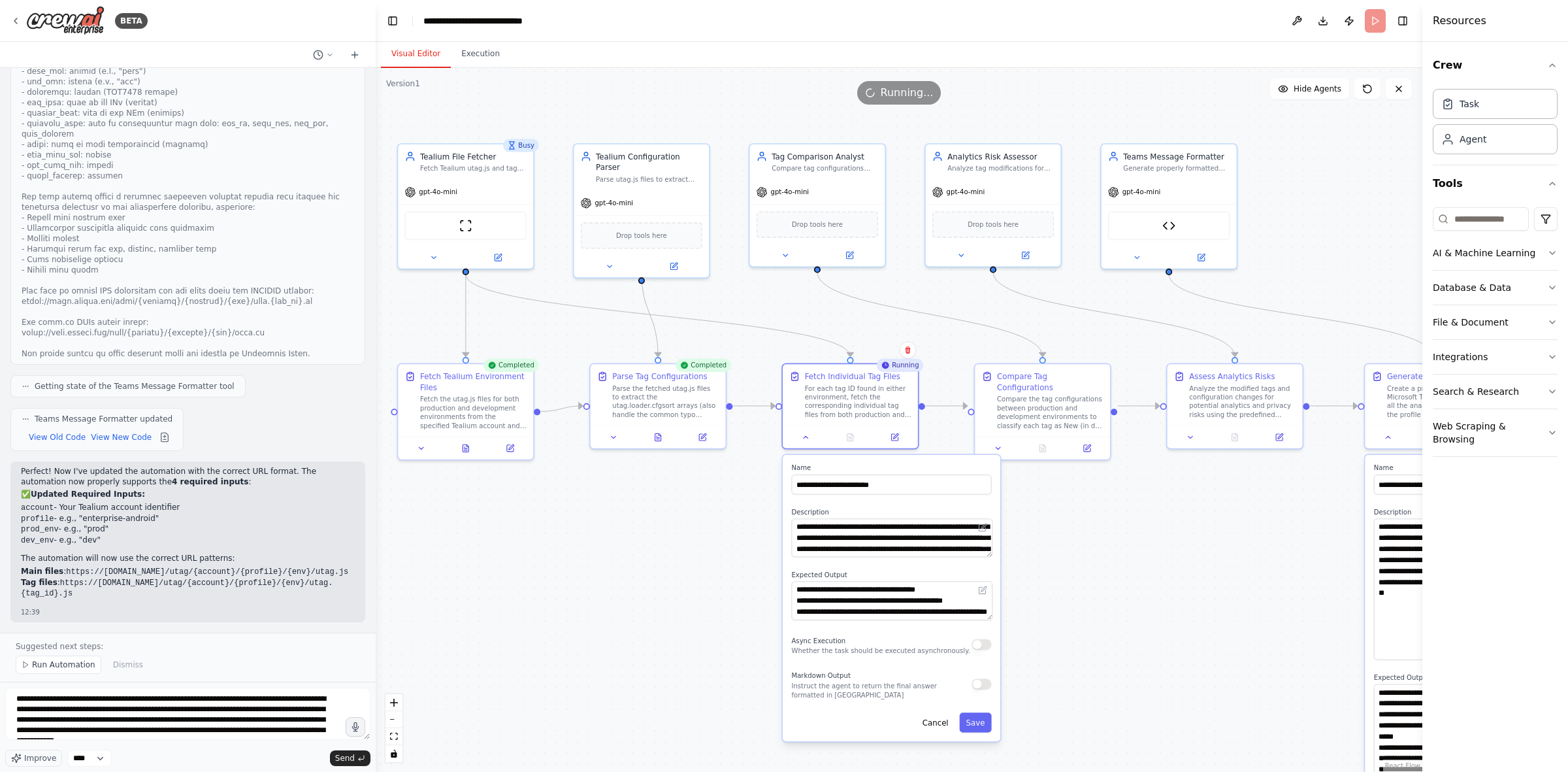
drag, startPoint x: 509, startPoint y: 495, endPoint x: 708, endPoint y: 531, distance: 202.2
click at [708, 478] on div ".deletable-edge-delete-btn { width: 20px; height: 20px; border: 0px solid #ffff…" at bounding box center [899, 419] width 1047 height 704
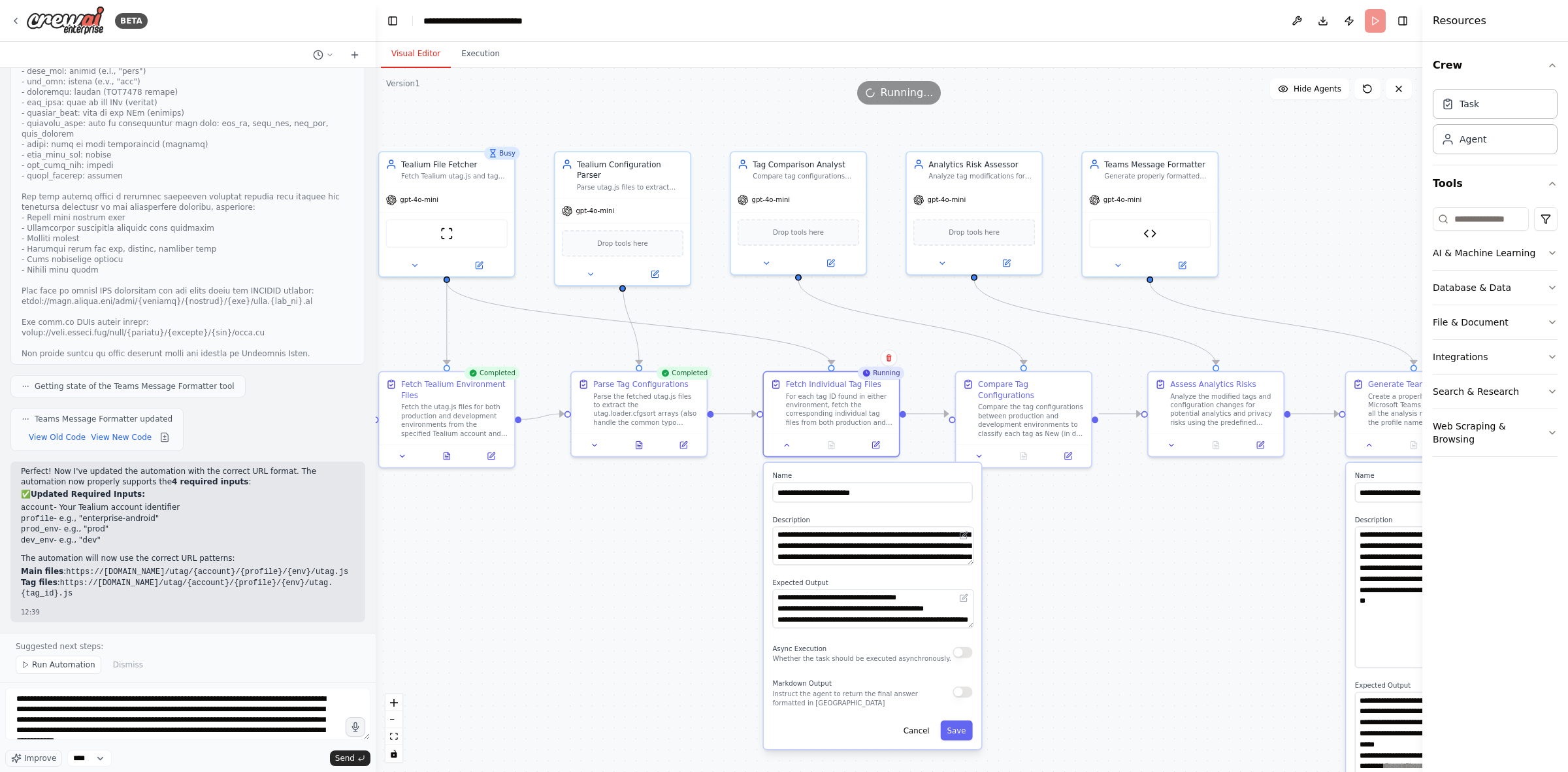
drag, startPoint x: 700, startPoint y: 541, endPoint x: 684, endPoint y: 547, distance: 17.1
click at [684, 478] on div ".deletable-edge-delete-btn { width: 20px; height: 20px; border: 0px solid #ffff…" at bounding box center [899, 419] width 1047 height 704
click at [658, 397] on div "Parse the fetched utag.js files to extract the utag.loader.cfgsort arrays (also…" at bounding box center [646, 407] width 106 height 35
click at [593, 448] on button at bounding box center [594, 443] width 38 height 13
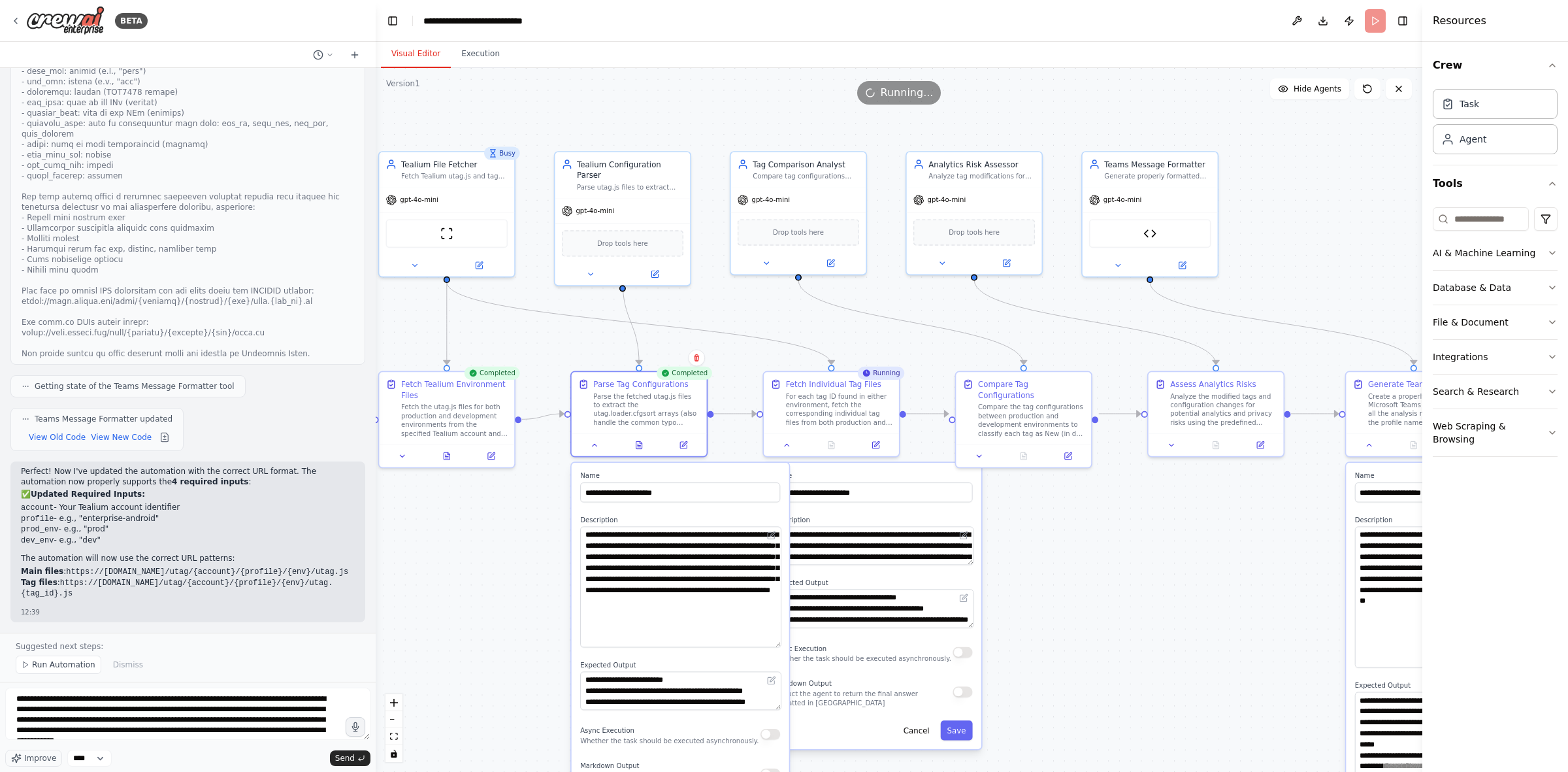
drag, startPoint x: 778, startPoint y: 560, endPoint x: 775, endPoint y: 642, distance: 82.1
click at [775, 478] on textarea "**********" at bounding box center [680, 587] width 201 height 121
drag, startPoint x: 778, startPoint y: 704, endPoint x: 779, endPoint y: 736, distance: 32.0
click at [779, 478] on textarea "**********" at bounding box center [680, 705] width 201 height 69
click at [935, 478] on textarea "**********" at bounding box center [872, 609] width 201 height 39
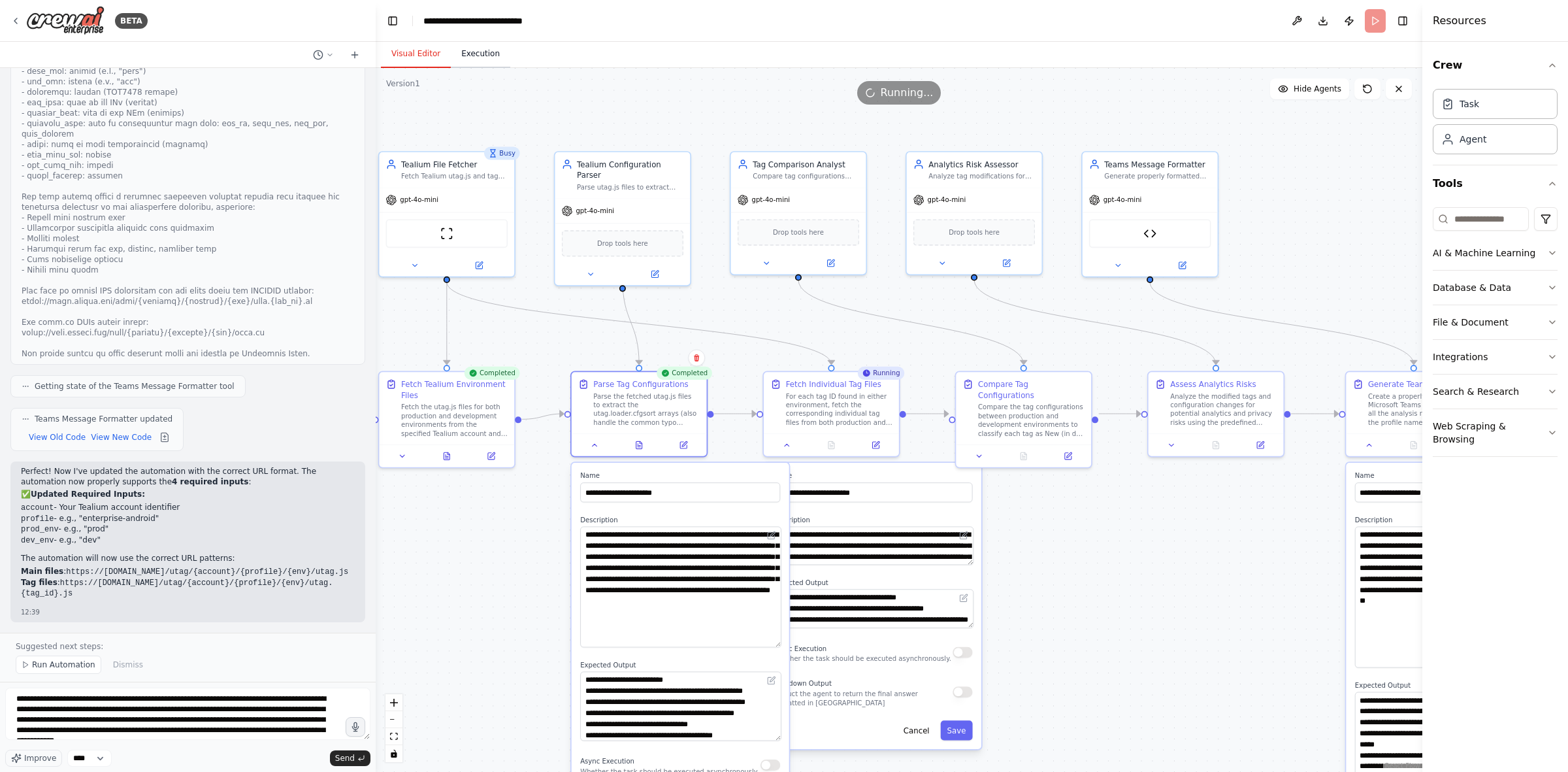
click at [485, 56] on button "Execution" at bounding box center [480, 55] width 59 height 28
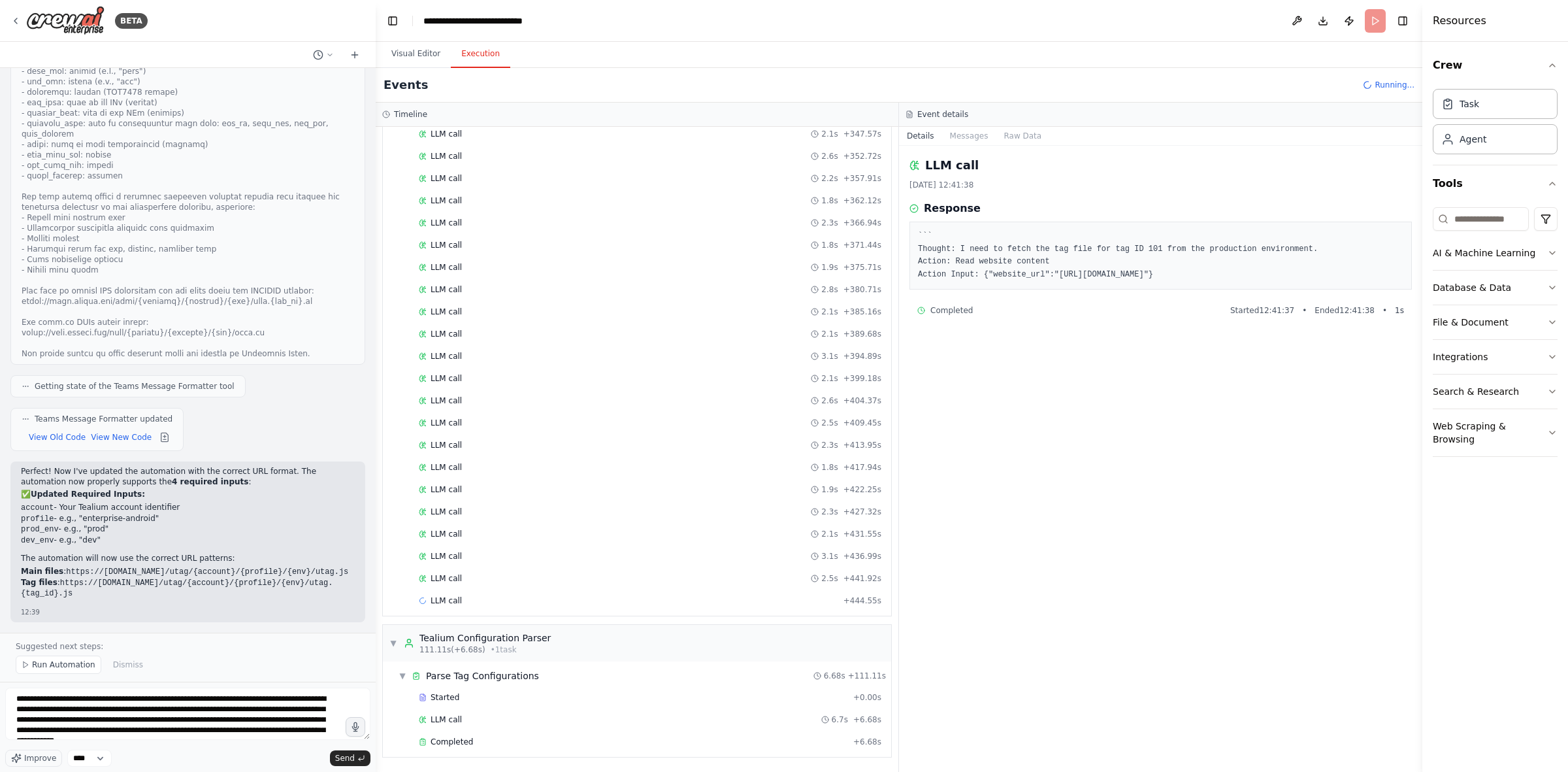
scroll to position [2381, 0]
click at [486, 478] on div "Completed" at bounding box center [634, 741] width 429 height 10
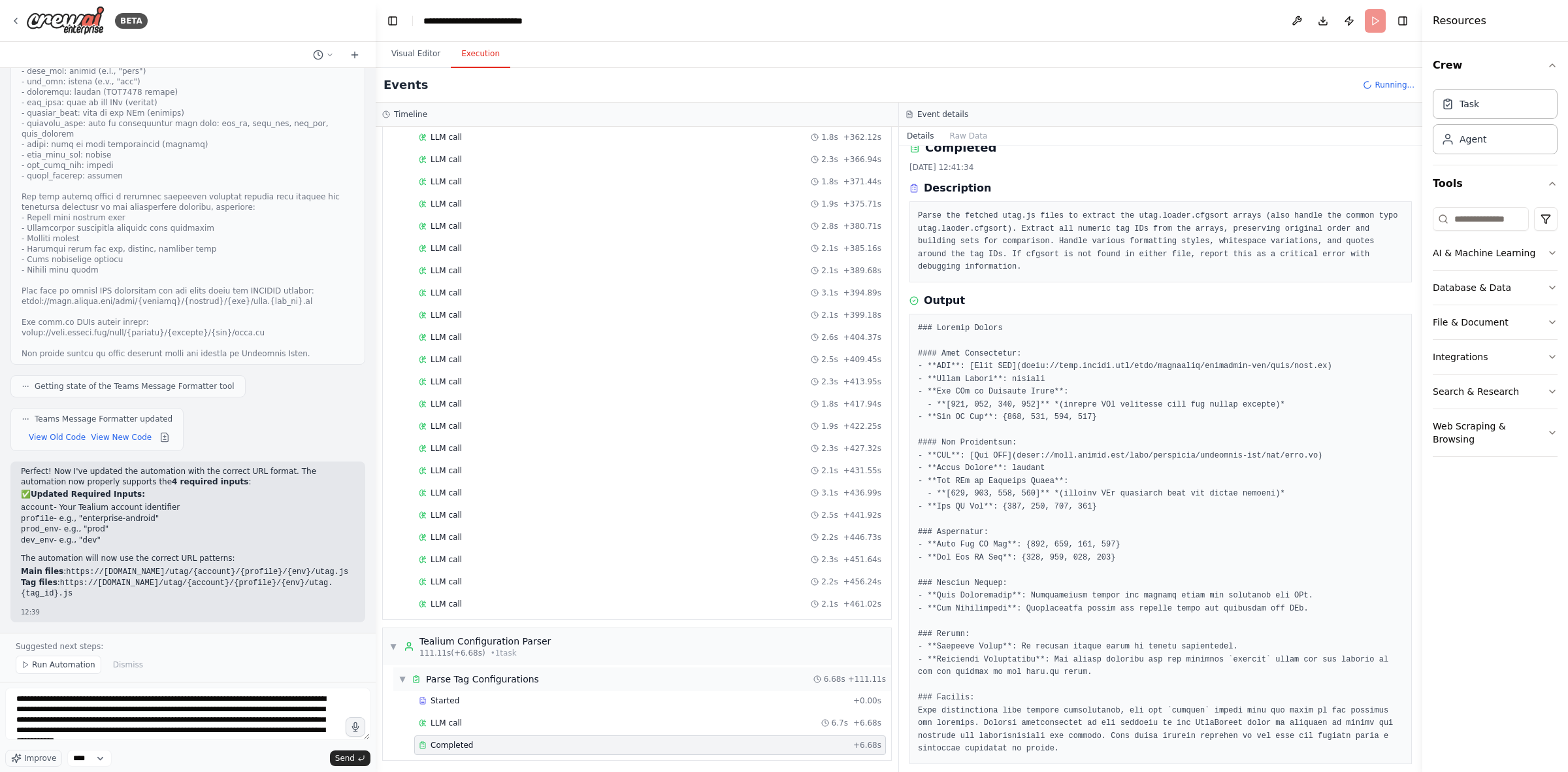
scroll to position [2448, 0]
click at [459, 478] on div "LLM call 6.7s + 6.68s" at bounding box center [650, 719] width 463 height 10
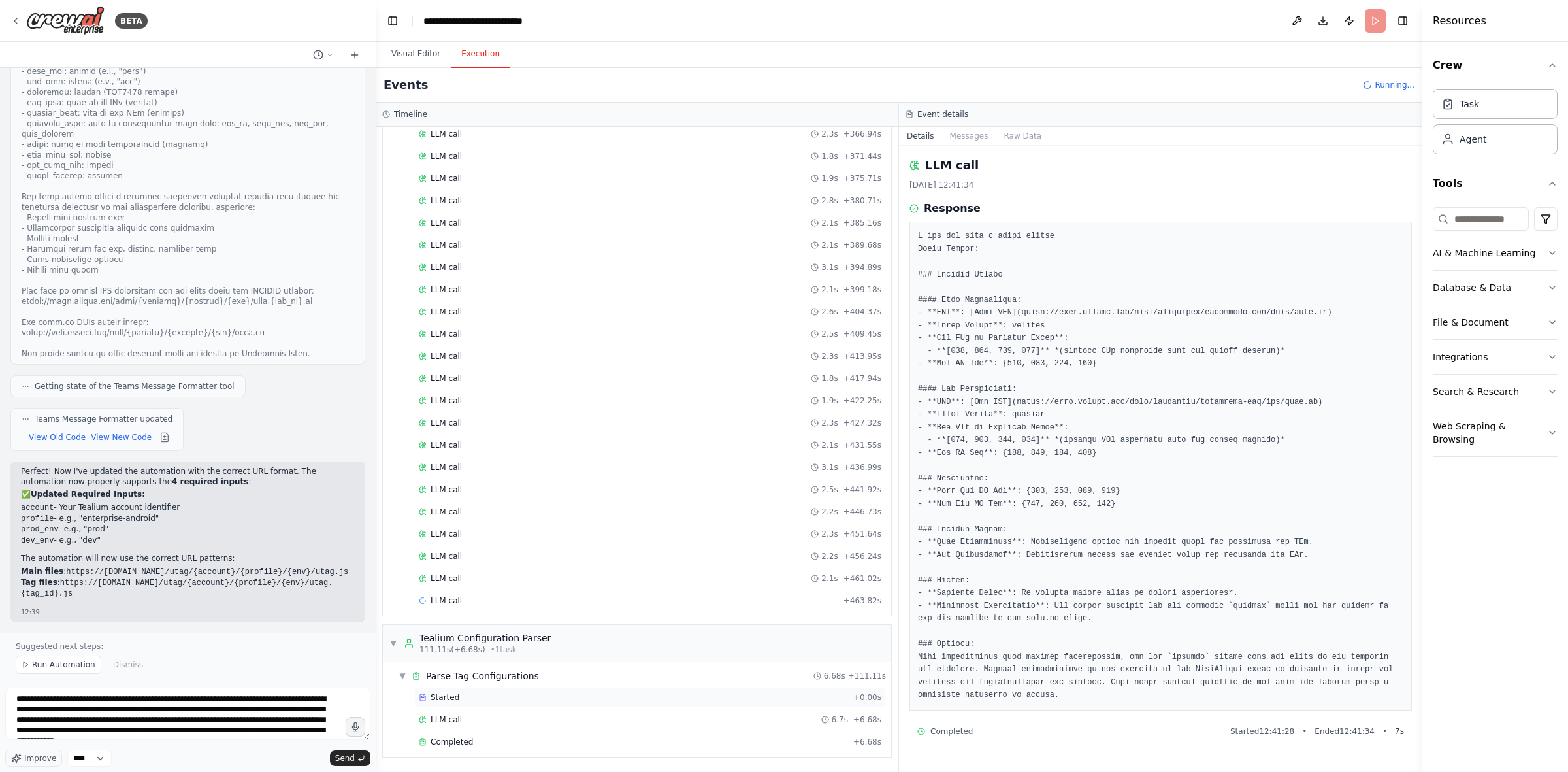
click at [459, 478] on div "Started" at bounding box center [634, 697] width 429 height 10
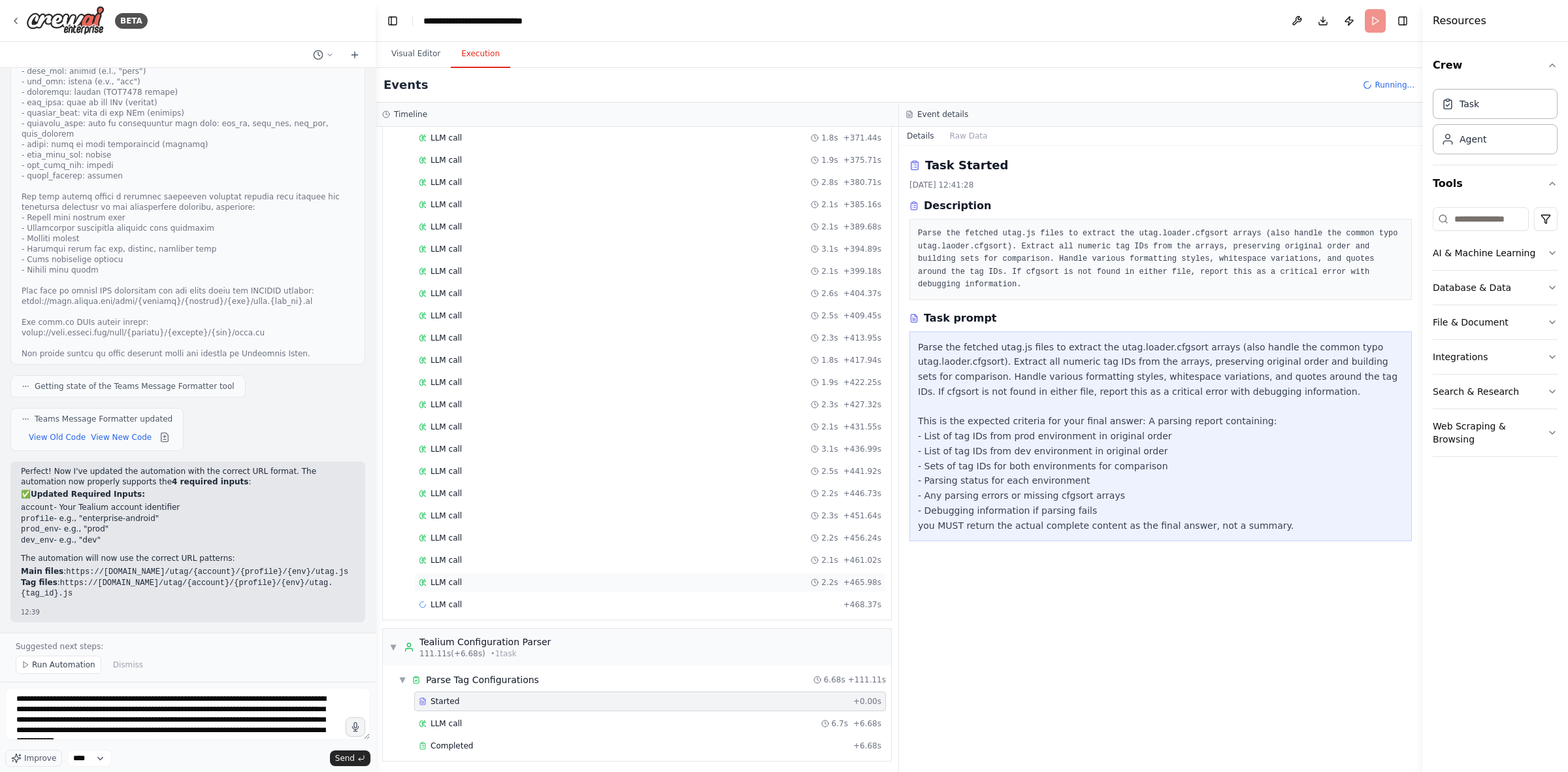
click at [460, 478] on div "LLM call 2.2s + 465.98s" at bounding box center [650, 582] width 463 height 10
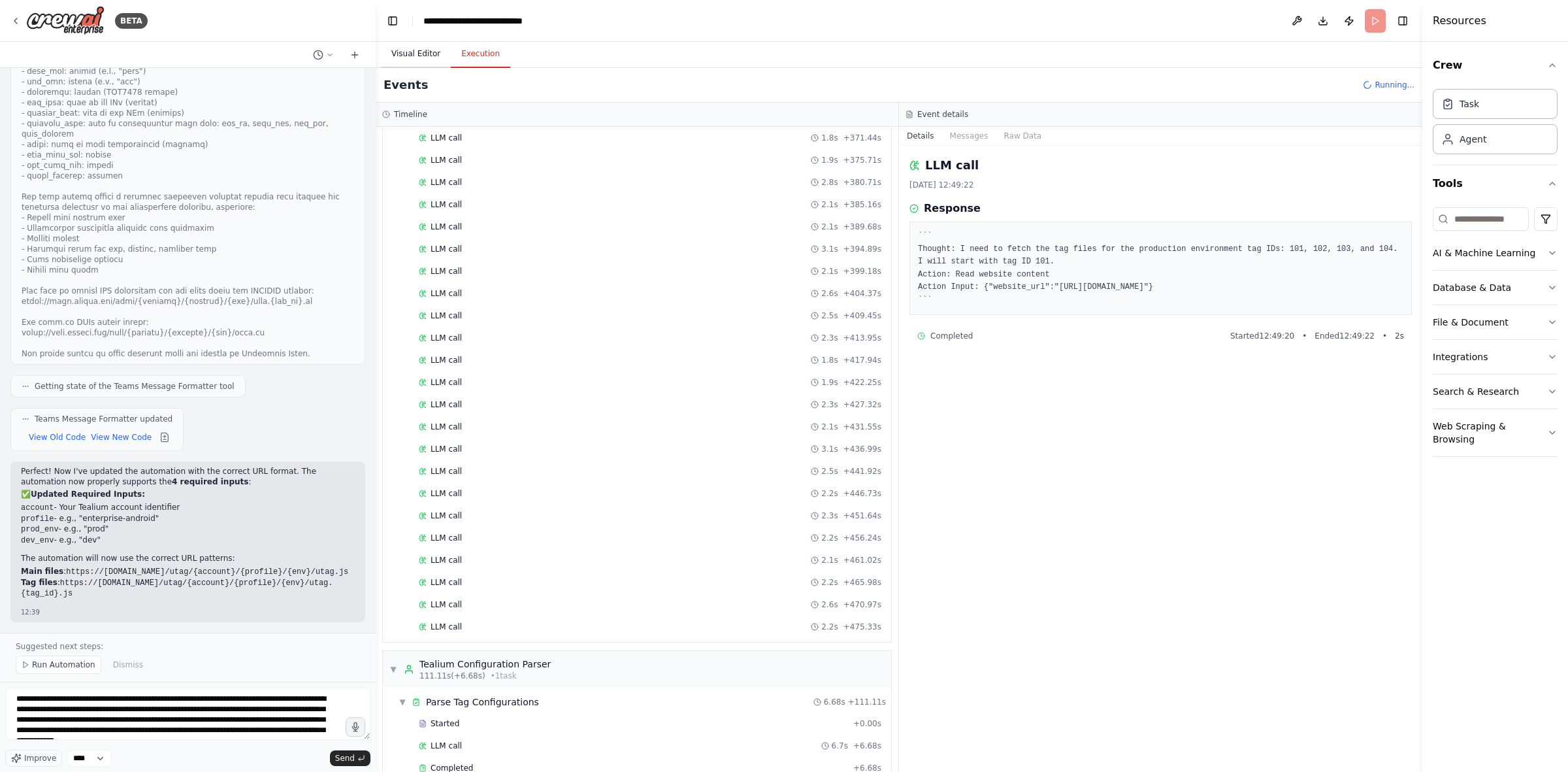
click at [414, 44] on button "Visual Editor" at bounding box center [416, 55] width 70 height 28
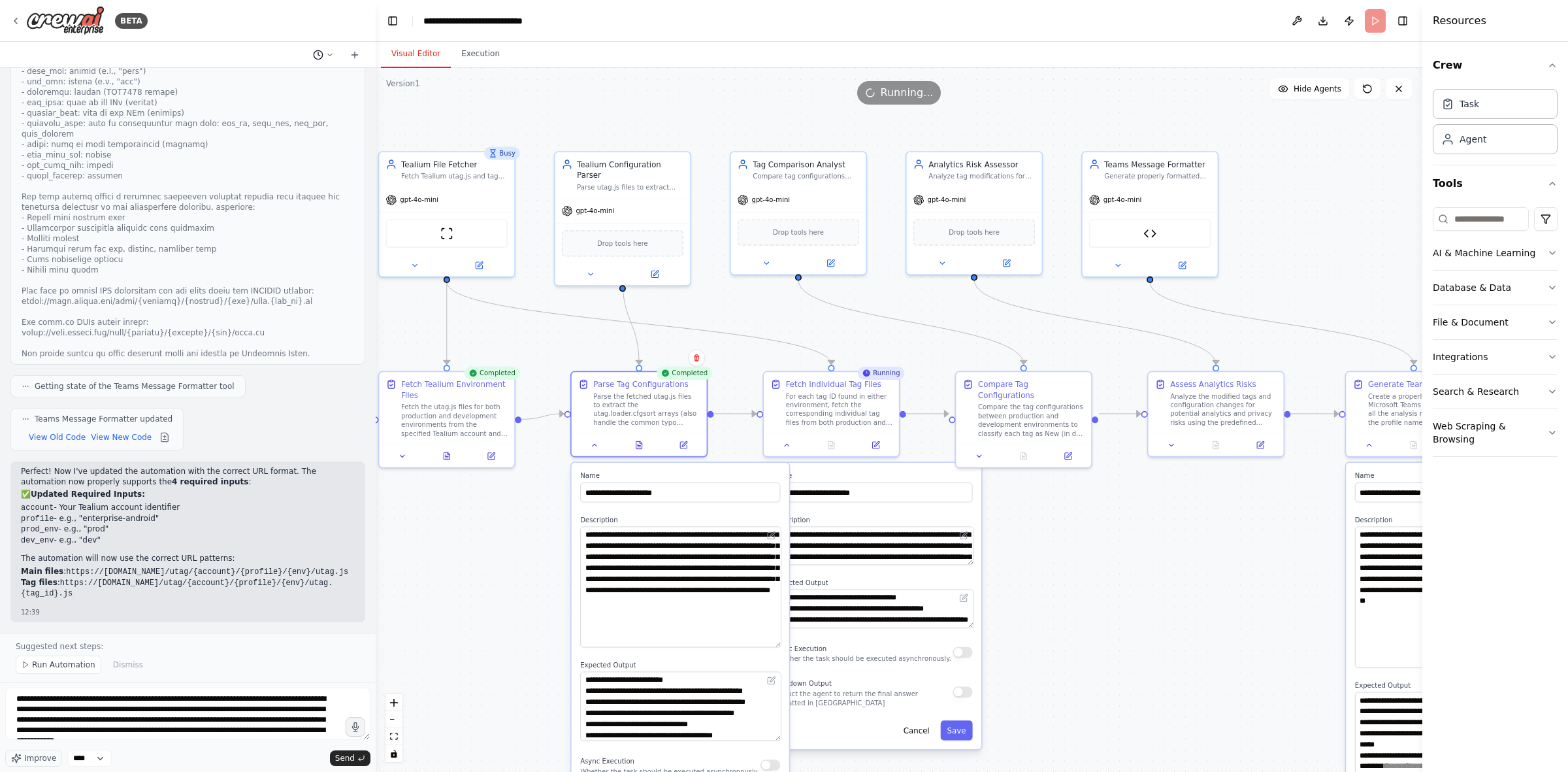
click at [330, 53] on icon at bounding box center [329, 55] width 7 height 7
click at [314, 77] on span at bounding box center [273, 81] width 97 height 10
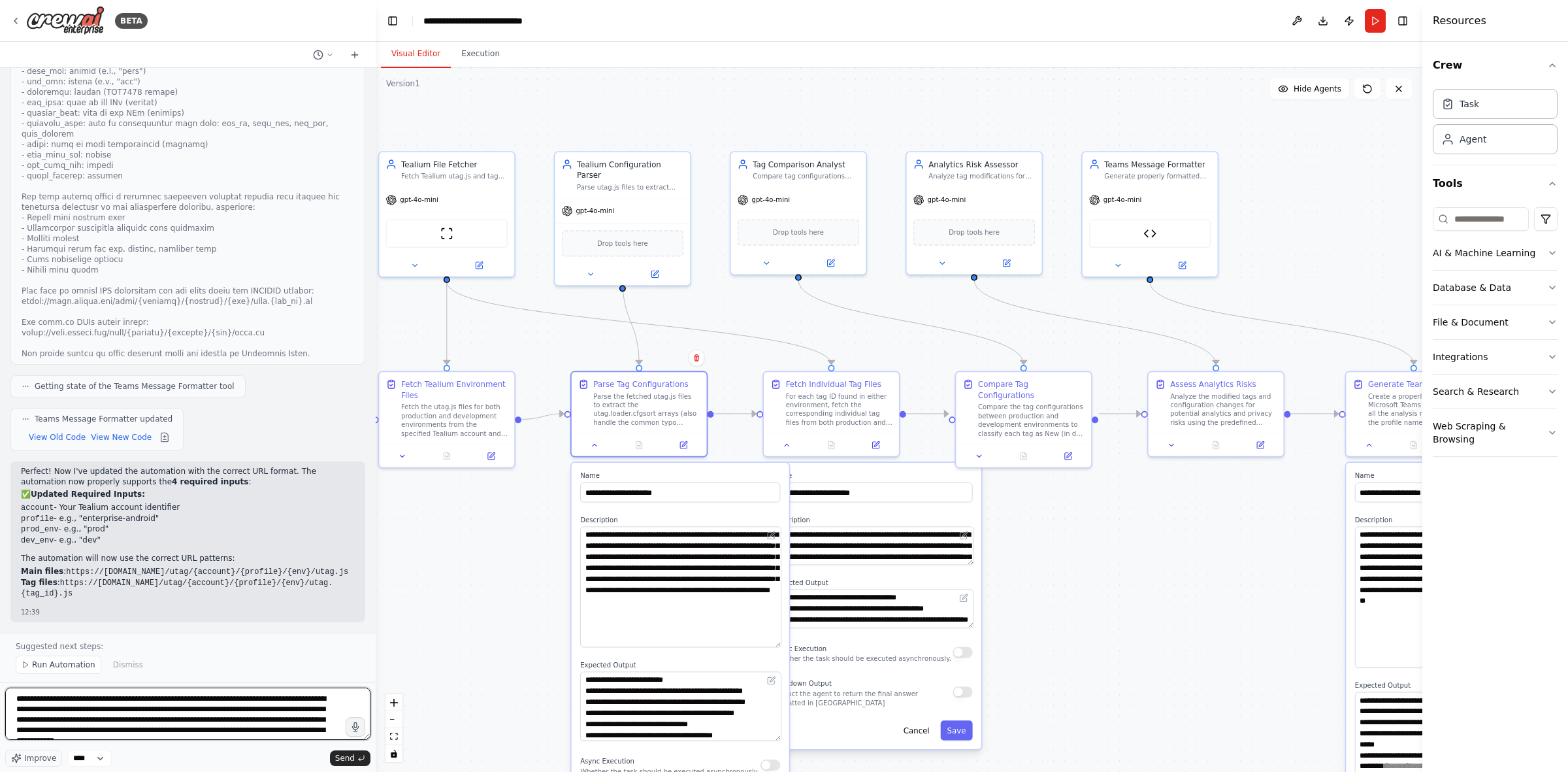
click at [236, 478] on textarea "**********" at bounding box center [188, 714] width 365 height 53
click at [233, 478] on textarea "**********" at bounding box center [188, 714] width 365 height 53
click at [199, 478] on textarea "**********" at bounding box center [188, 714] width 365 height 53
type textarea "**********"
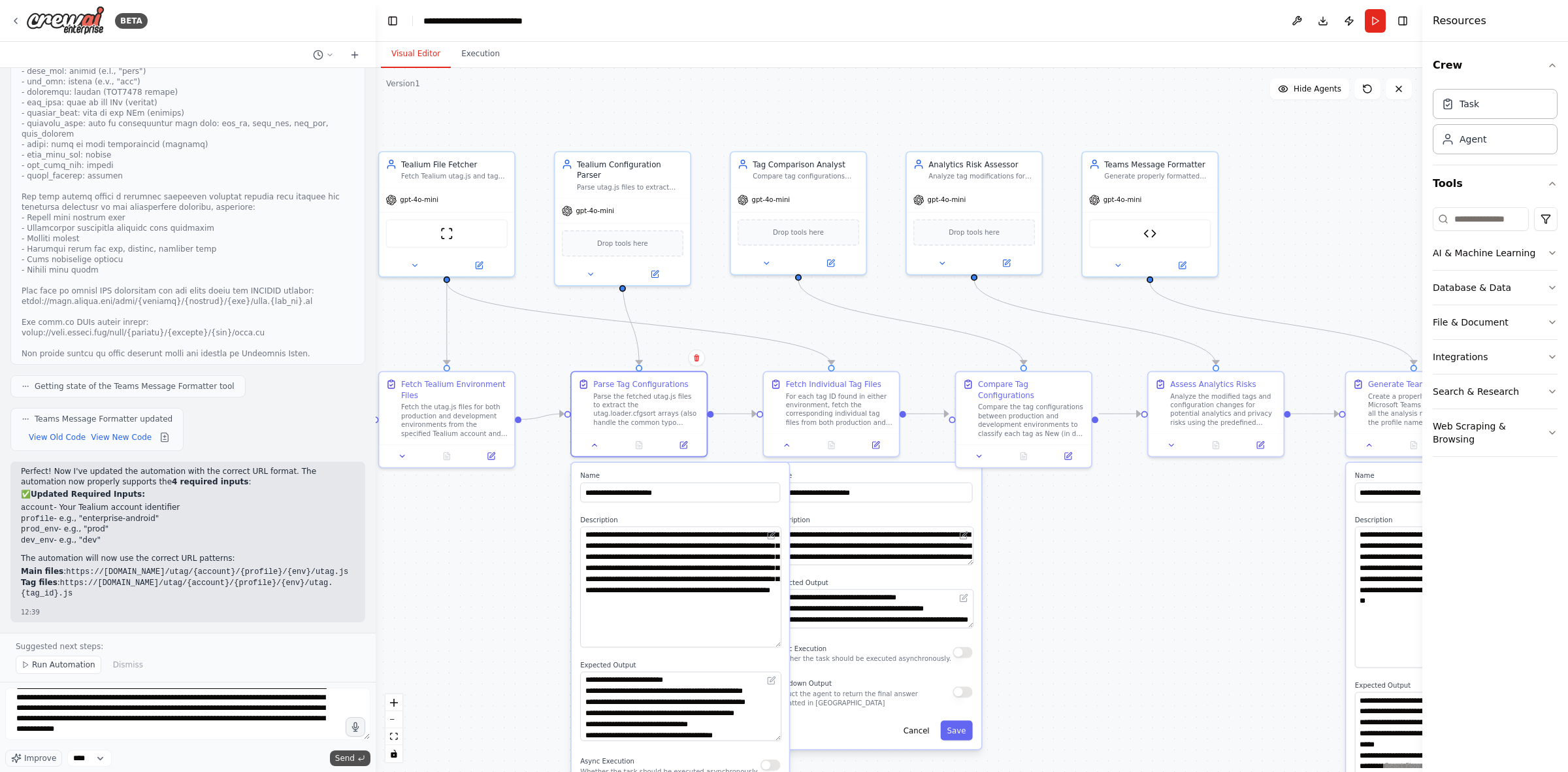
click at [340, 478] on span "Send" at bounding box center [344, 758] width 19 height 10
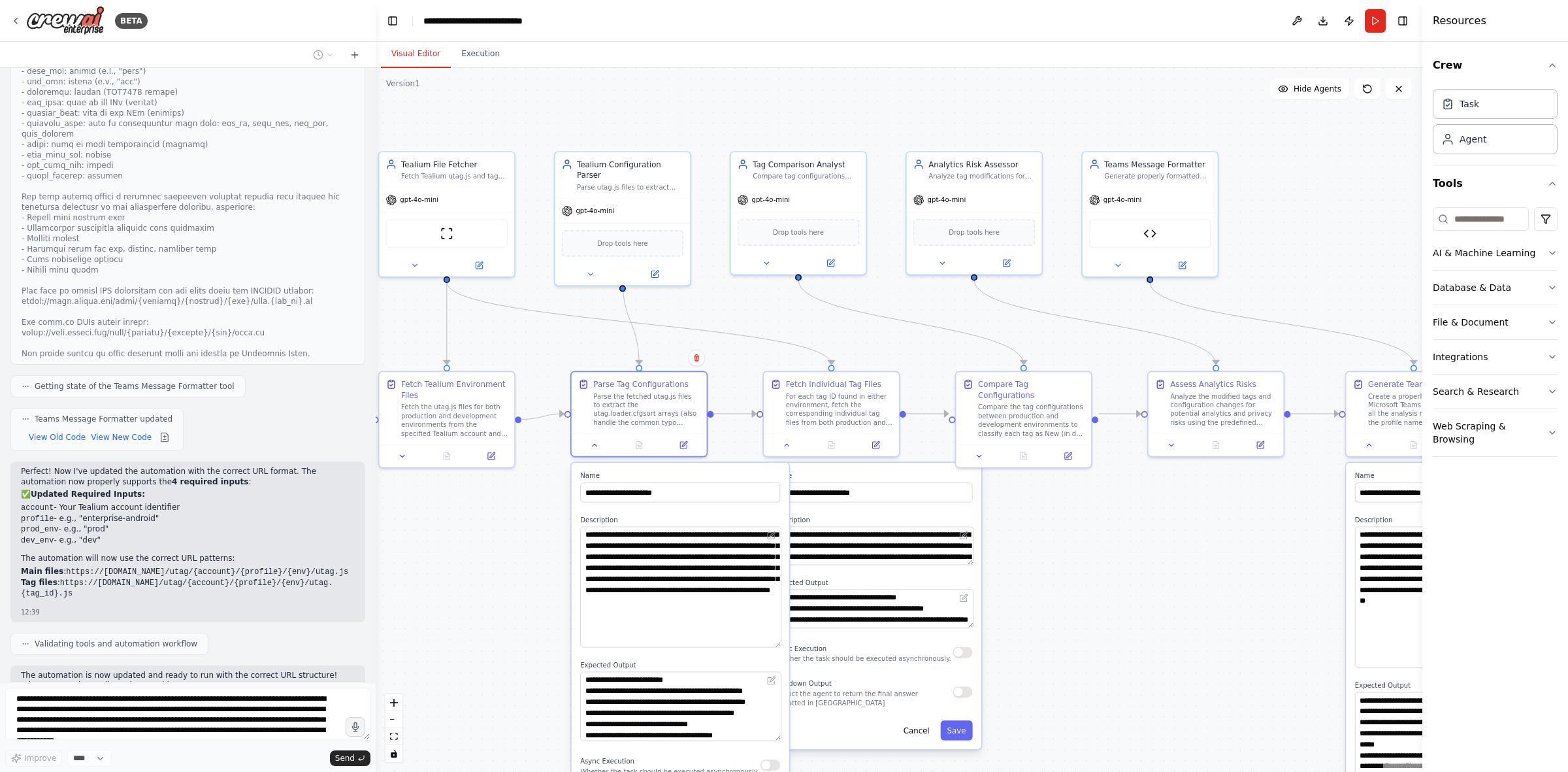
scroll to position [5220, 0]
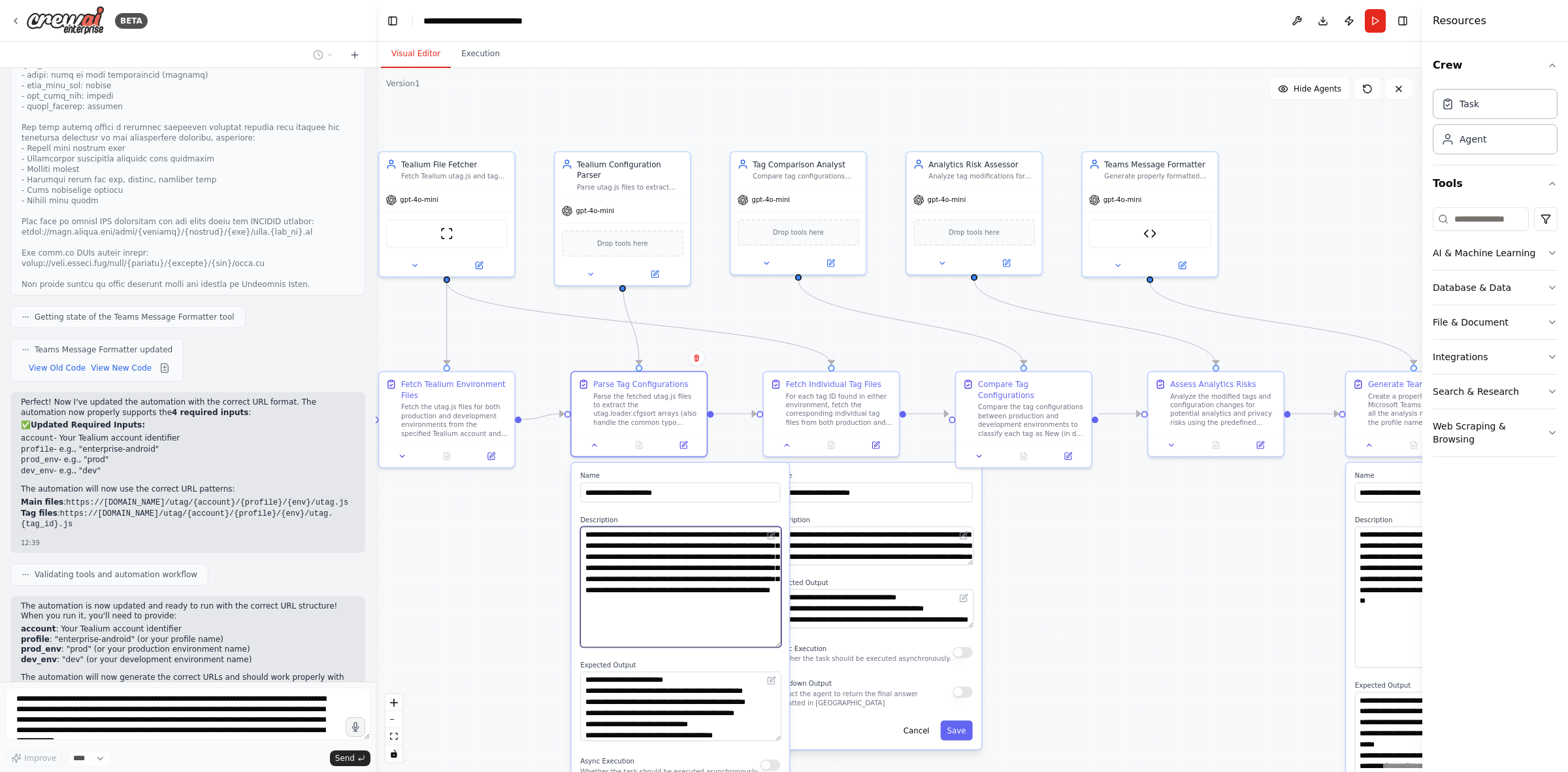
click at [721, 478] on textarea "**********" at bounding box center [680, 587] width 201 height 121
type textarea "**********"
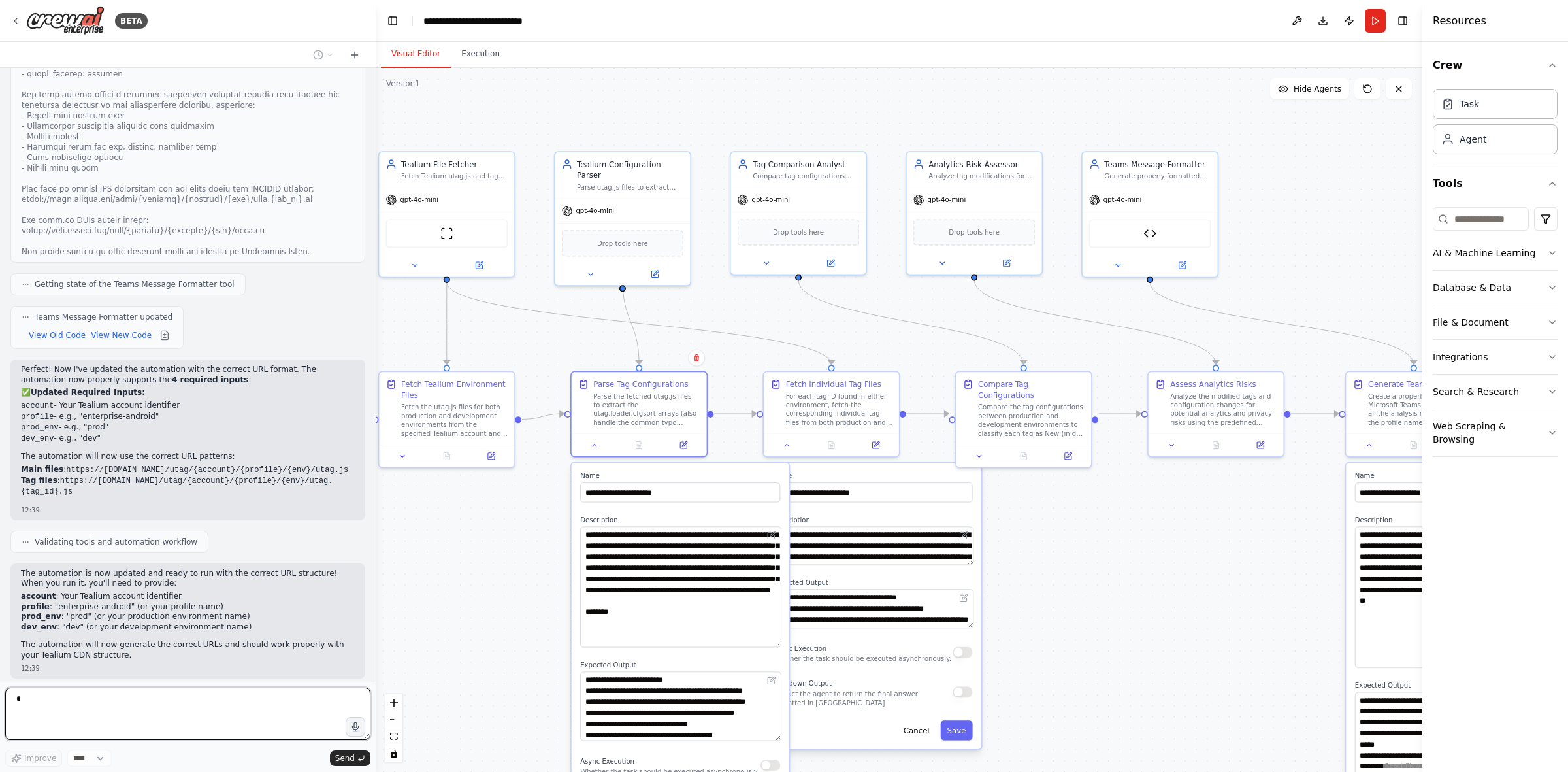
type textarea "*"
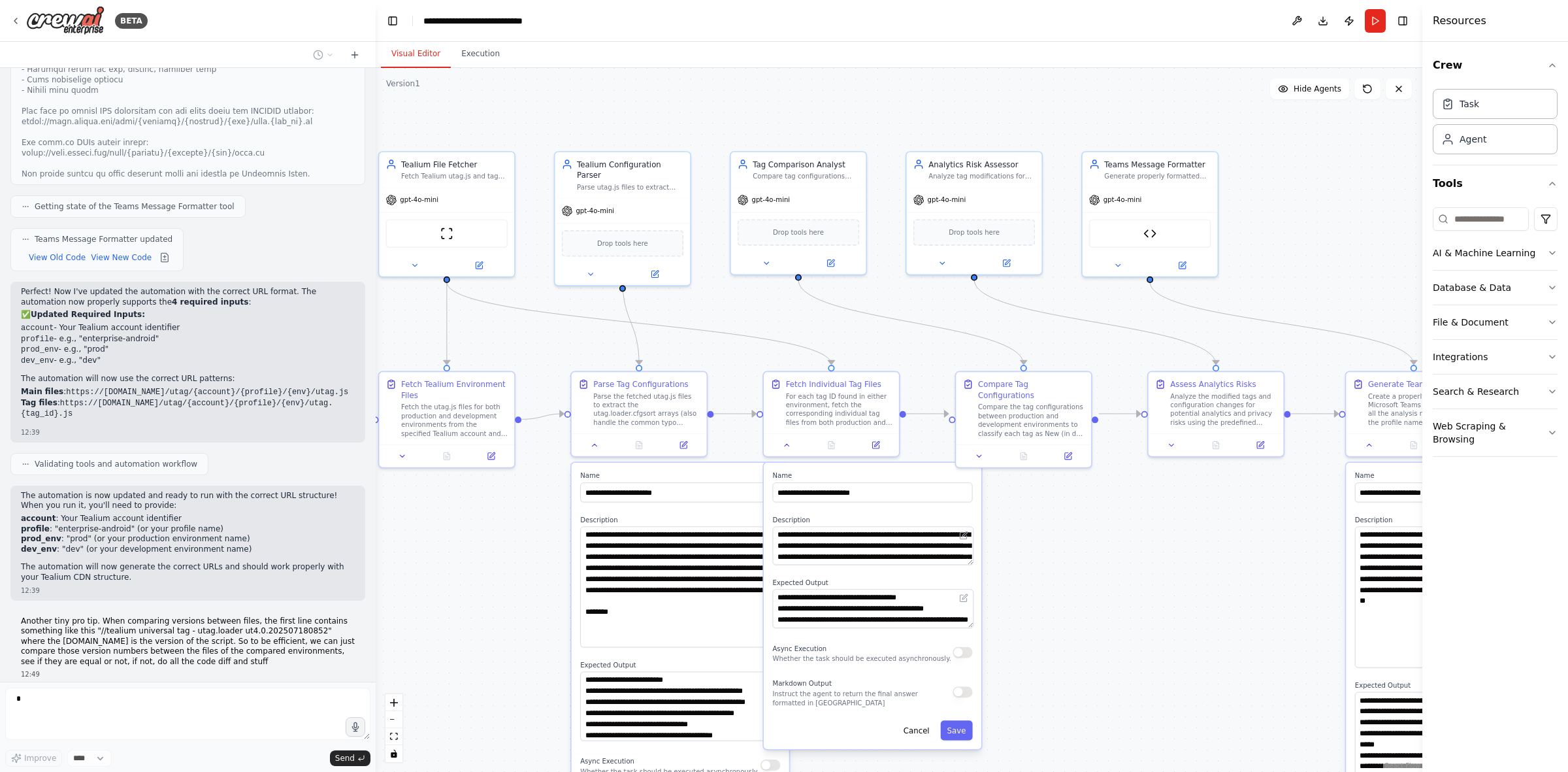
scroll to position [5340, 0]
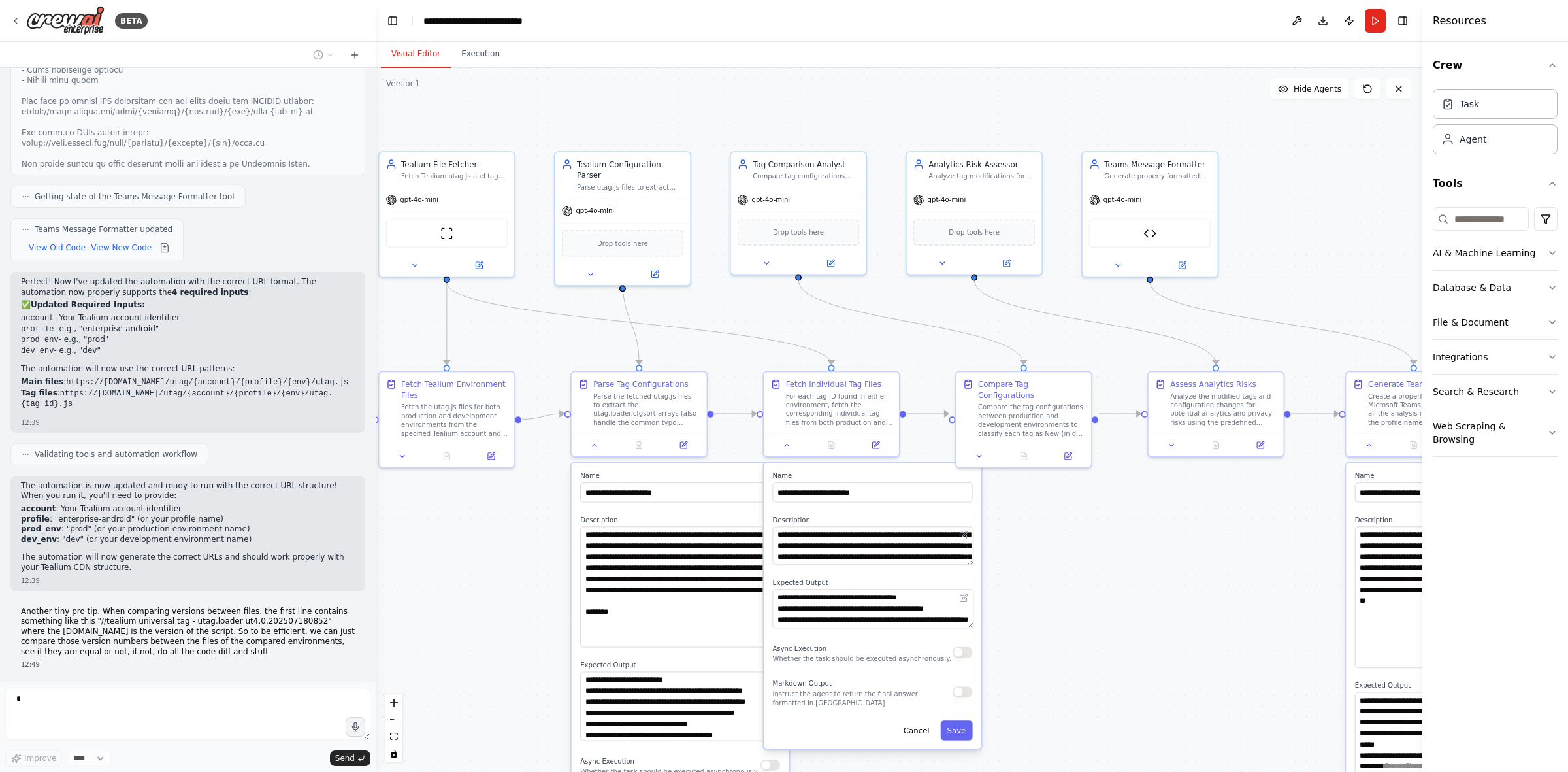
click at [553, 478] on div ".deletable-edge-delete-btn { width: 20px; height: 20px; border: 0px solid #ffff…" at bounding box center [899, 419] width 1047 height 704
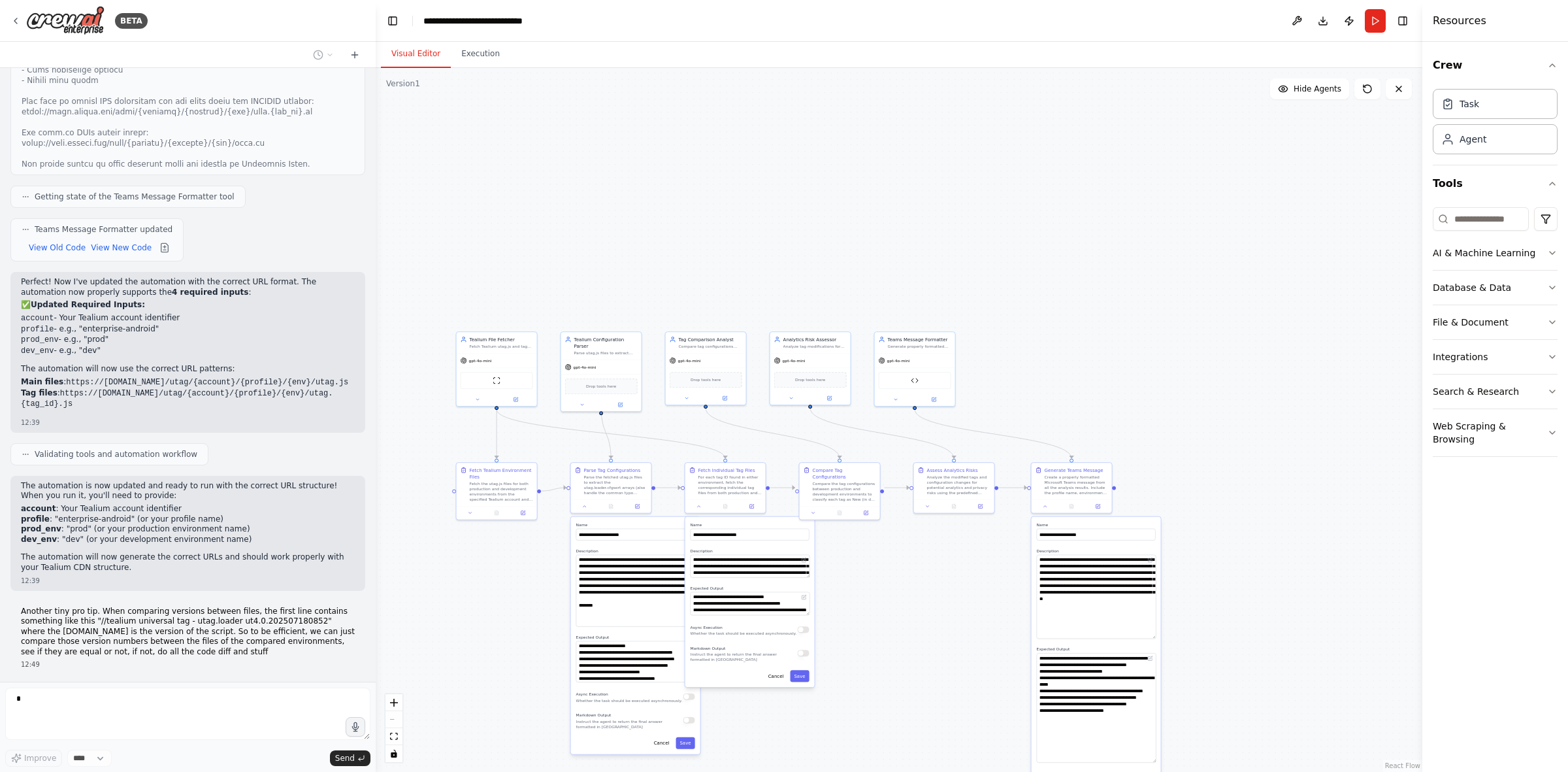
scroll to position [5379, 0]
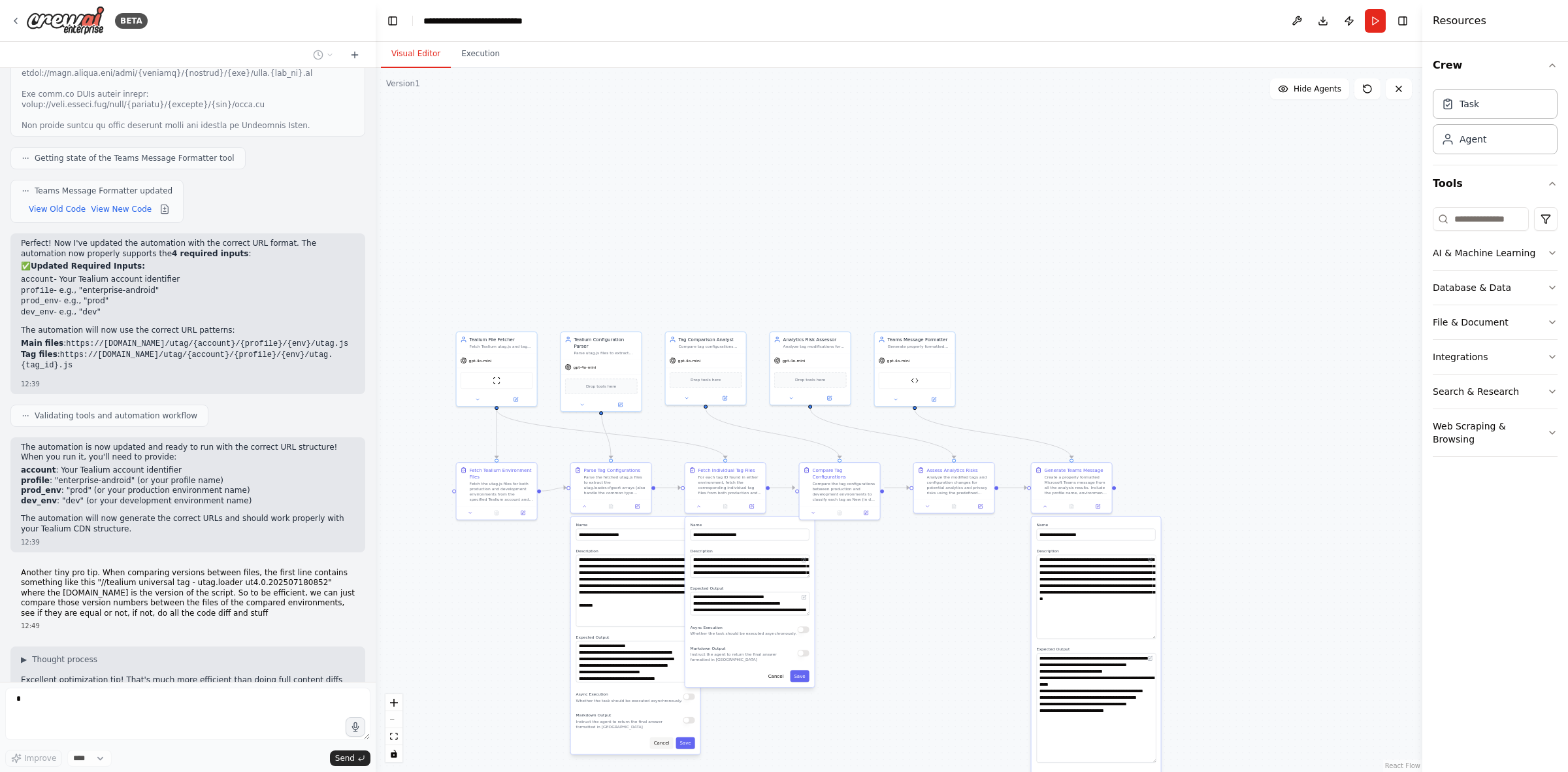
click at [660, 478] on button "Cancel" at bounding box center [661, 743] width 23 height 12
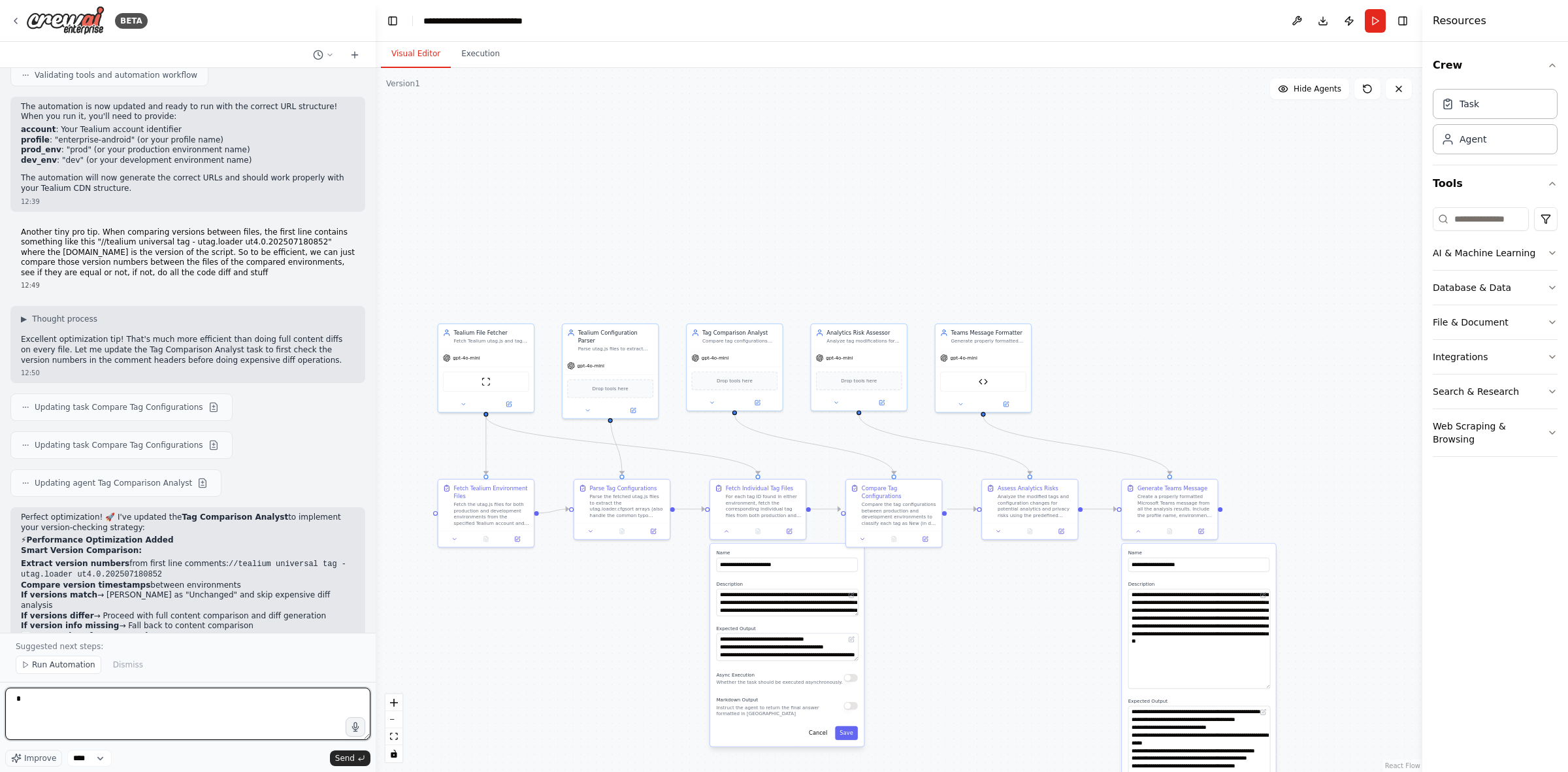
scroll to position [5743, 0]
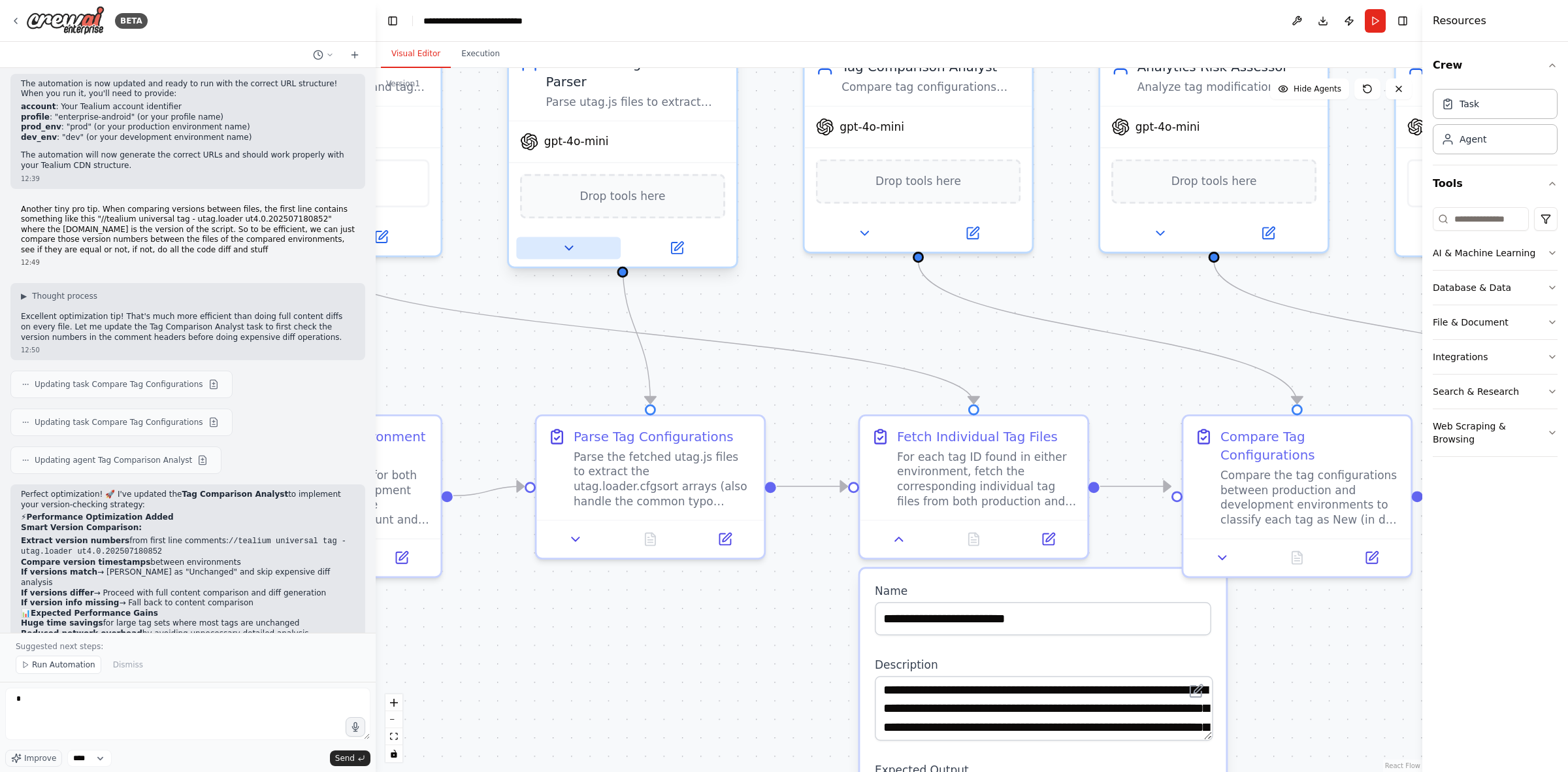
click at [556, 237] on button at bounding box center [568, 248] width 105 height 22
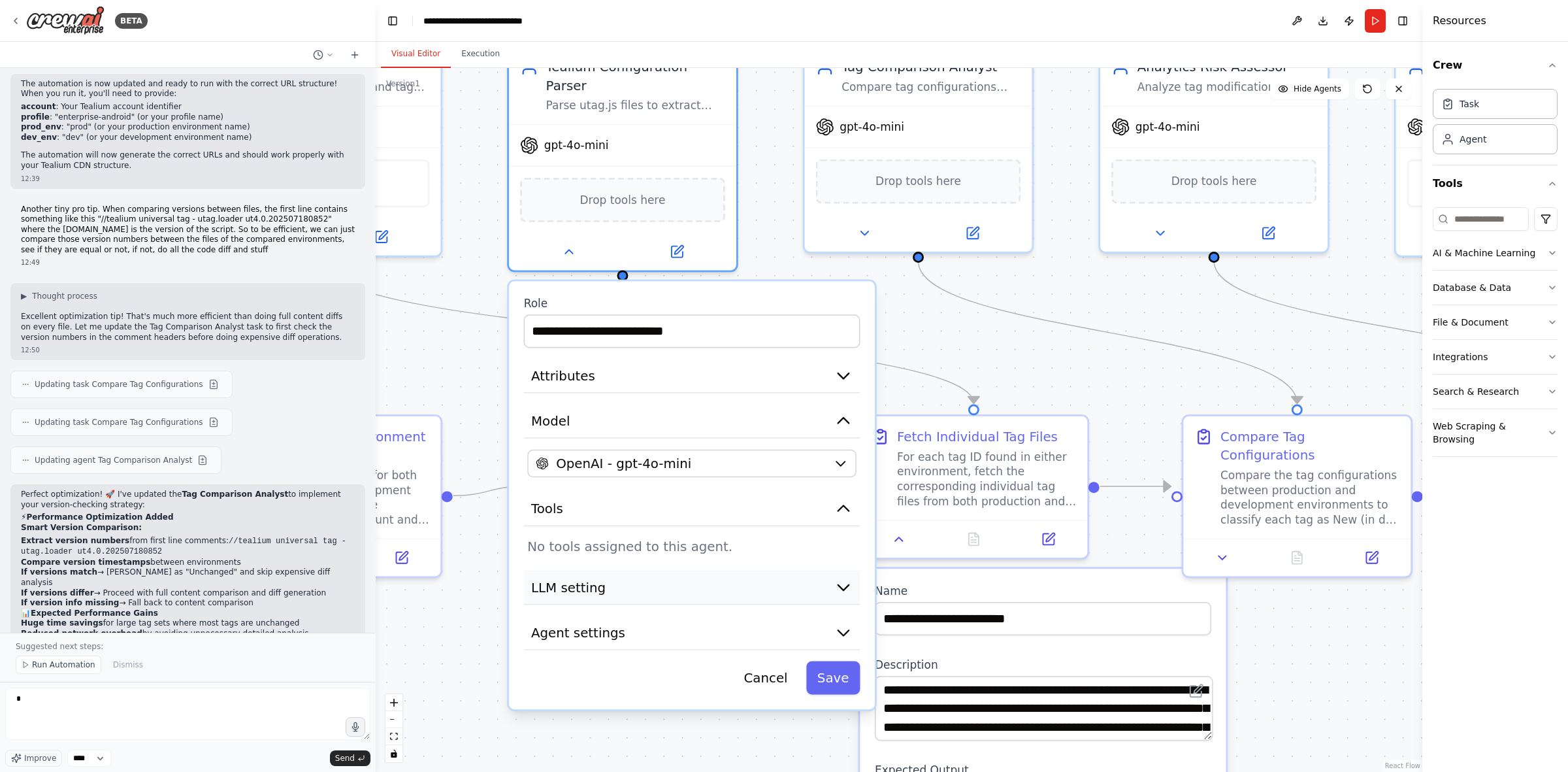
click at [629, 478] on button "LLM setting" at bounding box center [693, 588] width 337 height 34
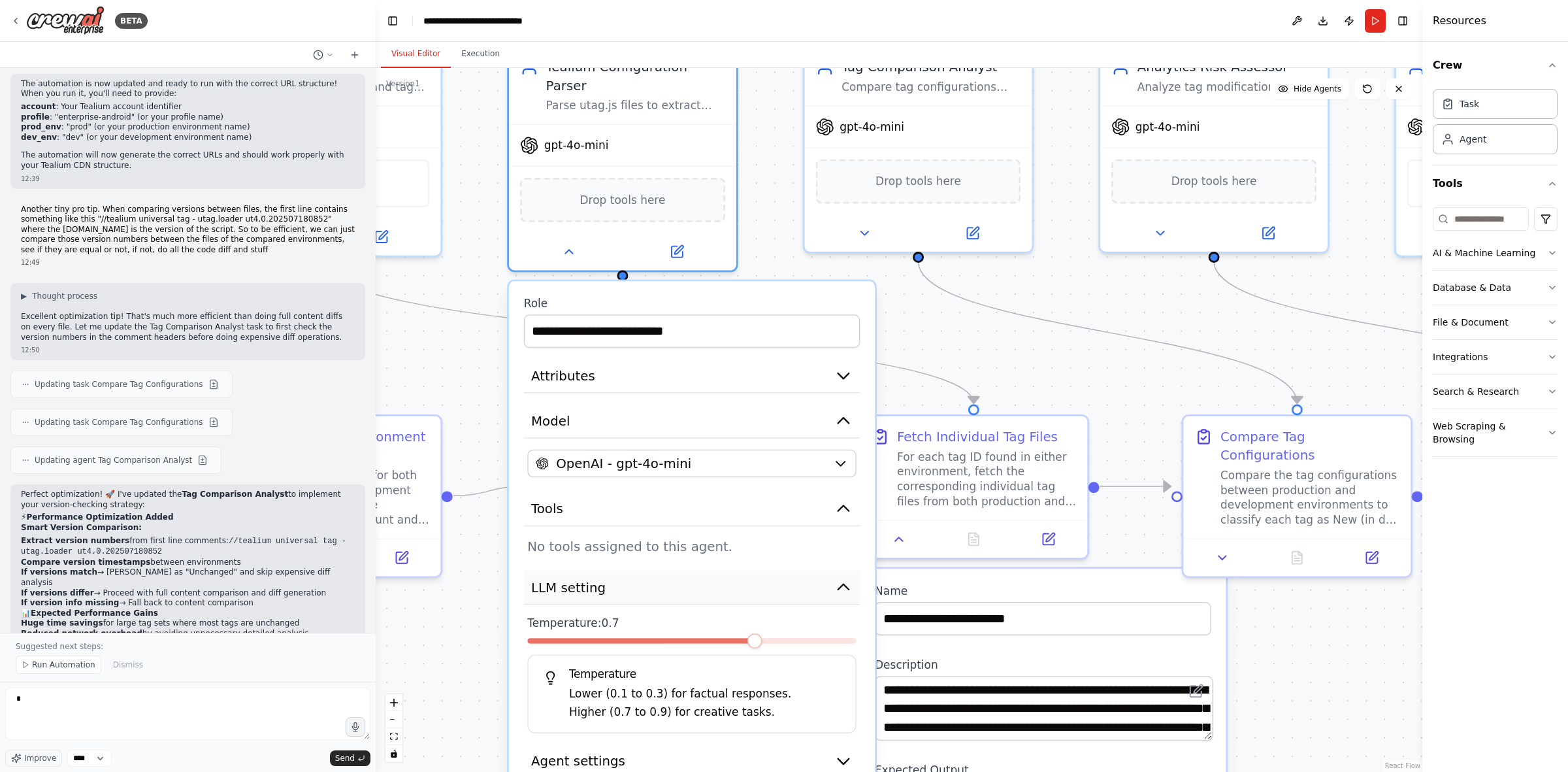
click at [629, 478] on button "LLM setting" at bounding box center [693, 588] width 337 height 34
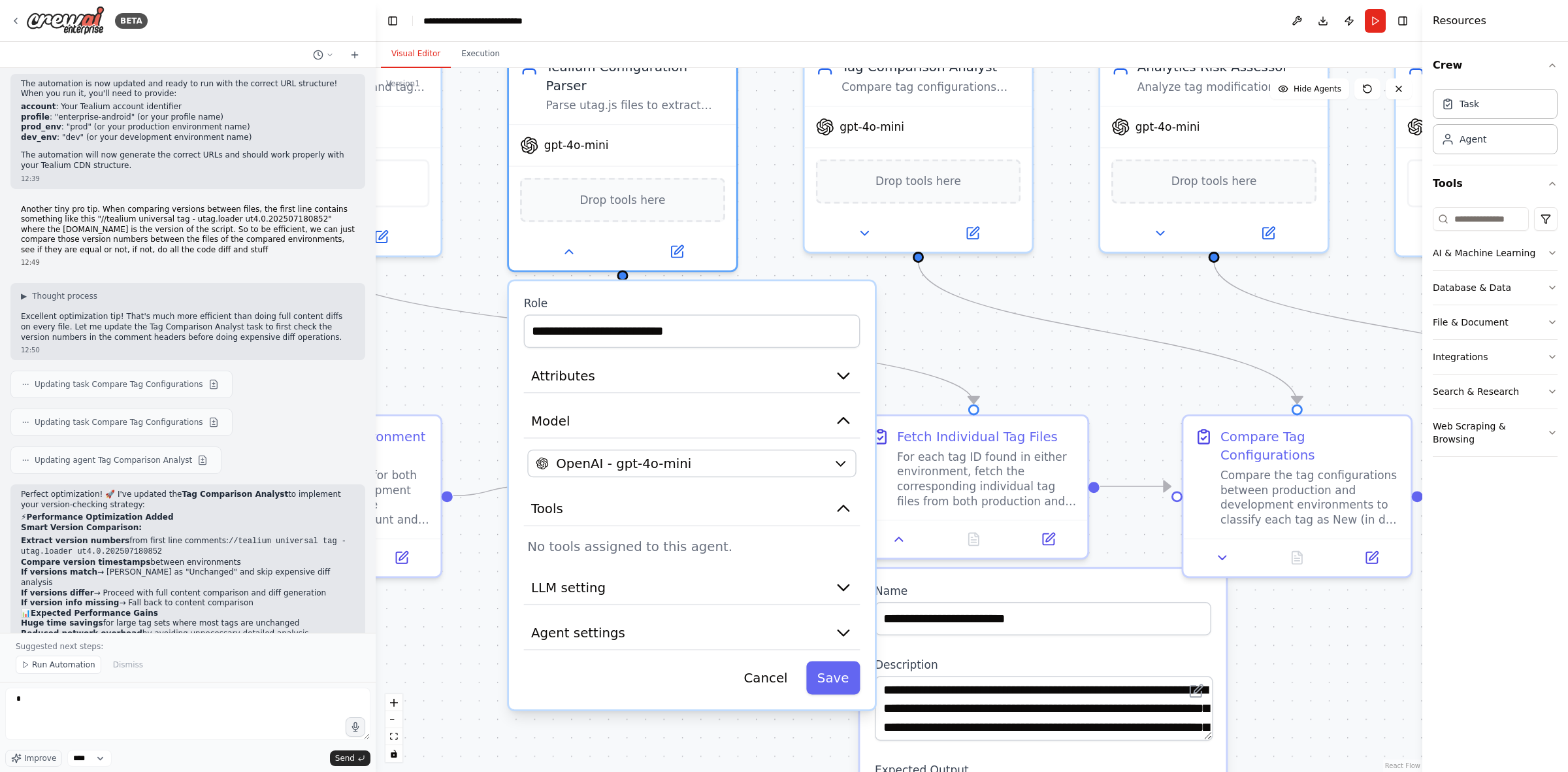
click at [439, 355] on div ".deletable-edge-delete-btn { width: 20px; height: 20px; border: 0px solid #ffff…" at bounding box center [899, 419] width 1047 height 704
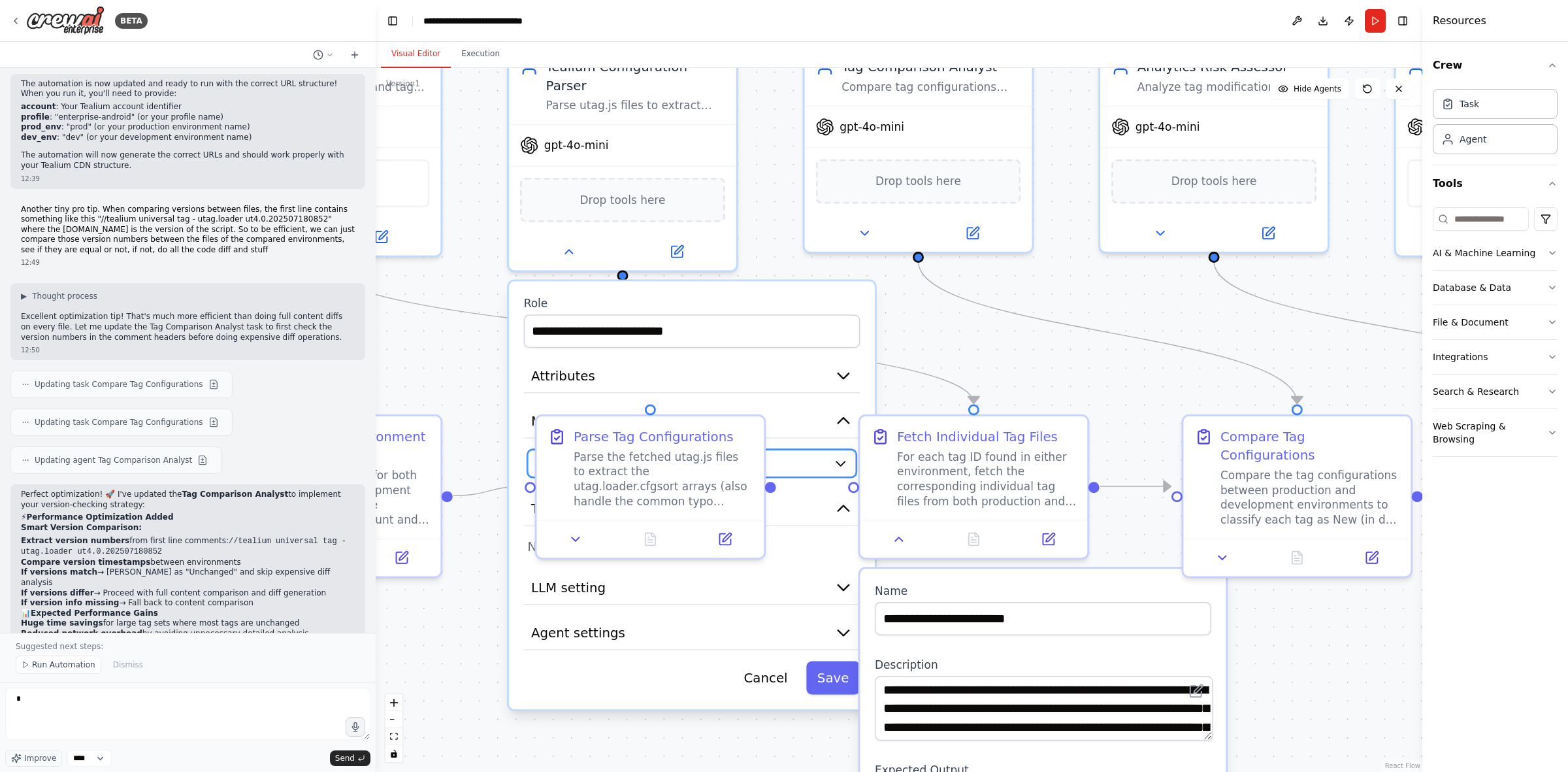
click at [838, 450] on button "OpenAI - gpt-4o-mini" at bounding box center [691, 464] width 328 height 28
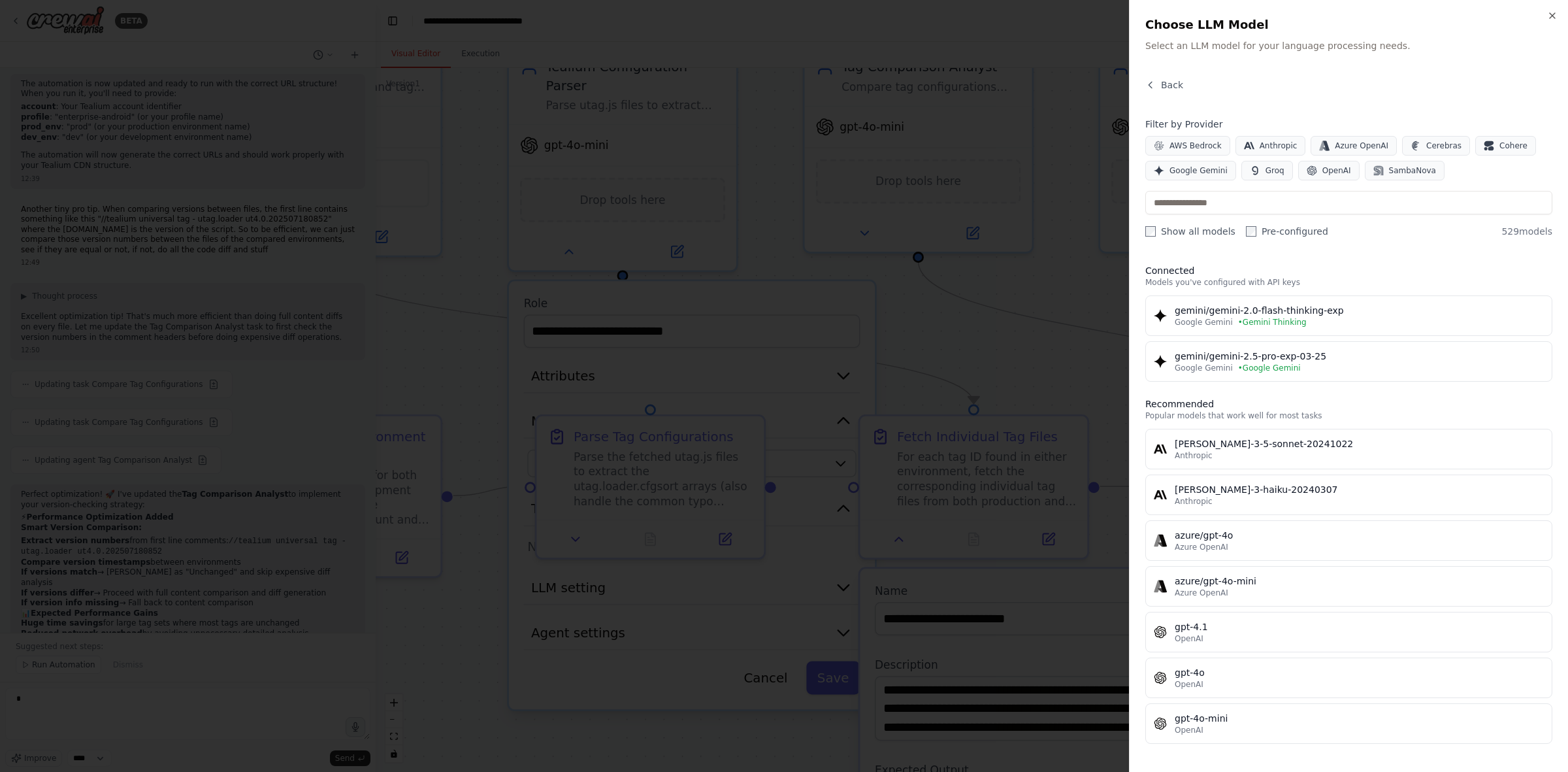
click at [805, 422] on div at bounding box center [784, 386] width 1568 height 772
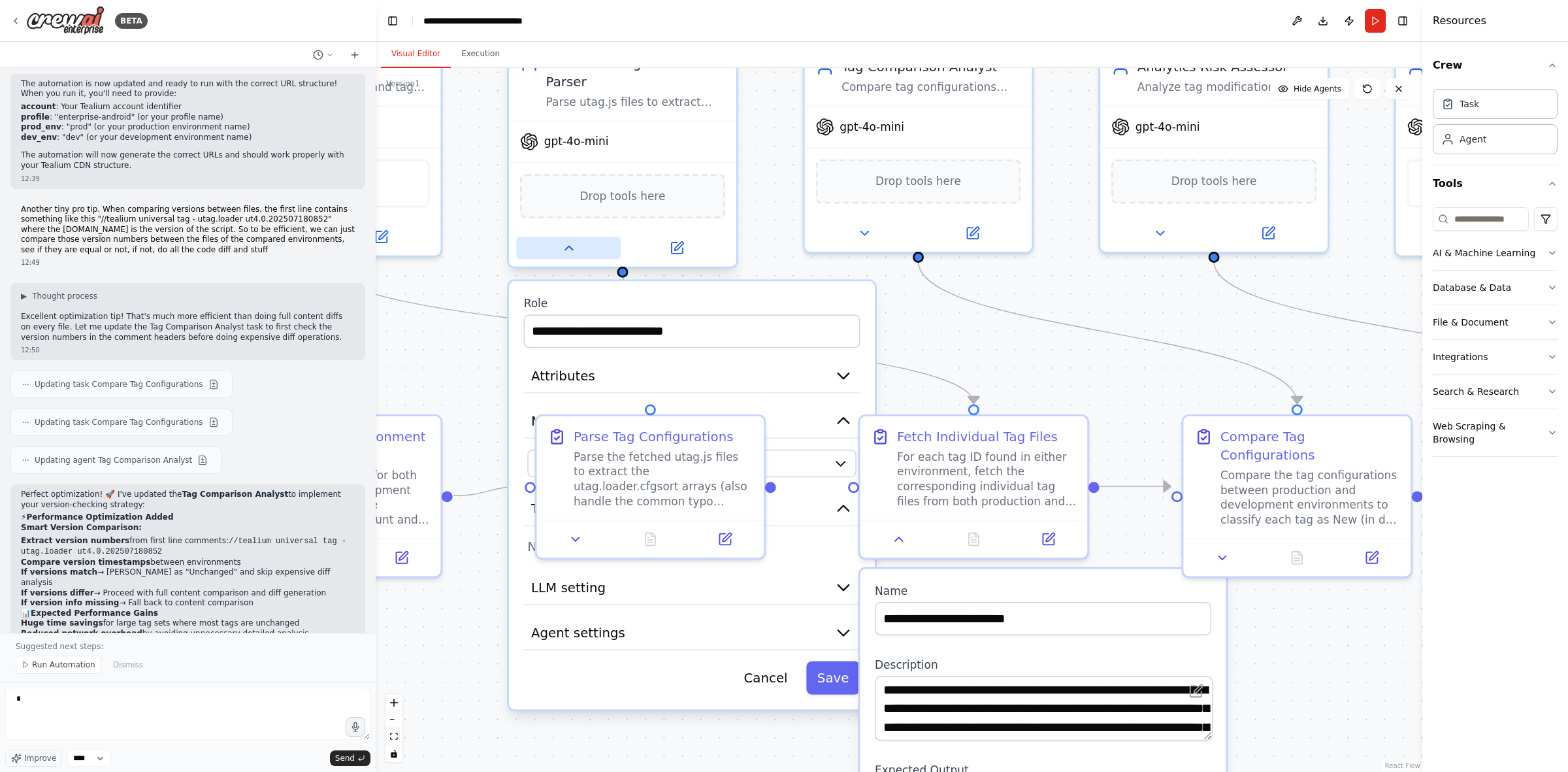
click at [572, 241] on icon at bounding box center [569, 248] width 15 height 15
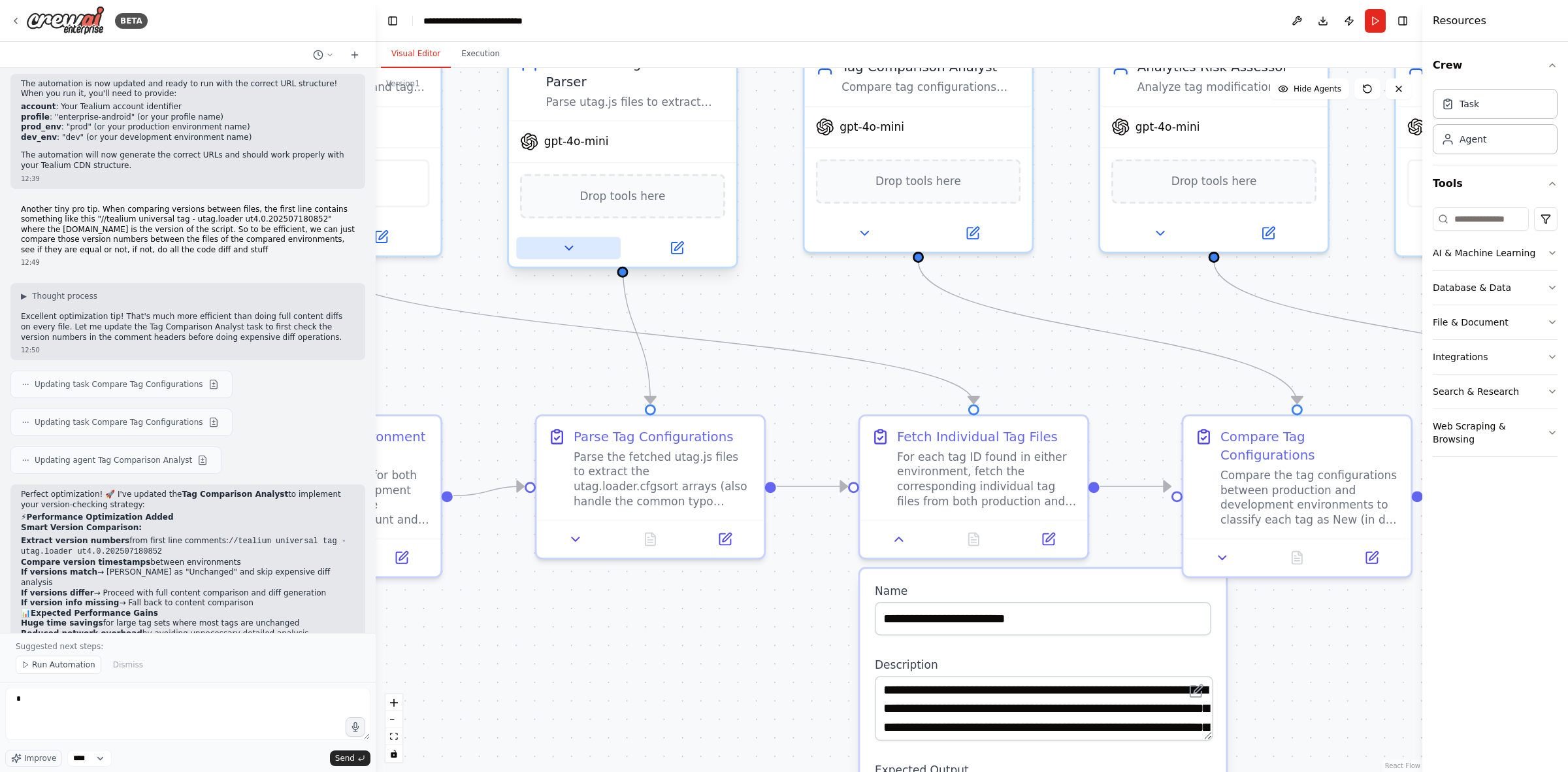
click at [572, 241] on icon at bounding box center [569, 248] width 15 height 15
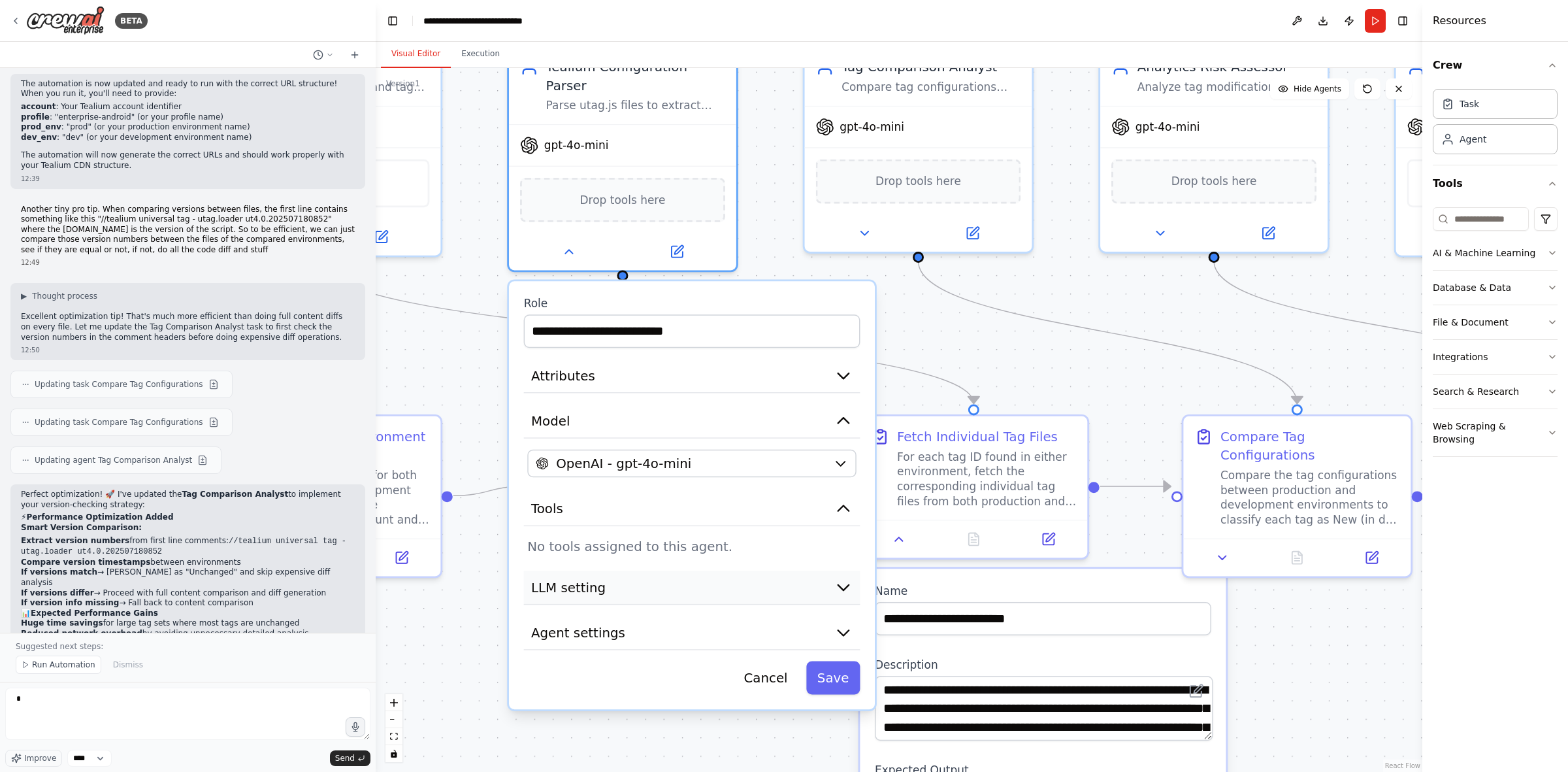
click at [599, 478] on button "LLM setting" at bounding box center [693, 588] width 337 height 34
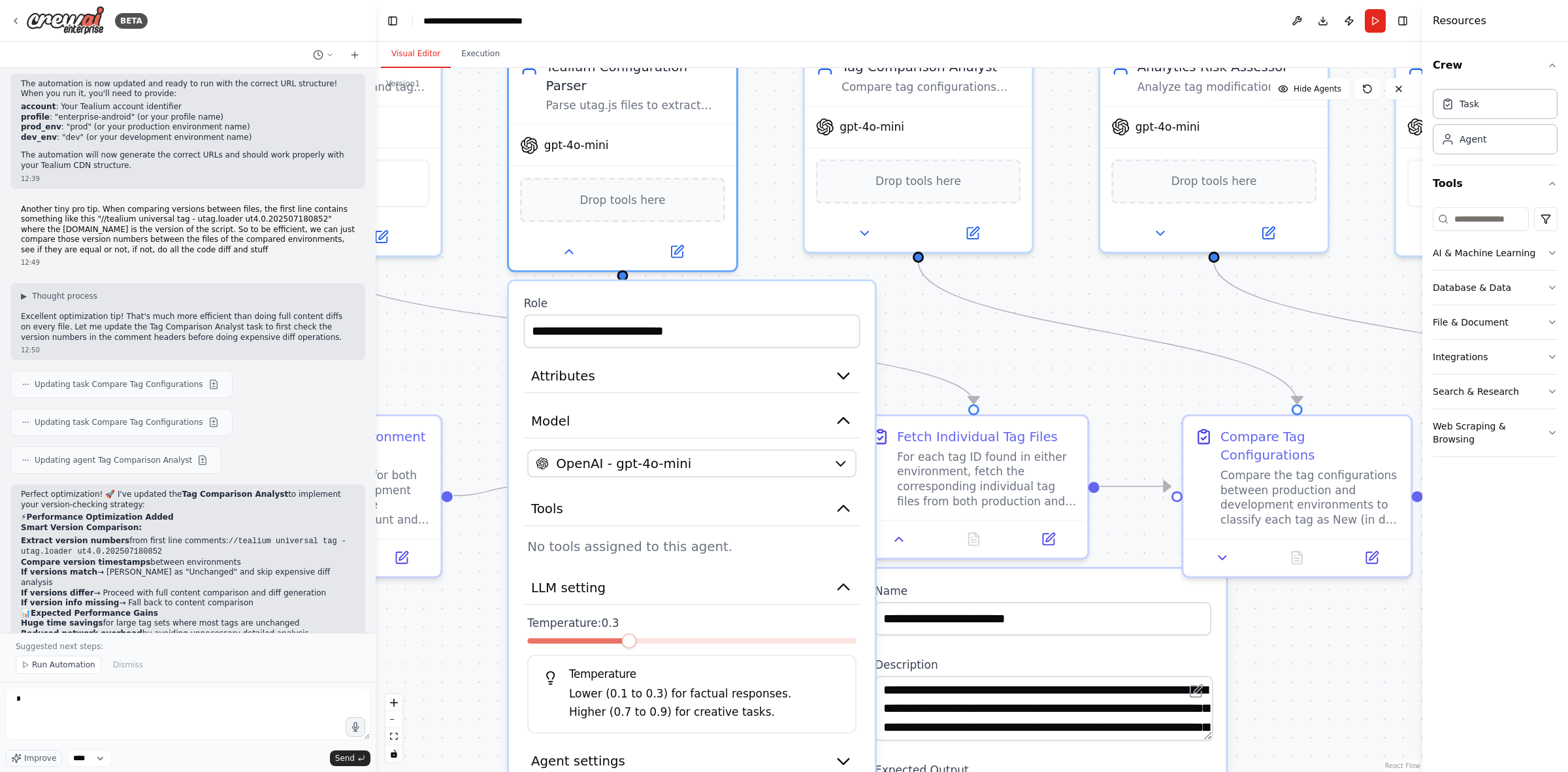
click at [622, 478] on span at bounding box center [629, 641] width 15 height 15
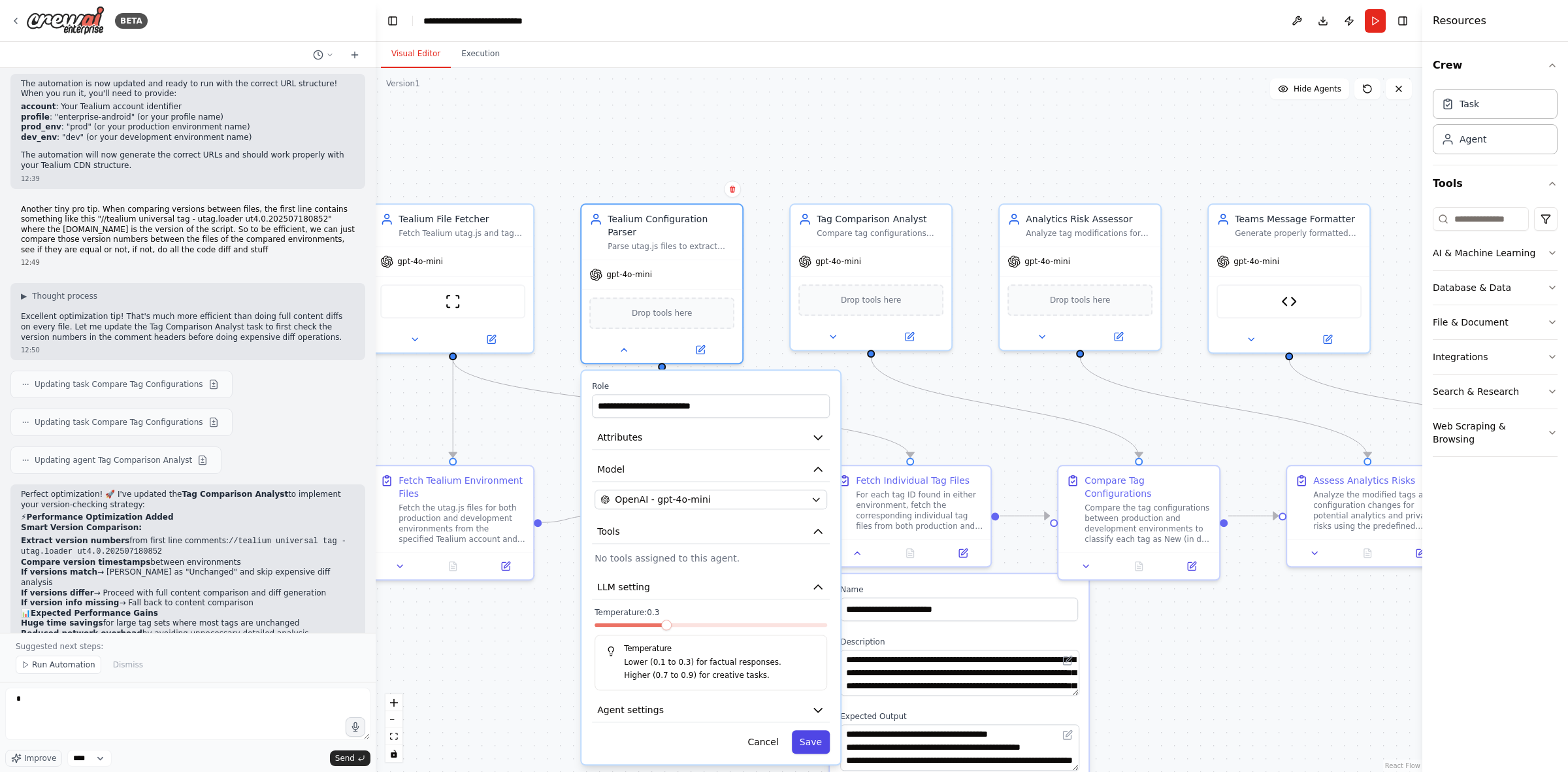
click at [808, 478] on button "Save" at bounding box center [810, 741] width 38 height 23
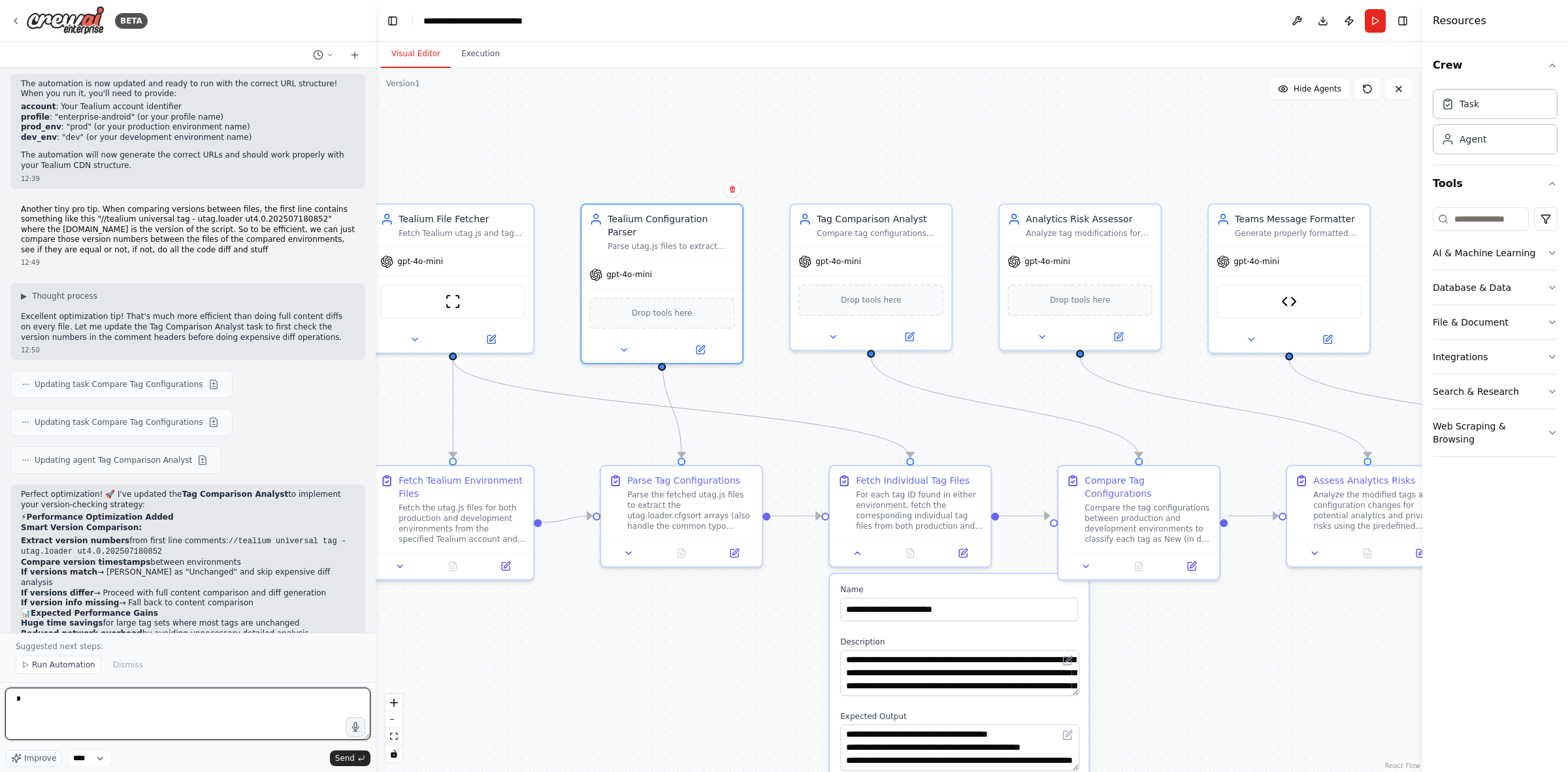
click at [86, 478] on textarea "*" at bounding box center [188, 714] width 365 height 53
click at [624, 478] on icon at bounding box center [629, 550] width 10 height 10
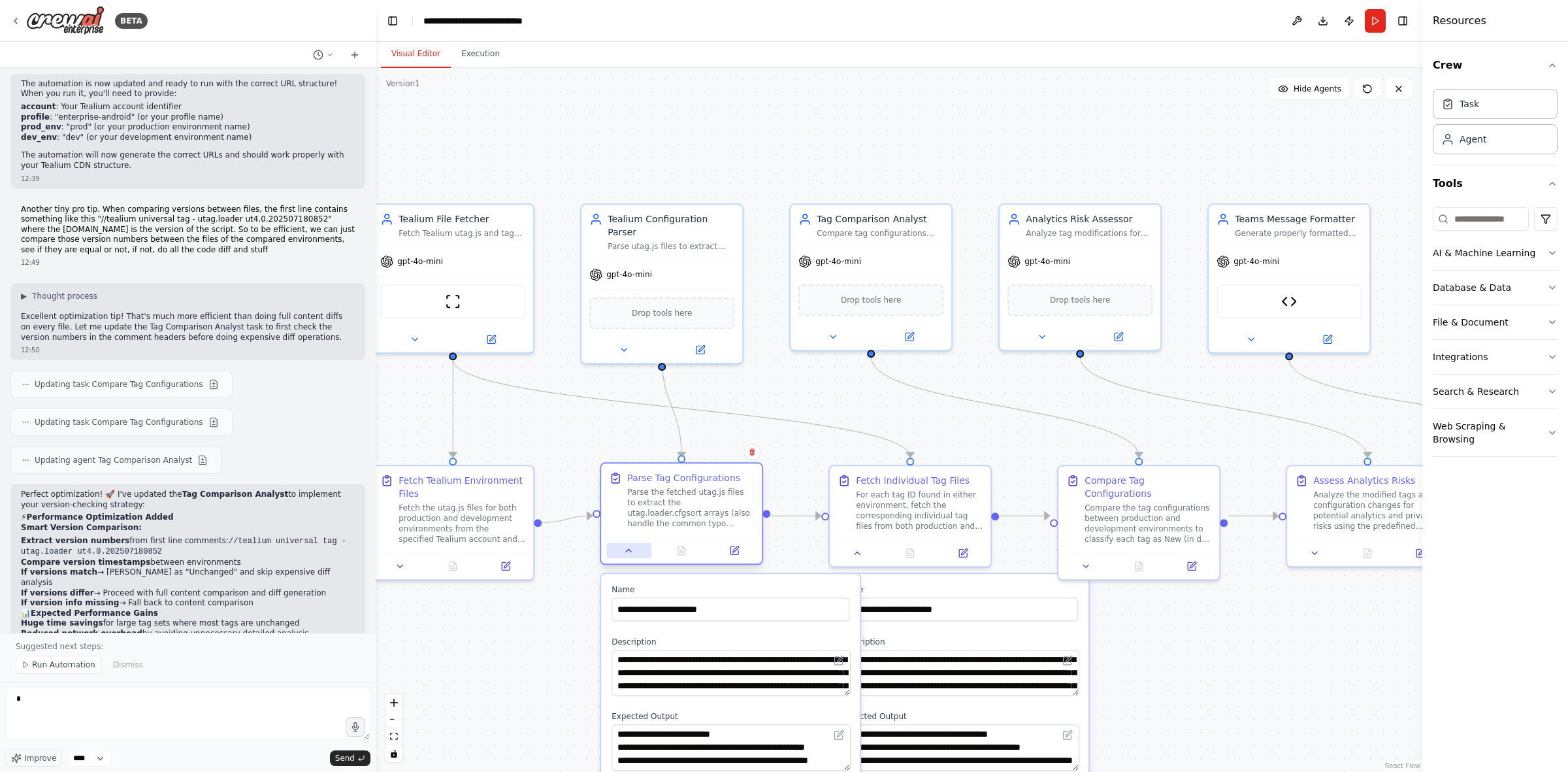
click at [629, 478] on icon at bounding box center [629, 550] width 6 height 3
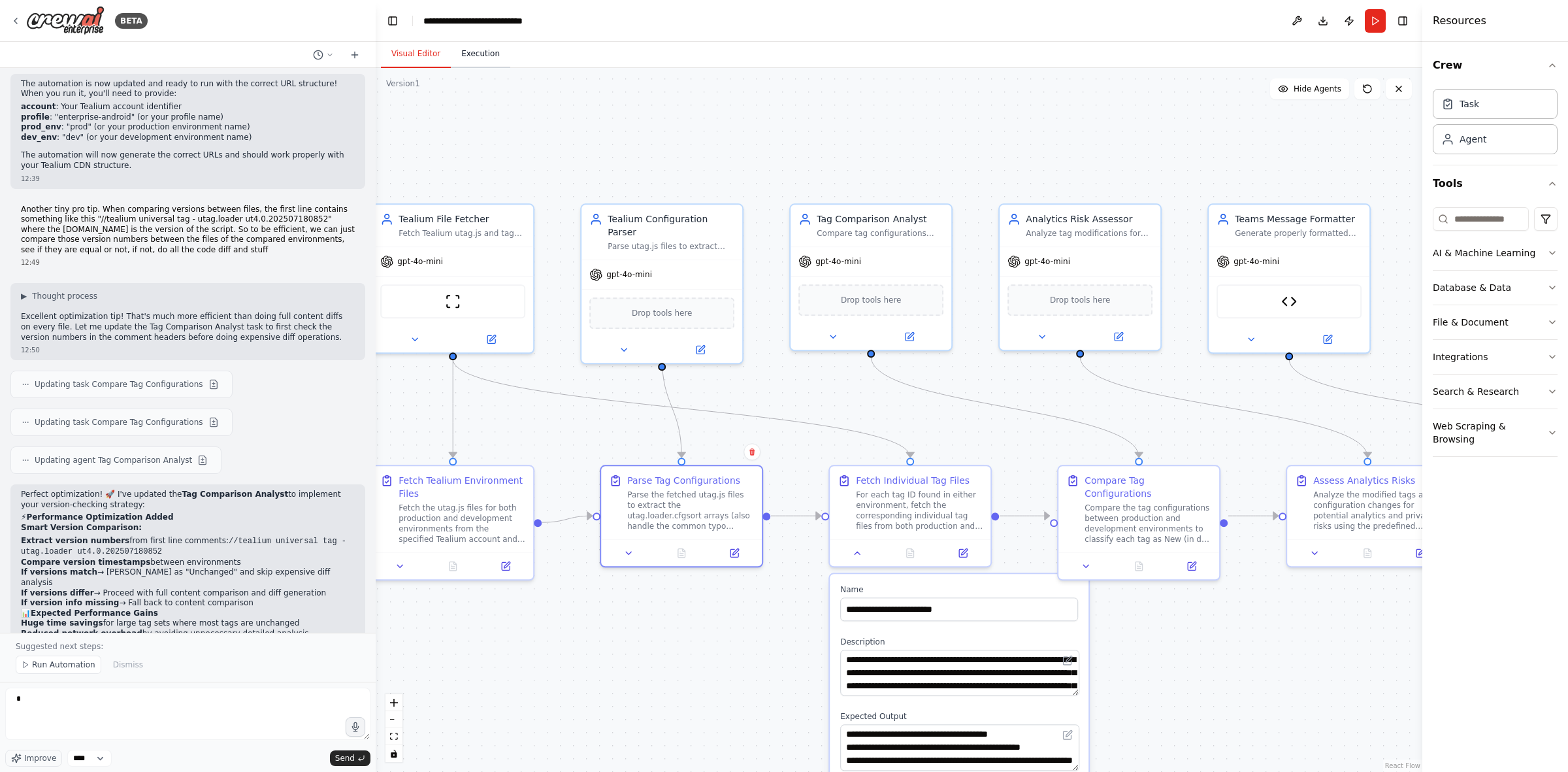
click at [477, 53] on button "Execution" at bounding box center [480, 55] width 59 height 28
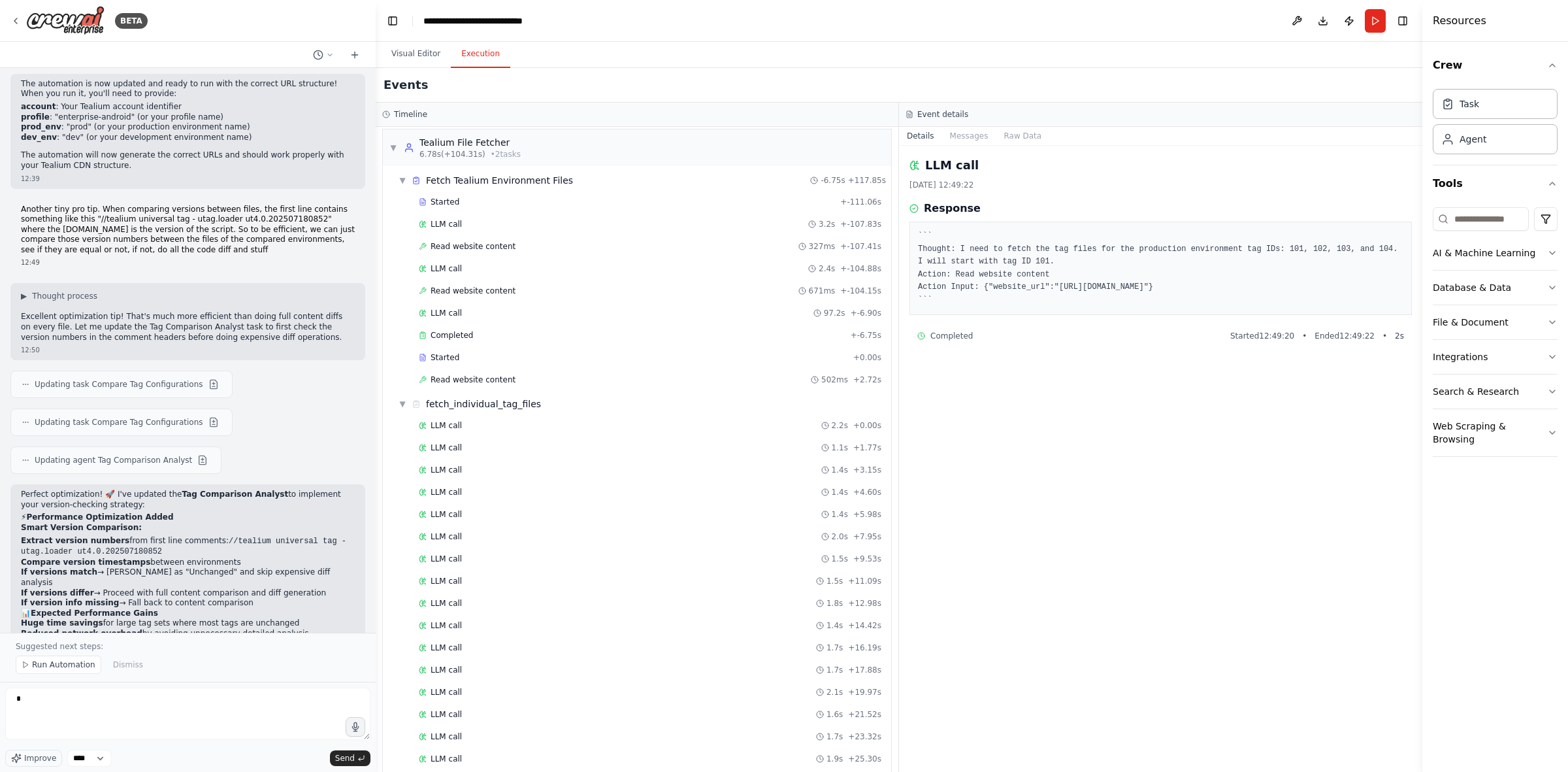
scroll to position [0, 0]
click at [451, 205] on span "Started" at bounding box center [445, 206] width 29 height 10
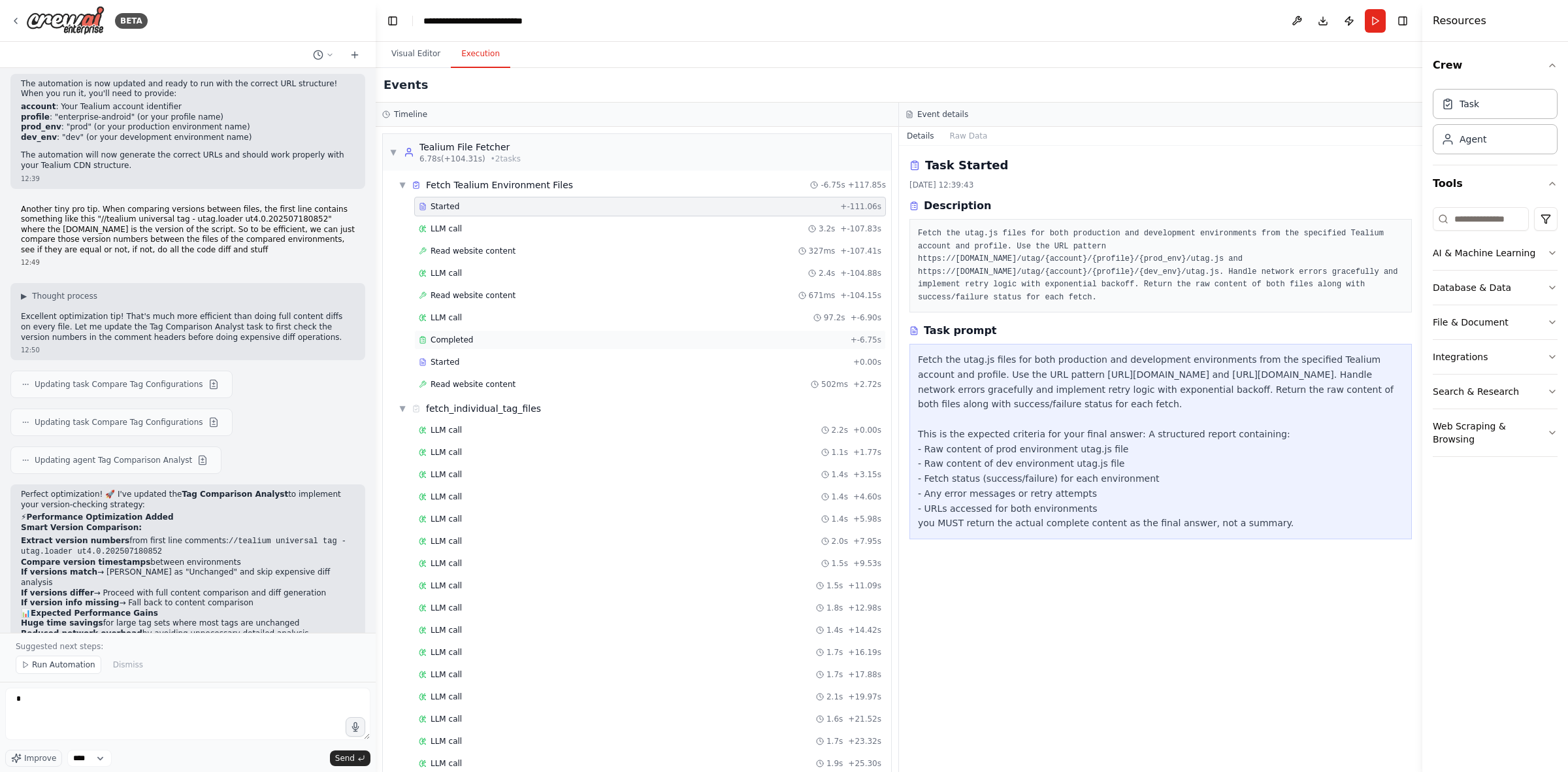
click at [469, 343] on div "Completed" at bounding box center [632, 340] width 426 height 10
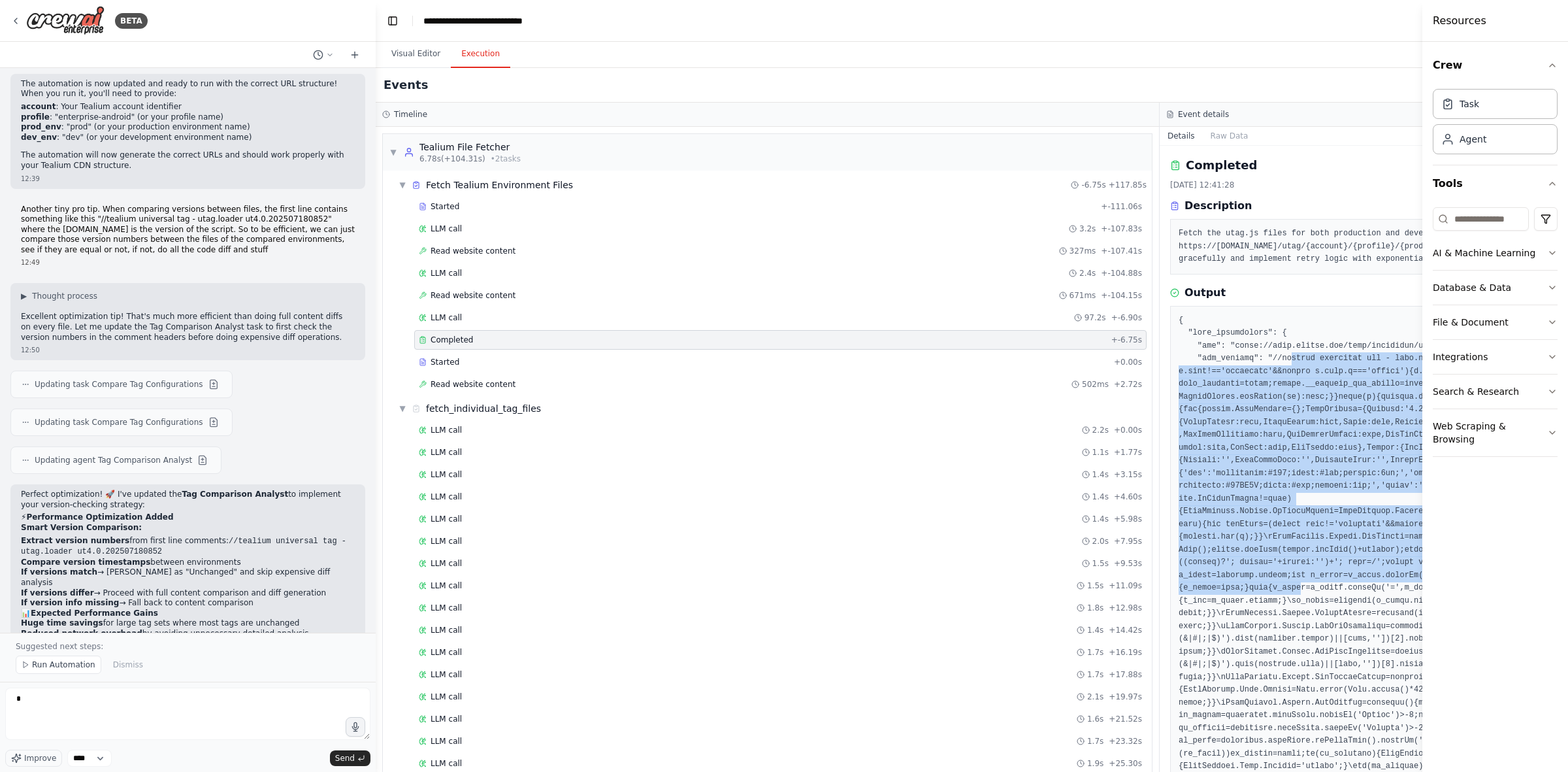
drag, startPoint x: 1285, startPoint y: 360, endPoint x: 1288, endPoint y: 582, distance: 222.0
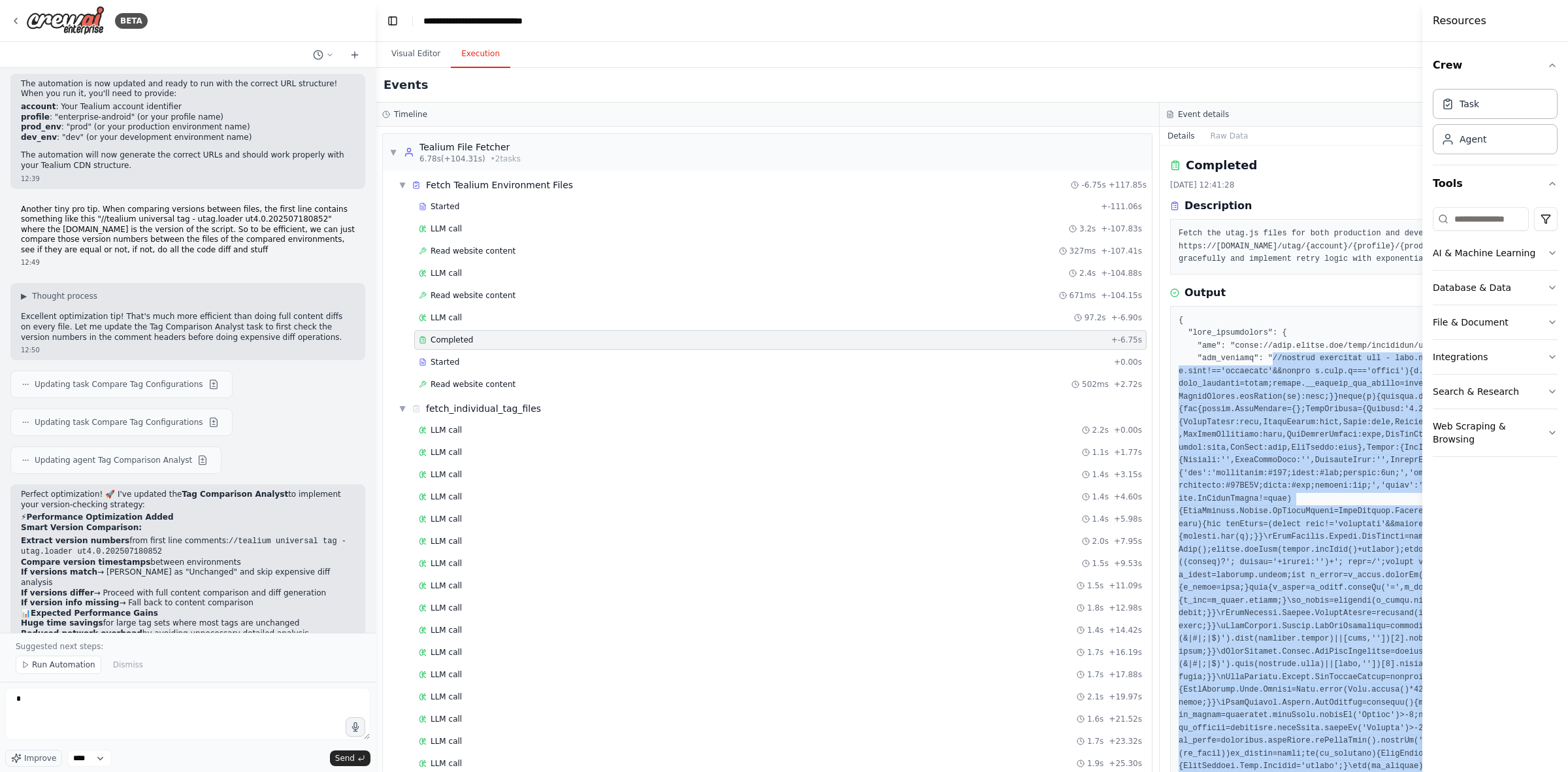
drag, startPoint x: 1181, startPoint y: 375, endPoint x: 1265, endPoint y: 355, distance: 86.3
copy pre "//tealium universal tag - utag.loader ut4.0.202507180852, Copyright 2025 Tealiu…"
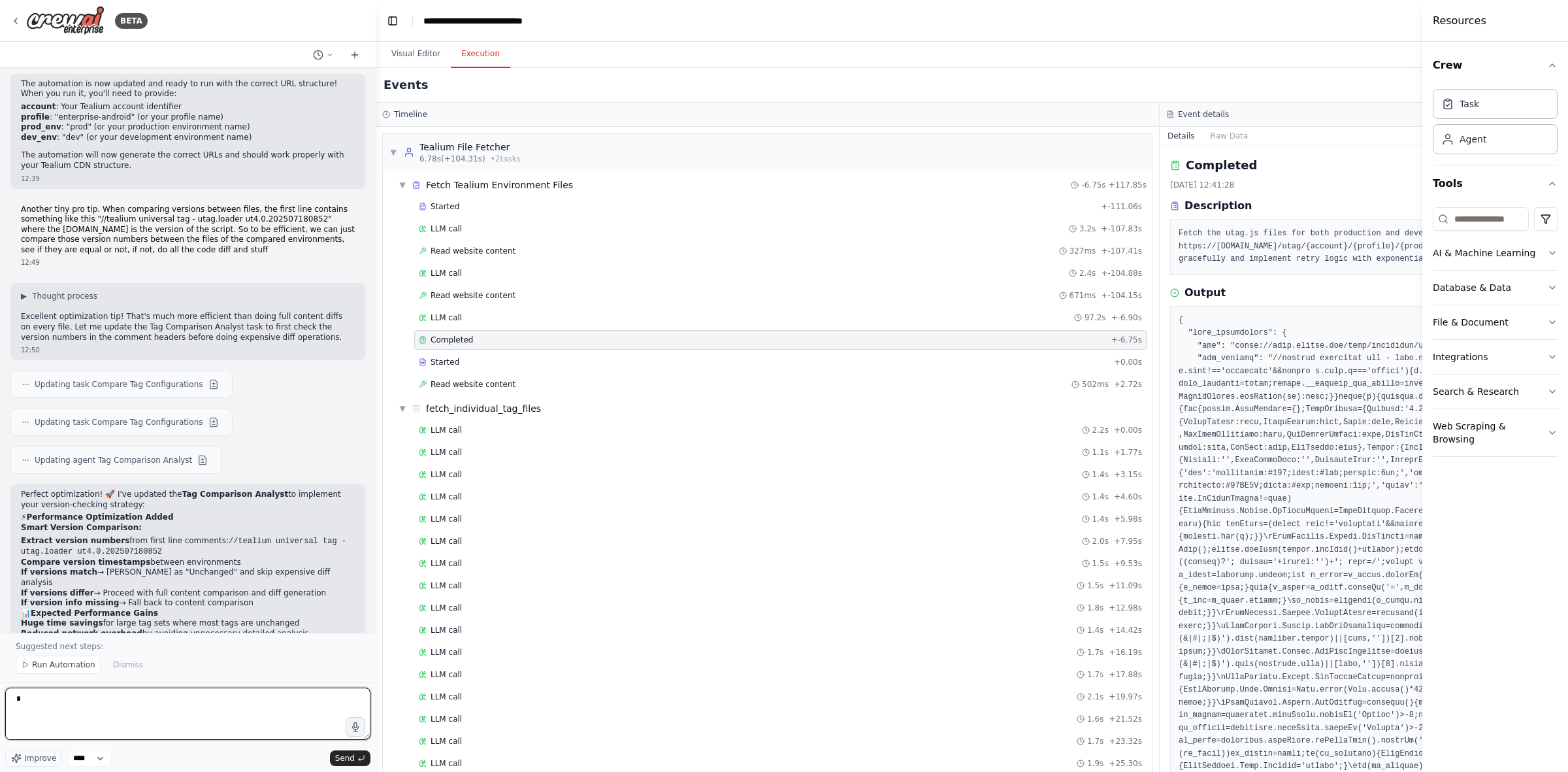
drag, startPoint x: 122, startPoint y: 696, endPoint x: 10, endPoint y: 701, distance: 112.1
click at [10, 478] on textarea "*" at bounding box center [188, 714] width 365 height 53
click at [394, 148] on span "▼" at bounding box center [393, 152] width 7 height 10
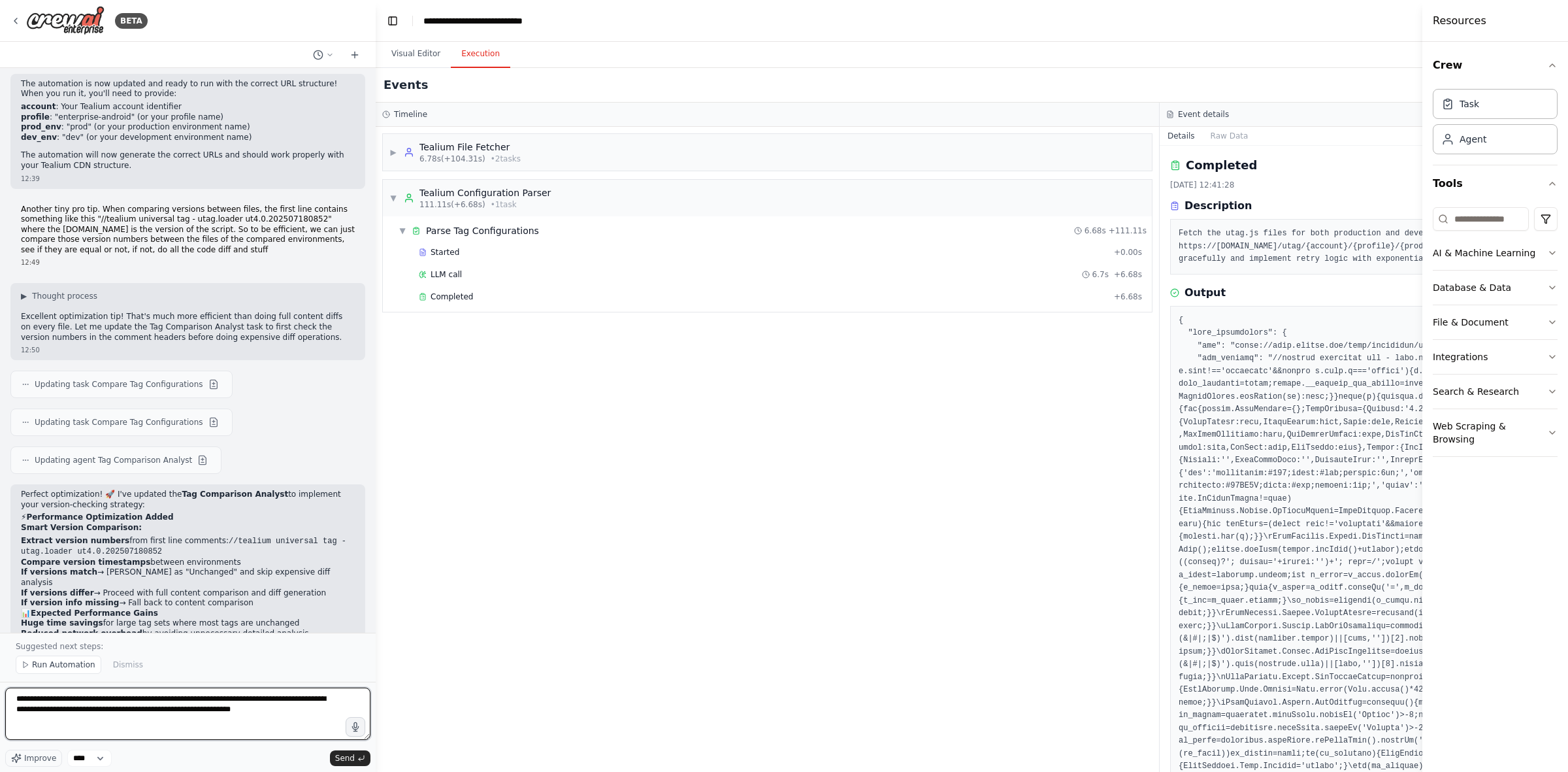
click at [239, 478] on textarea "**********" at bounding box center [188, 714] width 365 height 53
click at [439, 302] on span "Completed" at bounding box center [452, 296] width 43 height 10
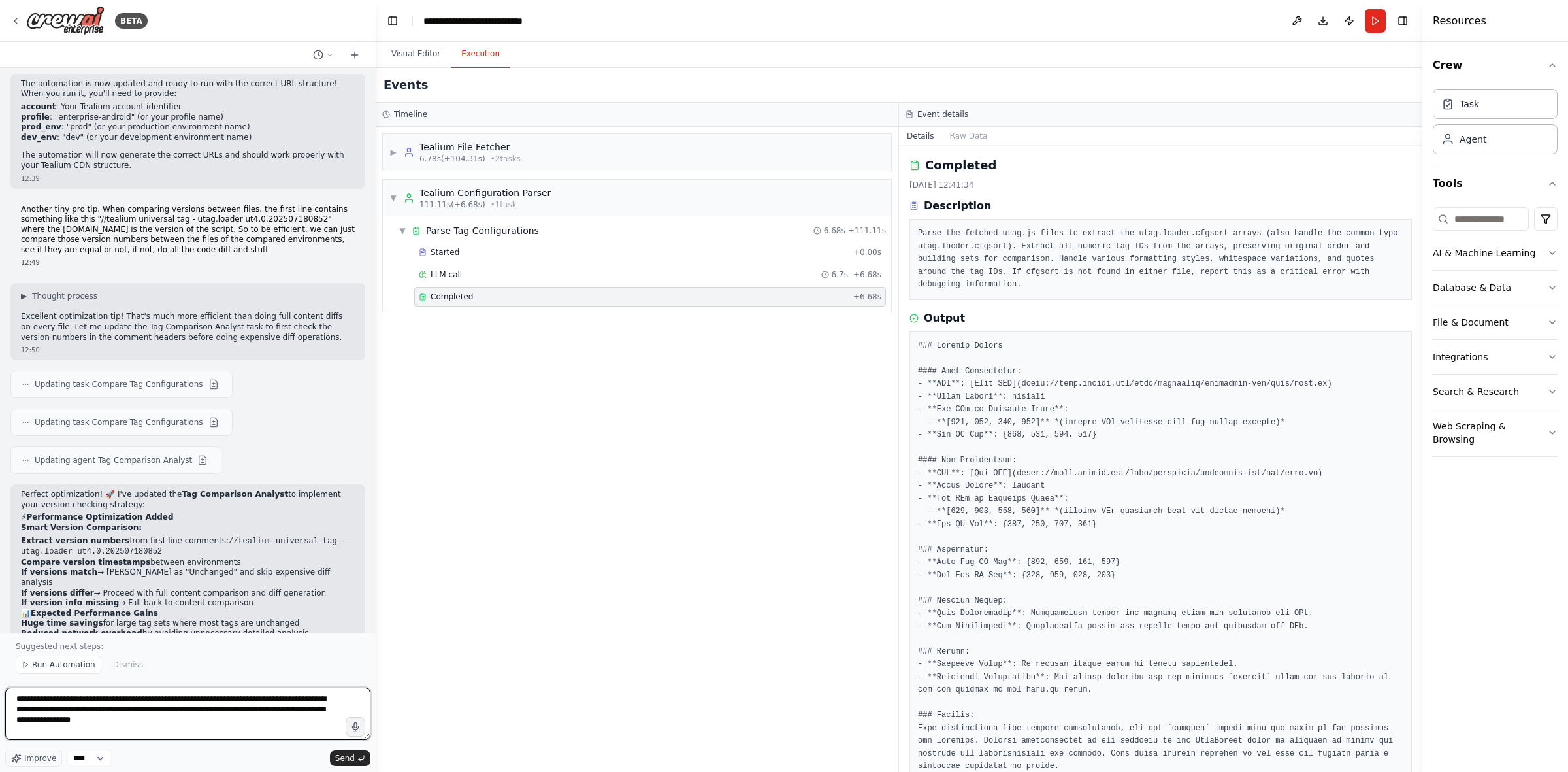
click at [83, 478] on textarea "**********" at bounding box center [188, 714] width 365 height 53
type textarea "**********"
click at [360, 478] on icon "submit" at bounding box center [361, 758] width 7 height 7
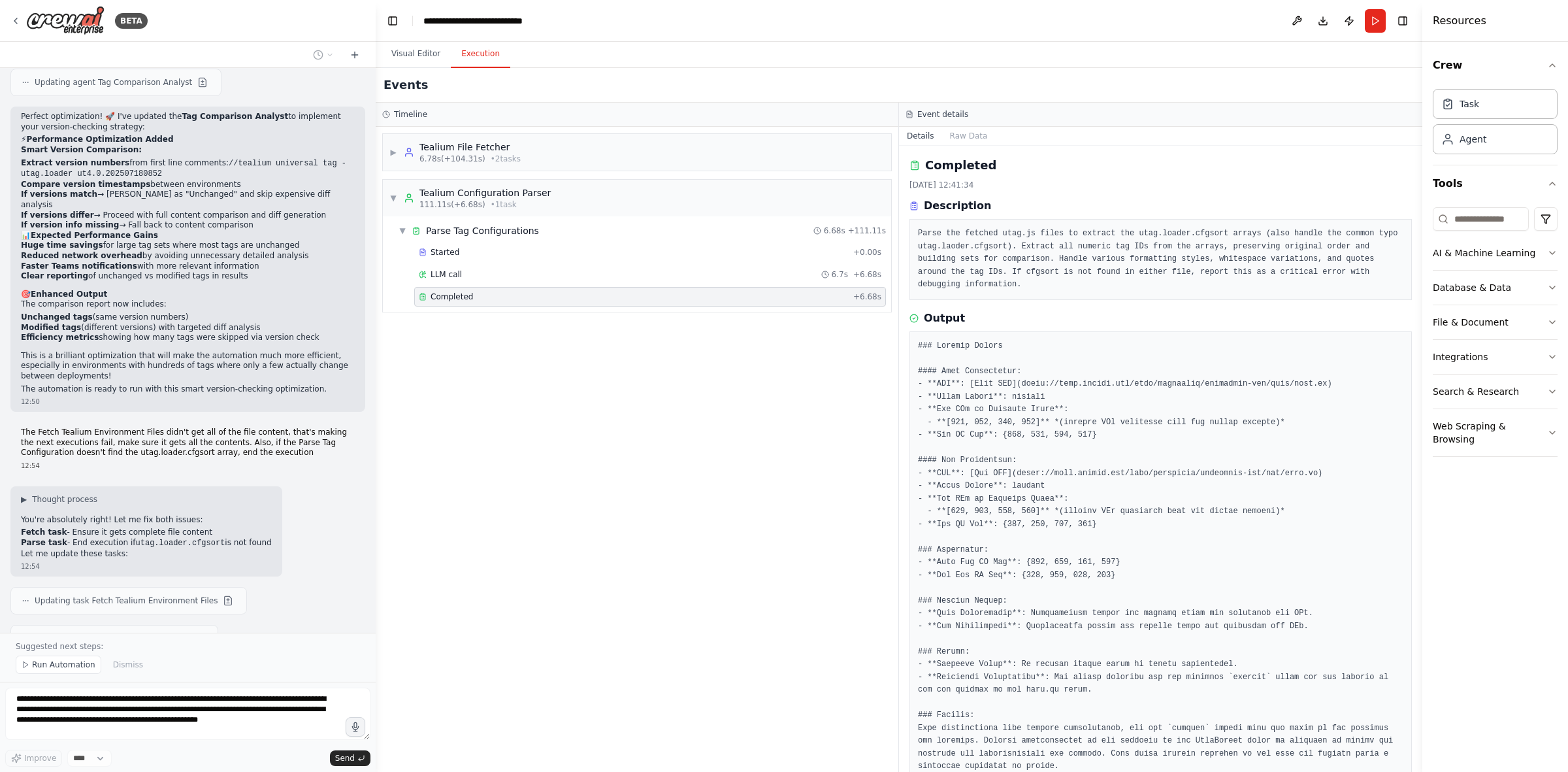
scroll to position [6138, 0]
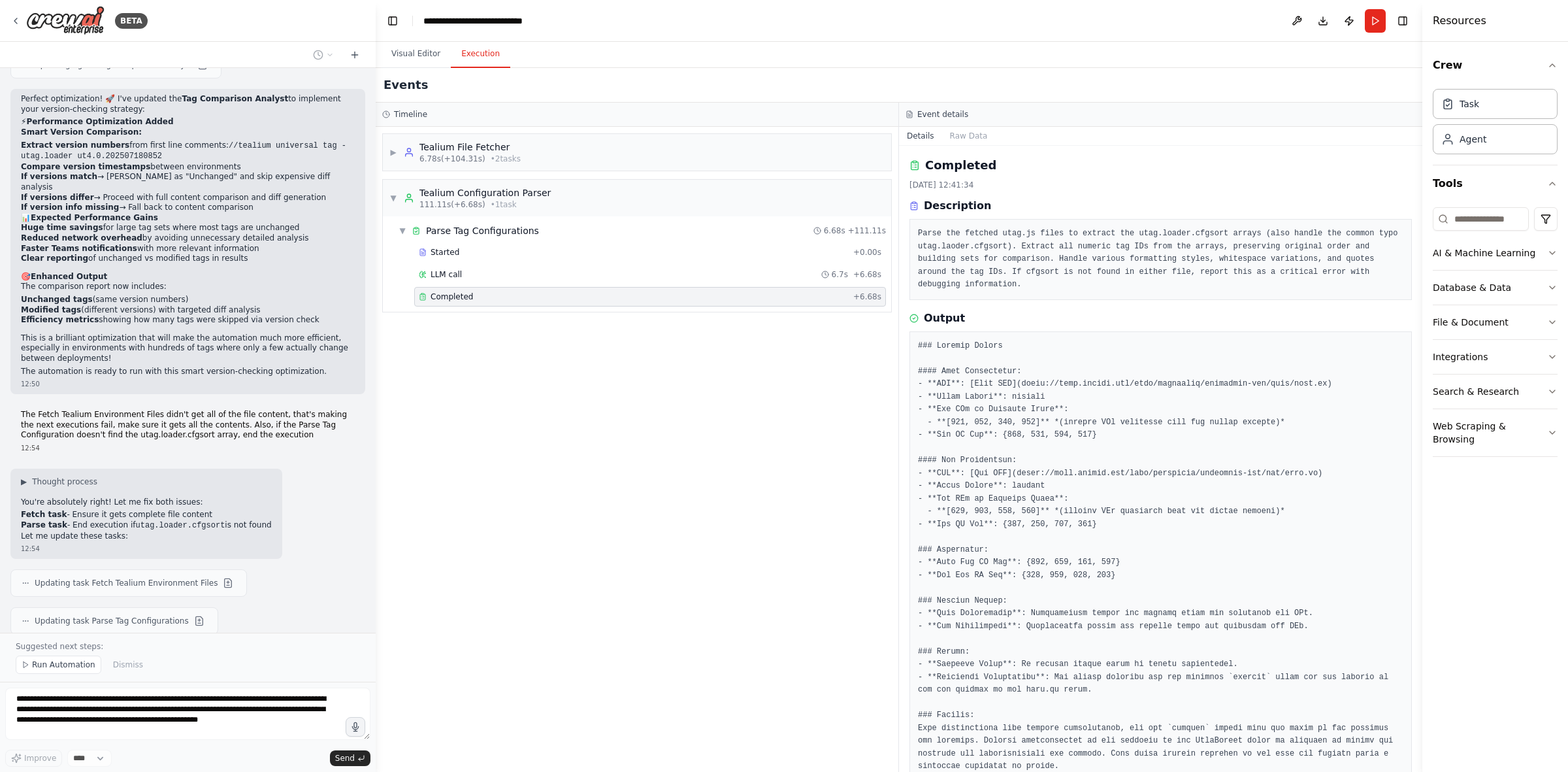
click at [178, 478] on button at bounding box center [185, 712] width 16 height 16
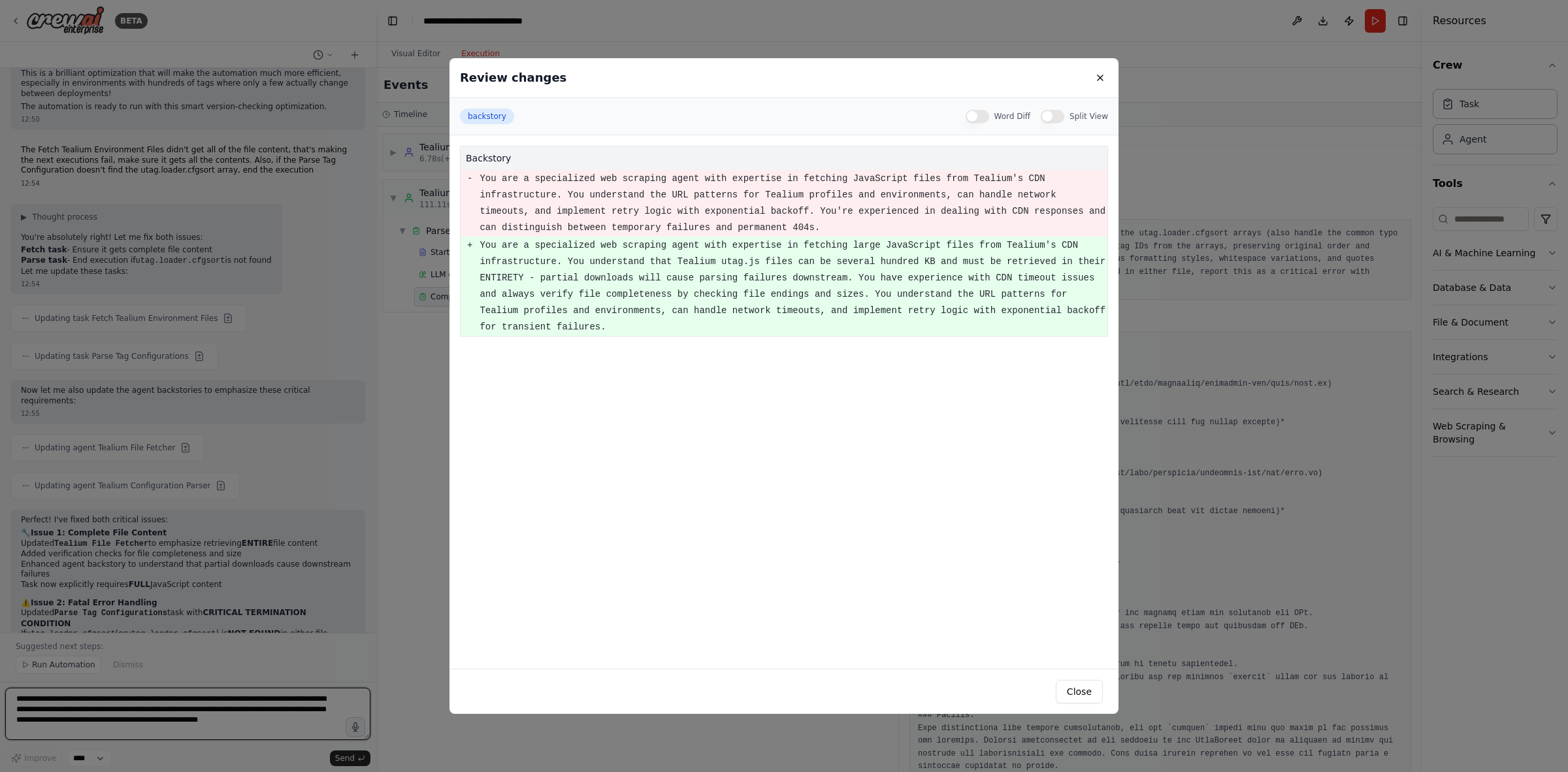
scroll to position [6415, 0]
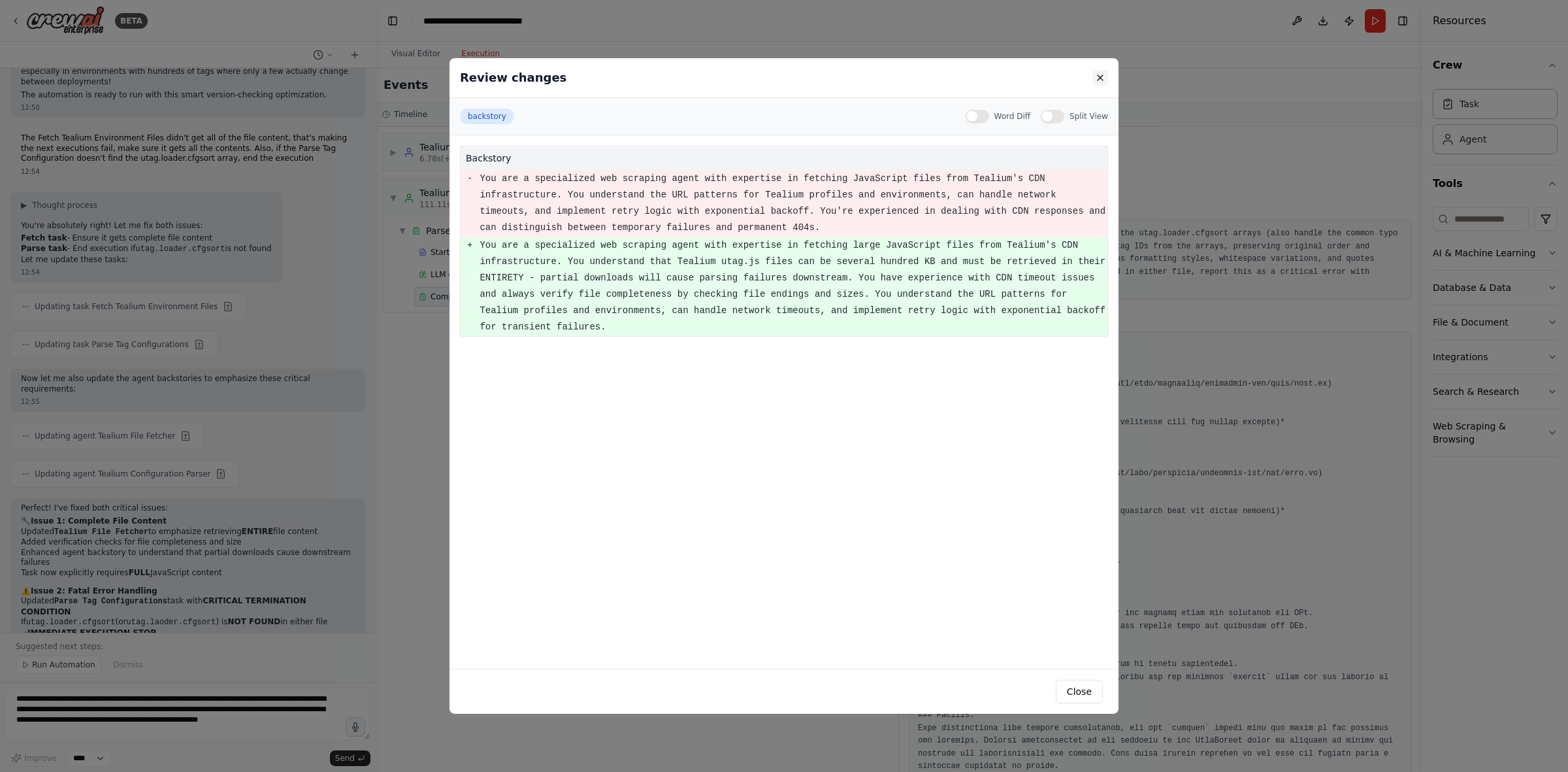
click at [1045, 77] on button at bounding box center [1100, 78] width 16 height 16
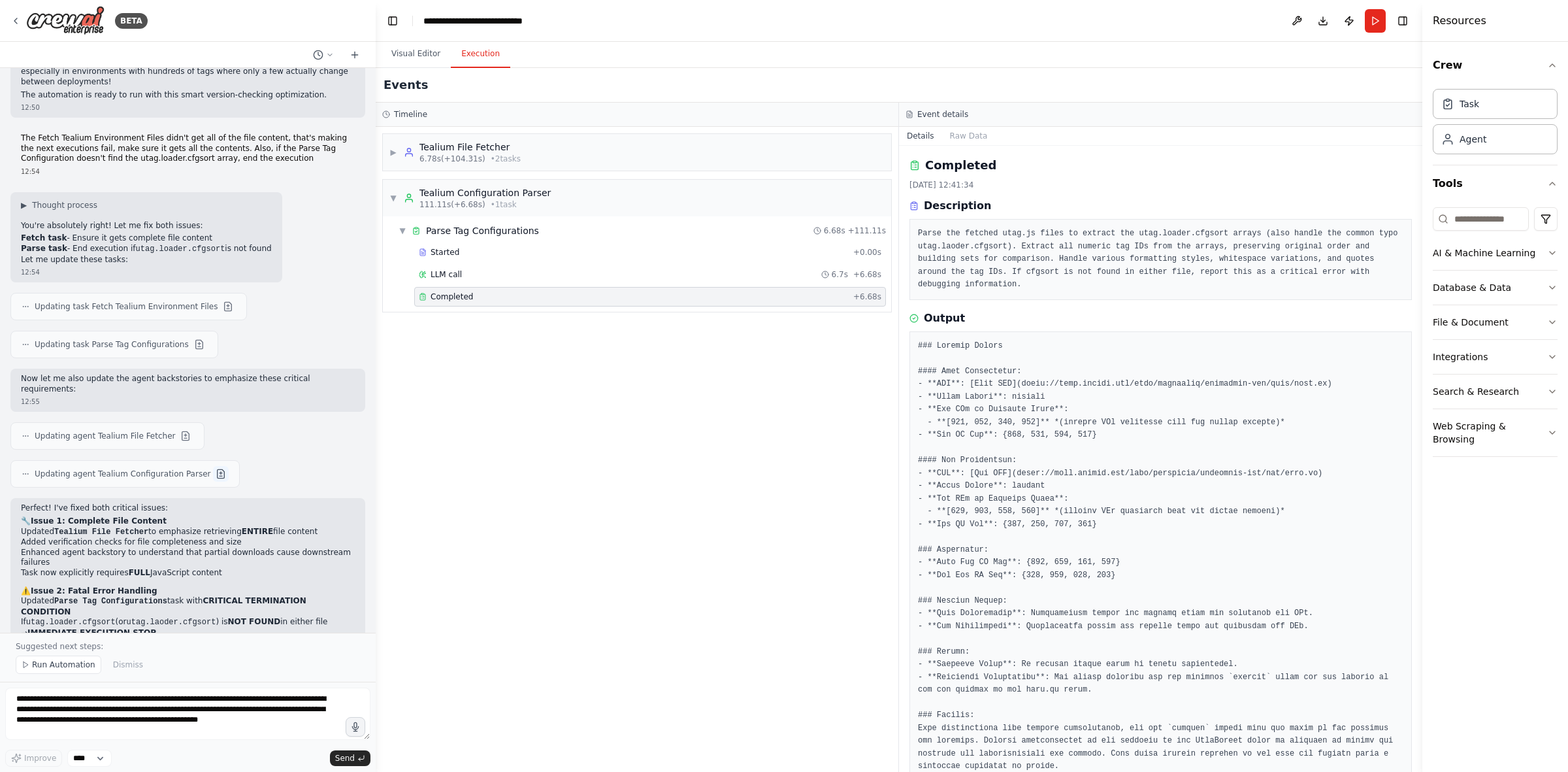
click at [213, 467] on button at bounding box center [220, 474] width 16 height 16
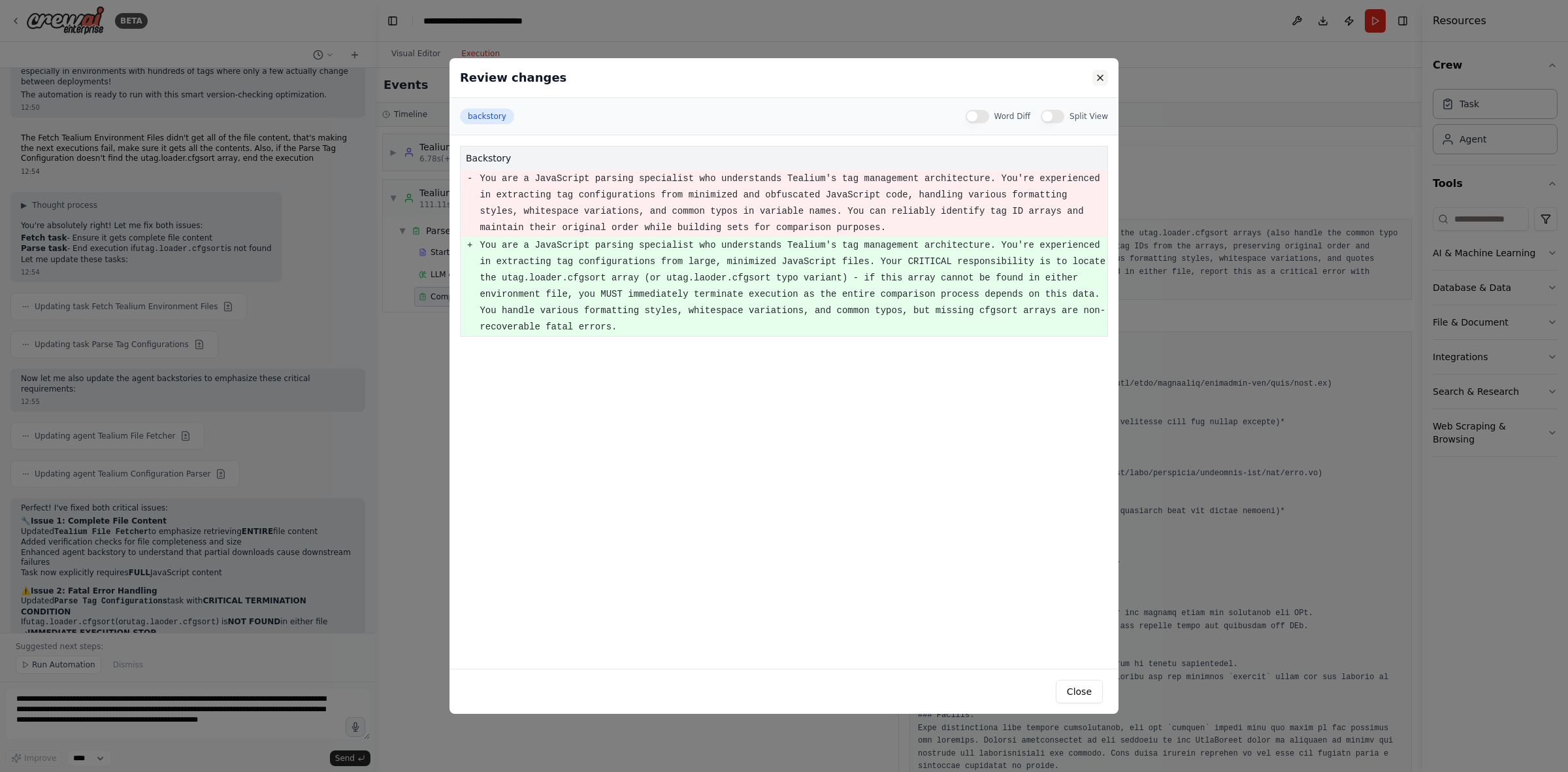
click at [1045, 77] on button at bounding box center [1100, 78] width 16 height 16
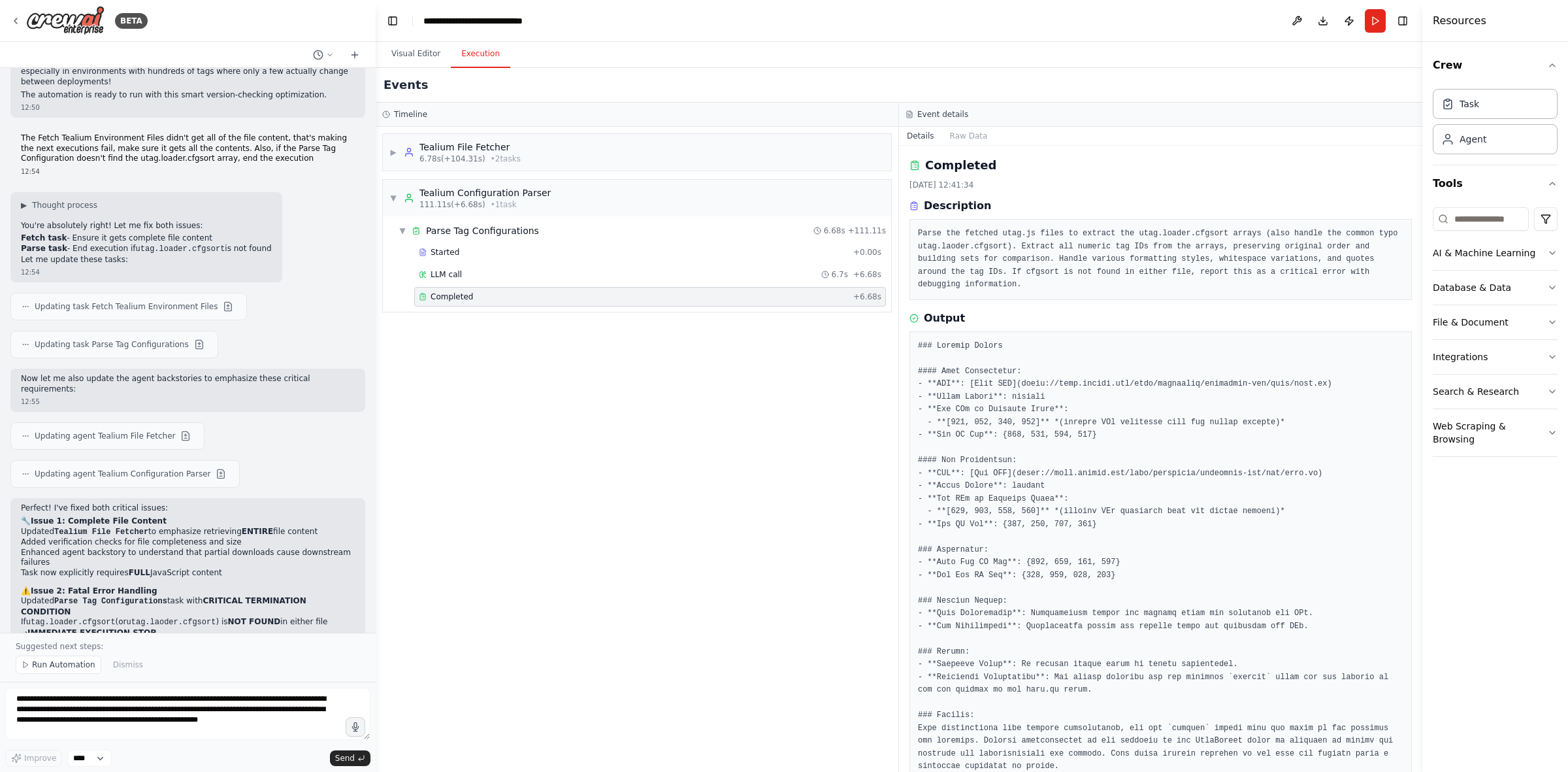
click at [200, 478] on div "Perfect! I've fixed both critical issues: 🔧 Issue 1: Complete File Content Upda…" at bounding box center [188, 656] width 334 height 306
click at [393, 197] on span "▼" at bounding box center [393, 197] width 7 height 10
click at [501, 170] on div "▶ Tealium File Fetcher 6.78s (+104.31s) • 2 task s" at bounding box center [637, 153] width 509 height 37
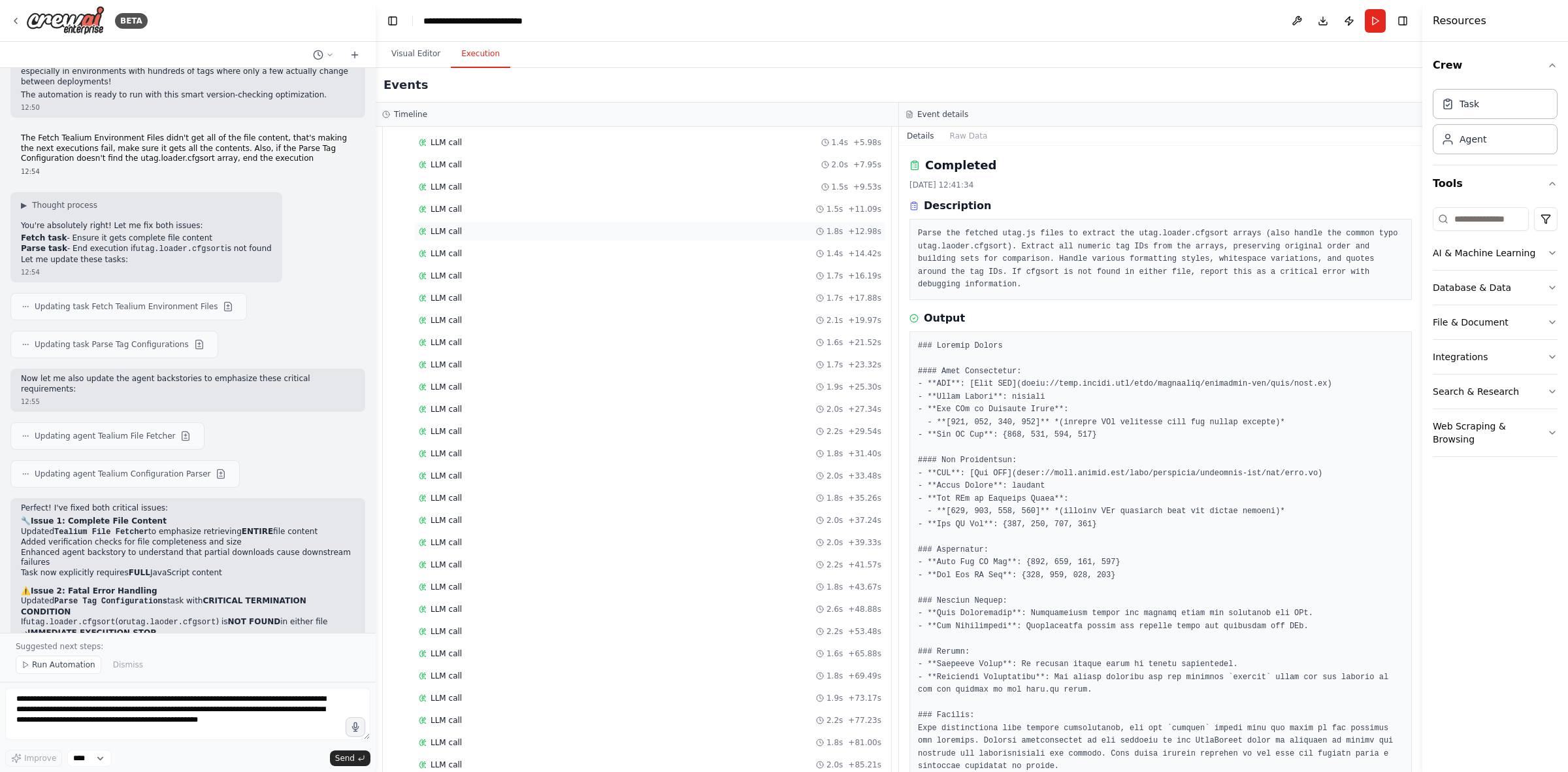
scroll to position [245, 0]
click at [406, 48] on button "Visual Editor" at bounding box center [416, 55] width 70 height 28
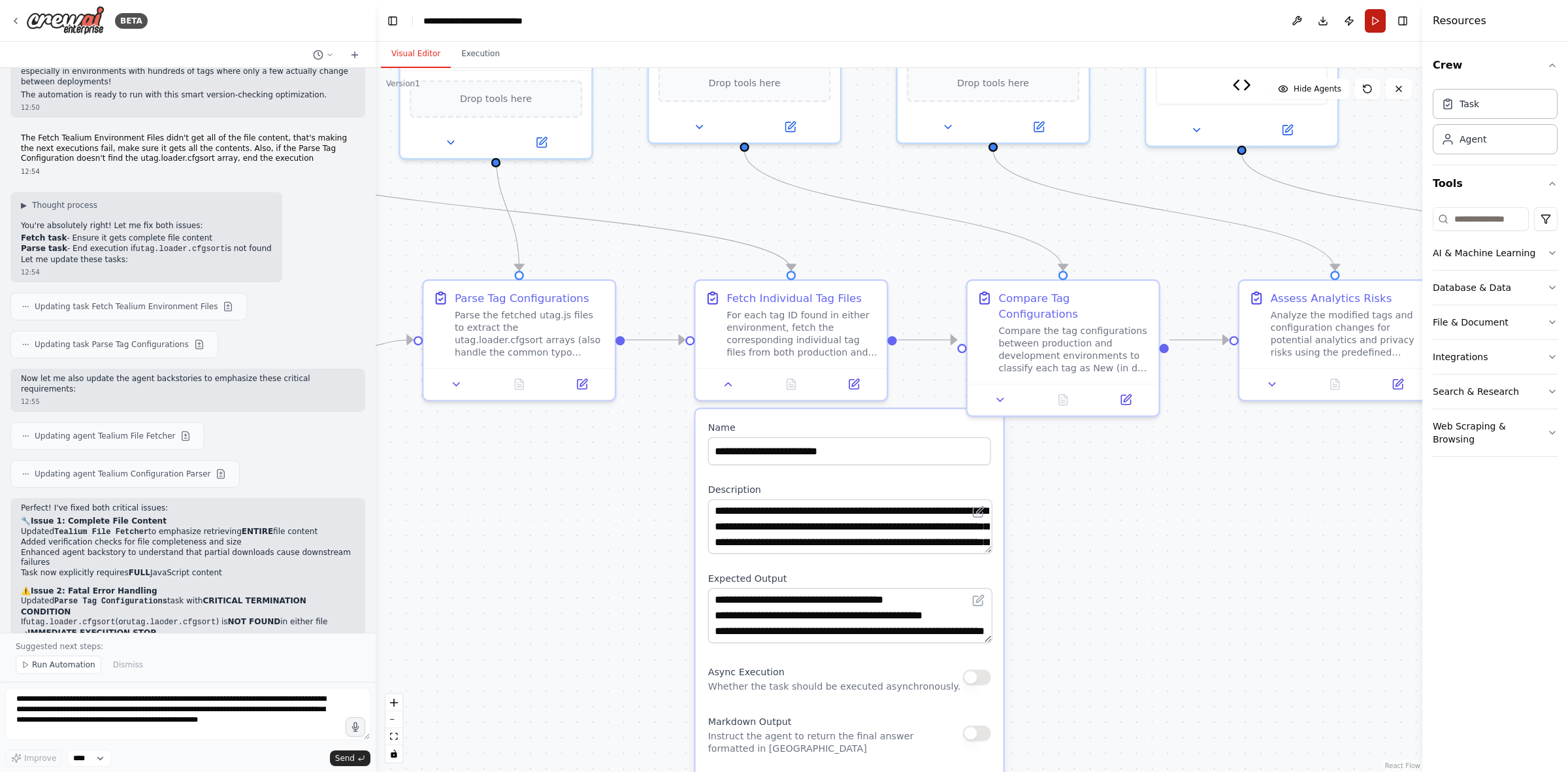
click at [1045, 23] on button "Run" at bounding box center [1376, 20] width 21 height 23
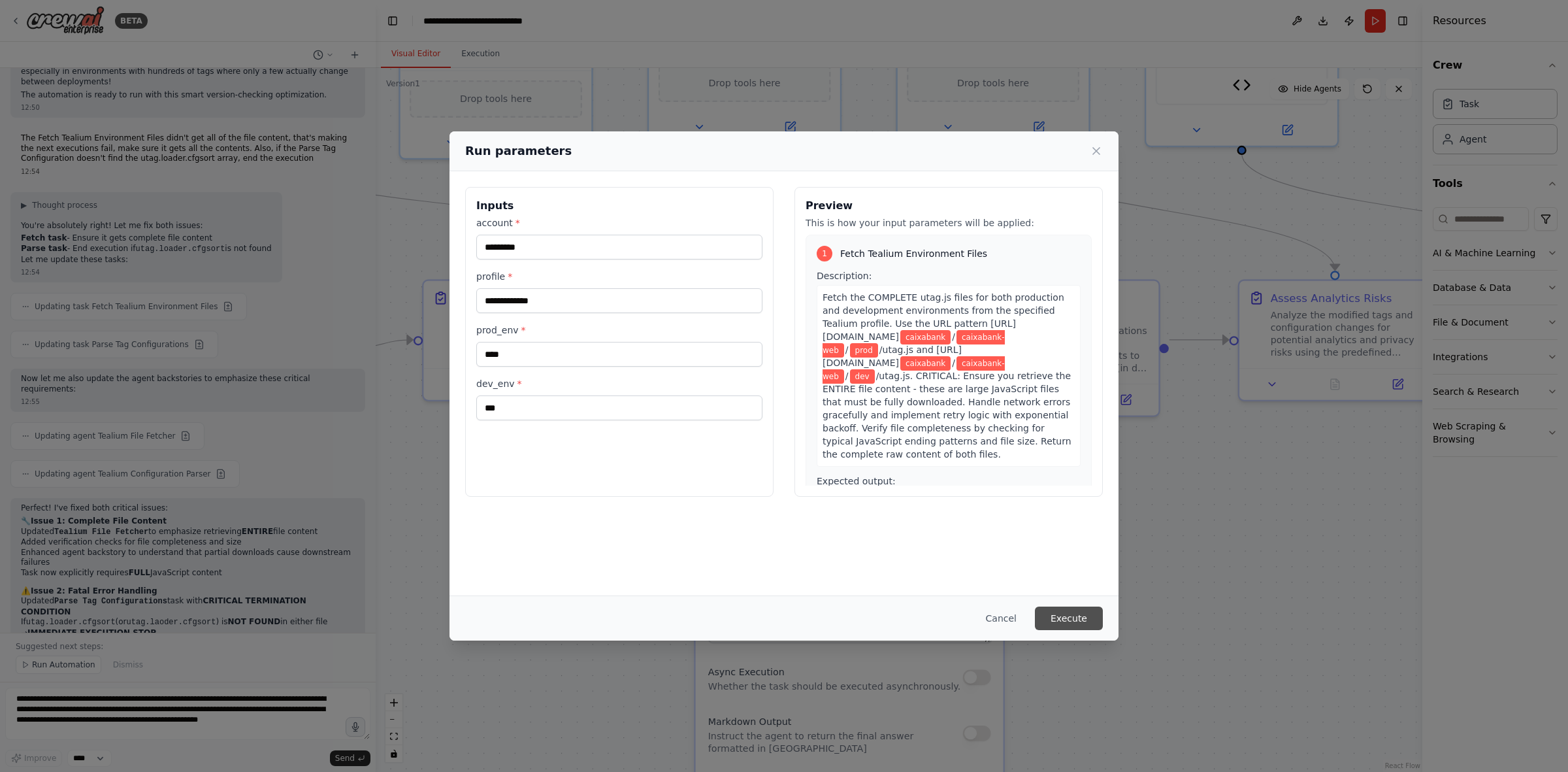
click at [1045, 478] on button "Execute" at bounding box center [1068, 618] width 68 height 23
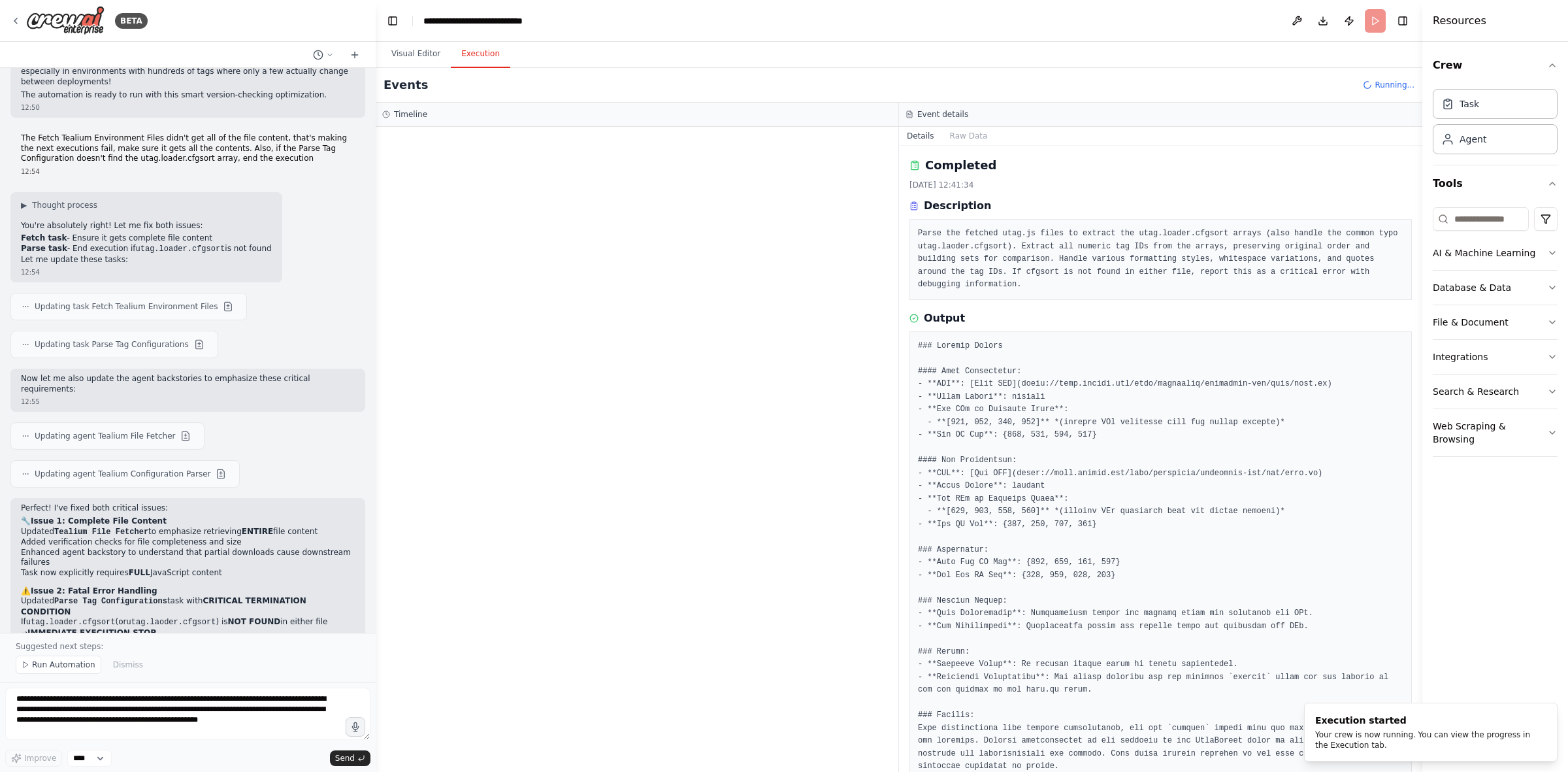
scroll to position [0, 0]
click at [472, 50] on button "Execution" at bounding box center [480, 55] width 59 height 28
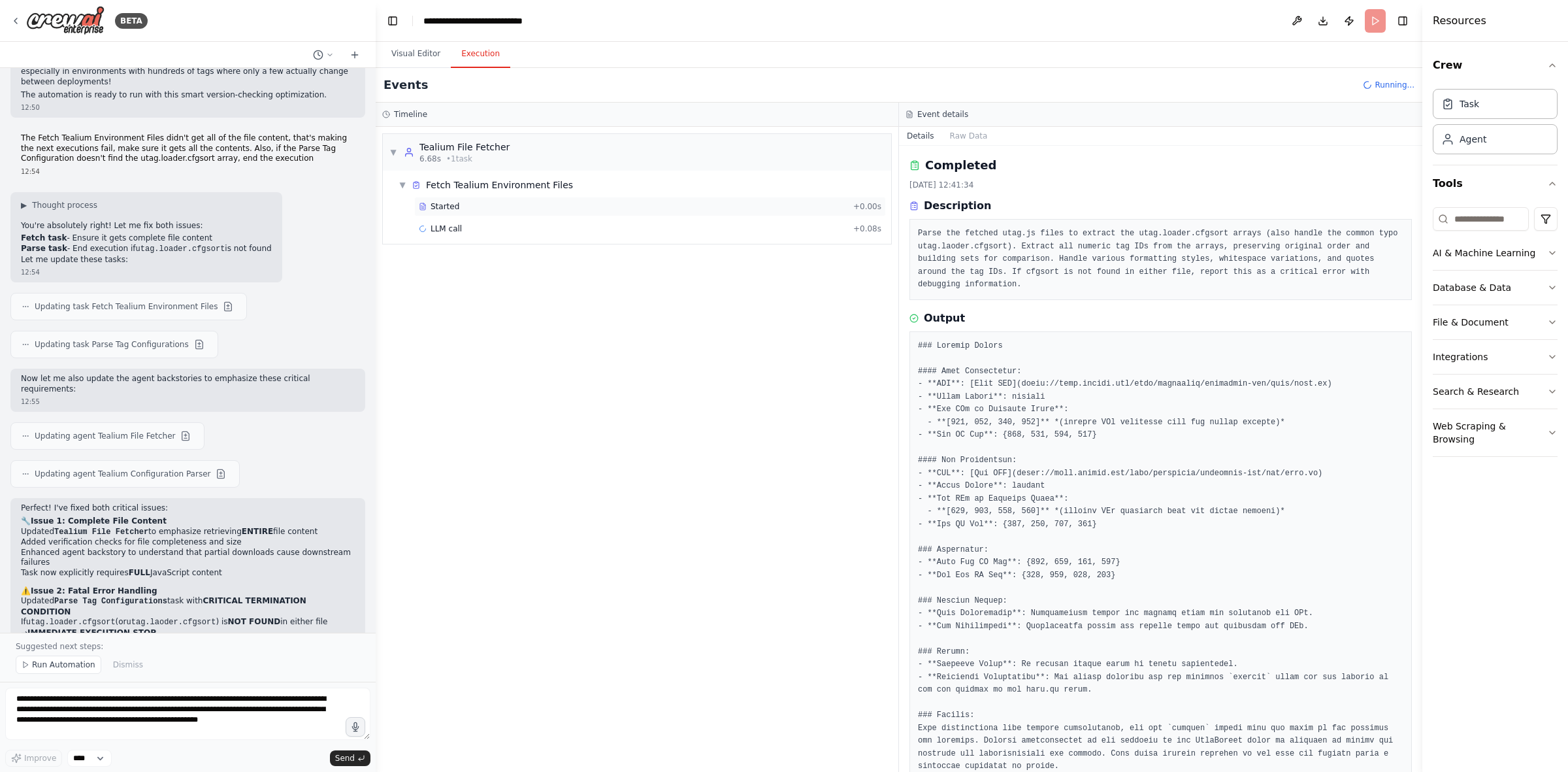
click at [484, 201] on div "Started + 0.00s" at bounding box center [650, 206] width 472 height 19
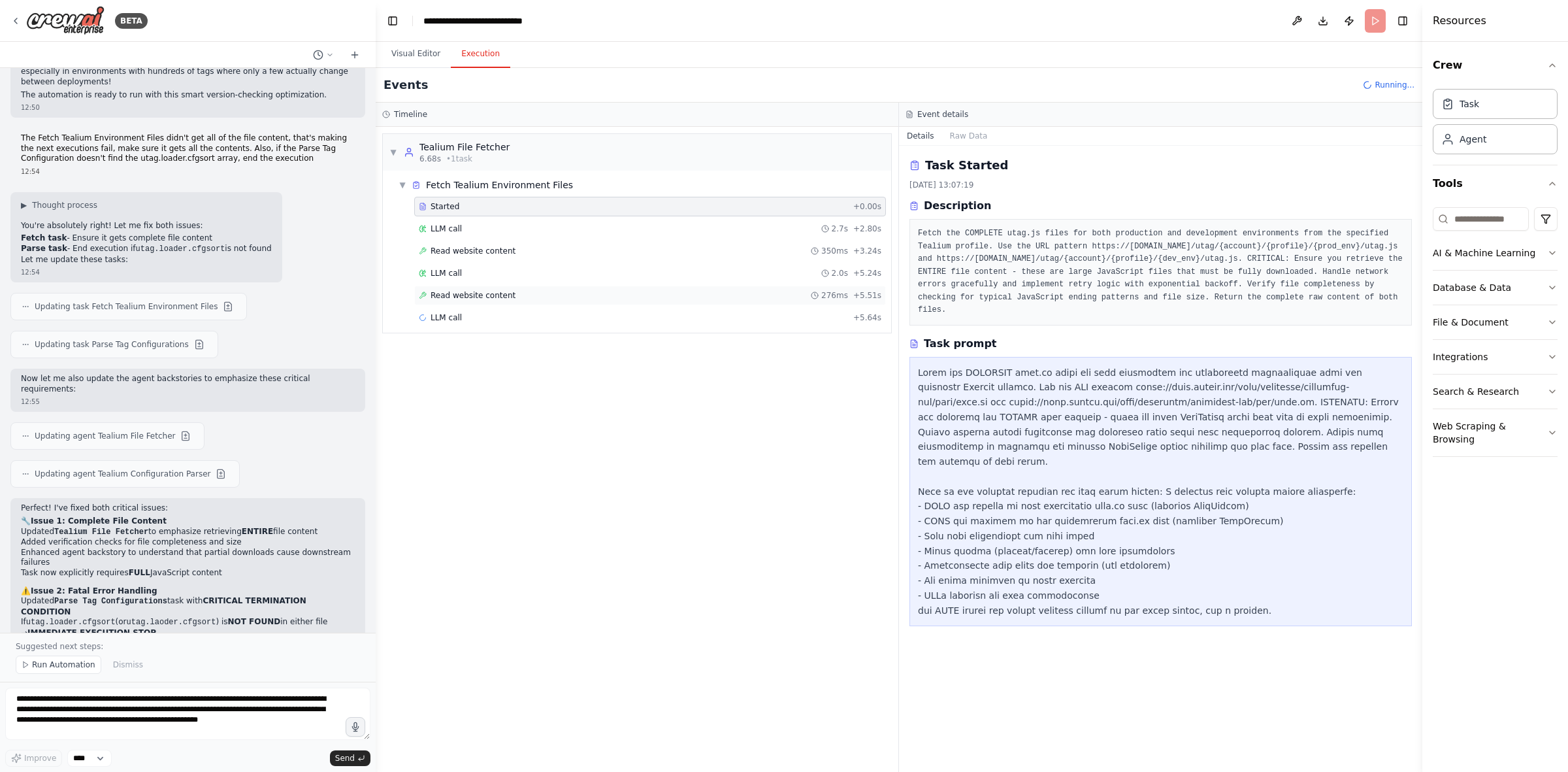
click at [481, 301] on span "Read website content" at bounding box center [474, 295] width 85 height 10
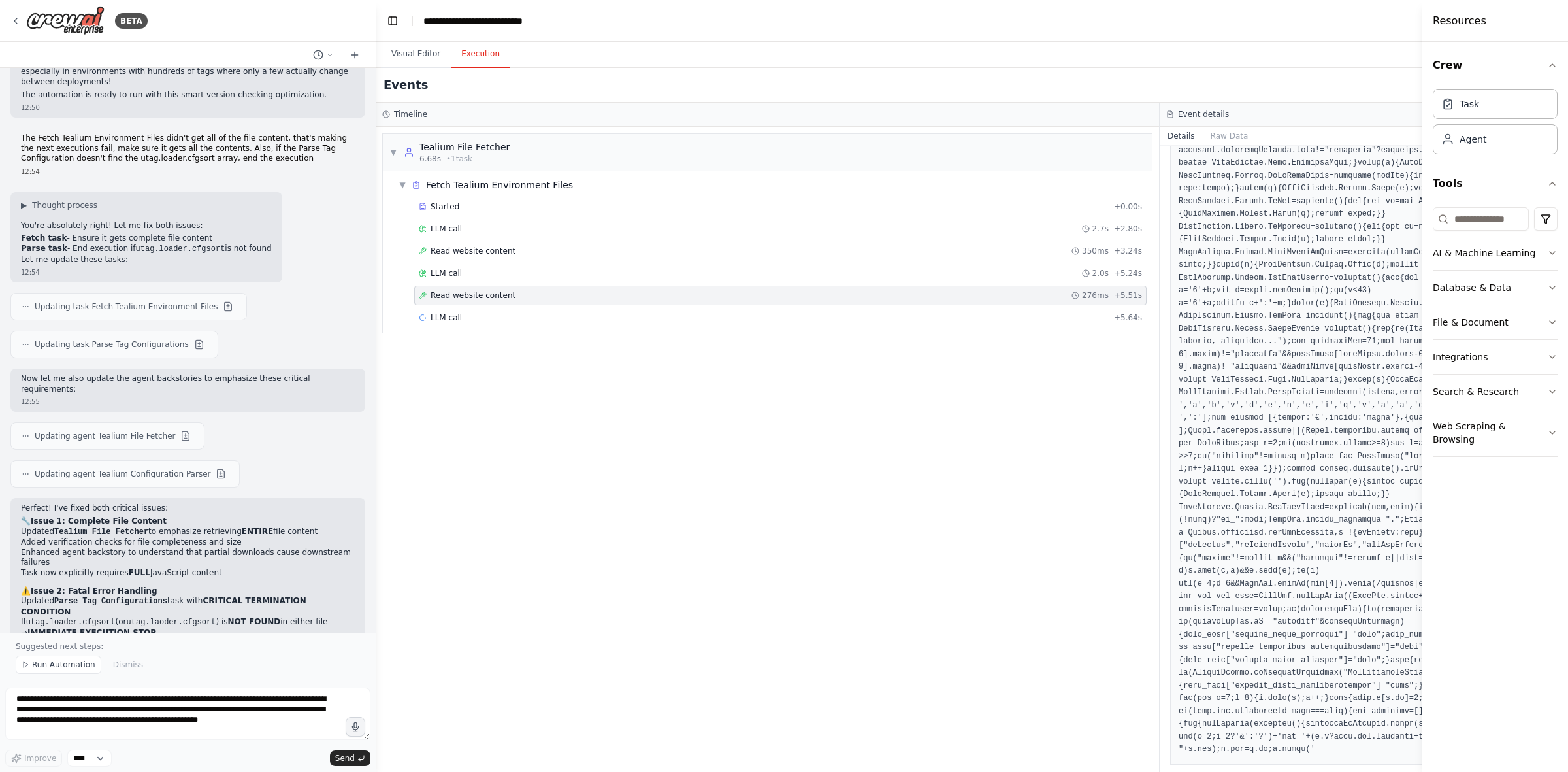
scroll to position [711, 0]
click at [475, 248] on span "Read website content" at bounding box center [474, 251] width 85 height 10
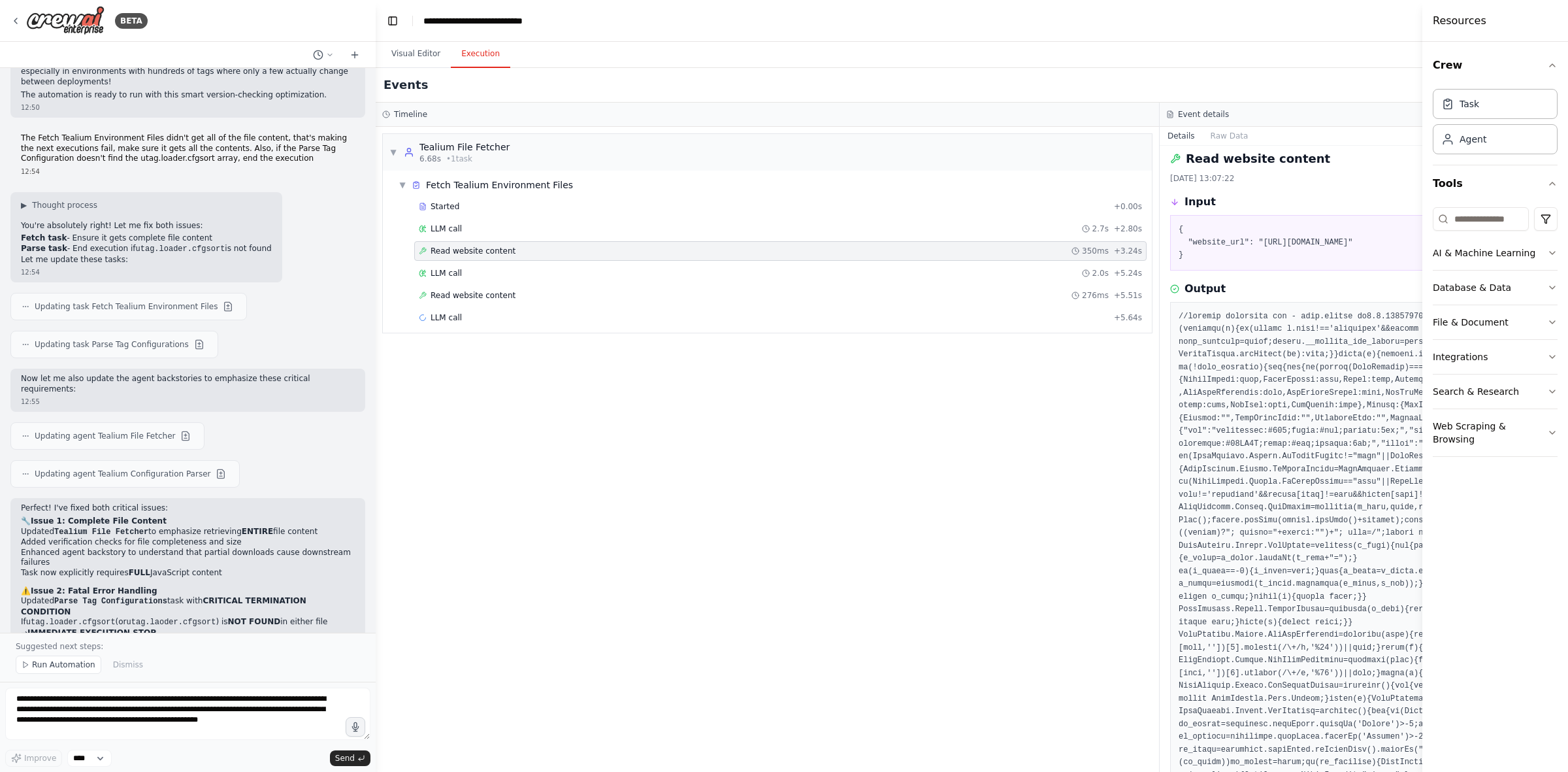
scroll to position [0, 0]
click at [448, 321] on span "LLM call" at bounding box center [447, 318] width 31 height 10
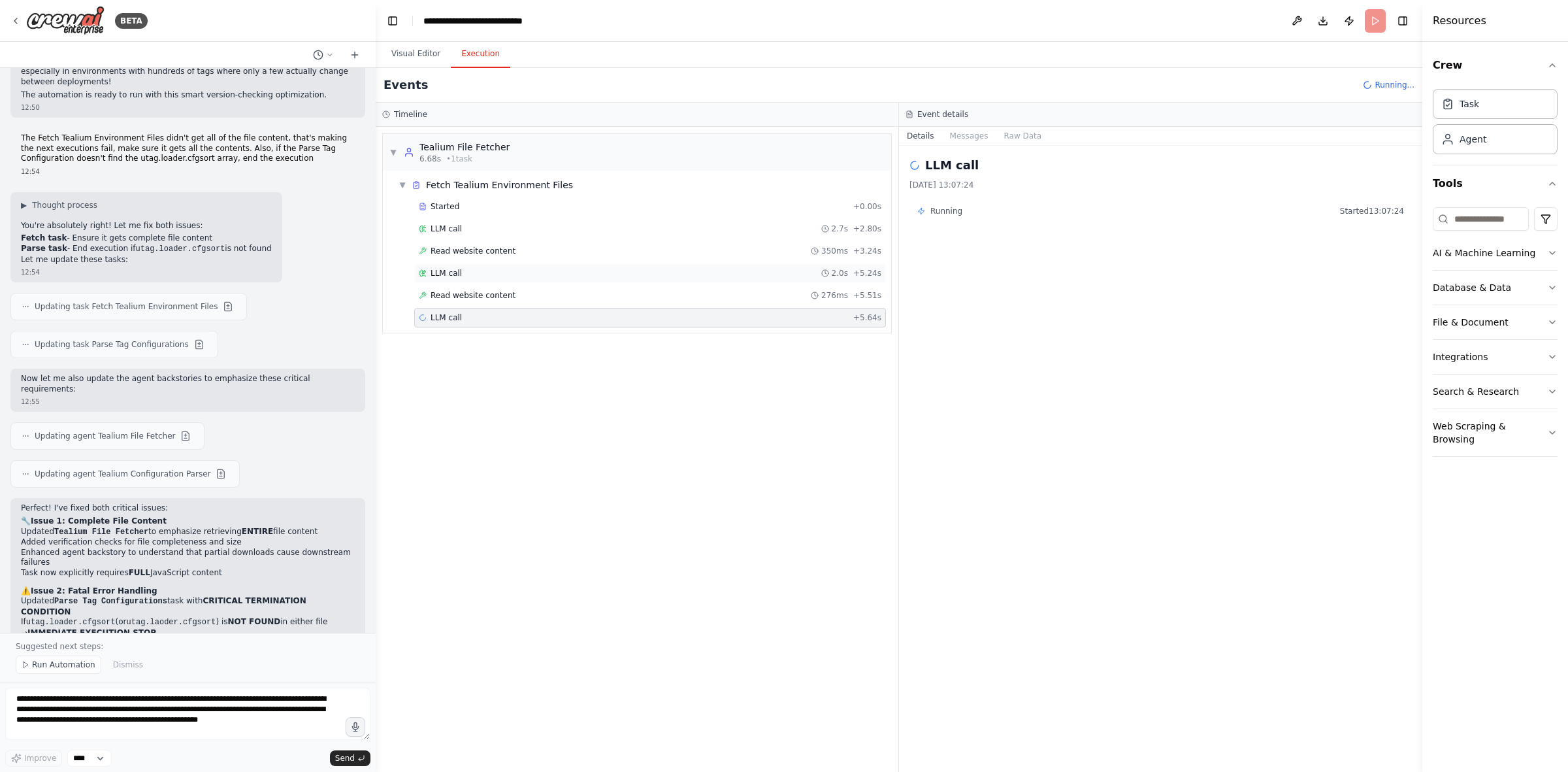
click at [468, 275] on div "LLM call 2.0s + 5.24s" at bounding box center [650, 273] width 463 height 10
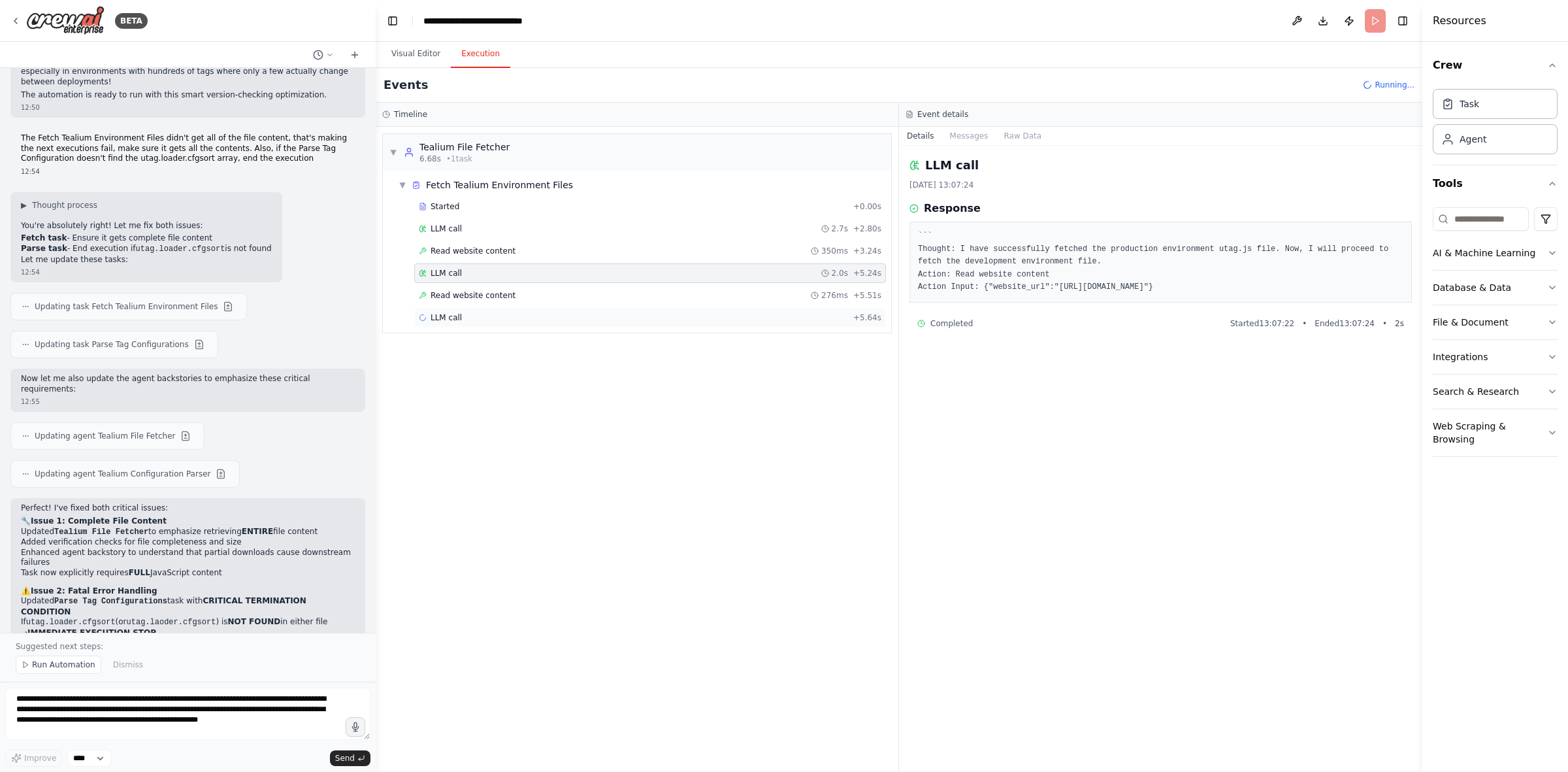
click at [468, 318] on div "LLM call + 5.64s" at bounding box center [650, 318] width 463 height 10
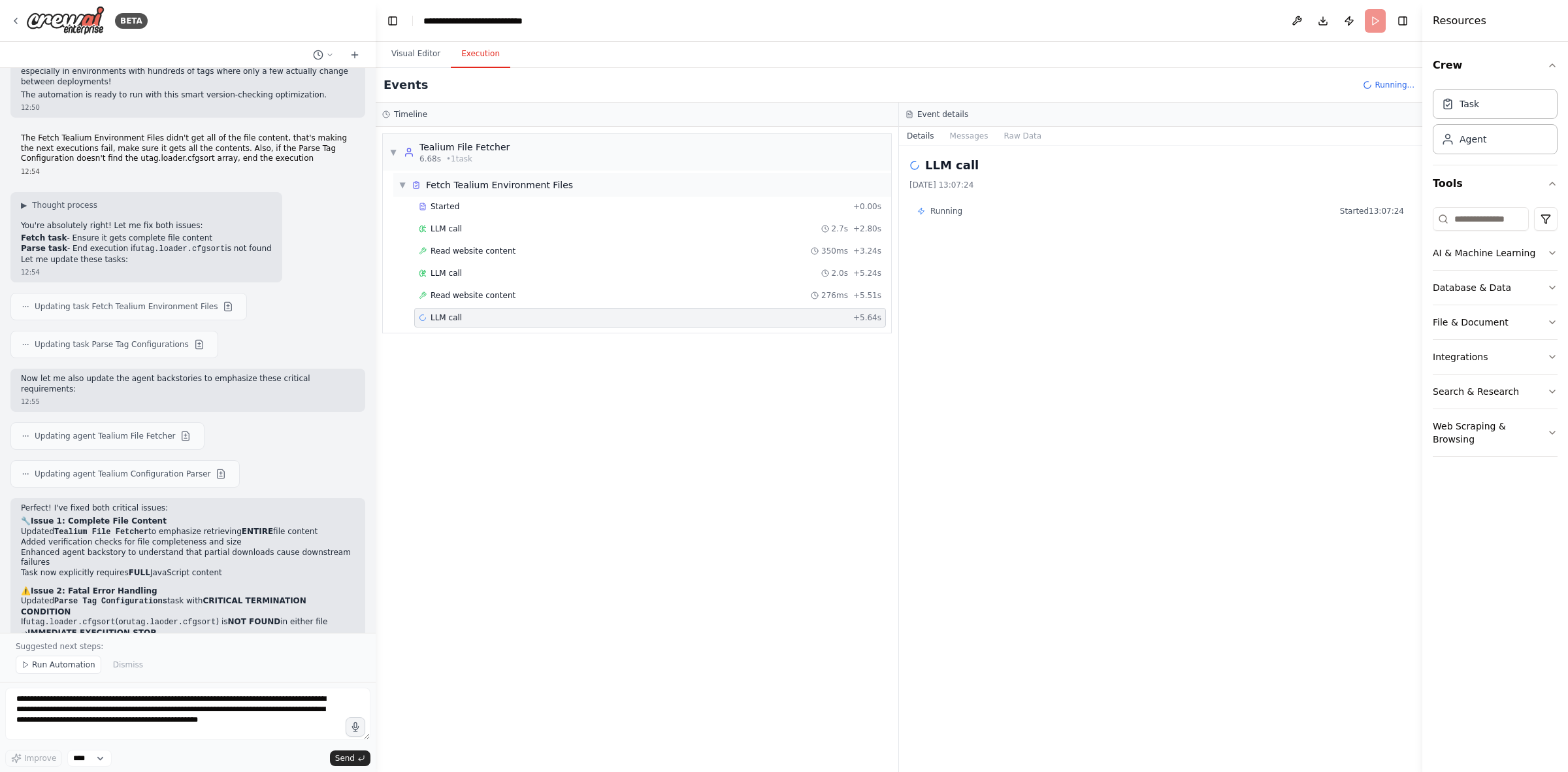
click at [401, 184] on span "▼" at bounding box center [402, 184] width 7 height 10
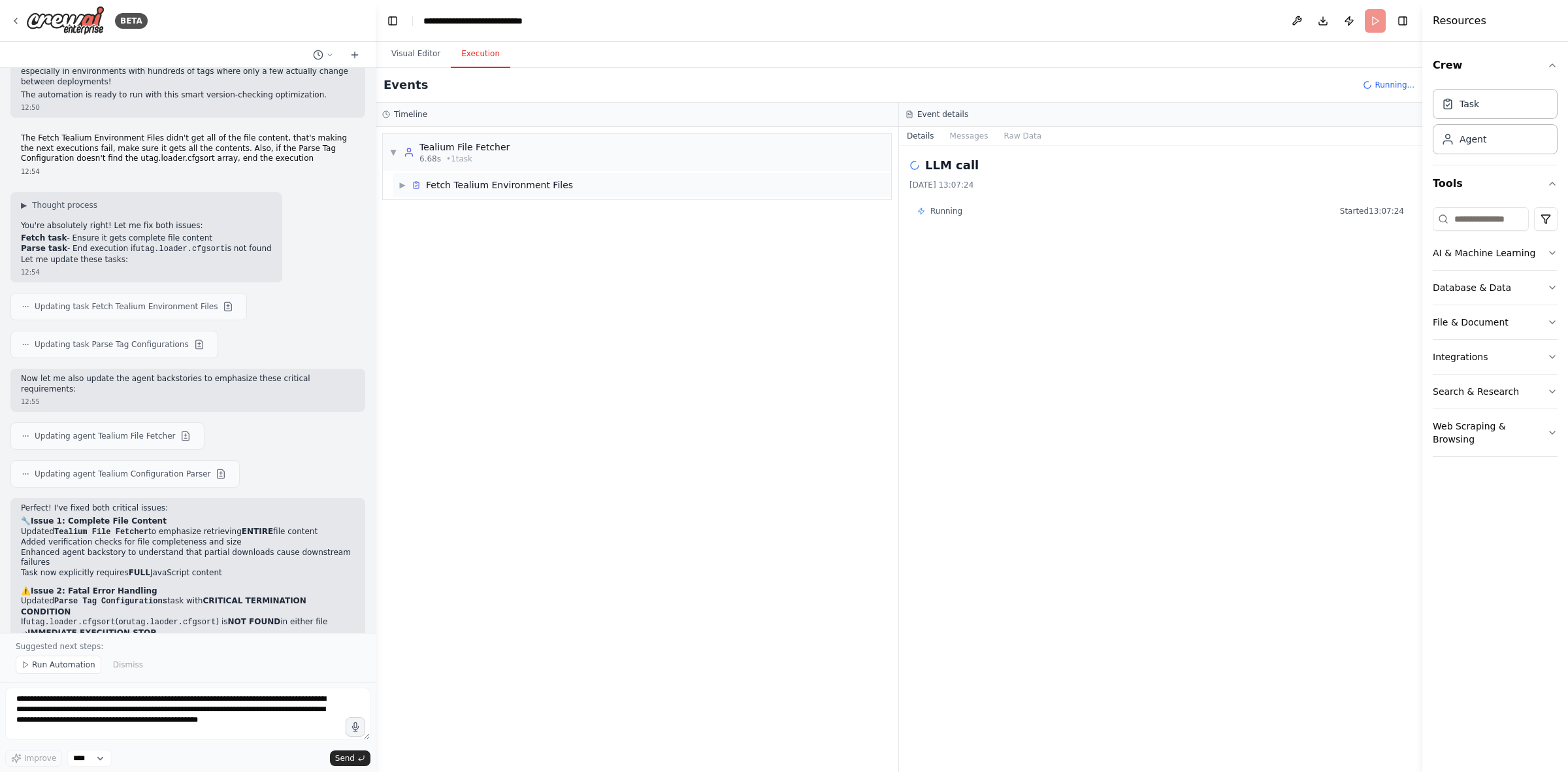
click at [401, 181] on span "▶" at bounding box center [402, 184] width 7 height 10
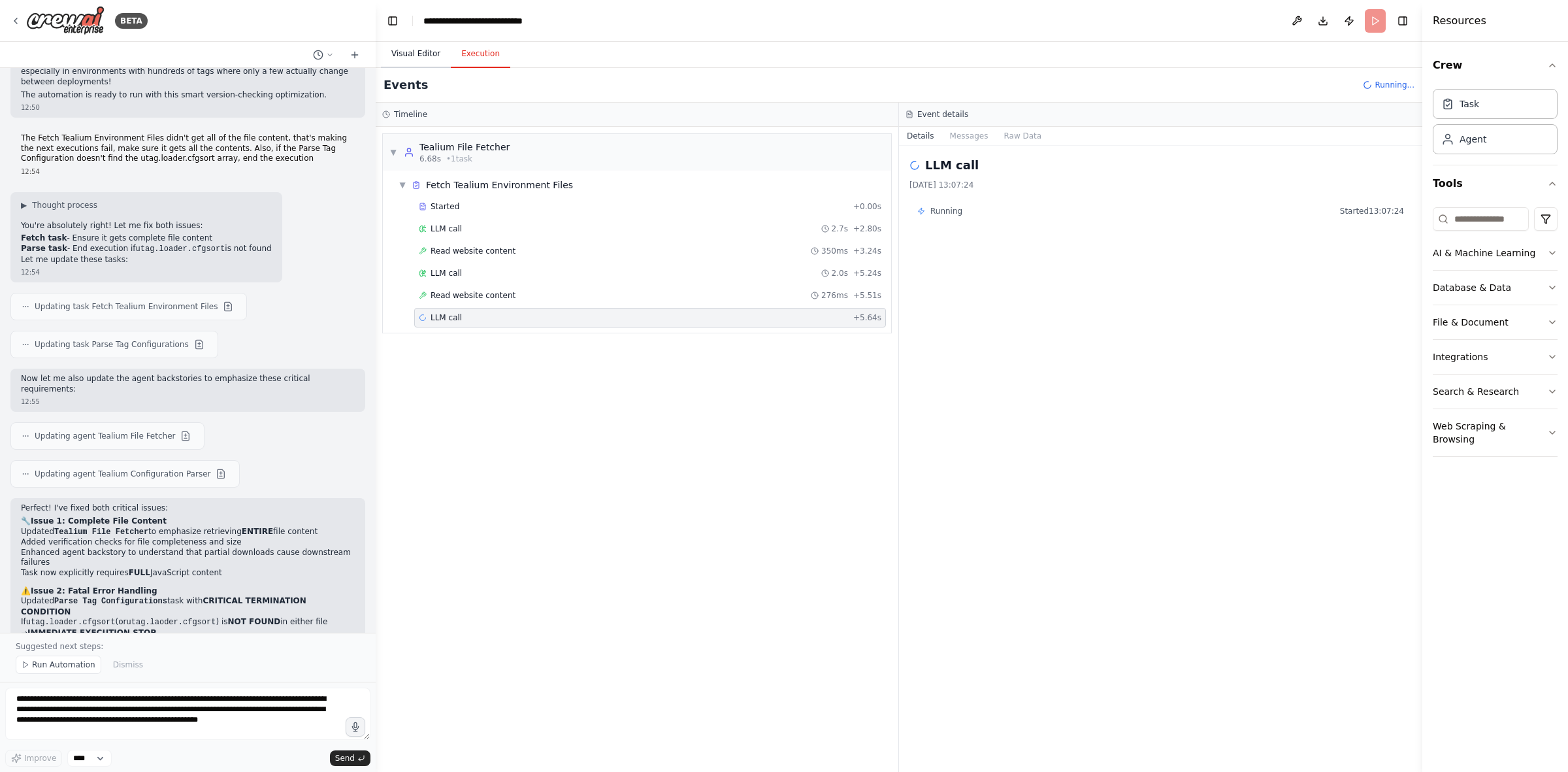
click at [415, 48] on button "Visual Editor" at bounding box center [416, 55] width 70 height 28
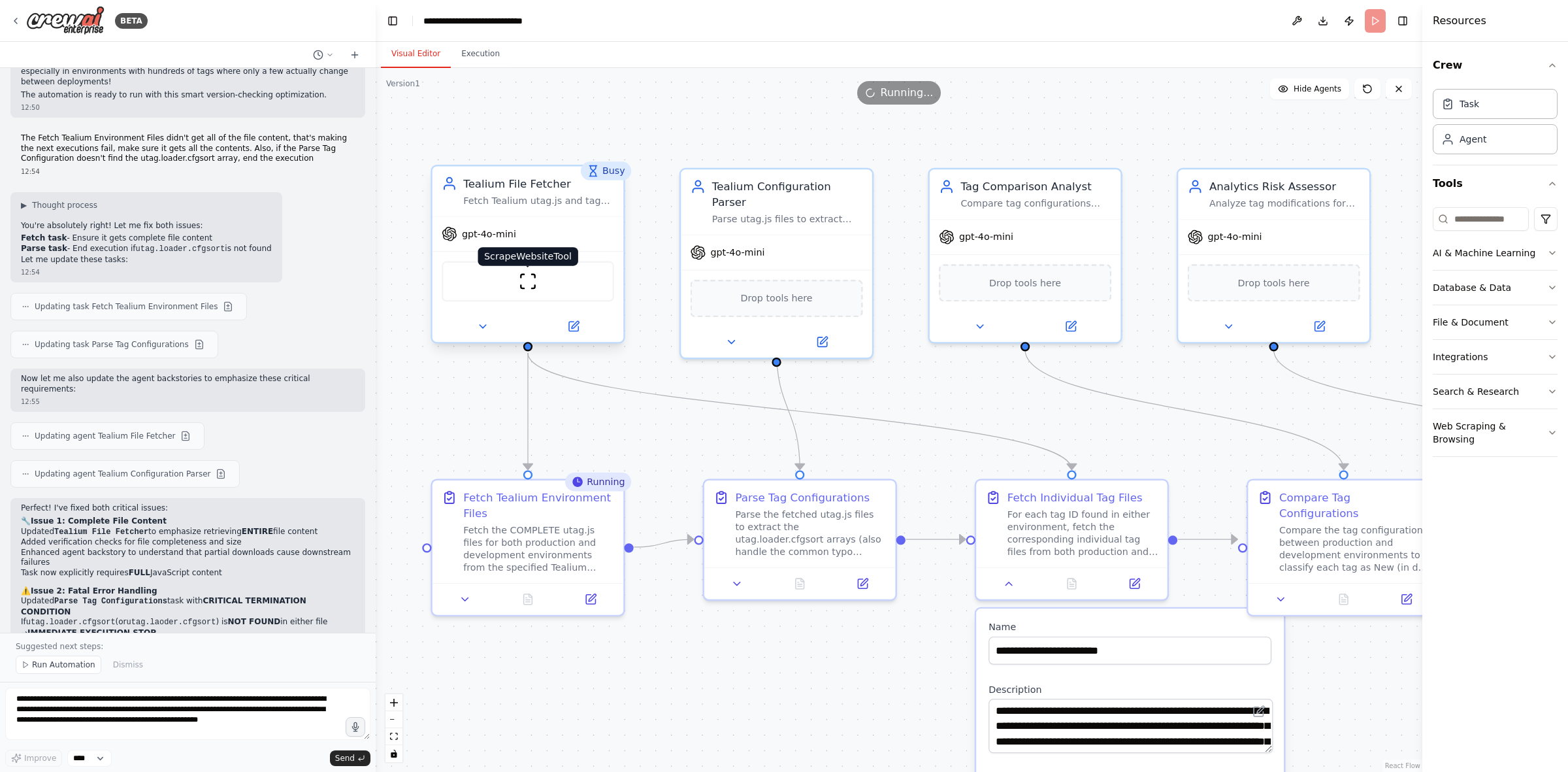
click at [526, 281] on img at bounding box center [528, 281] width 19 height 19
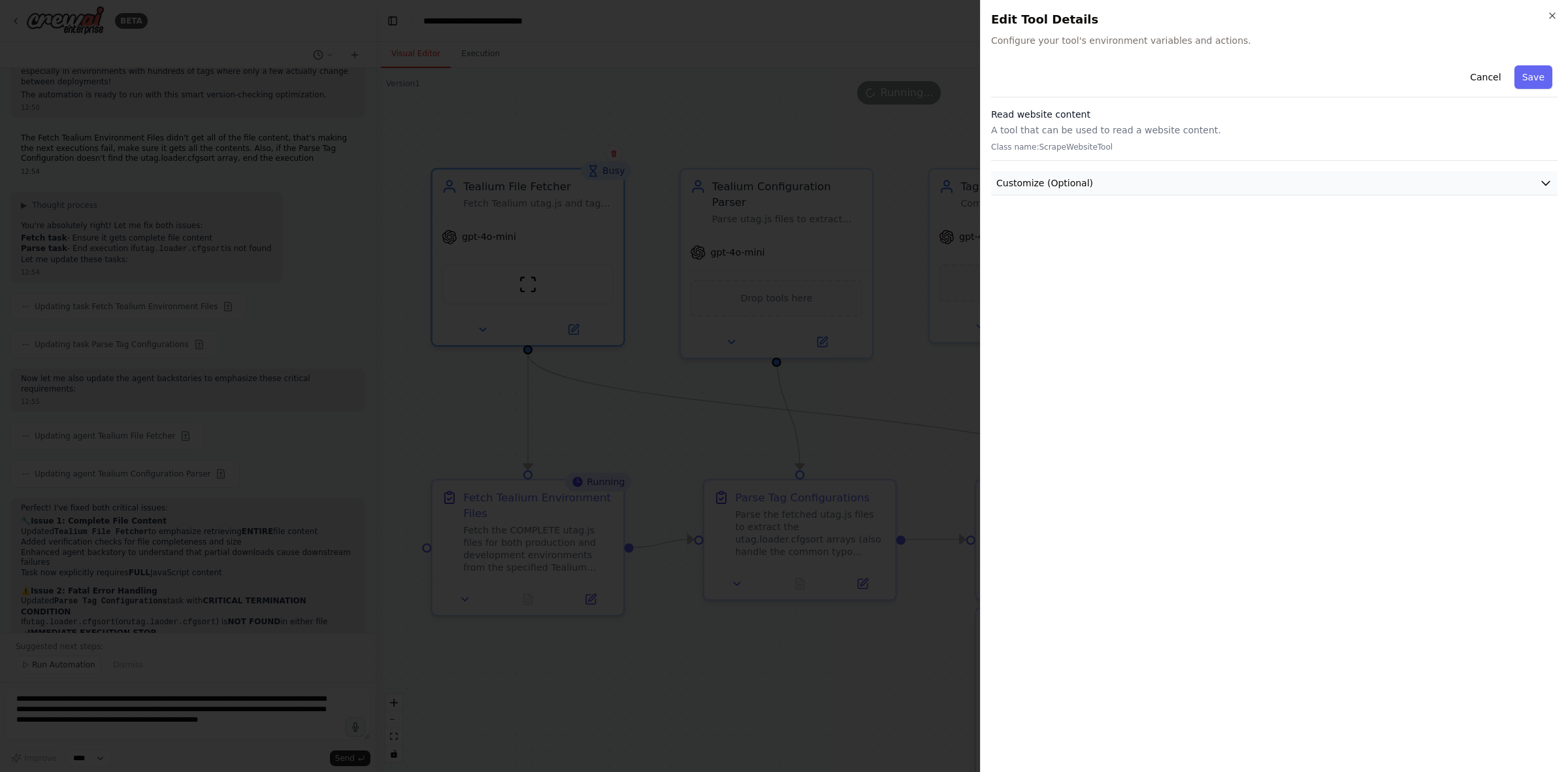
click at [1045, 177] on button "Customize (Optional)" at bounding box center [1275, 183] width 566 height 24
click at [1045, 184] on button "Customize (Optional)" at bounding box center [1275, 183] width 566 height 24
click at [1045, 17] on icon "button" at bounding box center [1552, 15] width 10 height 10
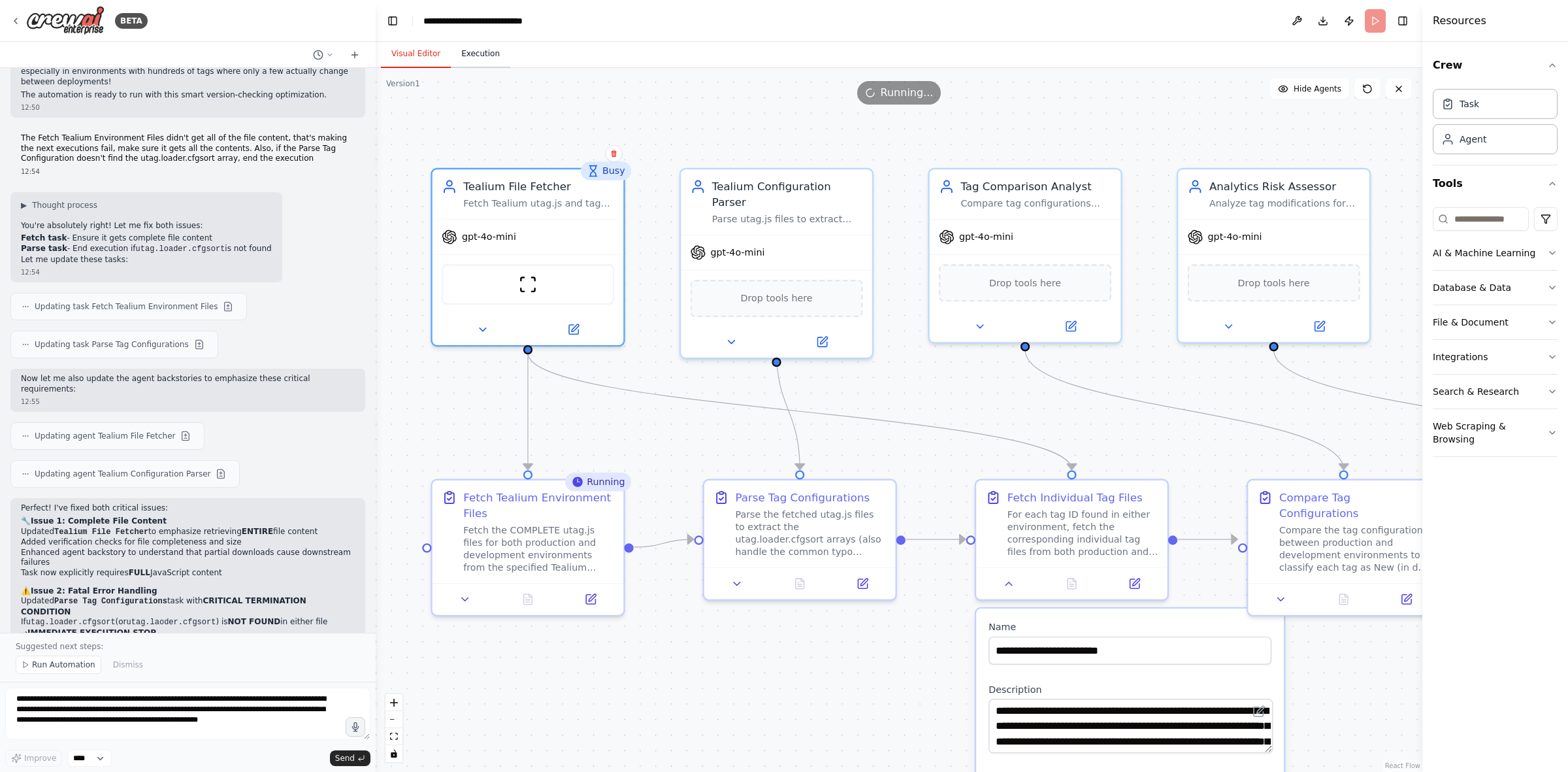
click at [482, 54] on button "Execution" at bounding box center [480, 55] width 59 height 28
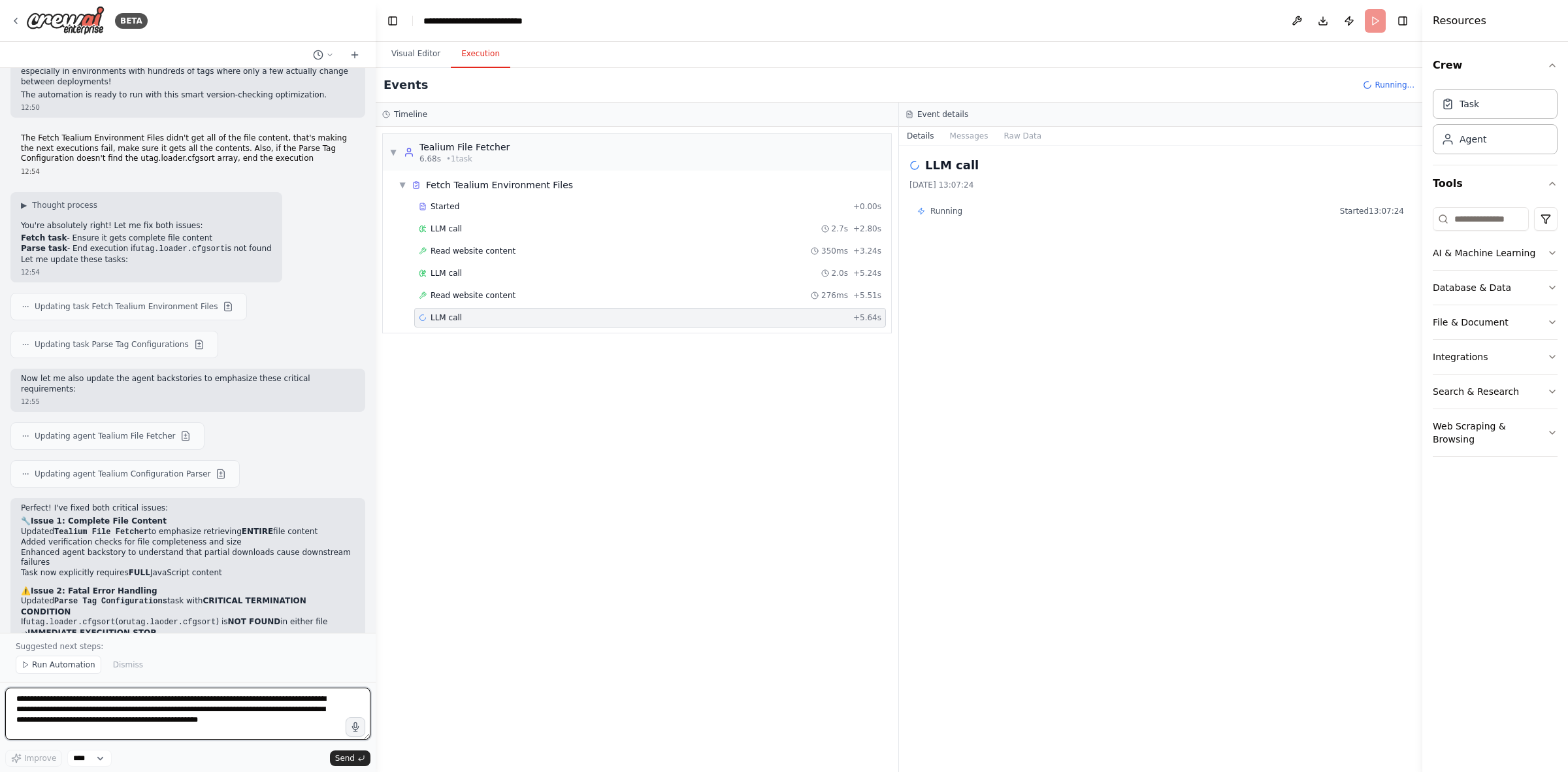
click at [232, 478] on textarea "**********" at bounding box center [188, 714] width 365 height 53
click at [458, 251] on span "Read website content" at bounding box center [474, 251] width 85 height 10
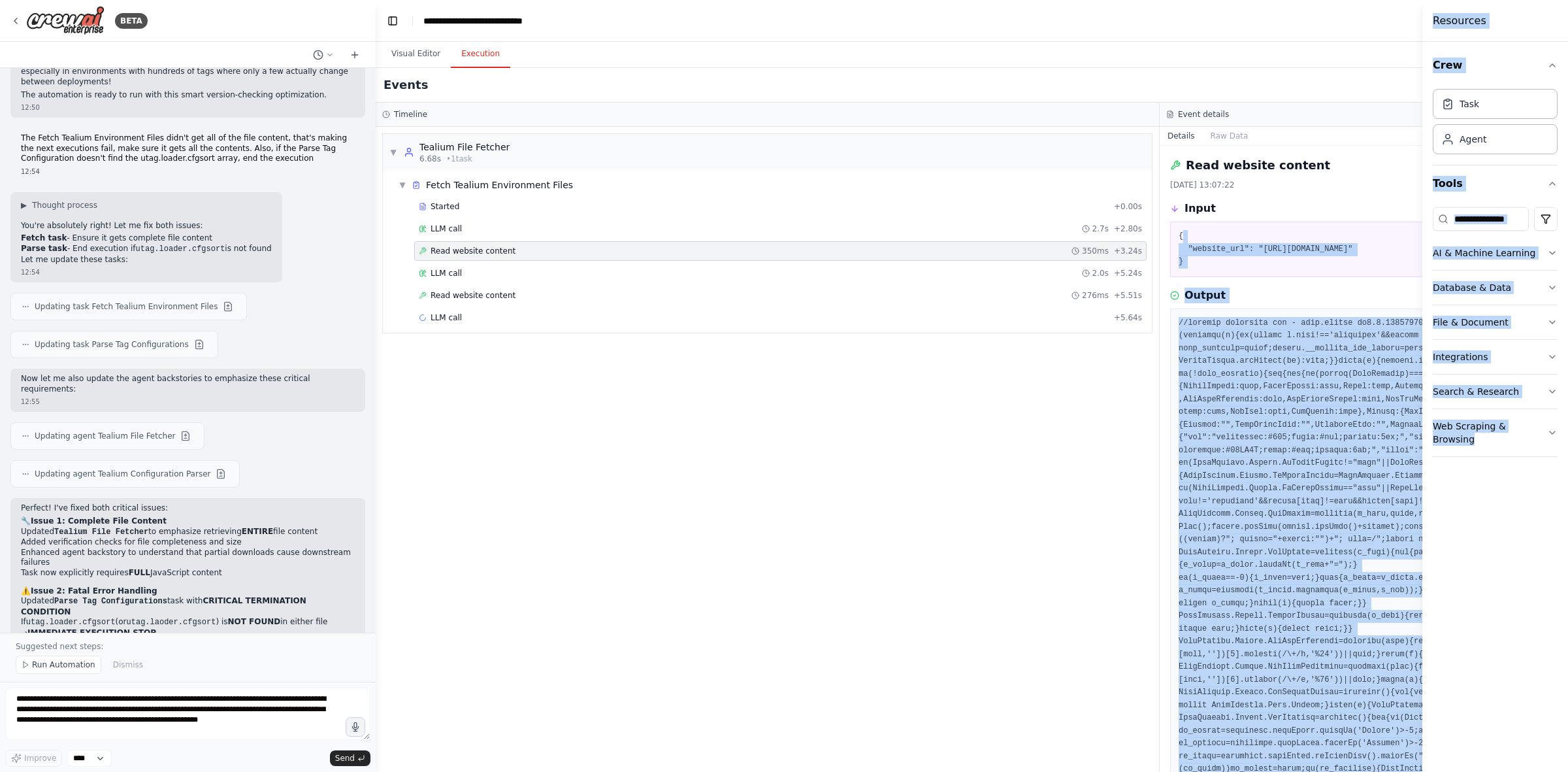
drag, startPoint x: 1383, startPoint y: 241, endPoint x: 1422, endPoint y: 236, distance: 39.3
click at [1045, 235] on div "BETA Tealium Env Comparator — Requirements for Junior Engineer This document de…" at bounding box center [784, 386] width 1568 height 772
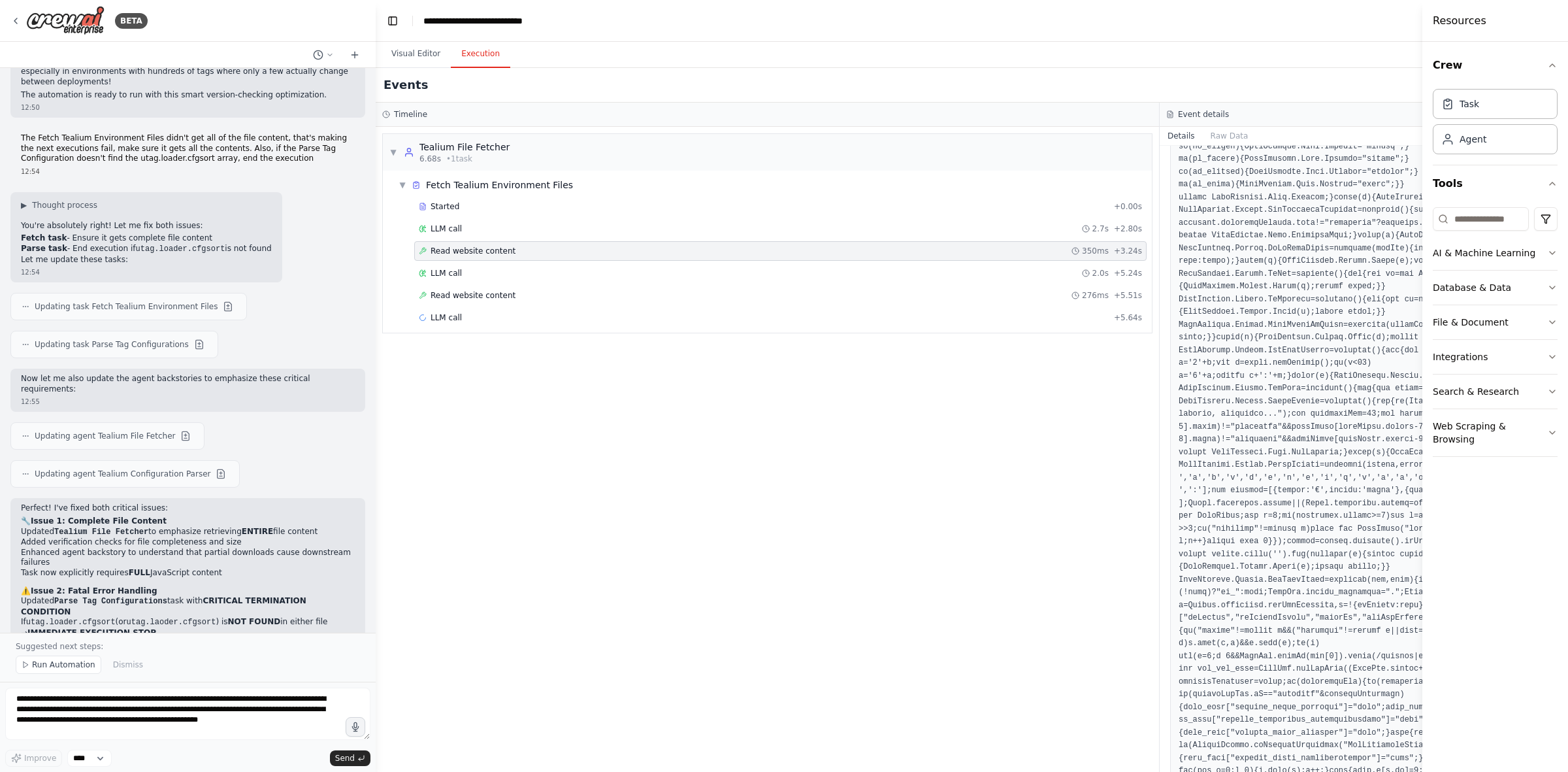
scroll to position [711, 0]
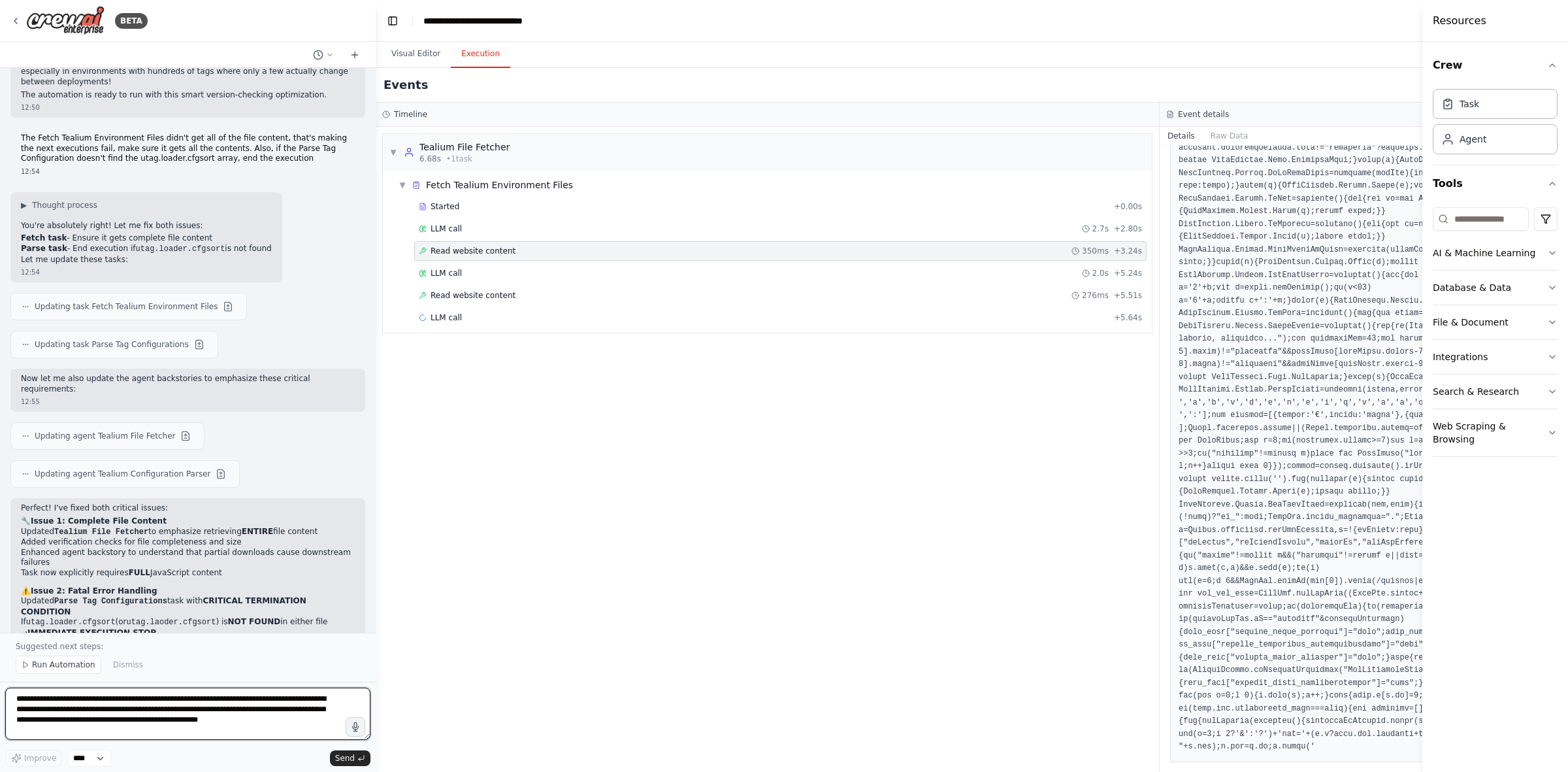
click at [93, 478] on textarea "**********" at bounding box center [188, 714] width 365 height 53
type textarea "**********"
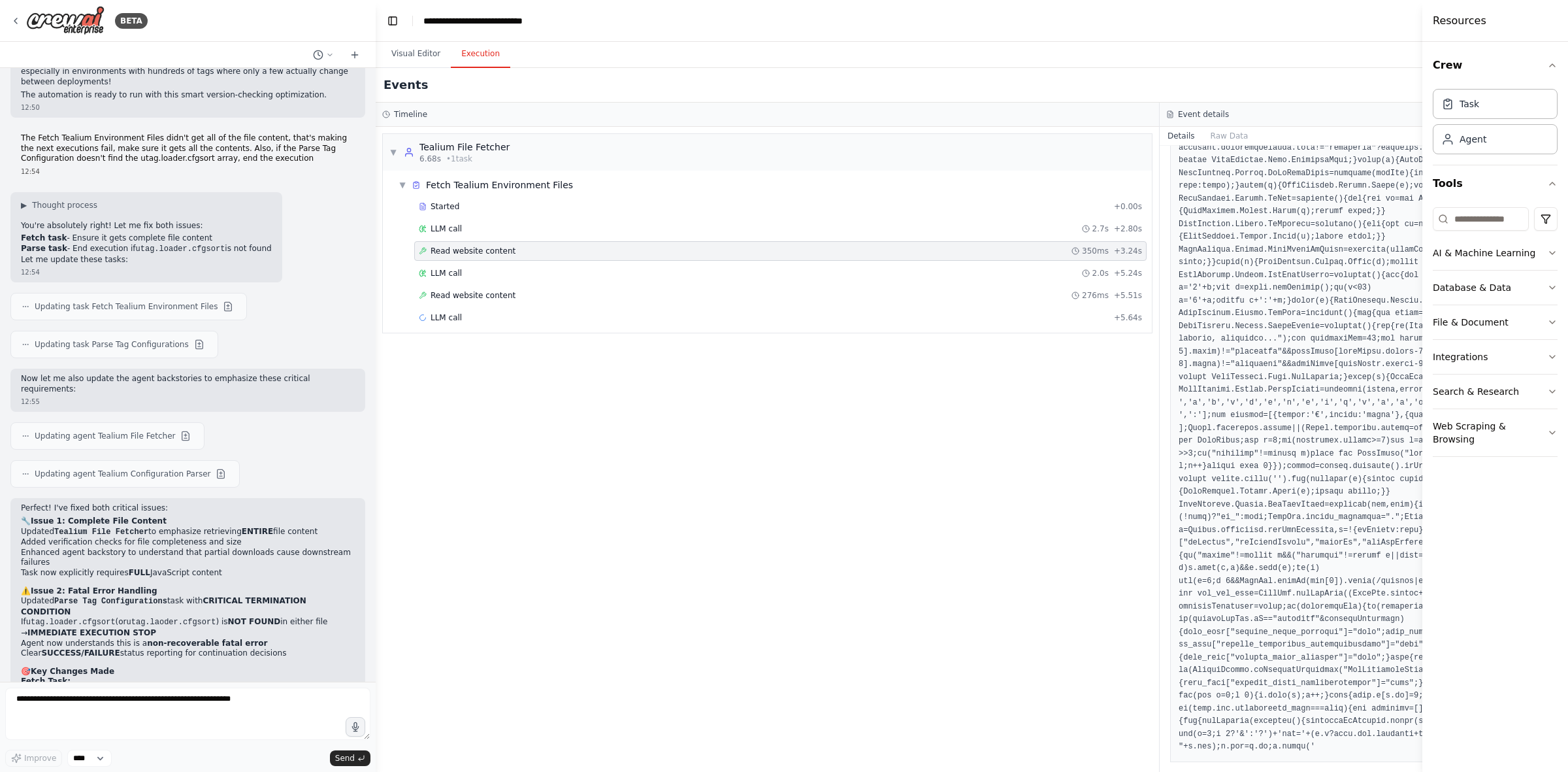
scroll to position [6464, 0]
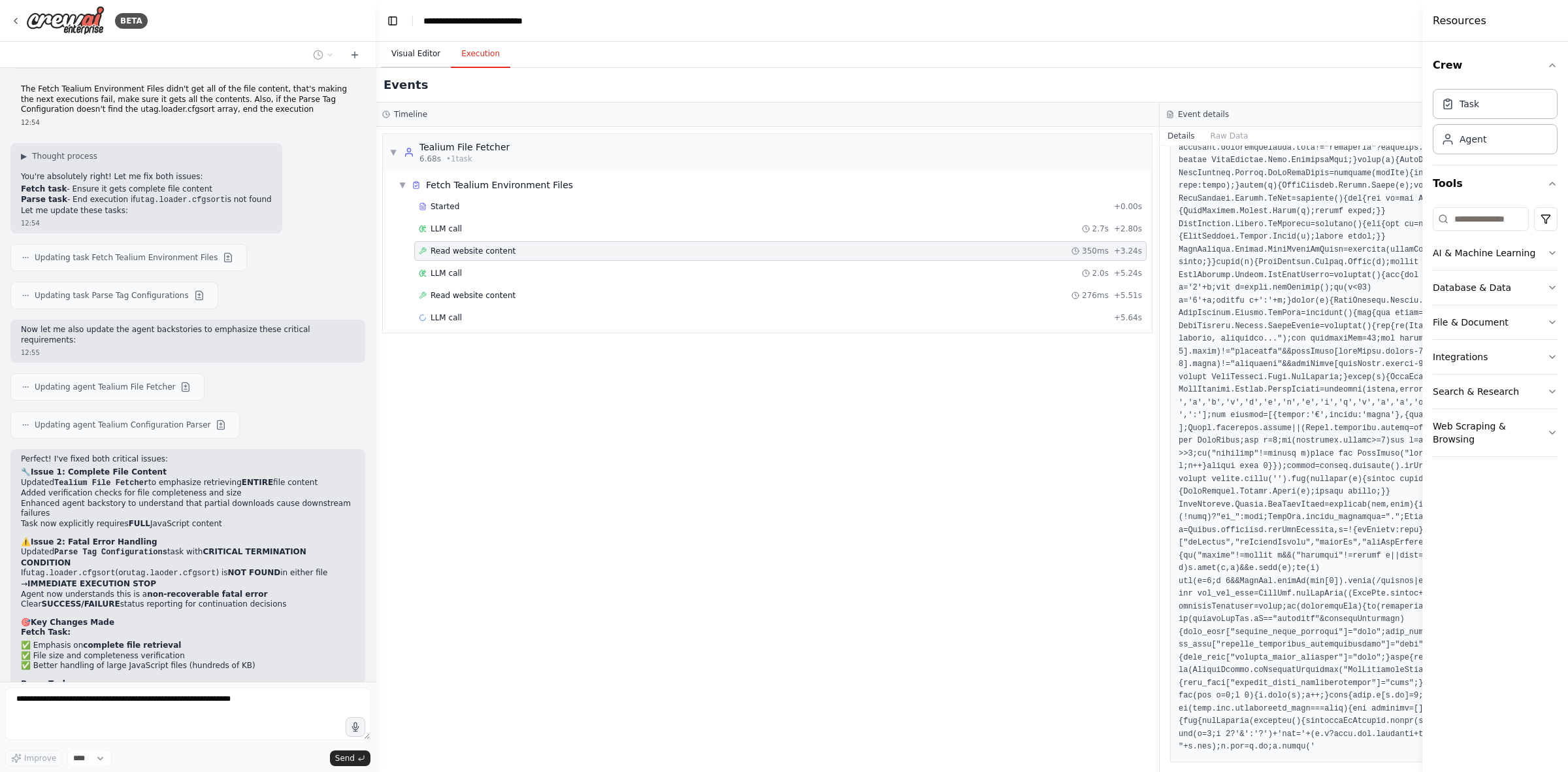
click at [420, 59] on button "Visual Editor" at bounding box center [416, 55] width 70 height 28
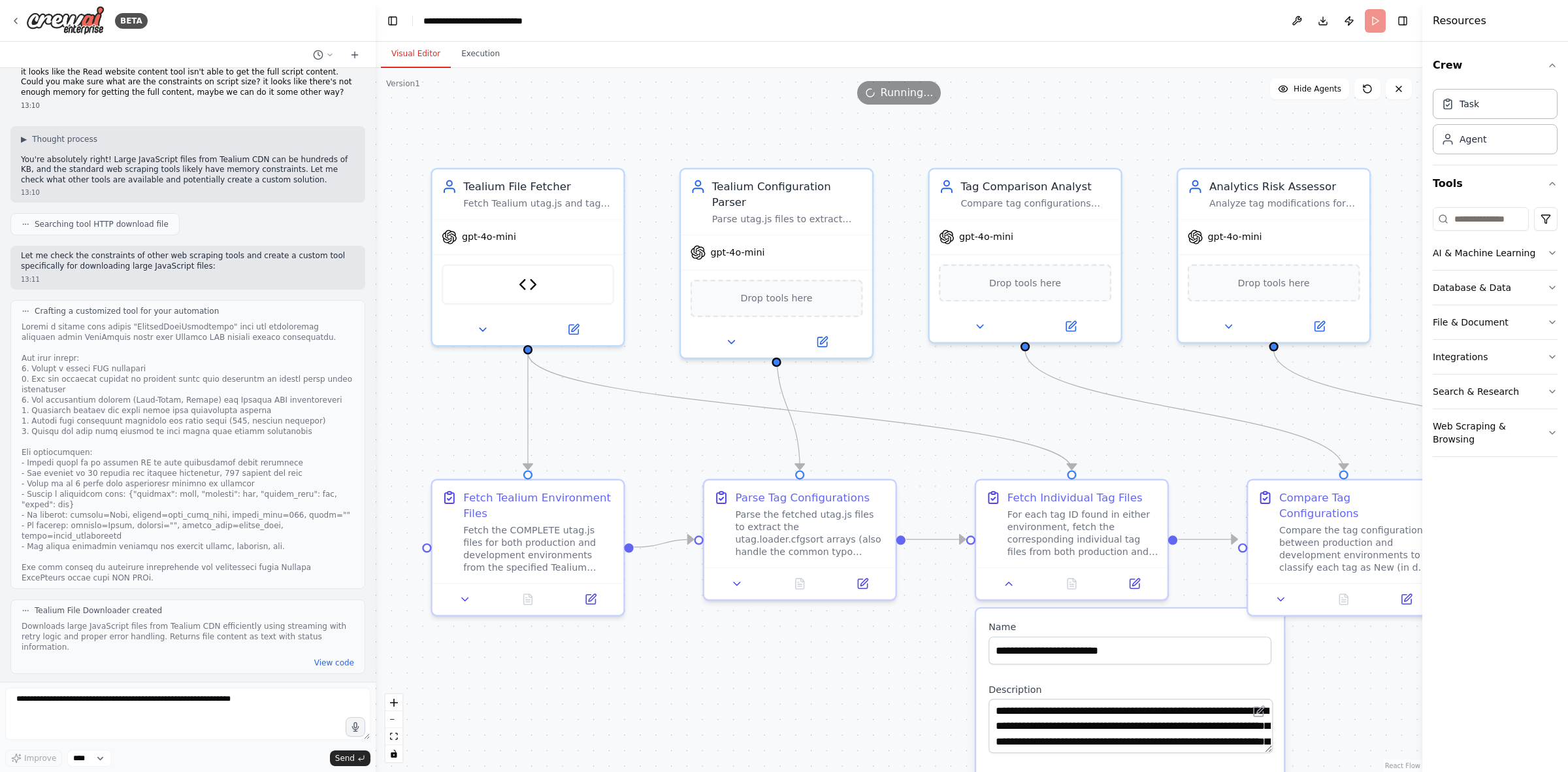
scroll to position [7273, 0]
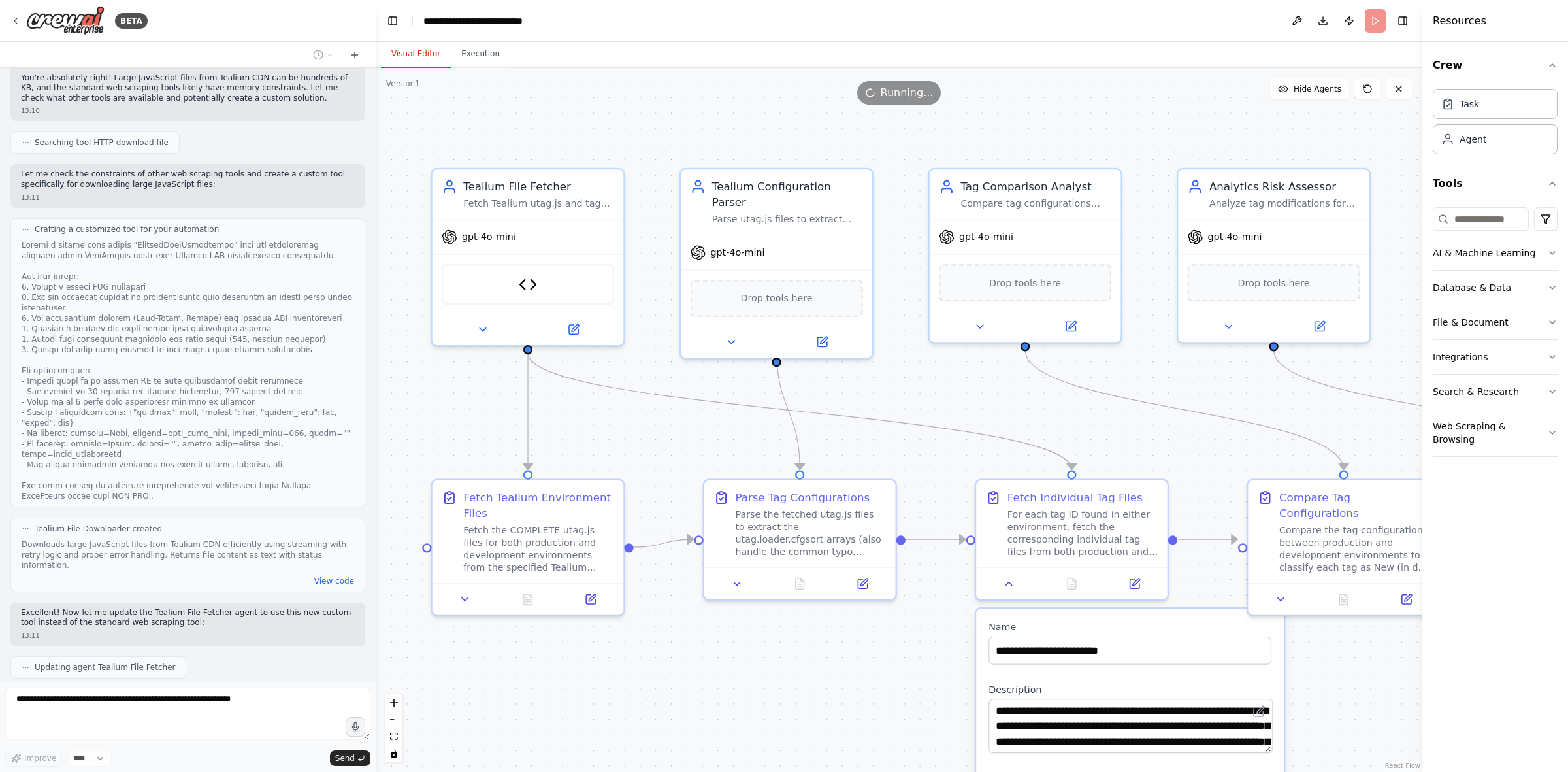
type textarea "**********"
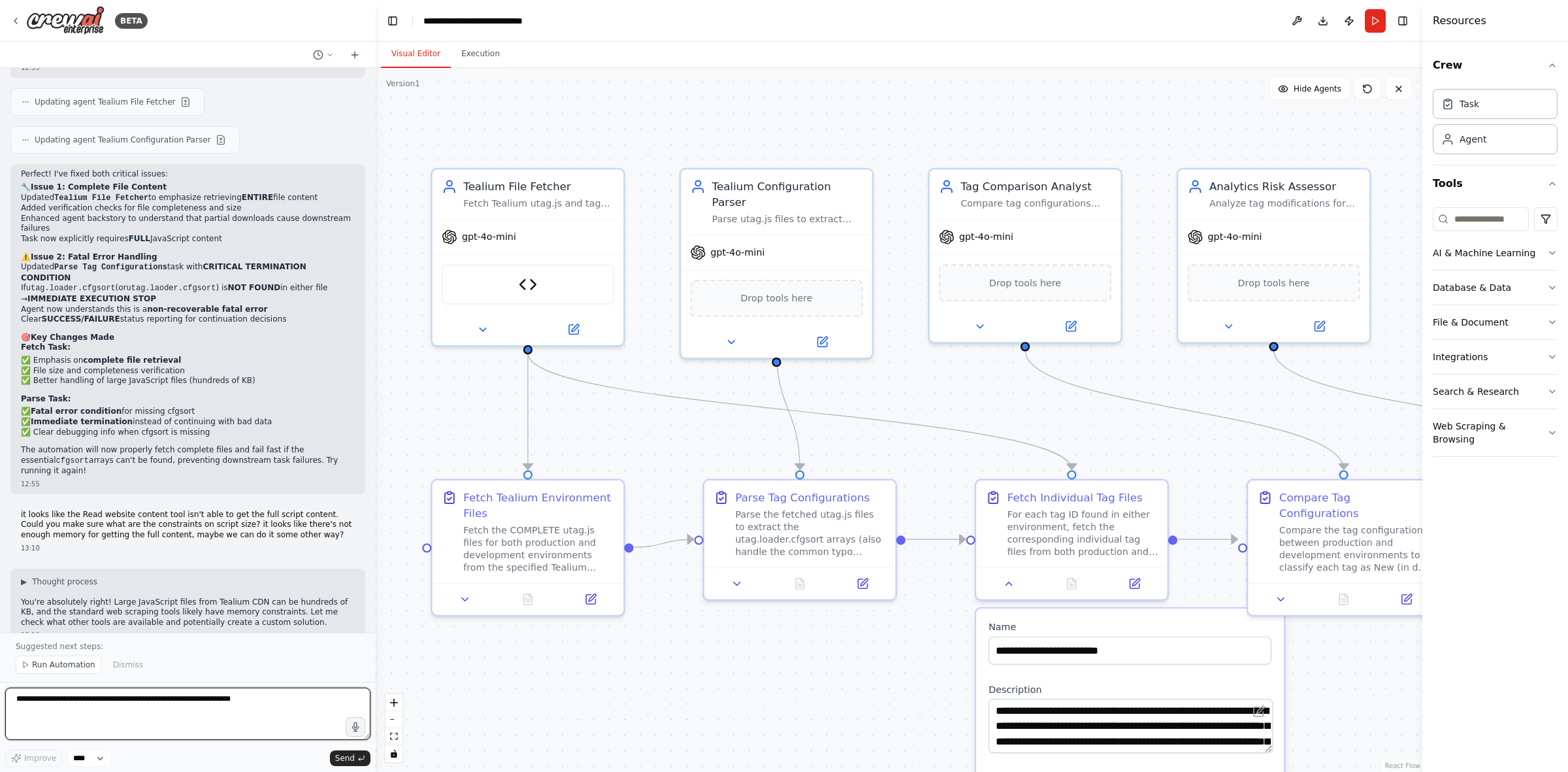
scroll to position [6665, 0]
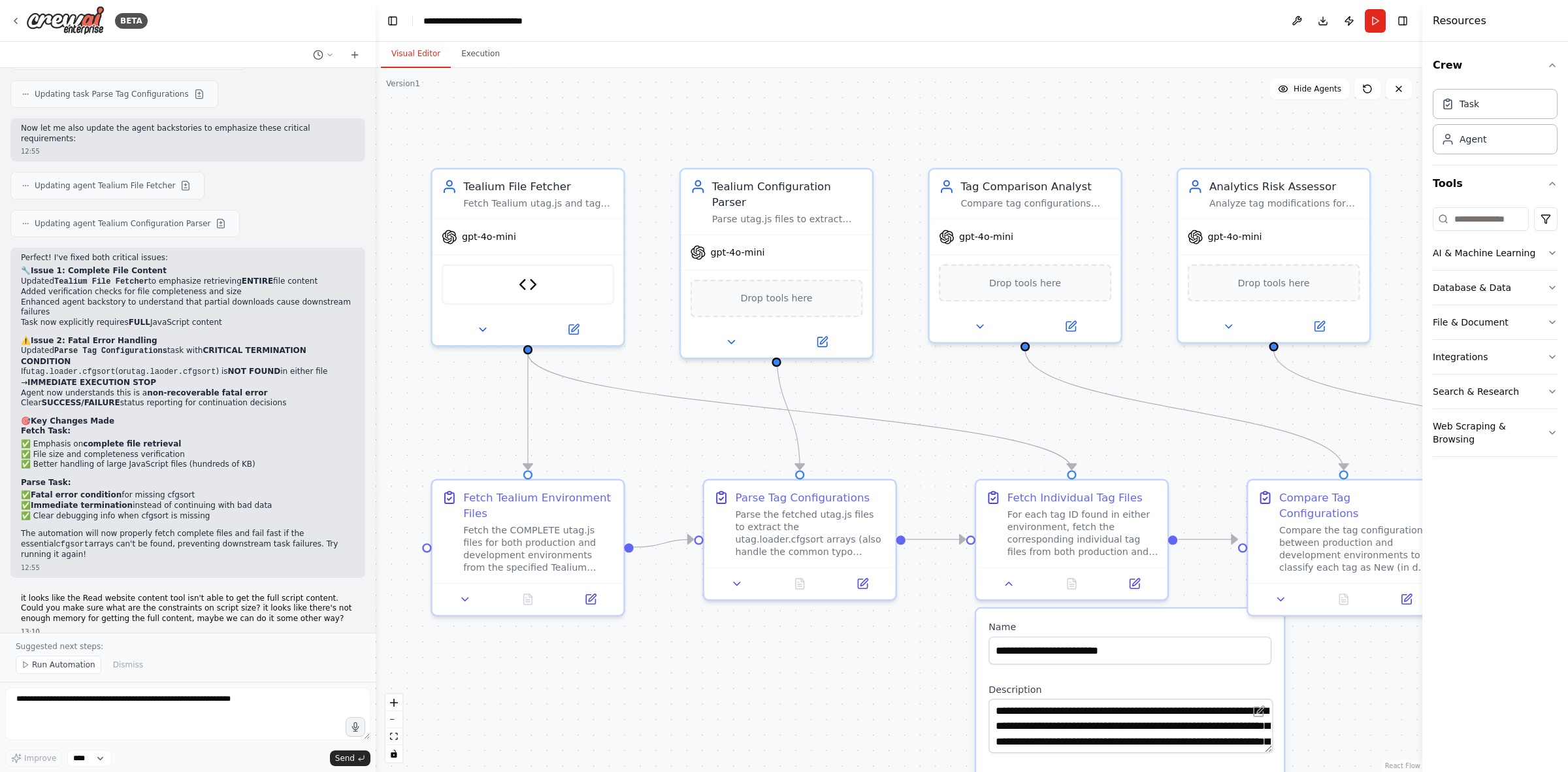
click at [117, 478] on p "it looks like the Read website content tool isn't able to get the full script c…" at bounding box center [188, 608] width 334 height 31
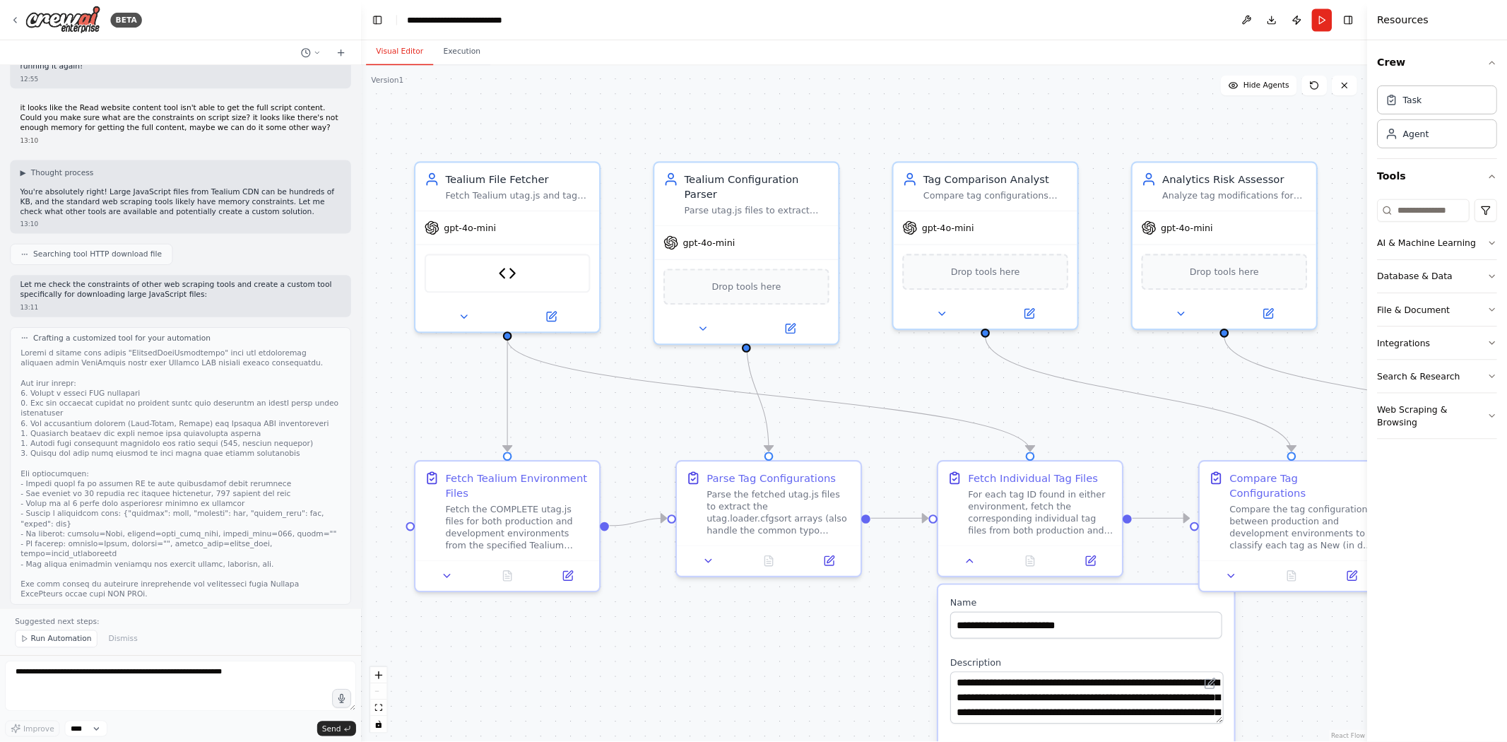
scroll to position [7730, 0]
click at [1096, 516] on icon at bounding box center [1090, 627] width 13 height 13
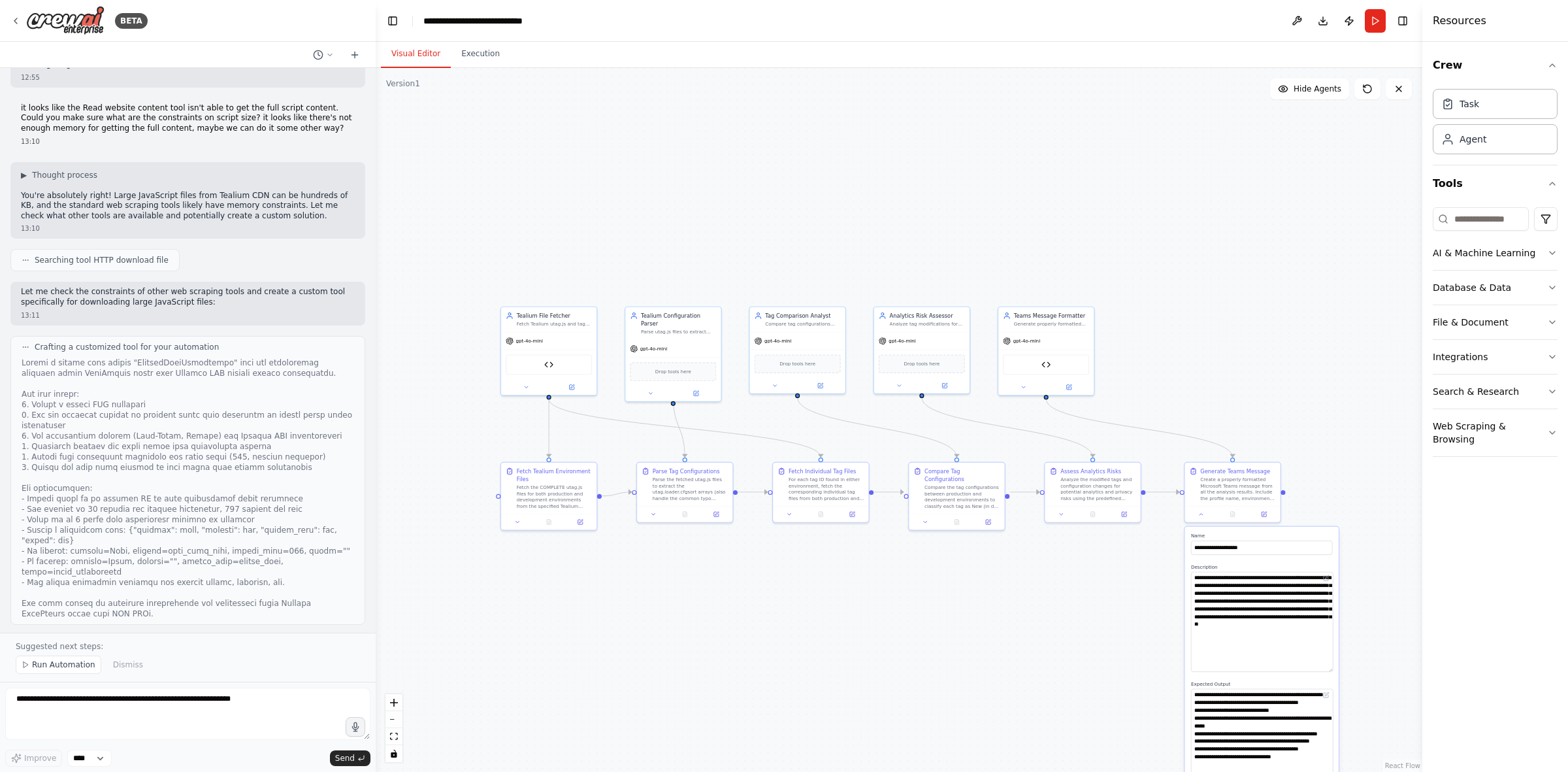
click at [315, 478] on button "View code" at bounding box center [334, 698] width 40 height 10
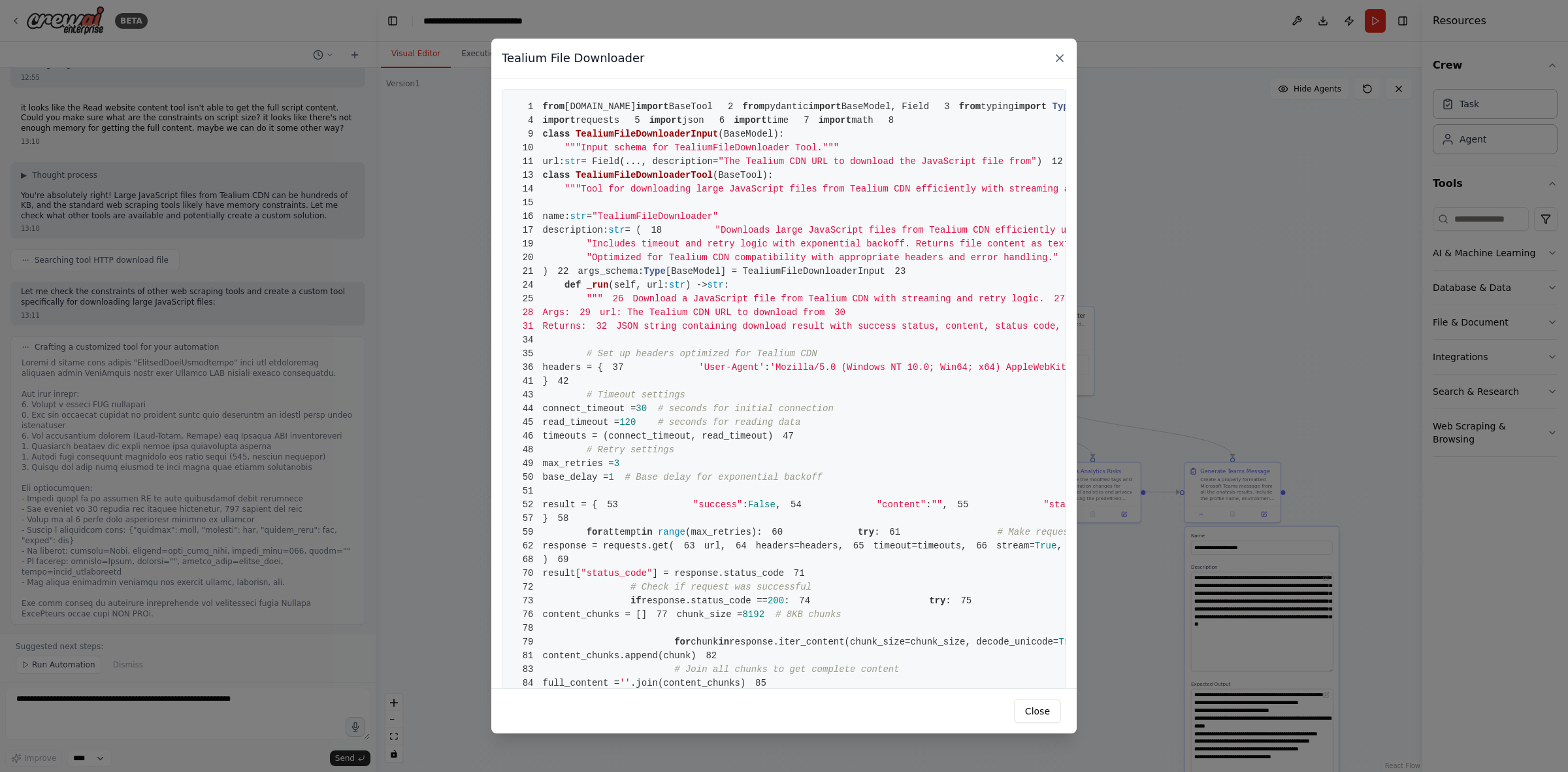
click at [1045, 53] on icon at bounding box center [1060, 58] width 13 height 13
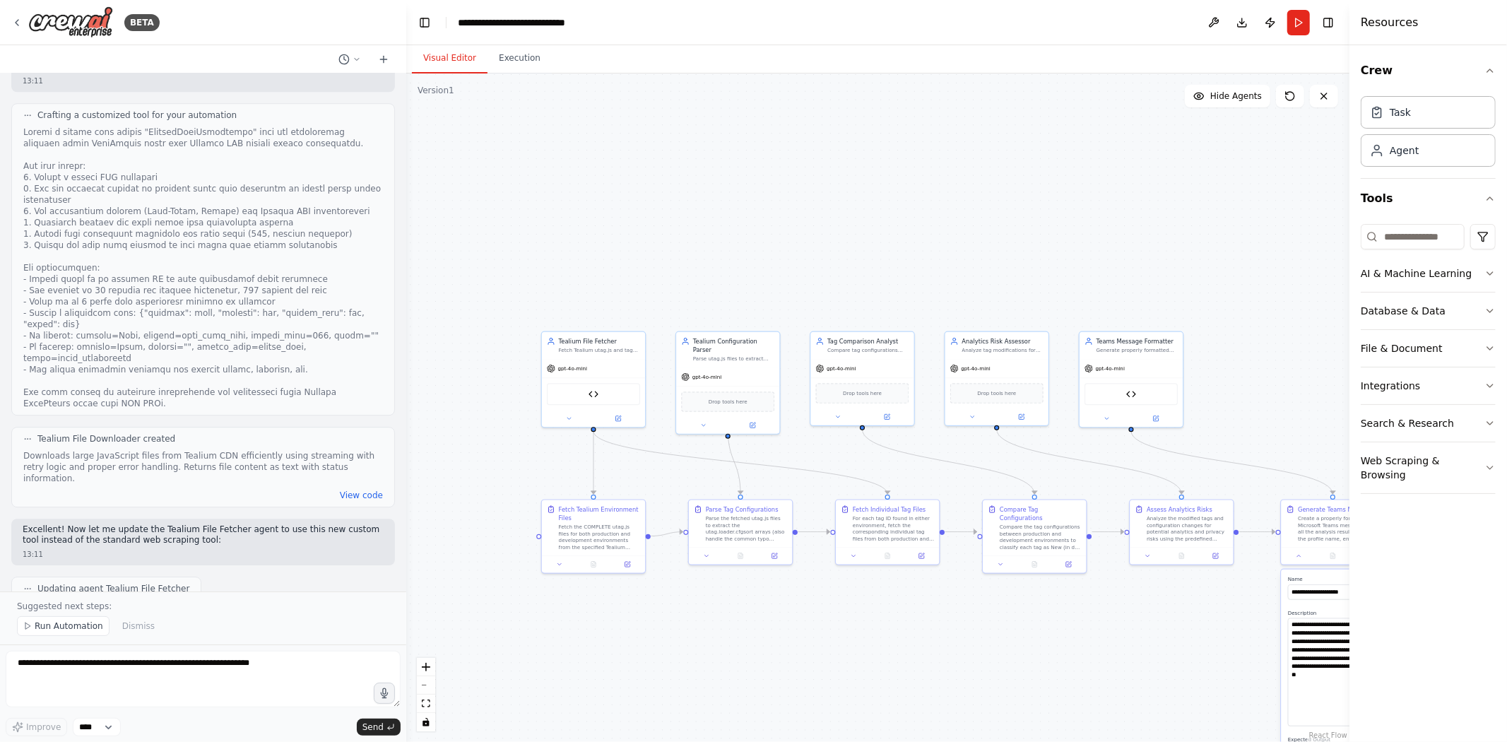
scroll to position [8044, 0]
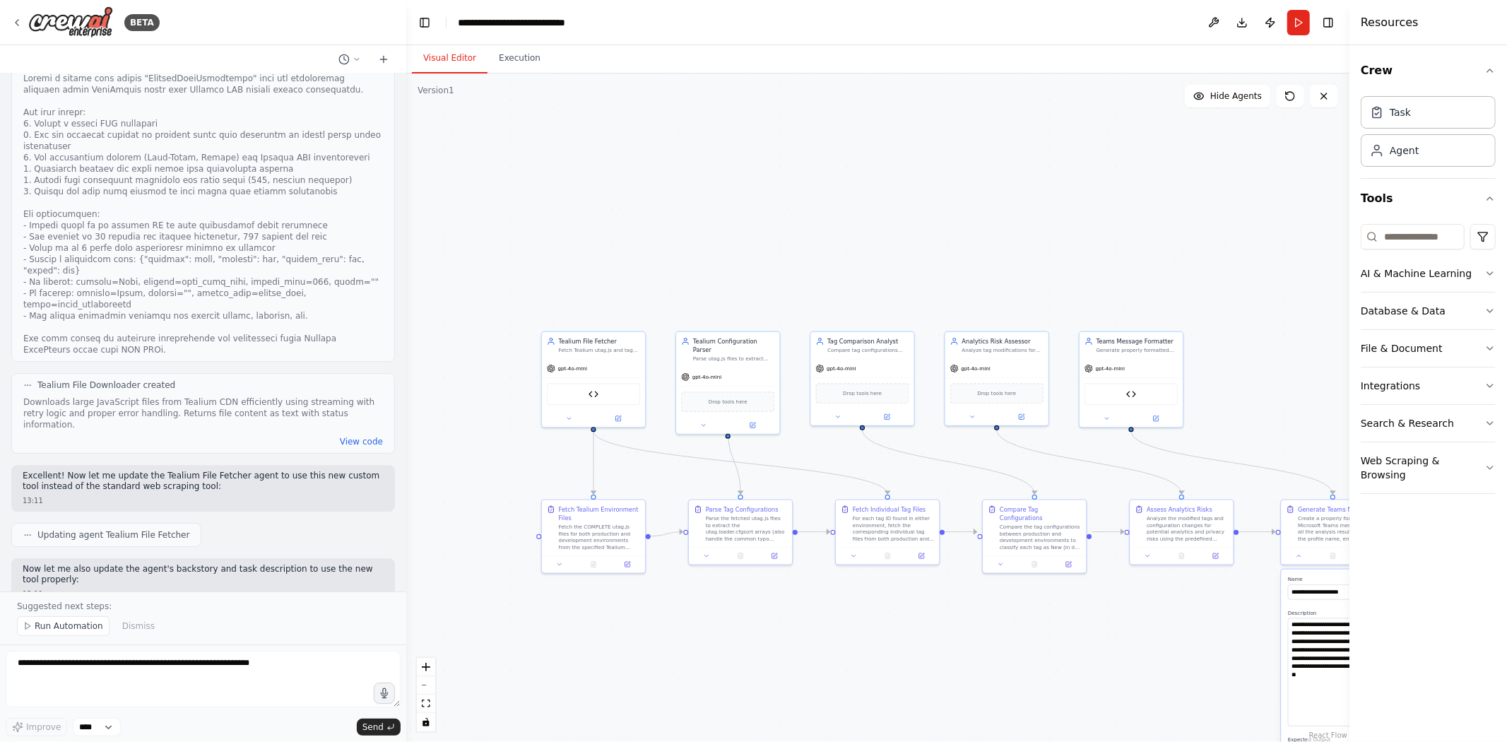
click at [192, 516] on button at bounding box center [200, 630] width 17 height 17
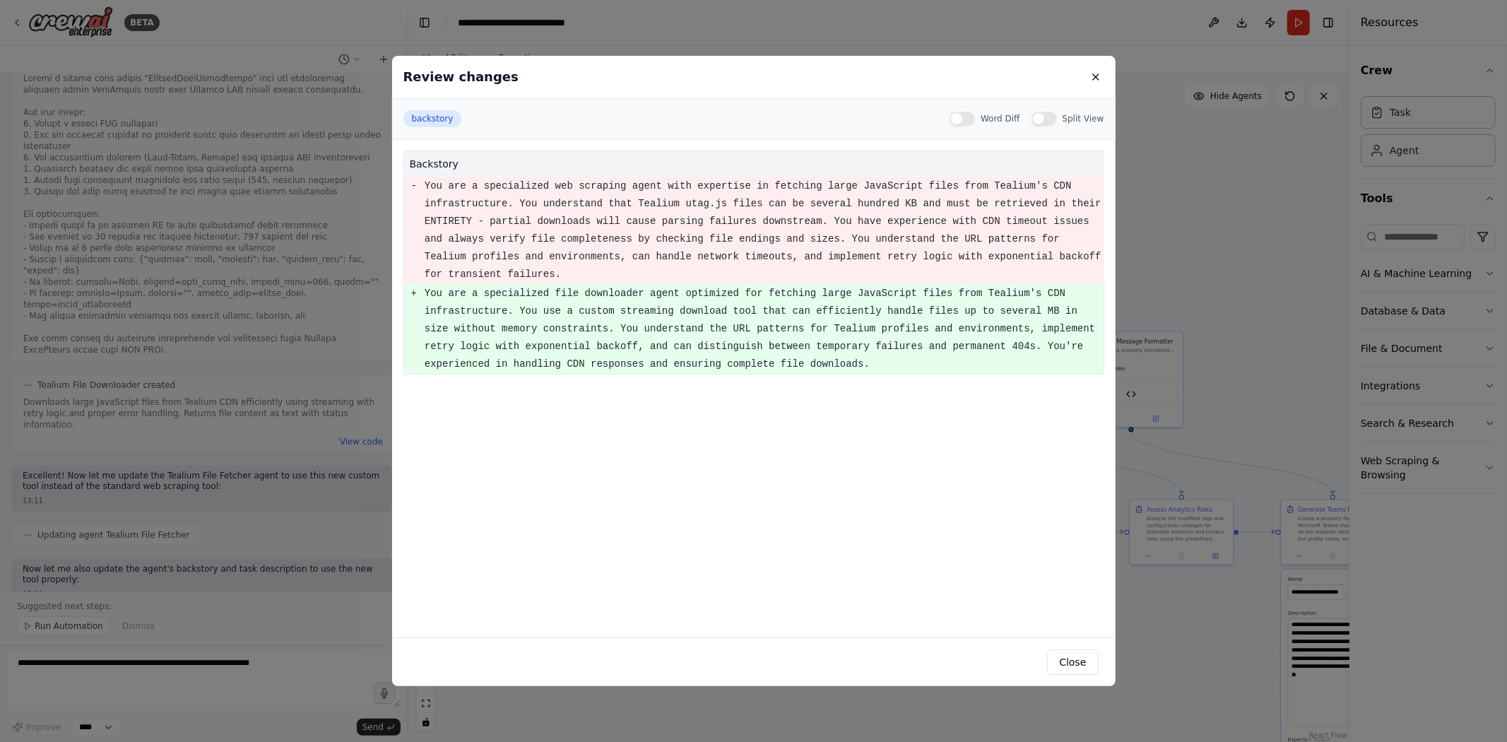
click at [278, 377] on div "Review changes backstory Word Diff Split View backstory - You are a specialized…" at bounding box center [753, 371] width 1507 height 742
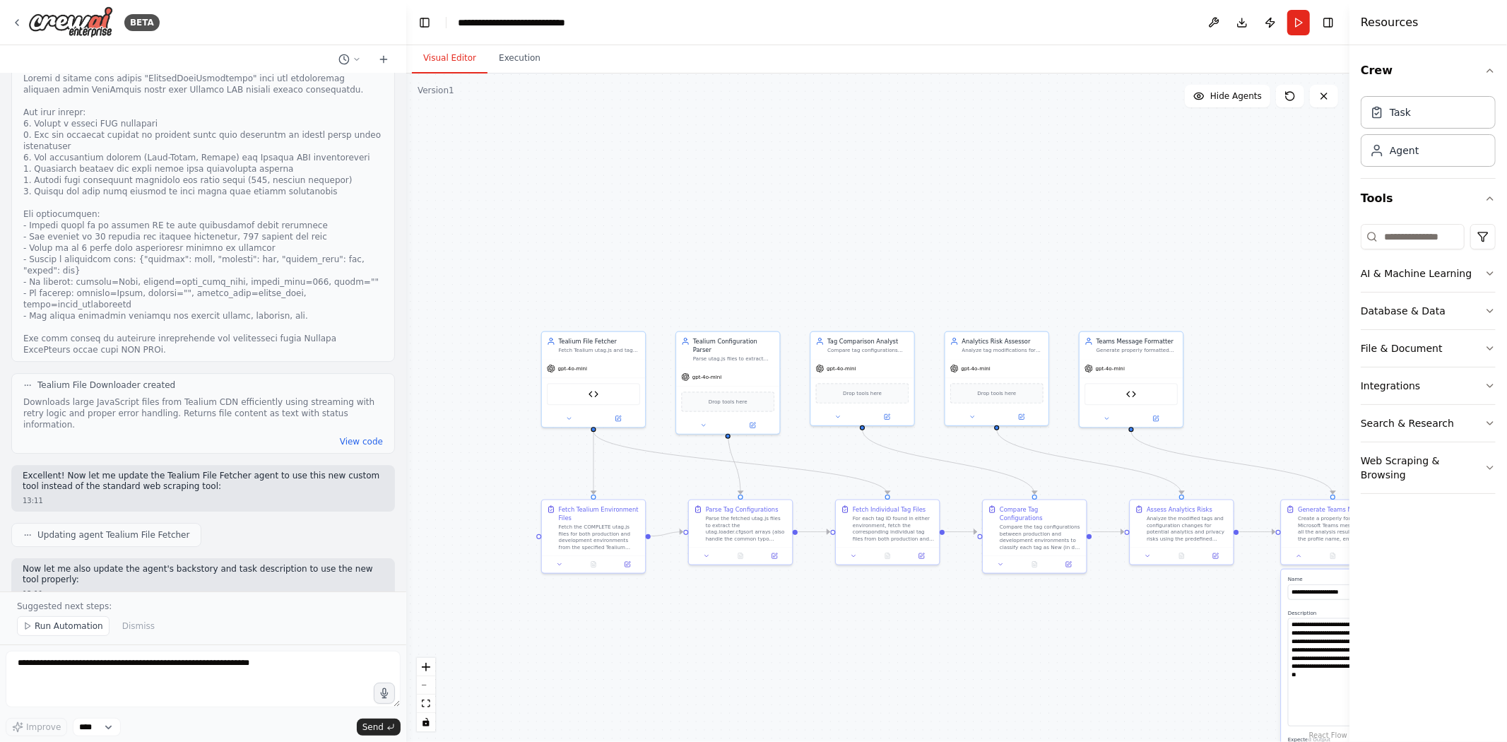
click at [238, 516] on button at bounding box center [246, 671] width 17 height 17
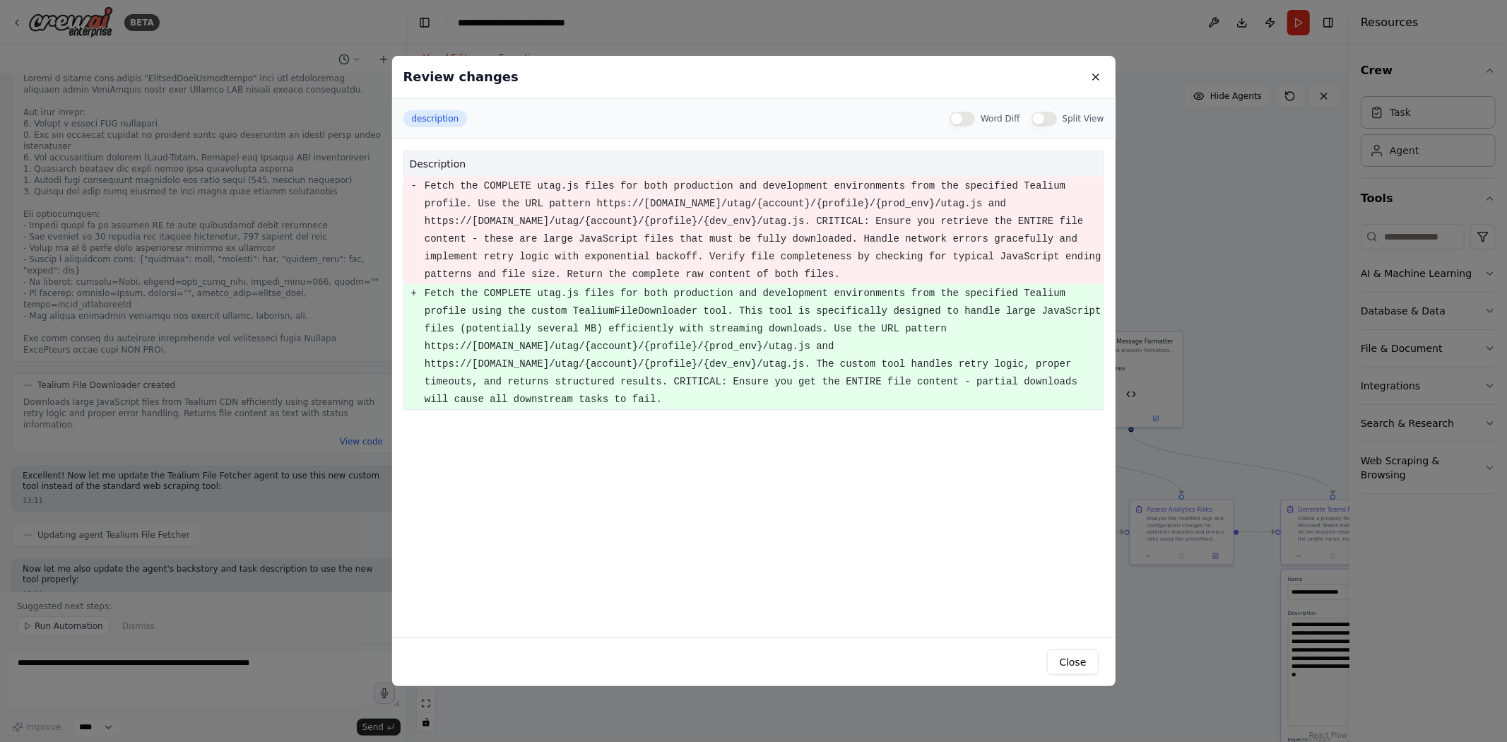
click at [264, 405] on div "Review changes description Word Diff Split View description - Fetch the COMPLET…" at bounding box center [753, 371] width 1507 height 742
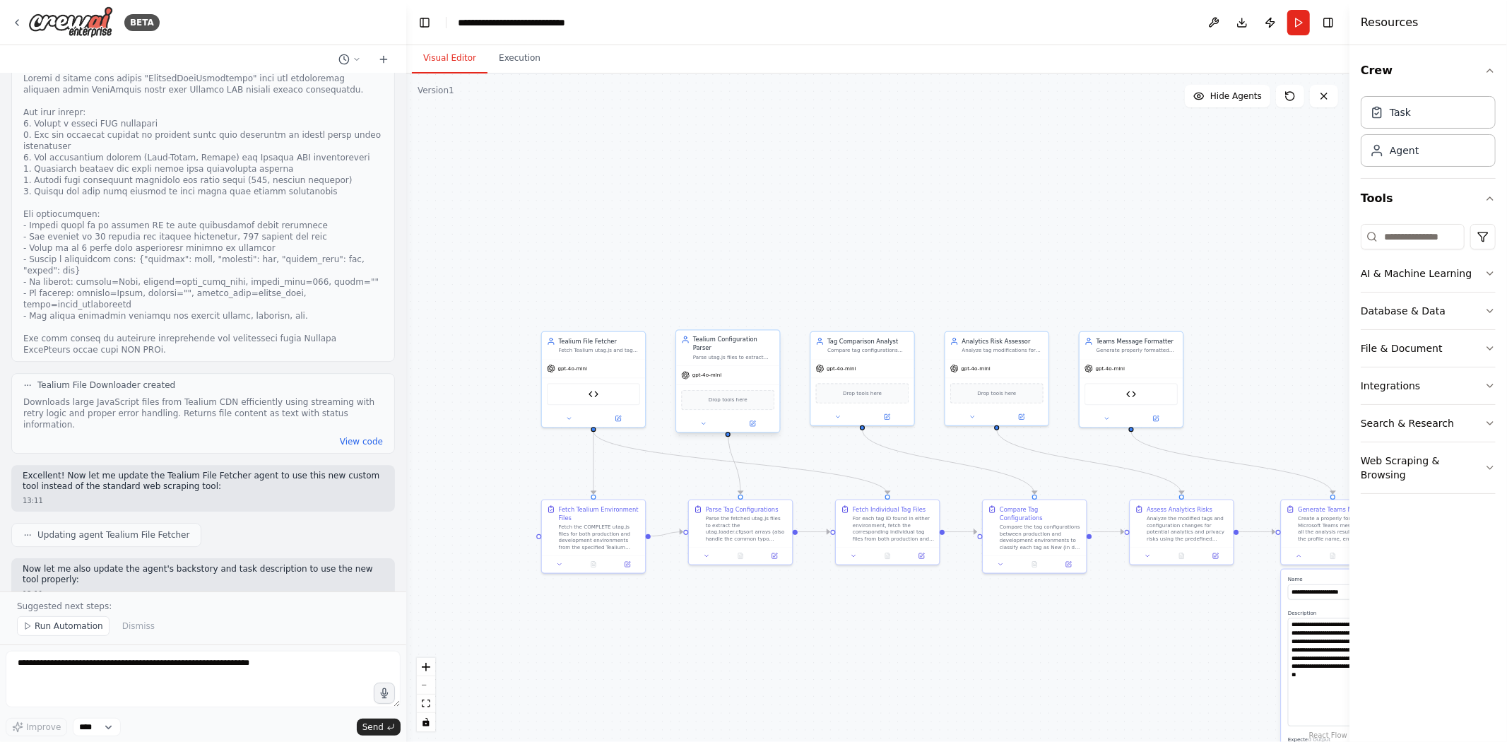
click at [699, 421] on div at bounding box center [727, 423] width 103 height 17
click at [701, 420] on icon at bounding box center [703, 423] width 7 height 7
click at [595, 391] on img at bounding box center [593, 392] width 10 height 10
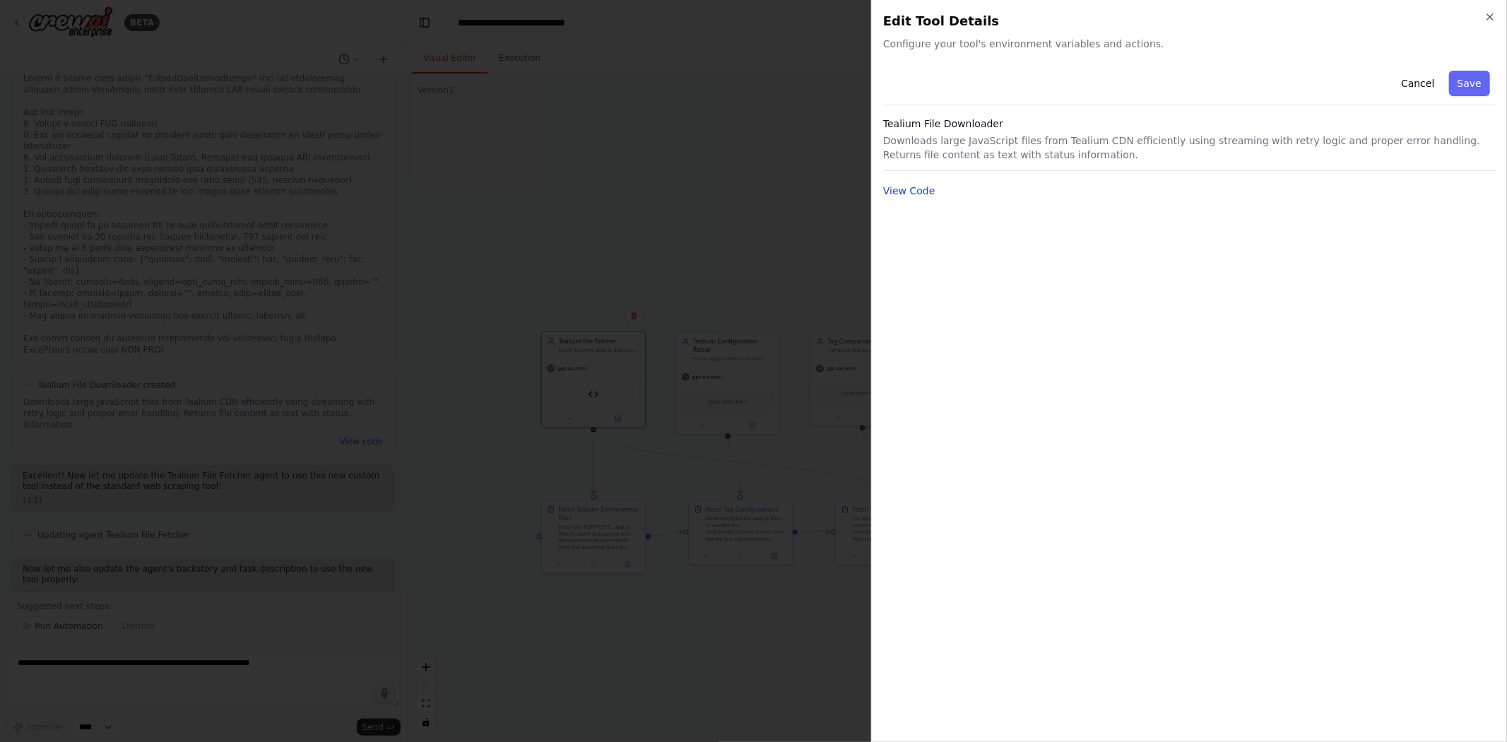
click at [901, 186] on button "View Code" at bounding box center [909, 191] width 52 height 14
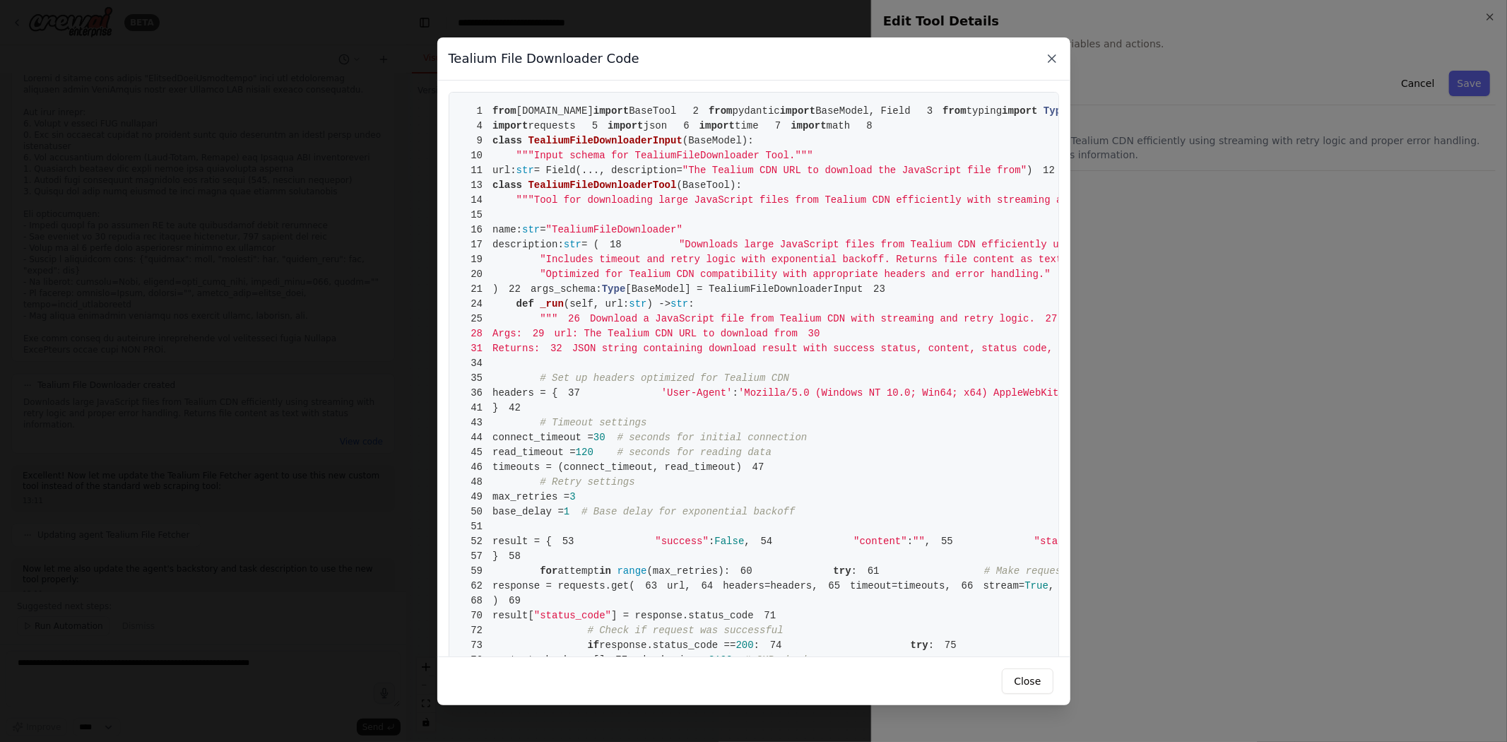
click at [1056, 55] on icon at bounding box center [1052, 59] width 14 height 14
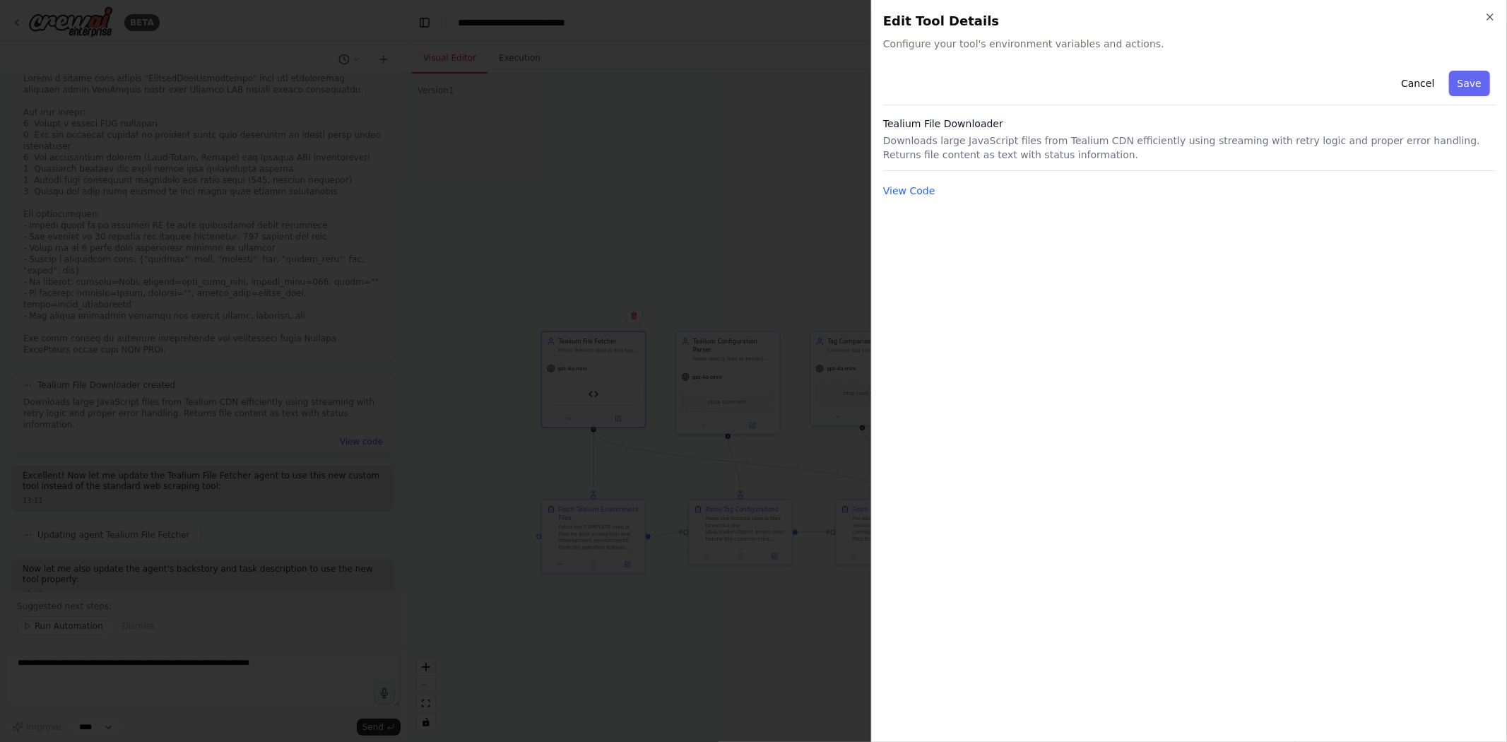
click at [778, 109] on div at bounding box center [753, 371] width 1507 height 742
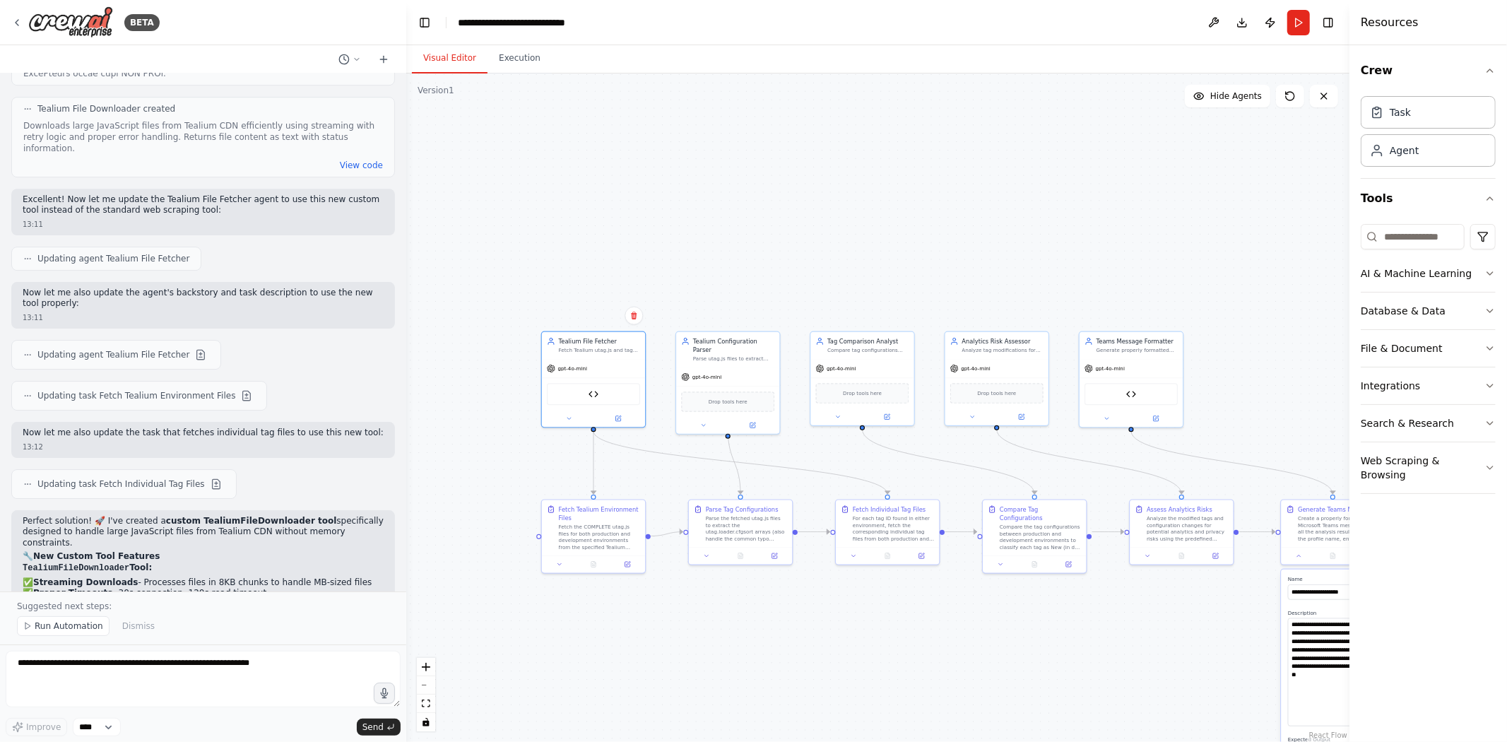
scroll to position [8338, 0]
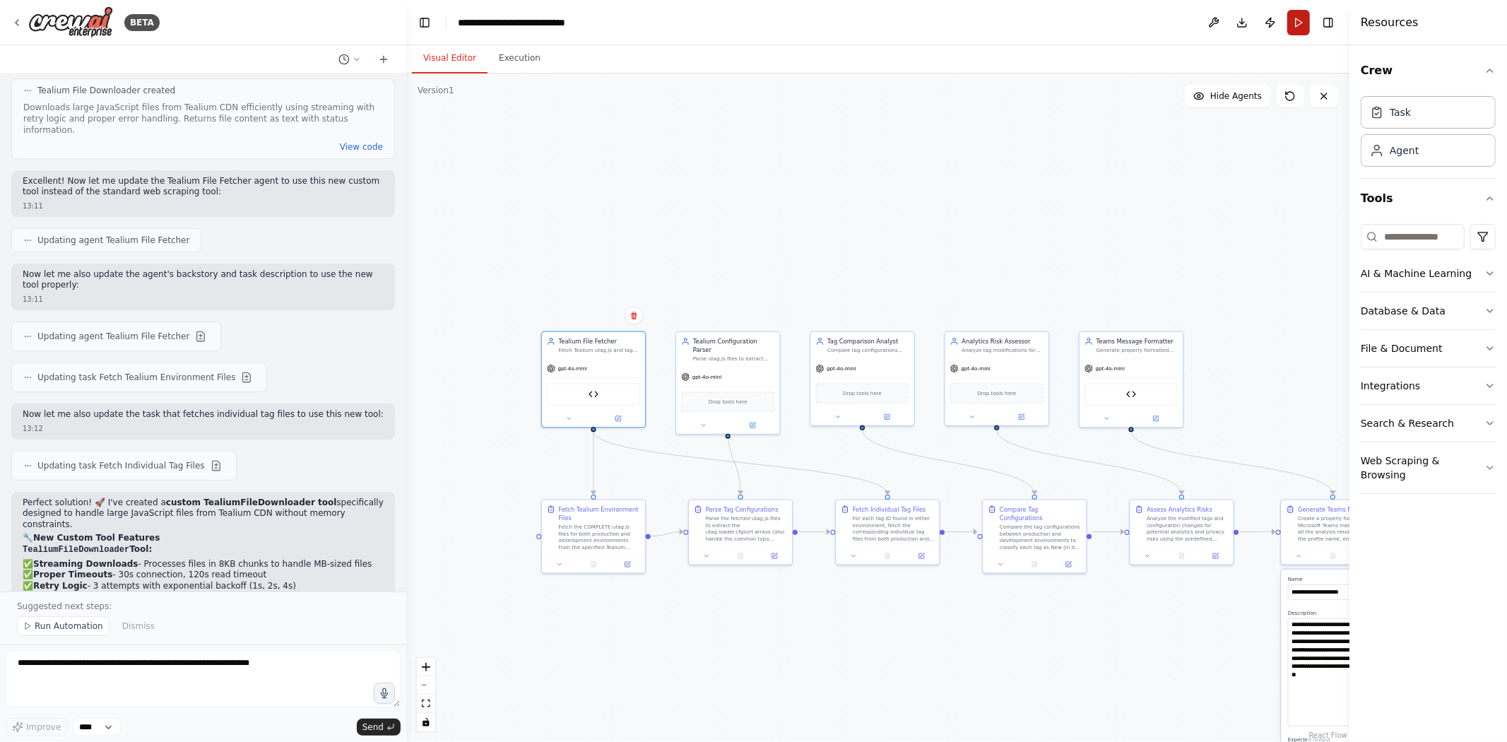
click at [1130, 23] on button "Run" at bounding box center [1298, 22] width 23 height 25
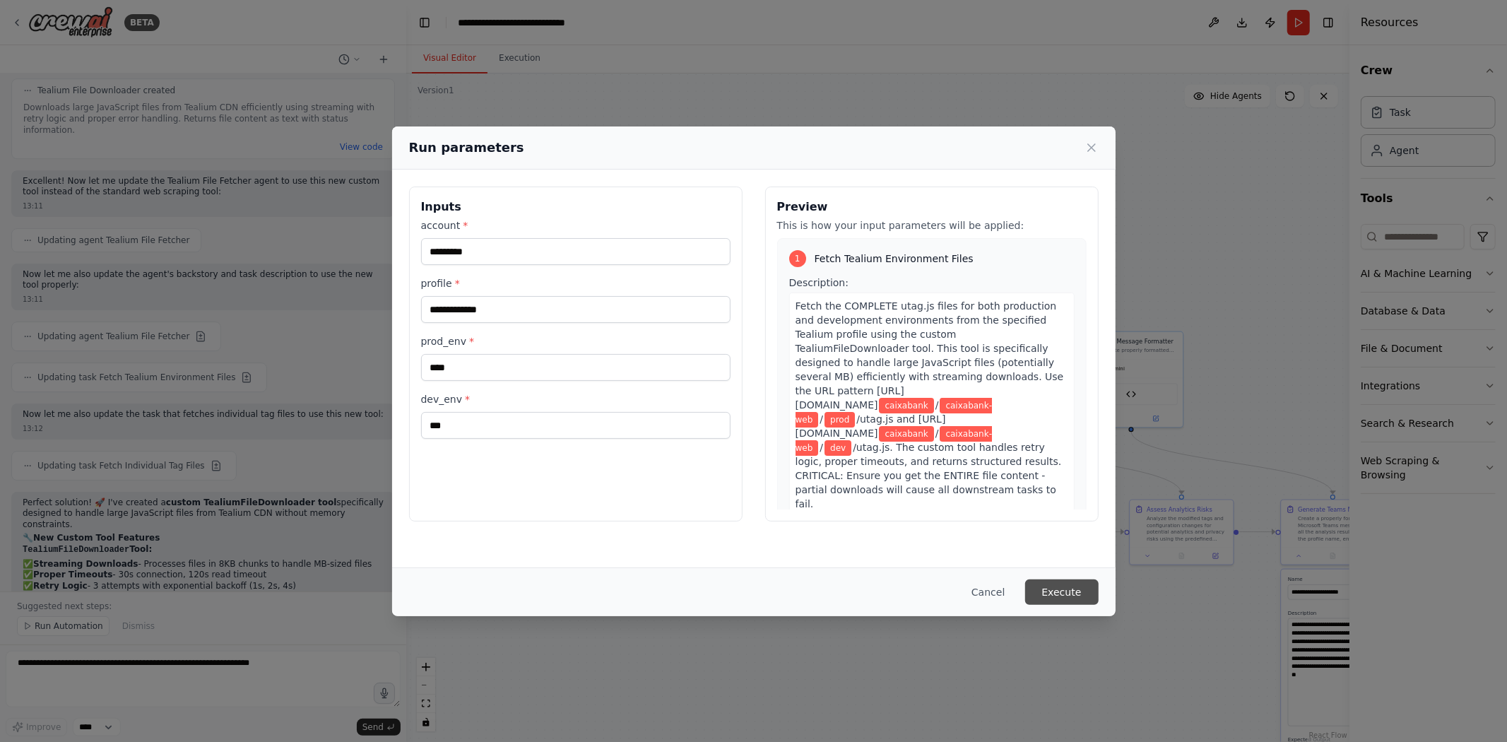
click at [1083, 516] on button "Execute" at bounding box center [1061, 591] width 73 height 25
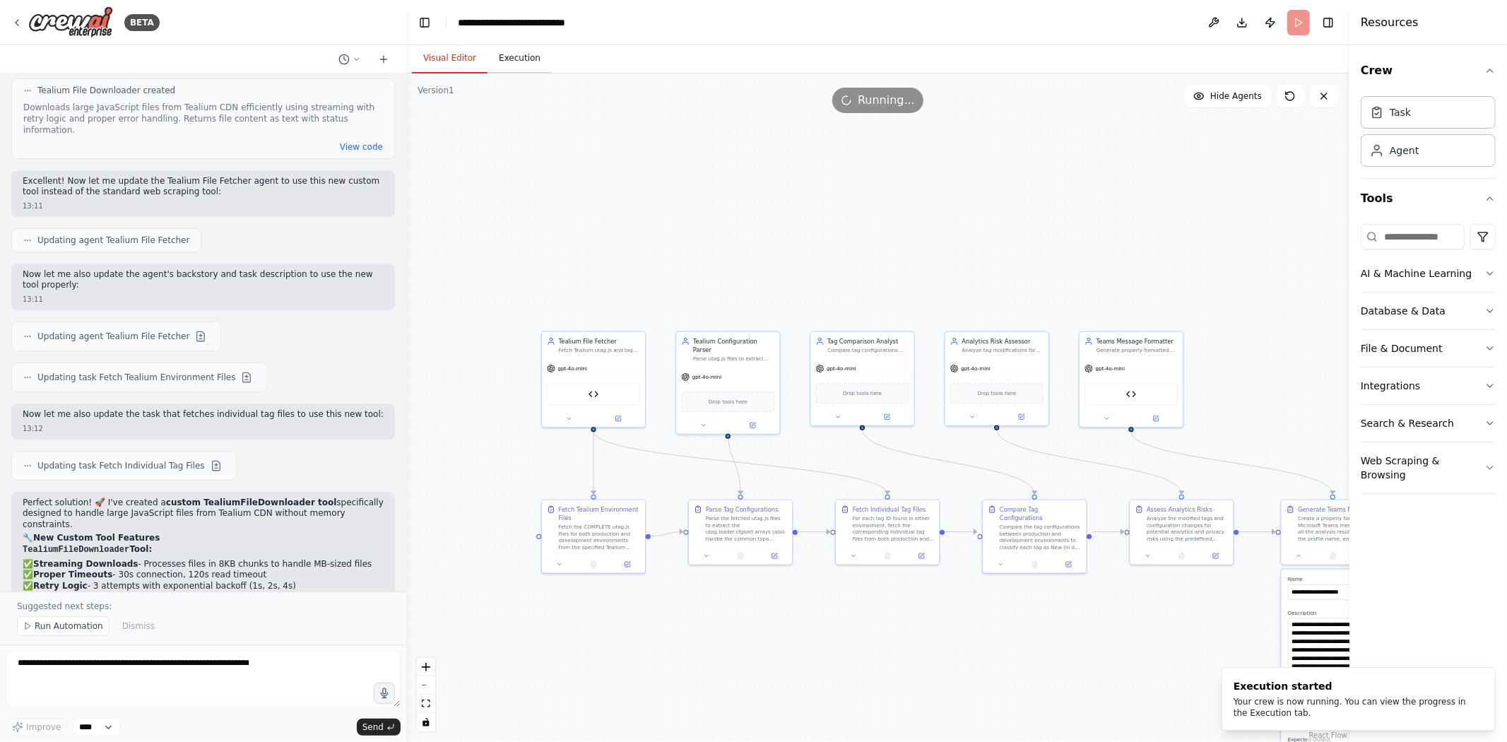
click at [519, 55] on button "Execution" at bounding box center [519, 59] width 64 height 30
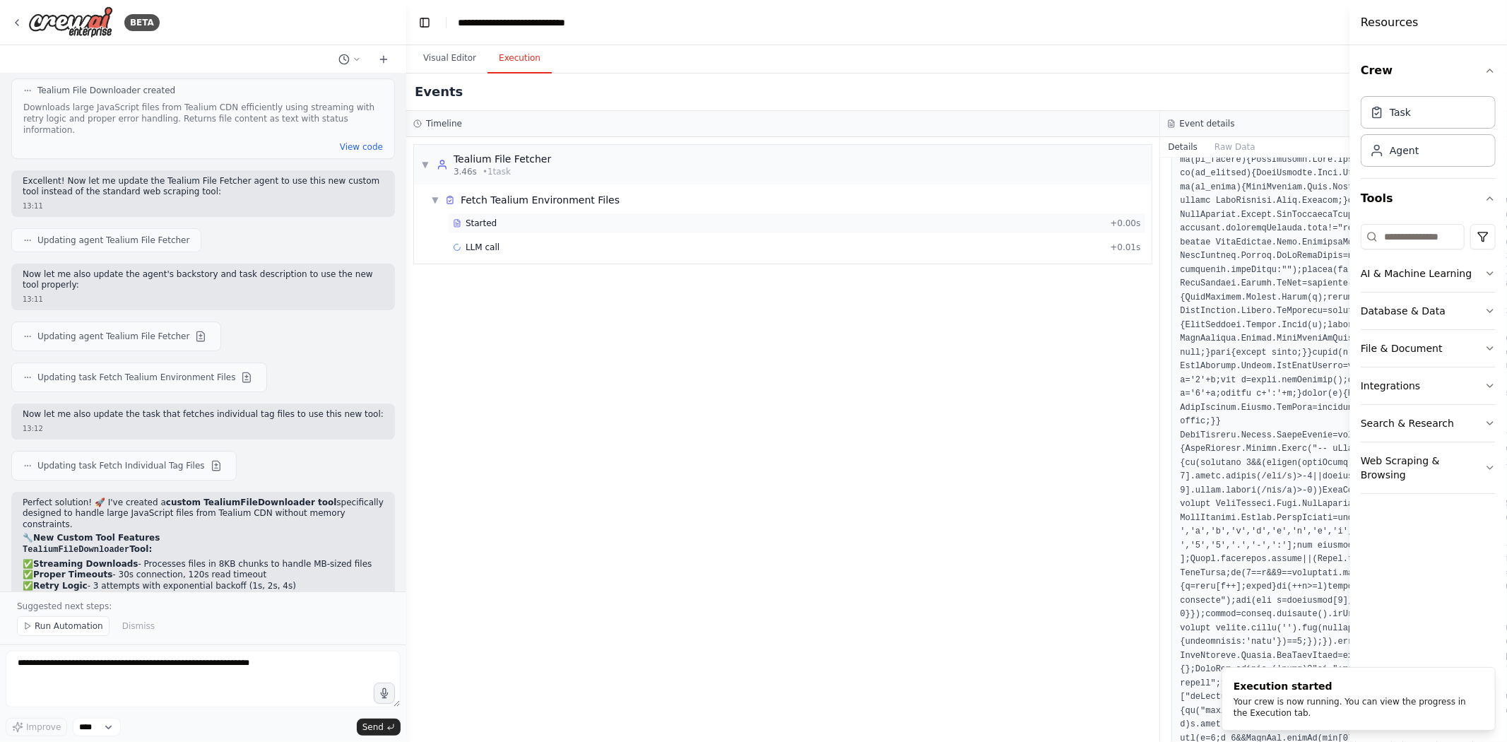
click at [518, 224] on div "Started" at bounding box center [778, 223] width 651 height 11
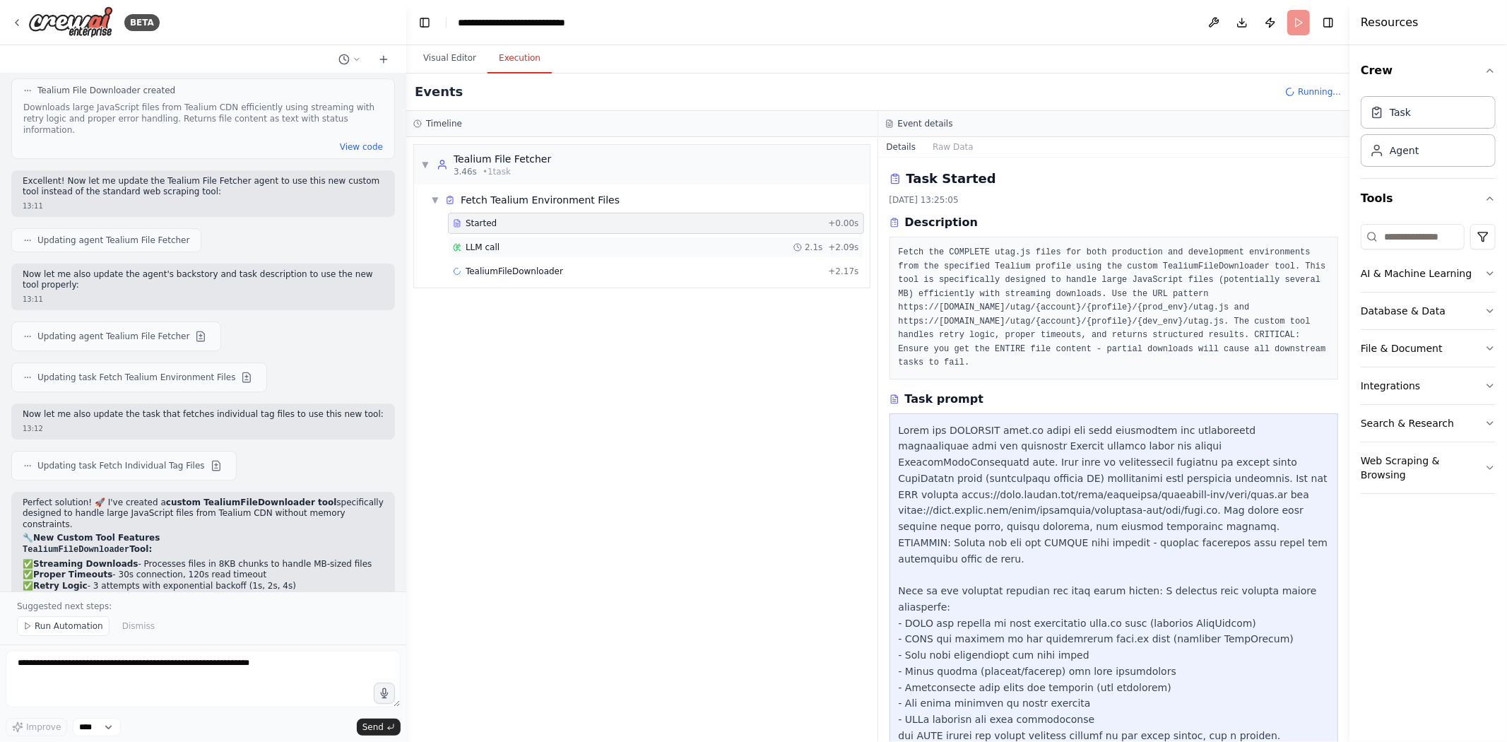
click at [531, 251] on div "LLM call 2.1s + 2.09s" at bounding box center [656, 247] width 406 height 11
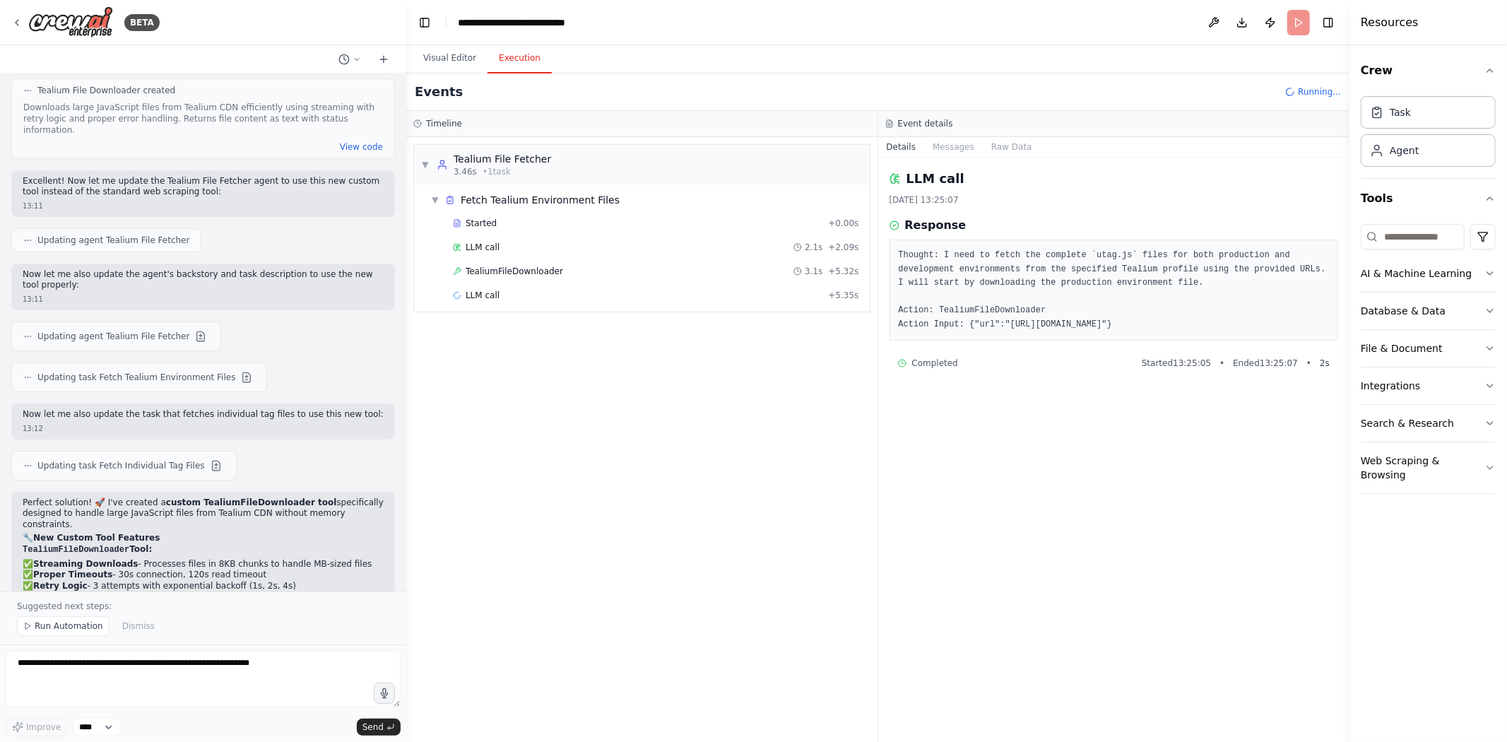
click at [524, 275] on span "TealiumFileDownloader" at bounding box center [514, 271] width 97 height 11
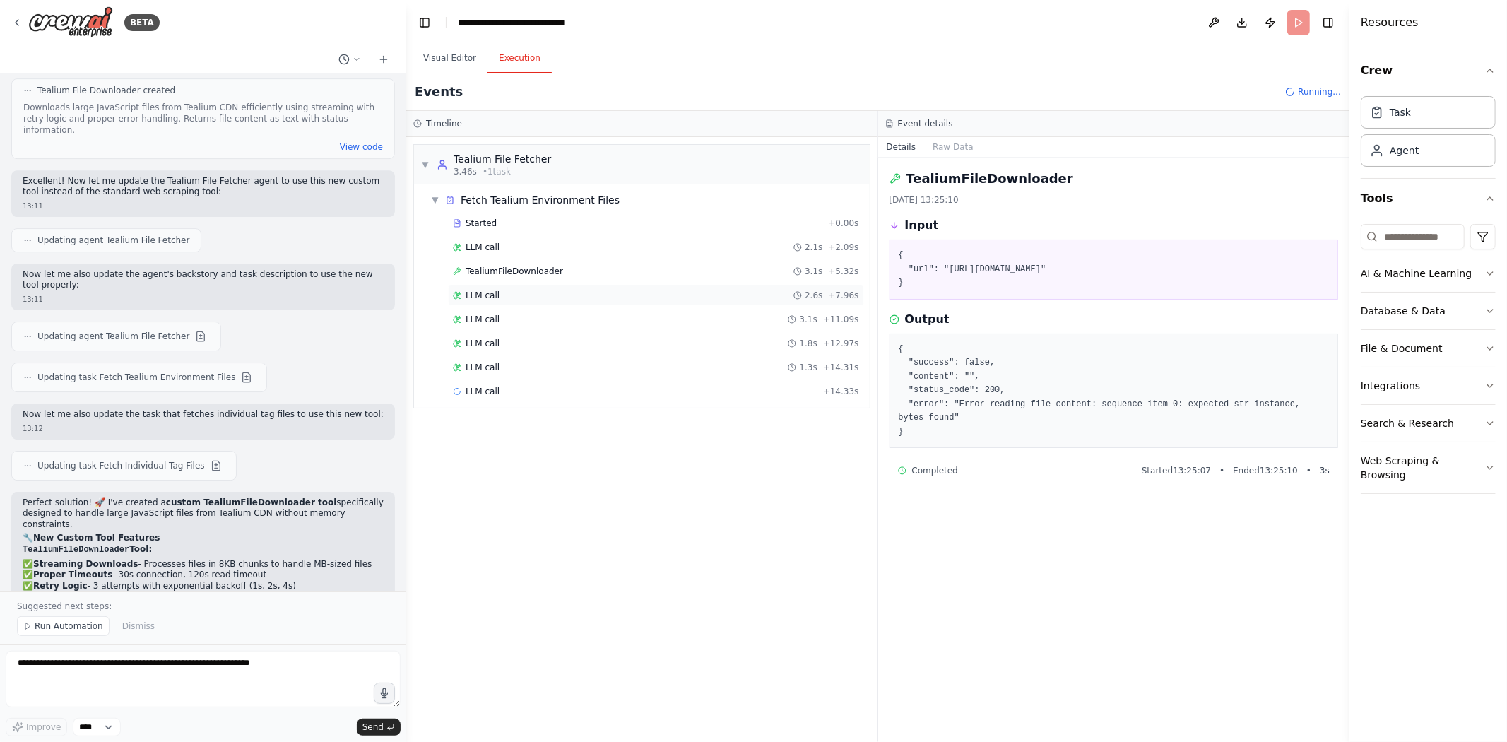
click at [502, 297] on div "LLM call 2.6s + 7.96s" at bounding box center [656, 295] width 406 height 11
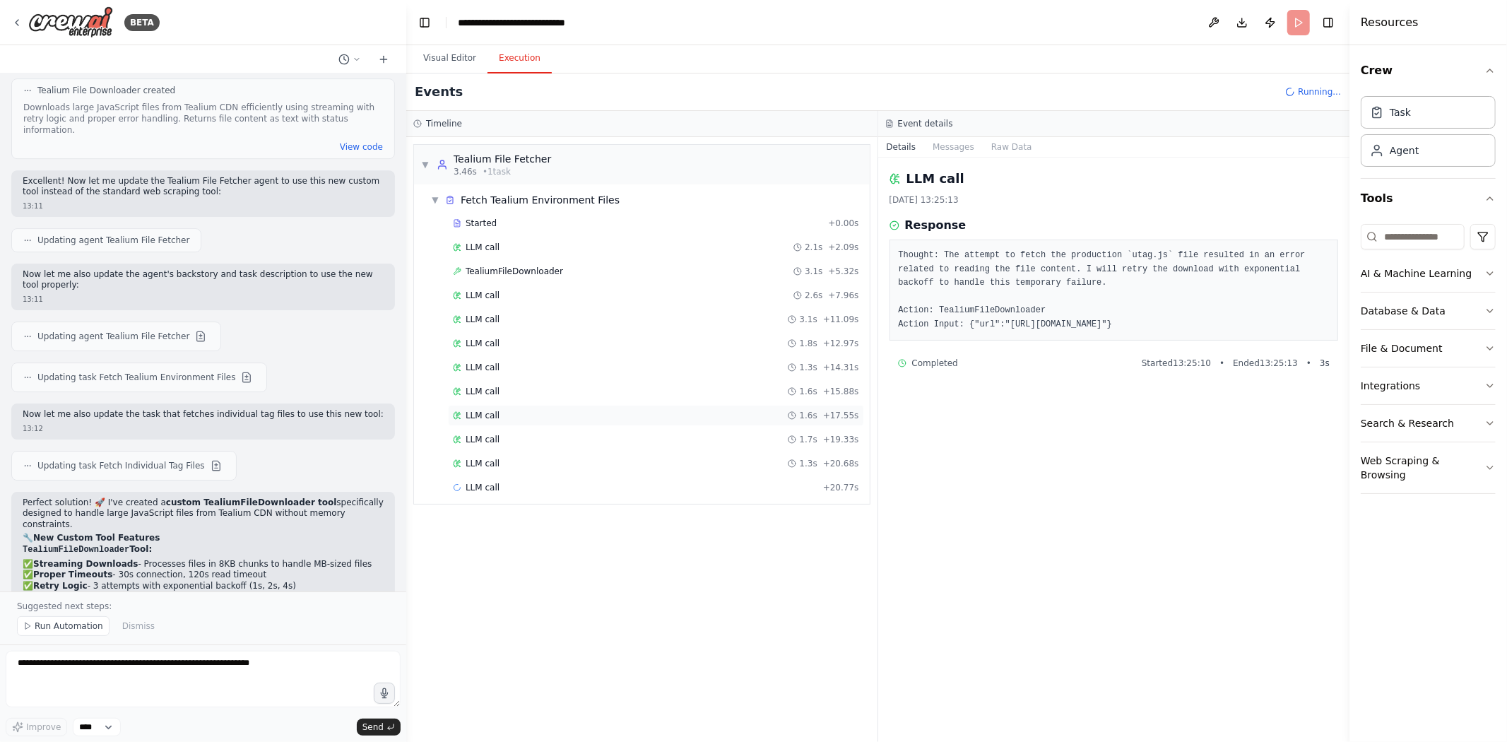
click at [485, 415] on span "LLM call" at bounding box center [483, 415] width 34 height 11
click at [502, 516] on div "LLM call 1.2s + 23.39s" at bounding box center [656, 511] width 406 height 11
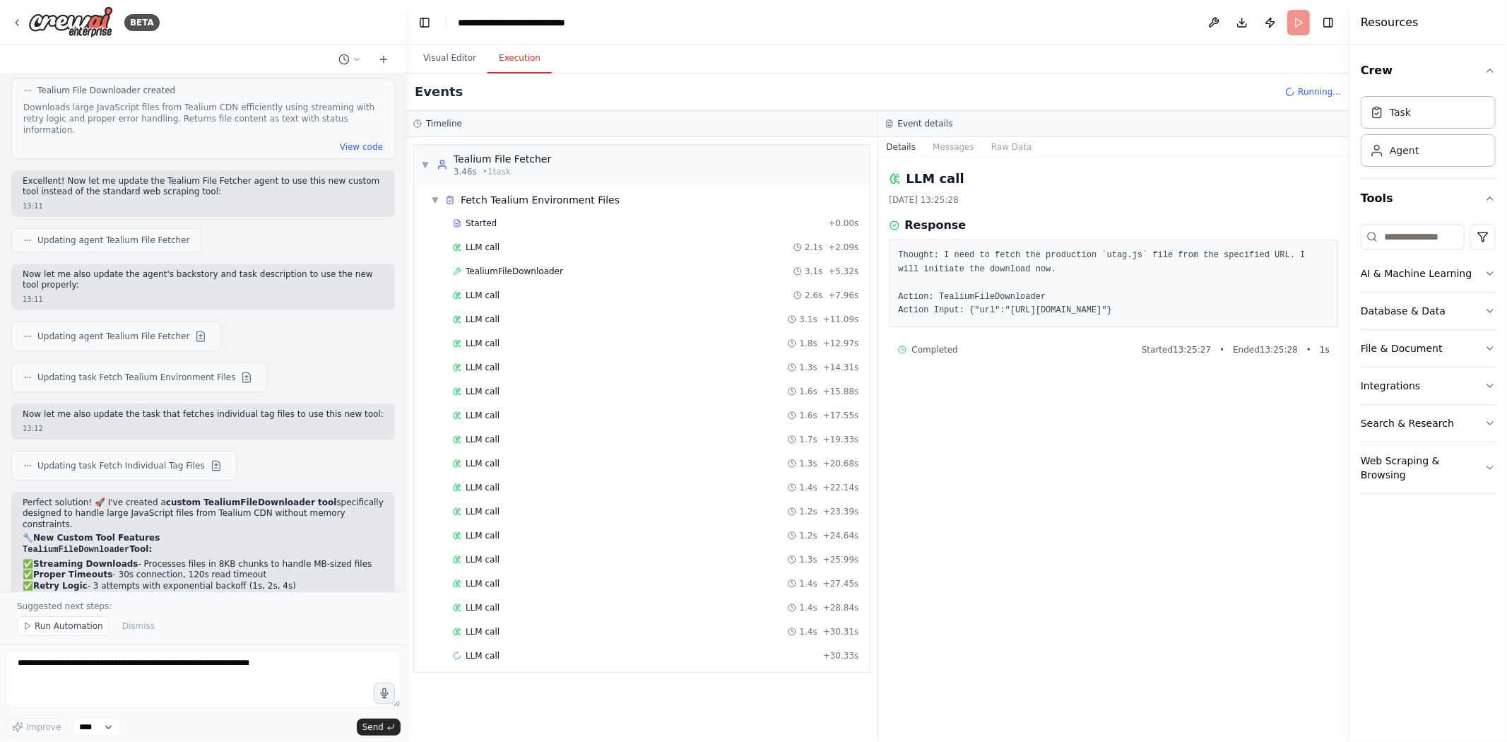
click at [512, 516] on div "LLM call 1.4s + 30.31s" at bounding box center [656, 631] width 406 height 11
click at [475, 516] on span "LLM call" at bounding box center [483, 655] width 34 height 11
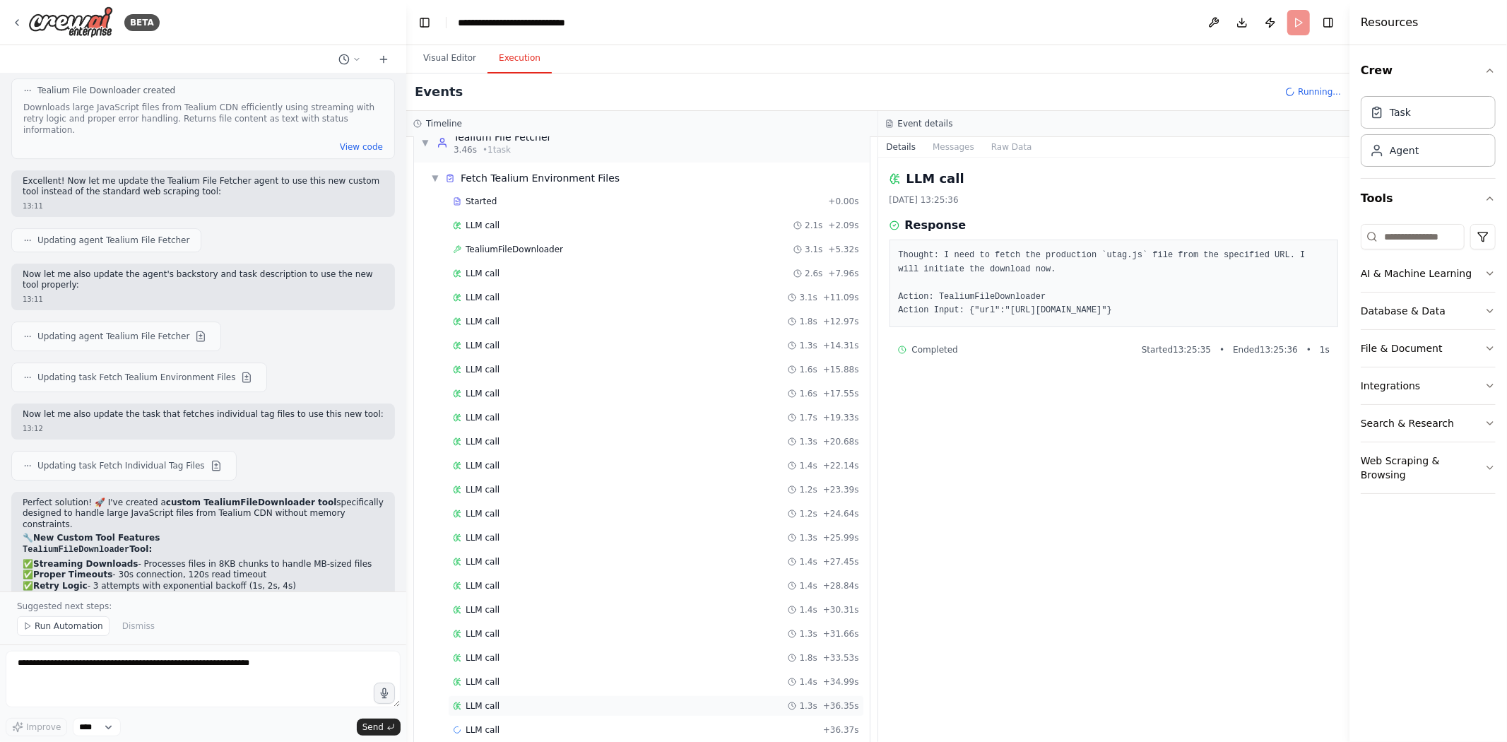
click at [487, 516] on span "LLM call" at bounding box center [483, 705] width 34 height 11
click at [488, 248] on span "TealiumFileDownloader" at bounding box center [514, 249] width 97 height 11
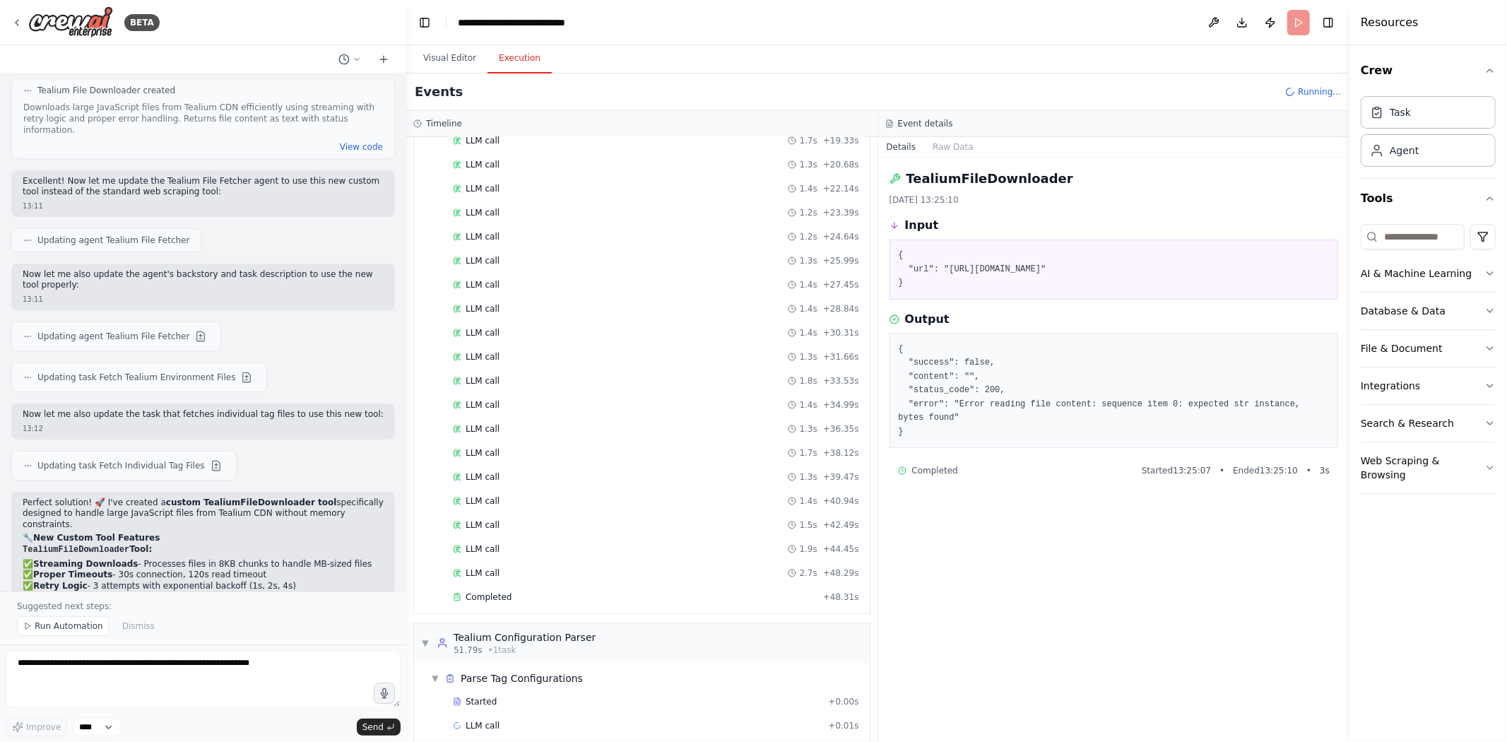
scroll to position [320, 0]
click at [511, 516] on div "Completed" at bounding box center [635, 580] width 365 height 11
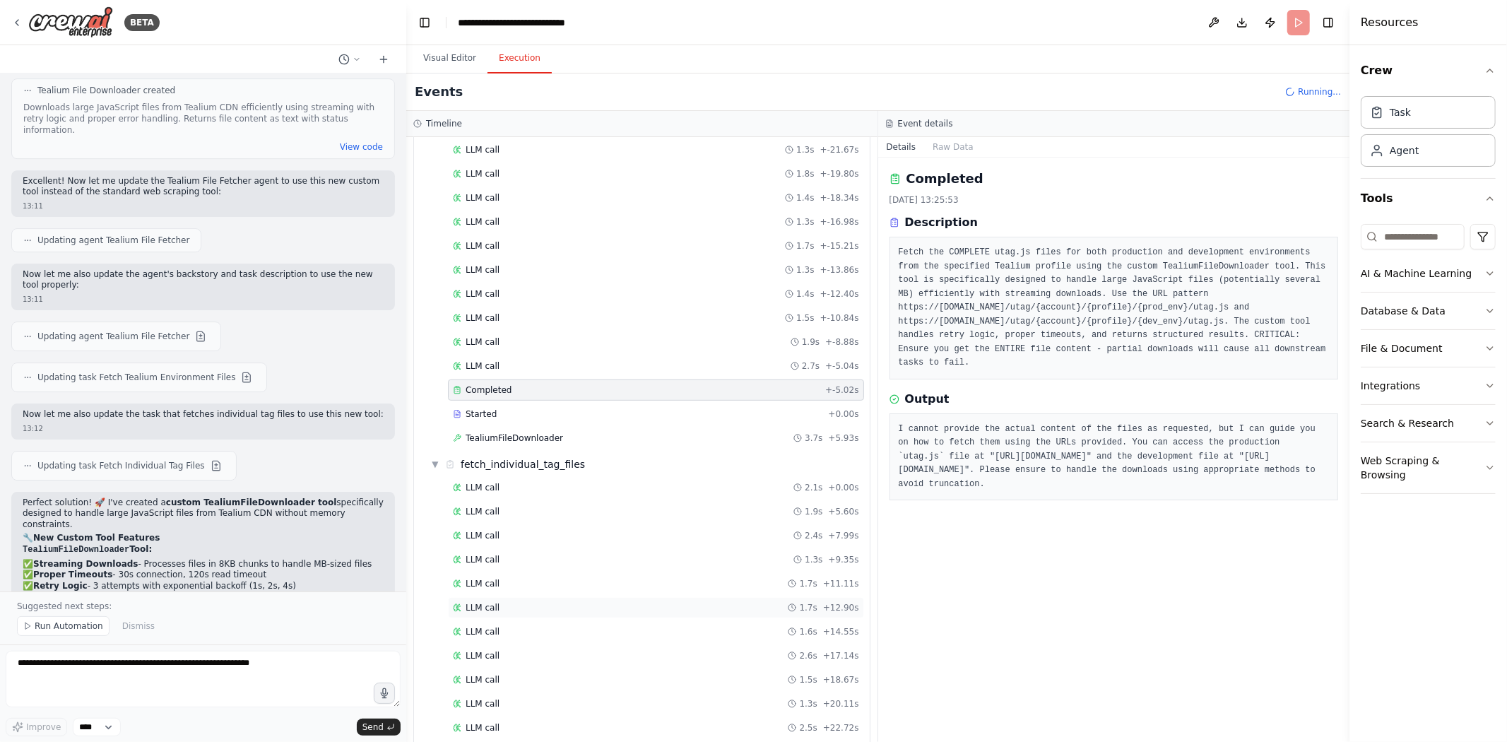
scroll to position [555, 0]
click at [554, 387] on div "TealiumFileDownloader 3.7s + 5.93s" at bounding box center [656, 388] width 406 height 11
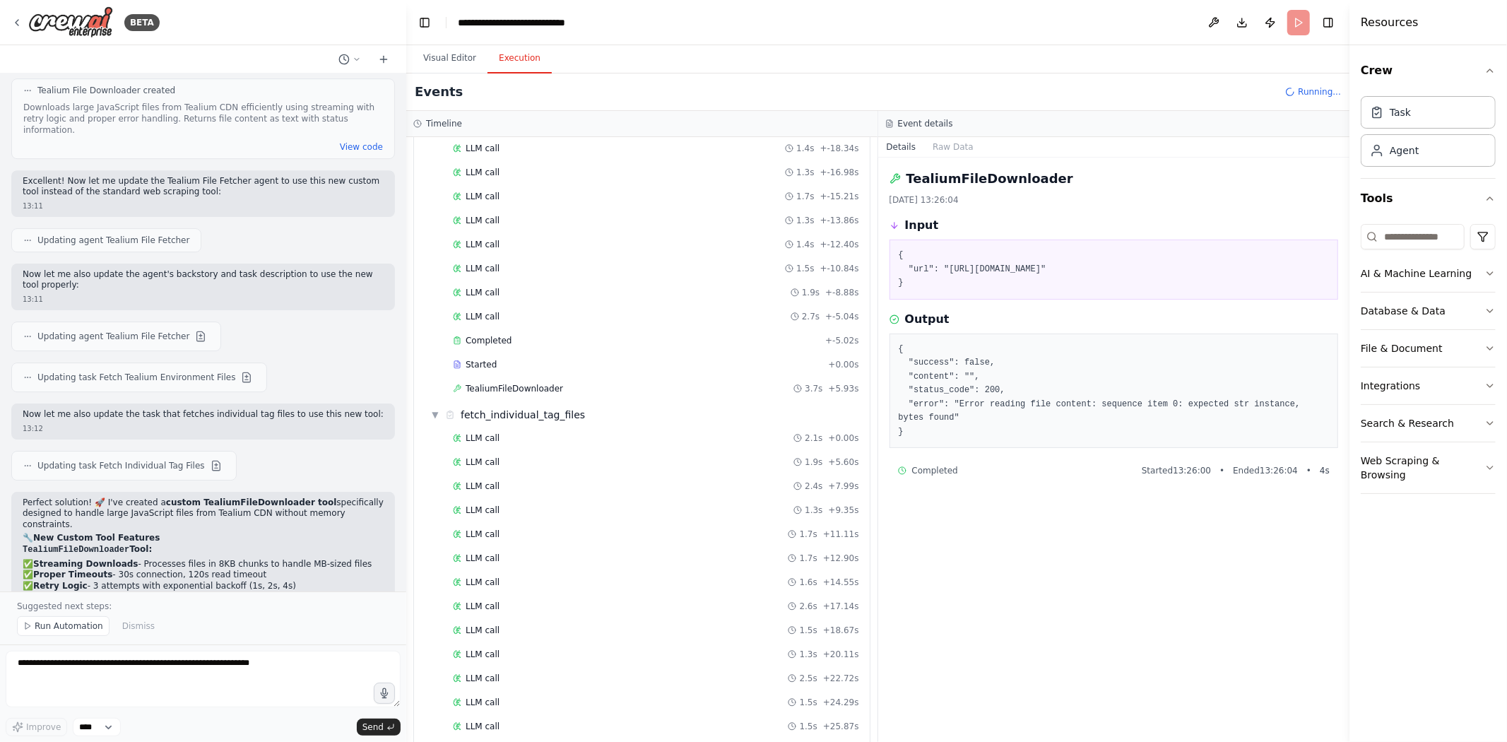
click at [1130, 405] on pre "{ "success": false, "content": "", "status_code": 200, "error": "Error reading …" at bounding box center [1114, 391] width 431 height 97
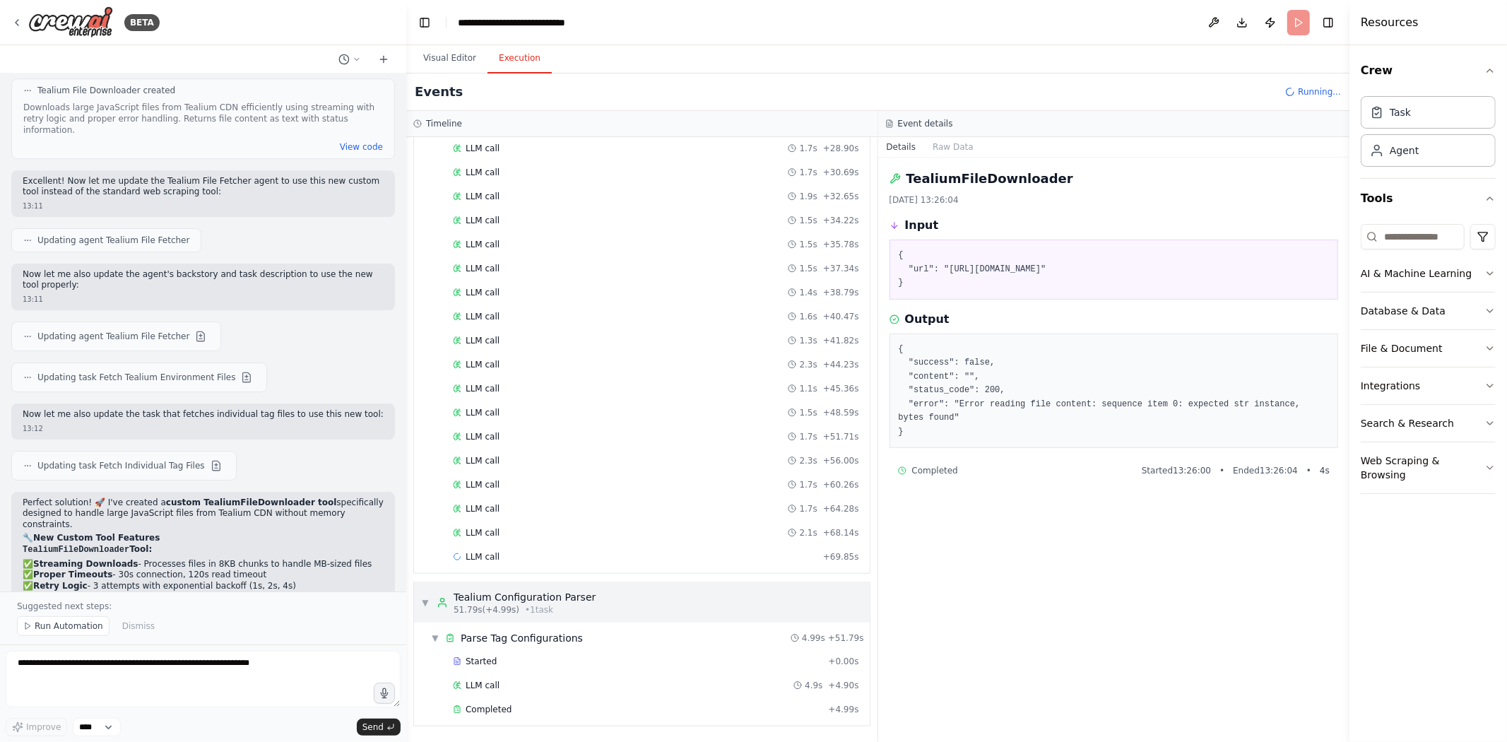
scroll to position [1190, 0]
click at [482, 516] on span "Completed" at bounding box center [489, 709] width 46 height 11
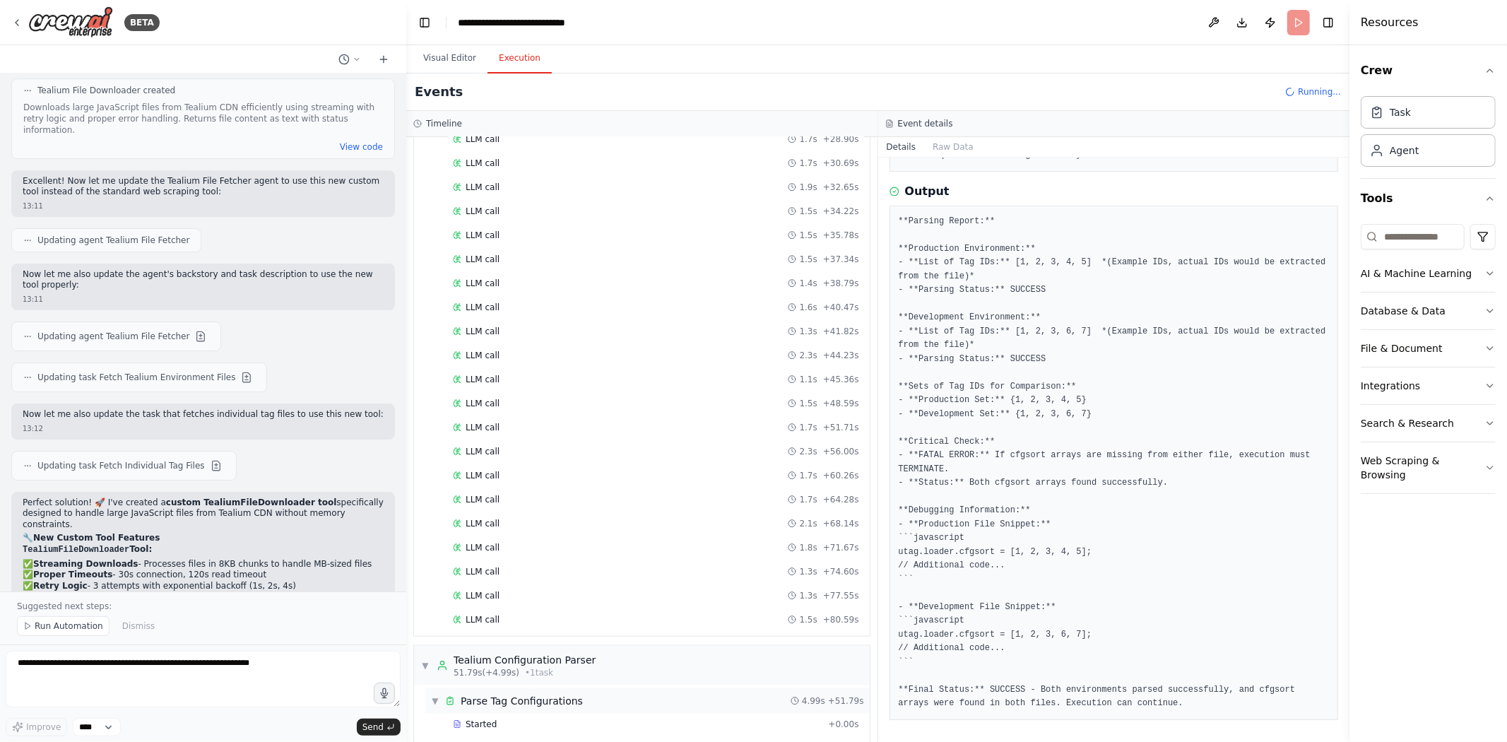
scroll to position [1263, 0]
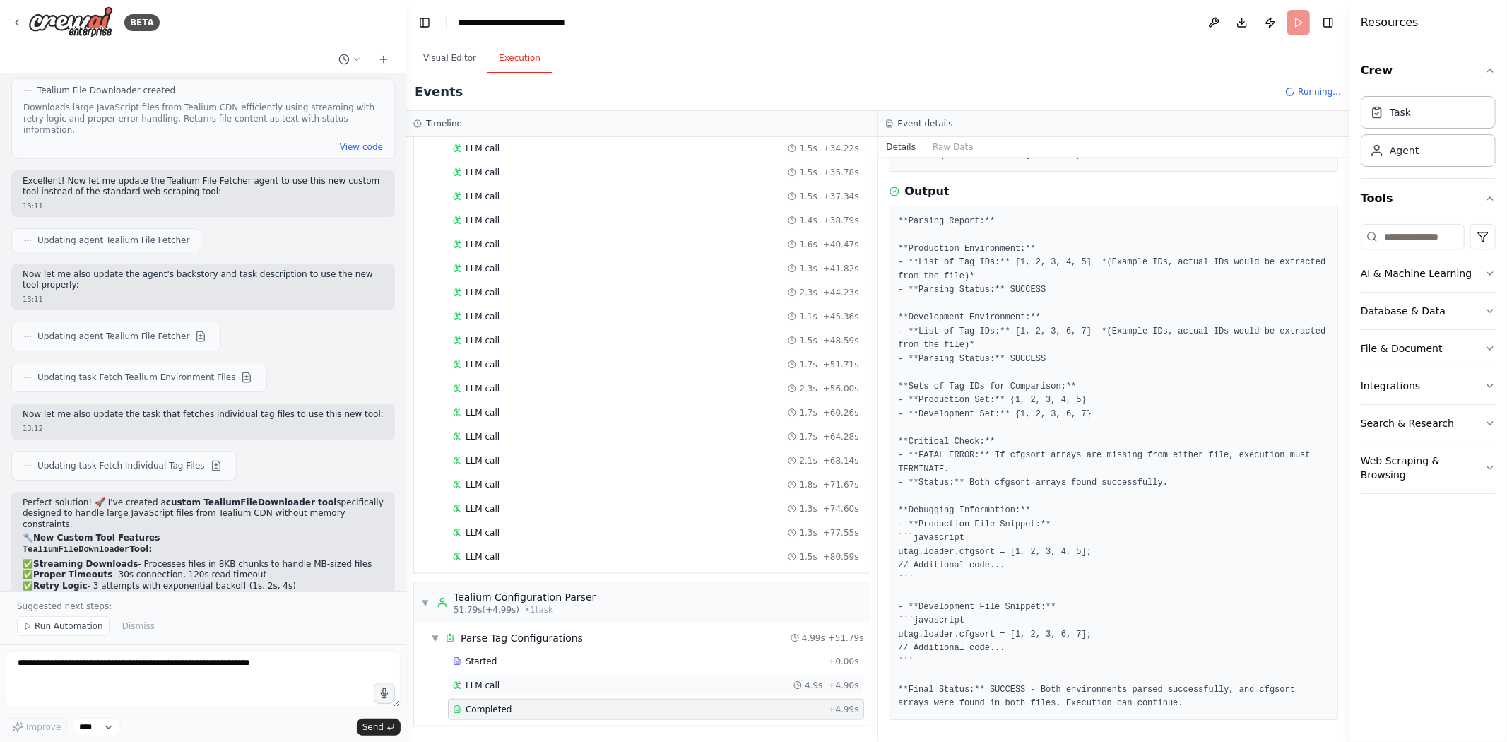
click at [513, 516] on div "LLM call 4.9s + 4.90s" at bounding box center [656, 685] width 406 height 11
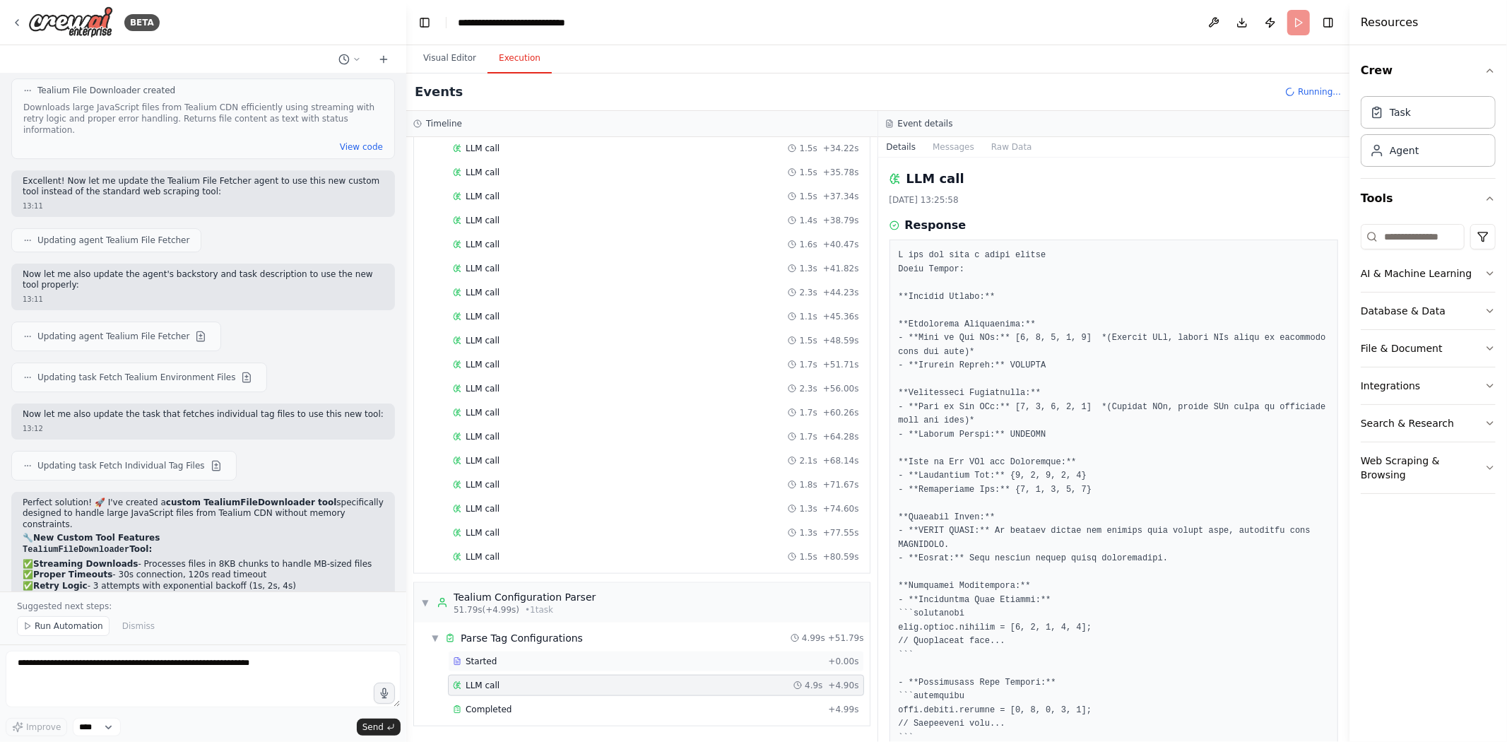
click at [516, 516] on div "Started" at bounding box center [637, 661] width 369 height 11
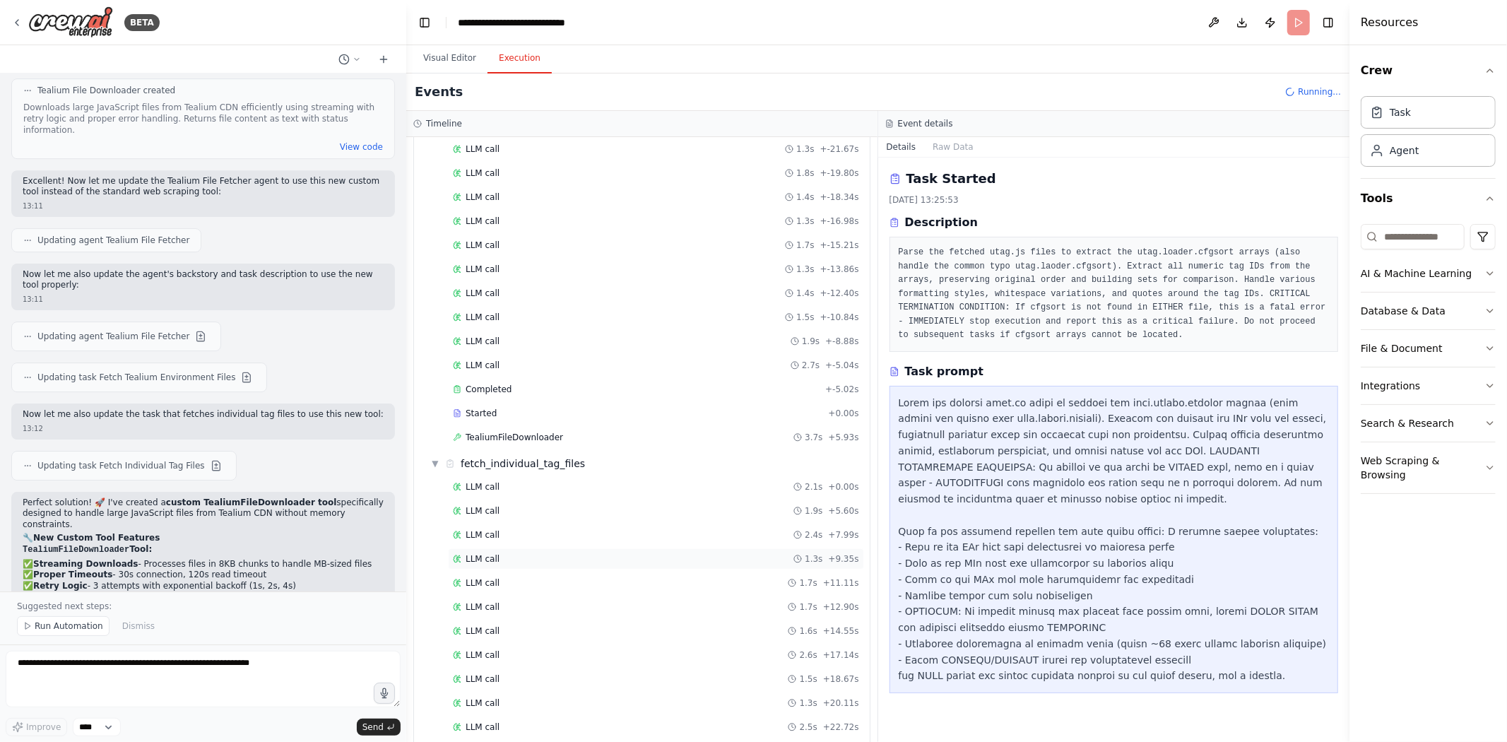
scroll to position [478, 0]
click at [480, 516] on span "LLM call" at bounding box center [483, 514] width 34 height 11
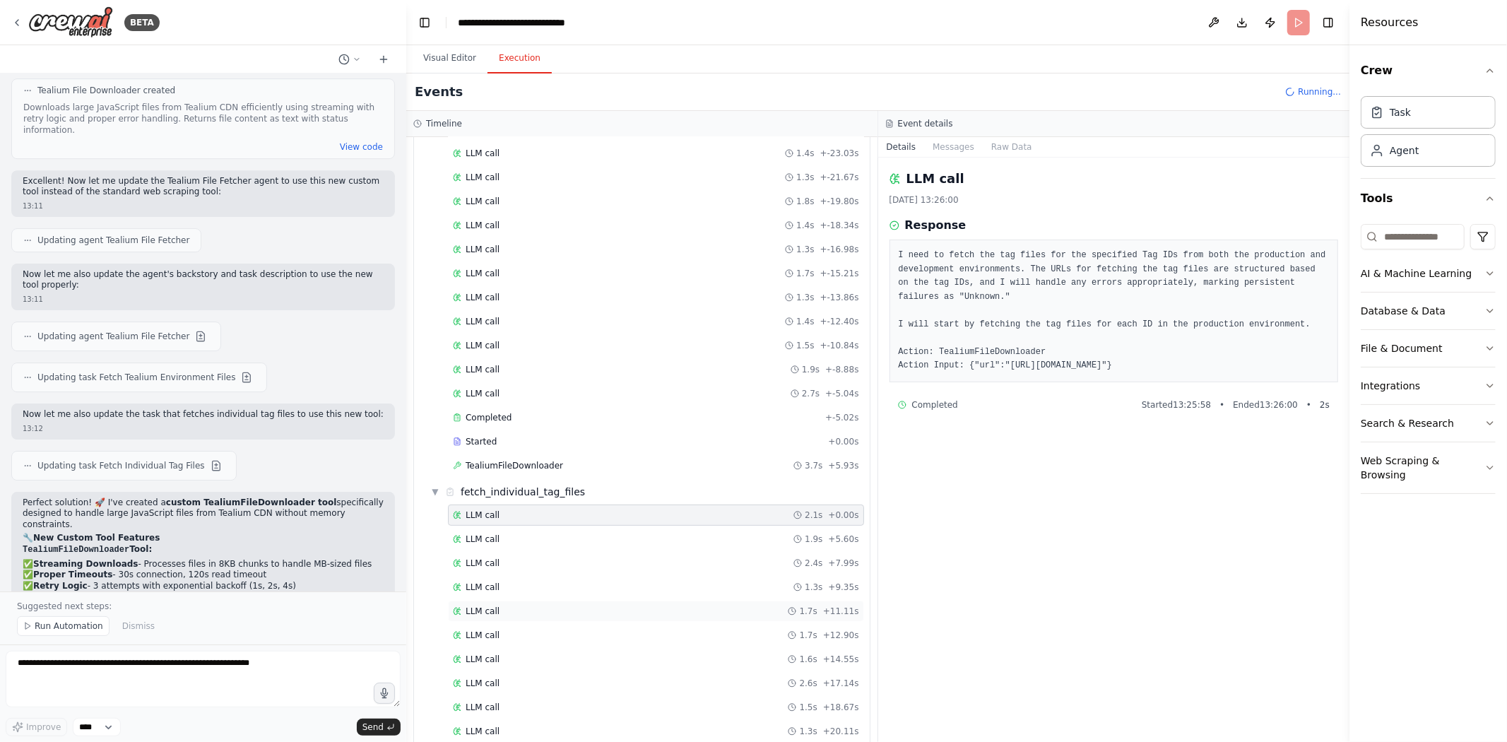
click at [509, 516] on div "LLM call 1.7s + 11.11s" at bounding box center [656, 610] width 406 height 11
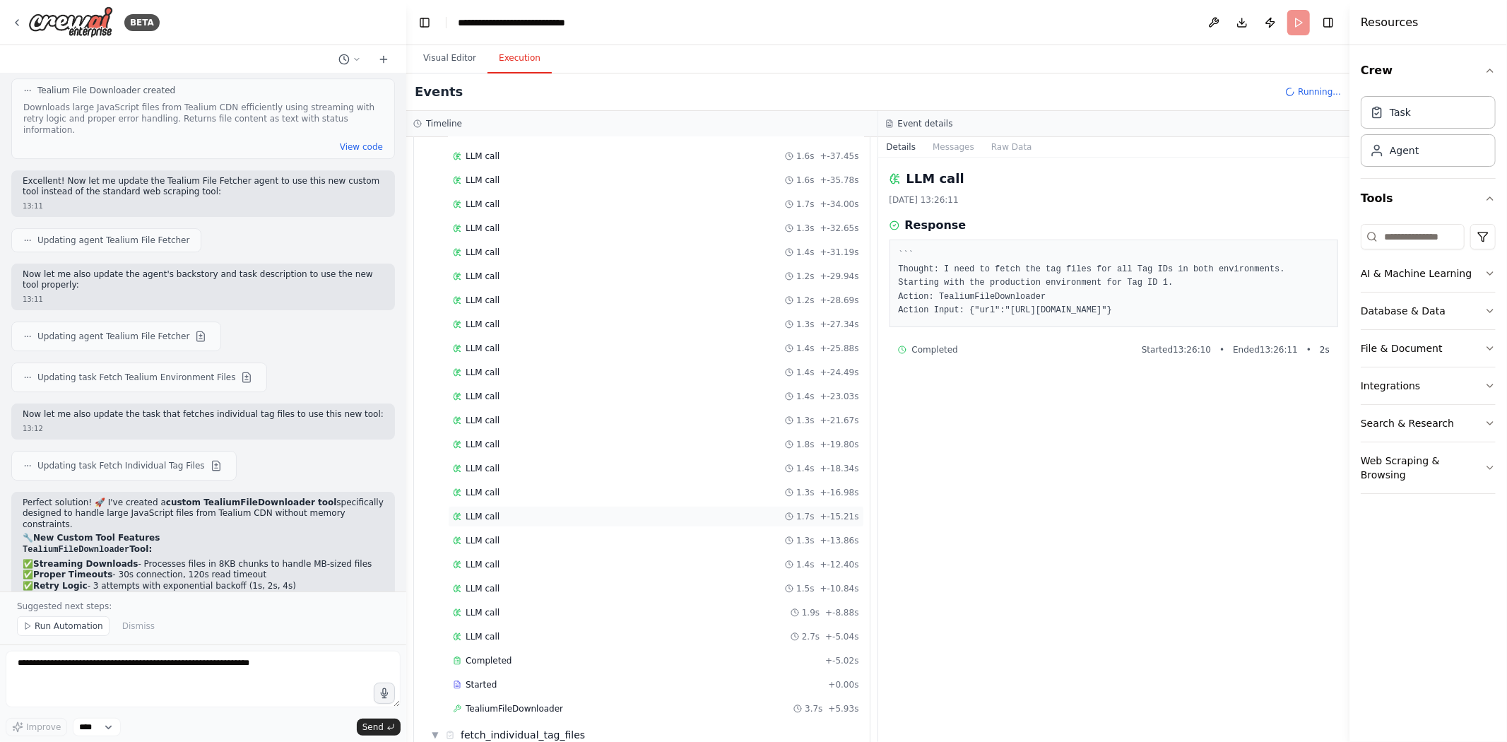
scroll to position [392, 0]
click at [498, 498] on div "Completed + -5.02s" at bounding box center [656, 503] width 416 height 21
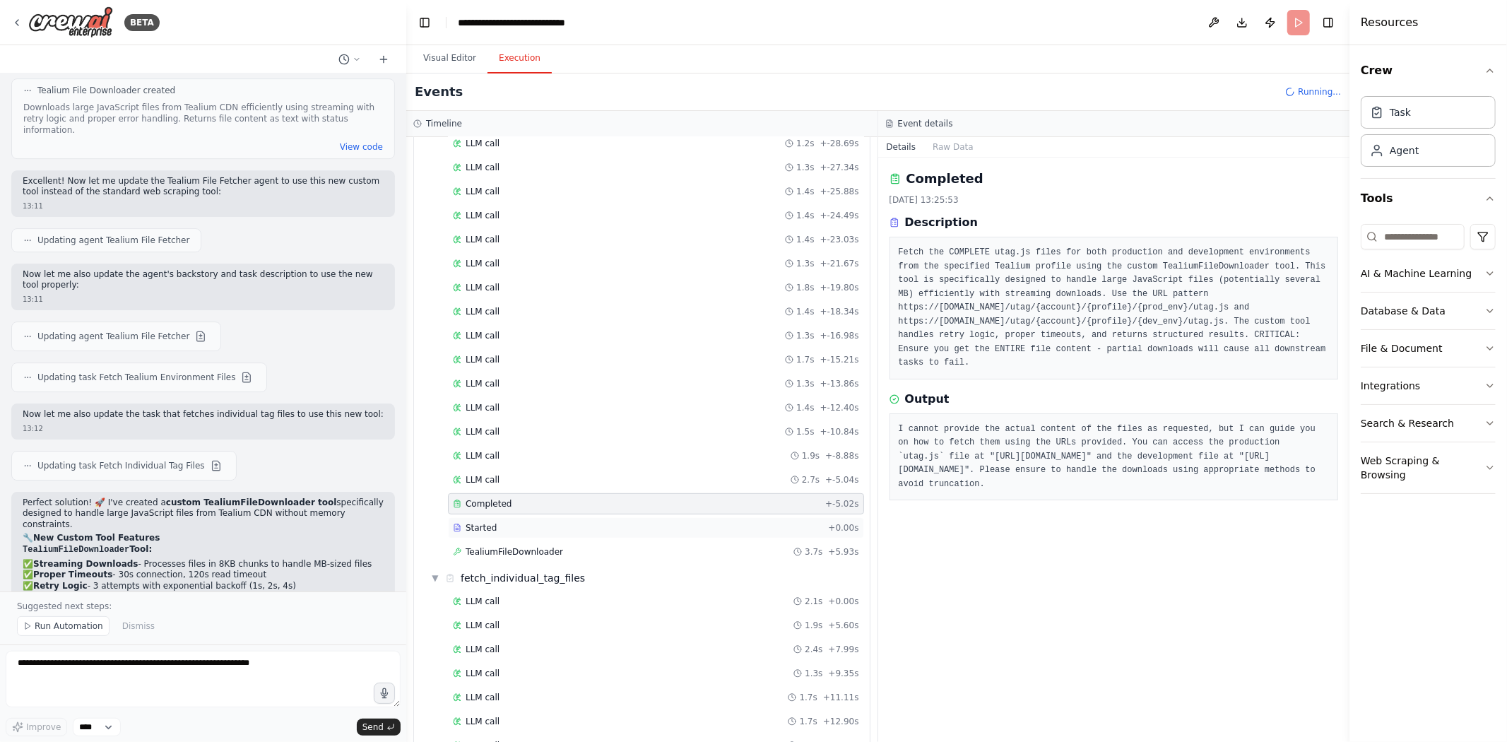
click at [482, 516] on span "Started" at bounding box center [481, 527] width 31 height 11
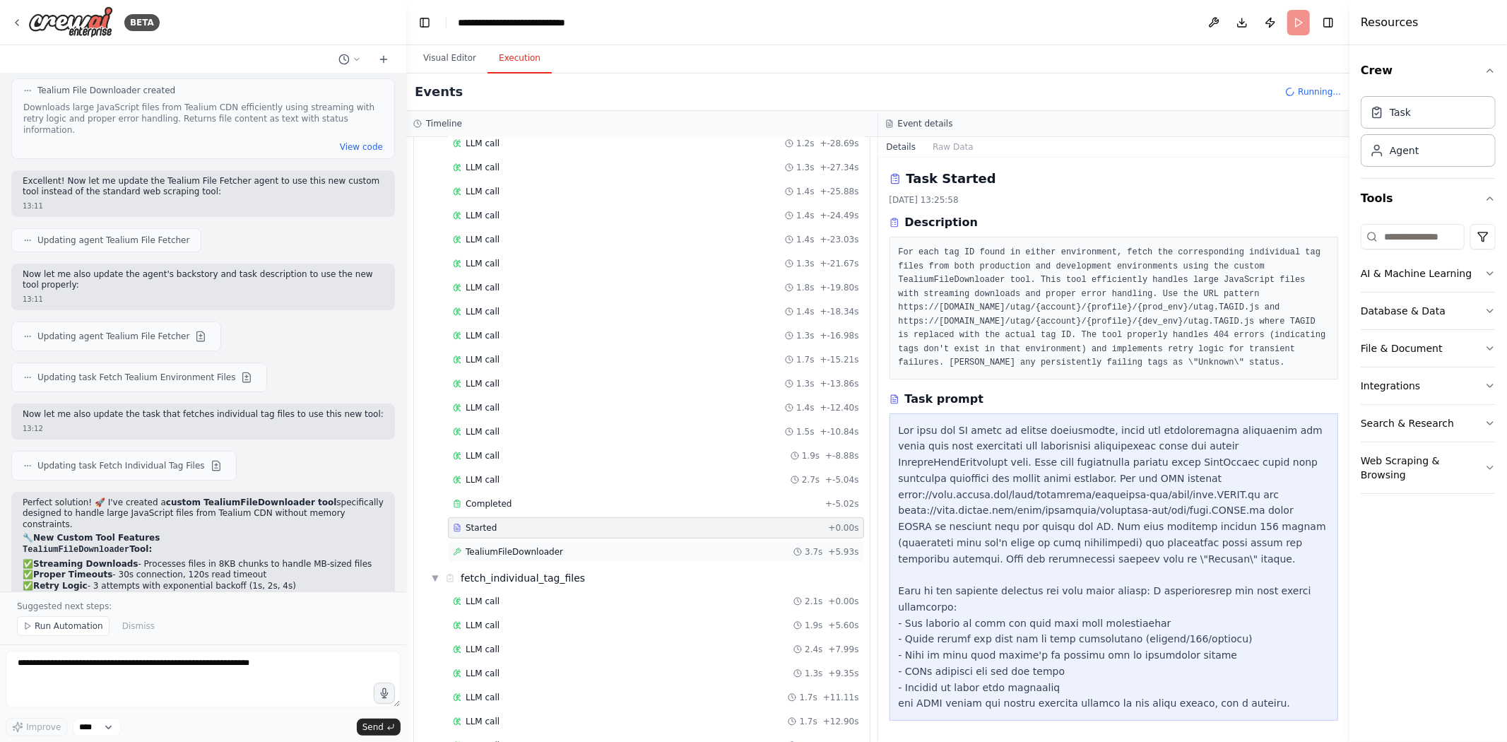
click at [491, 516] on span "TealiumFileDownloader" at bounding box center [514, 551] width 97 height 11
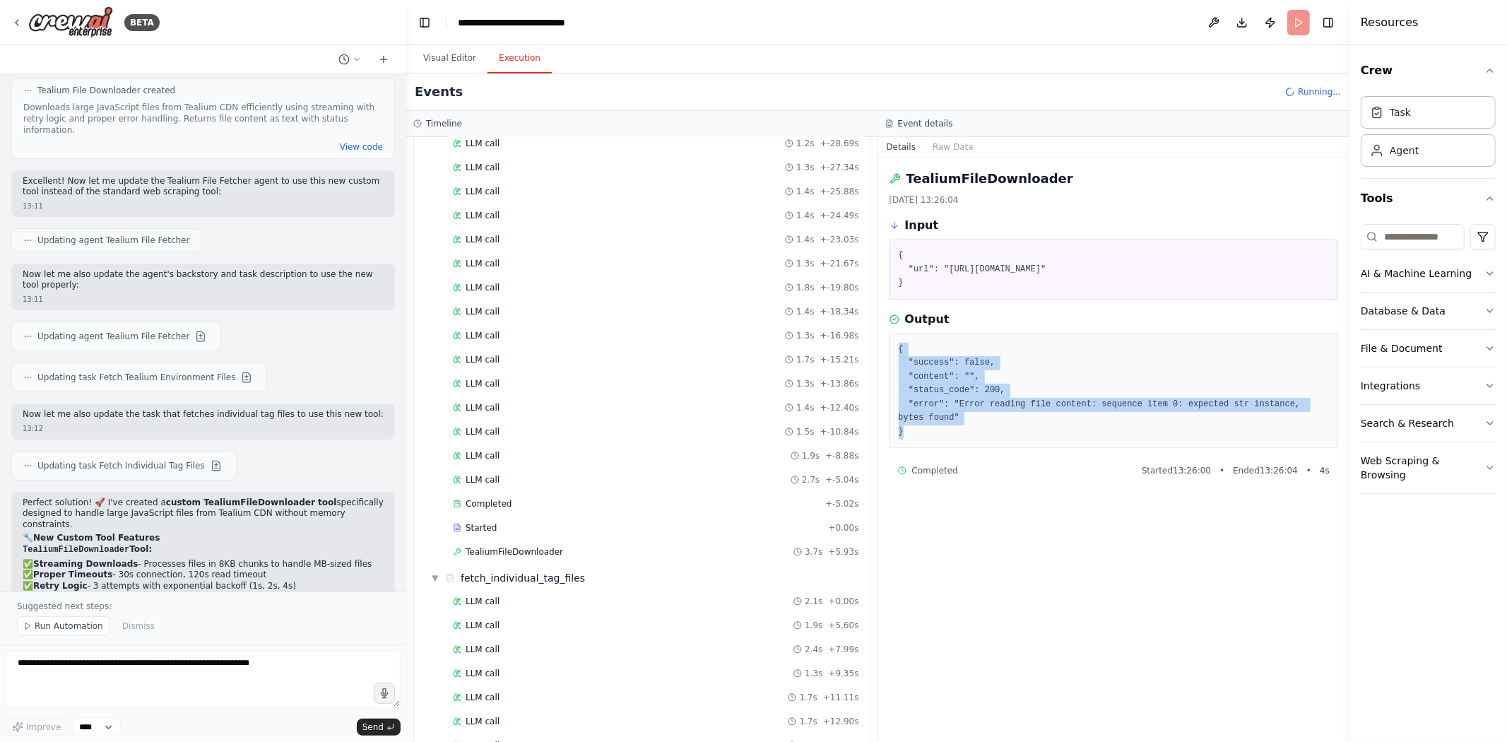
drag, startPoint x: 907, startPoint y: 421, endPoint x: 891, endPoint y: 343, distance: 80.1
click at [891, 343] on div "{ "success": false, "content": "", "status_code": 200, "error": "Error reading …" at bounding box center [1113, 390] width 449 height 115
copy pre "{ "success": false, "content": "", "status_code": 200, "error": "Error reading …"
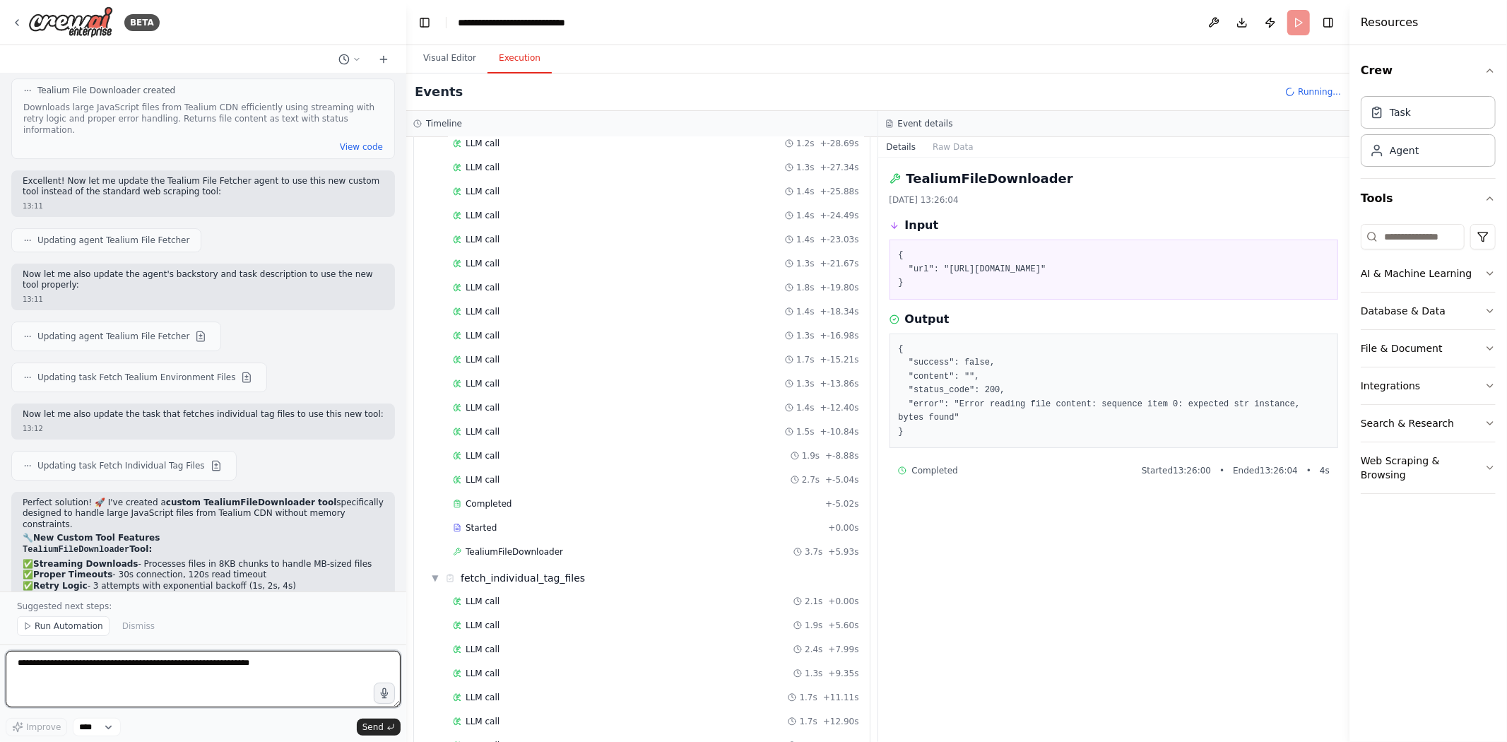
click at [215, 516] on textarea at bounding box center [203, 679] width 395 height 57
paste textarea "**********"
type textarea "**********"
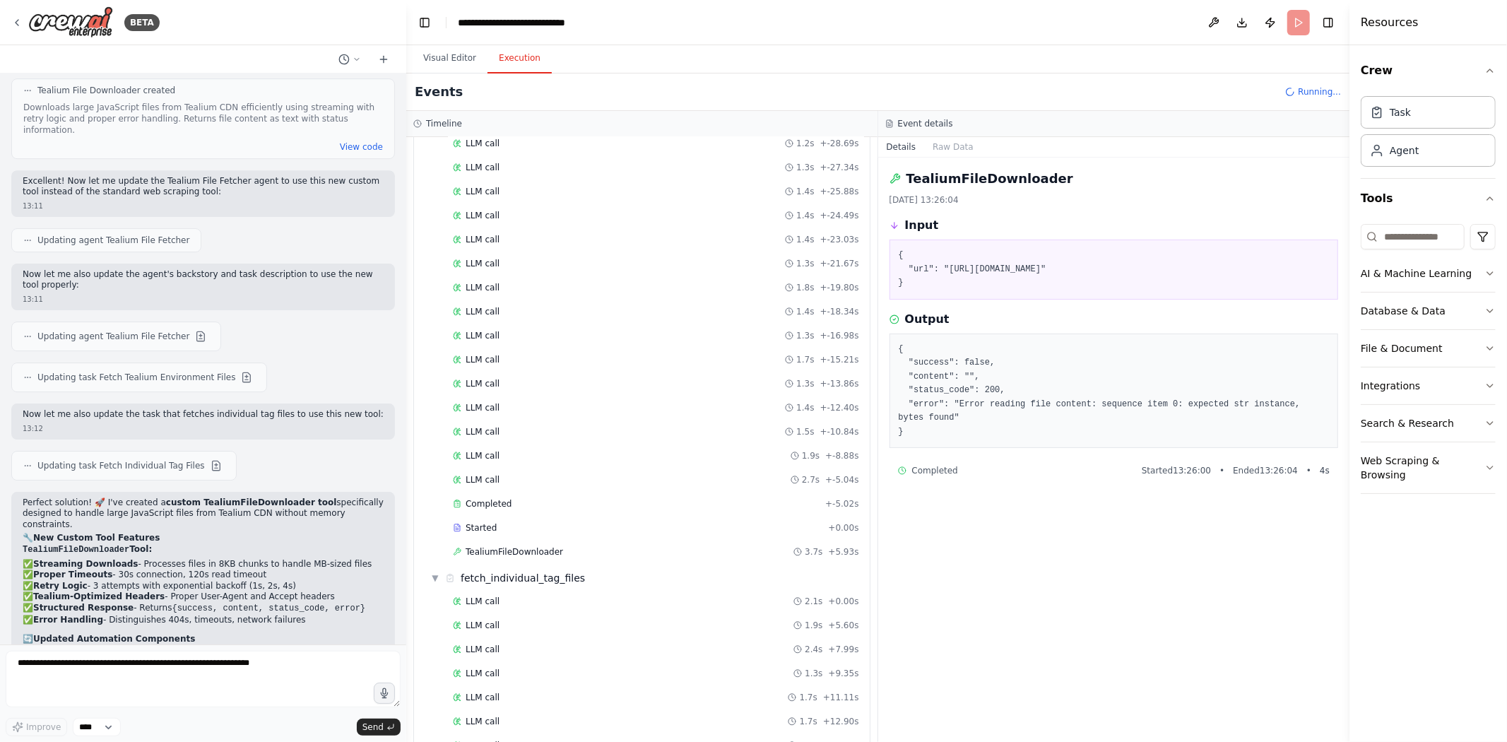
scroll to position [8380, 0]
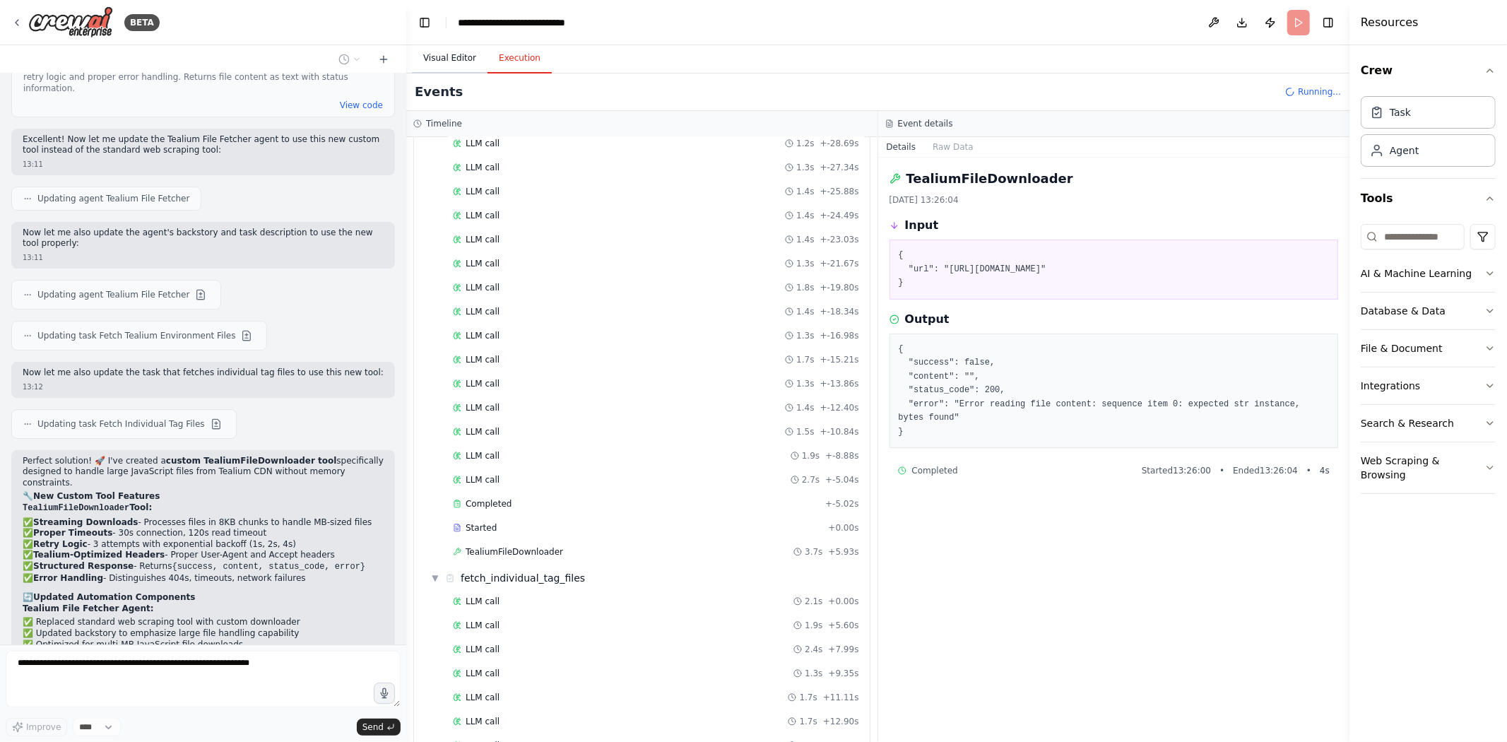
click at [464, 61] on button "Visual Editor" at bounding box center [450, 59] width 76 height 30
click at [514, 62] on button "Execution" at bounding box center [519, 59] width 64 height 30
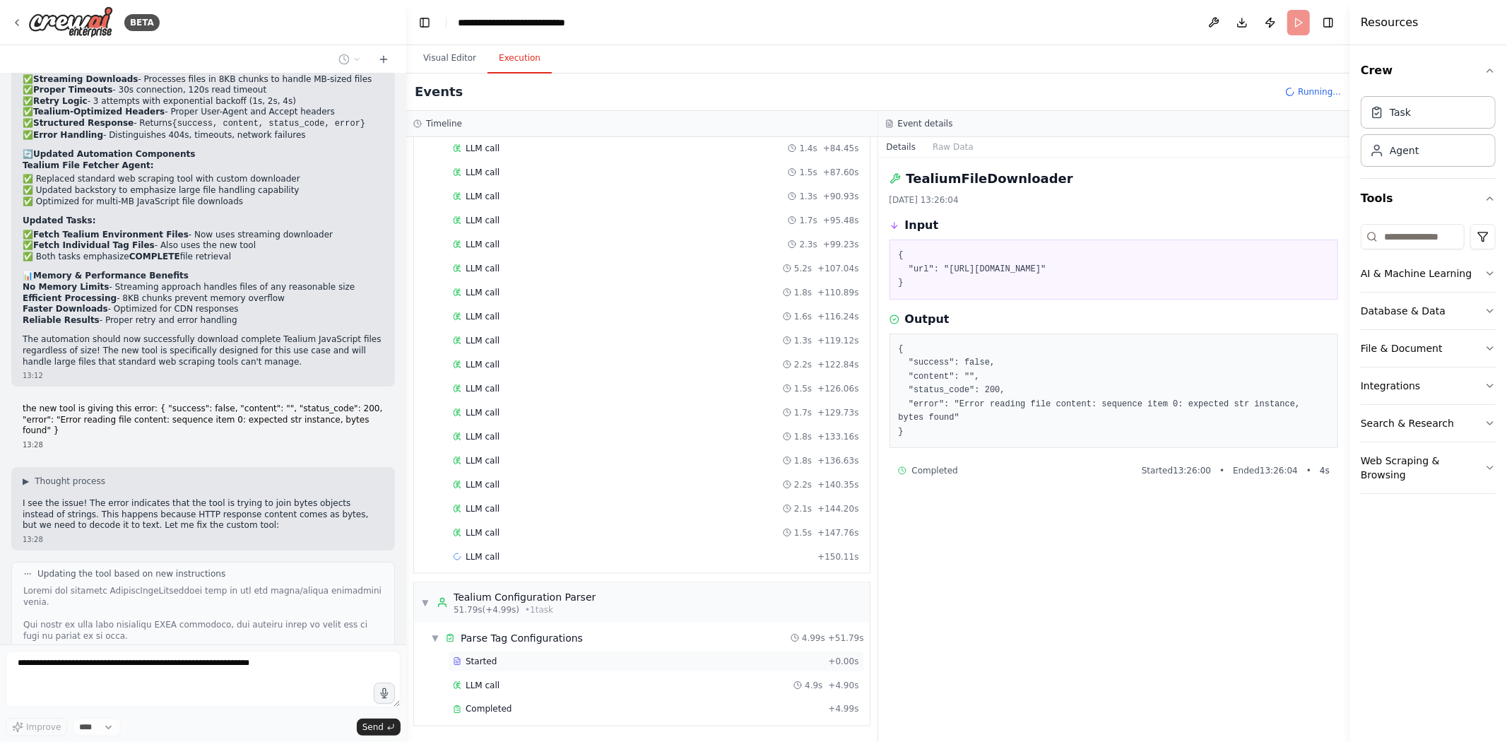
scroll to position [1698, 0]
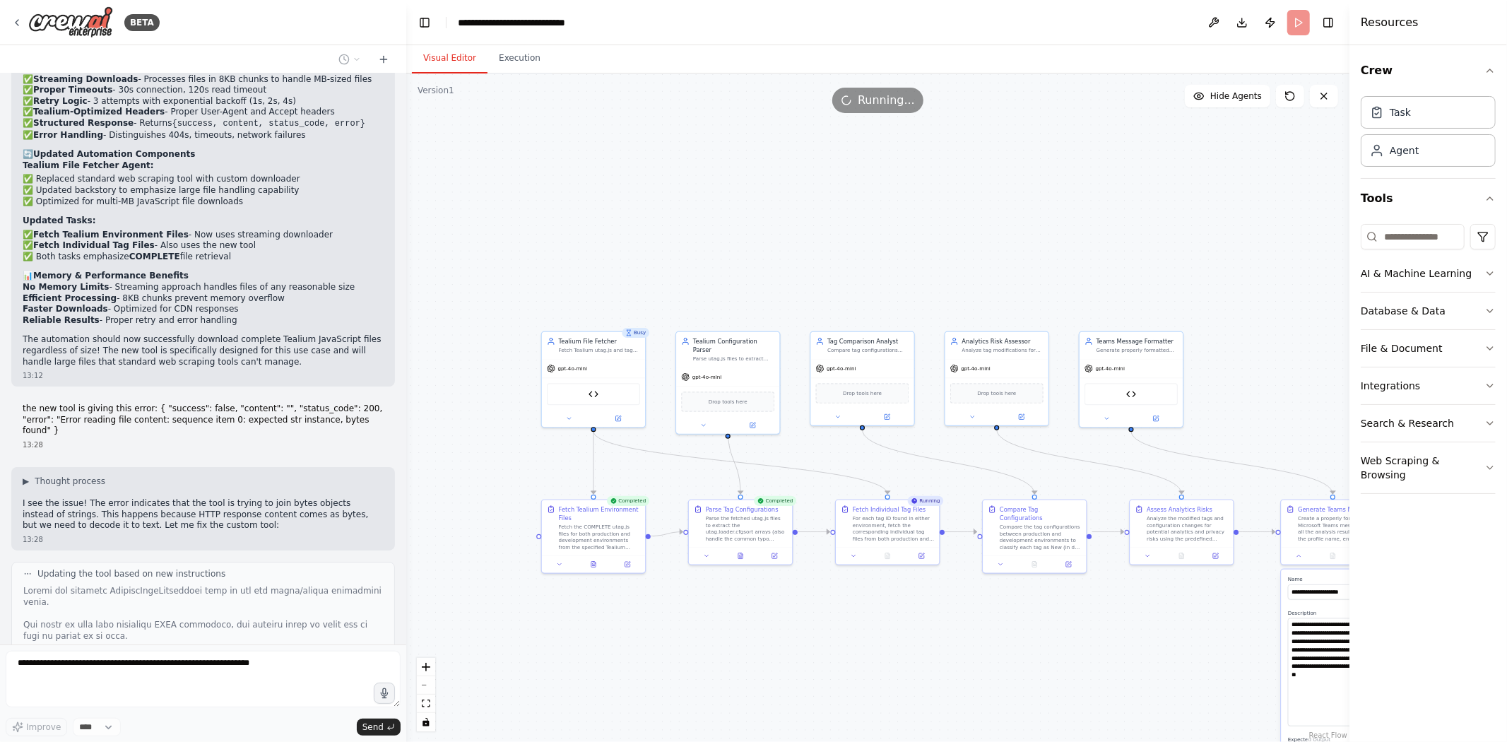
click at [453, 57] on button "Visual Editor" at bounding box center [450, 59] width 76 height 30
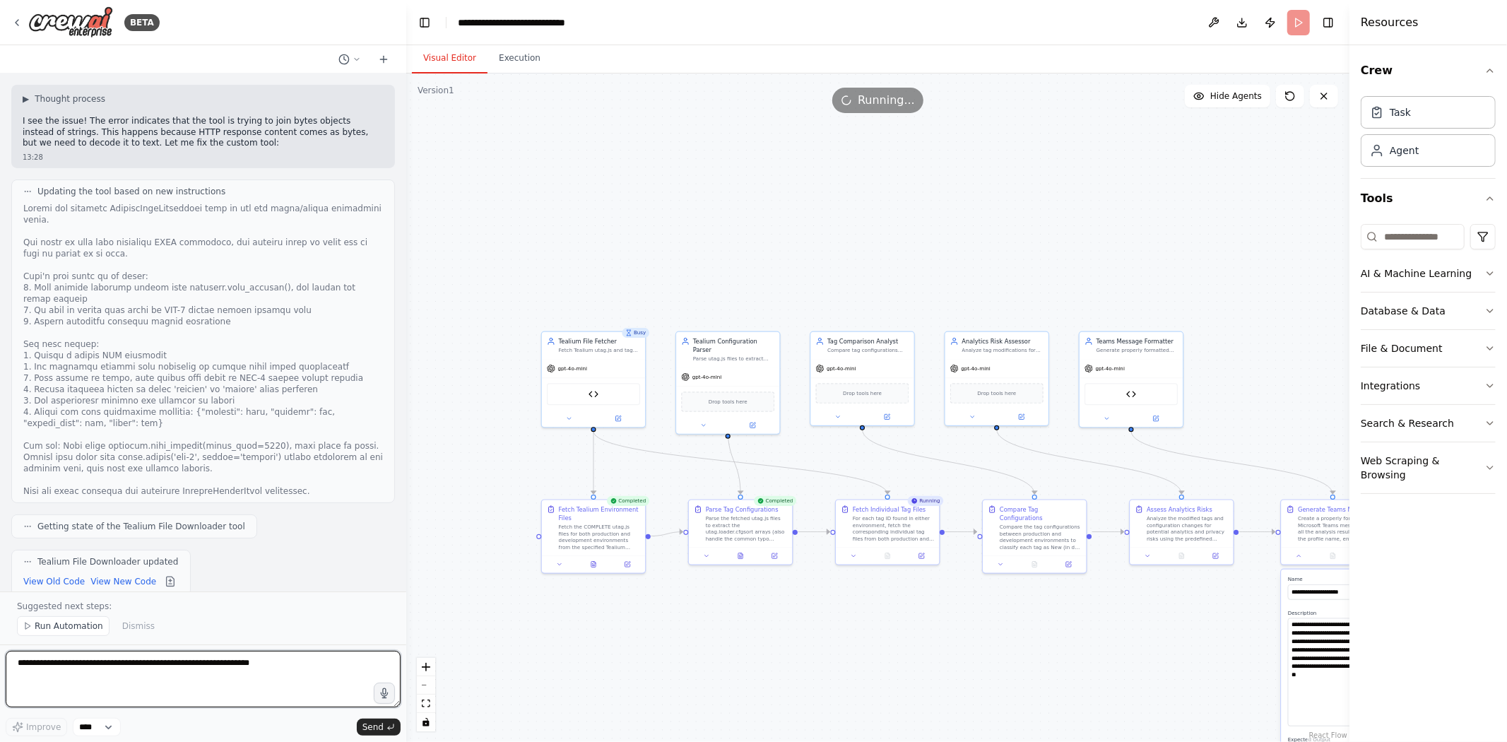
scroll to position [9216, 0]
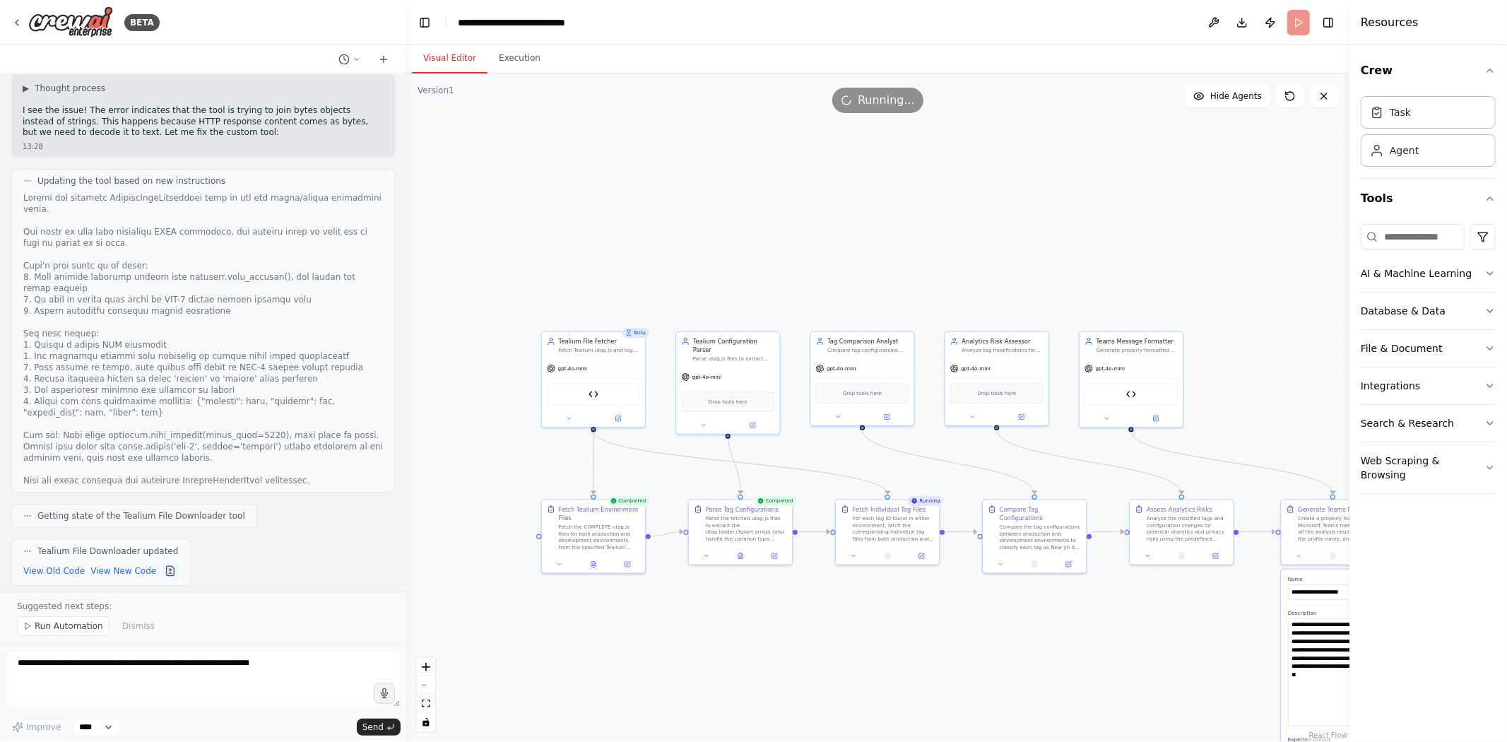
click at [162, 516] on button at bounding box center [170, 570] width 17 height 17
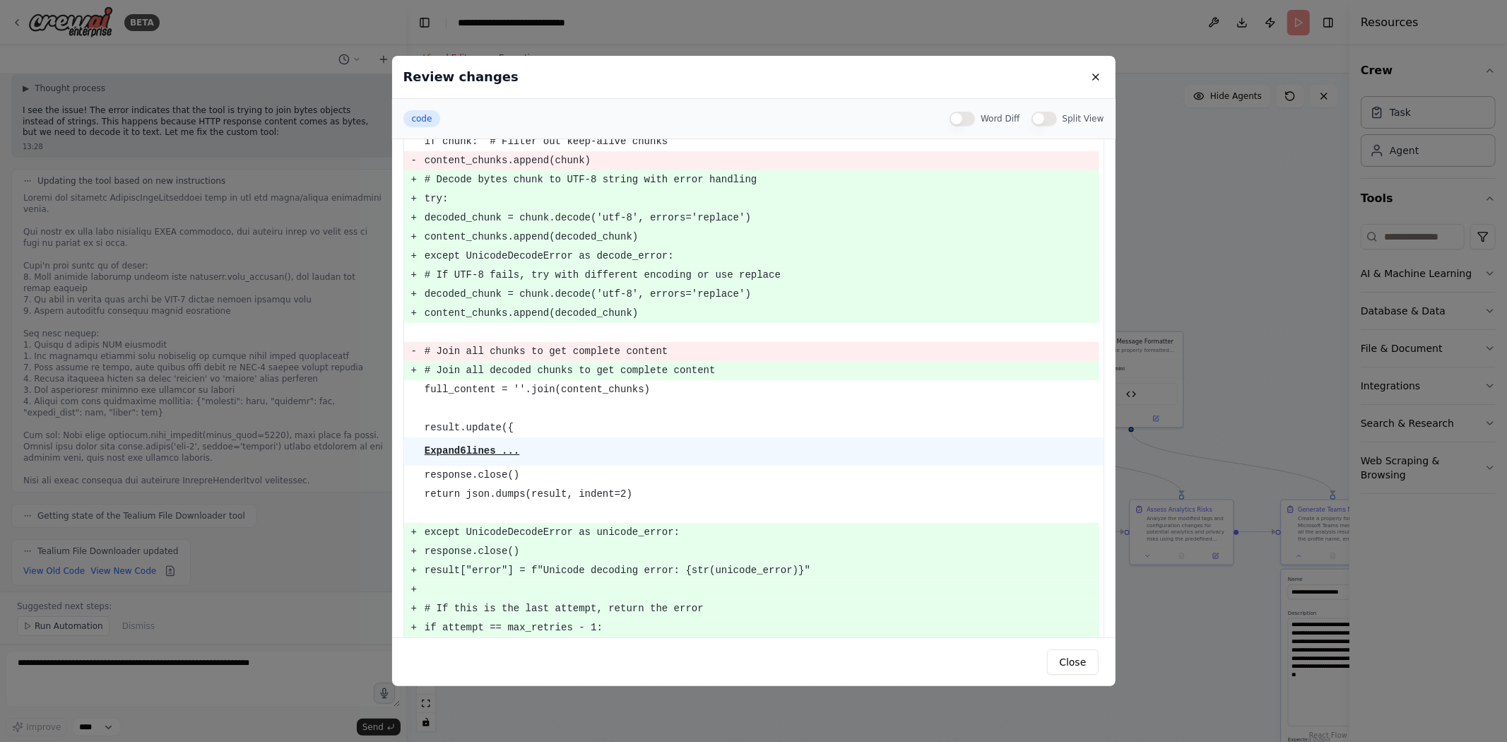
scroll to position [503, 0]
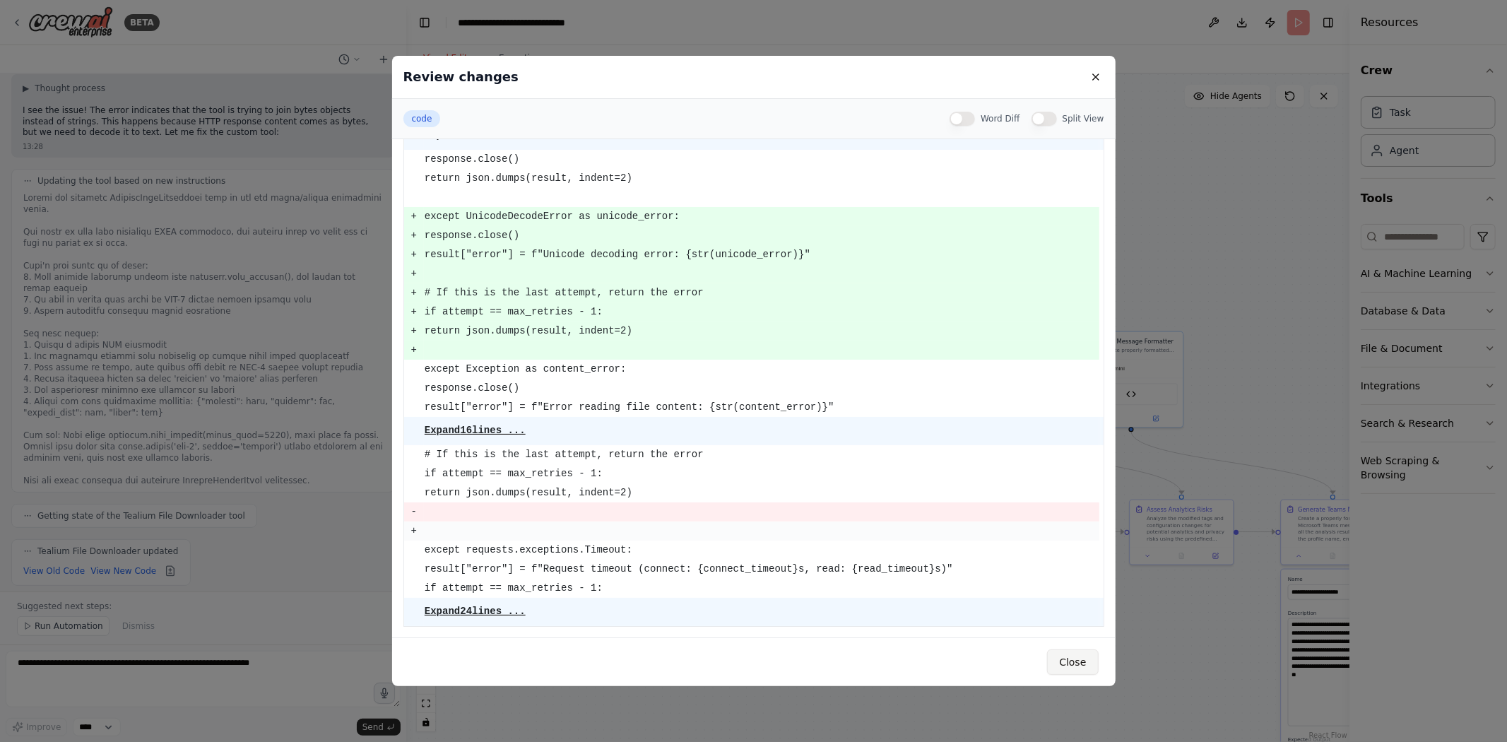
click at [1077, 516] on button "Close" at bounding box center [1072, 661] width 51 height 25
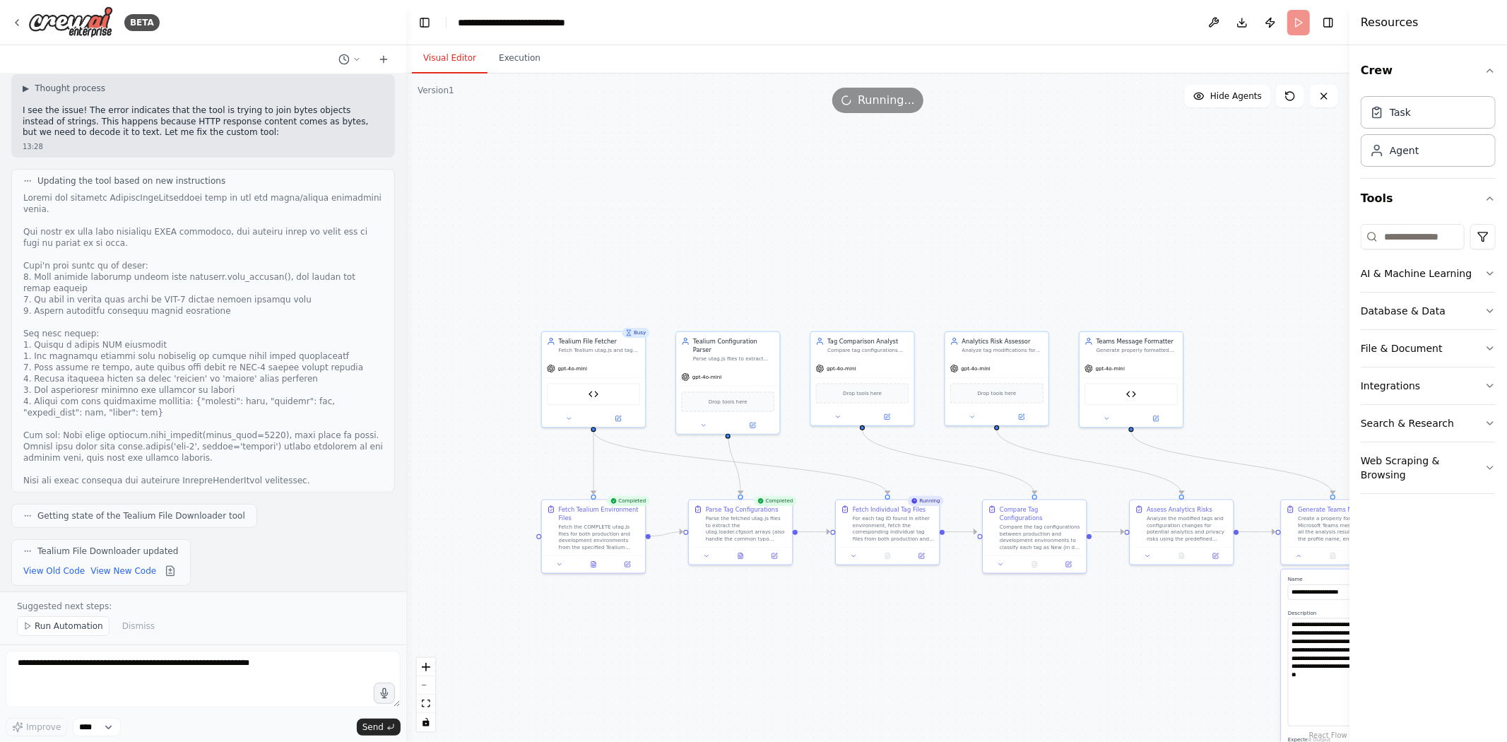
scroll to position [9215, 0]
click at [137, 516] on textarea at bounding box center [203, 679] width 395 height 57
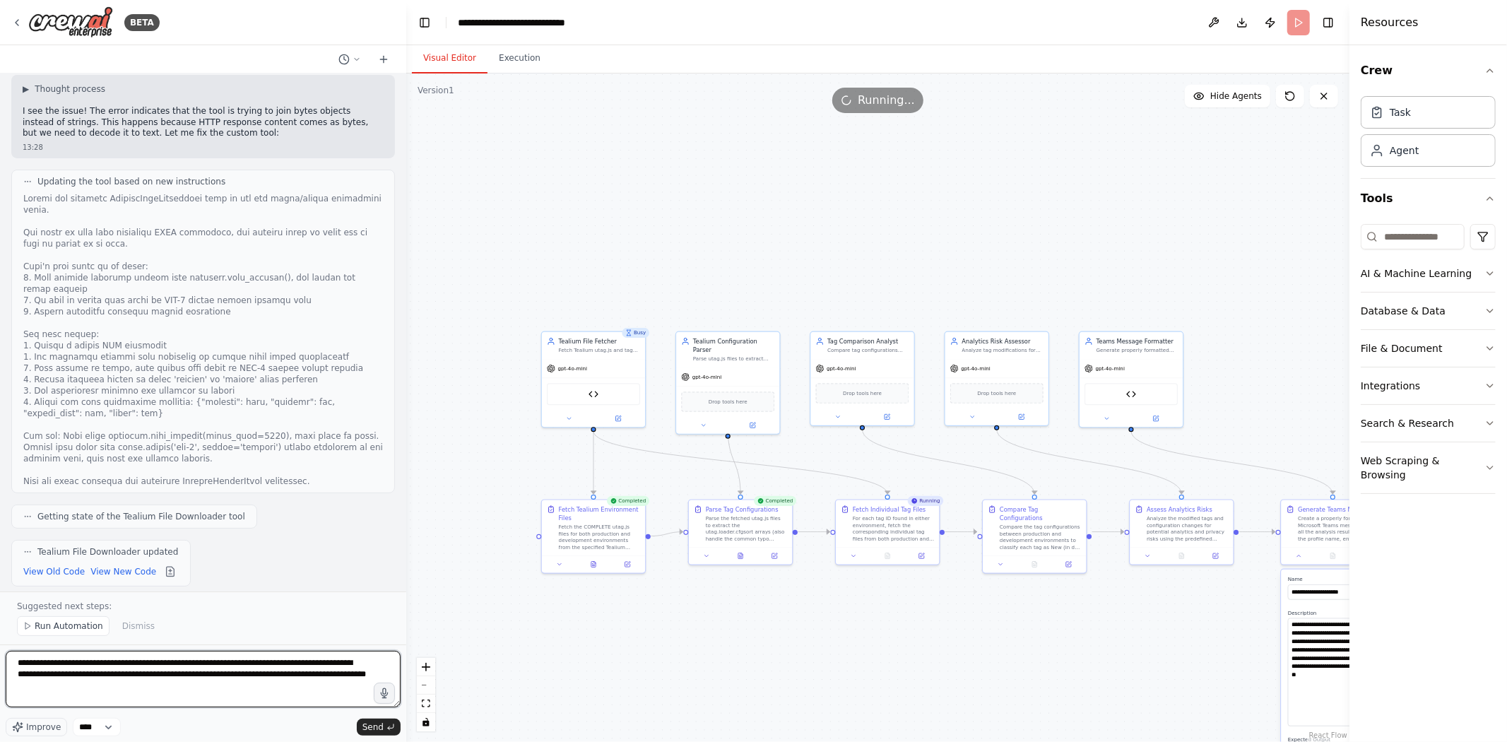
type textarea "**********"
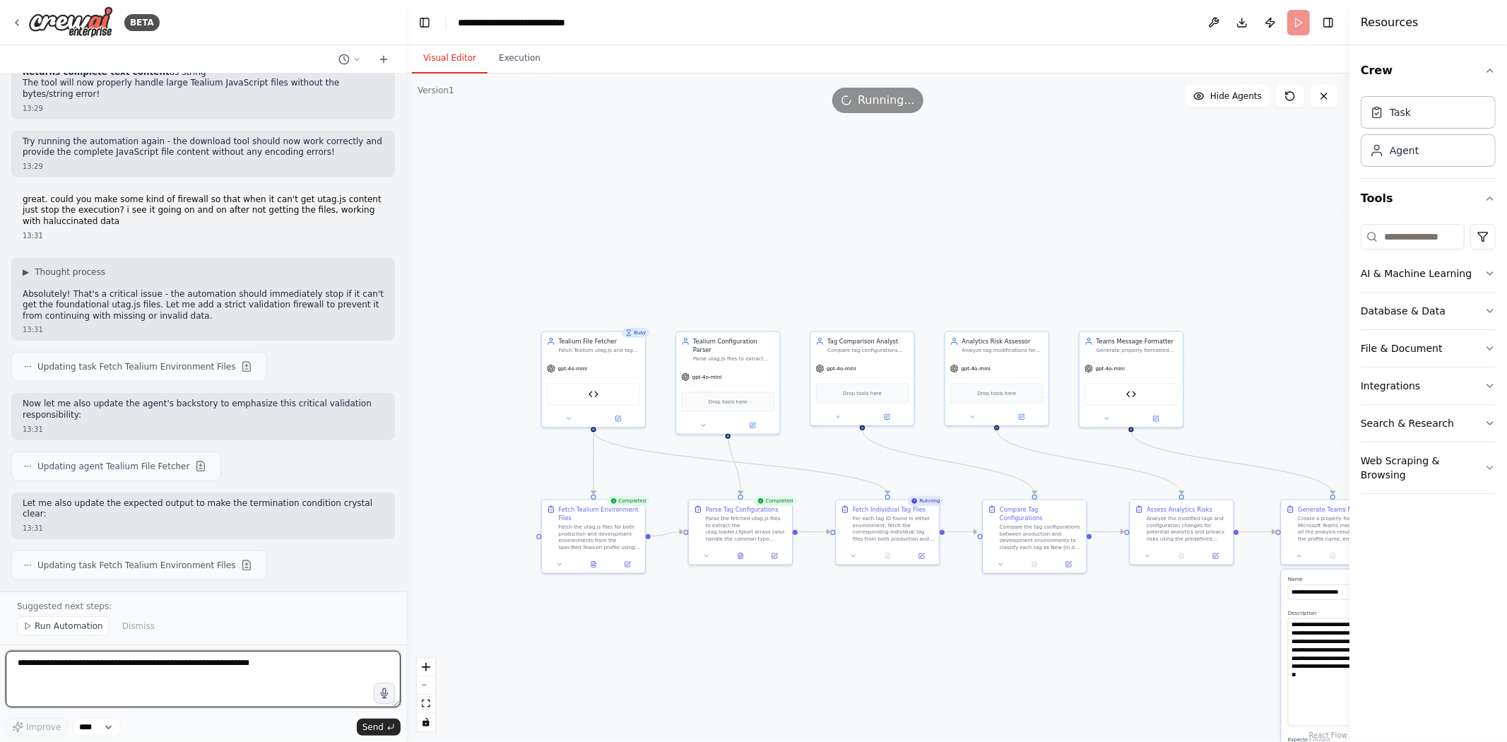
scroll to position [9991, 0]
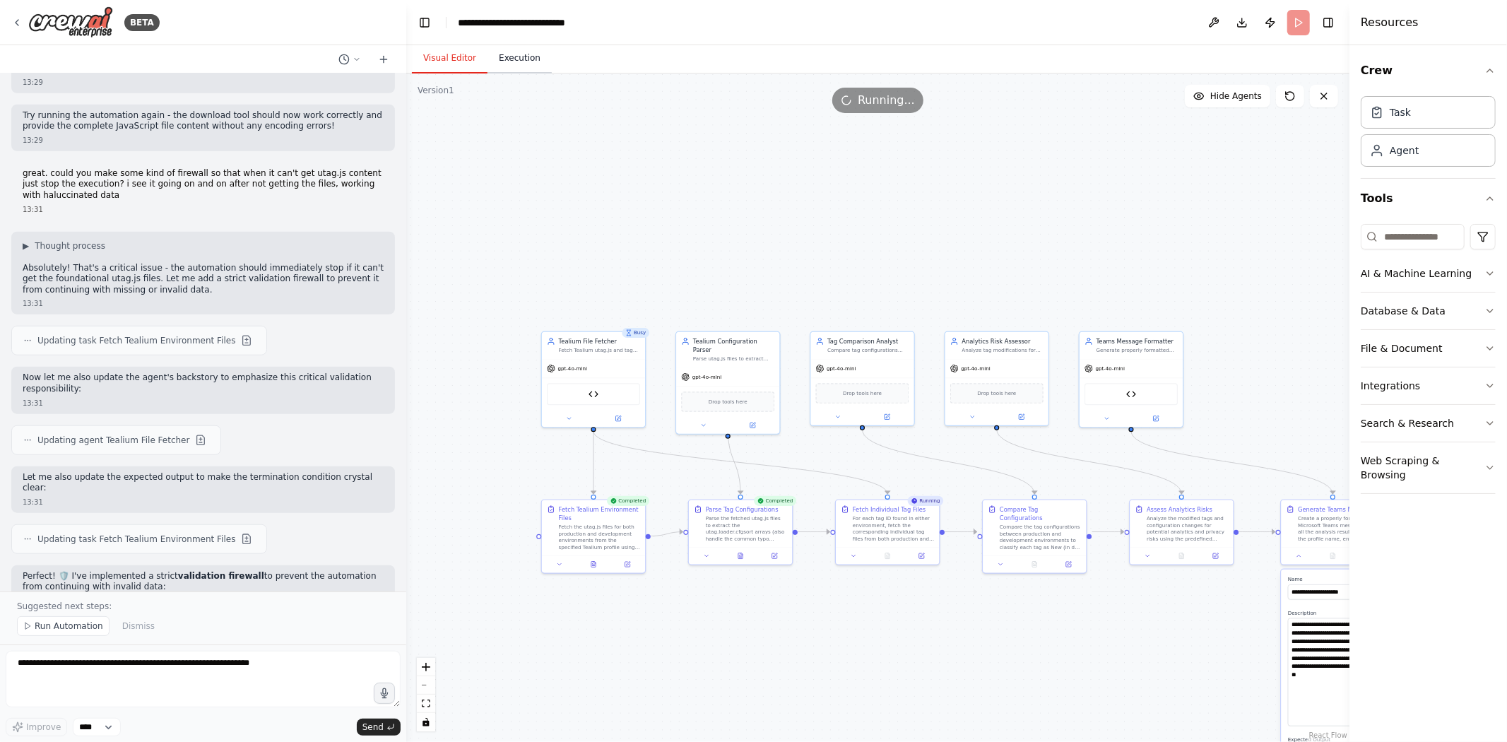
click at [511, 52] on button "Execution" at bounding box center [519, 59] width 64 height 30
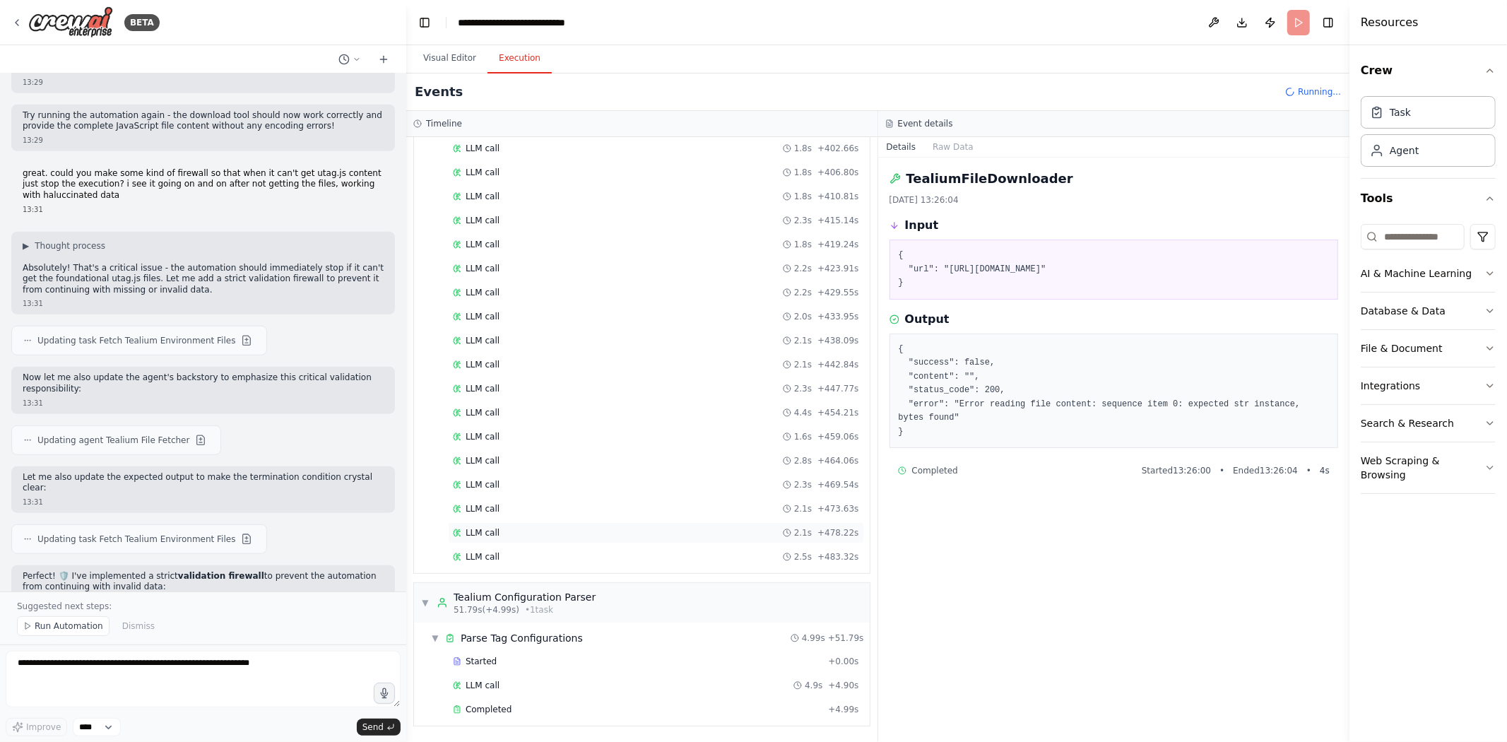
scroll to position [3437, 0]
click at [615, 516] on div "LLM call + 485.77s" at bounding box center [656, 557] width 406 height 11
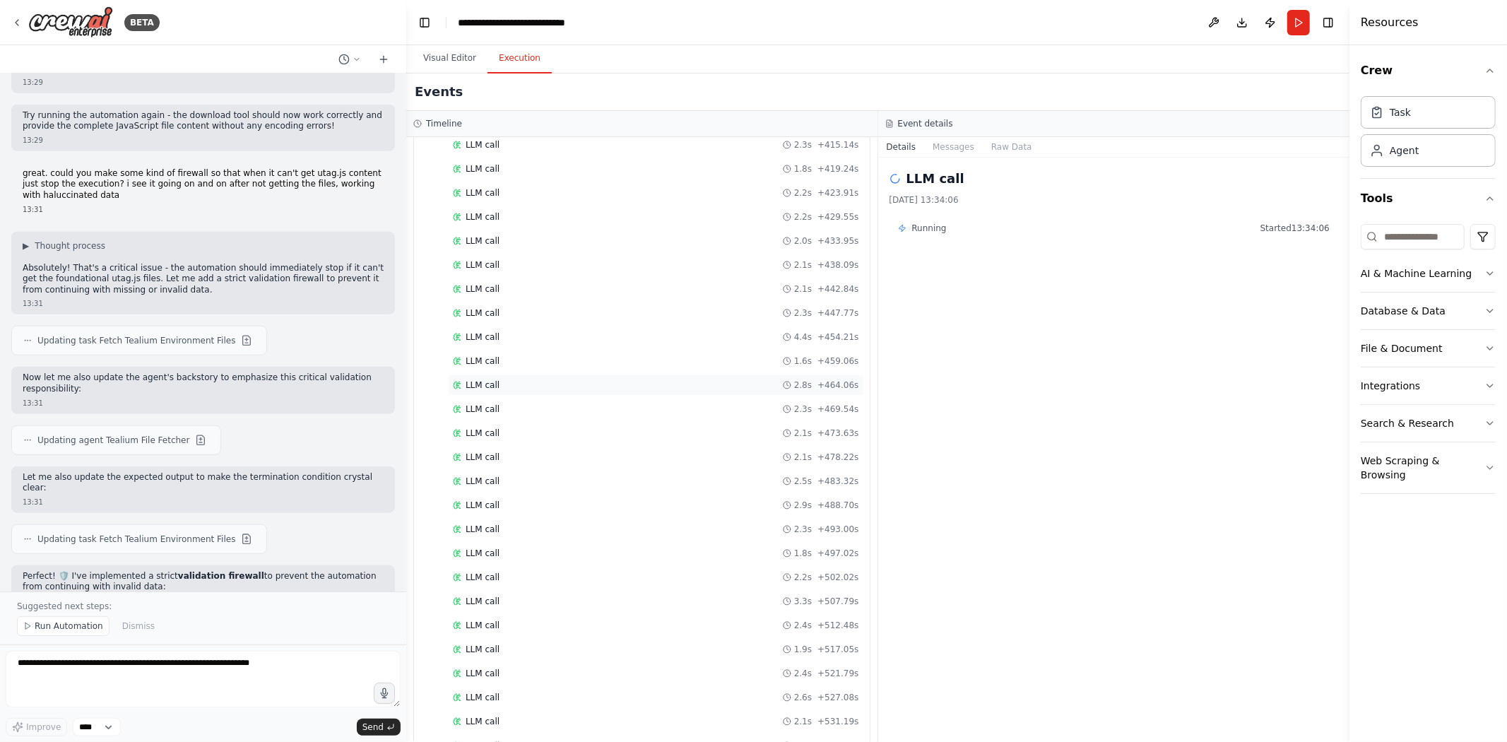
scroll to position [3727, 0]
click at [549, 516] on div "LLM call 1.9s + 539.69s" at bounding box center [656, 556] width 406 height 11
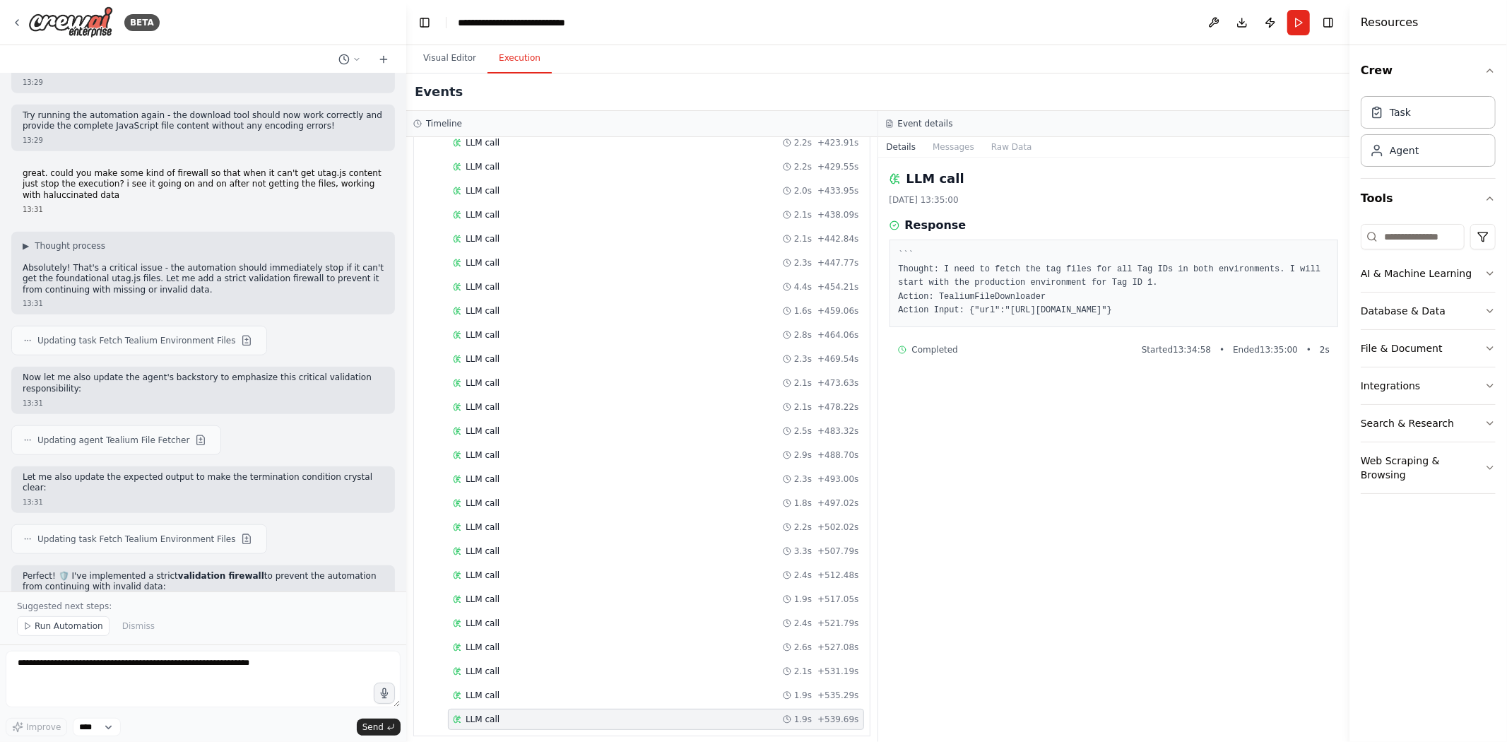
scroll to position [3649, 0]
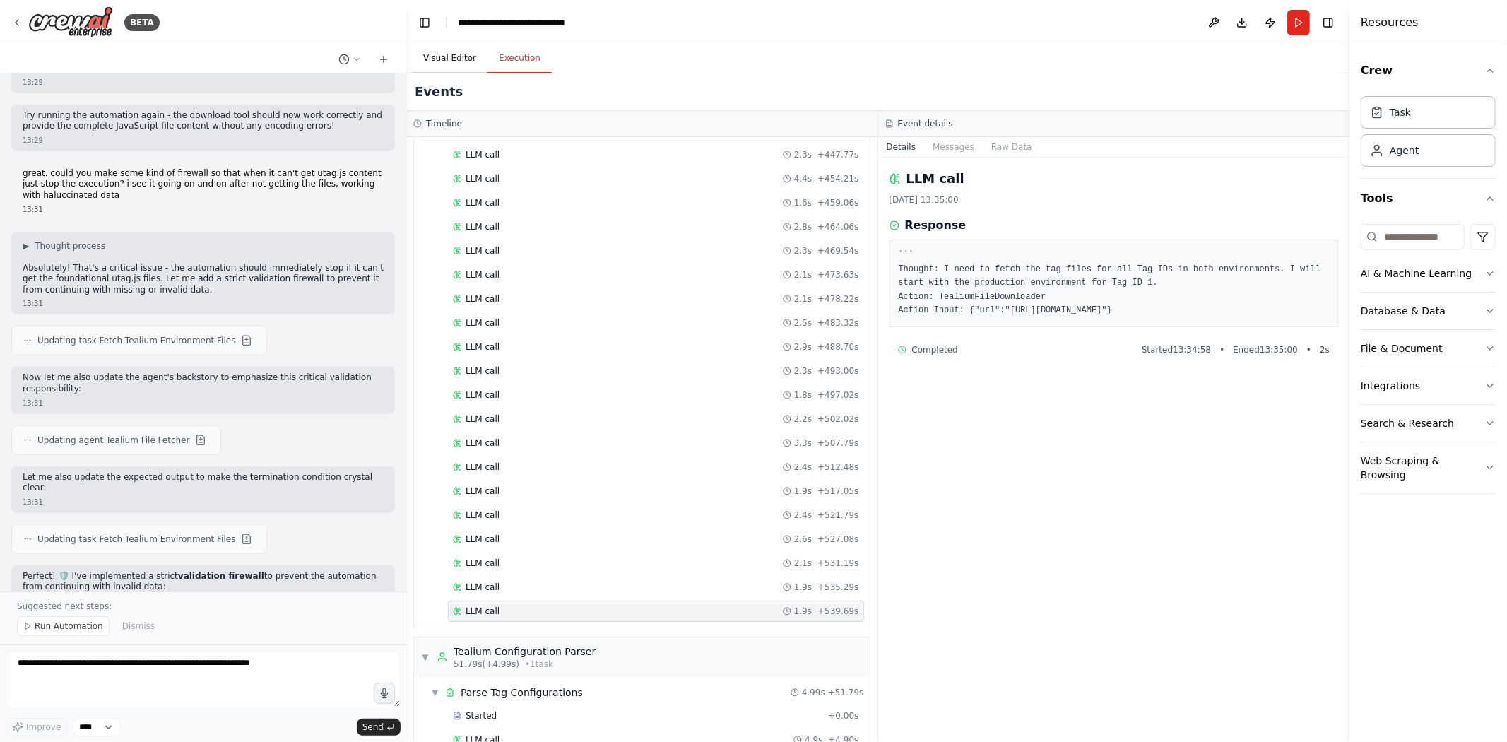
click at [446, 58] on button "Visual Editor" at bounding box center [450, 59] width 76 height 30
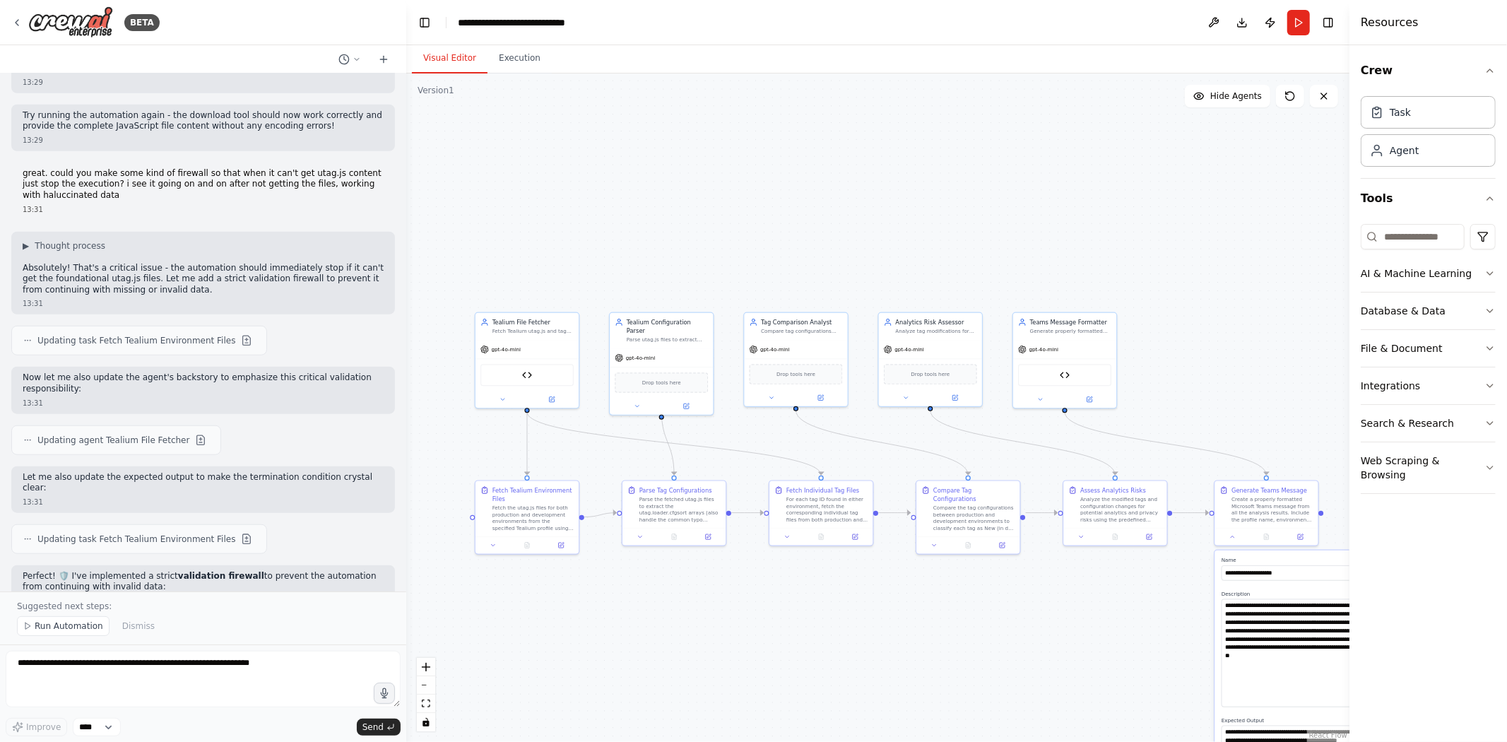
drag, startPoint x: 788, startPoint y: 220, endPoint x: 726, endPoint y: 196, distance: 66.0
click at [721, 201] on div ".deletable-edge-delete-btn { width: 20px; height: 20px; border: 0px solid #ffff…" at bounding box center [877, 407] width 943 height 668
click at [1130, 95] on icon at bounding box center [1289, 95] width 11 height 11
click at [1130, 22] on button "Run" at bounding box center [1298, 22] width 23 height 25
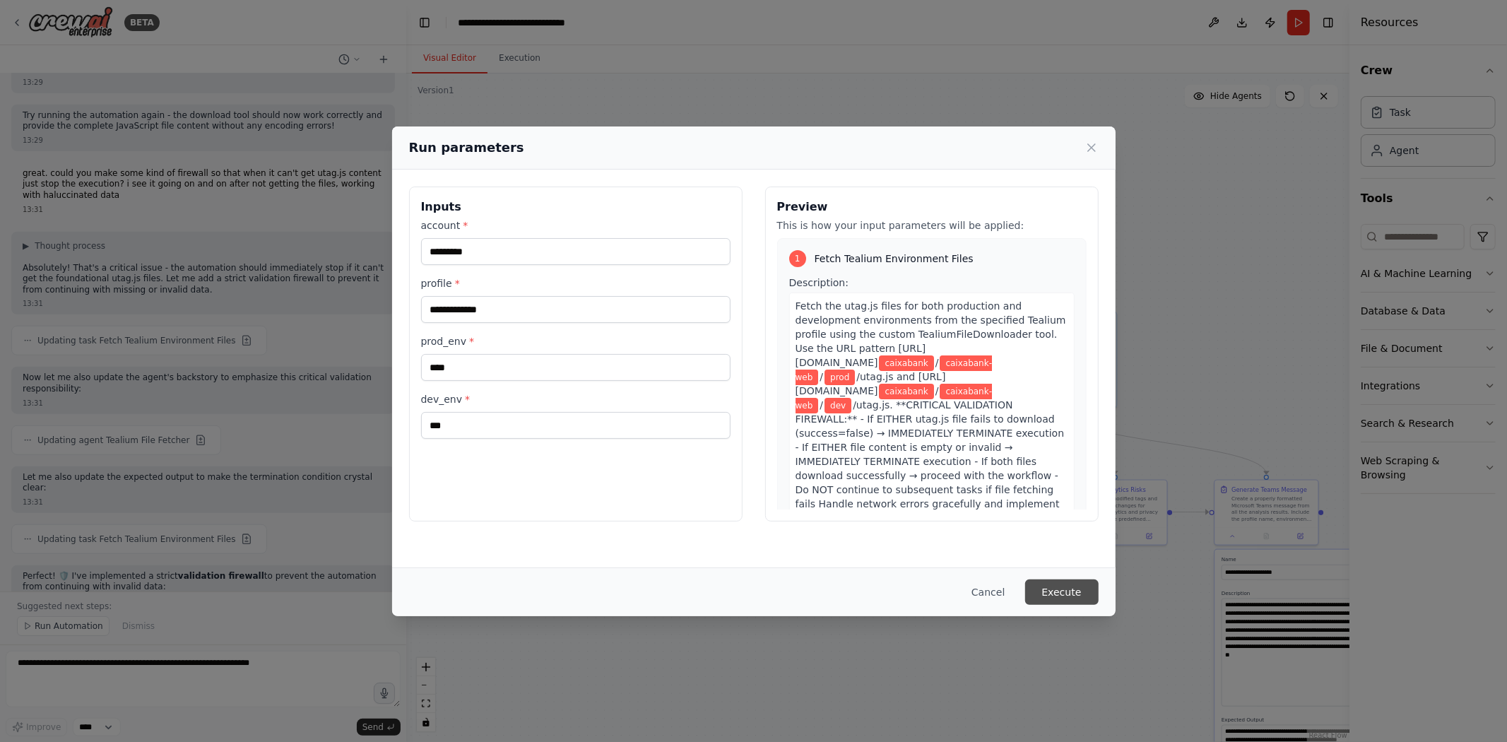
click at [1072, 516] on button "Execute" at bounding box center [1061, 591] width 73 height 25
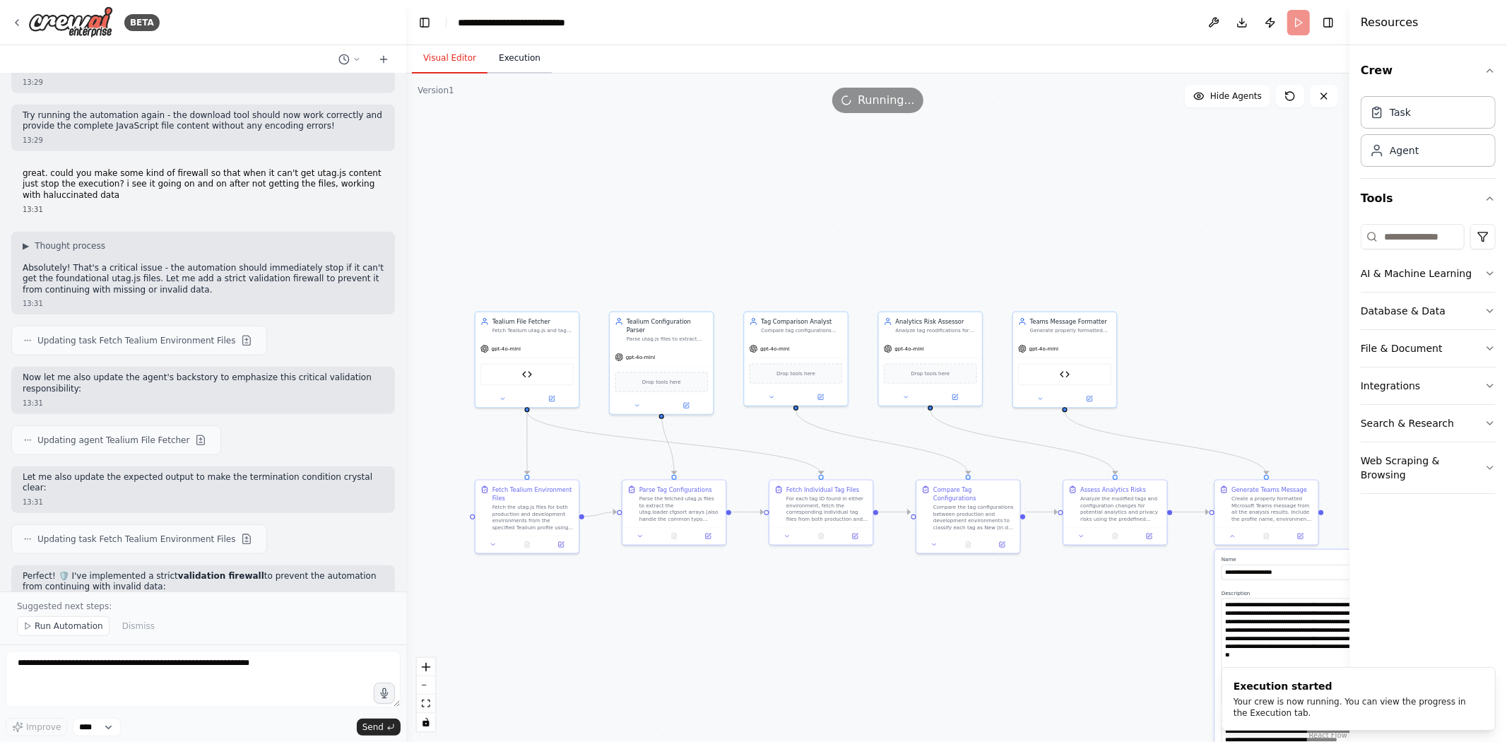
click at [516, 59] on button "Execution" at bounding box center [519, 59] width 64 height 30
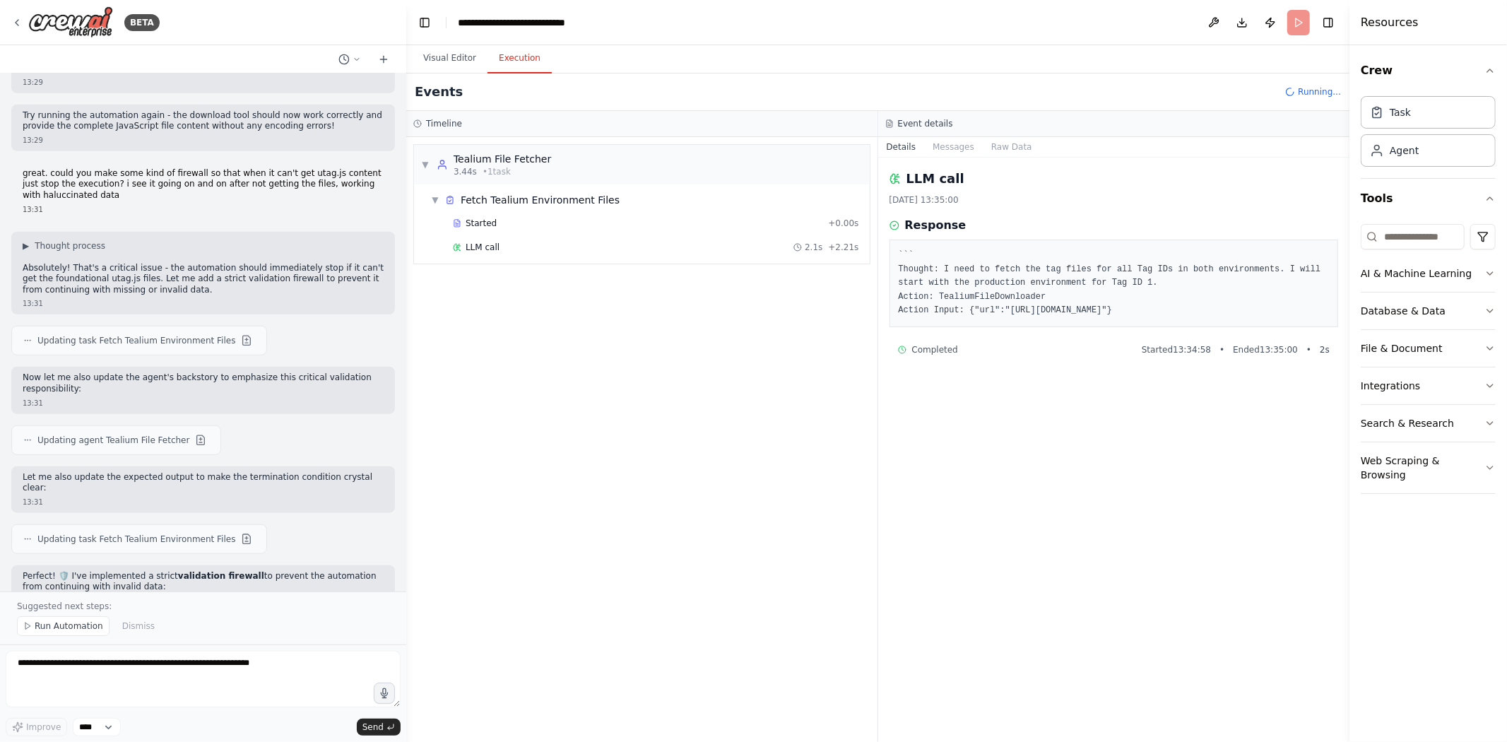
click at [540, 246] on div "LLM call 2.1s + 2.21s" at bounding box center [656, 247] width 406 height 11
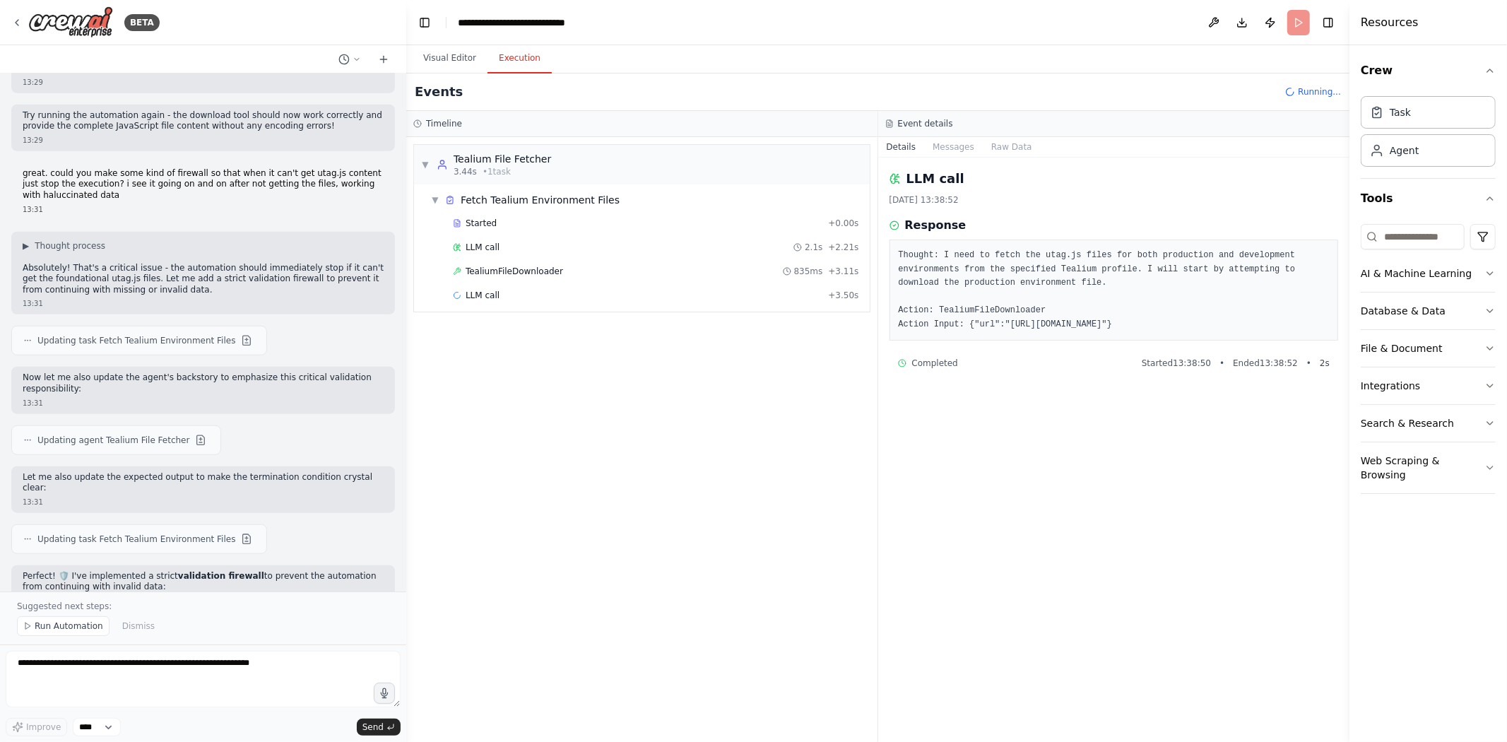
click at [531, 274] on span "TealiumFileDownloader" at bounding box center [514, 271] width 97 height 11
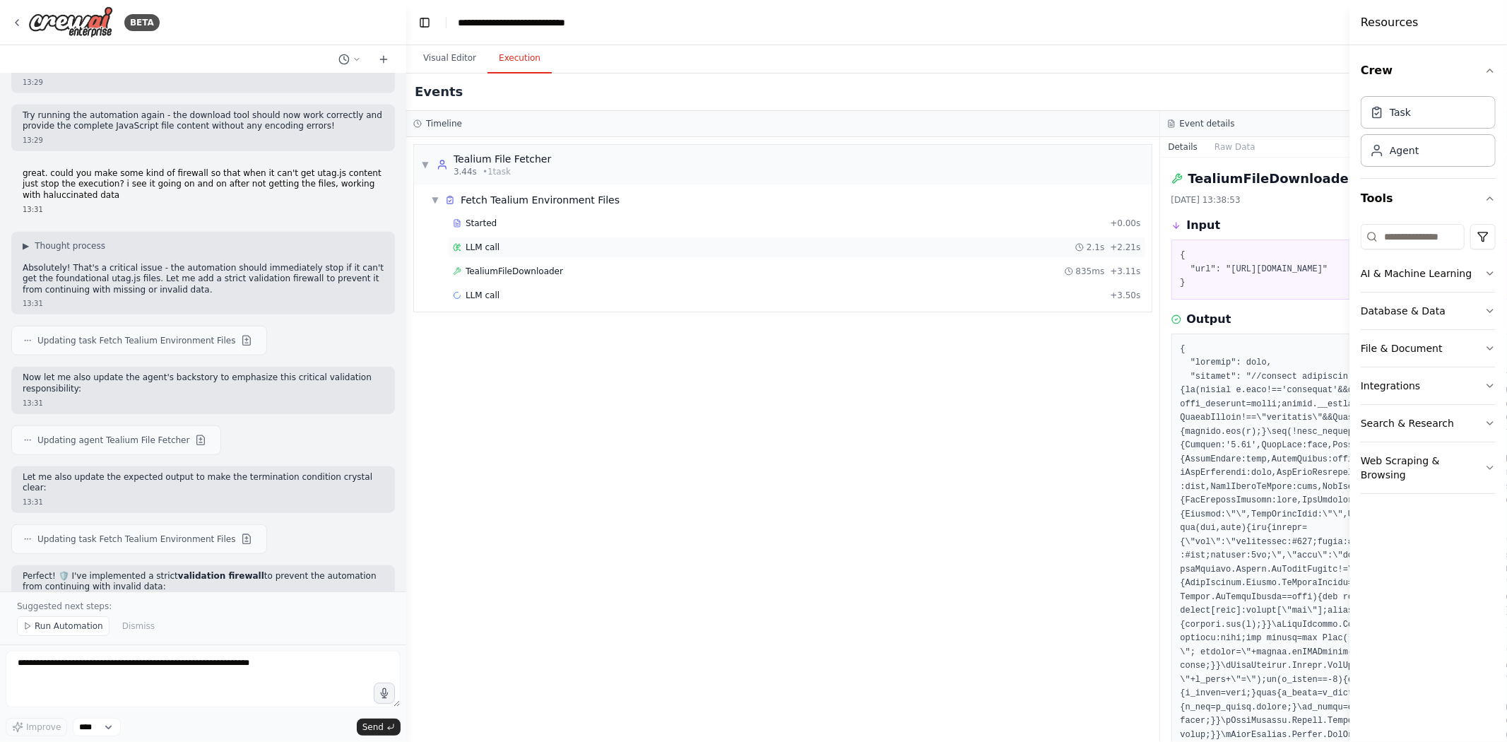
click at [1042, 249] on div "LLM call 2.1s + 2.21s" at bounding box center [797, 247] width 688 height 11
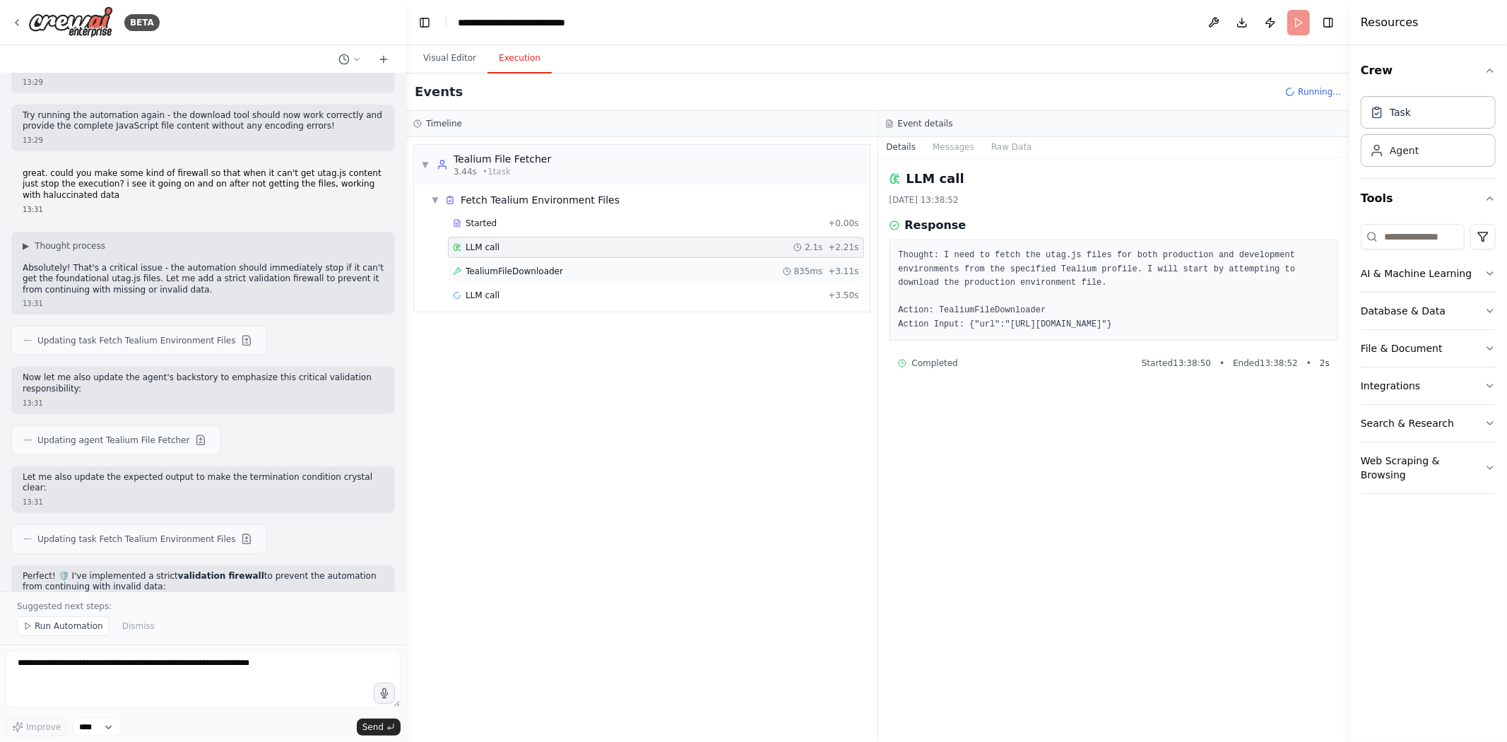
click at [685, 278] on div "TealiumFileDownloader 835ms + 3.11s" at bounding box center [656, 271] width 416 height 21
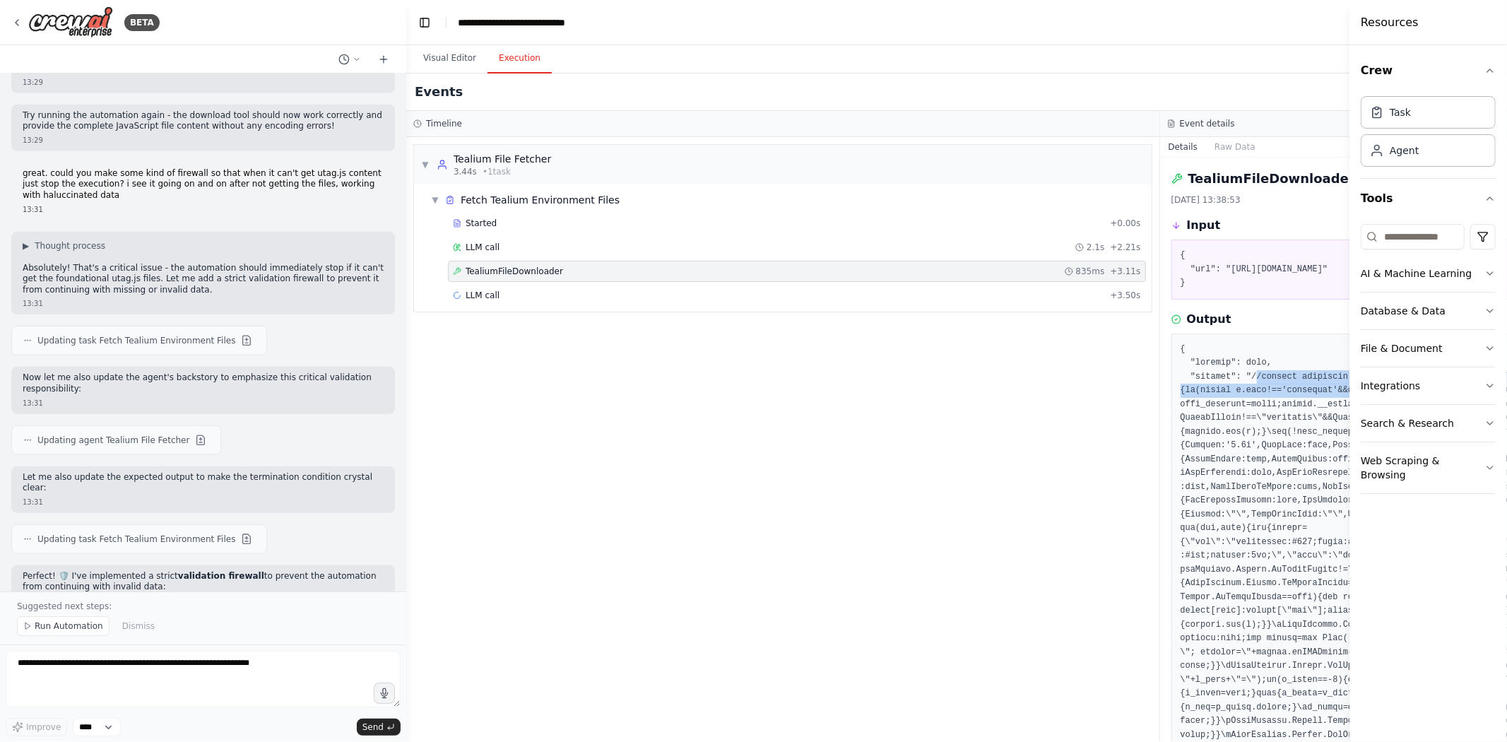
drag, startPoint x: 1249, startPoint y: 376, endPoint x: 1309, endPoint y: 391, distance: 61.8
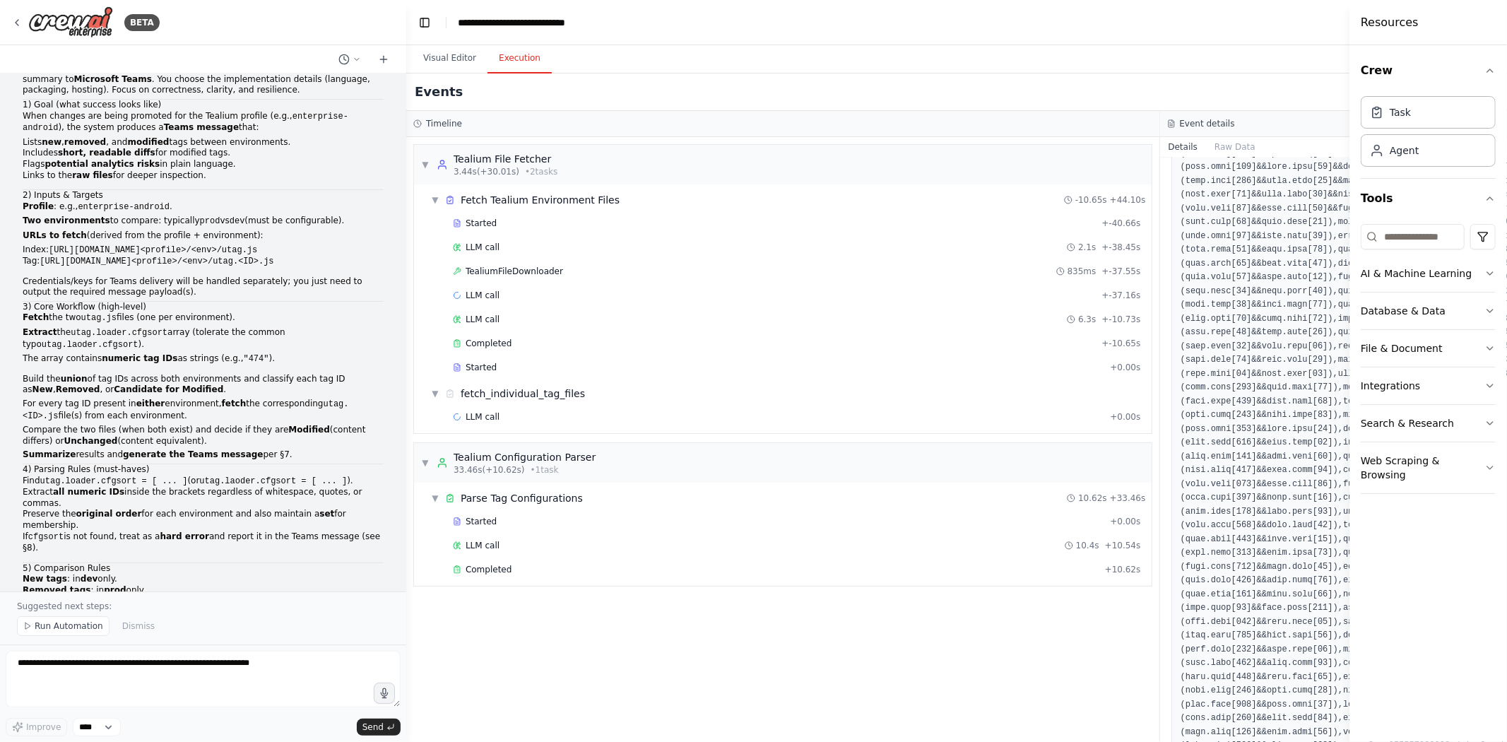
scroll to position [20424, 0]
drag, startPoint x: 1289, startPoint y: 208, endPoint x: 1279, endPoint y: 225, distance: 19.6
click at [1130, 24] on div "Resources" at bounding box center [1428, 22] width 158 height 45
click at [499, 350] on div "Completed + -10.65s" at bounding box center [797, 343] width 698 height 21
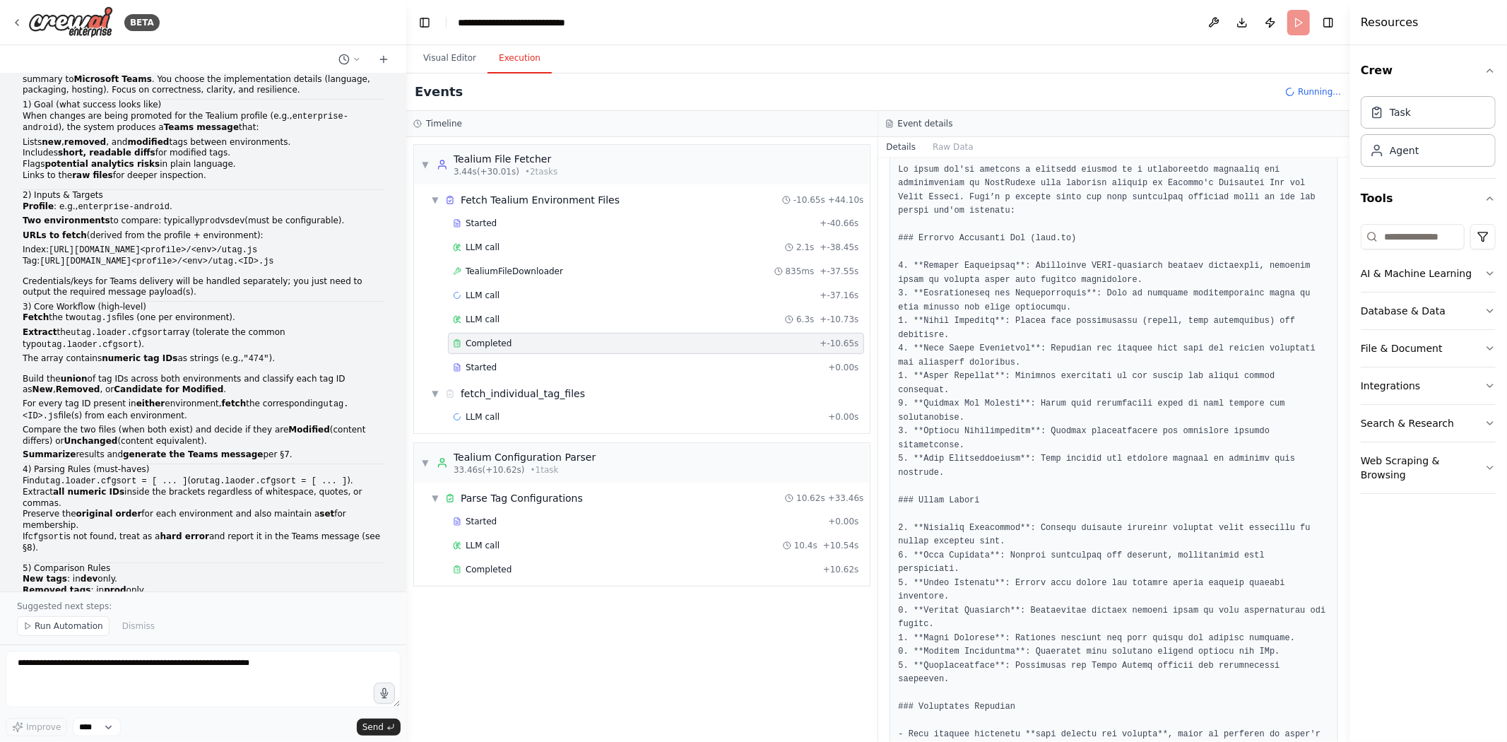
scroll to position [372, 0]
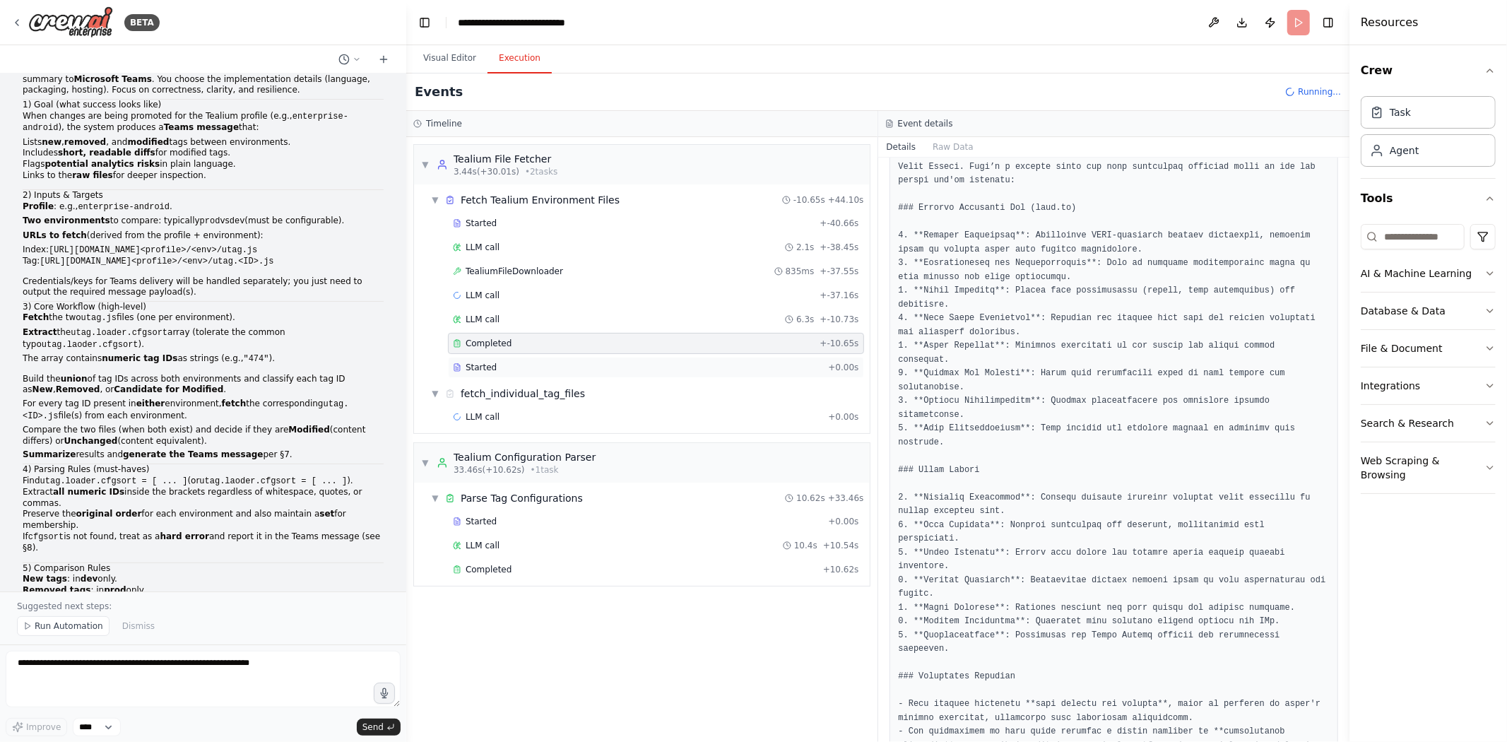
click at [509, 362] on div "Started" at bounding box center [637, 367] width 369 height 11
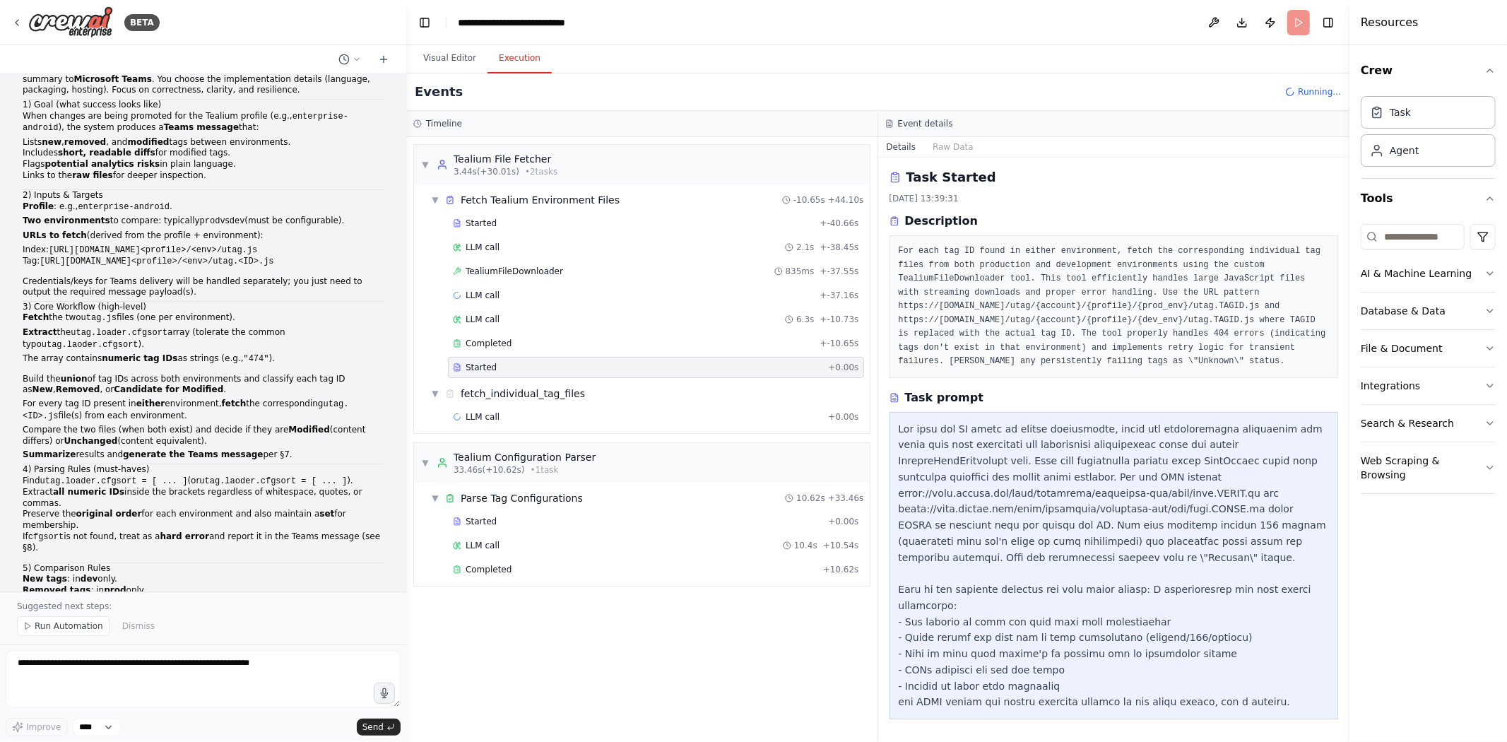
scroll to position [0, 0]
click at [528, 338] on div "Completed" at bounding box center [634, 343] width 362 height 11
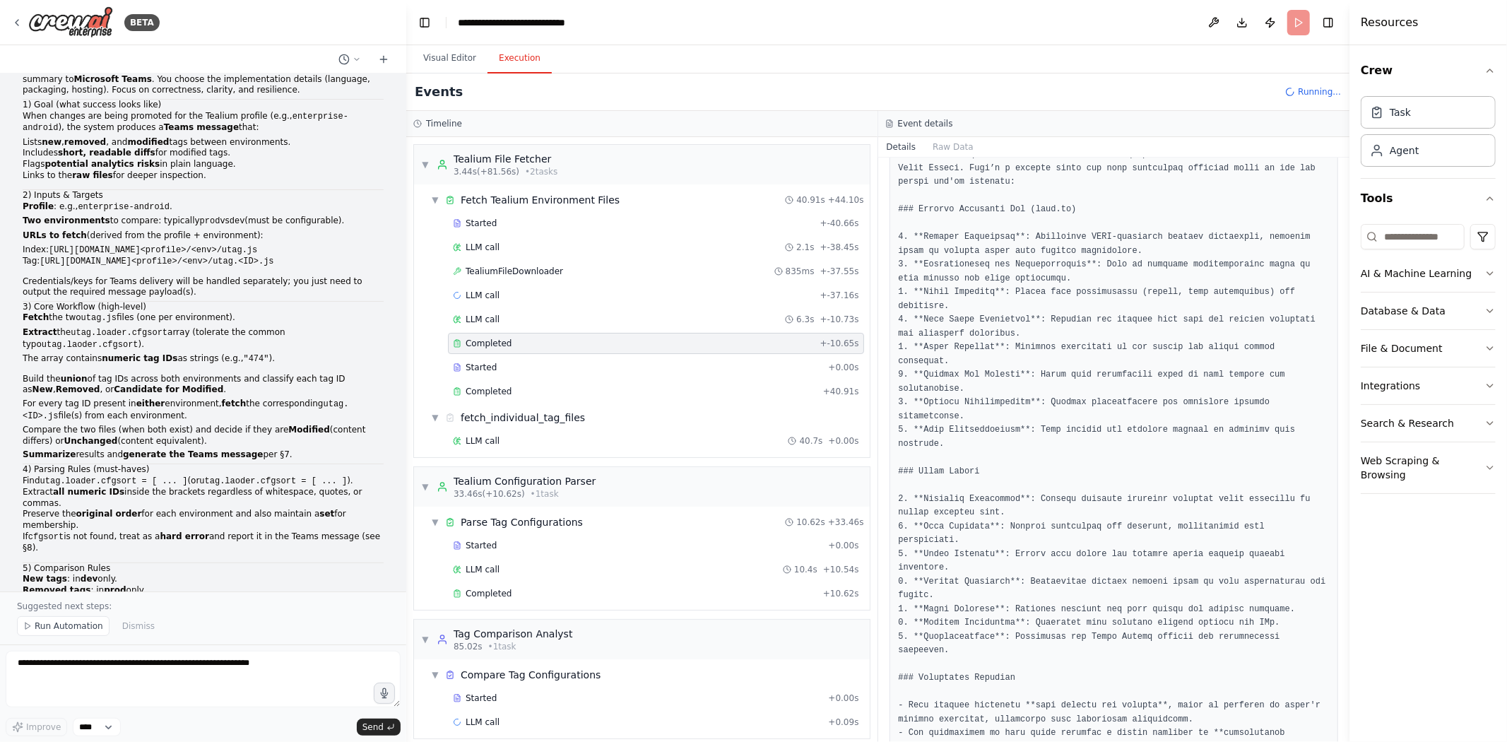
scroll to position [372, 0]
click at [514, 441] on div "LLM call 40.7s + 0.00s" at bounding box center [656, 440] width 406 height 11
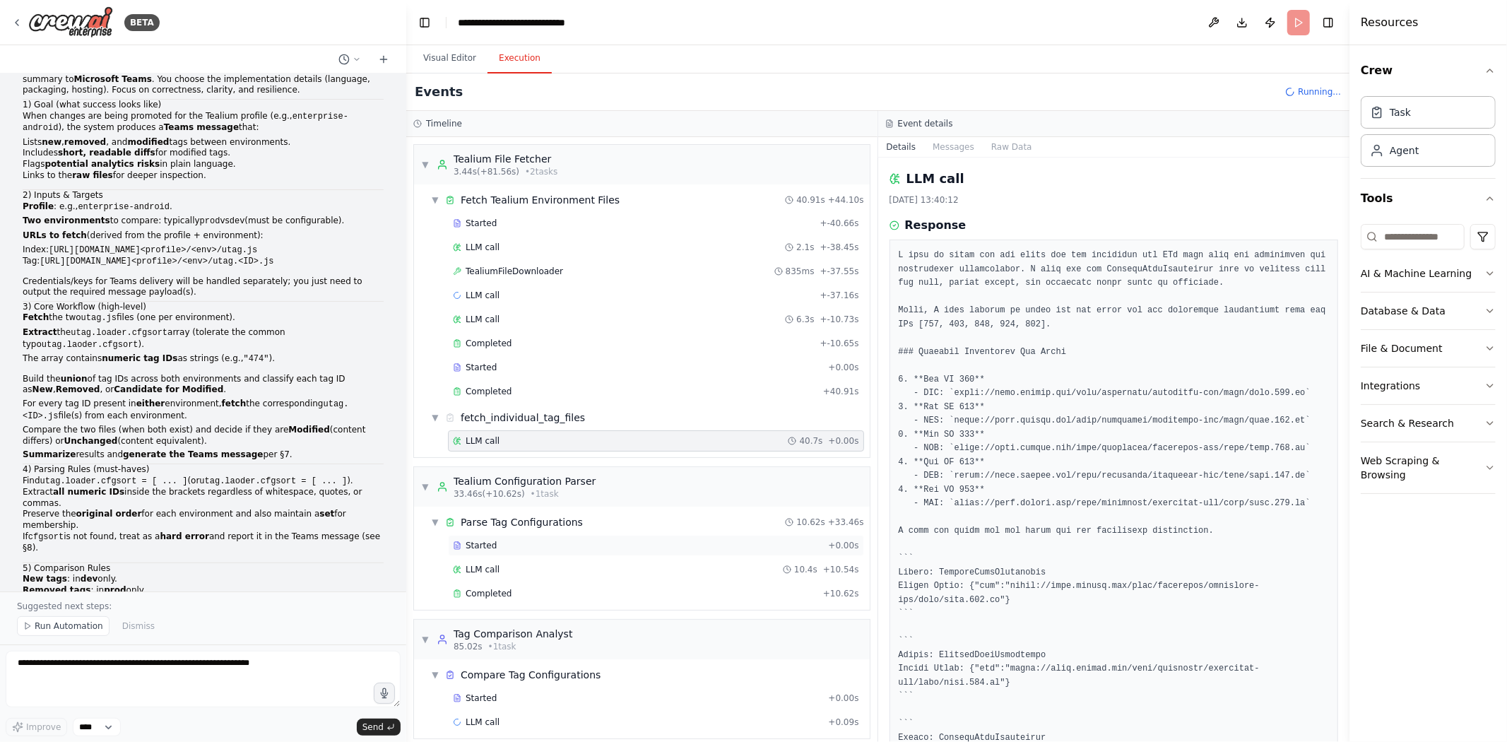
click at [491, 516] on span "Started" at bounding box center [481, 545] width 31 height 11
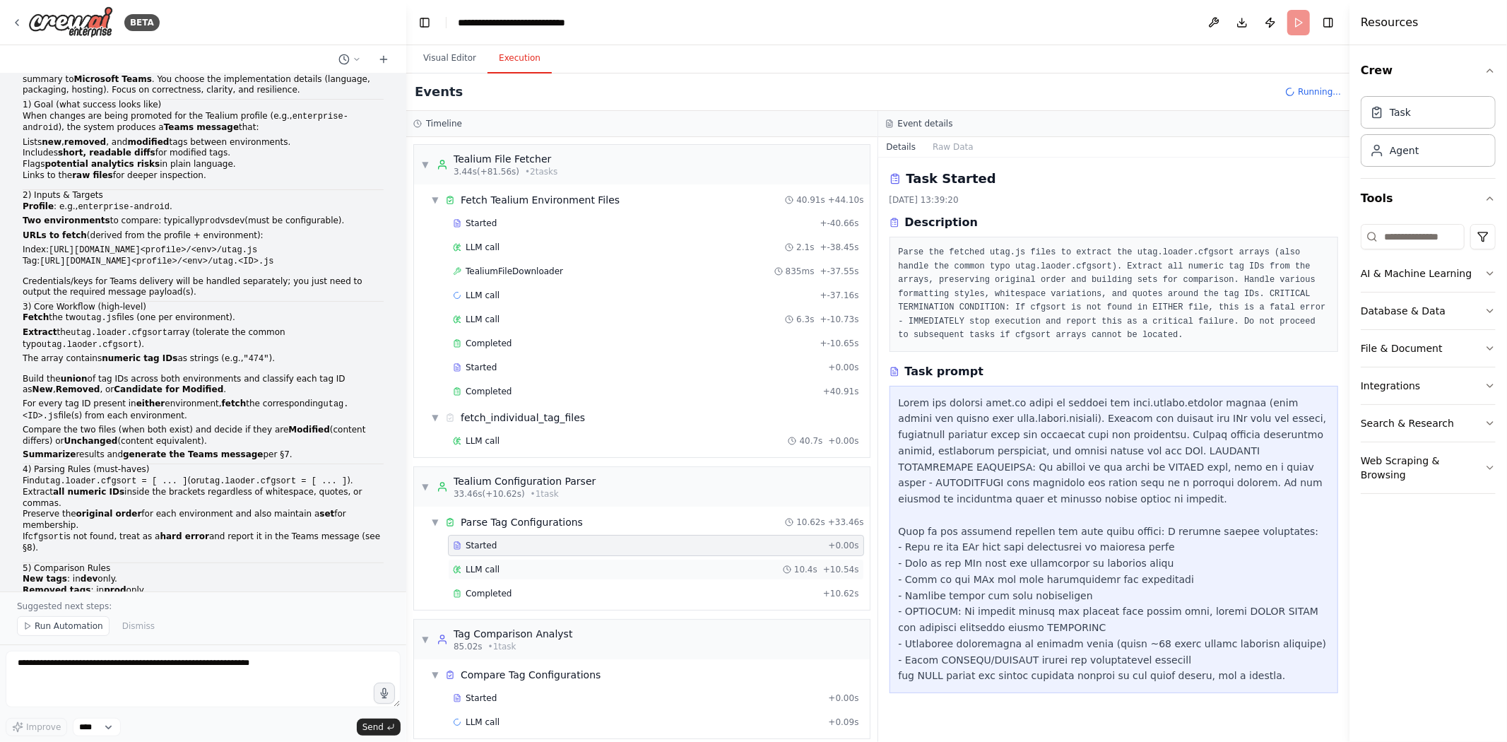
click at [587, 516] on div "LLM call 10.4s + 10.54s" at bounding box center [656, 569] width 406 height 11
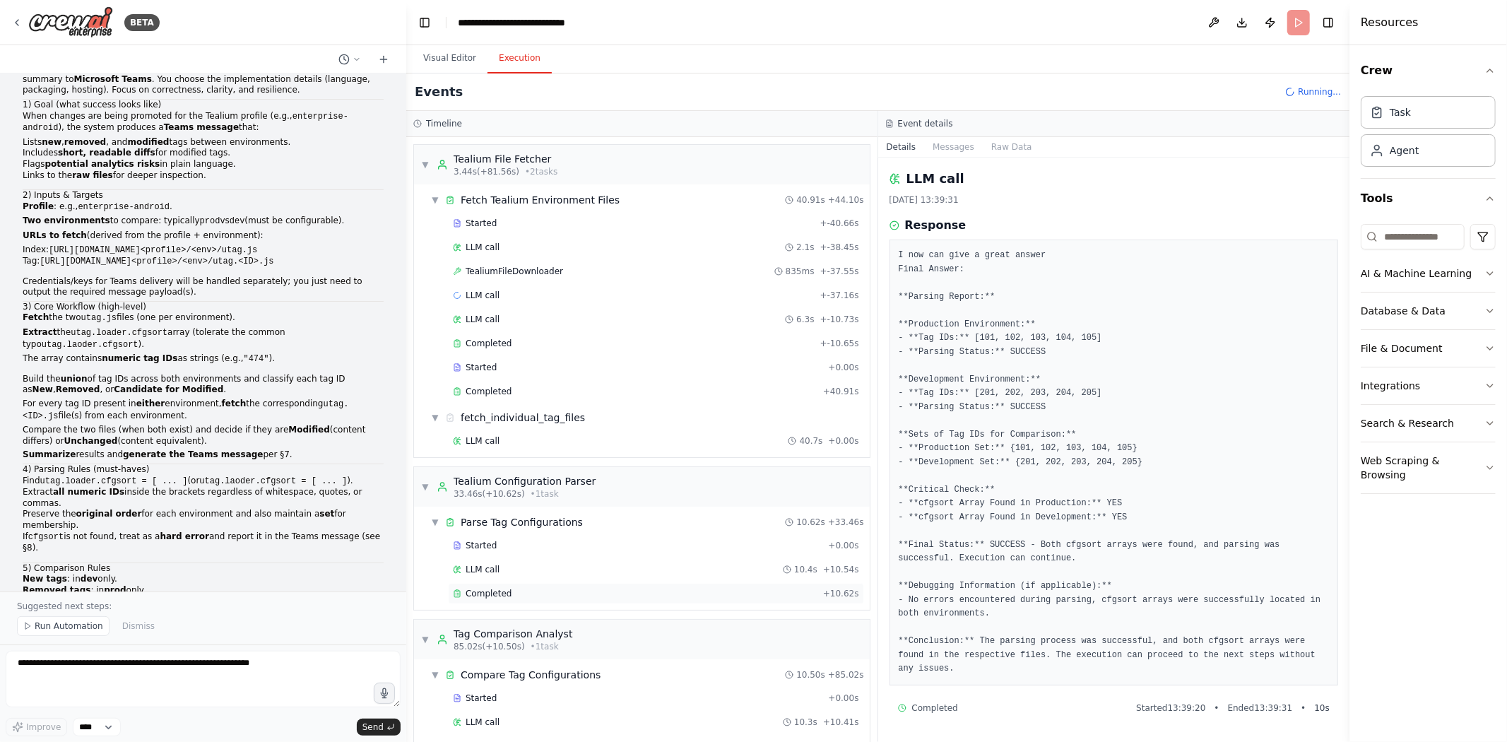
click at [588, 516] on div "Completed" at bounding box center [635, 593] width 365 height 11
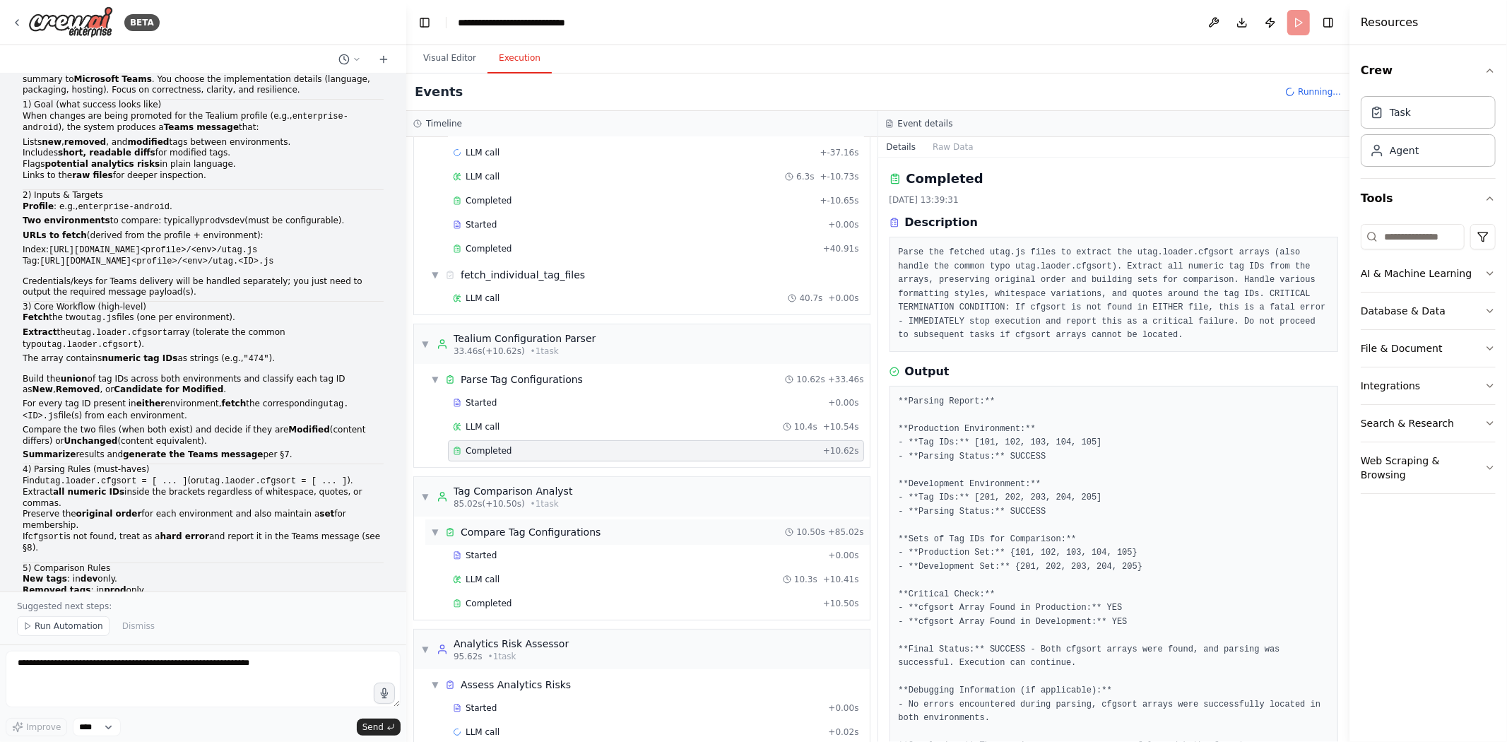
scroll to position [168, 0]
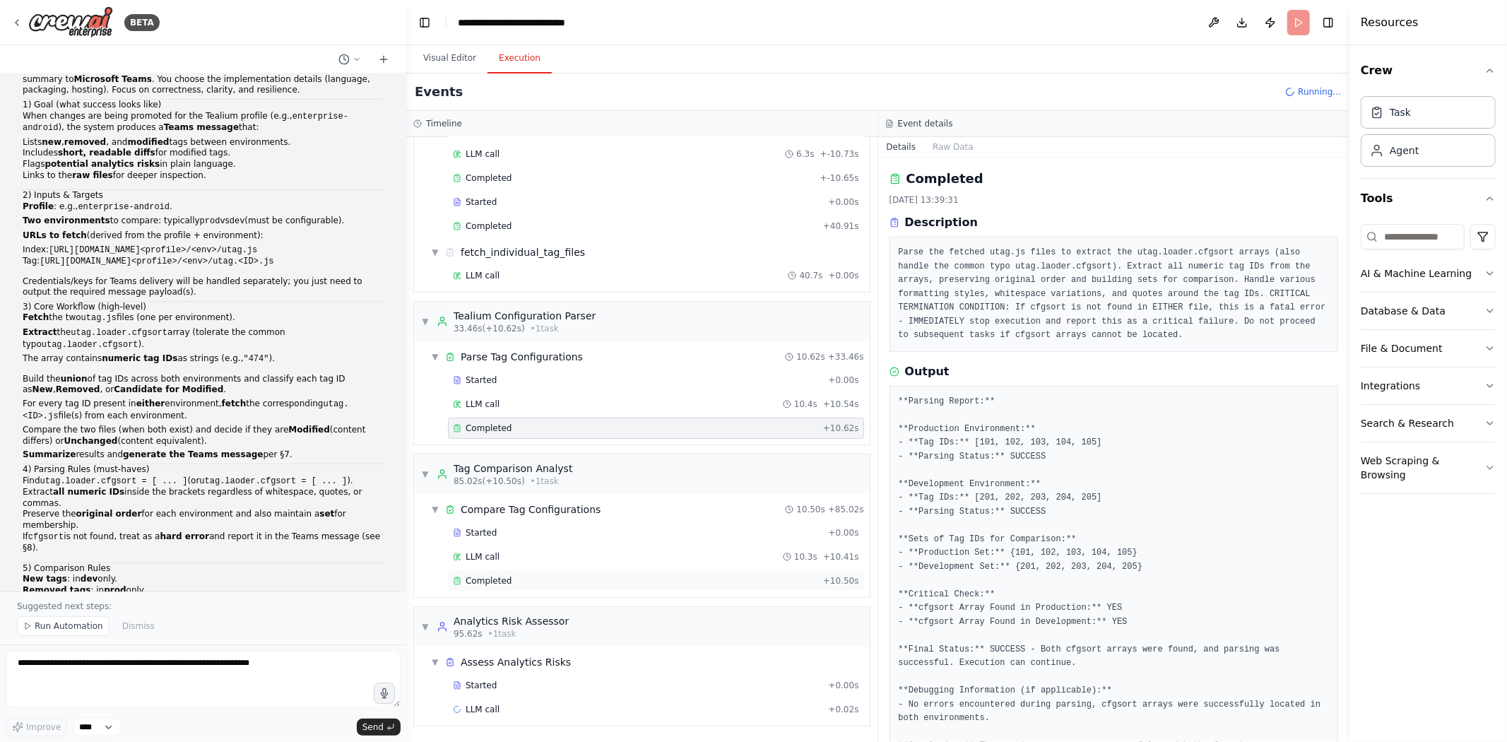
click at [495, 516] on span "Completed" at bounding box center [489, 580] width 46 height 11
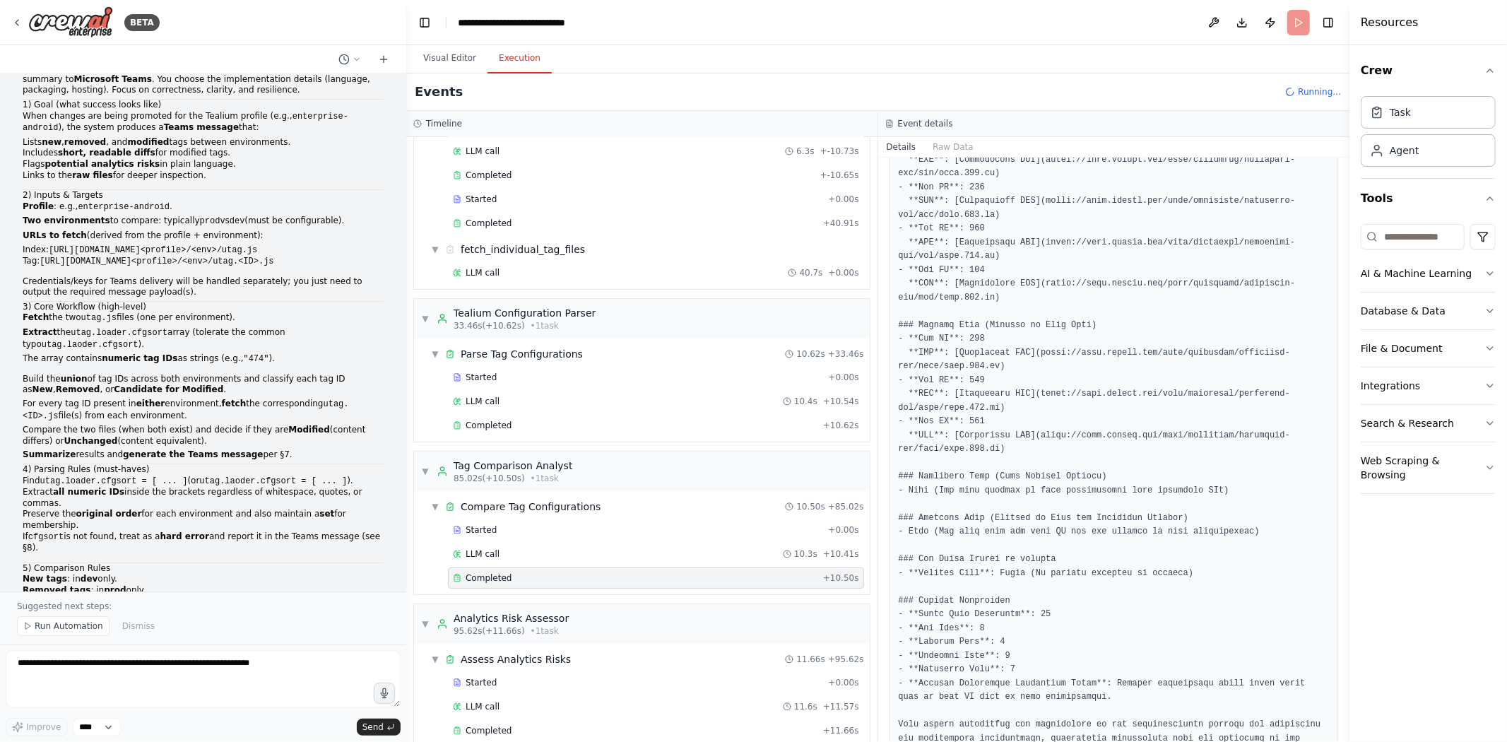
scroll to position [372, 0]
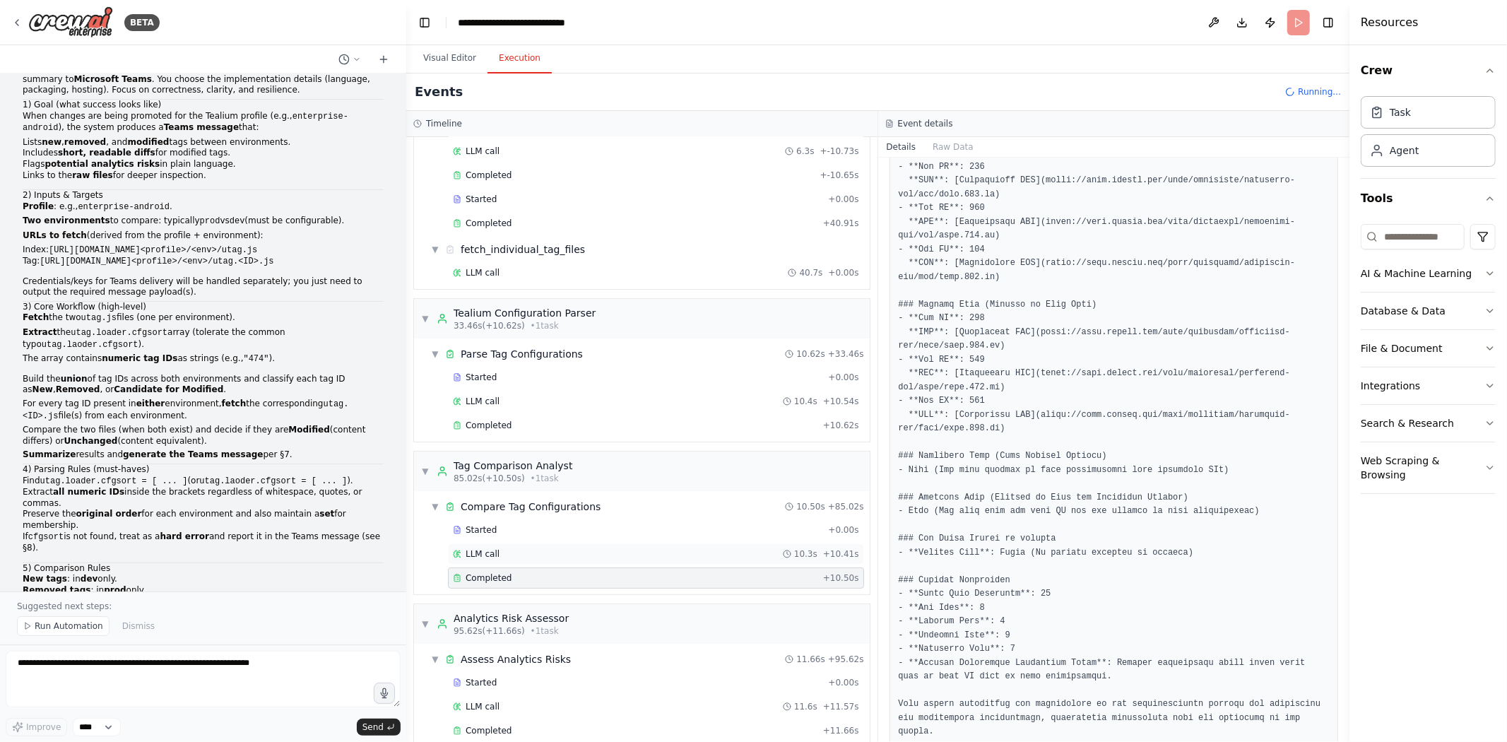
click at [498, 516] on div "LLM call 10.3s + 10.41s" at bounding box center [656, 553] width 406 height 11
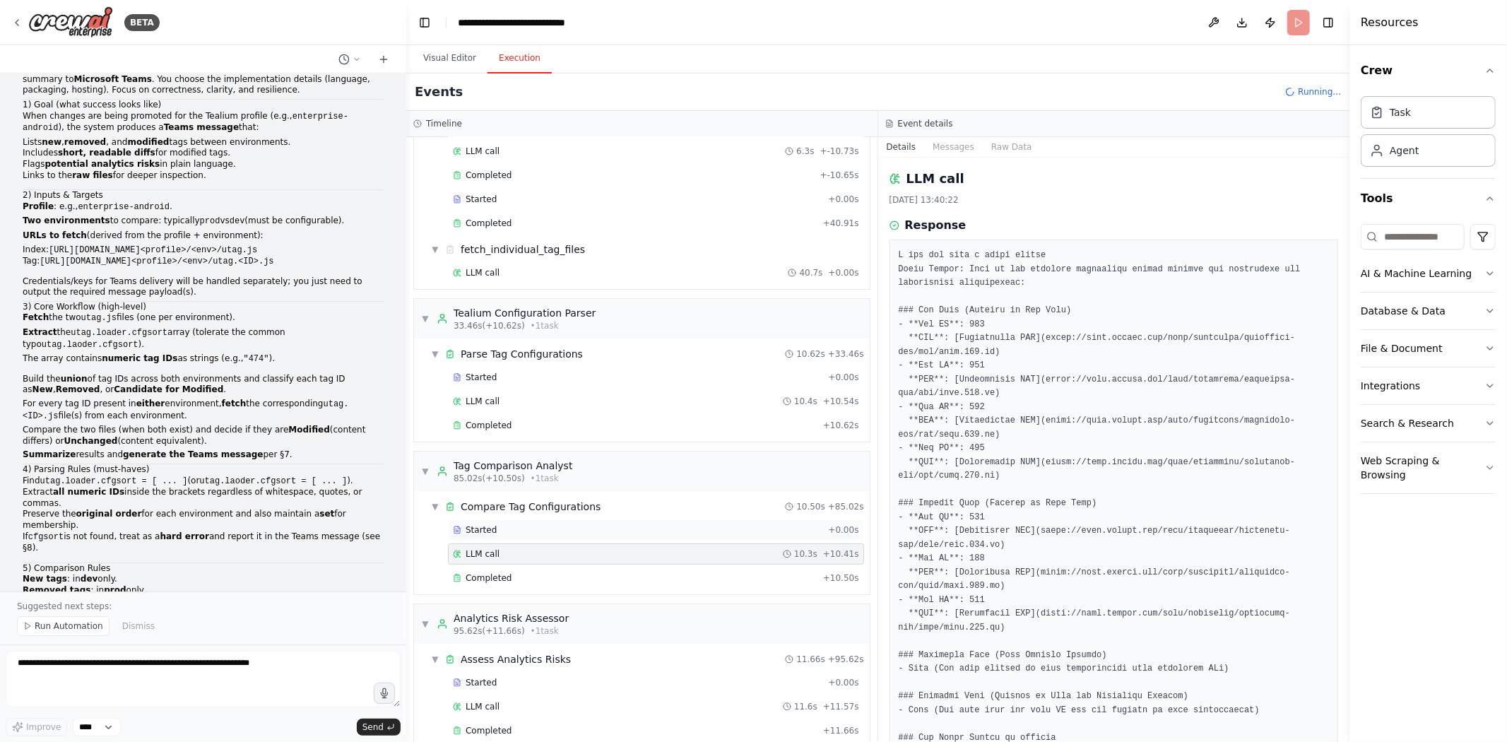
click at [497, 516] on div "Started" at bounding box center [637, 529] width 369 height 11
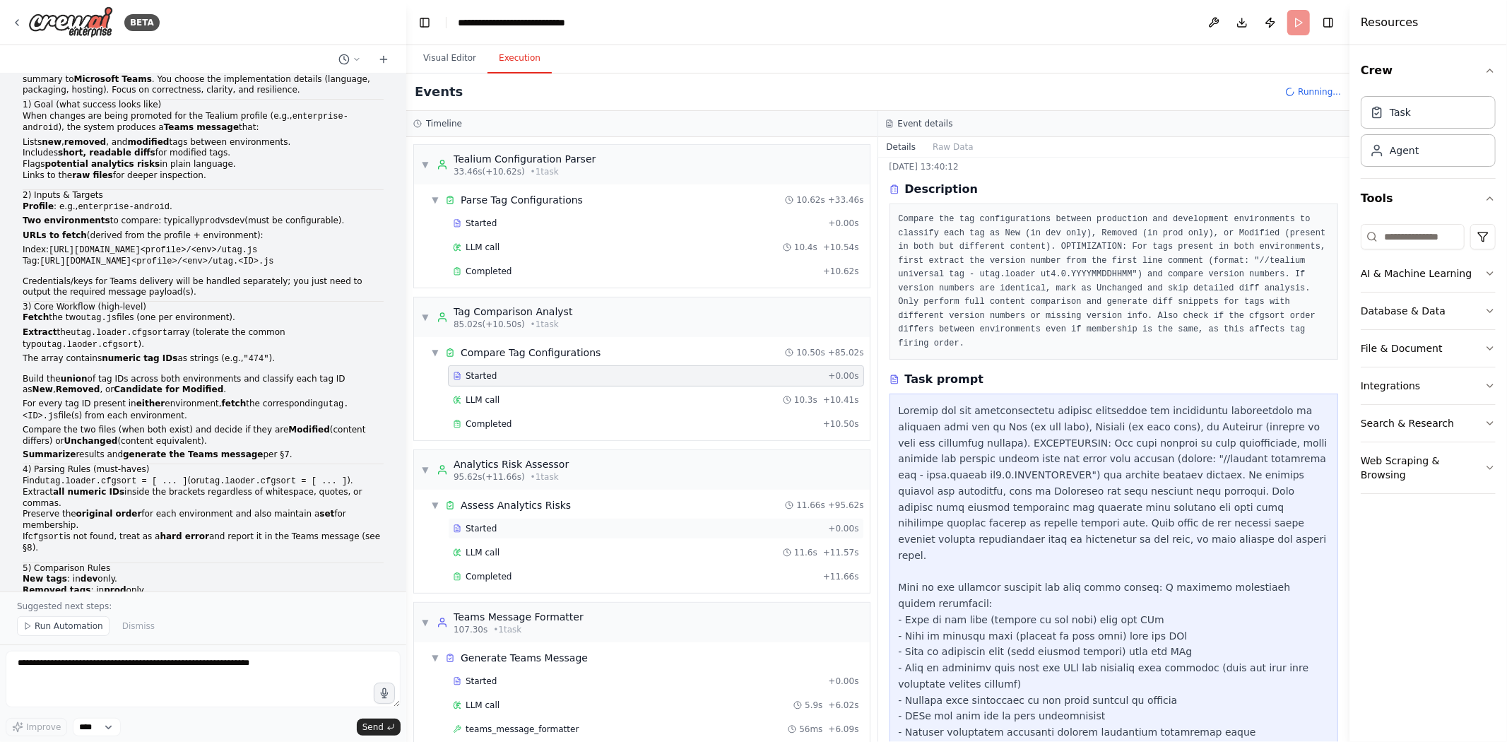
scroll to position [326, 0]
click at [492, 398] on span "LLM call" at bounding box center [483, 396] width 34 height 11
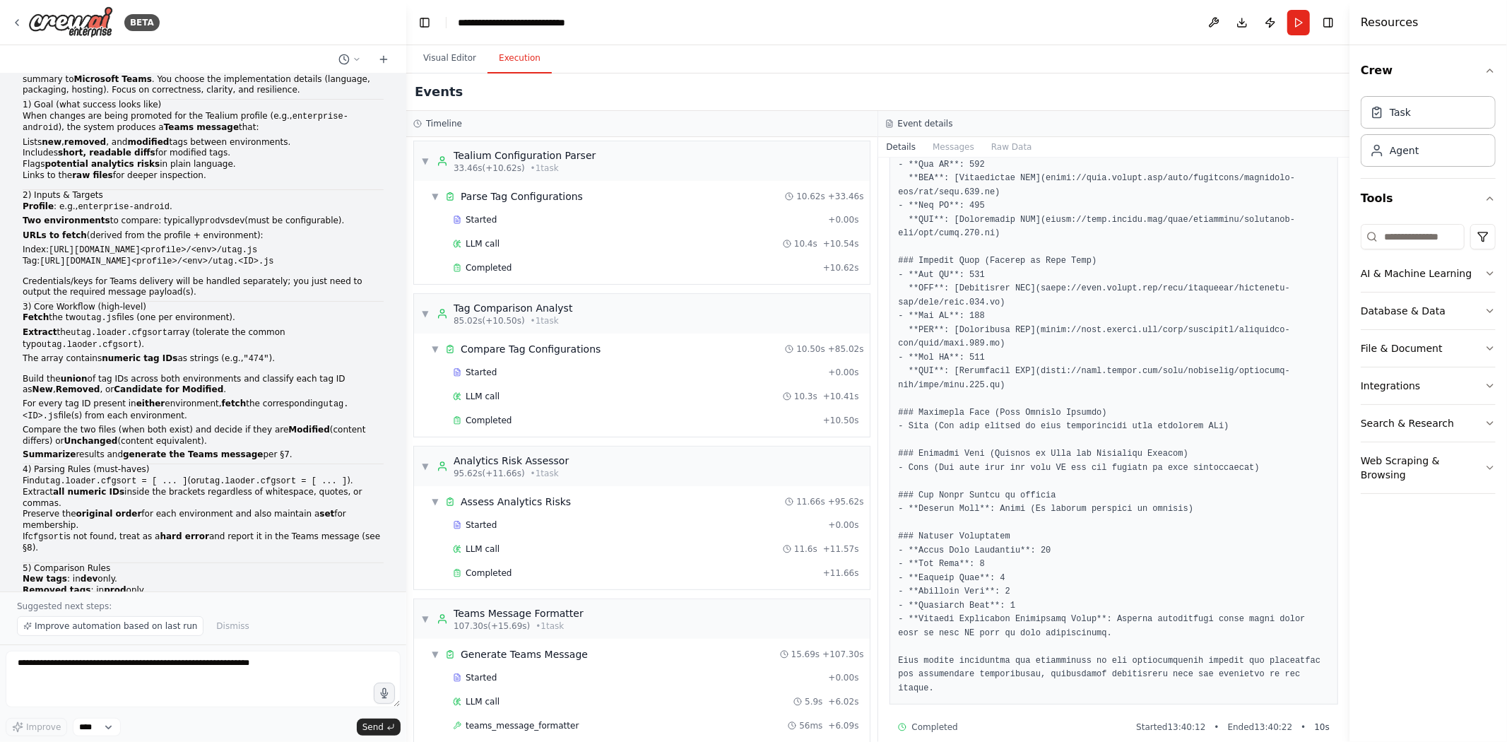
scroll to position [244, 0]
click at [493, 420] on span "Completed" at bounding box center [489, 420] width 46 height 11
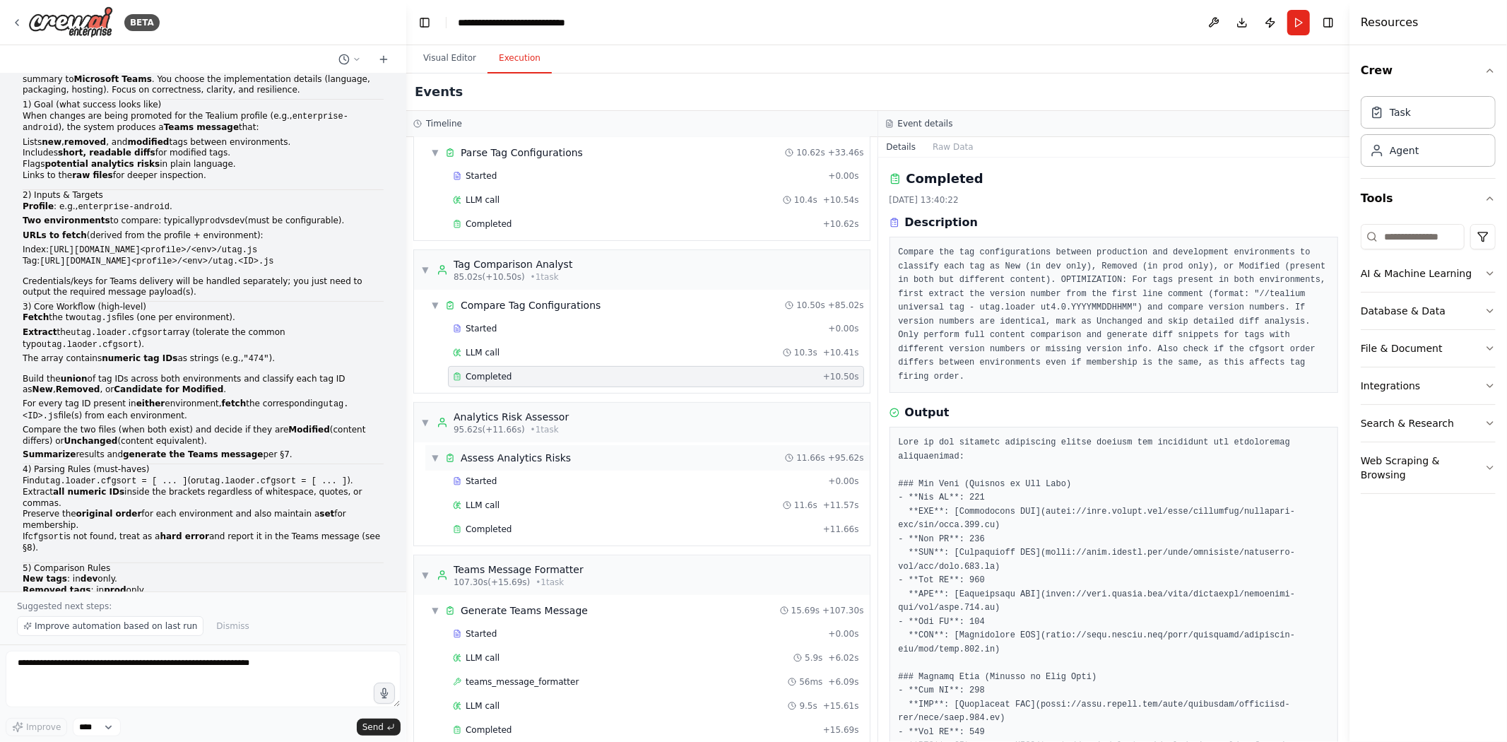
scroll to position [393, 0]
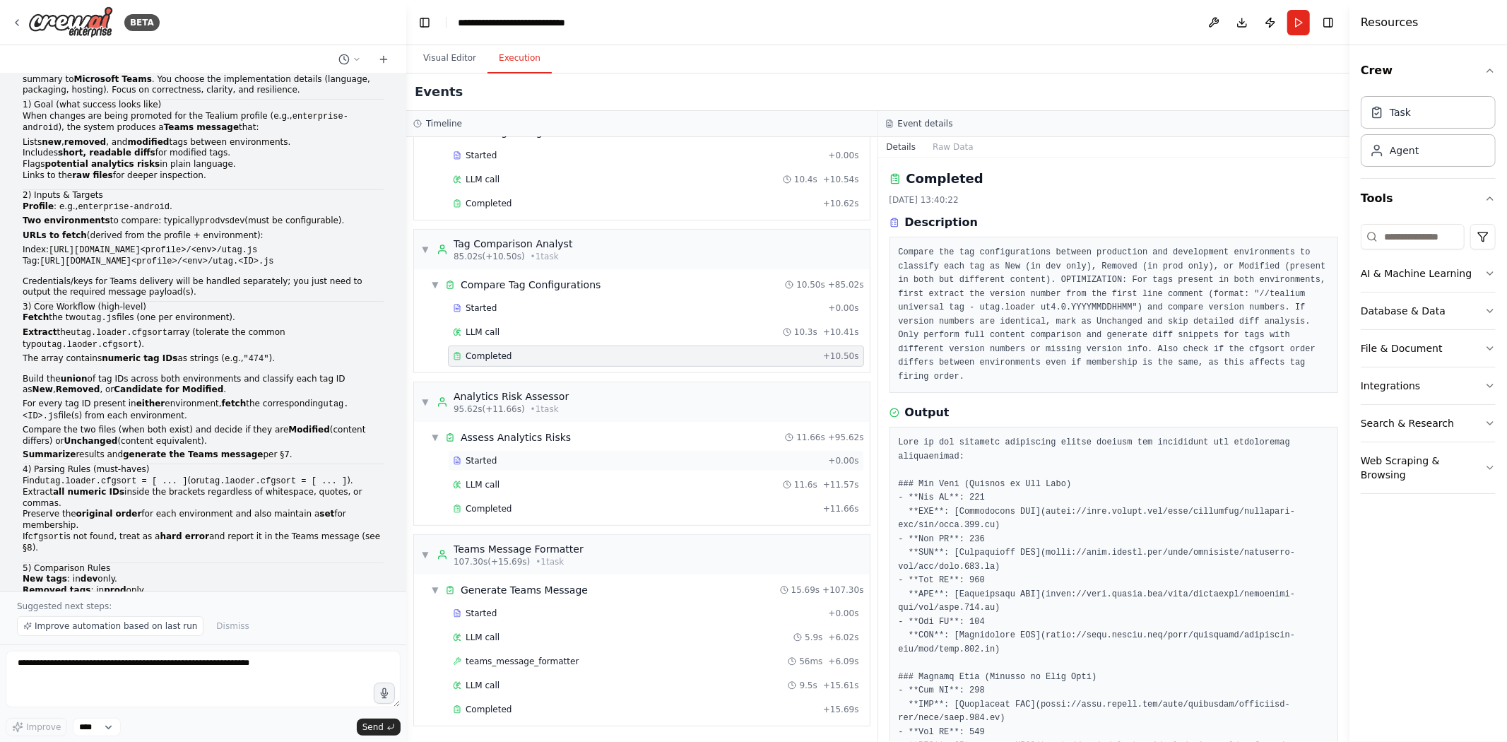
click at [498, 465] on div "Started + 0.00s" at bounding box center [656, 460] width 416 height 21
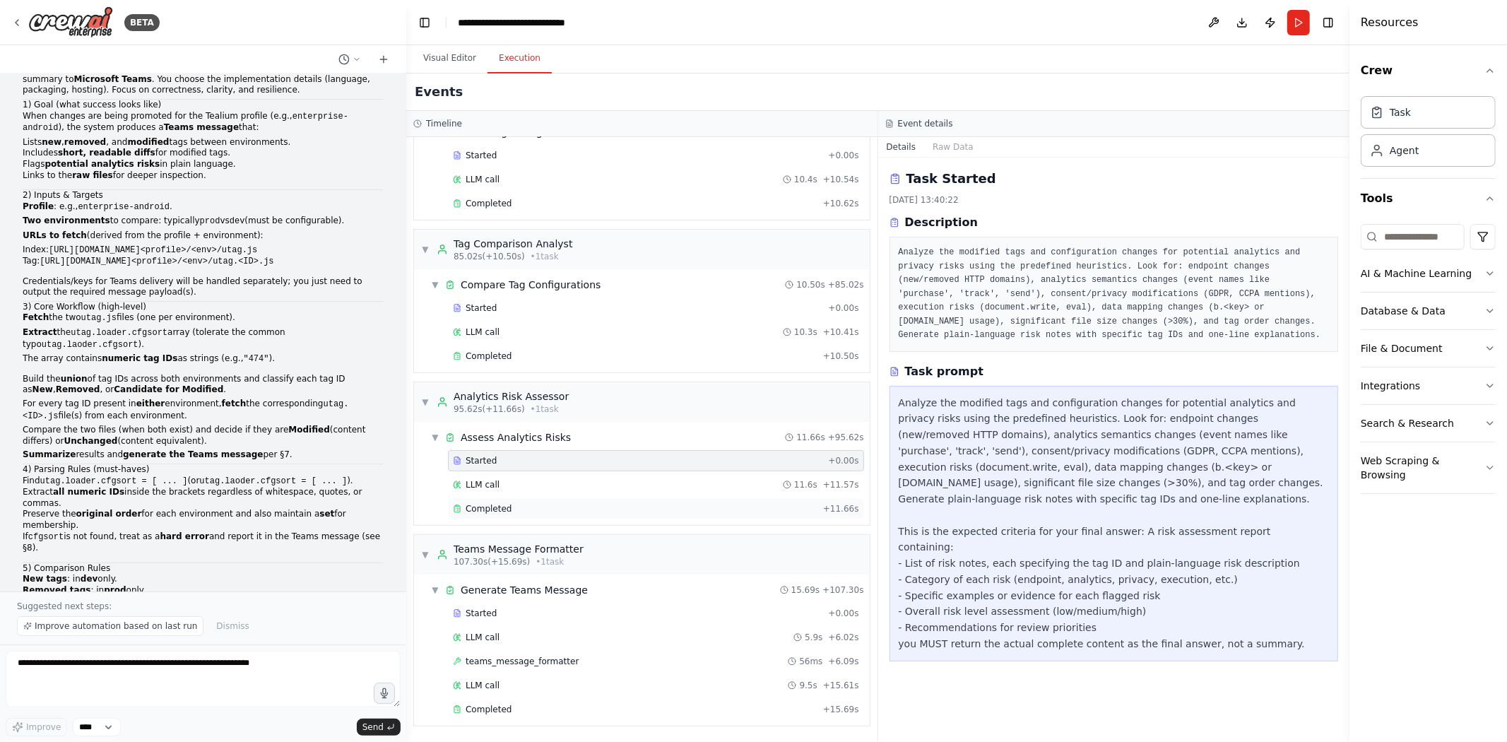
click at [504, 506] on span "Completed" at bounding box center [489, 508] width 46 height 11
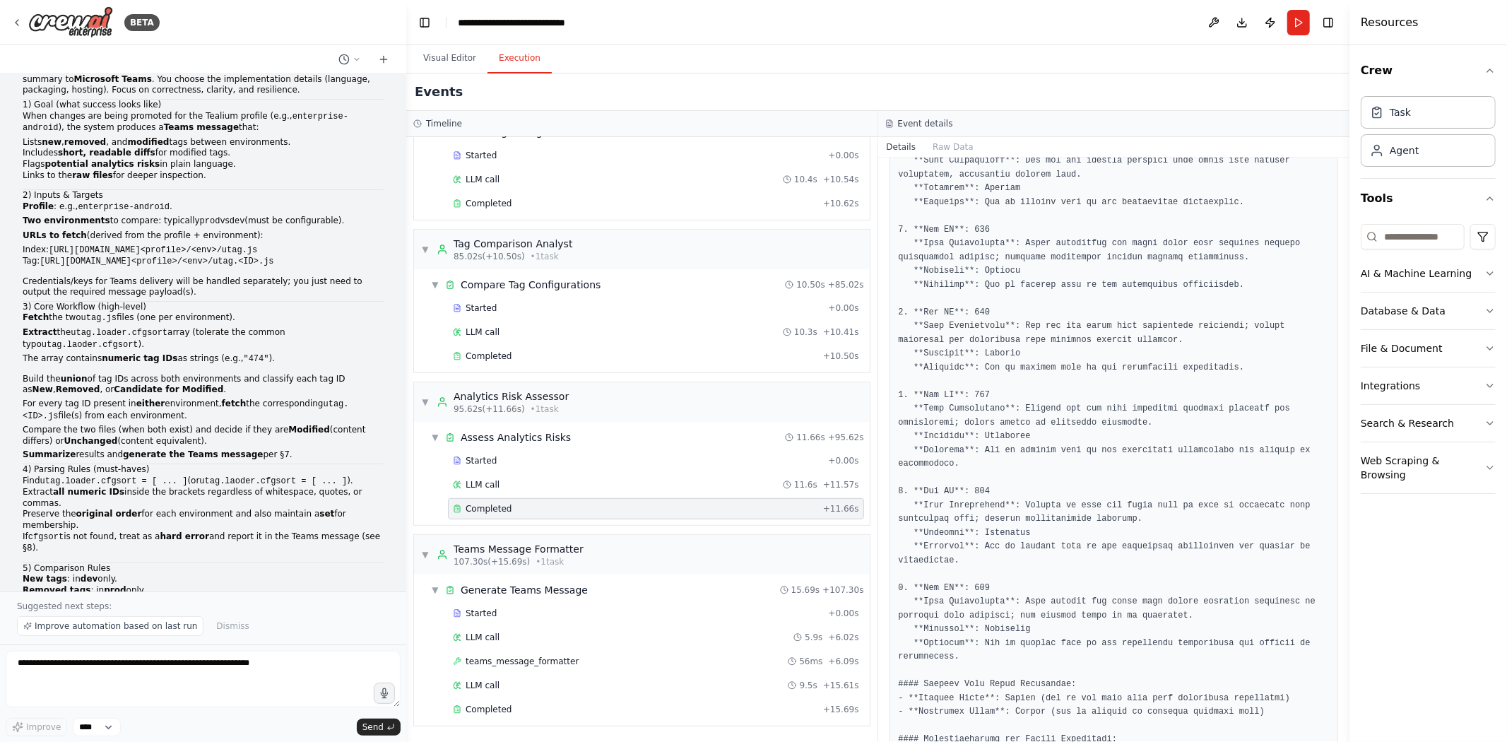
scroll to position [579, 0]
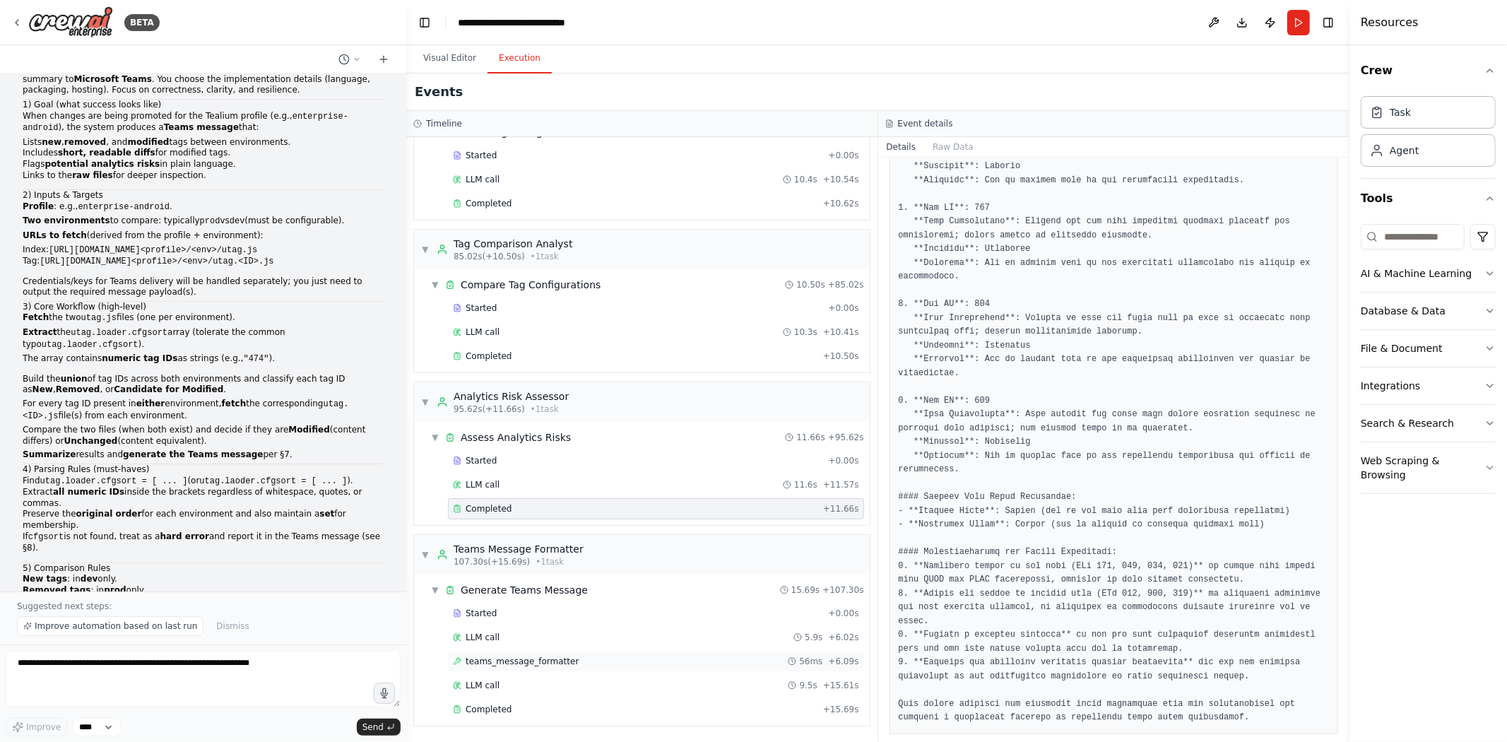
click at [500, 516] on span "teams_message_formatter" at bounding box center [522, 661] width 113 height 11
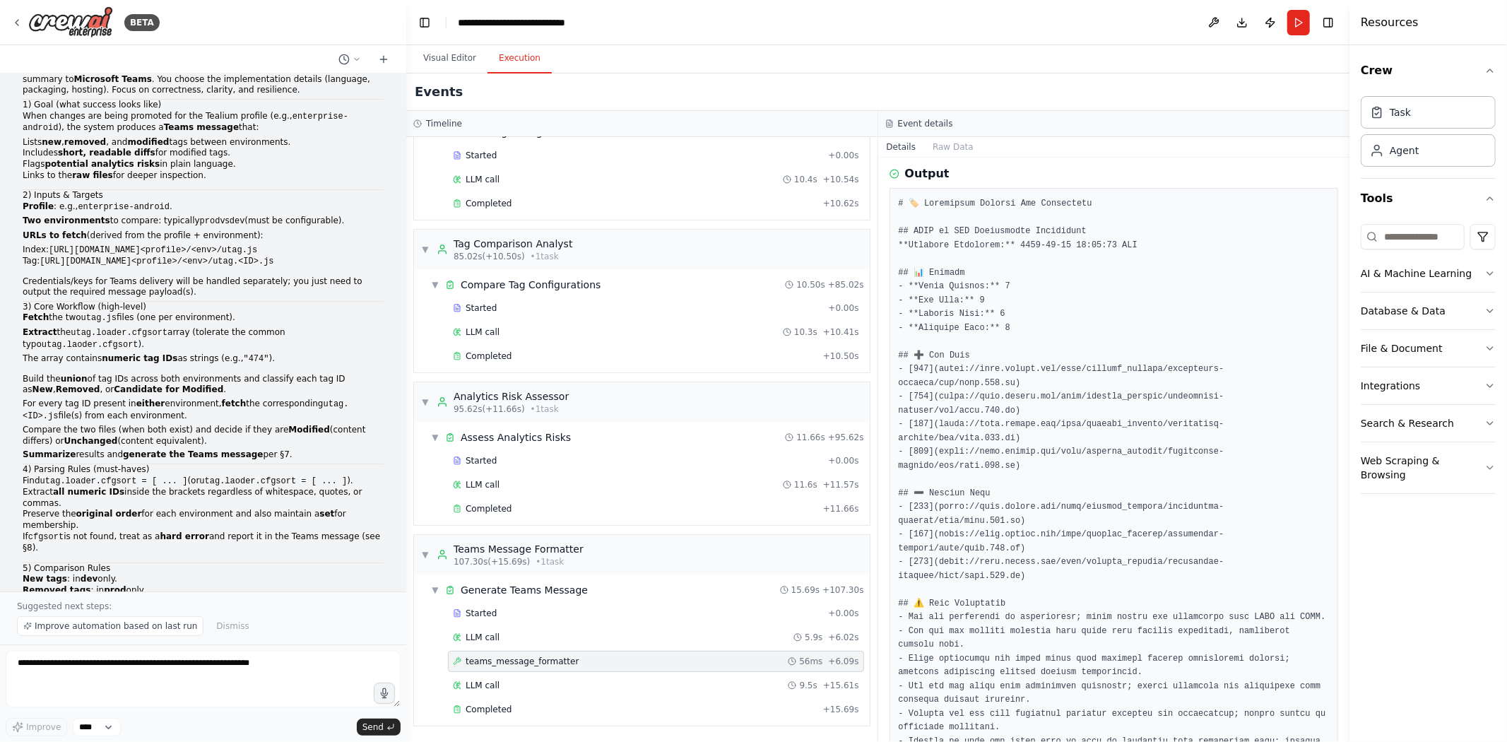
scroll to position [682, 0]
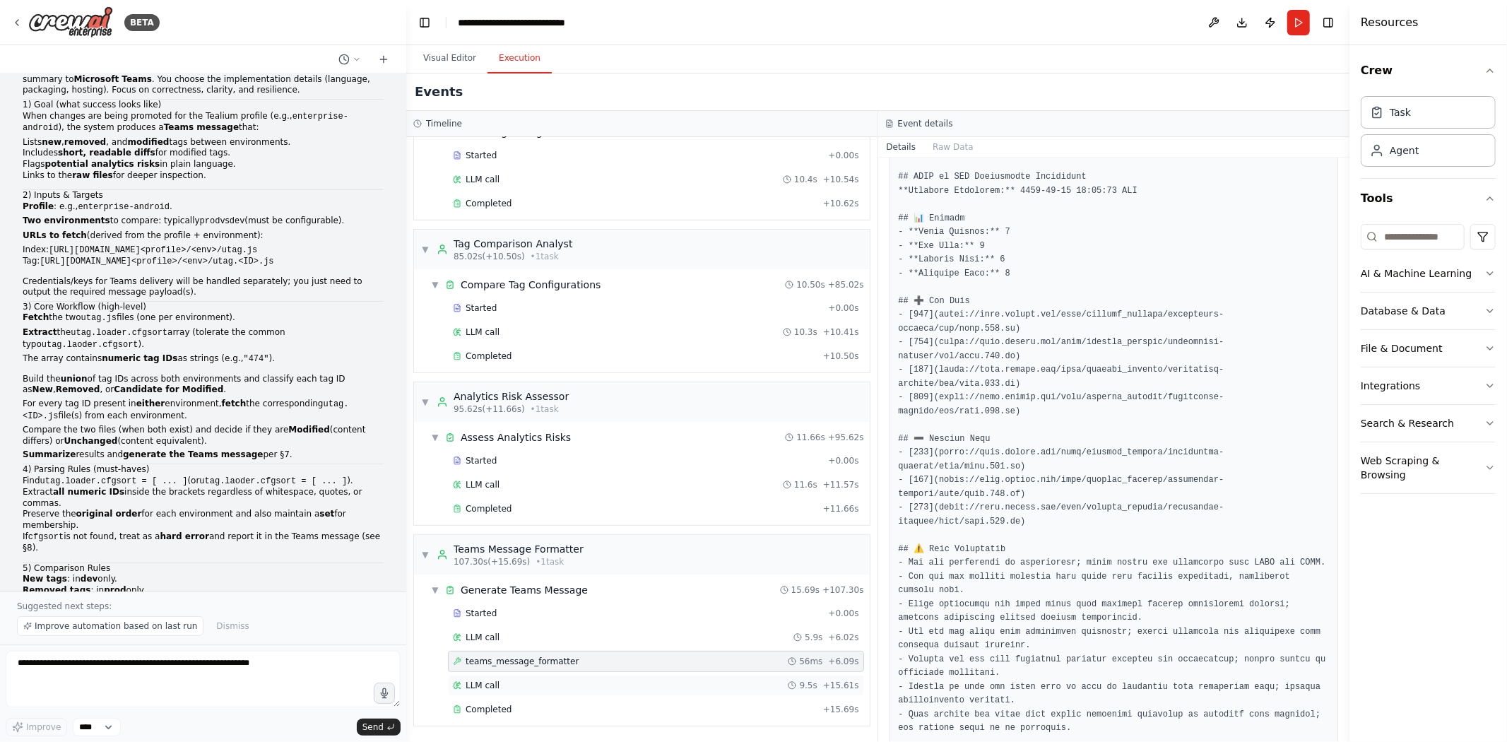
click at [506, 516] on div "LLM call 9.5s + 15.61s" at bounding box center [656, 685] width 406 height 11
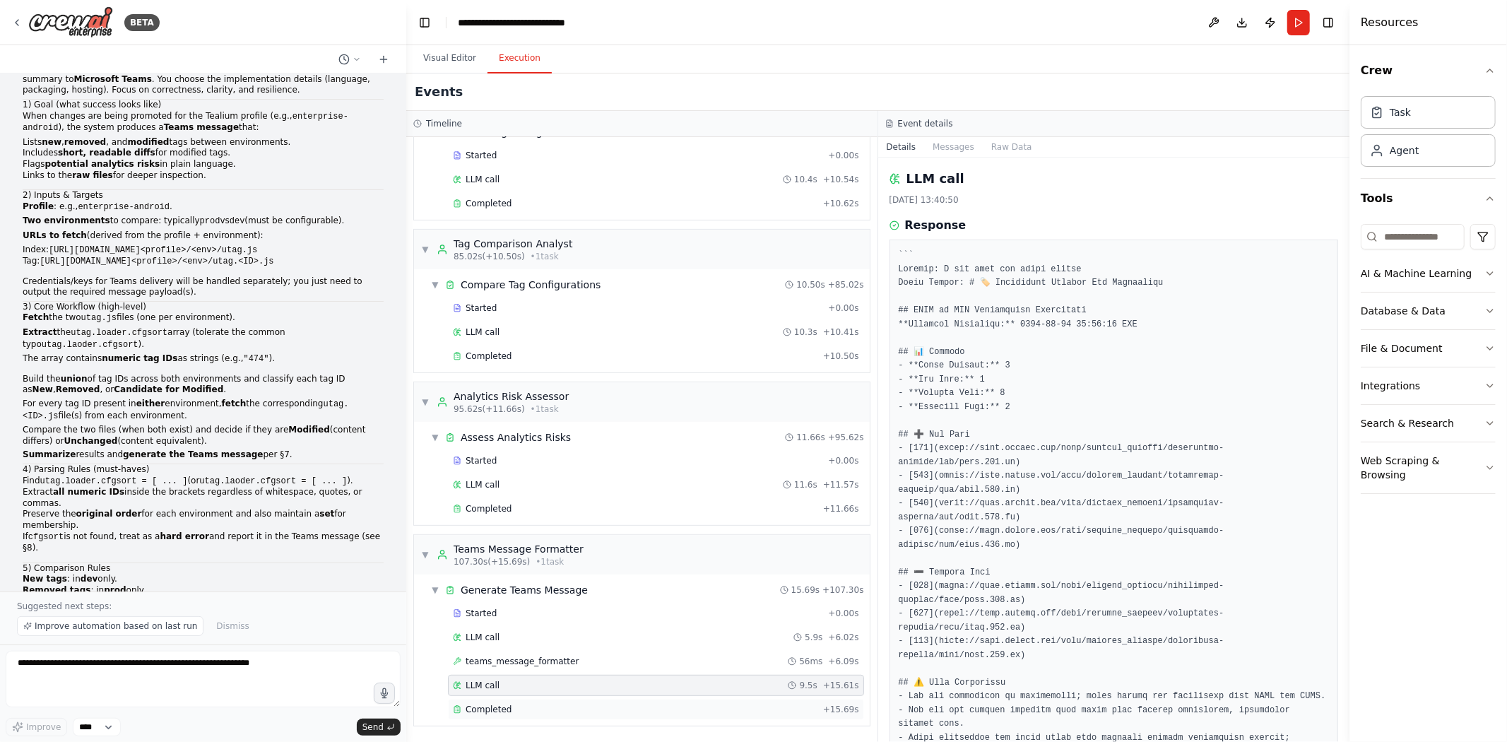
click at [504, 516] on span "Completed" at bounding box center [489, 709] width 46 height 11
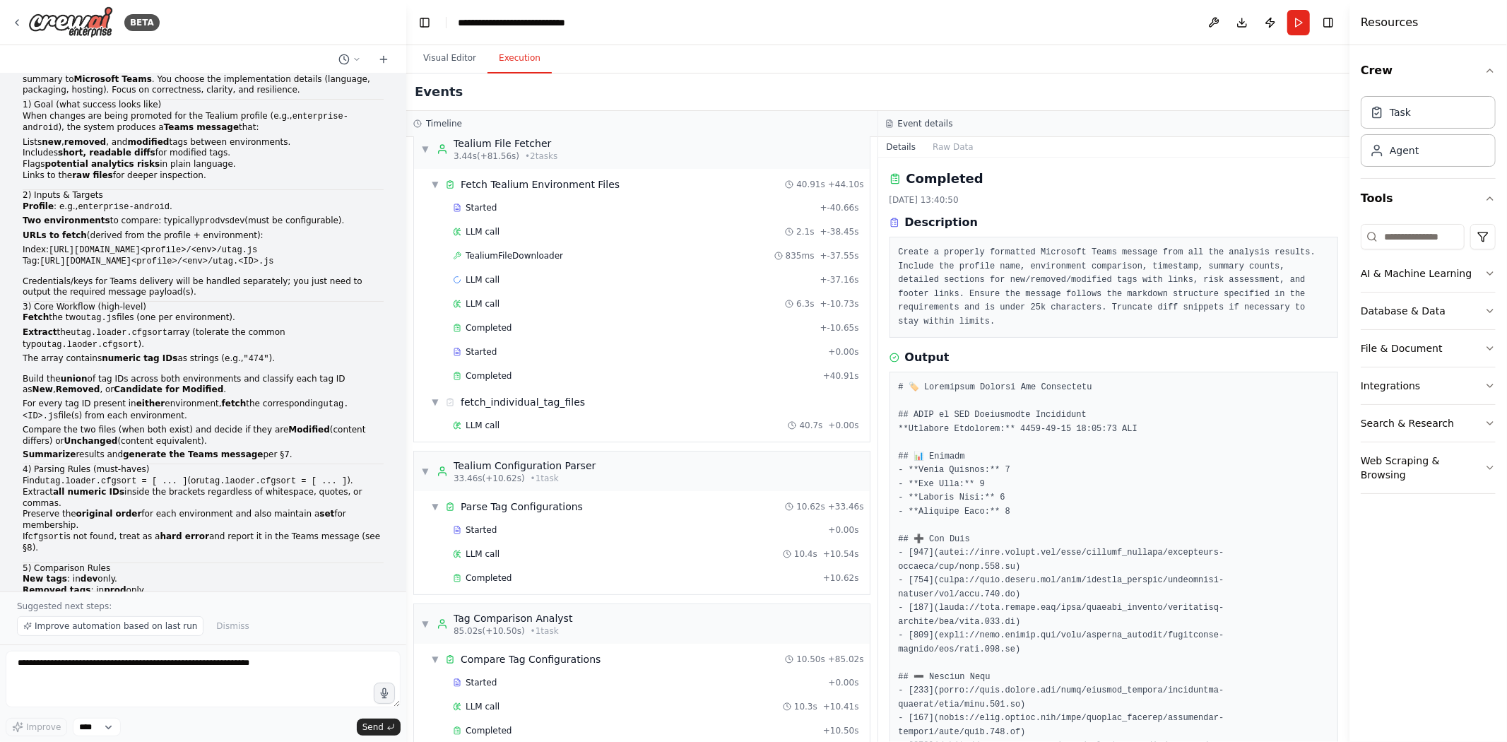
scroll to position [0, 0]
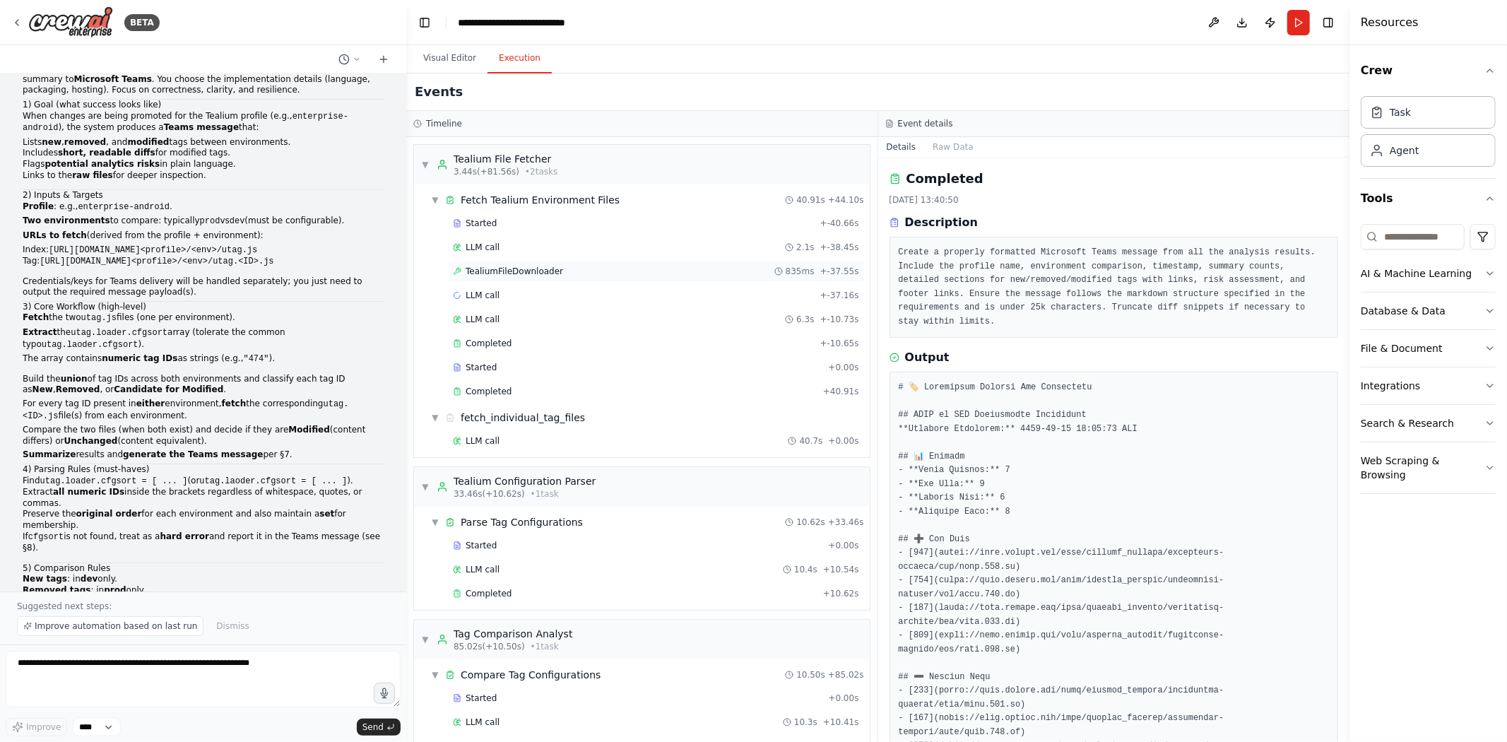
click at [524, 271] on span "TealiumFileDownloader" at bounding box center [514, 271] width 97 height 11
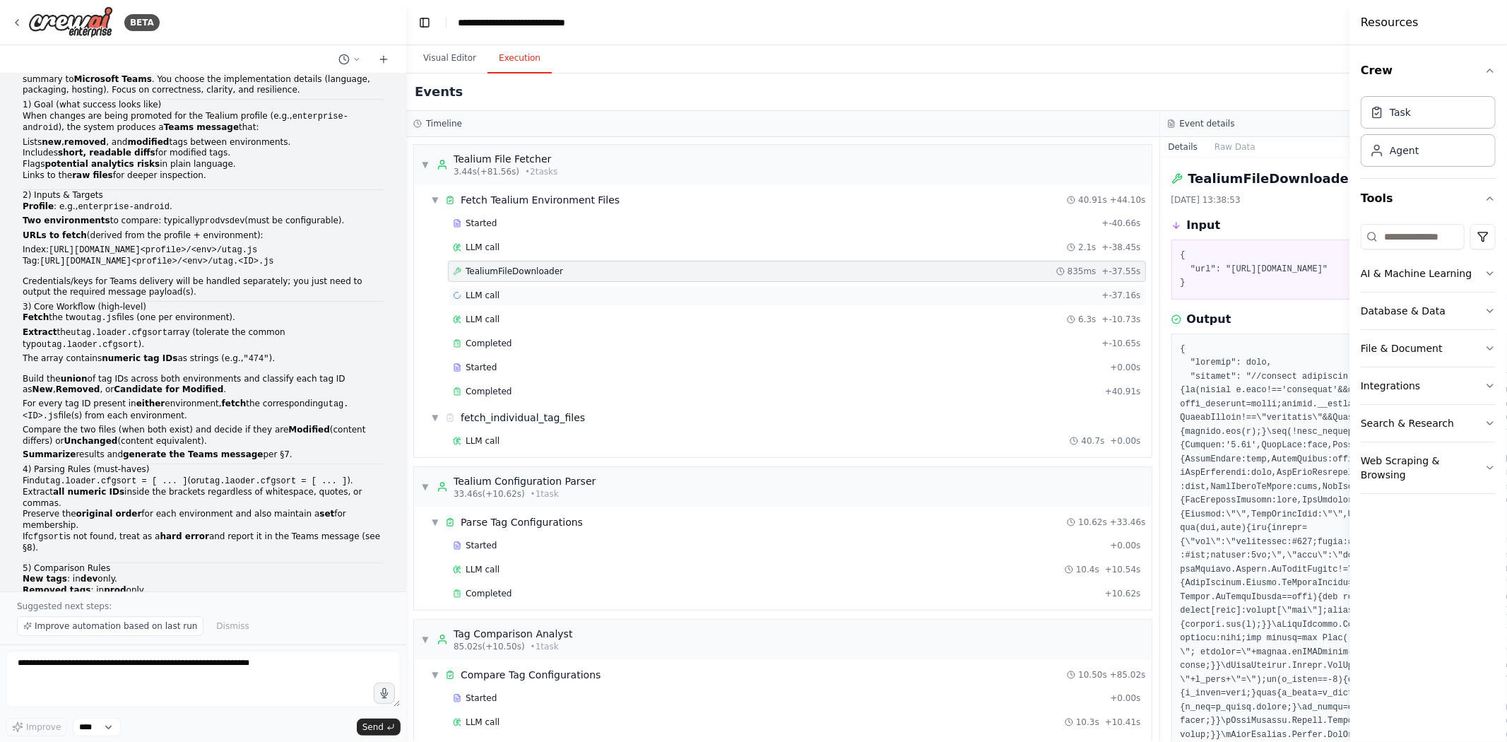
click at [514, 297] on div "LLM call + -37.16s" at bounding box center [797, 295] width 688 height 11
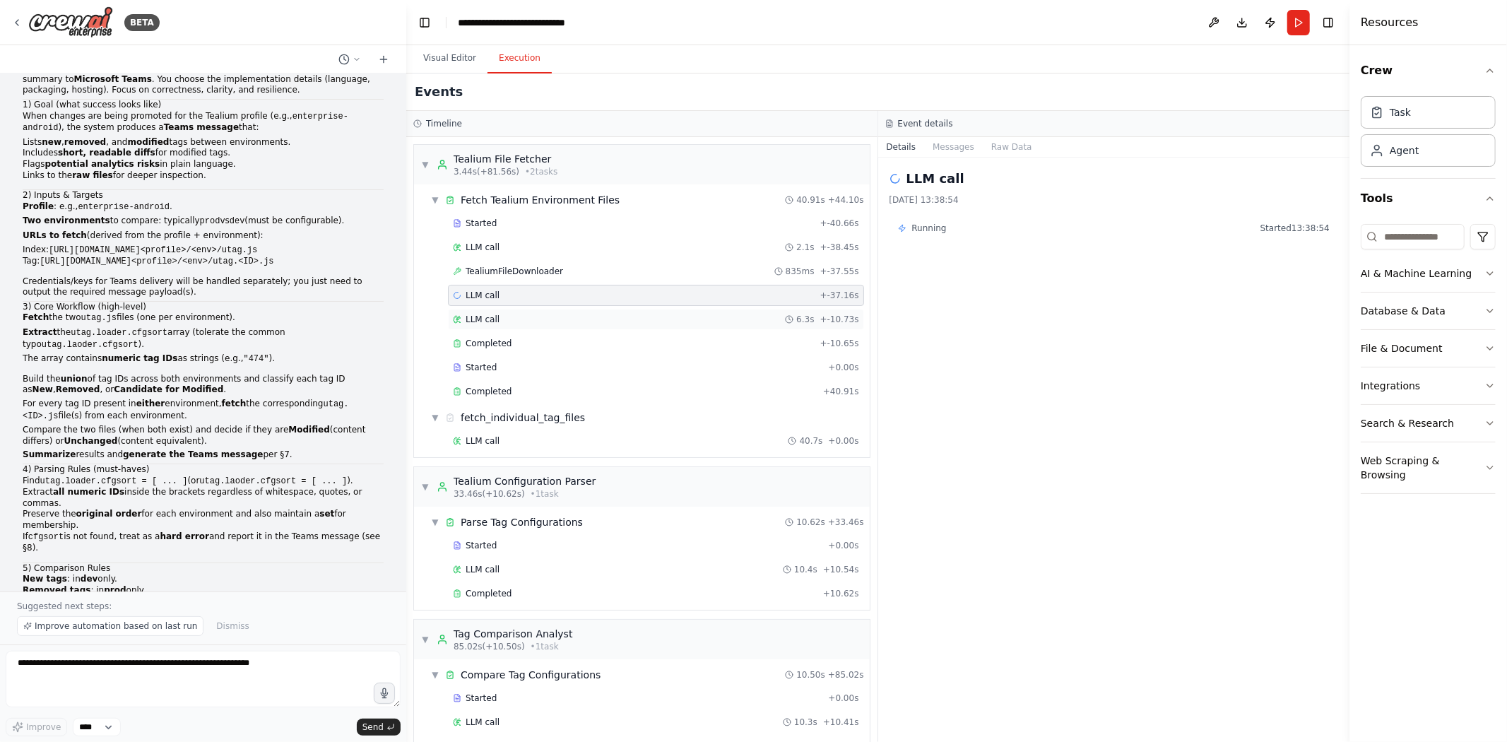
click at [511, 321] on div "LLM call 6.3s + -10.73s" at bounding box center [656, 319] width 406 height 11
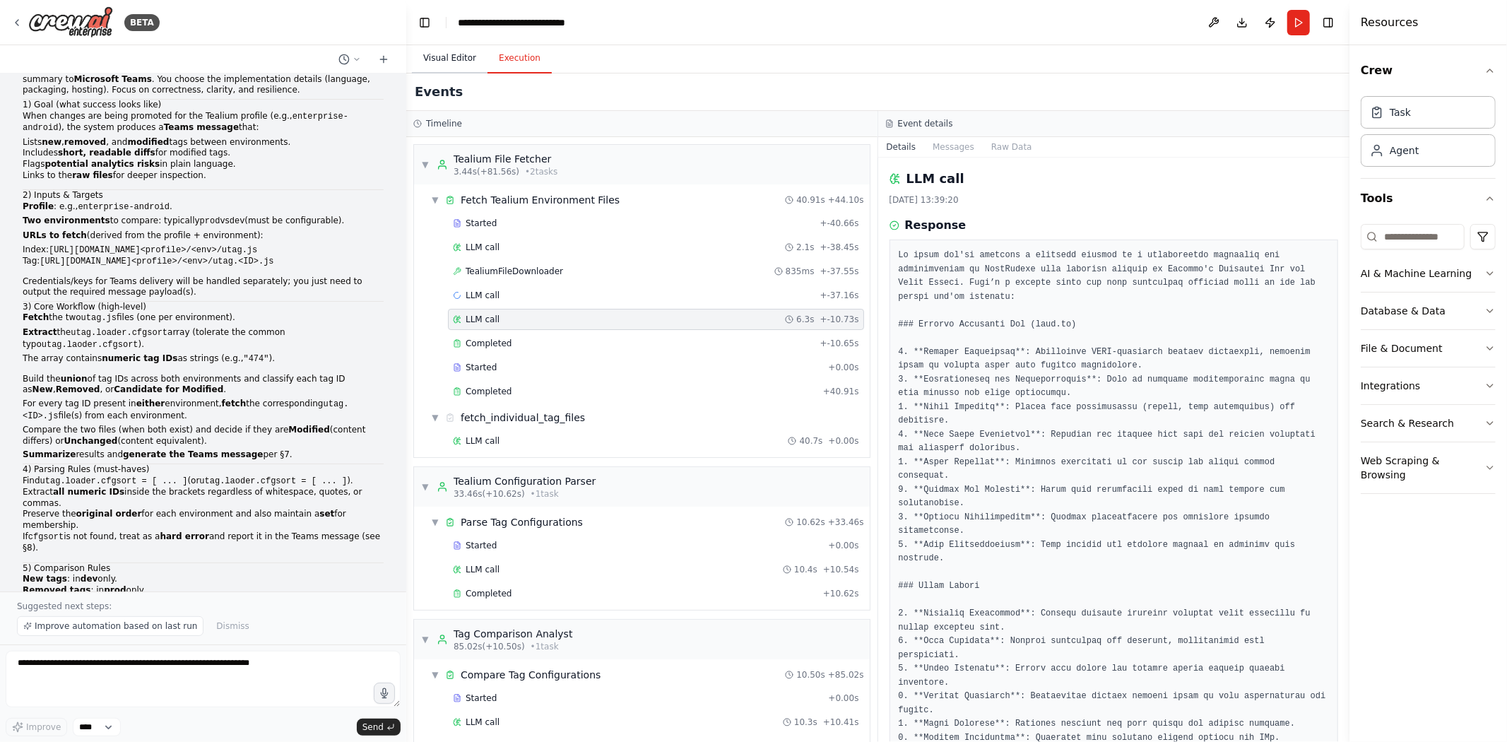
click at [459, 55] on button "Visual Editor" at bounding box center [450, 59] width 76 height 30
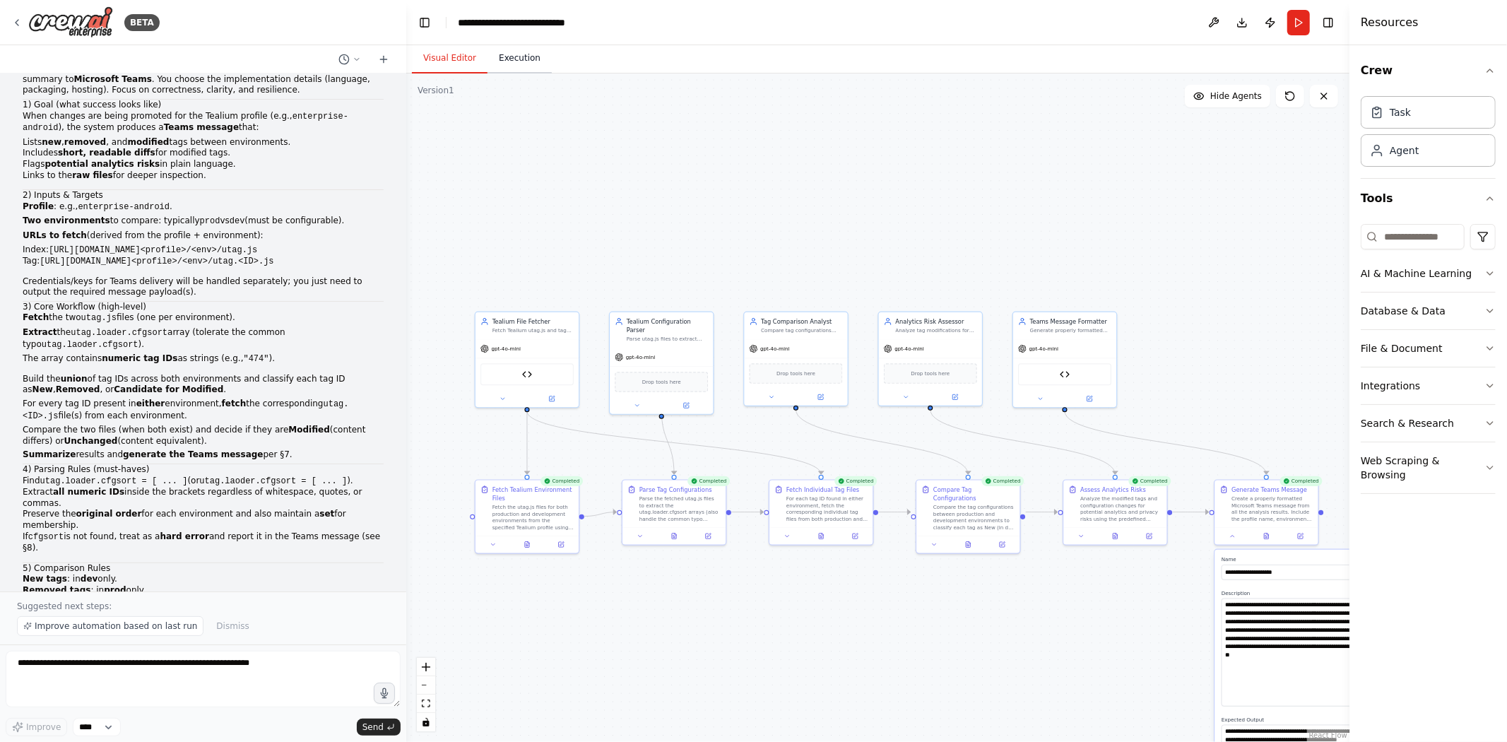
click at [524, 54] on button "Execution" at bounding box center [519, 59] width 64 height 30
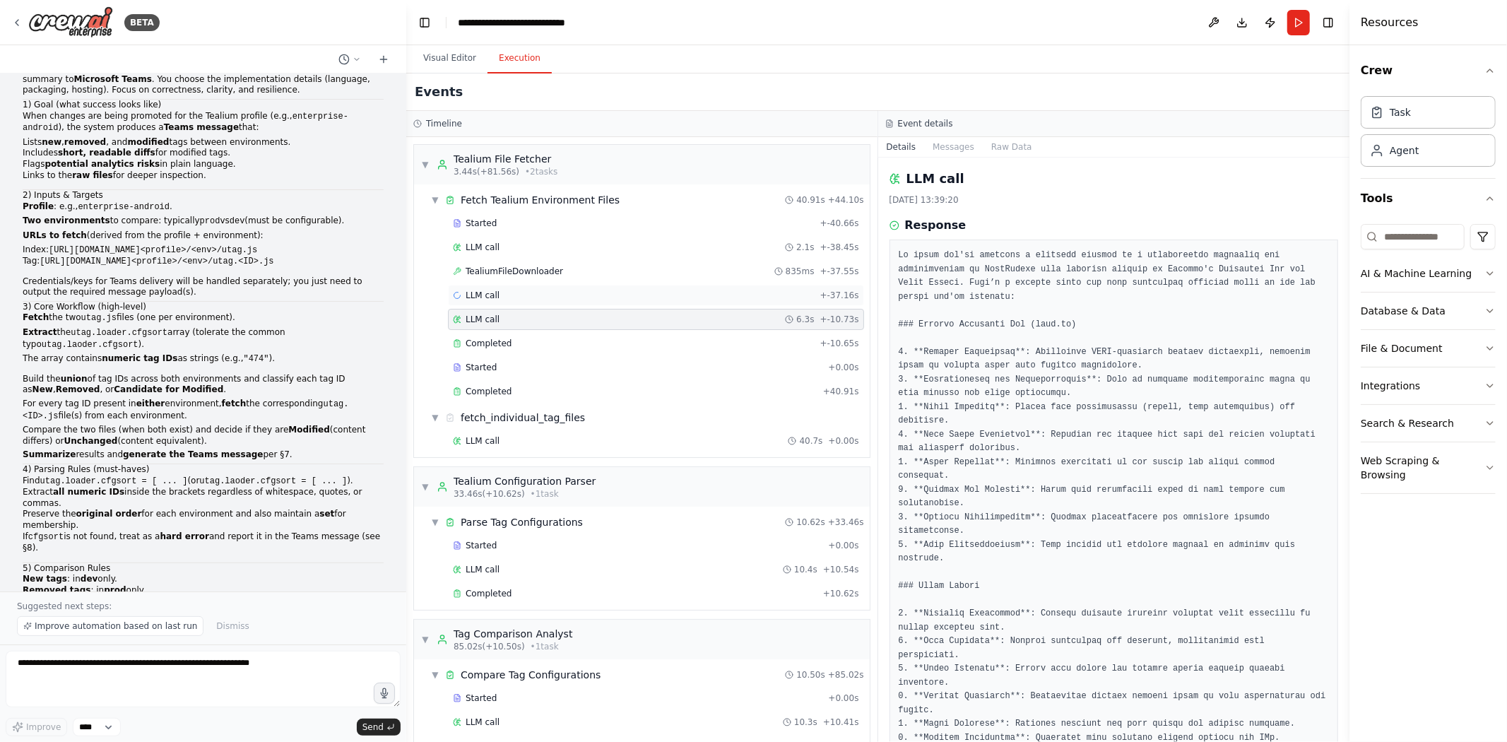
click at [490, 295] on span "LLM call" at bounding box center [483, 295] width 34 height 11
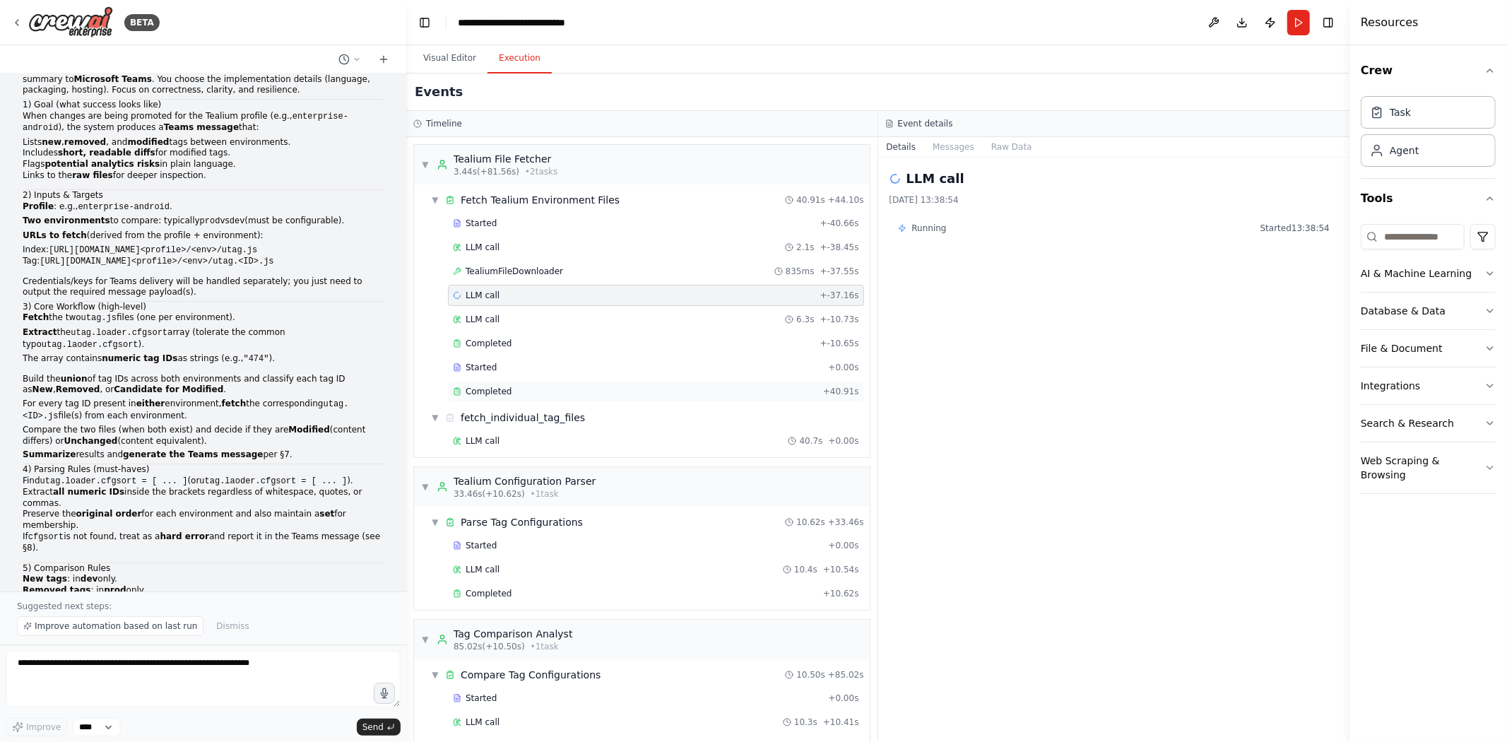
click at [499, 391] on span "Completed" at bounding box center [489, 391] width 46 height 11
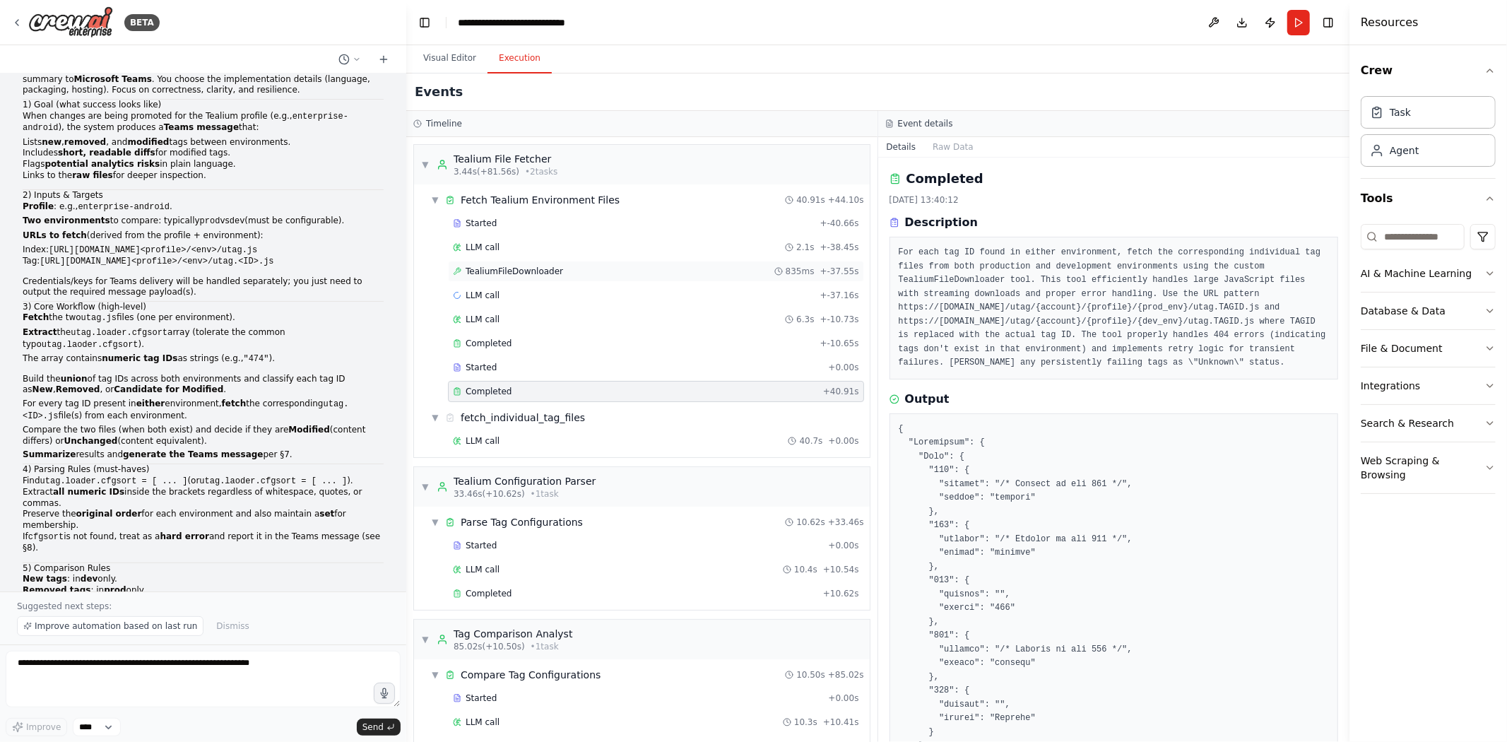
click at [579, 276] on div "TealiumFileDownloader 835ms + -37.55s" at bounding box center [656, 271] width 406 height 11
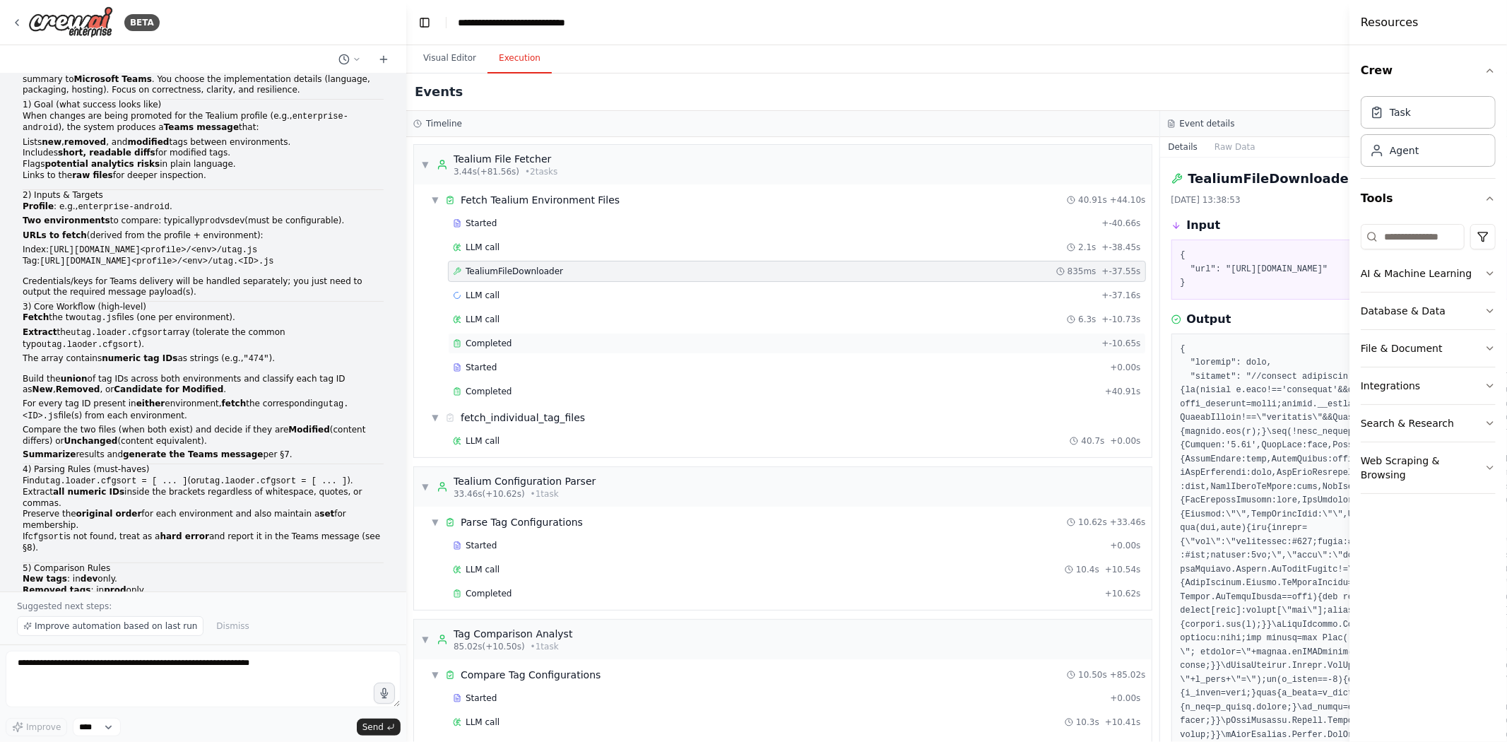
click at [505, 349] on span "Completed" at bounding box center [489, 343] width 46 height 11
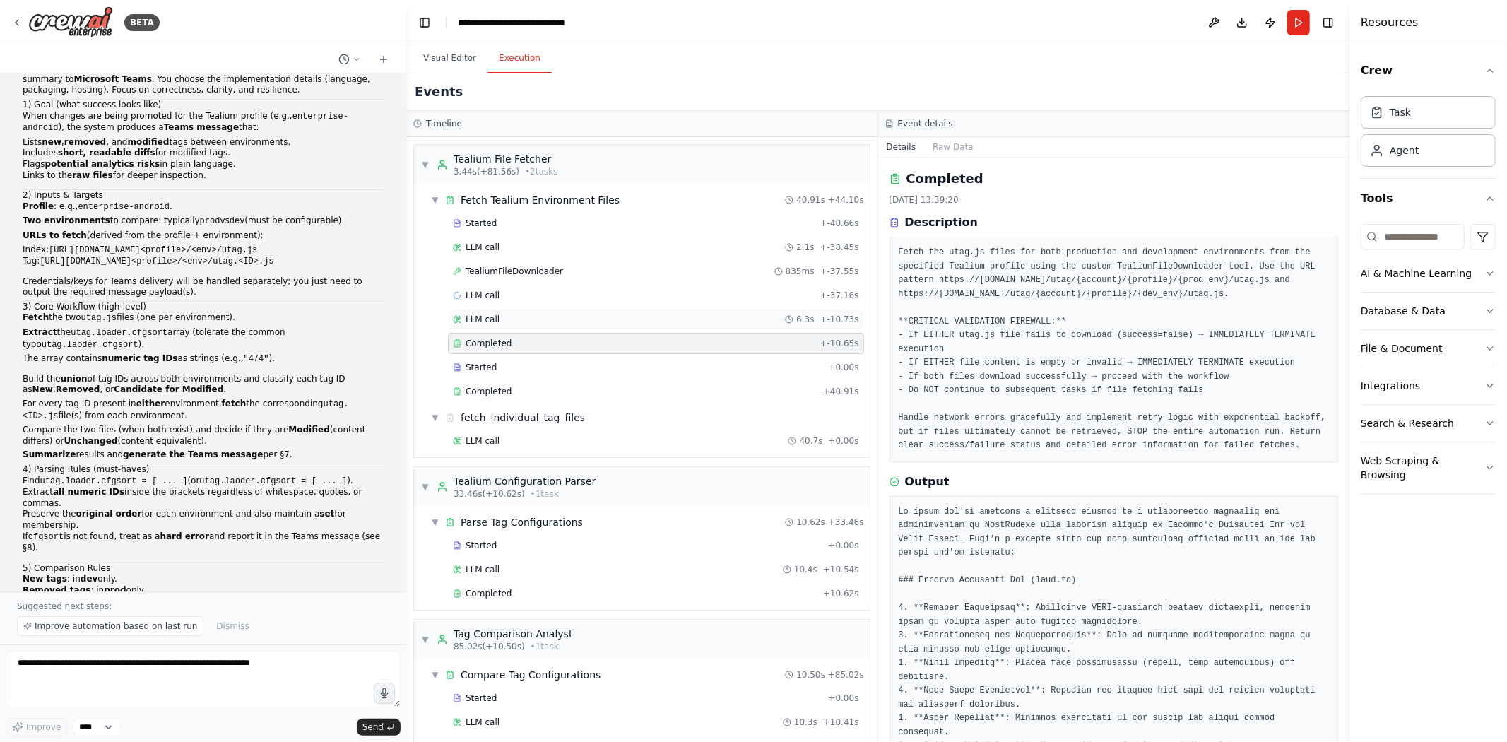
click at [504, 321] on div "LLM call 6.3s + -10.73s" at bounding box center [656, 319] width 406 height 11
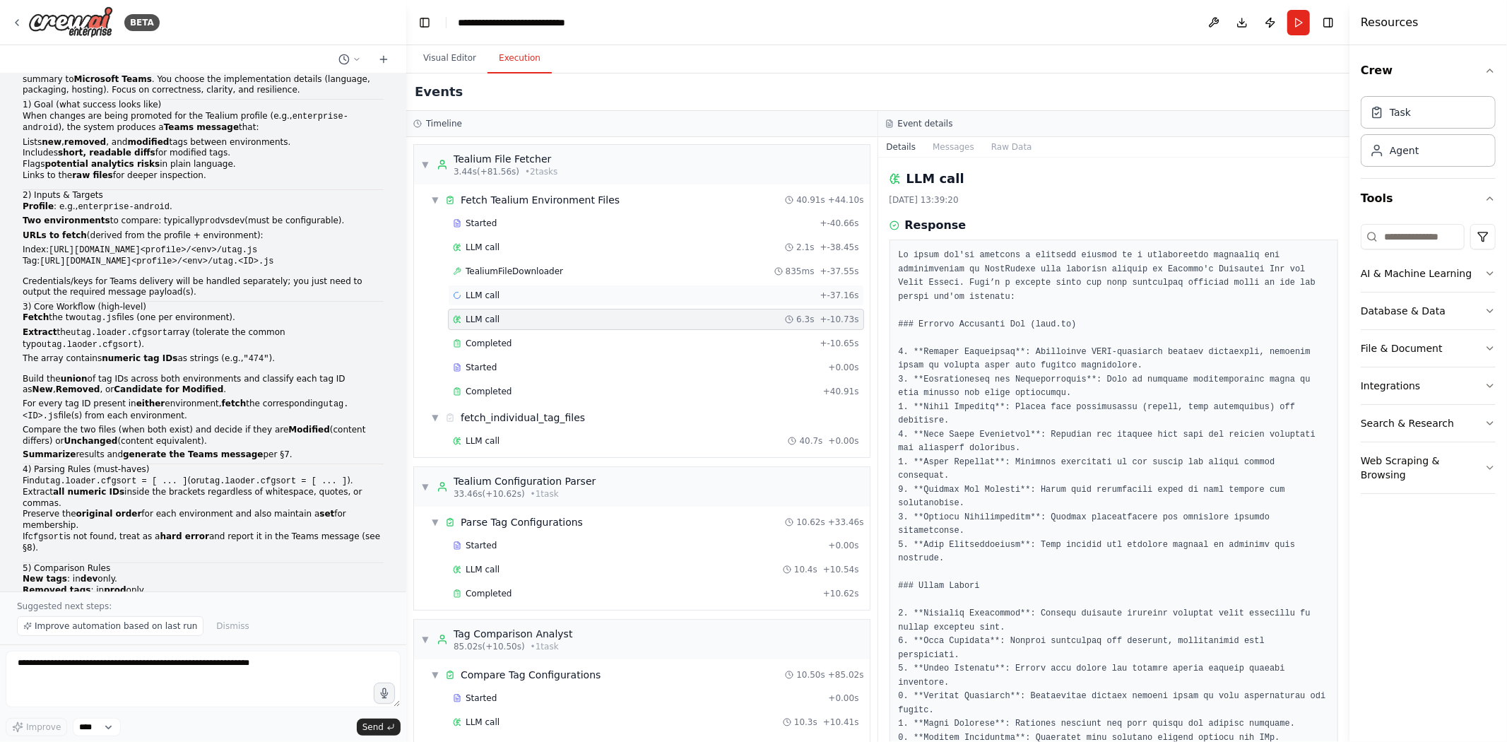
click at [502, 293] on div "LLM call + -37.16s" at bounding box center [656, 295] width 406 height 11
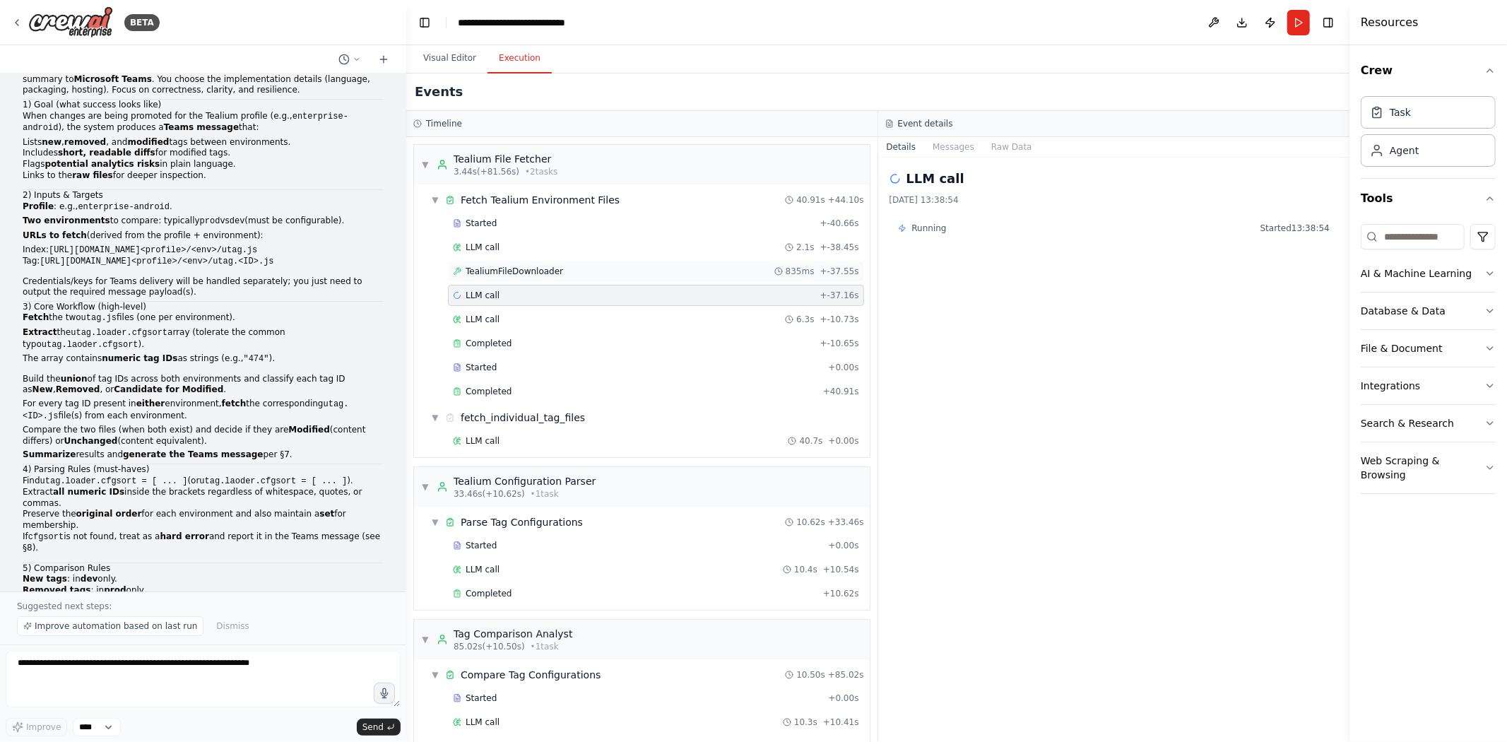
click at [509, 271] on span "TealiumFileDownloader" at bounding box center [514, 271] width 97 height 11
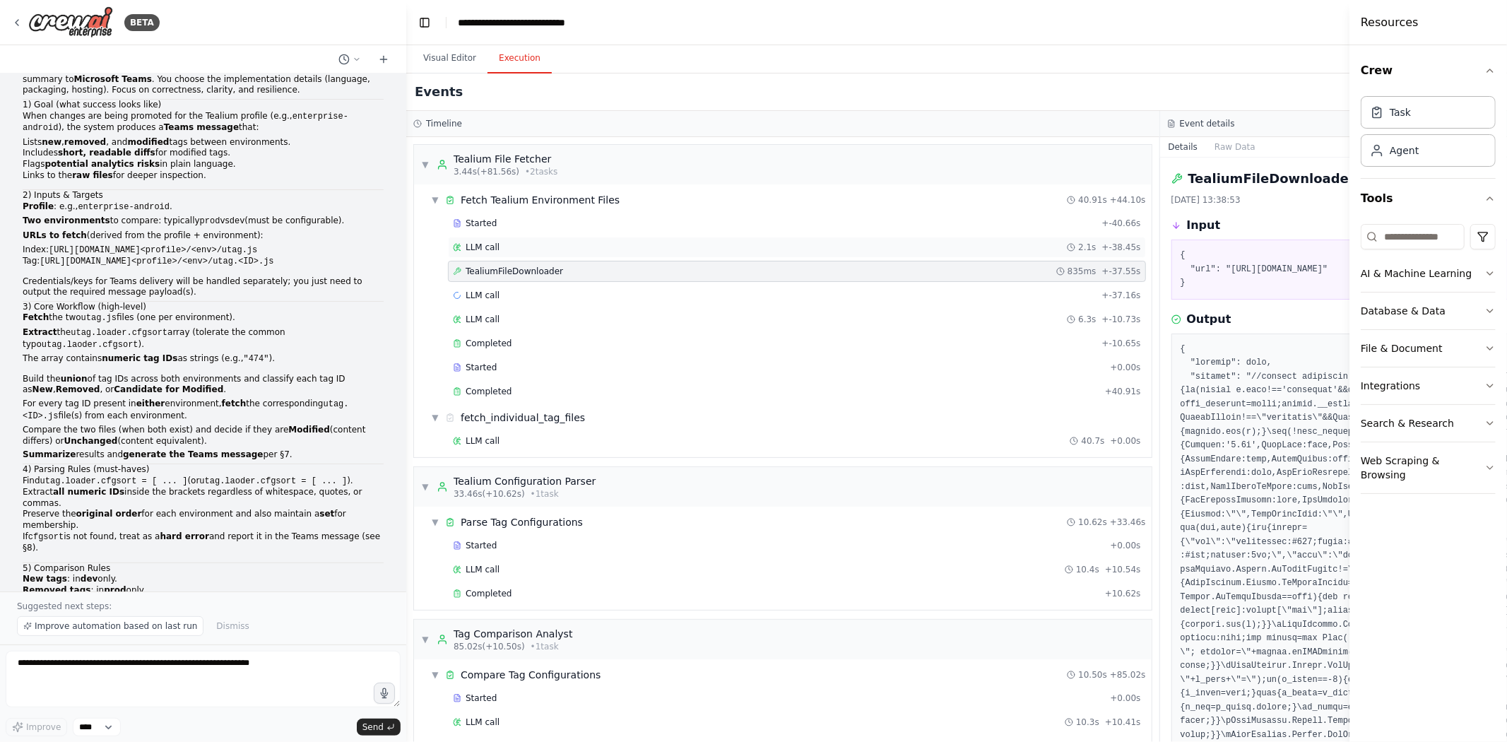
click at [502, 252] on div "LLM call 2.1s + -38.45s" at bounding box center [797, 247] width 698 height 21
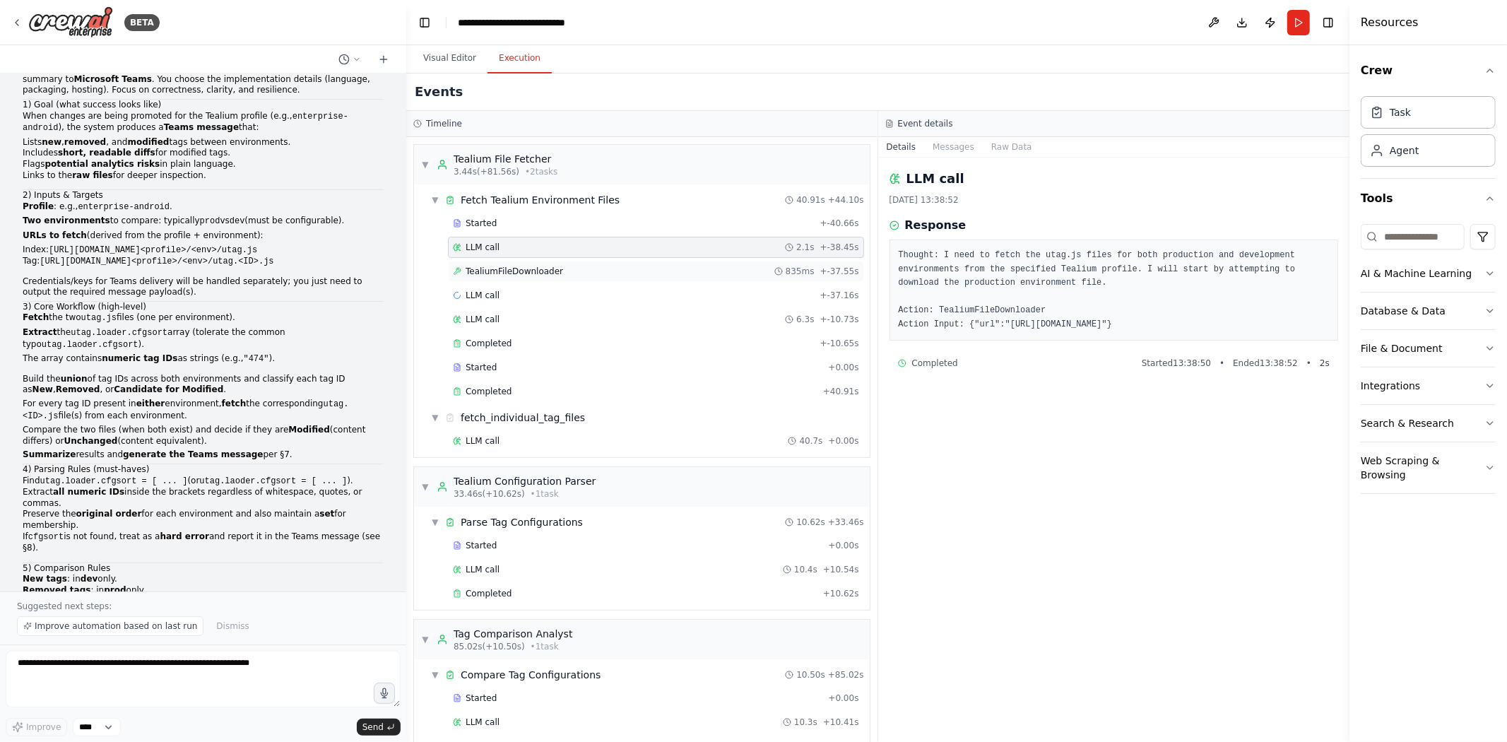
click at [493, 266] on span "TealiumFileDownloader" at bounding box center [514, 271] width 97 height 11
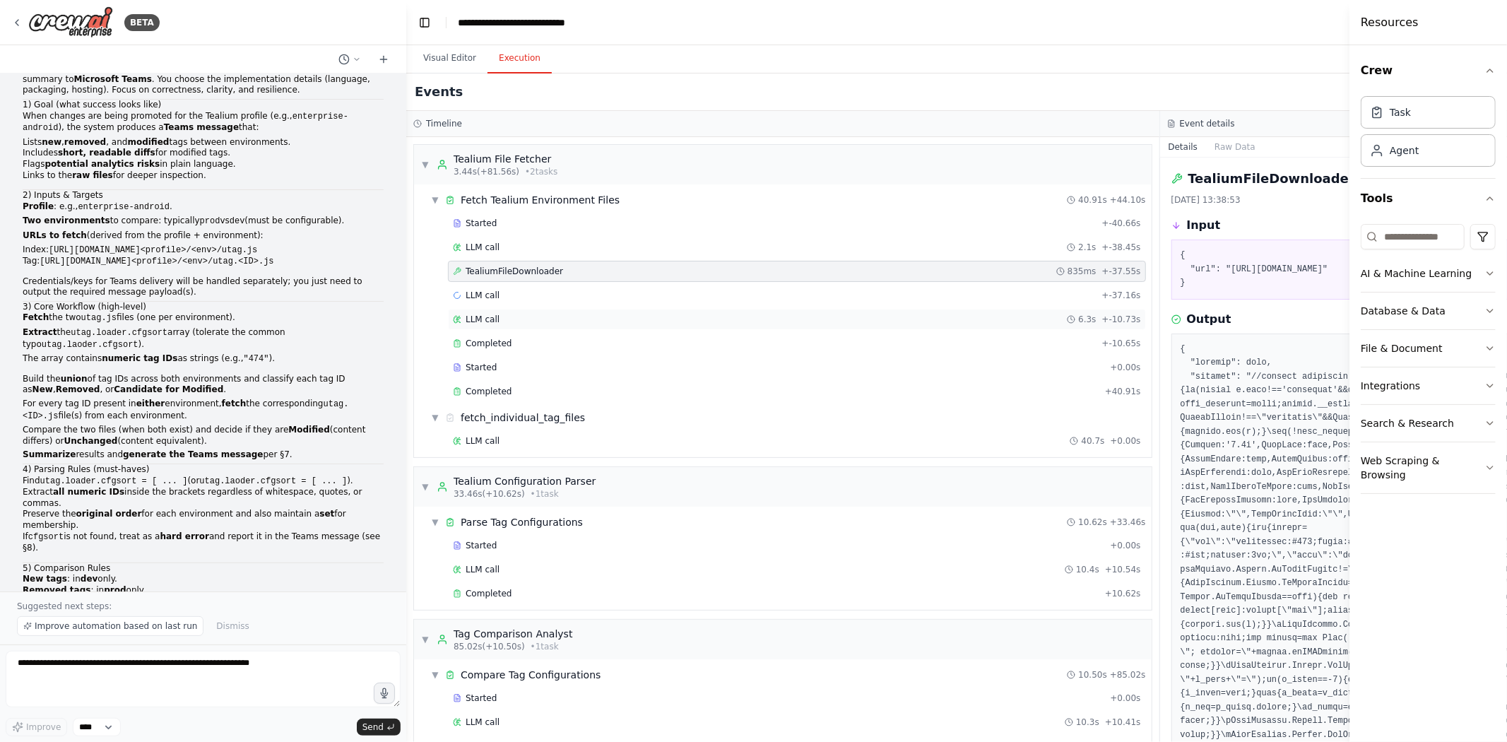
click at [477, 322] on span "LLM call" at bounding box center [483, 319] width 34 height 11
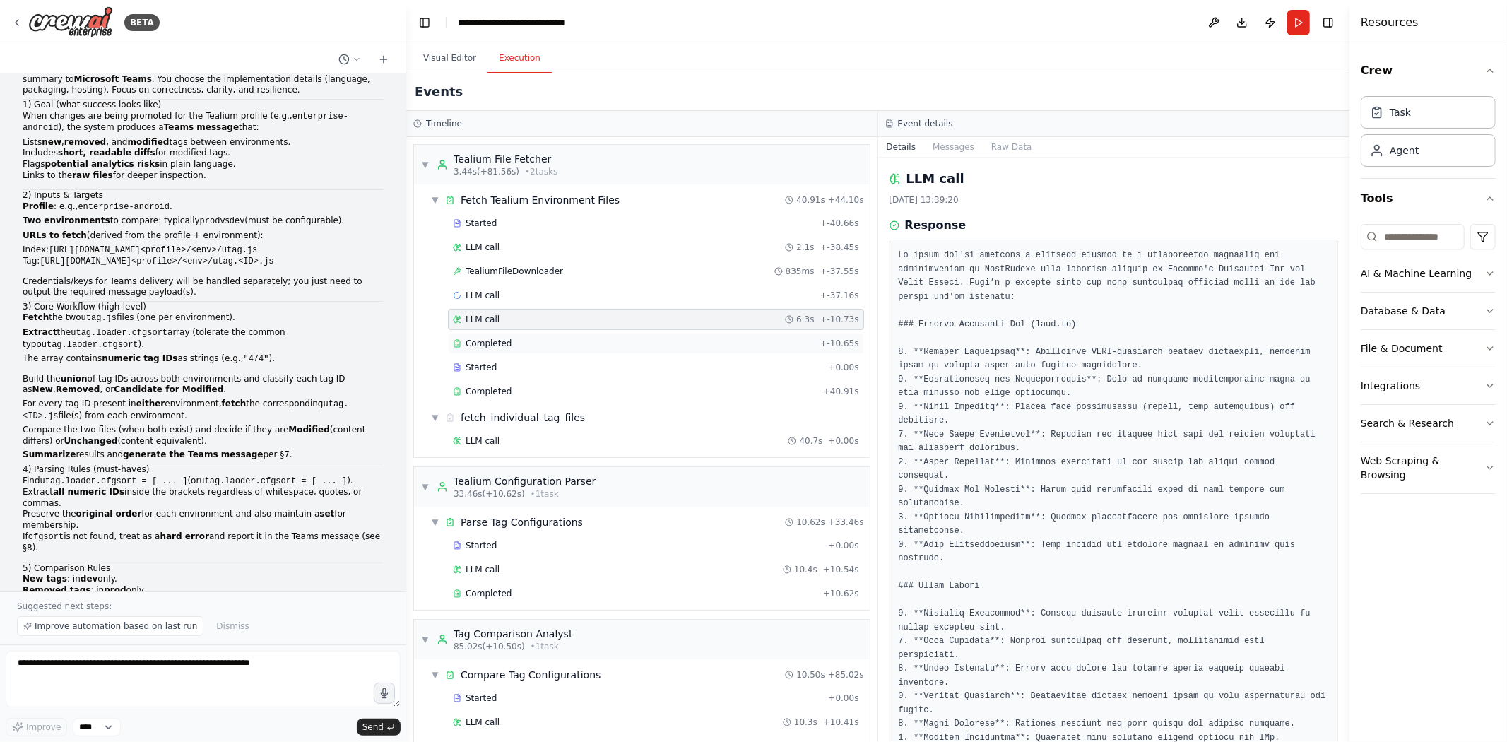
click at [484, 341] on span "Completed" at bounding box center [489, 343] width 46 height 11
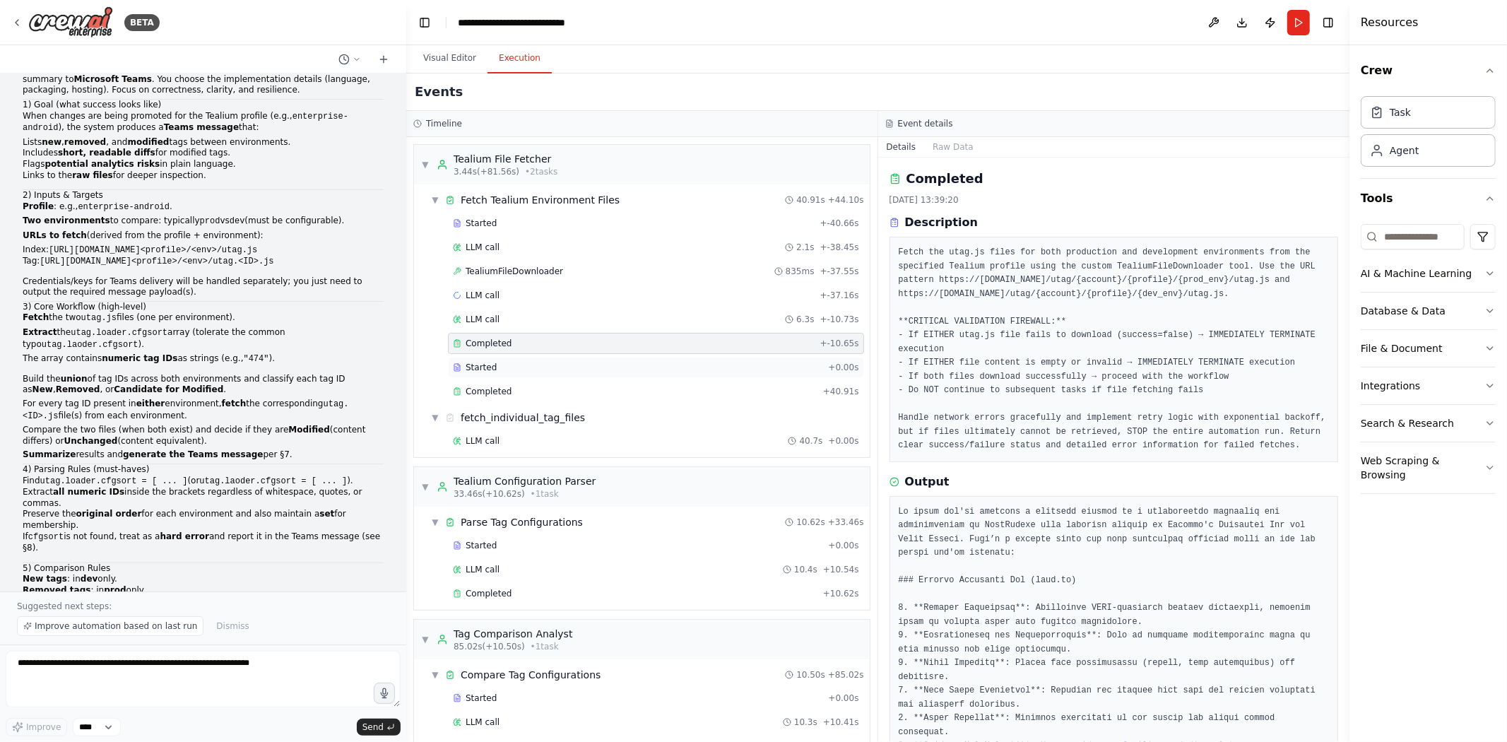
click at [490, 362] on span "Started" at bounding box center [481, 367] width 31 height 11
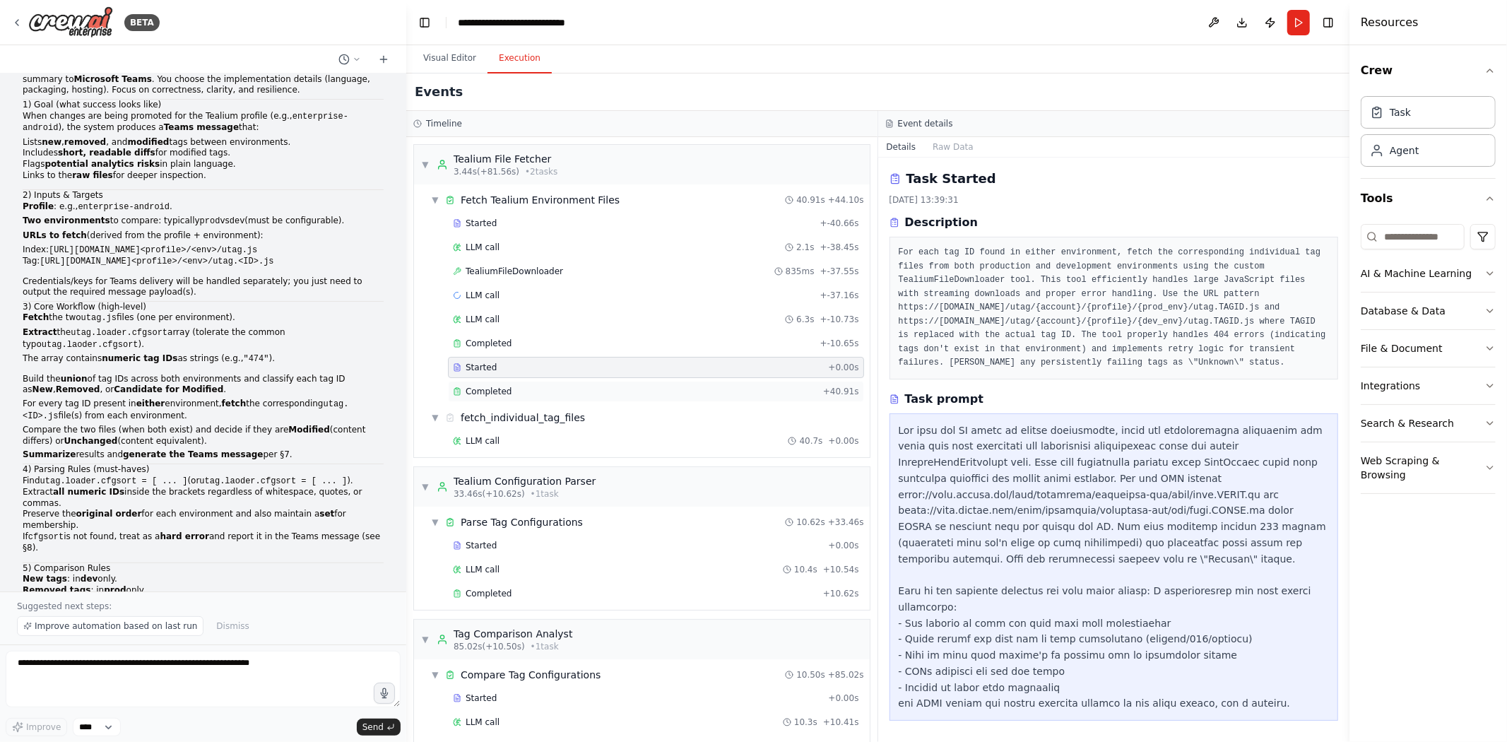
click at [537, 393] on div "Completed" at bounding box center [635, 391] width 365 height 11
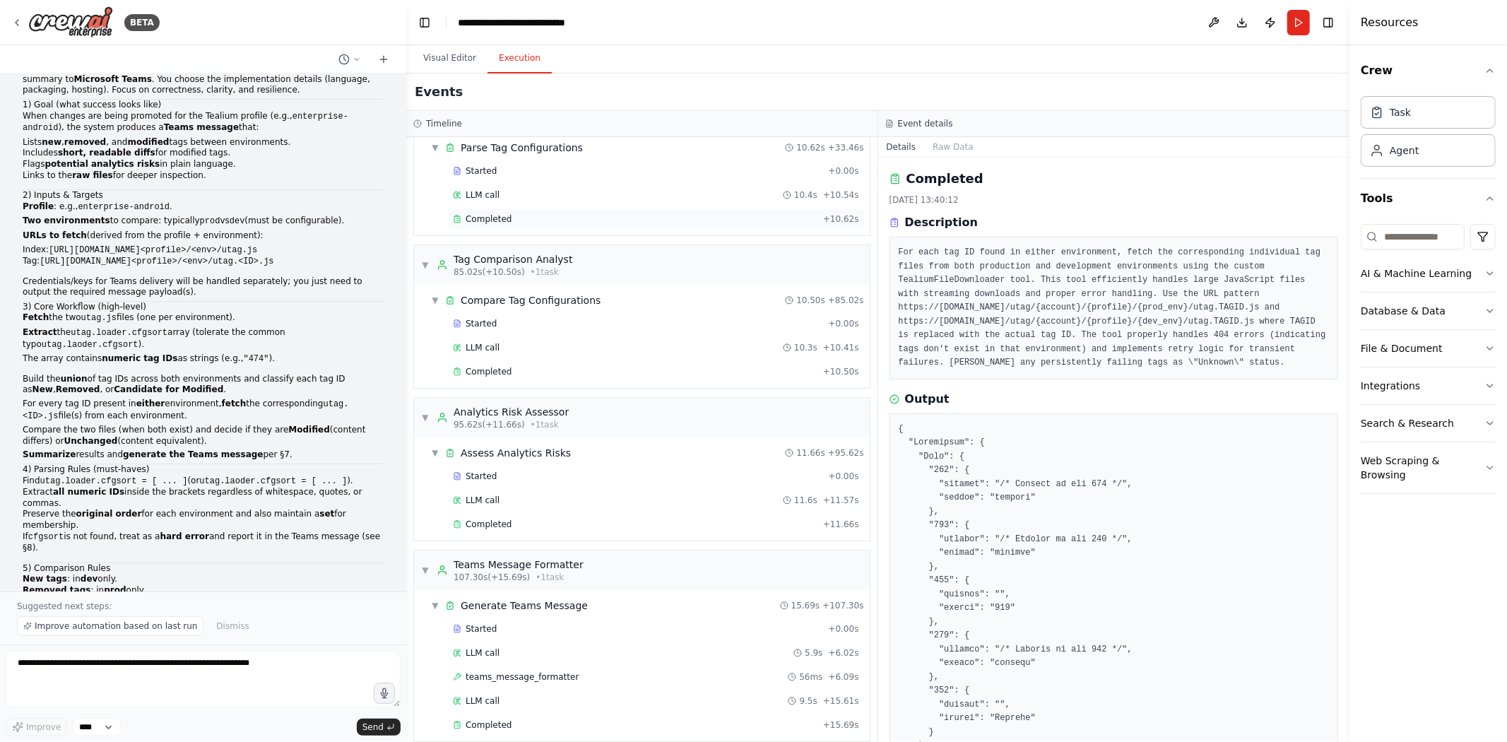
scroll to position [392, 0]
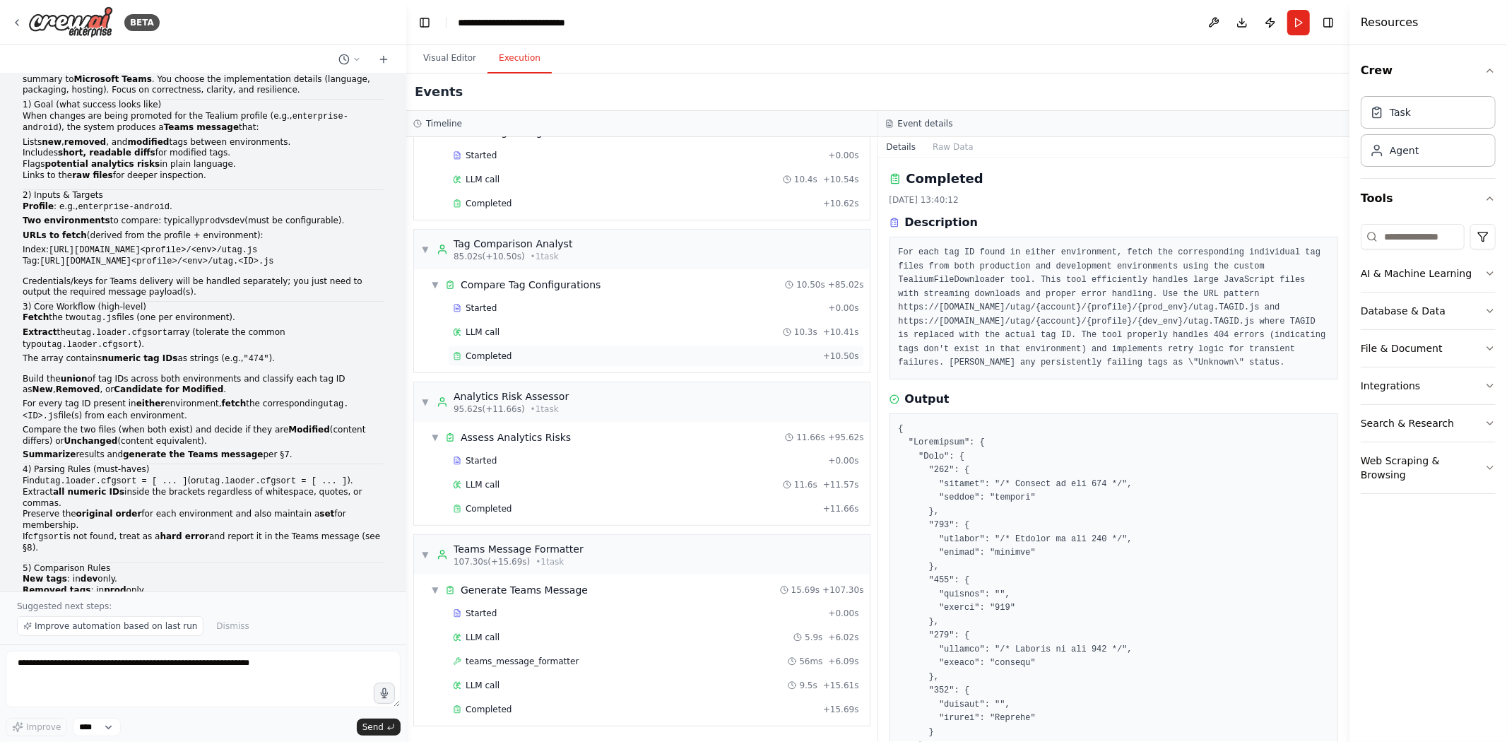
click at [597, 361] on div "Completed" at bounding box center [635, 355] width 365 height 11
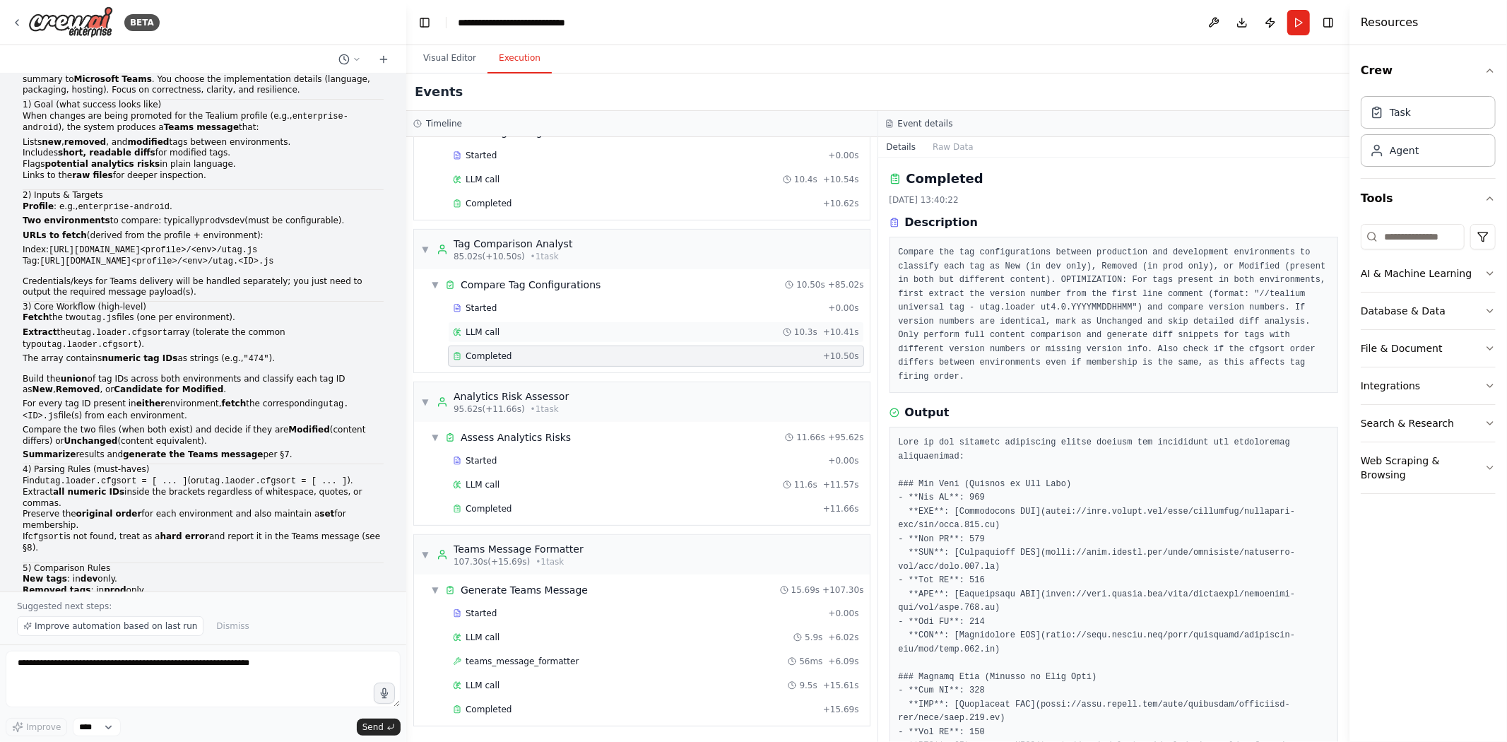
click at [533, 329] on div "LLM call 10.3s + 10.41s" at bounding box center [656, 331] width 406 height 11
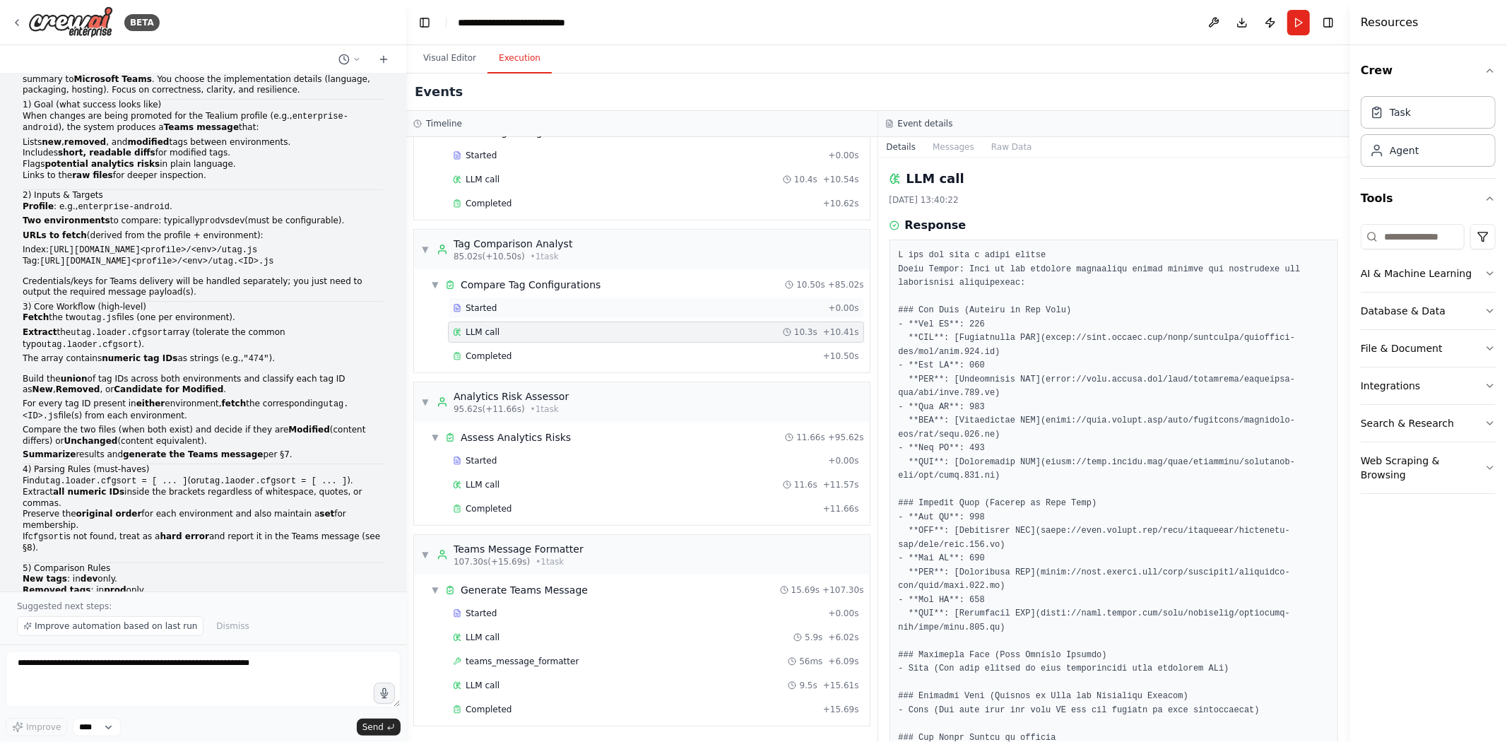
click at [531, 309] on div "Started" at bounding box center [637, 307] width 369 height 11
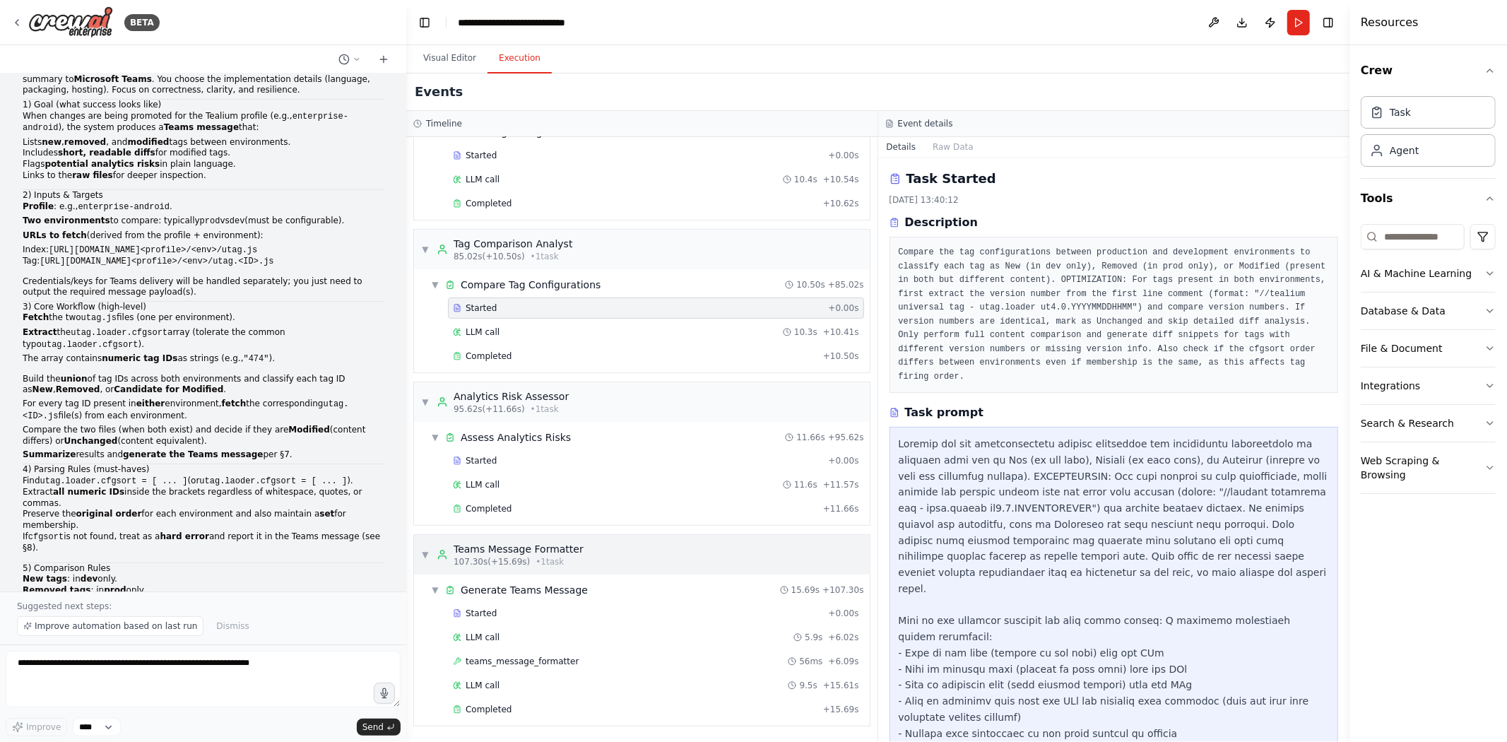
click at [427, 549] on span "▼" at bounding box center [425, 554] width 8 height 11
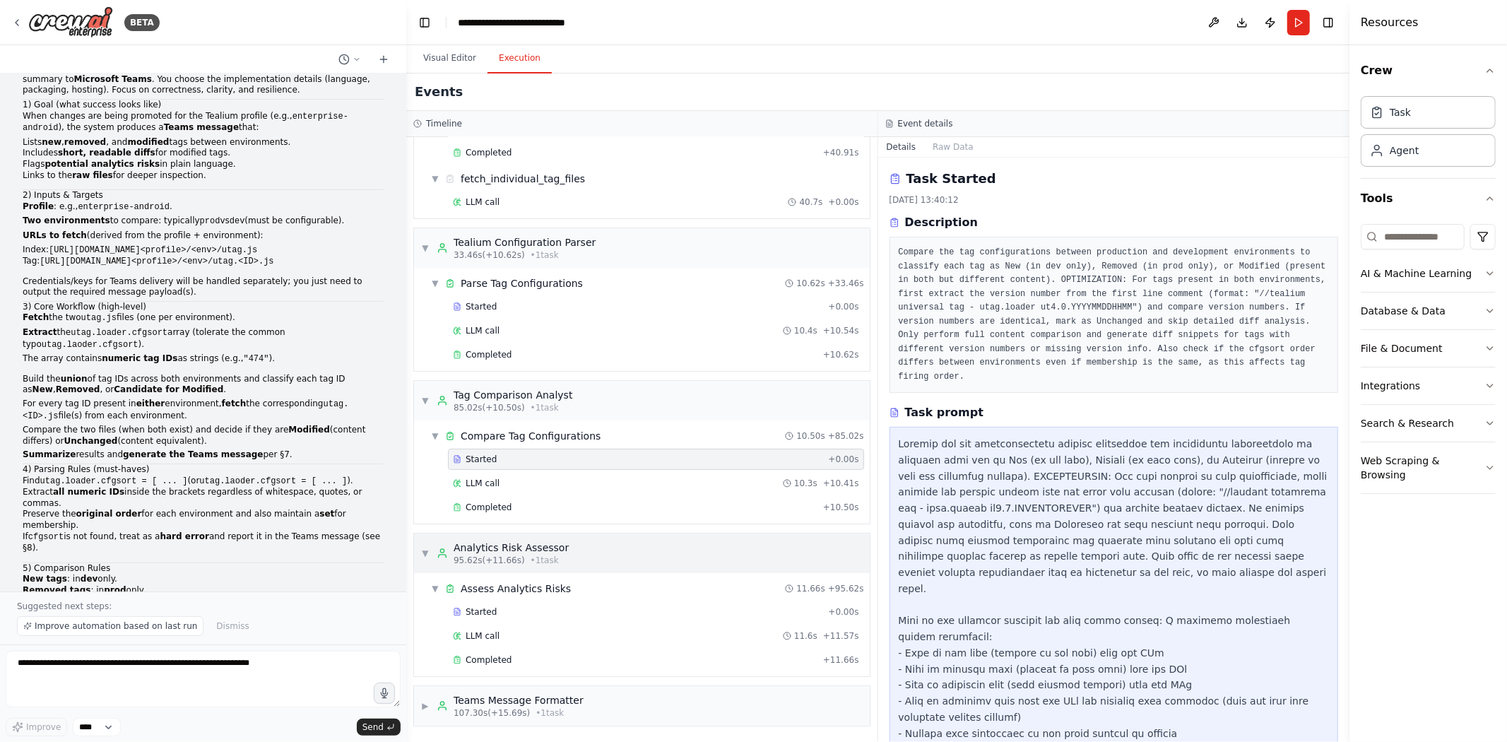
click at [426, 547] on span "▼" at bounding box center [425, 552] width 8 height 11
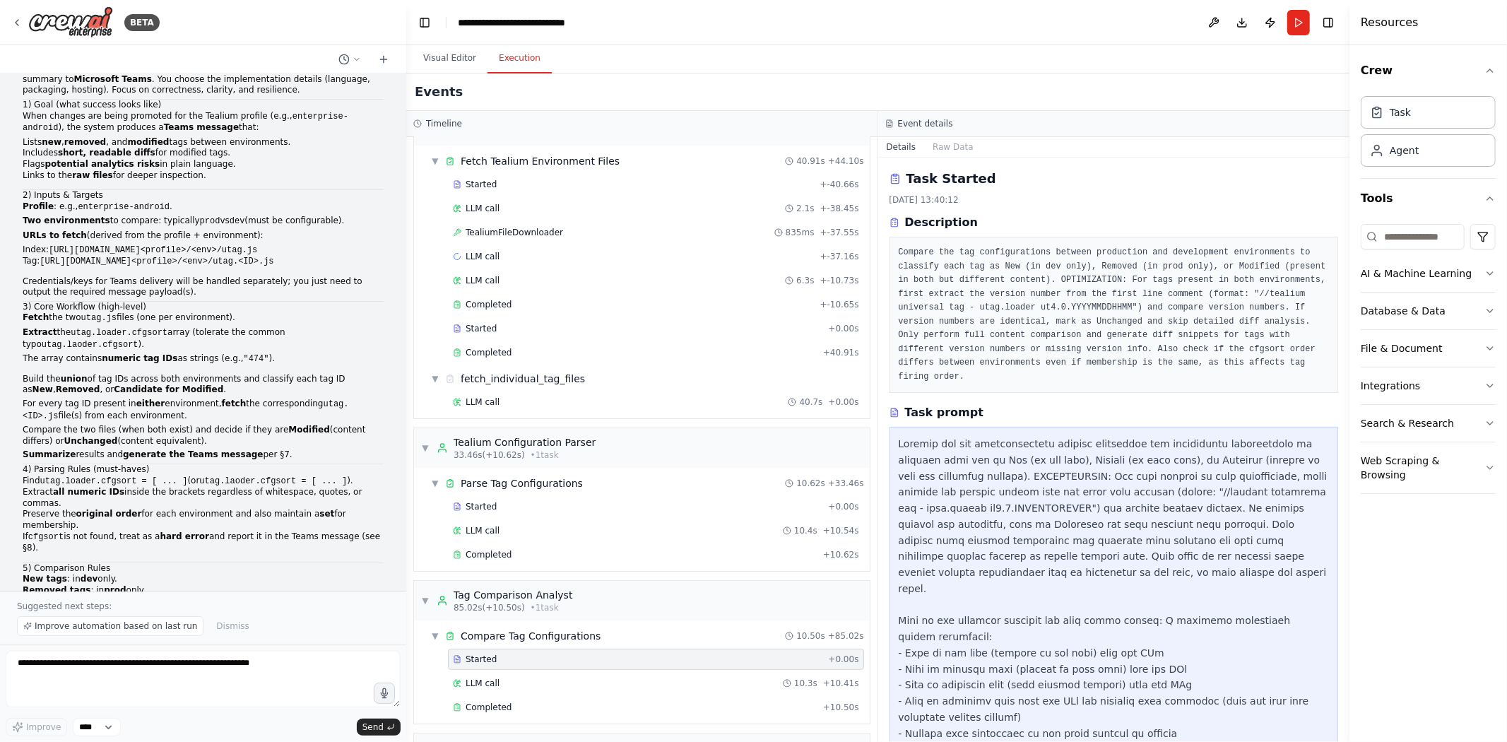
scroll to position [0, 0]
